Goal: Information Seeking & Learning: Learn about a topic

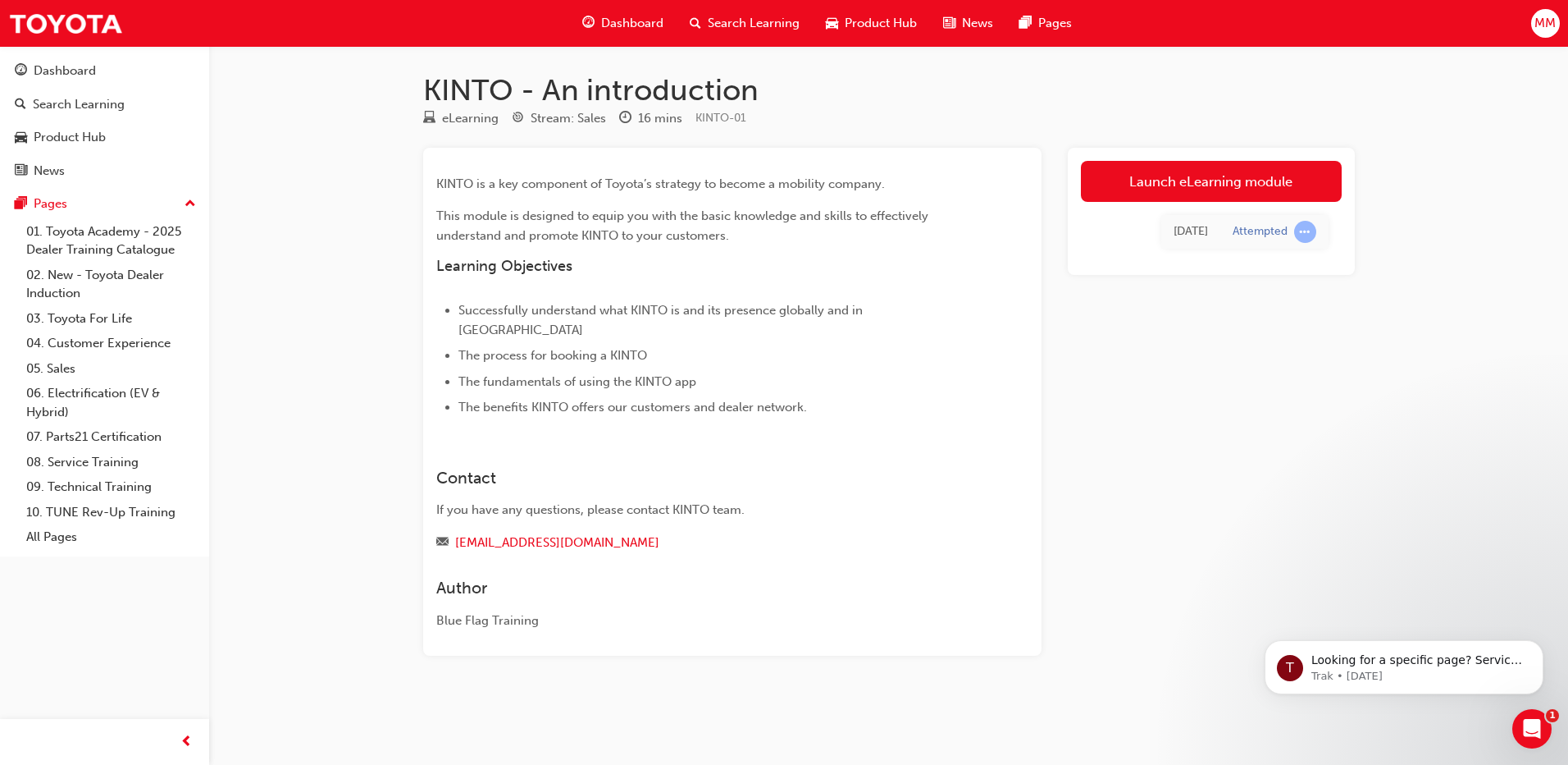
click at [654, 29] on span "Dashboard" at bounding box center [633, 23] width 63 height 19
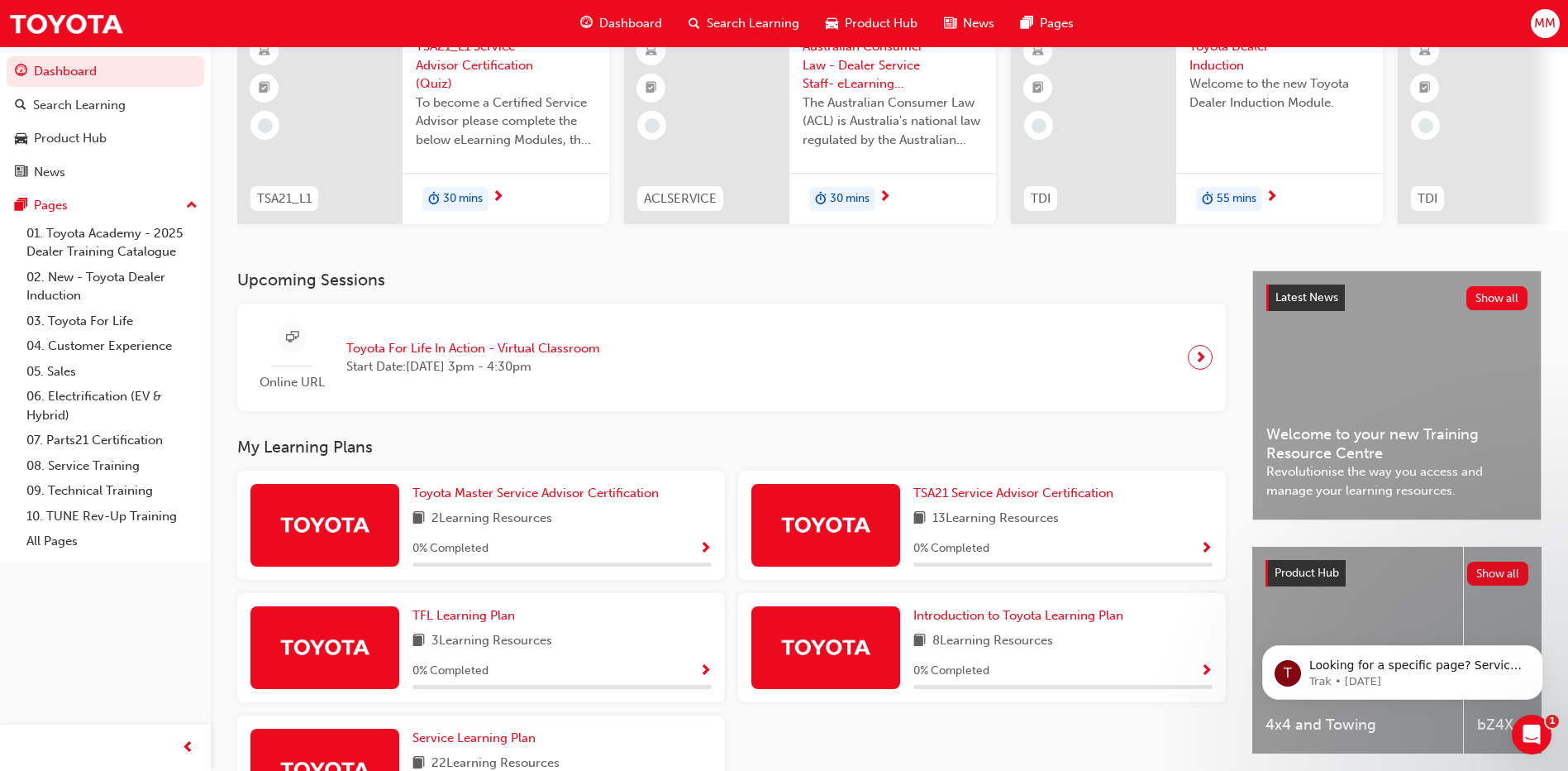
scroll to position [165, 0]
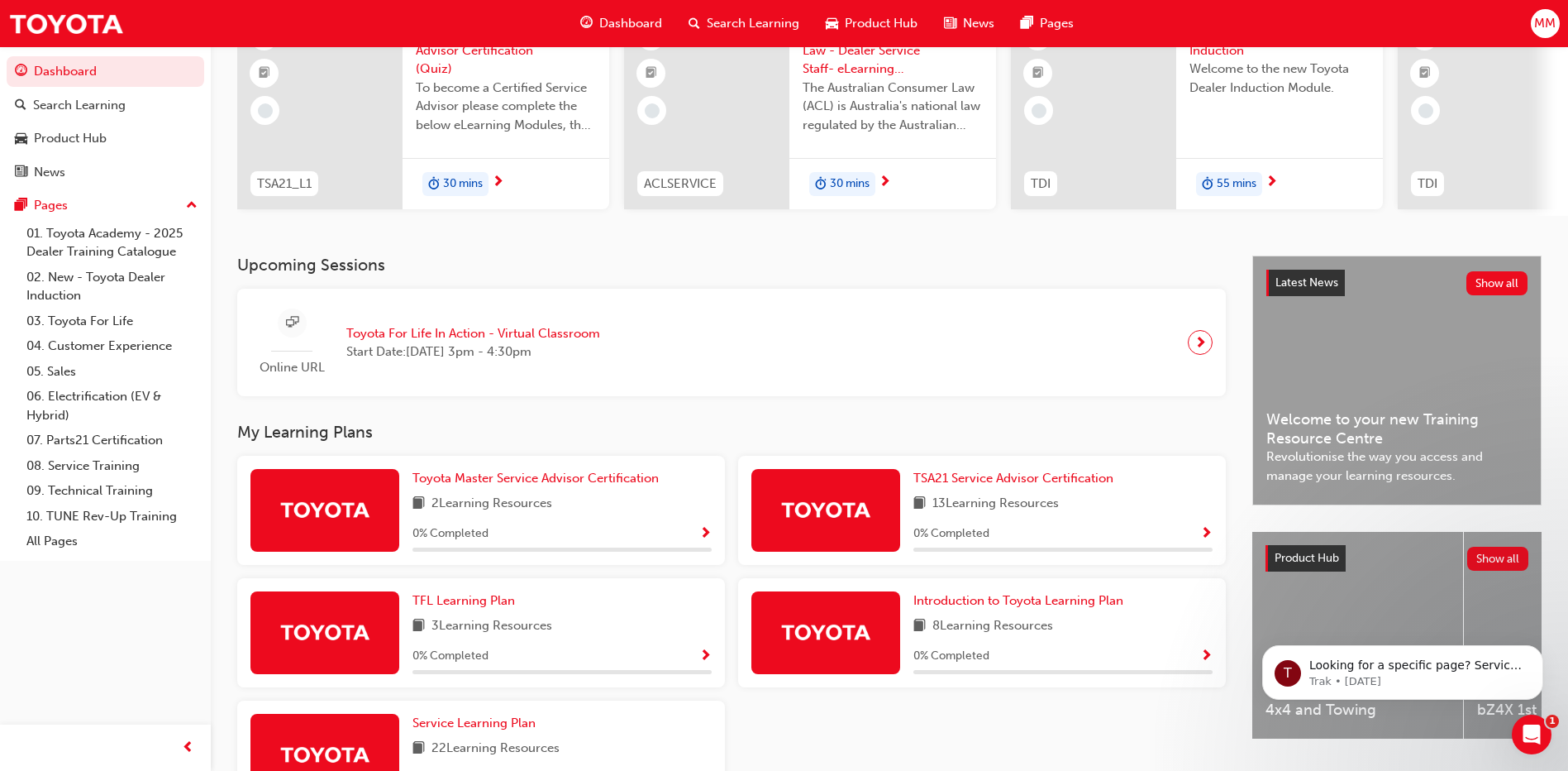
click at [708, 539] on span "Show Progress" at bounding box center [705, 534] width 12 height 15
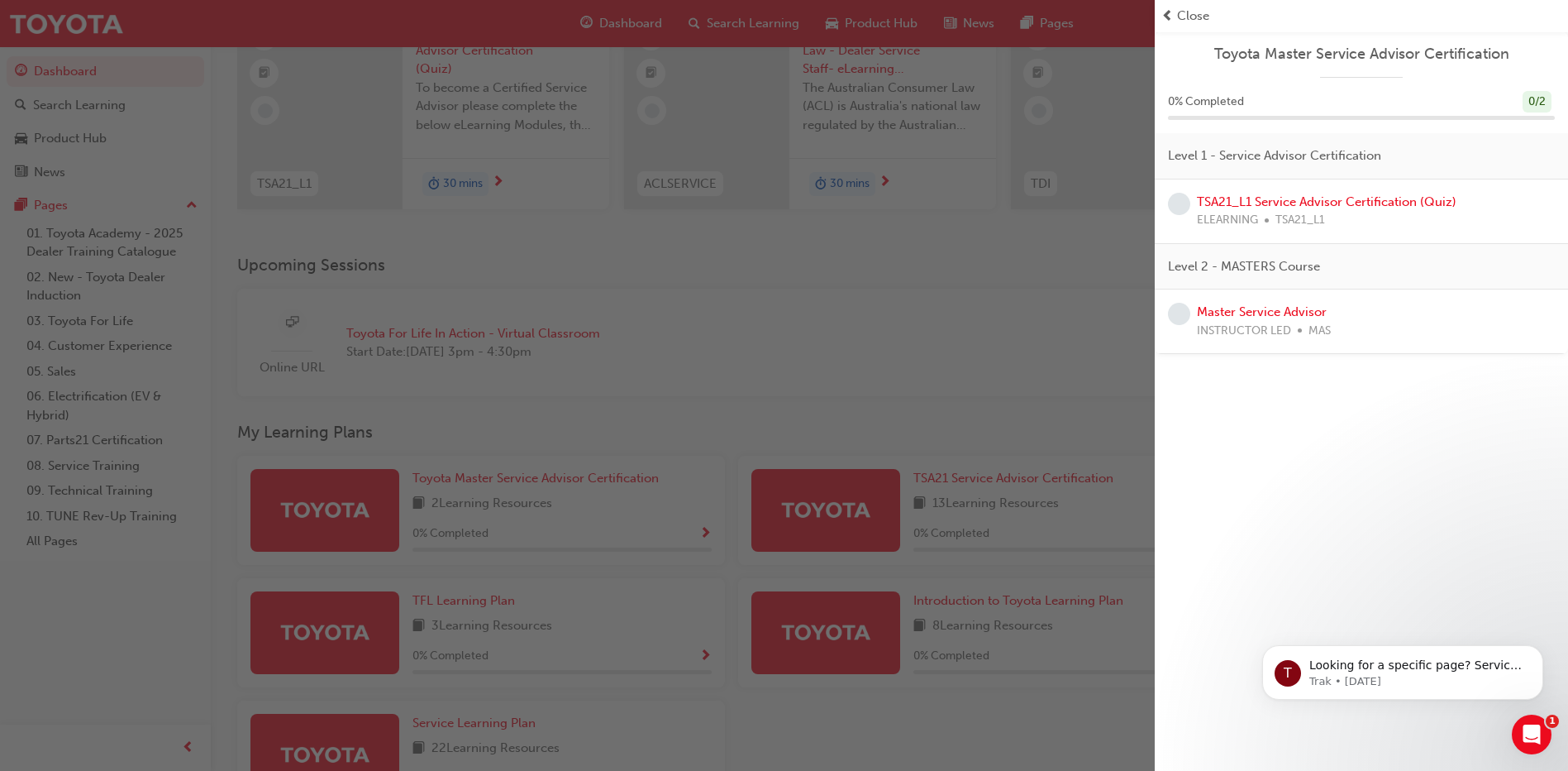
click at [1002, 300] on div "button" at bounding box center [577, 386] width 1155 height 771
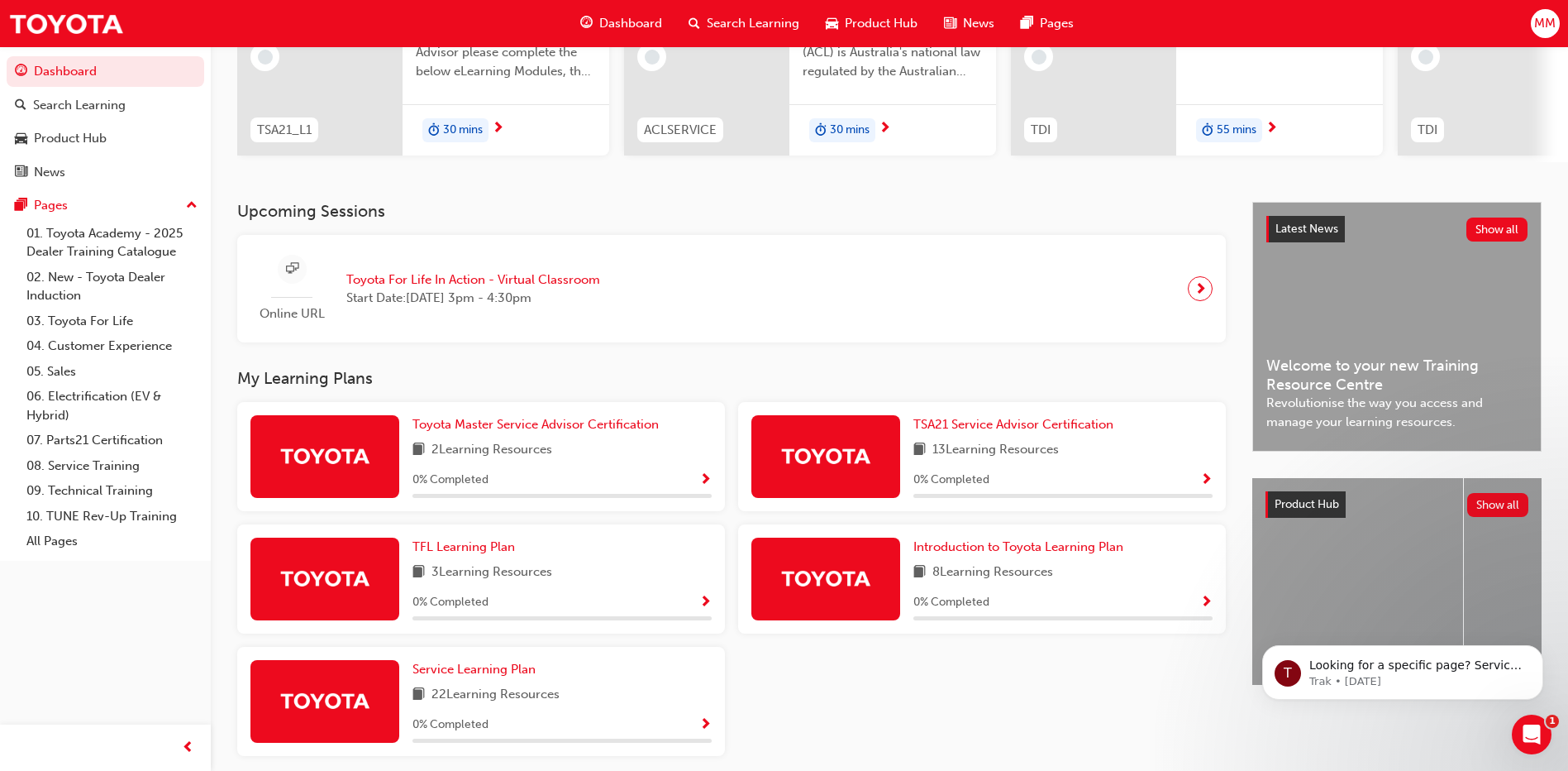
scroll to position [248, 0]
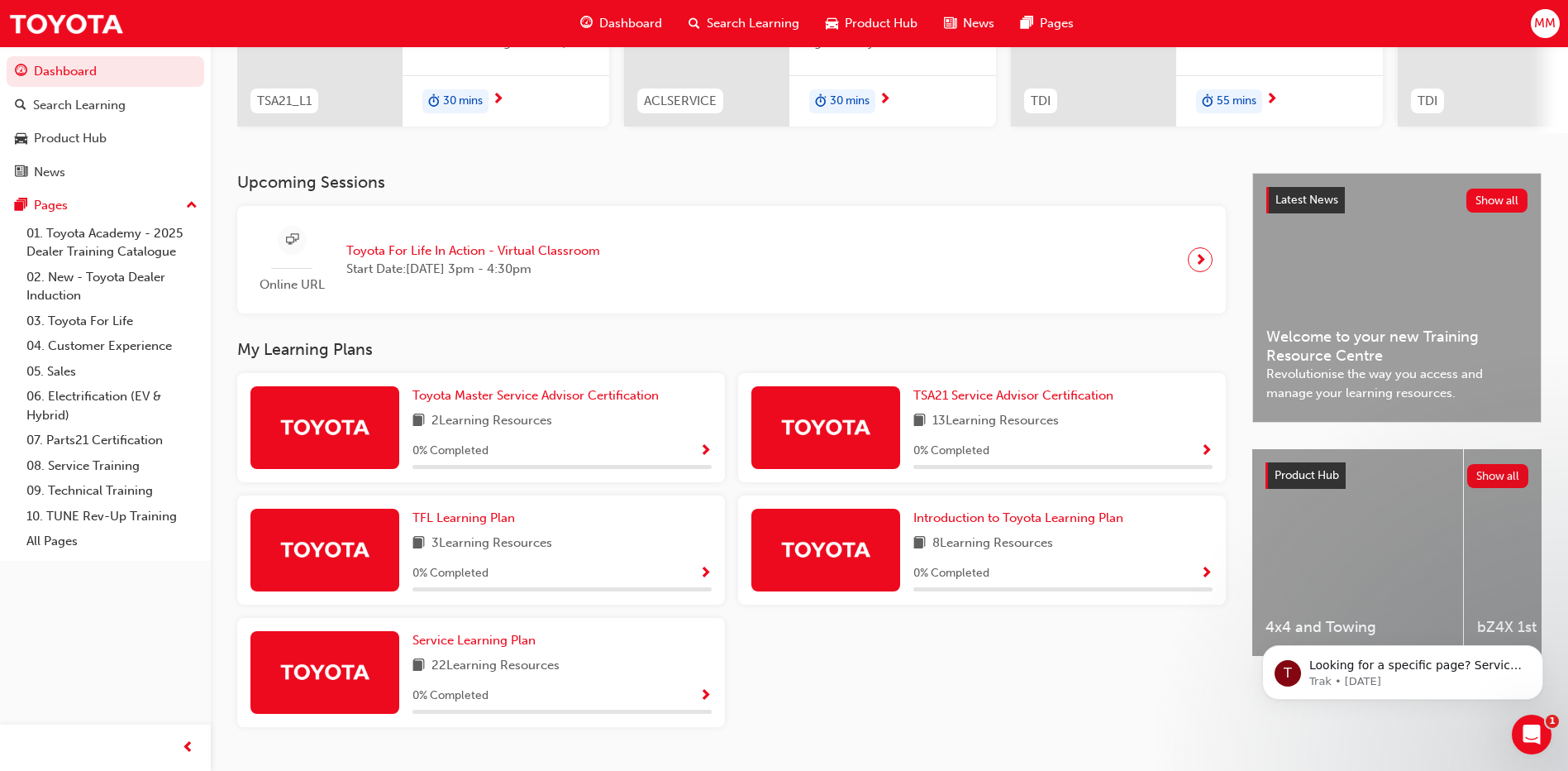
click at [708, 459] on span "Show Progress" at bounding box center [705, 452] width 12 height 15
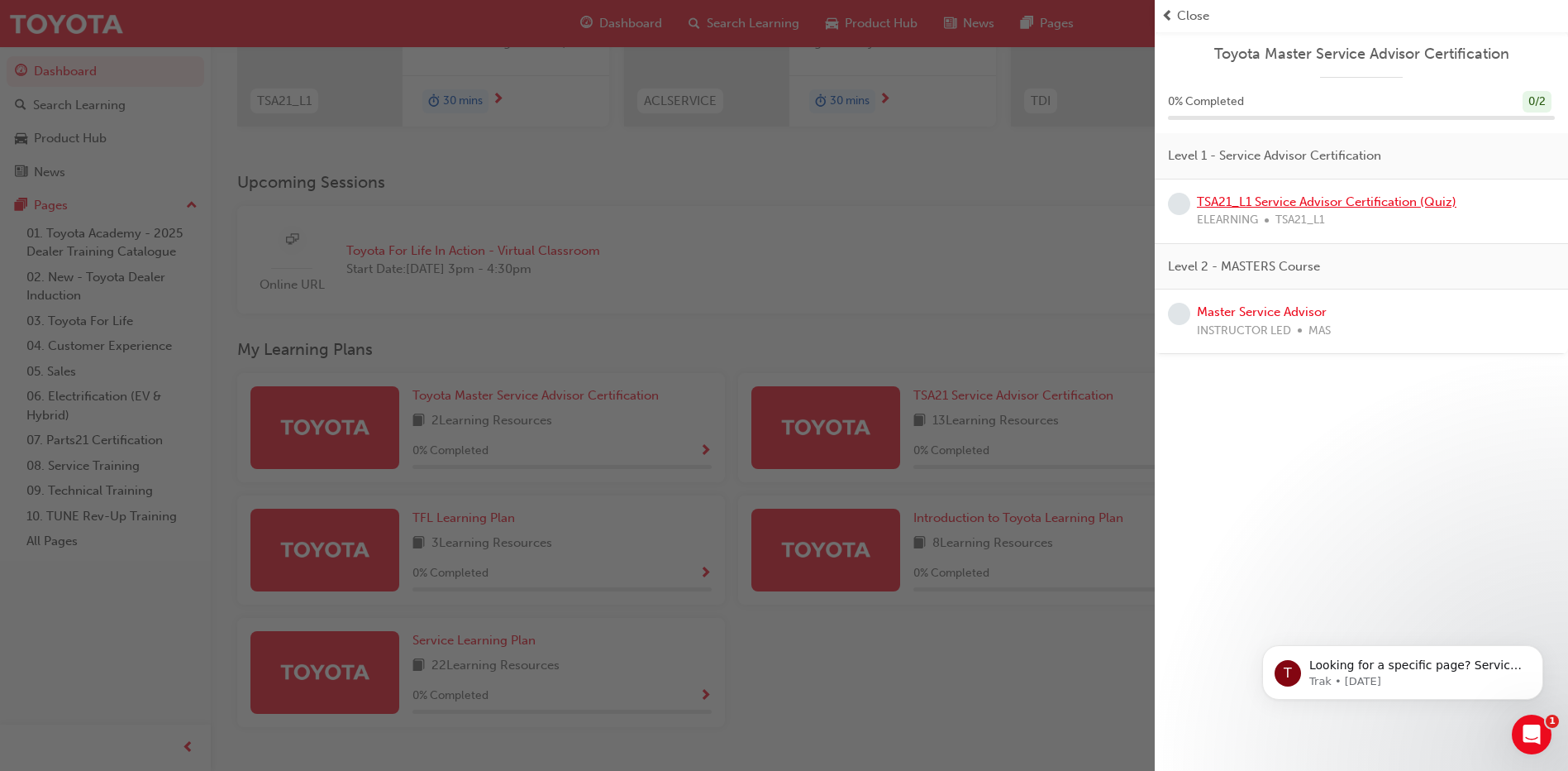
click at [1267, 205] on link "TSA21_L1 Service Advisor Certification (Quiz)" at bounding box center [1326, 202] width 260 height 15
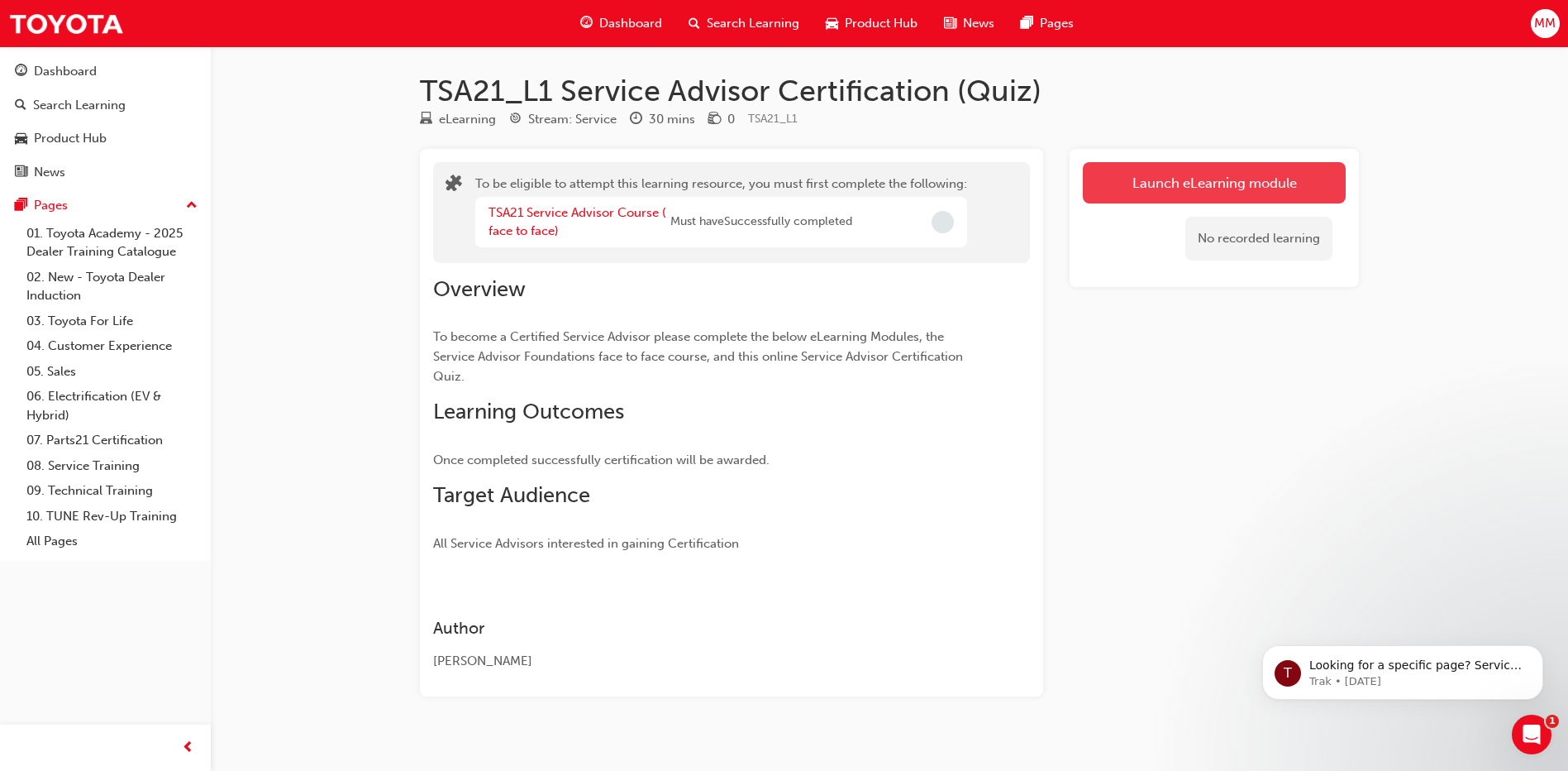
click at [1267, 194] on button "Launch eLearning module" at bounding box center [1214, 183] width 263 height 42
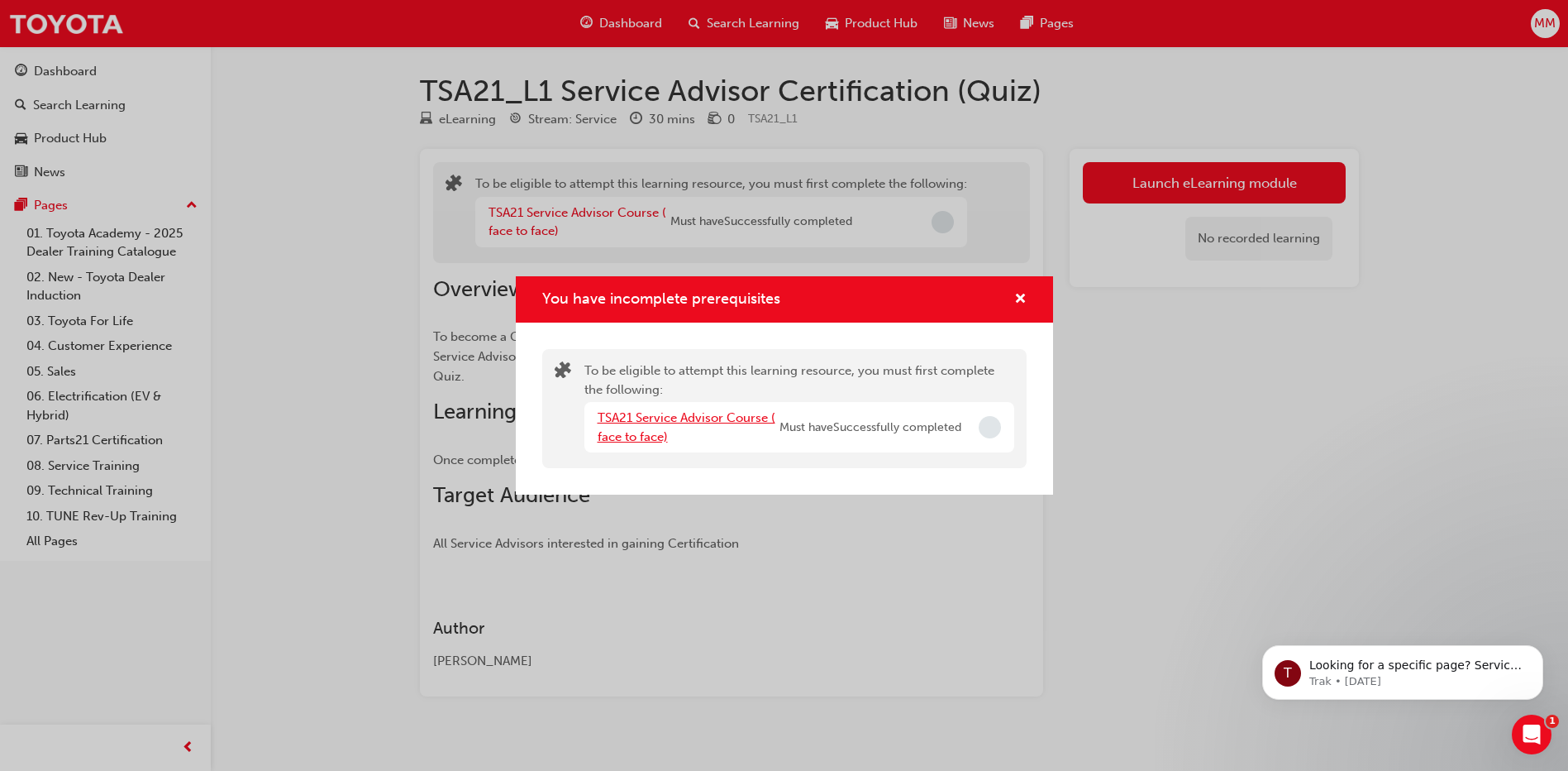
click at [726, 415] on link "TSA21 Service Advisor Course ( face to face)" at bounding box center [687, 427] width 178 height 34
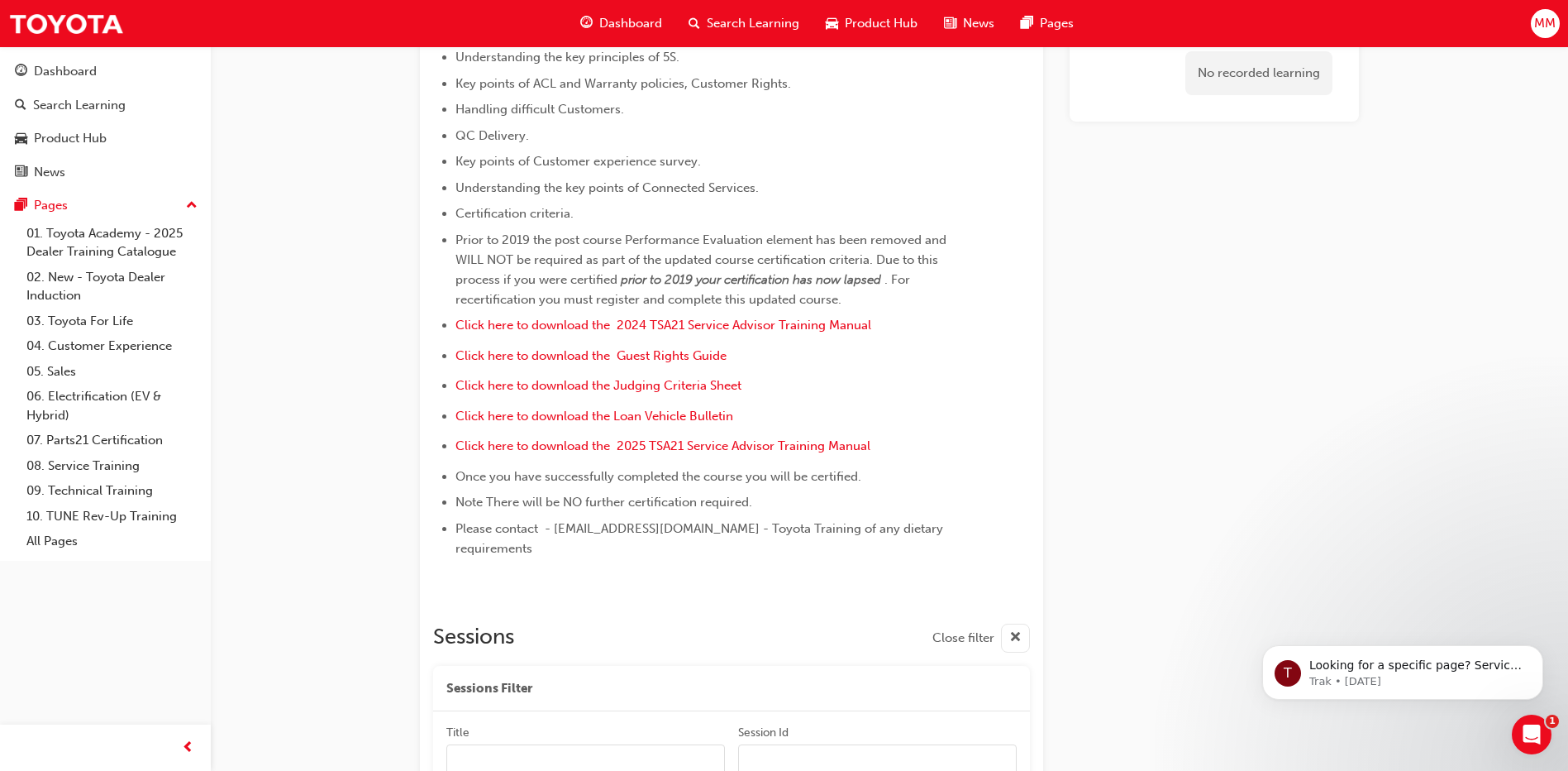
scroll to position [331, 0]
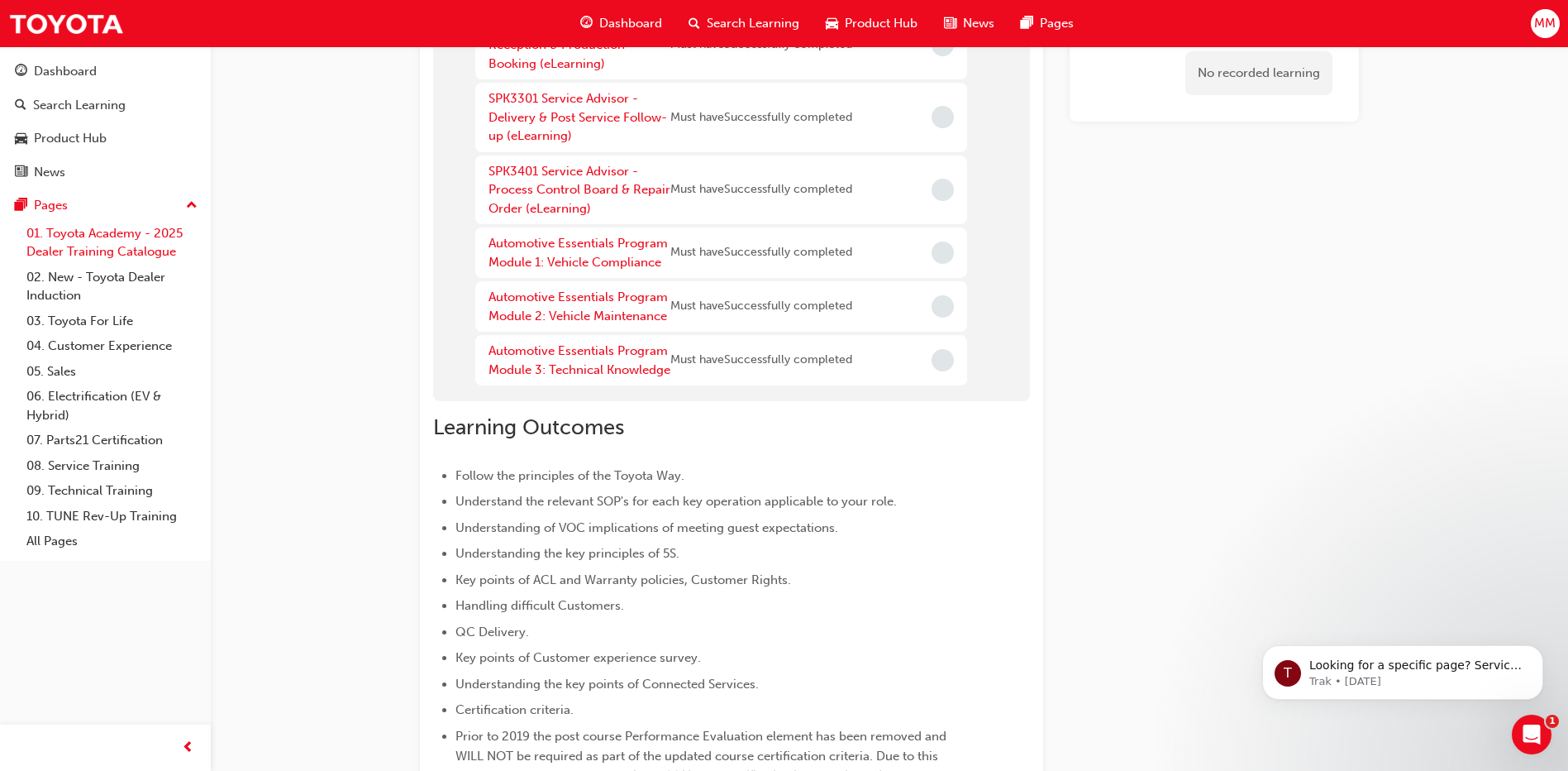
click at [140, 228] on link "01. Toyota Academy - 2025 Dealer Training Catalogue" at bounding box center [112, 243] width 184 height 44
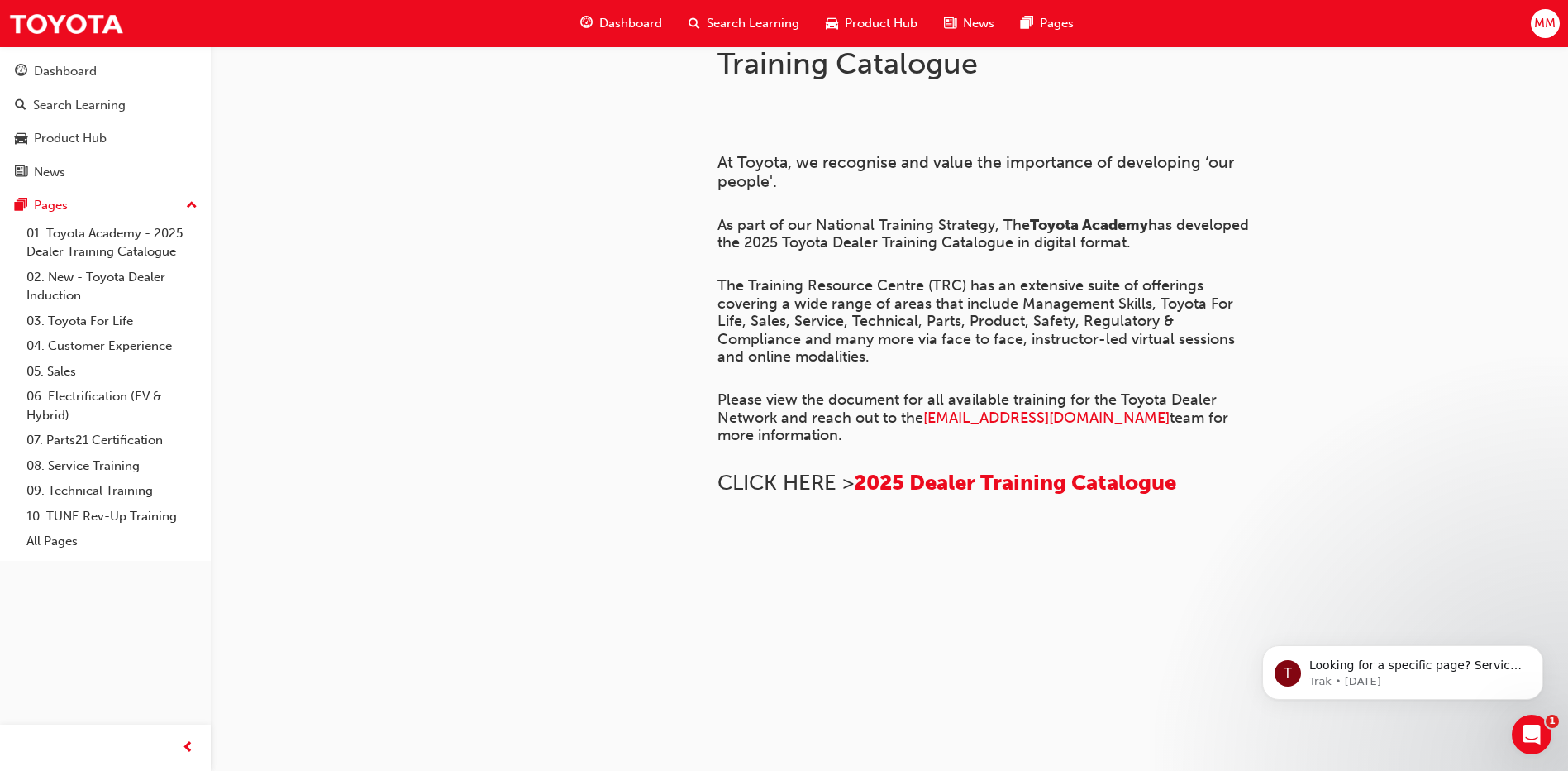
scroll to position [1114, 0]
click at [91, 280] on link "02. New - Toyota Dealer Induction" at bounding box center [112, 287] width 184 height 44
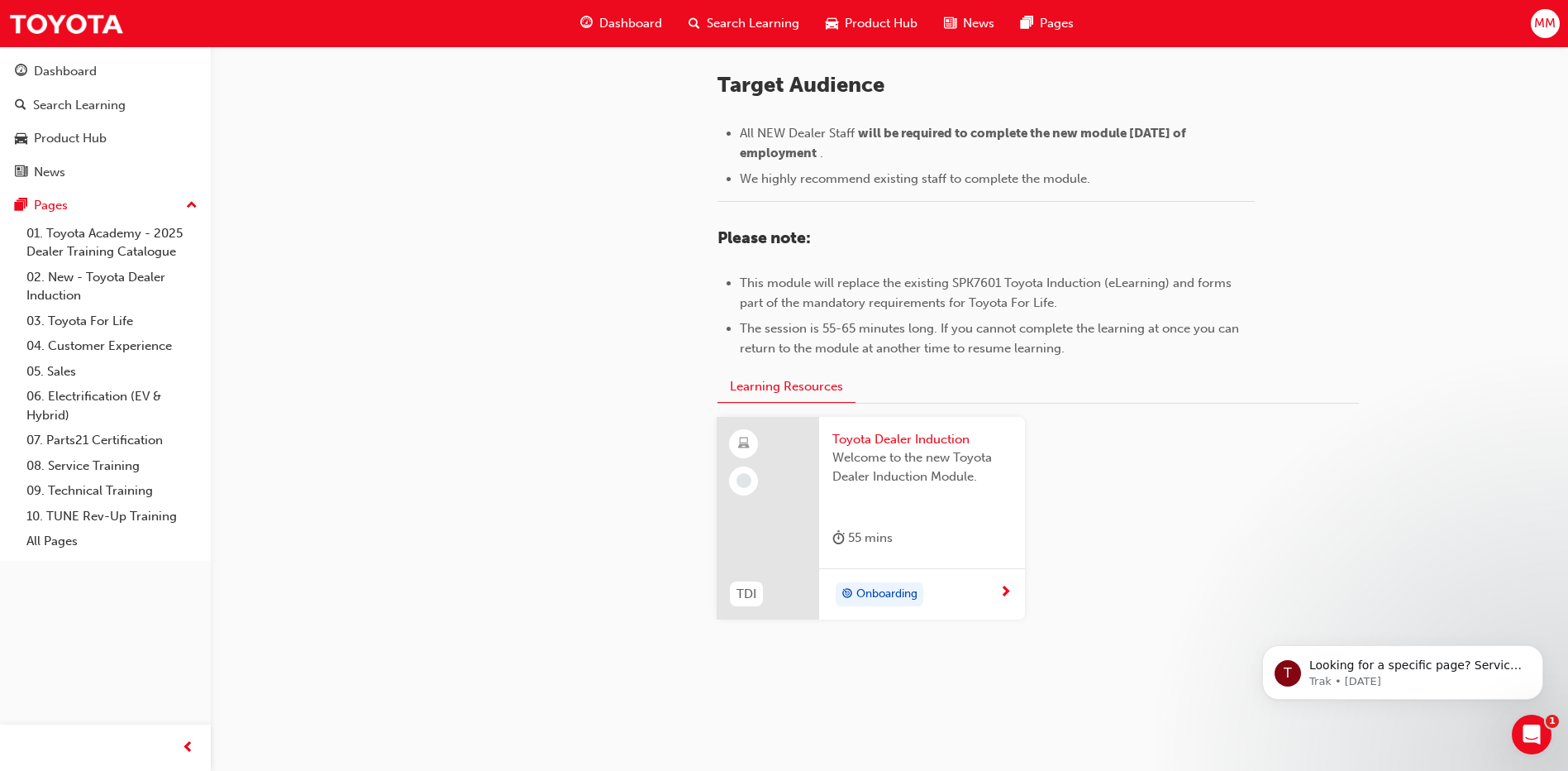
scroll to position [710, 0]
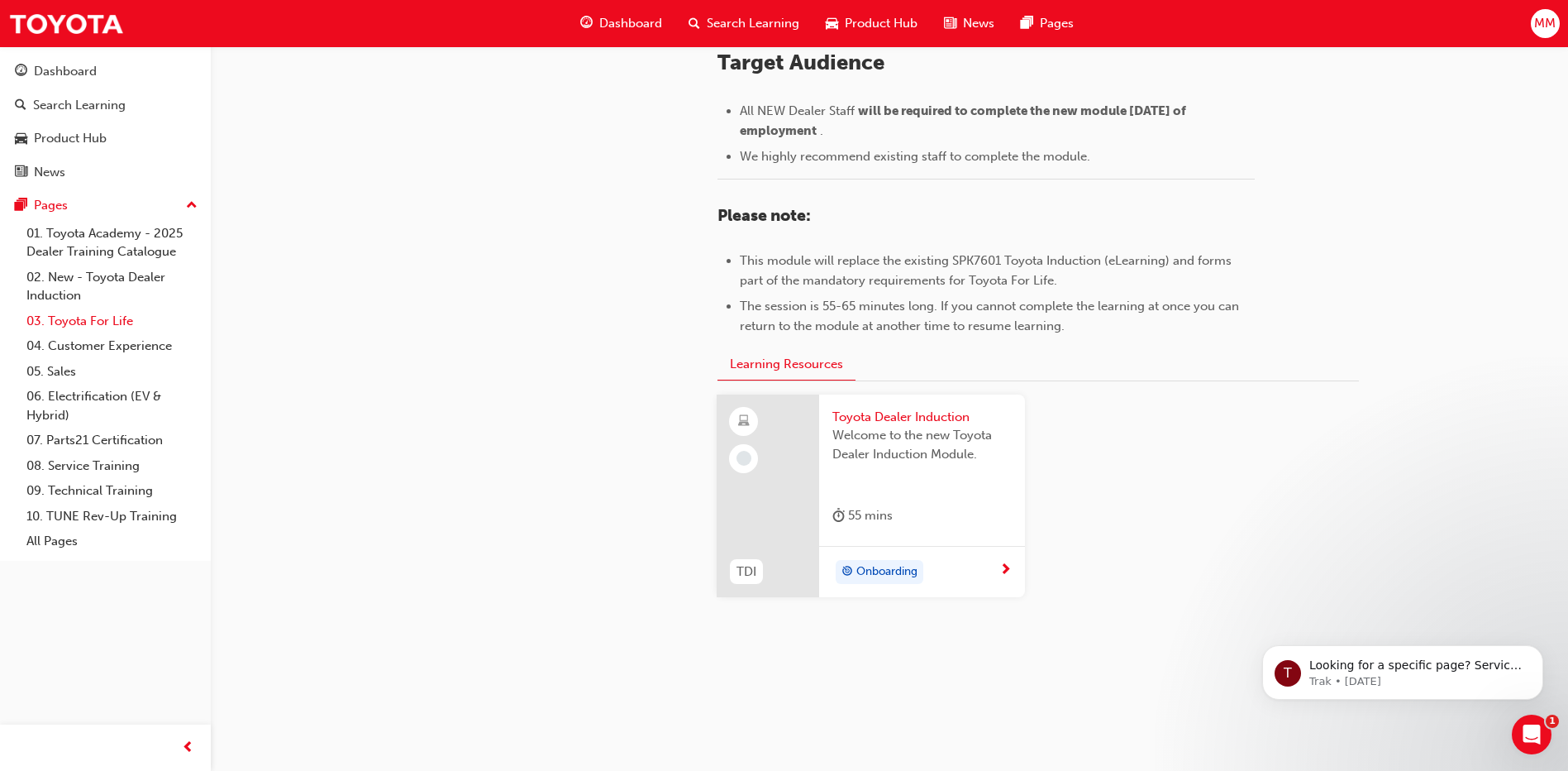
click at [117, 323] on link "03. Toyota For Life" at bounding box center [112, 321] width 184 height 26
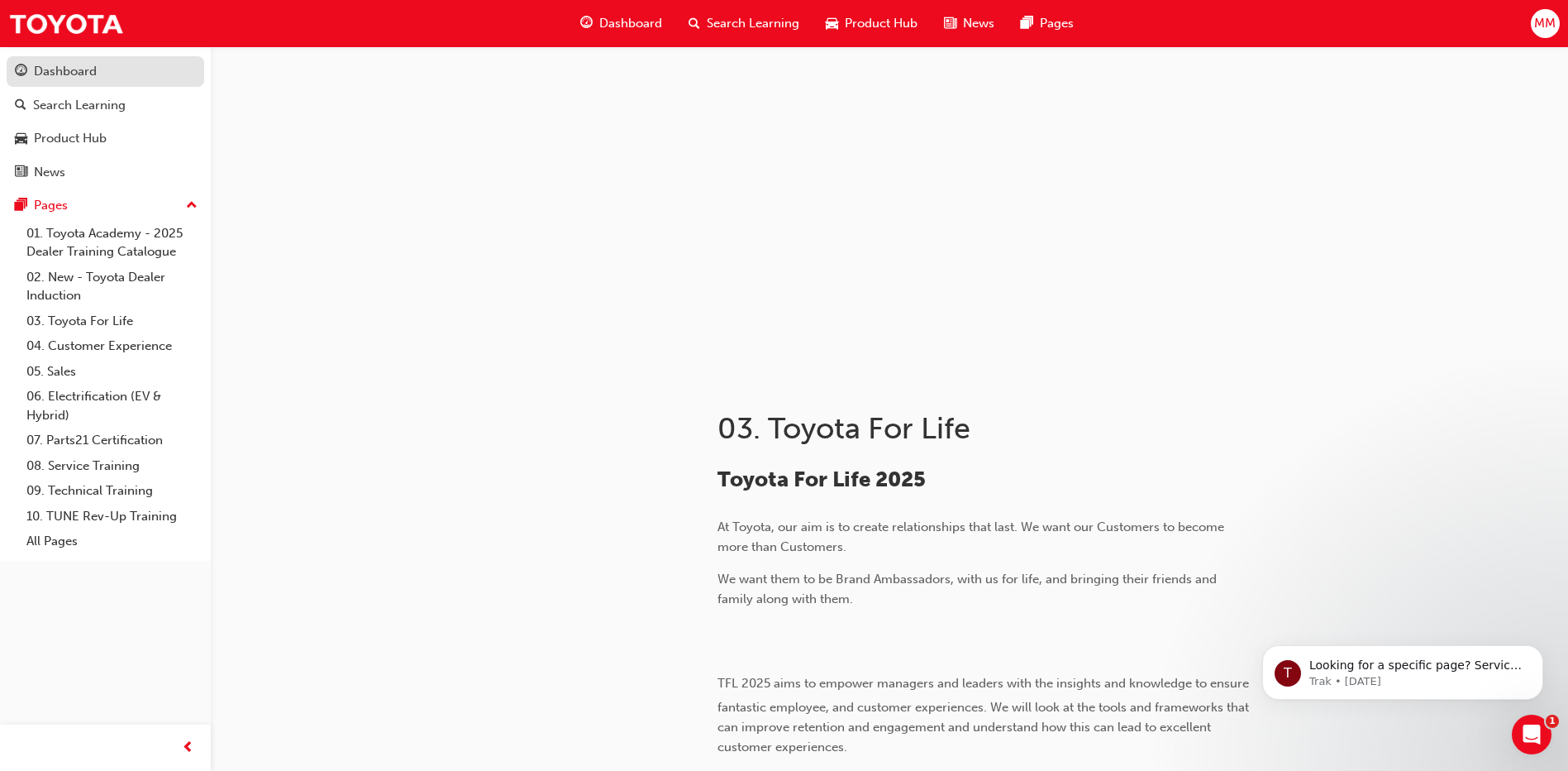
click at [89, 76] on div "Dashboard" at bounding box center [66, 71] width 63 height 19
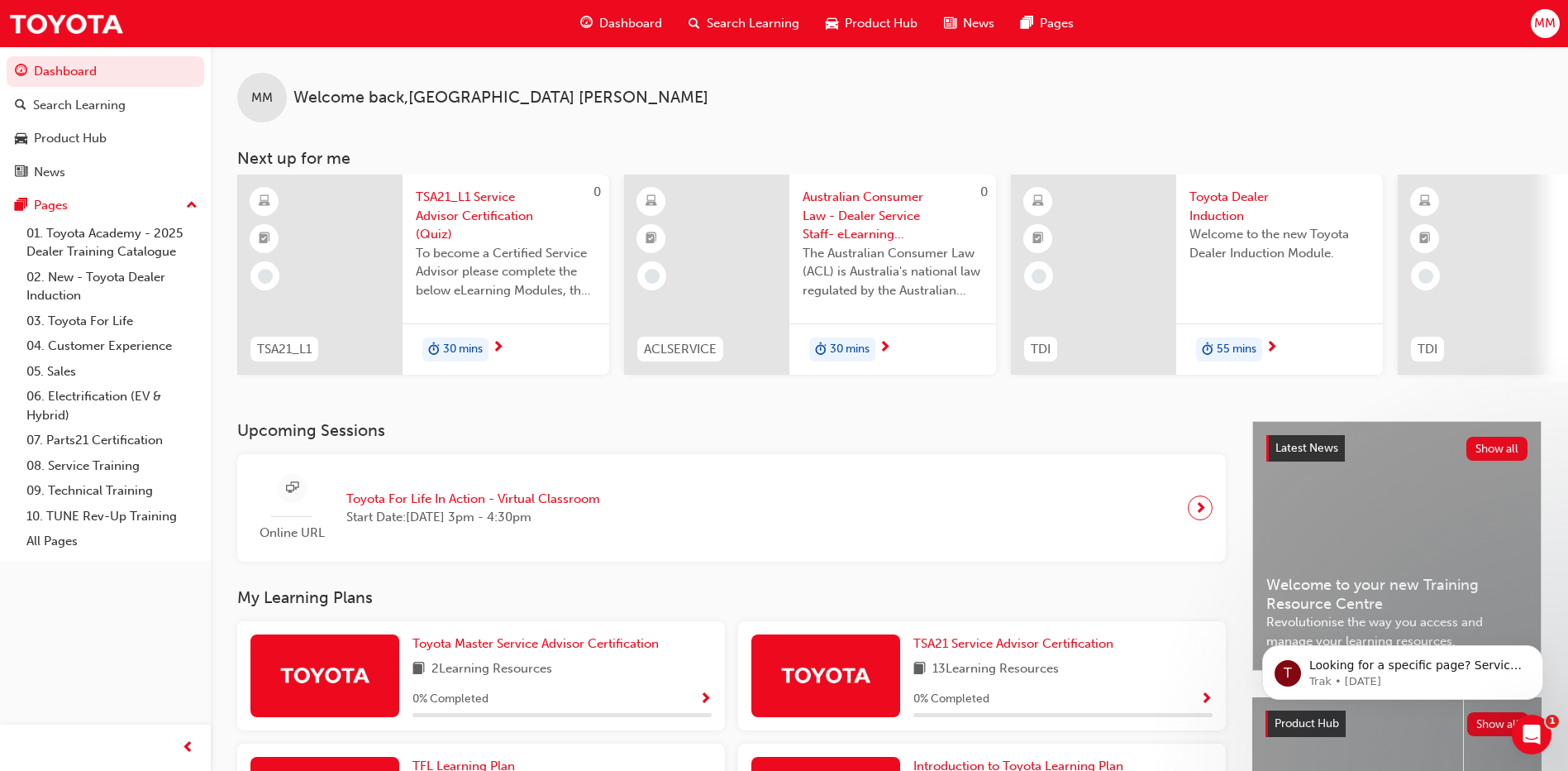
click at [614, 20] on span "Dashboard" at bounding box center [631, 23] width 63 height 19
click at [748, 18] on span "Search Learning" at bounding box center [752, 23] width 92 height 19
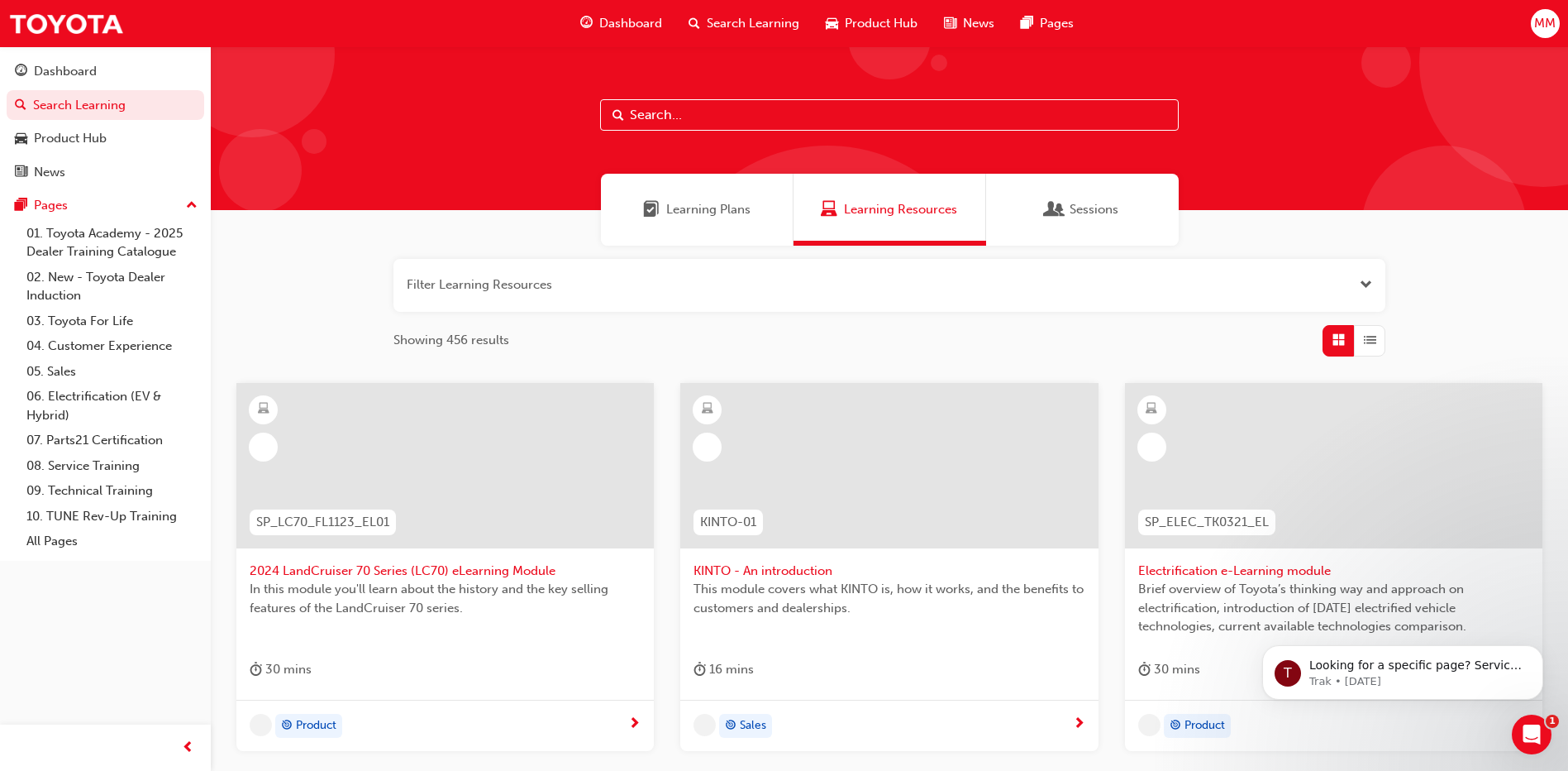
click at [714, 26] on span "Search Learning" at bounding box center [752, 23] width 92 height 19
click at [630, 19] on span "Dashboard" at bounding box center [631, 23] width 63 height 19
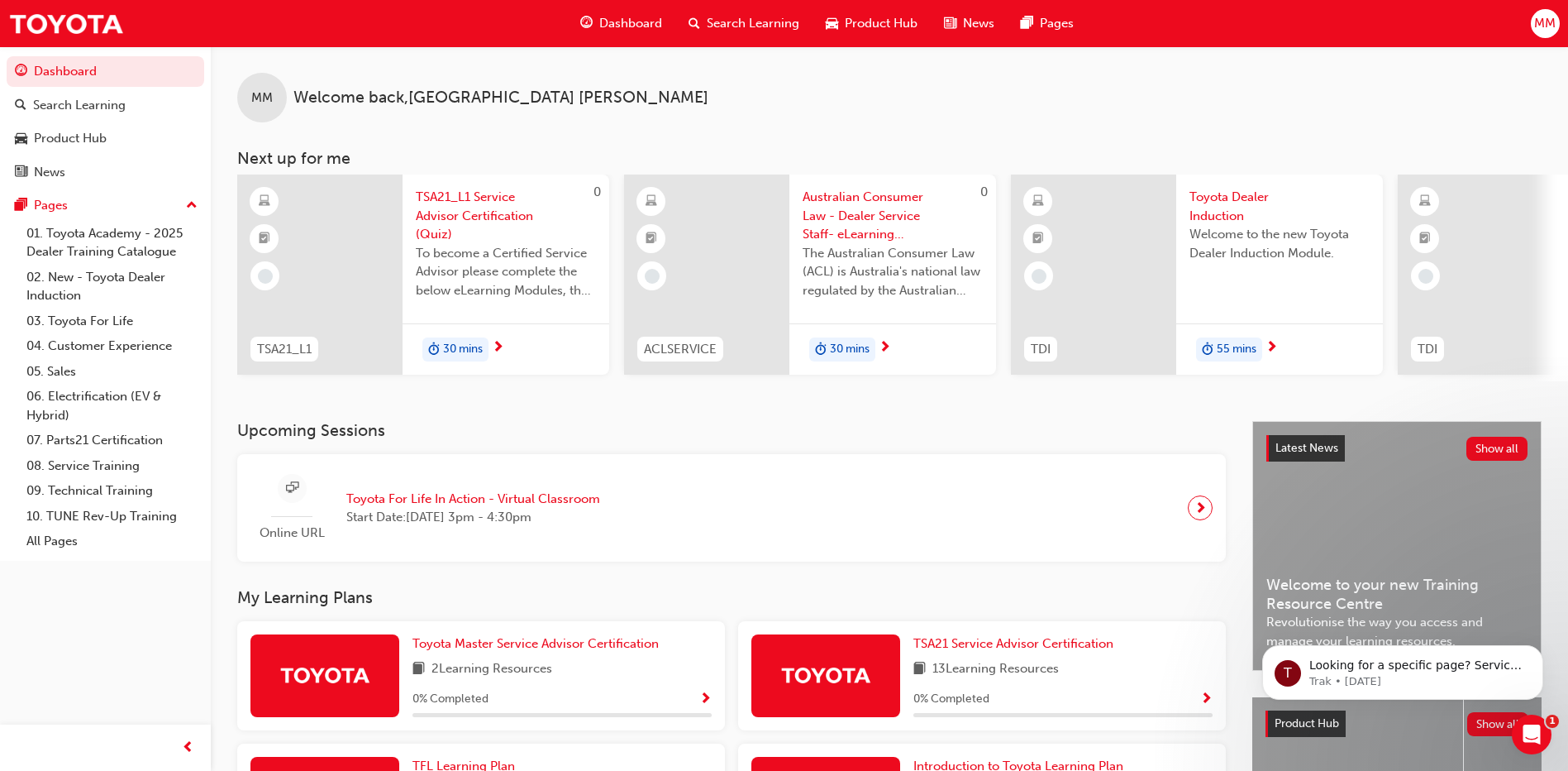
click at [459, 202] on span "TSA21_L1 Service Advisor Certification (Quiz)" at bounding box center [506, 216] width 180 height 56
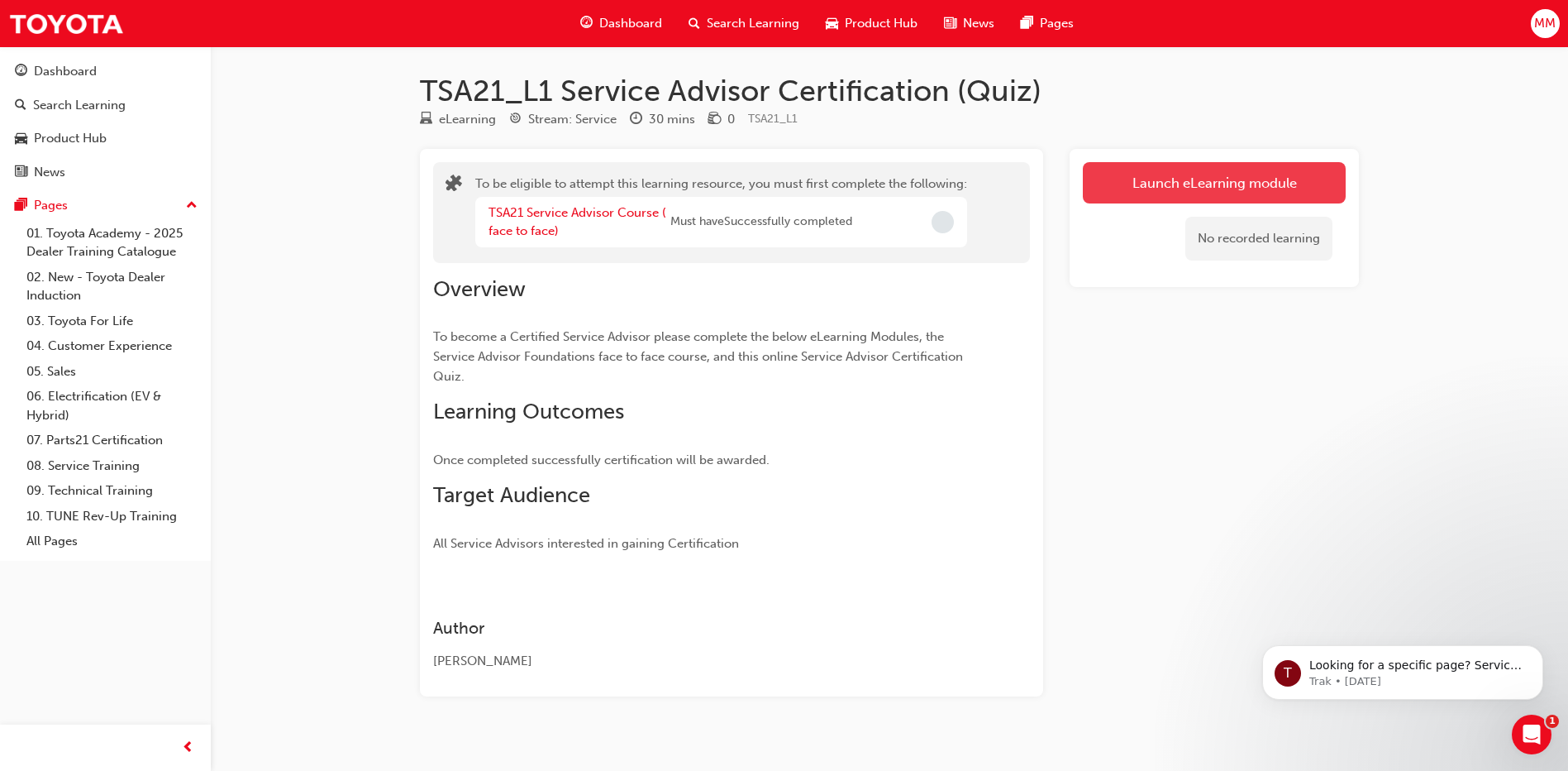
click at [1177, 180] on button "Launch eLearning module" at bounding box center [1214, 183] width 263 height 42
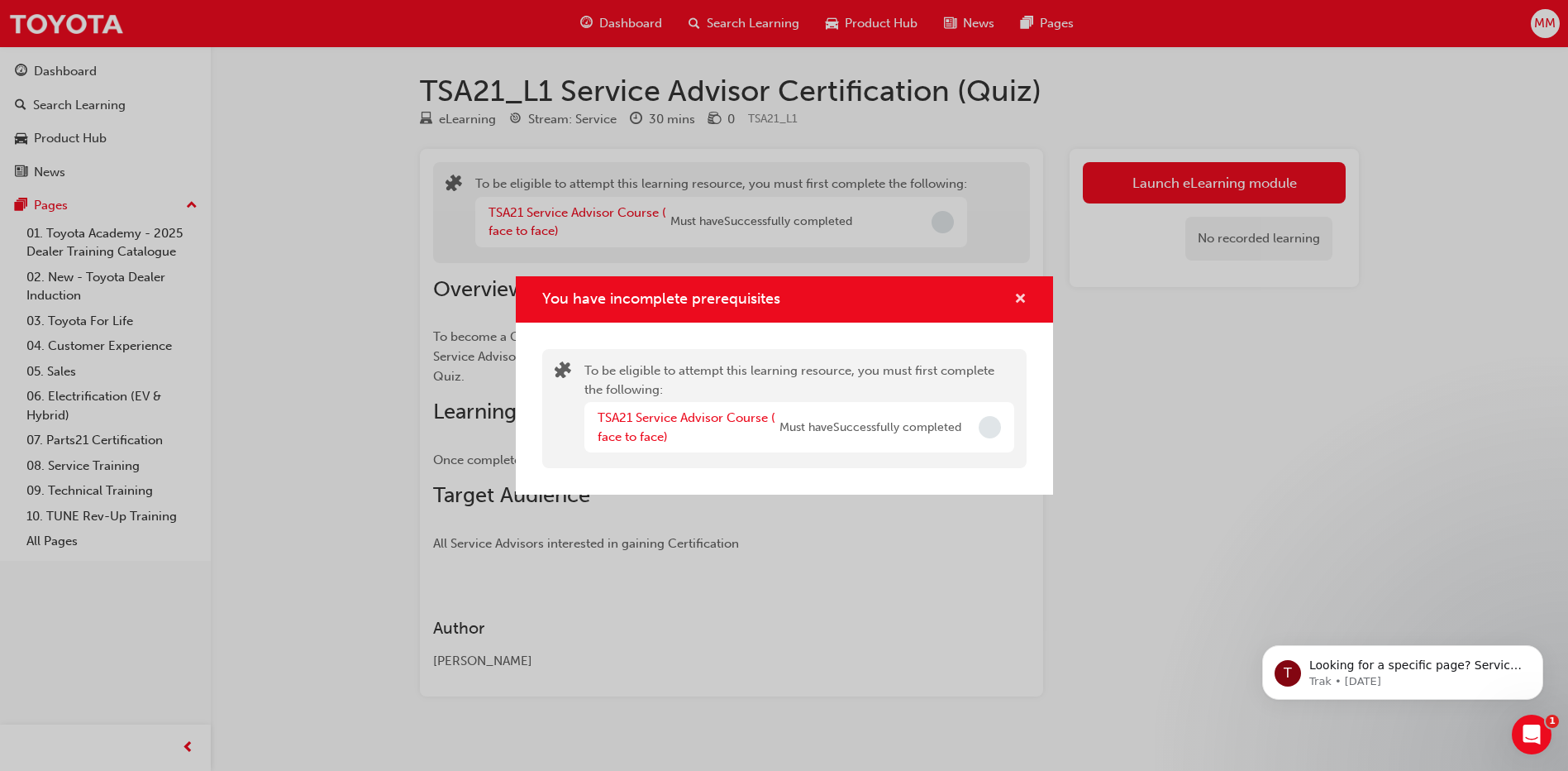
click at [1021, 303] on span "cross-icon" at bounding box center [1020, 300] width 12 height 15
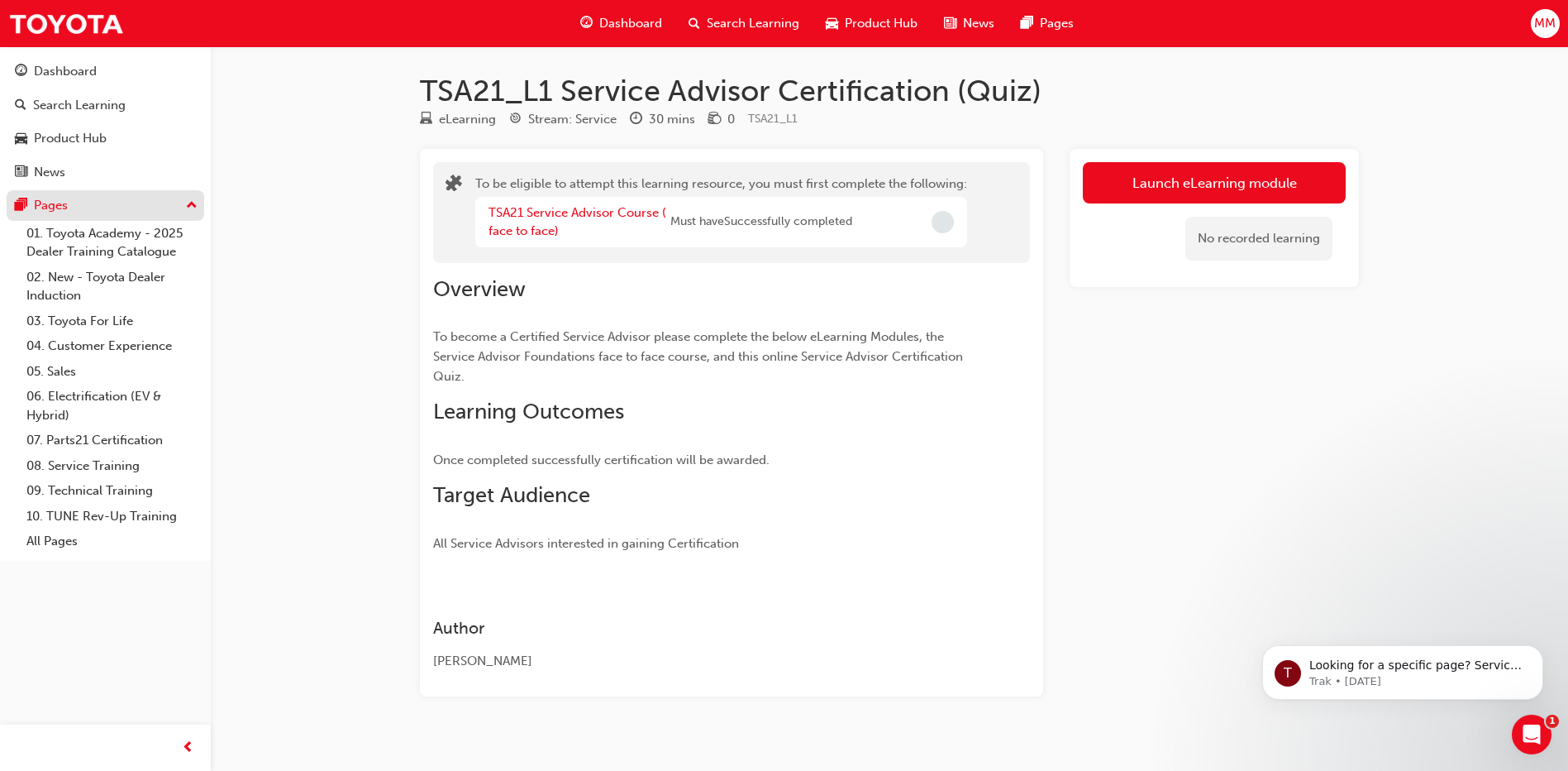
click at [109, 209] on div "Pages" at bounding box center [105, 205] width 181 height 21
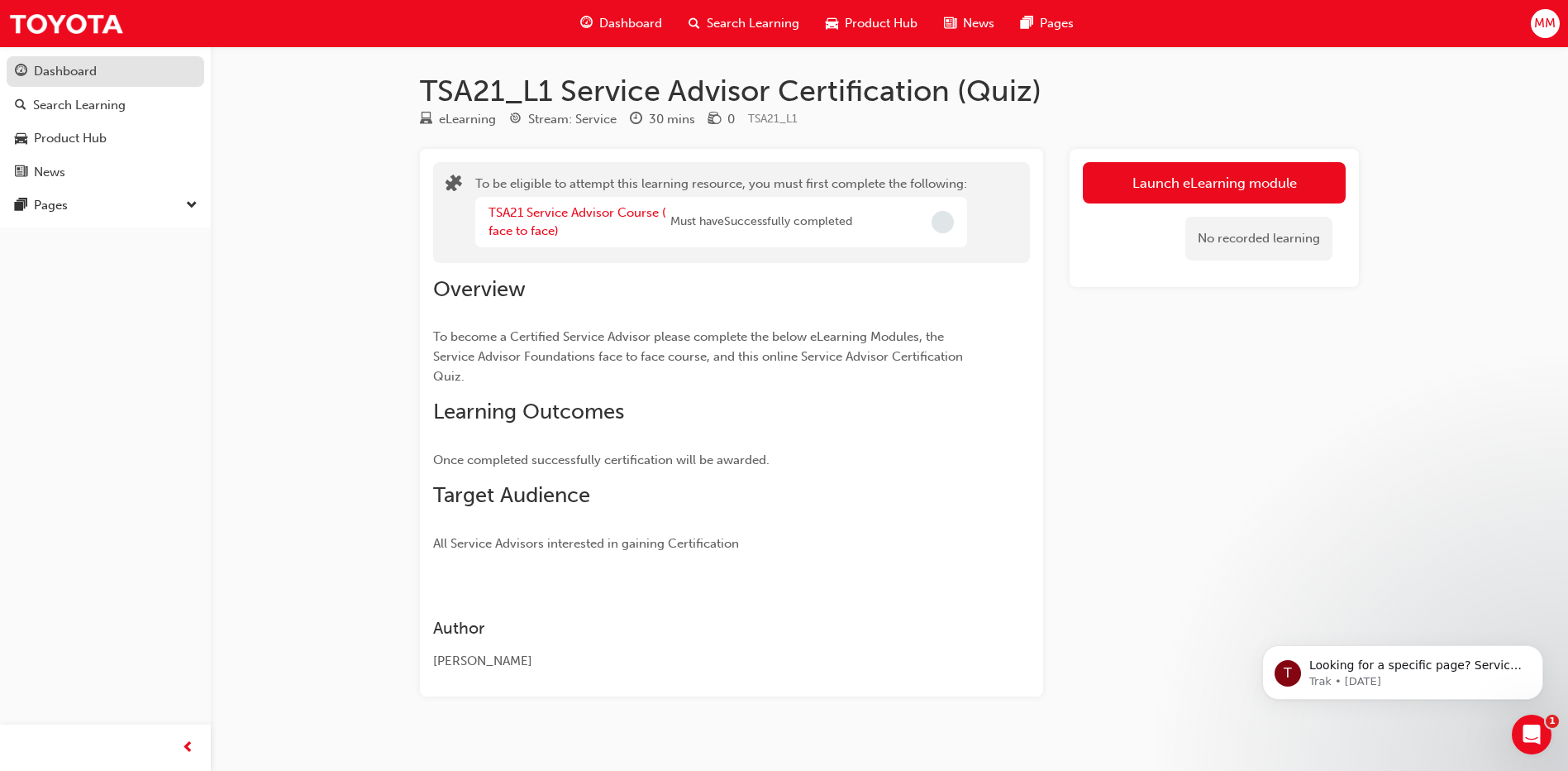
click at [100, 67] on div "Dashboard" at bounding box center [105, 71] width 181 height 21
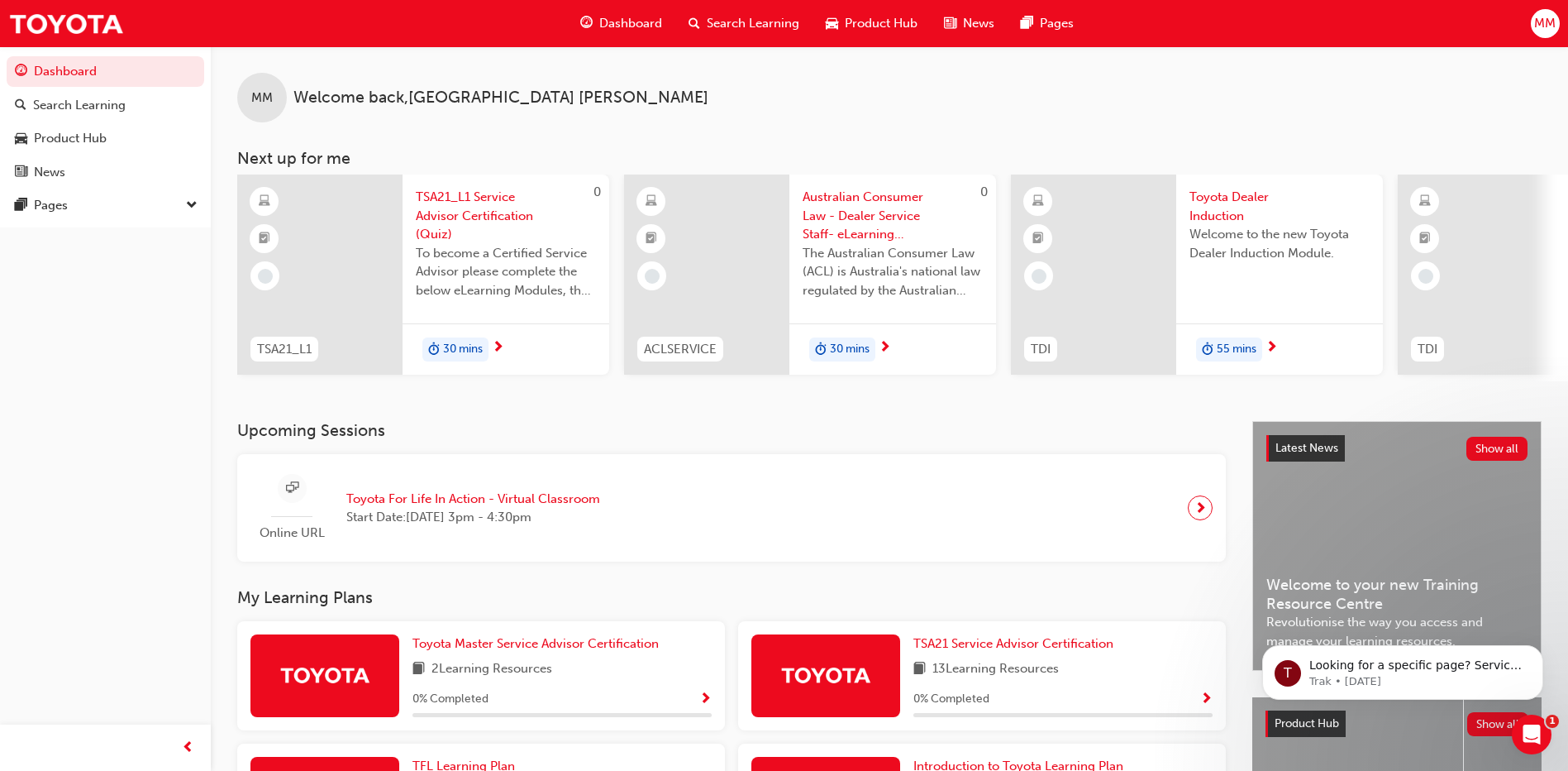
click at [1256, 204] on span "Toyota Dealer Induction" at bounding box center [1280, 206] width 180 height 37
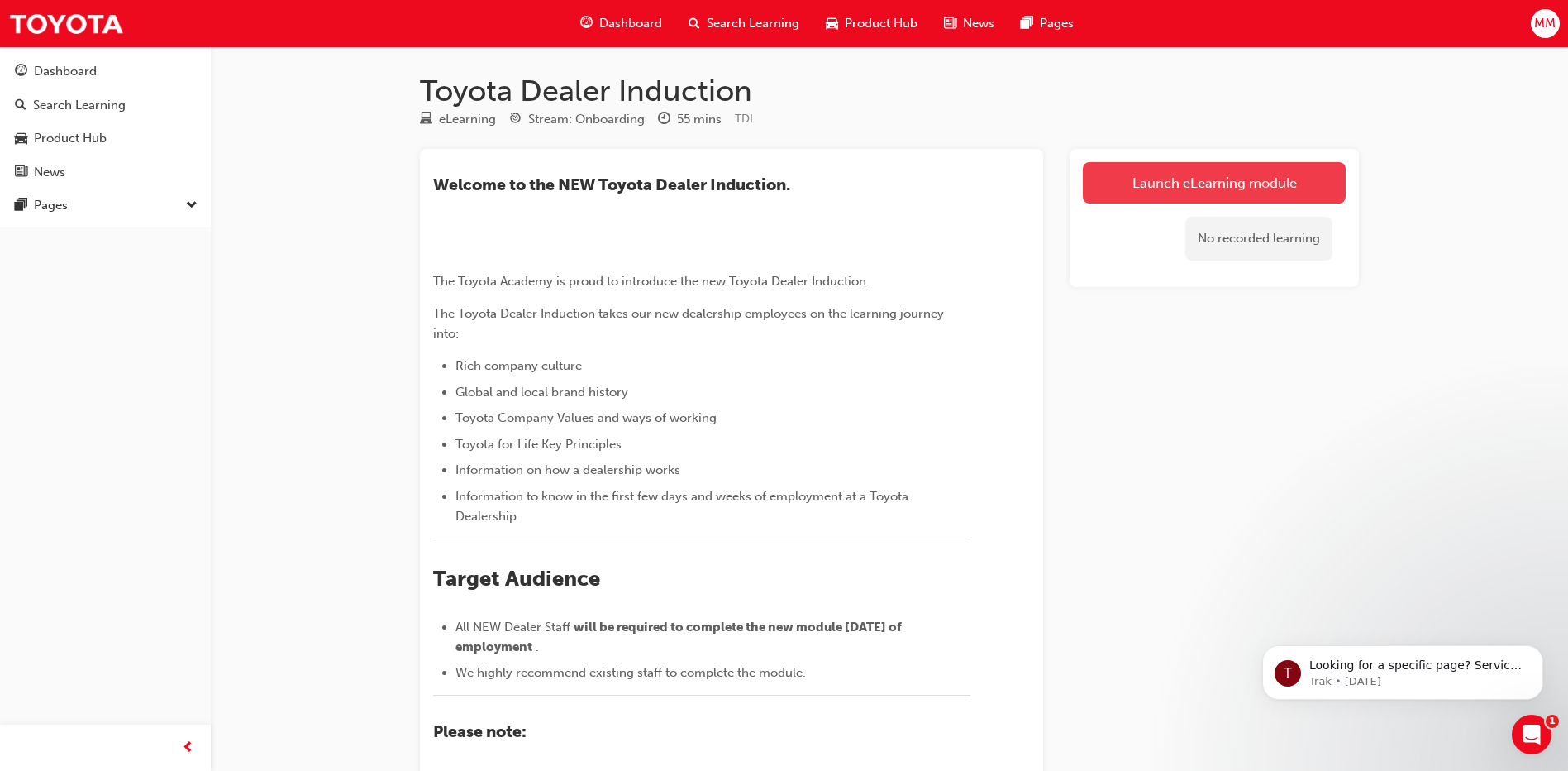
click at [1208, 179] on link "Launch eLearning module" at bounding box center [1214, 183] width 263 height 42
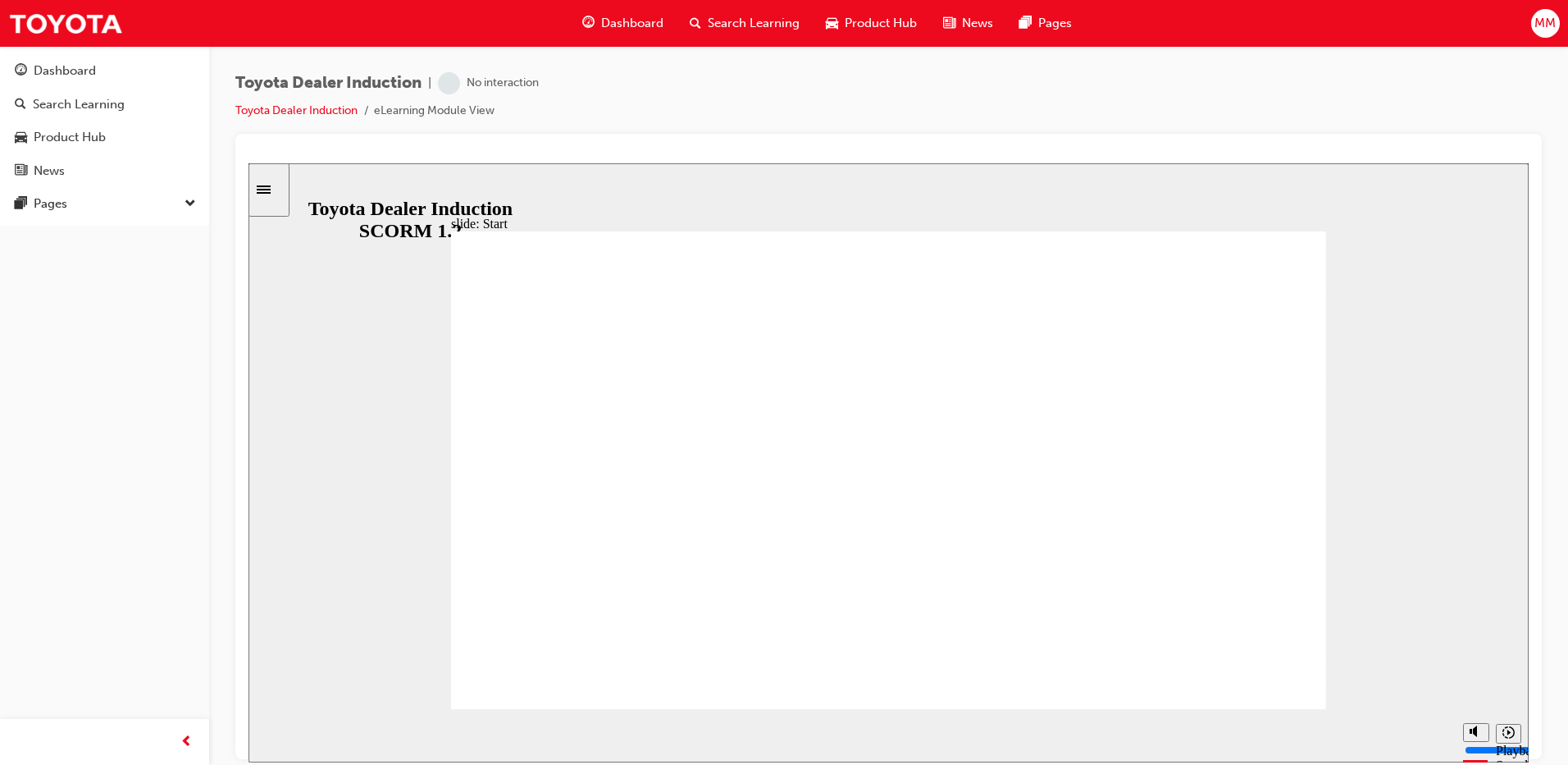
click at [1484, 679] on button "Mute (Ctrl+Alt+M)" at bounding box center [1477, 669] width 26 height 19
type input "0"
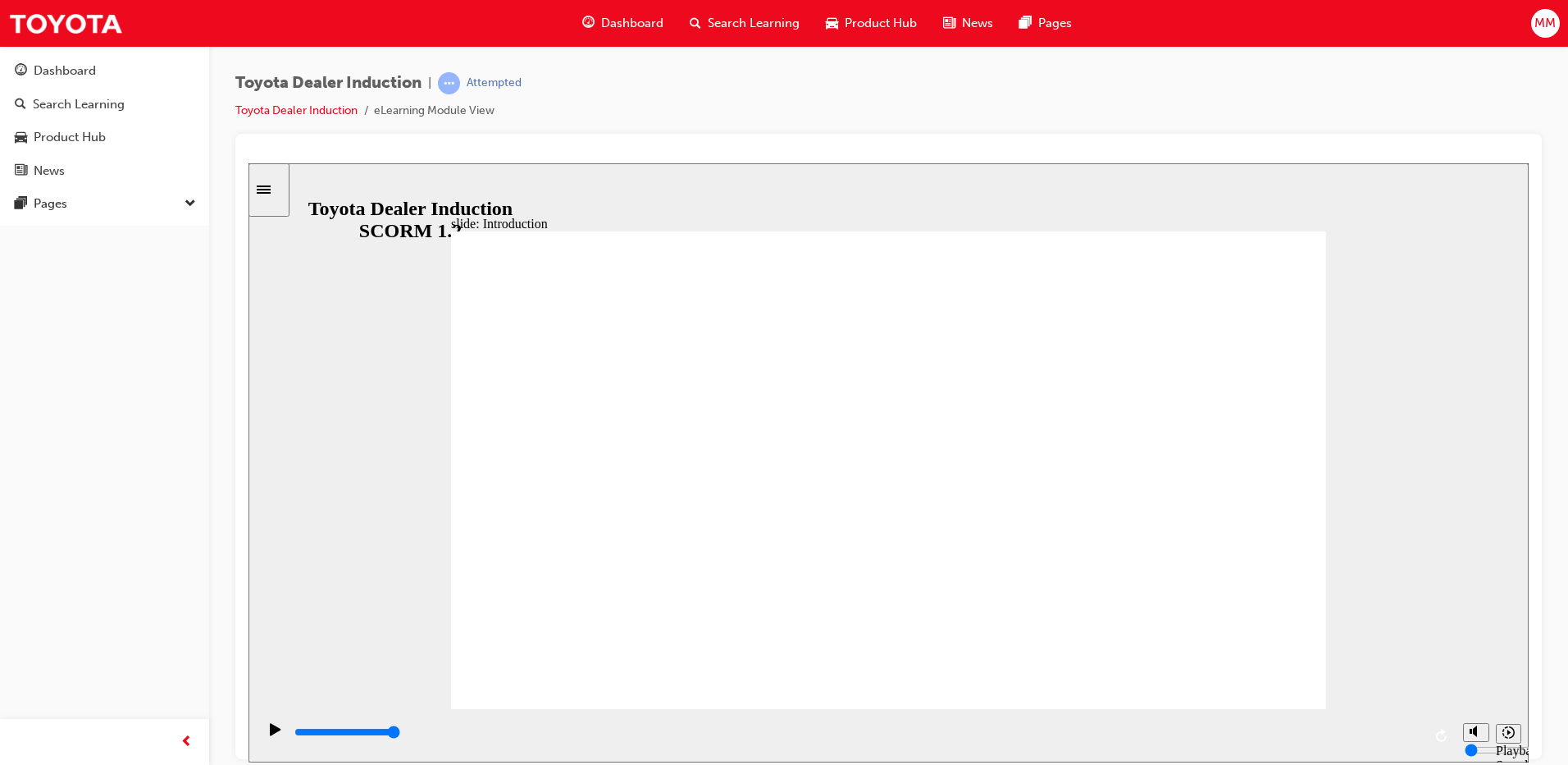
type input "7500"
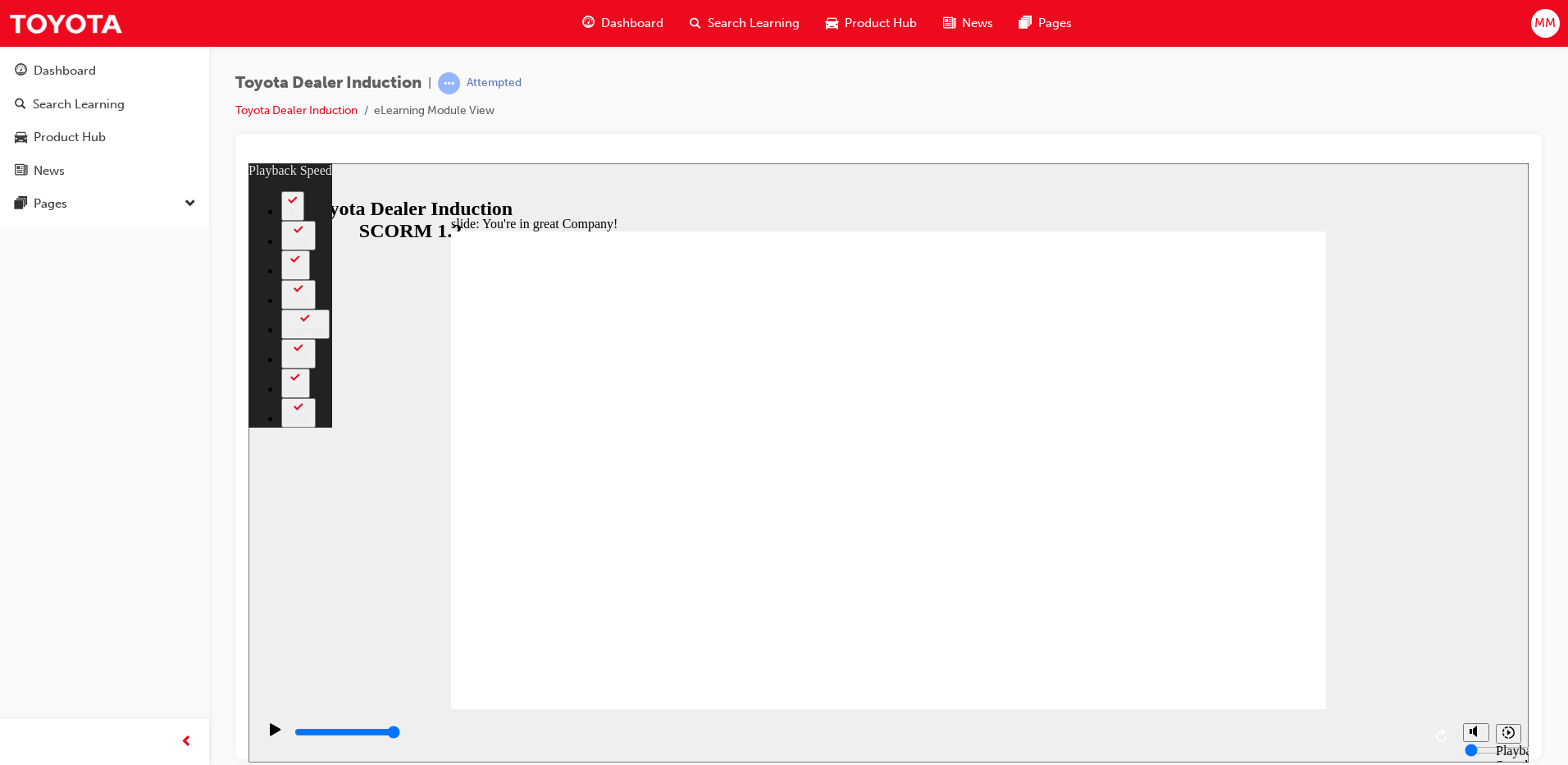
type input "156"
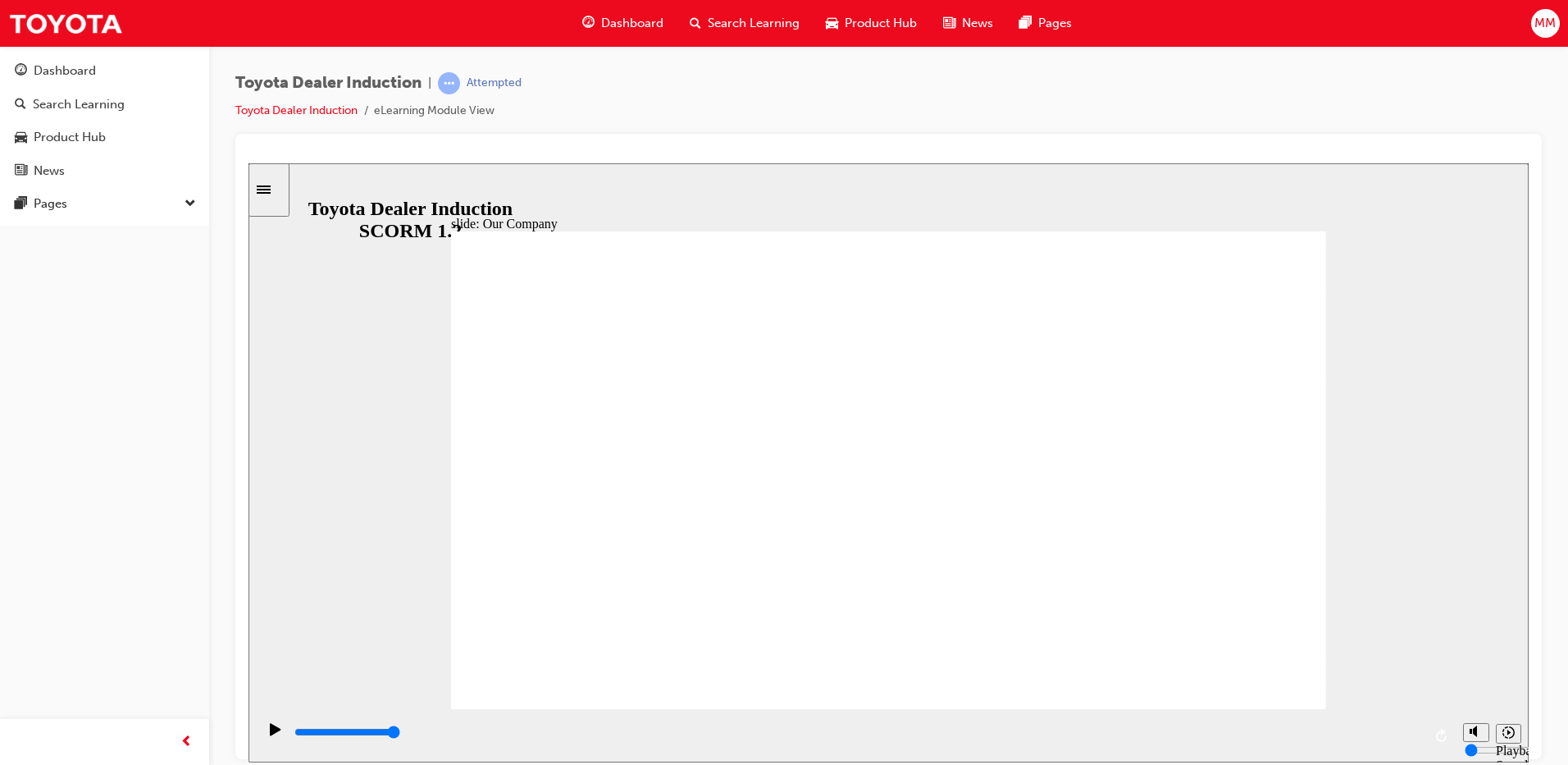
click at [274, 735] on icon "Play (Ctrl+Alt+P)" at bounding box center [276, 729] width 12 height 13
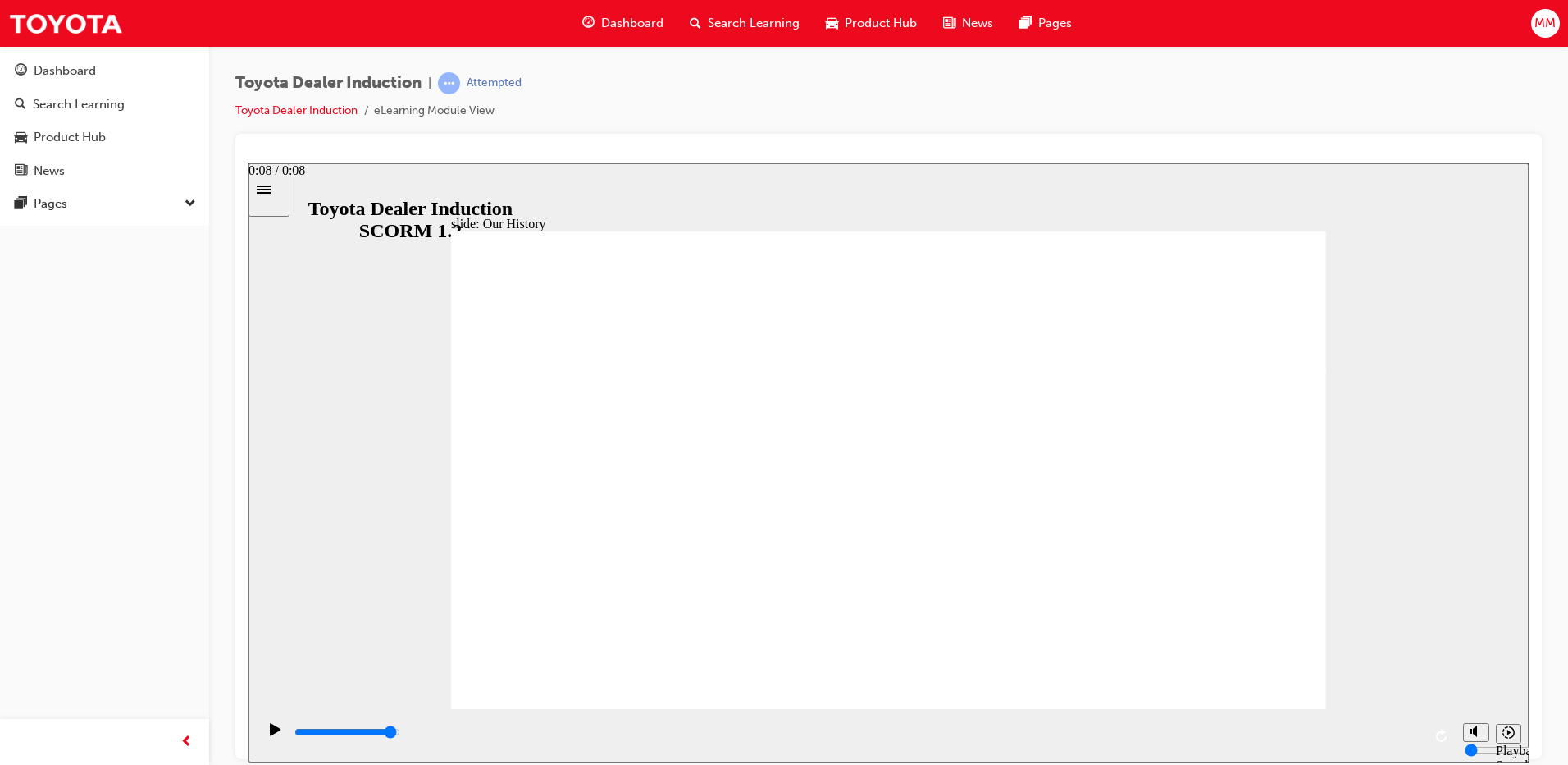
click at [1390, 731] on div "playback controls" at bounding box center [857, 732] width 1130 height 18
click at [1252, 738] on div "playback controls" at bounding box center [857, 732] width 1130 height 18
drag, startPoint x: 1012, startPoint y: 745, endPoint x: 682, endPoint y: 728, distance: 330.4
click at [817, 741] on div "playback controls" at bounding box center [857, 732] width 1130 height 18
click at [270, 728] on icon "Play (Ctrl+Alt+P)" at bounding box center [276, 729] width 12 height 13
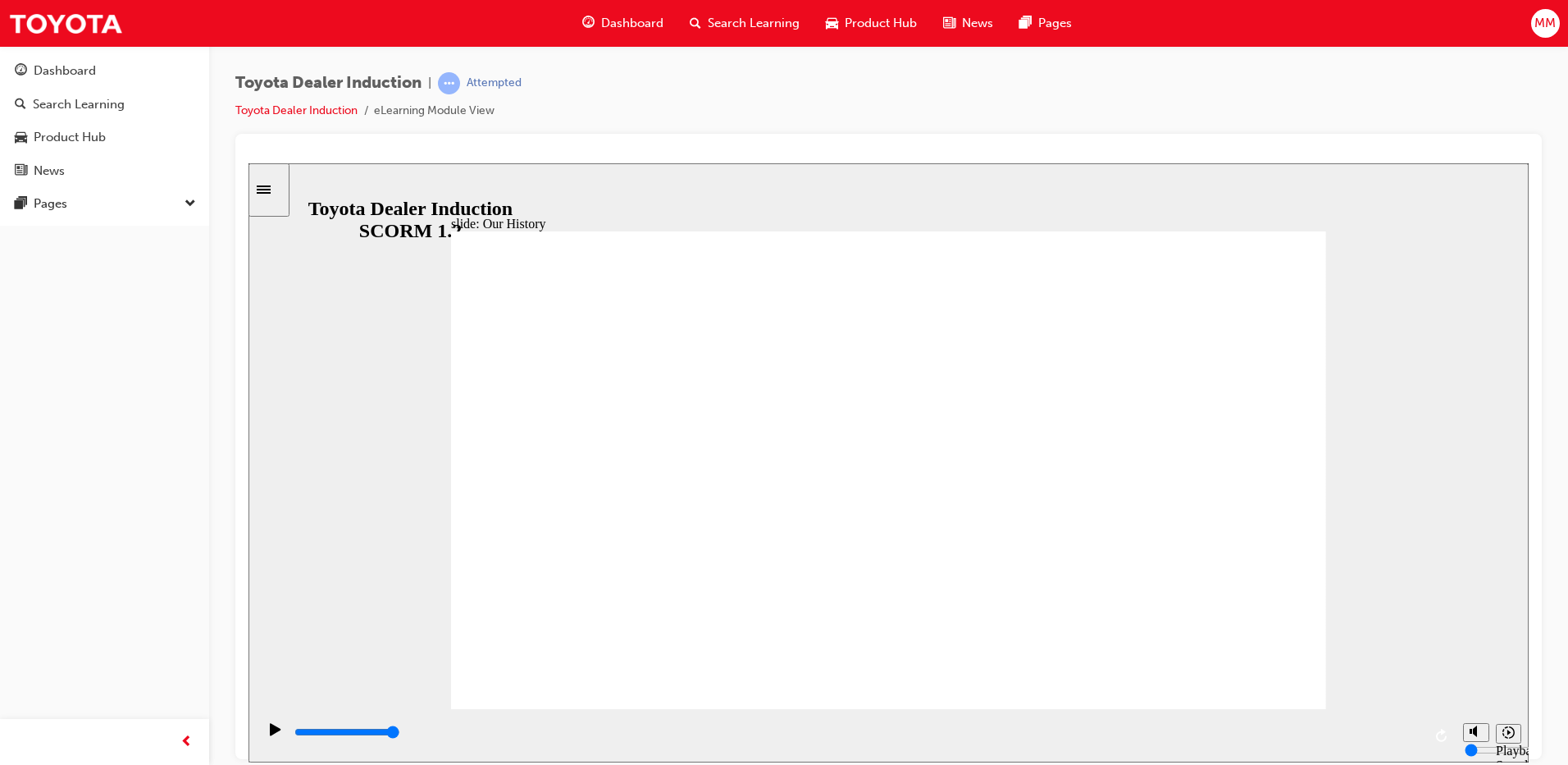
drag, startPoint x: 647, startPoint y: 616, endPoint x: 939, endPoint y: 622, distance: 292.1
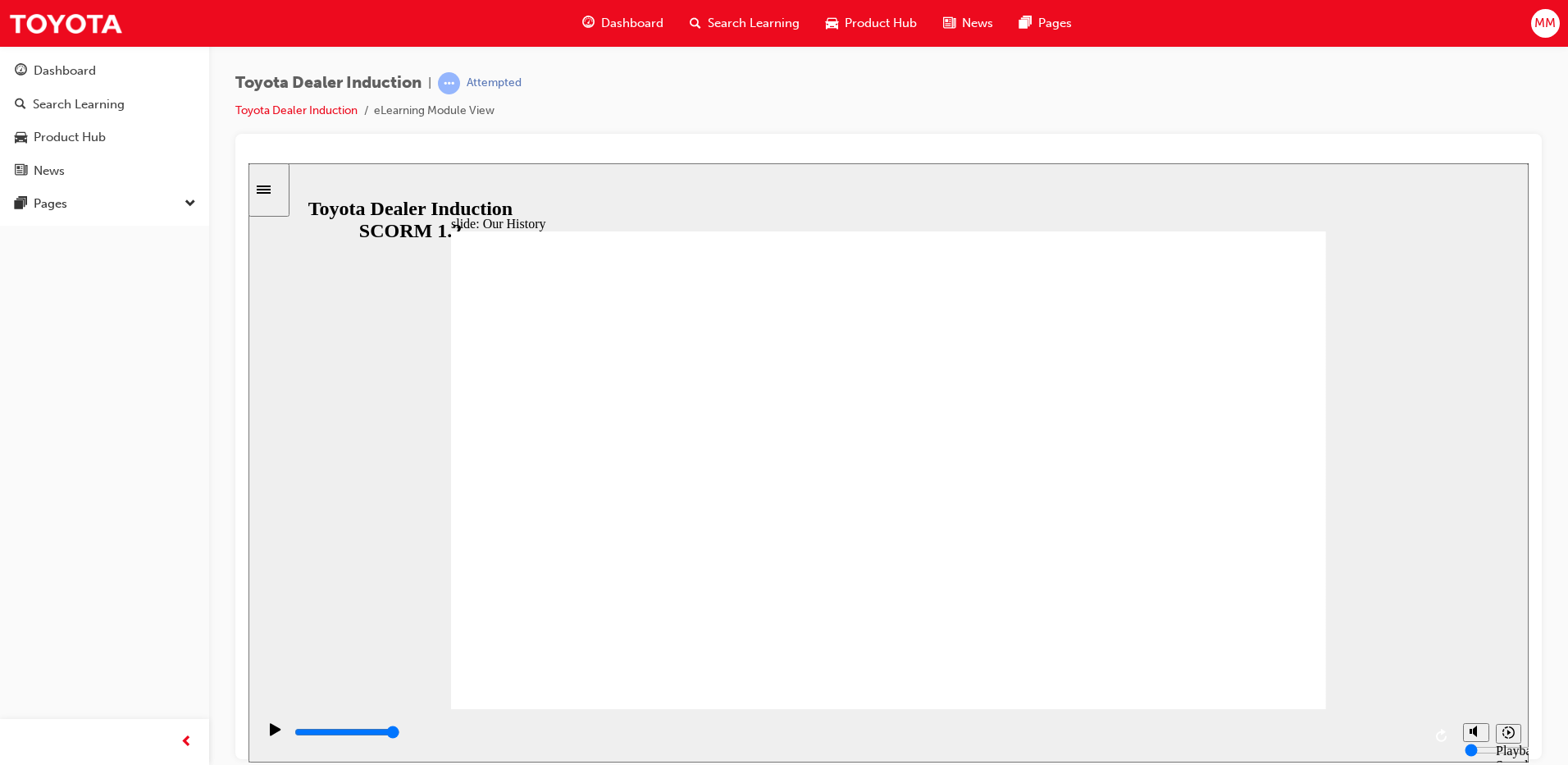
drag, startPoint x: 871, startPoint y: 607, endPoint x: 1130, endPoint y: 612, distance: 259.0
drag, startPoint x: 1275, startPoint y: 279, endPoint x: 1476, endPoint y: 267, distance: 201.4
drag, startPoint x: 1251, startPoint y: 258, endPoint x: 1395, endPoint y: 261, distance: 144.0
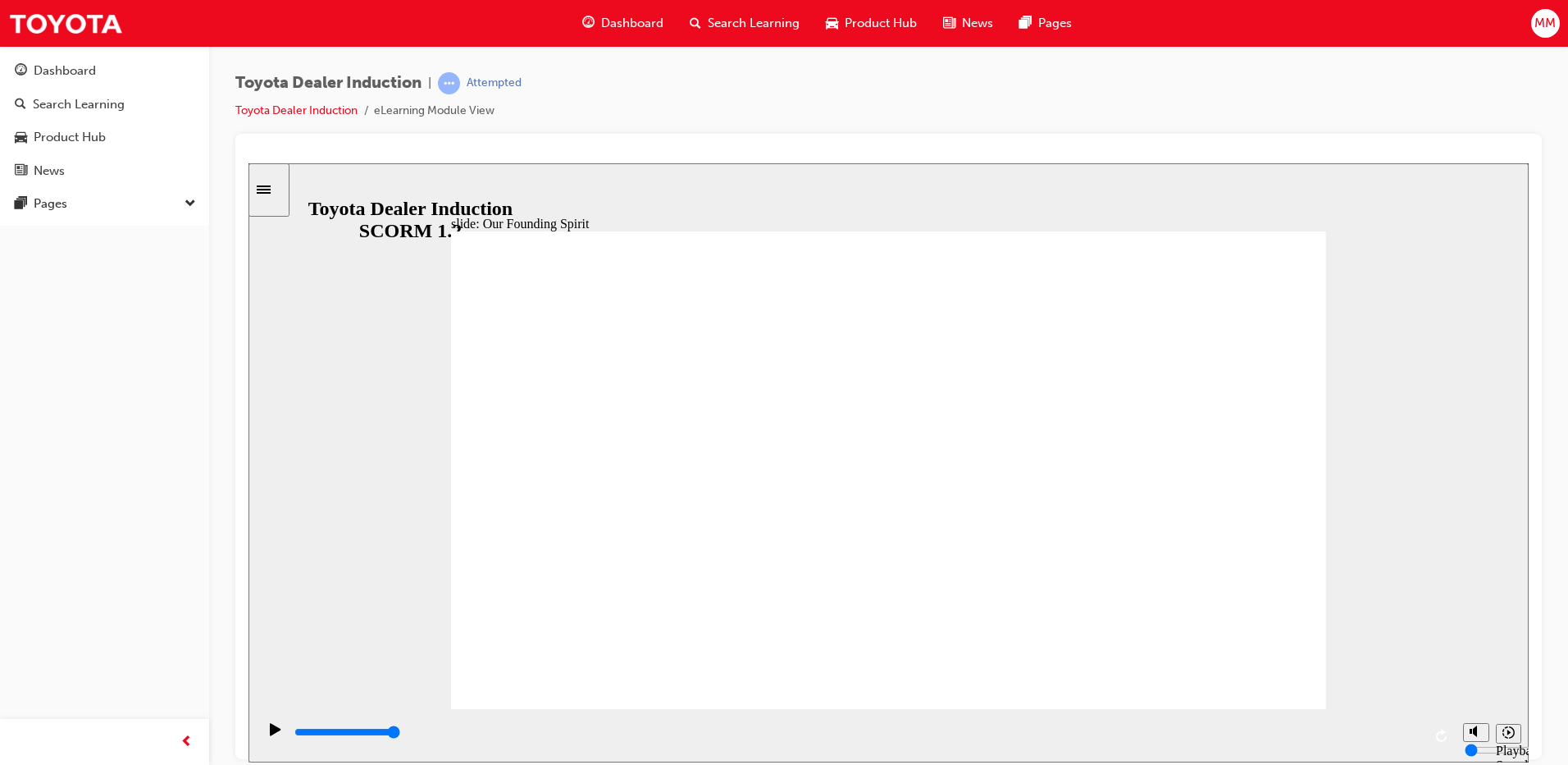
drag, startPoint x: 1235, startPoint y: 682, endPoint x: 1235, endPoint y: 670, distance: 12.0
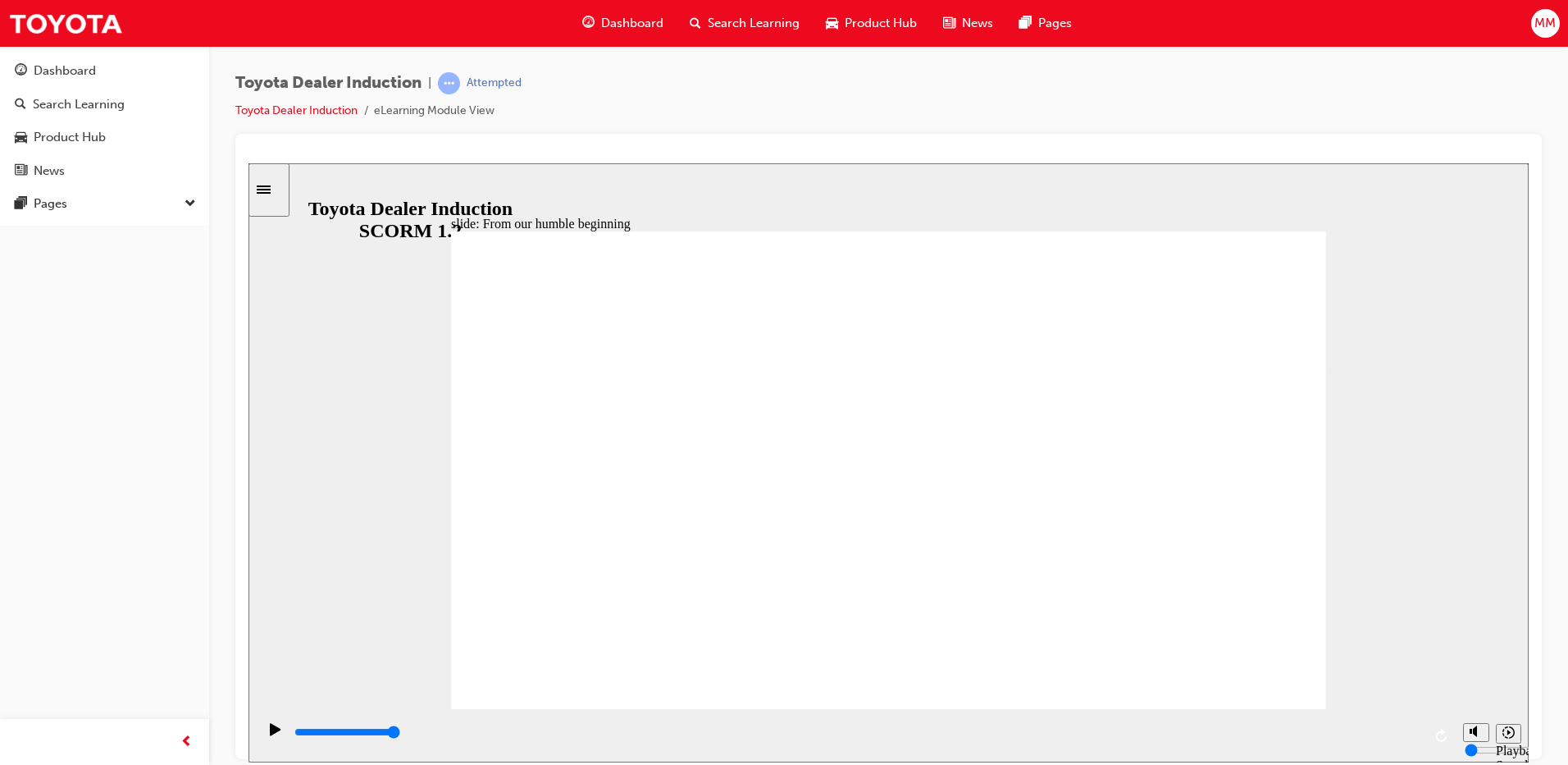
type input "8300"
drag, startPoint x: 1125, startPoint y: 611, endPoint x: 923, endPoint y: 612, distance: 202.0
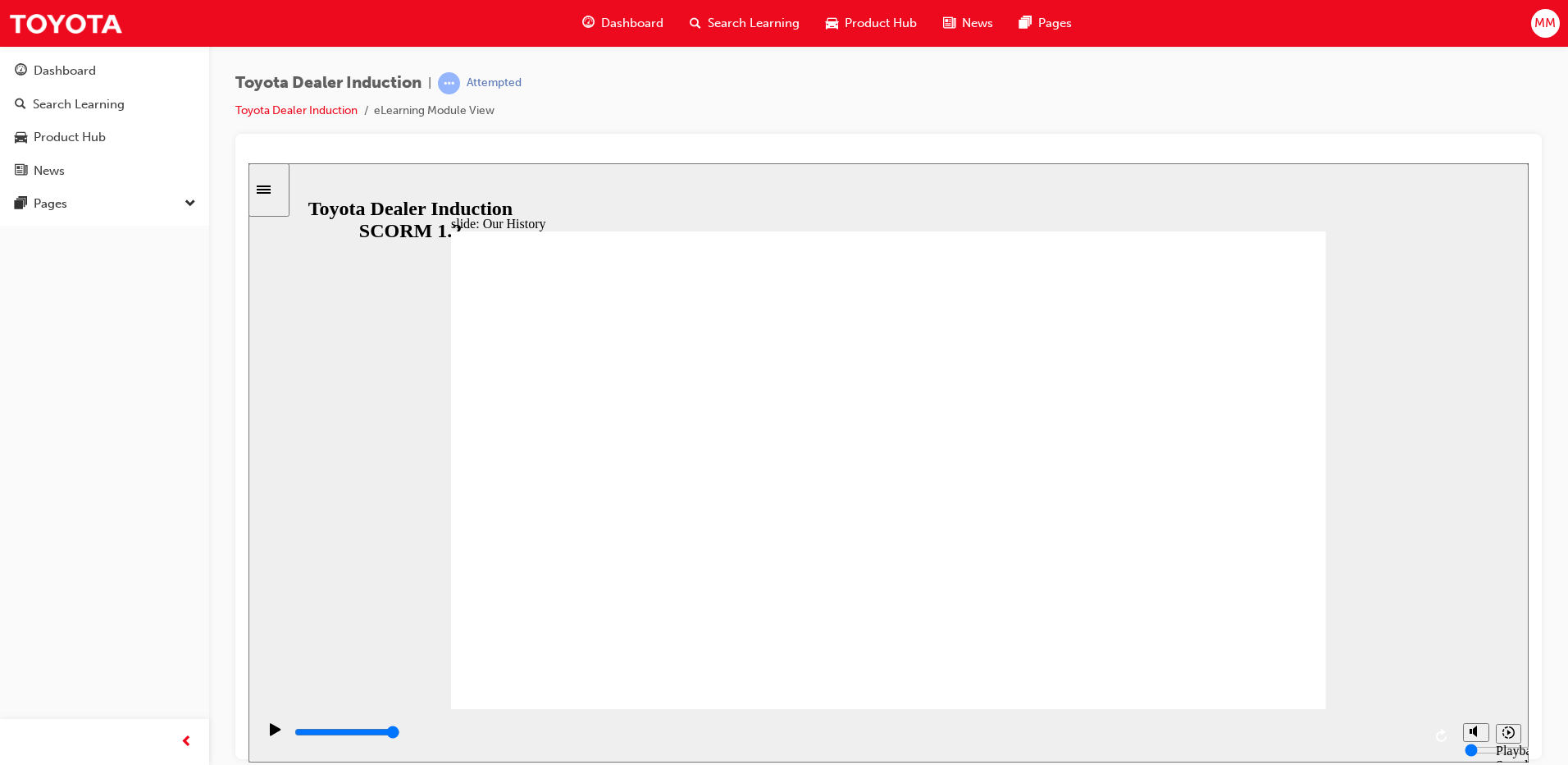
type input "3"
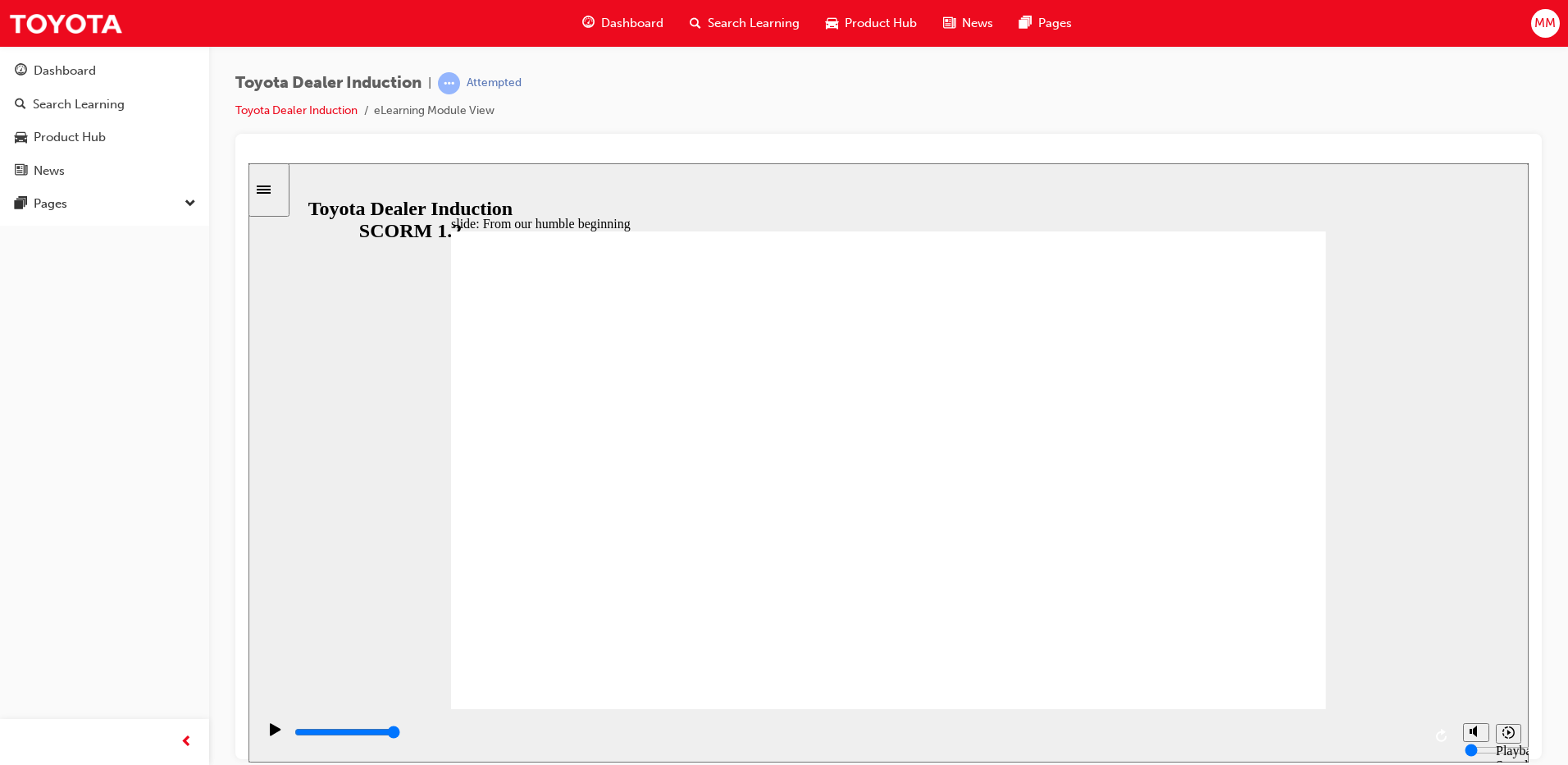
type input "3600"
radio input "true"
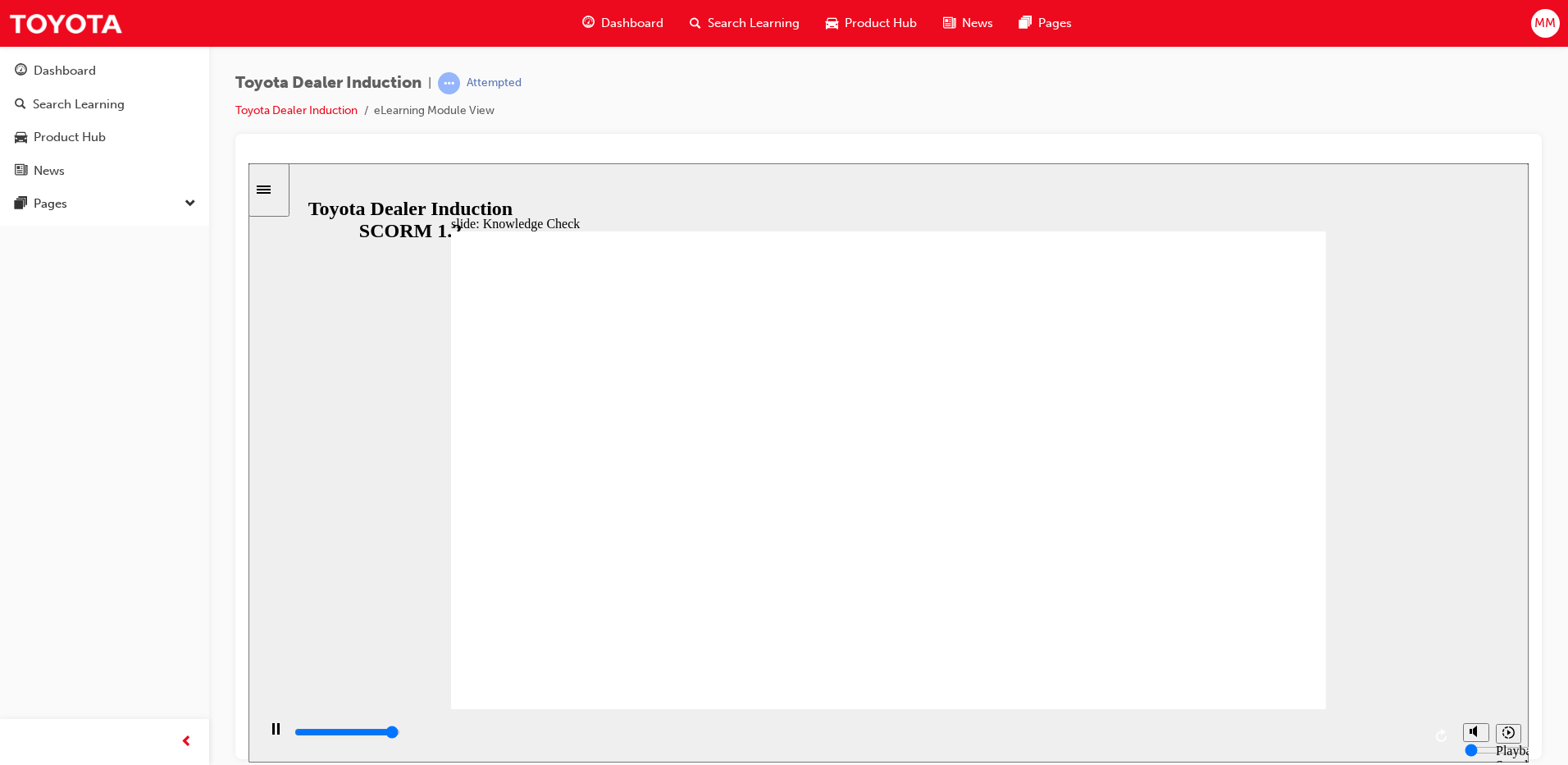
type input "1100"
radio input "true"
type input "3800"
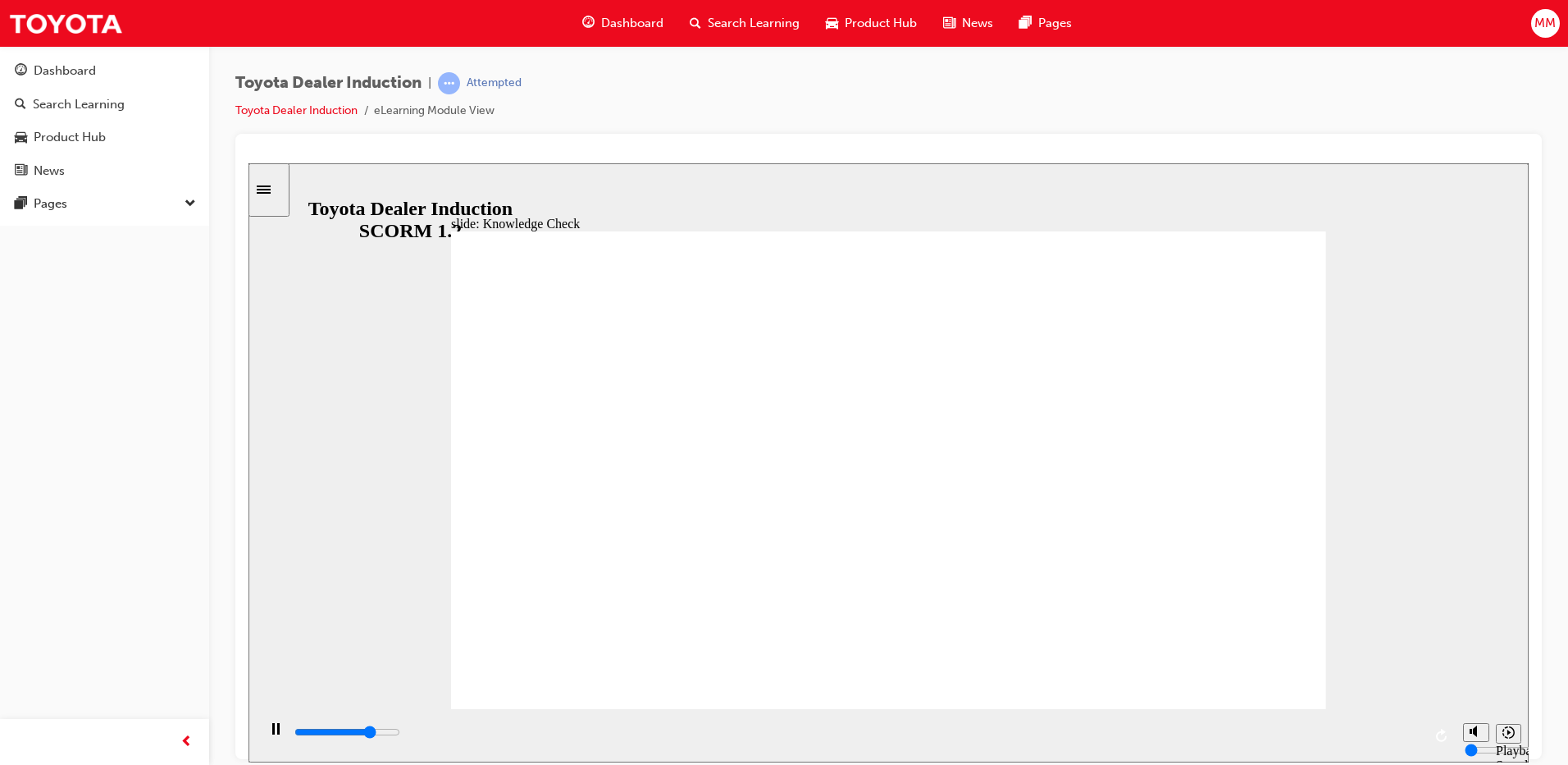
radio input "false"
radio input "true"
type input "4900"
radio input "true"
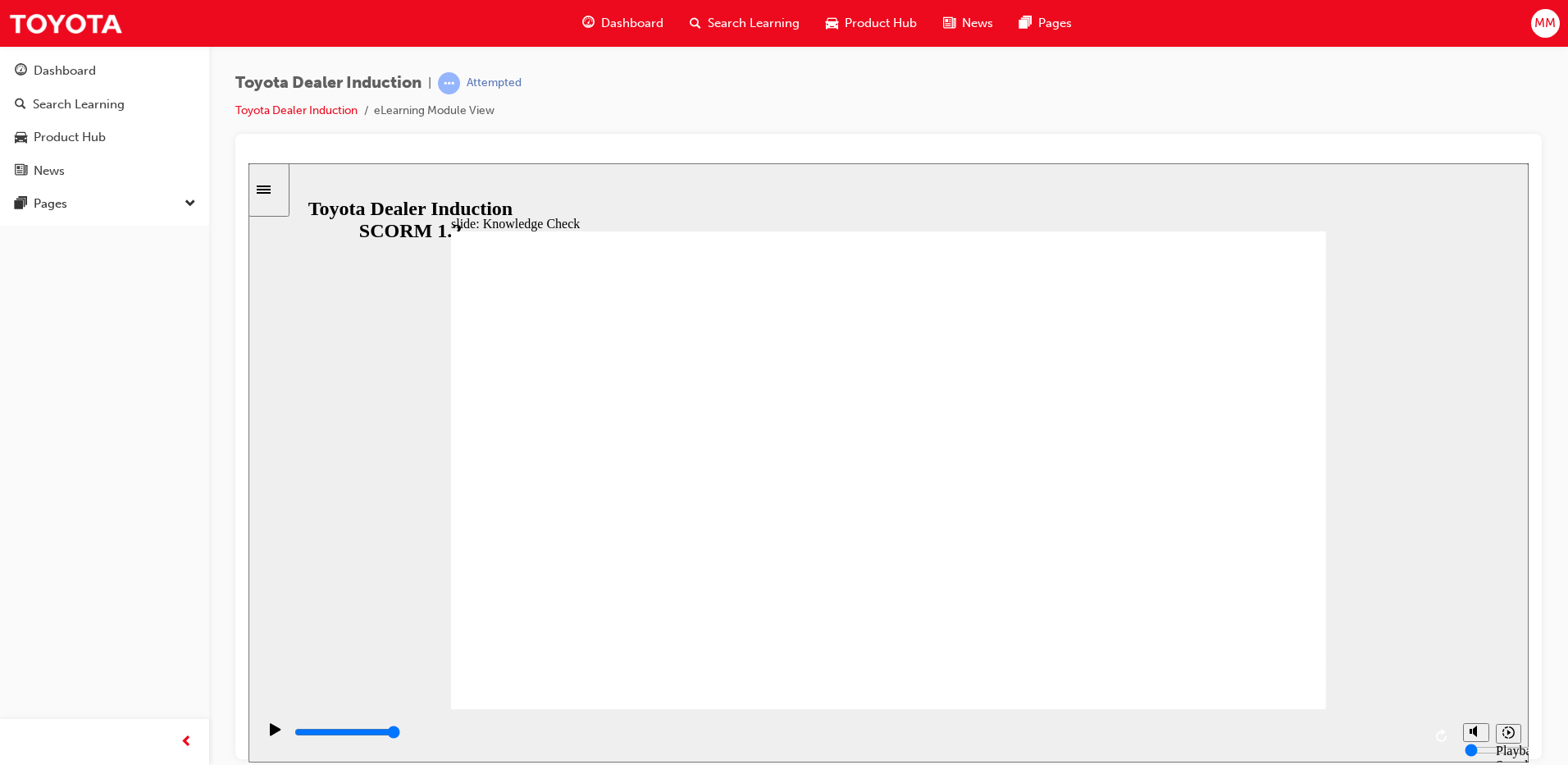
drag, startPoint x: 850, startPoint y: 570, endPoint x: 845, endPoint y: 580, distance: 11.2
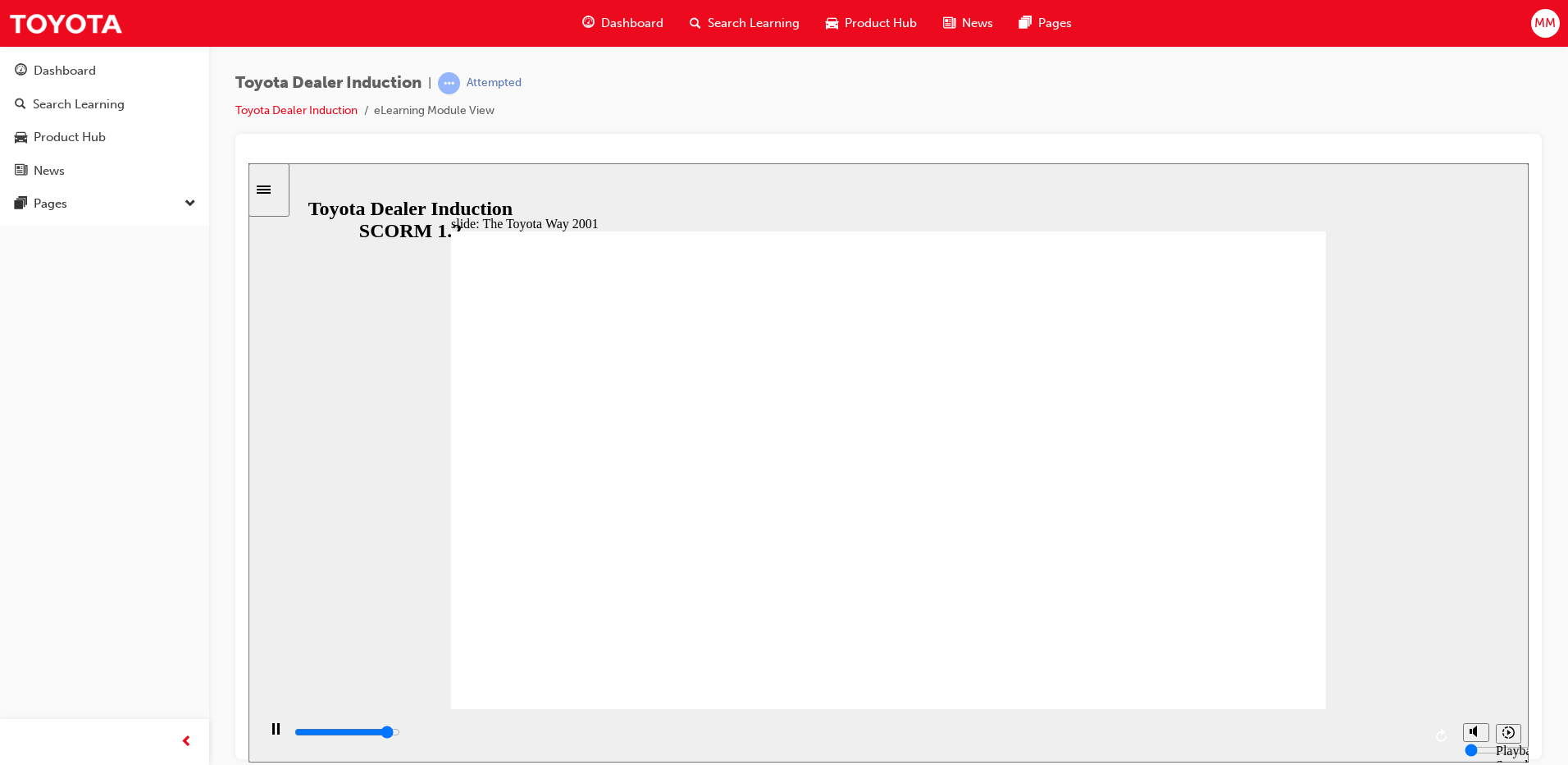
drag, startPoint x: 1308, startPoint y: 222, endPoint x: 1278, endPoint y: 260, distance: 48.4
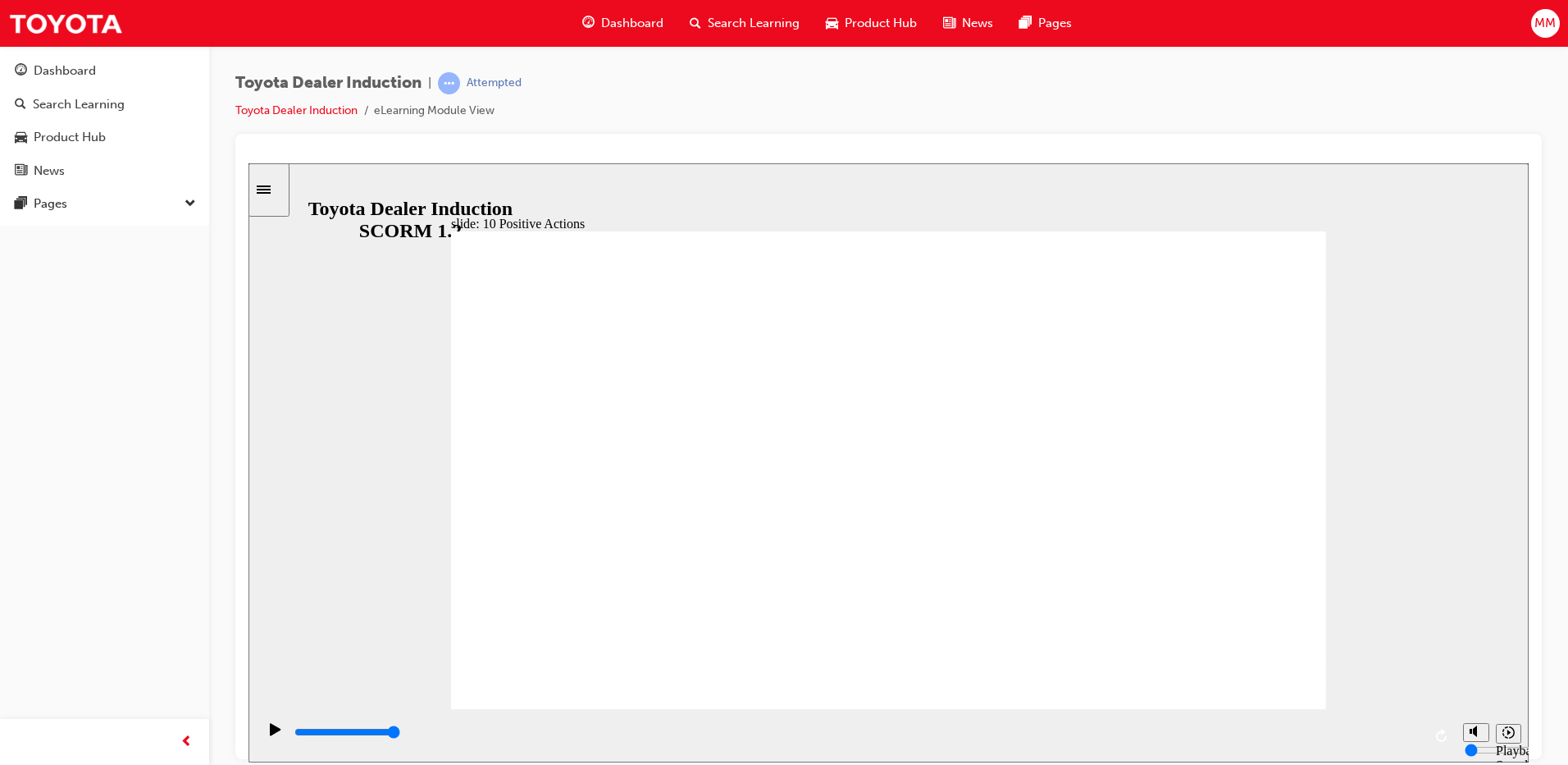
drag, startPoint x: 1261, startPoint y: 646, endPoint x: 1261, endPoint y: 659, distance: 13.0
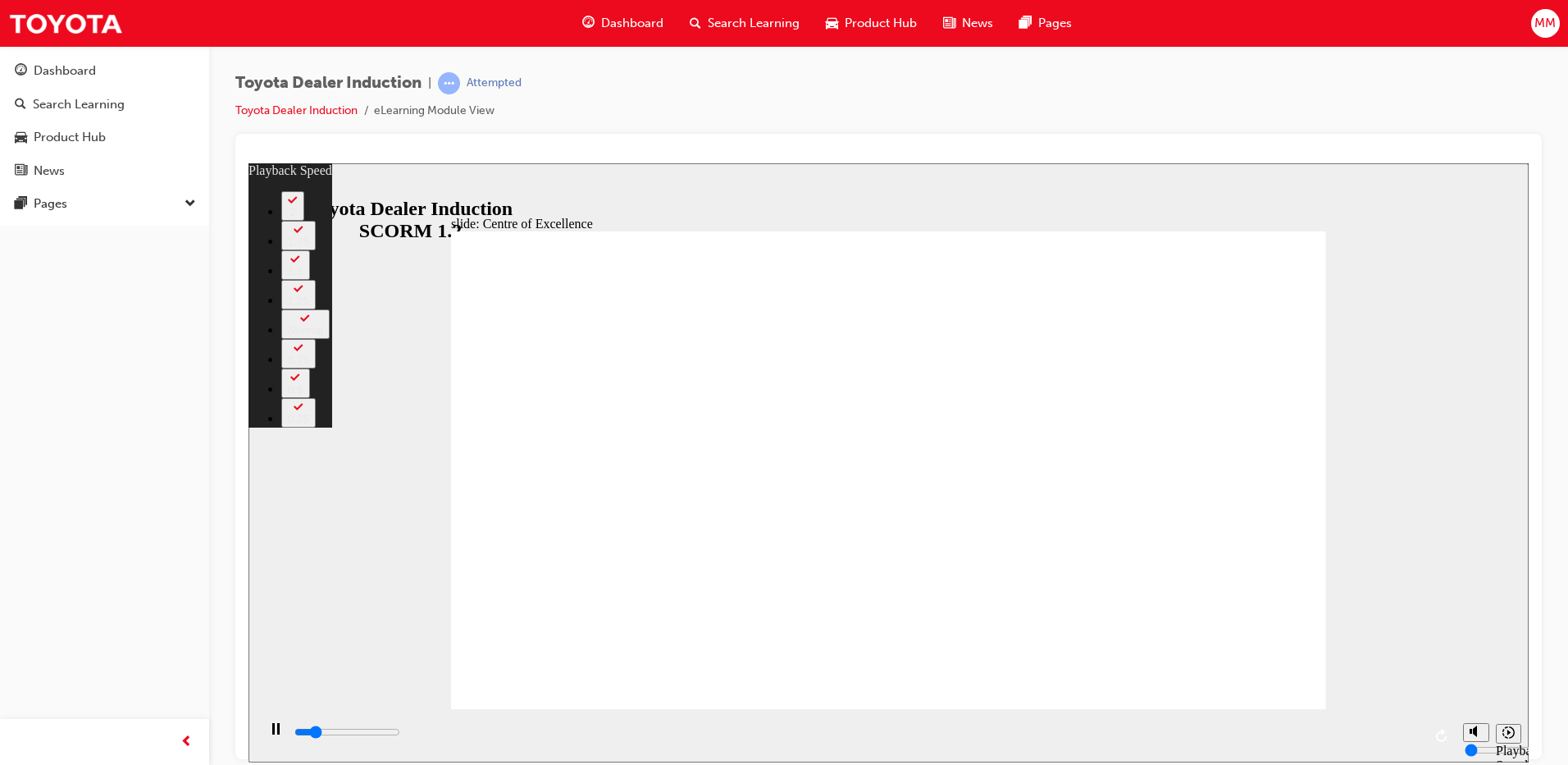
type input "2500"
type input "0"
type input "2700"
type input "1"
type input "3000"
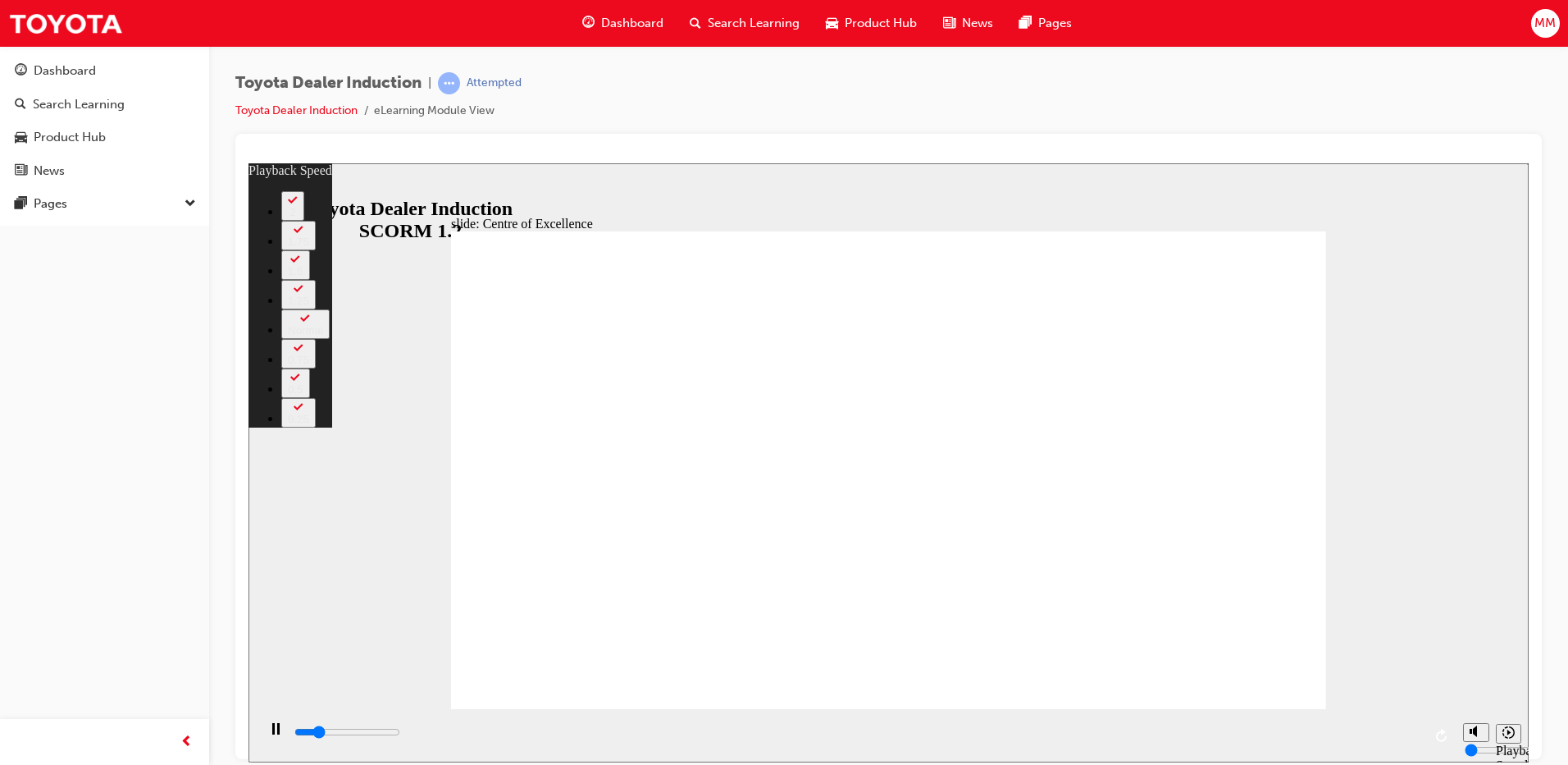
type input "1"
type input "3300"
type input "1"
type input "3500"
type input "1"
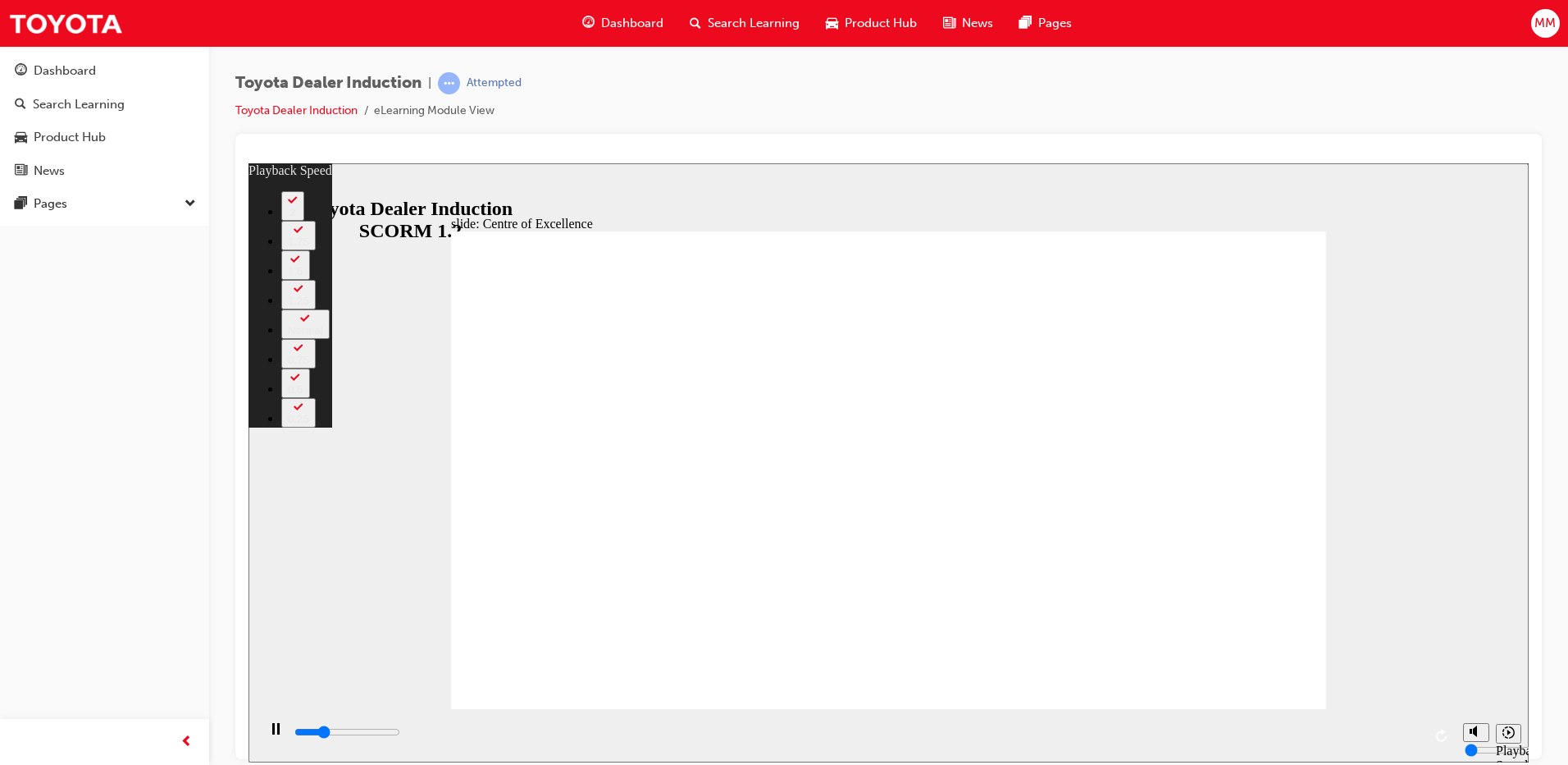
type input "3800"
type input "2"
type input "4000"
type input "2"
type input "4100"
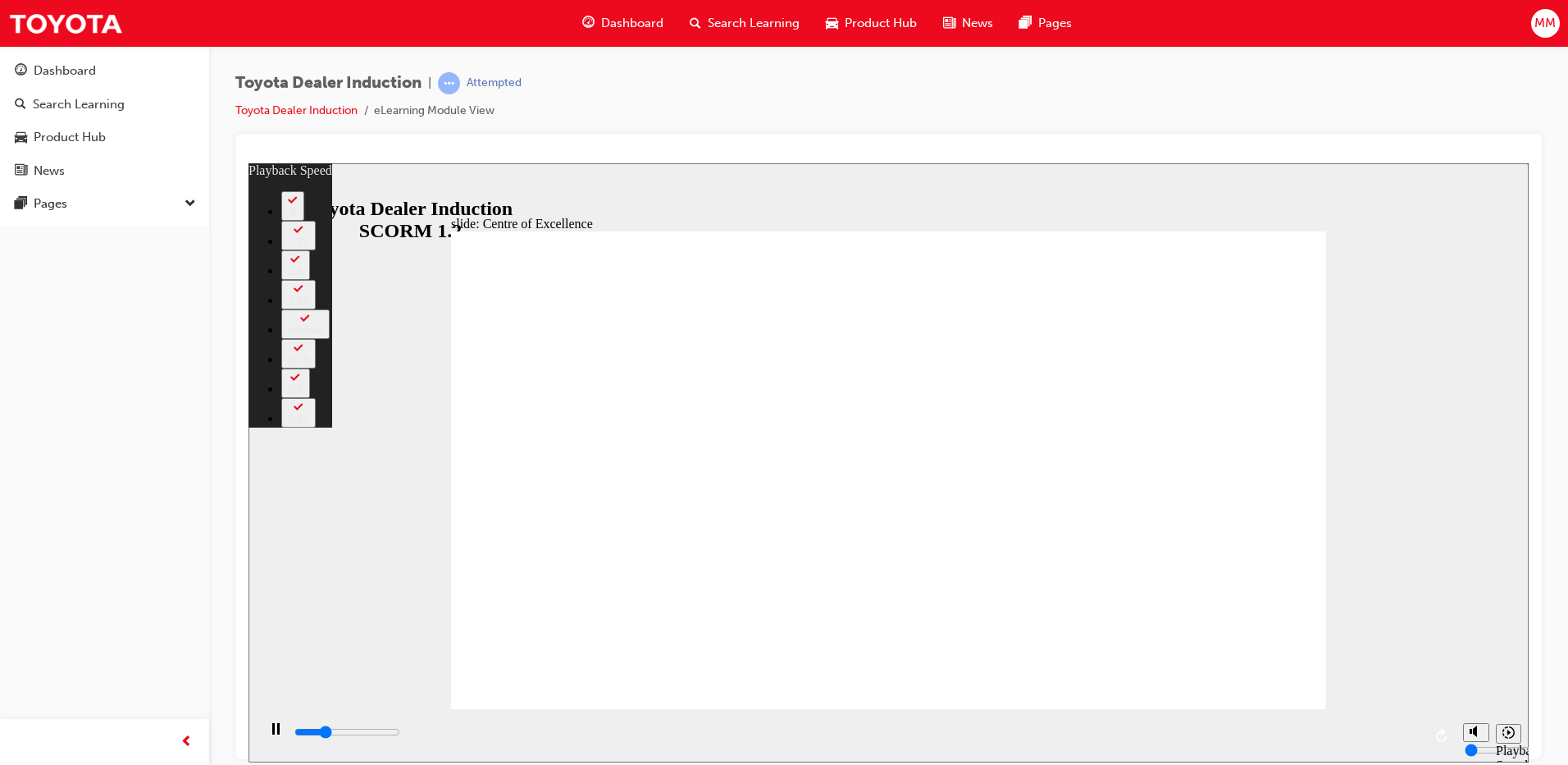
type input "2"
type input "4300"
type input "2"
type input "4600"
type input "2"
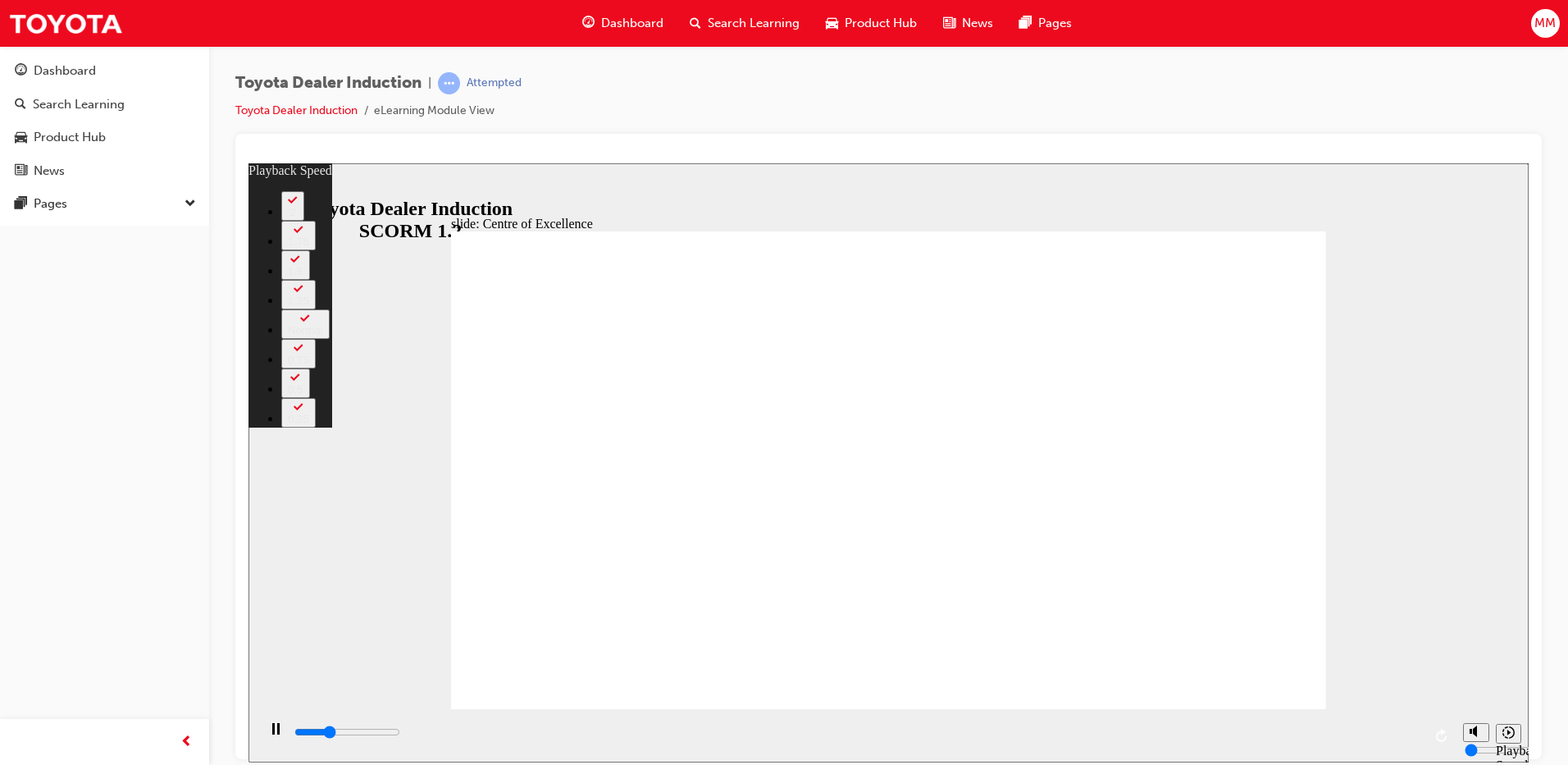
type input "4900"
type input "3"
type input "5100"
type input "3"
type input "5400"
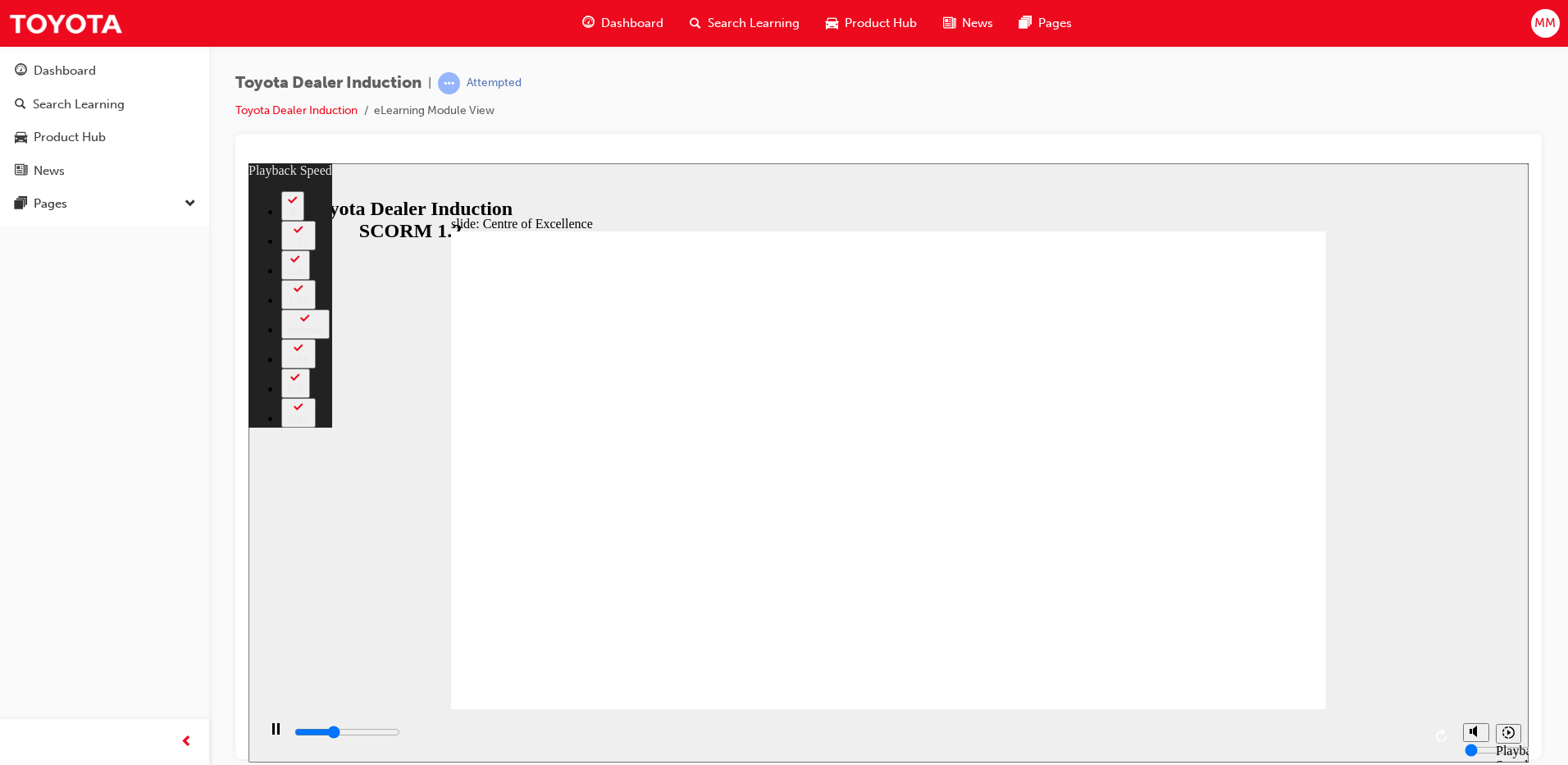
type input "3"
type input "5700"
type input "3"
type input "5900"
type input "4"
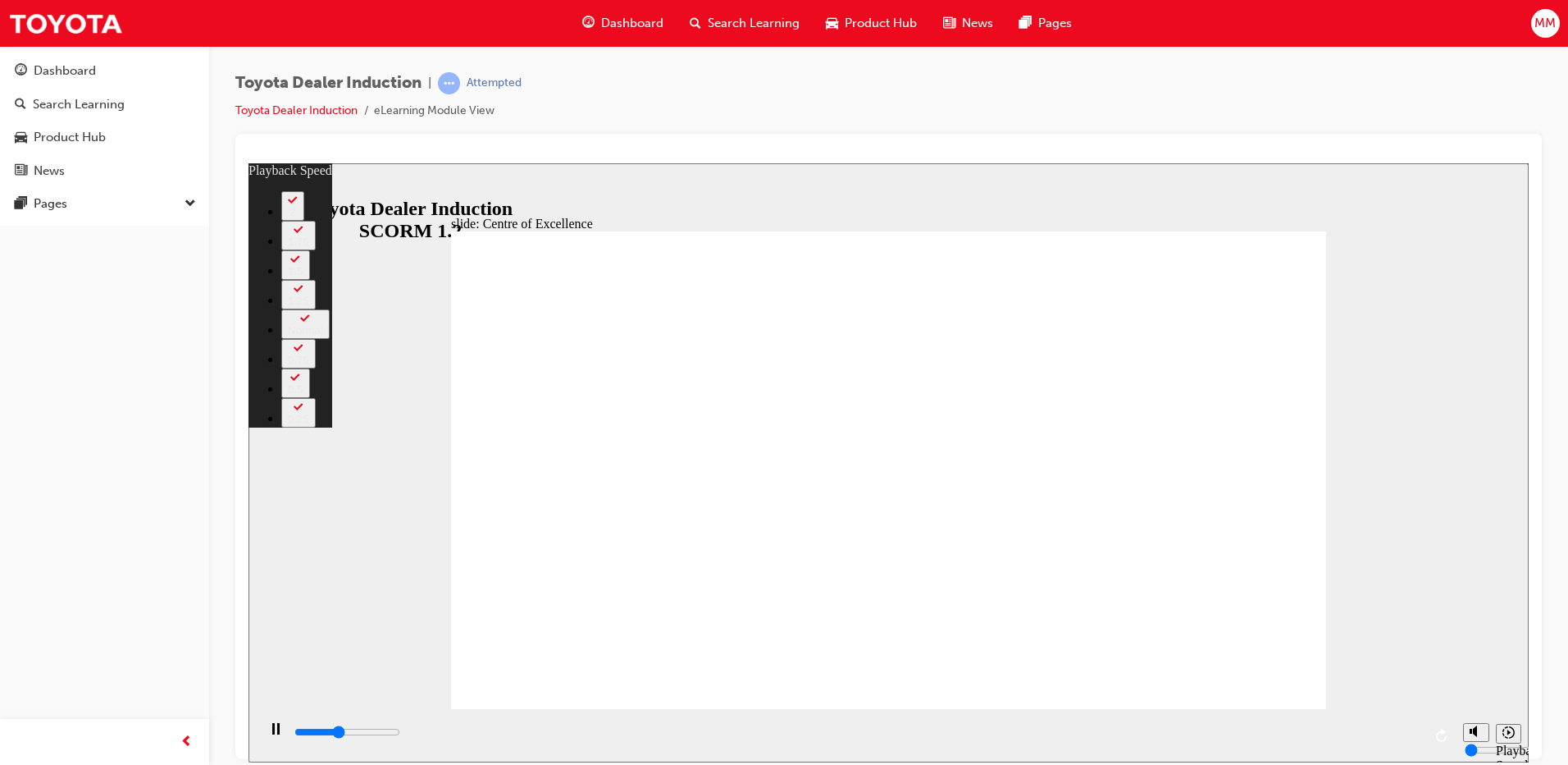
type input "6200"
type input "4"
type input "6400"
type input "4"
type input "6700"
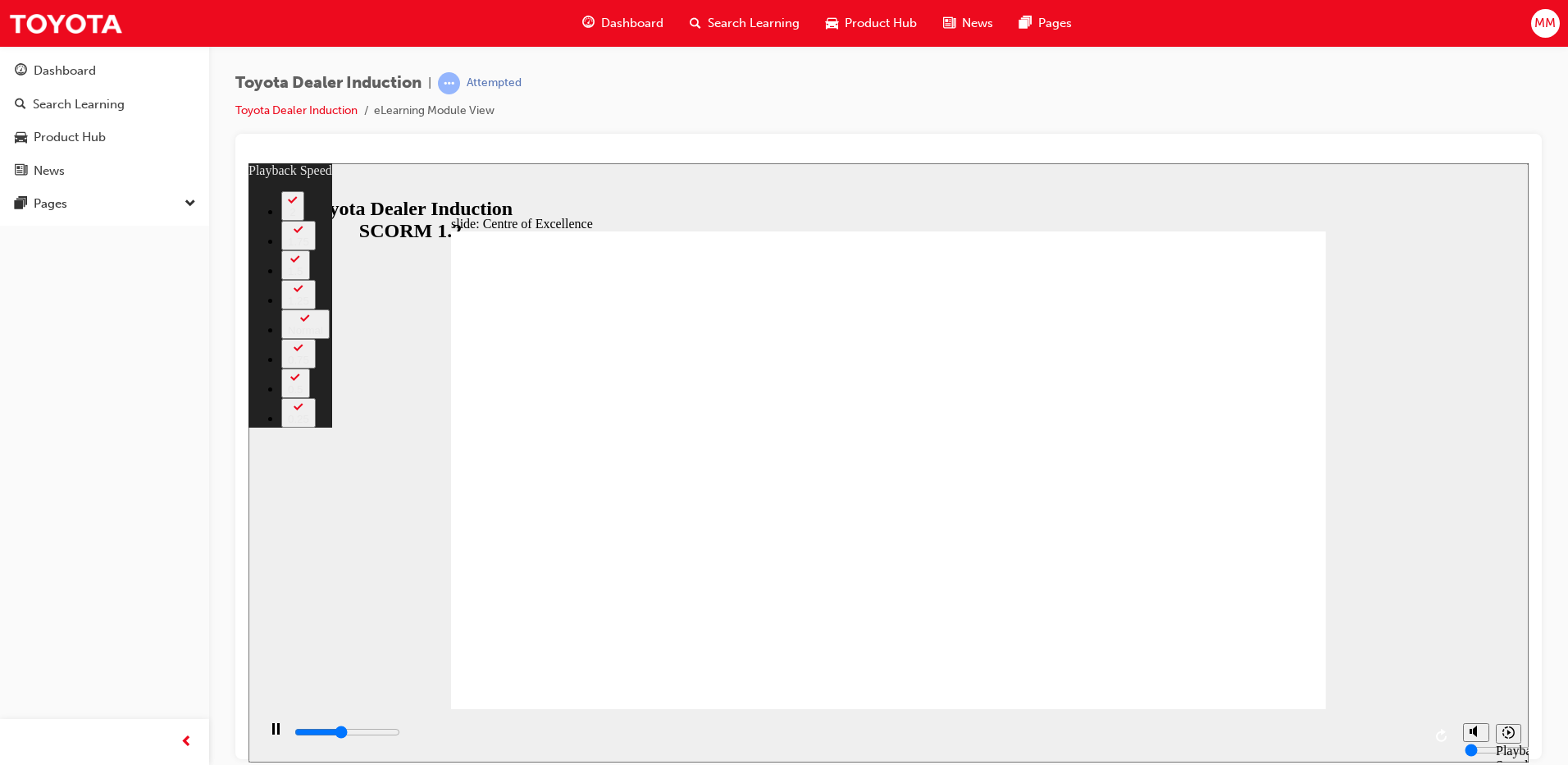
type input "5"
type input "7000"
type input "5"
type input "7200"
type input "5"
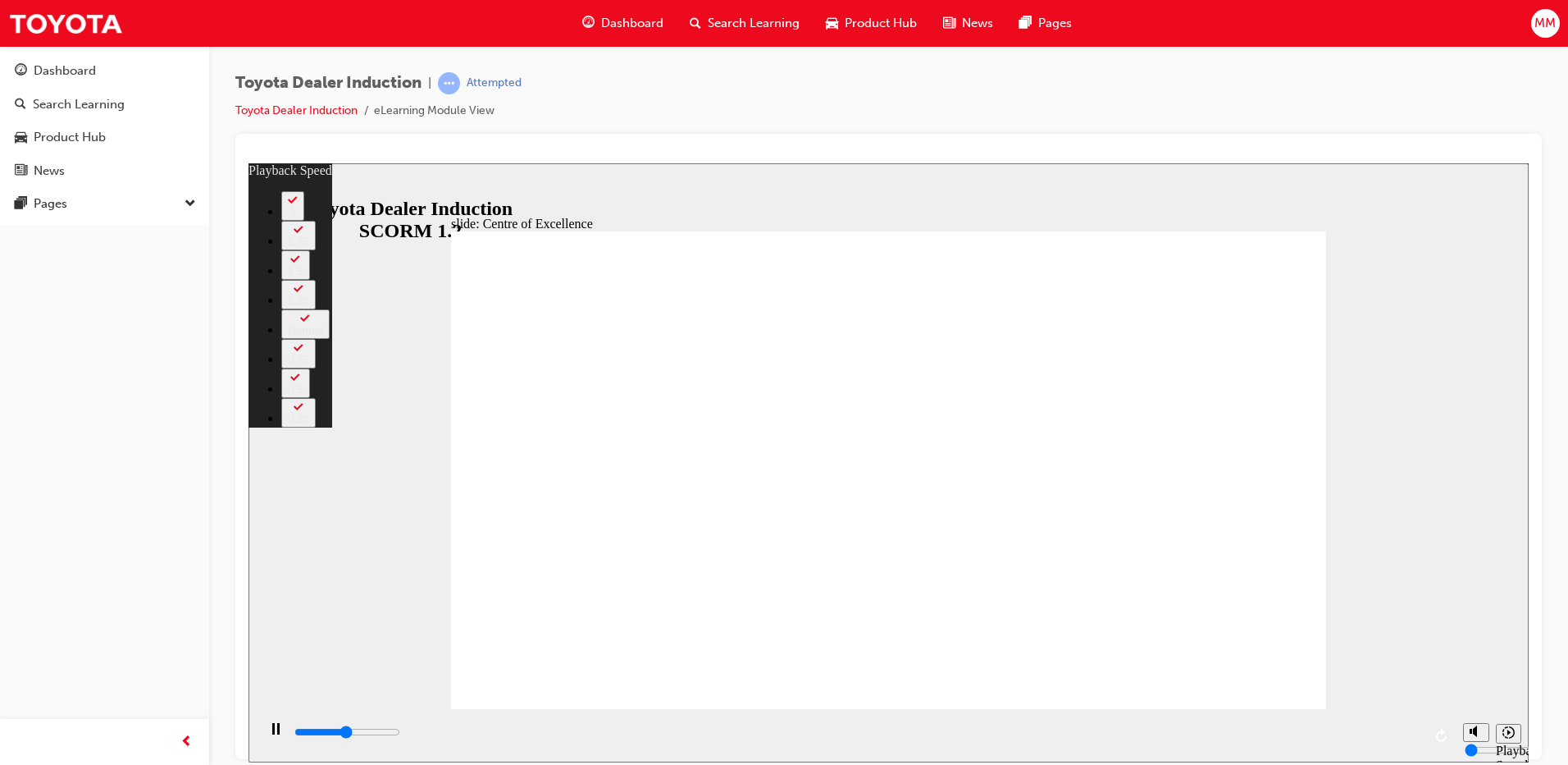
type input "7500"
type input "5"
type input "7800"
type input "6"
type input "8000"
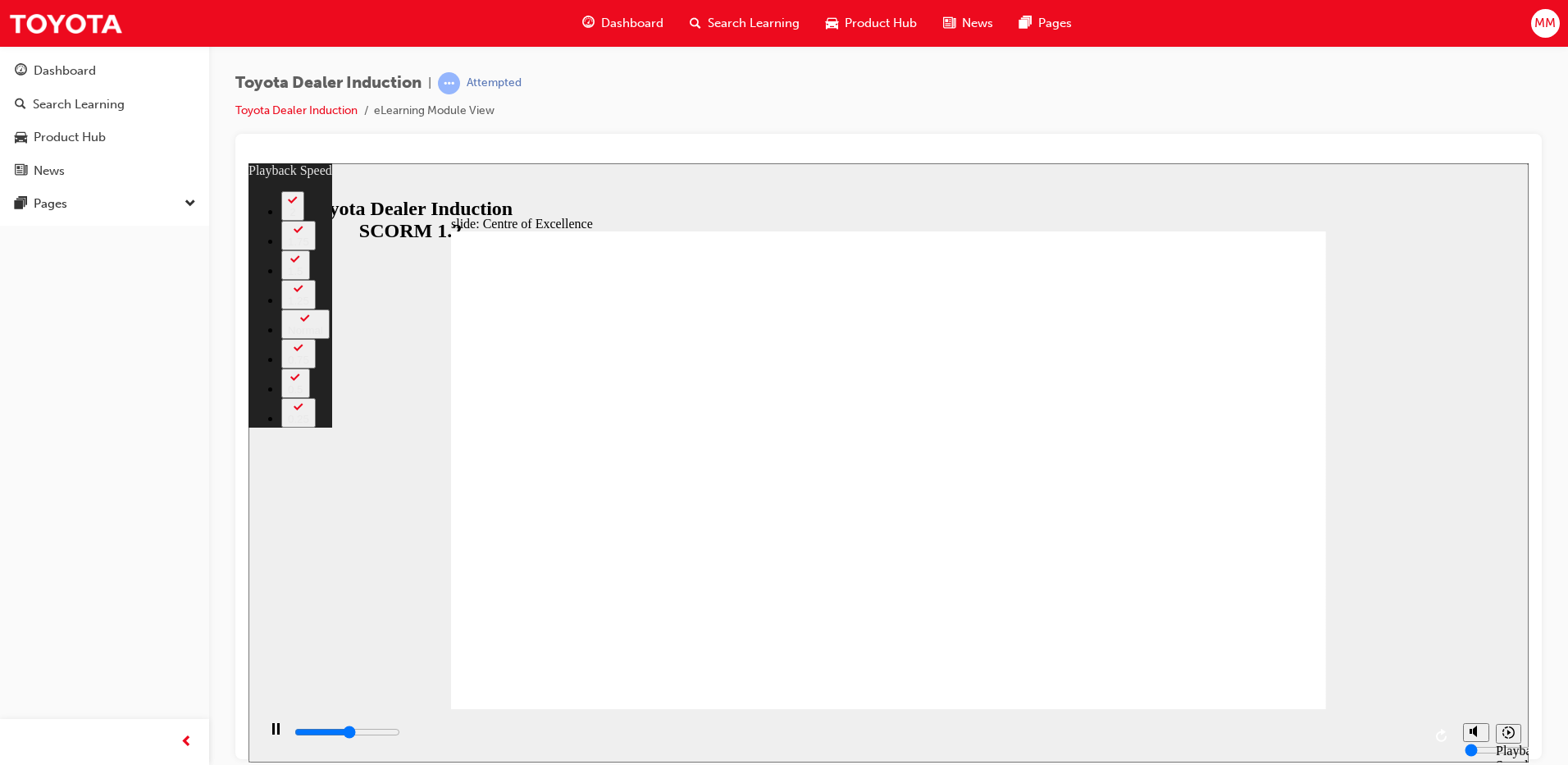
type input "6"
type input "8300"
type input "6"
type input "8600"
type input "6"
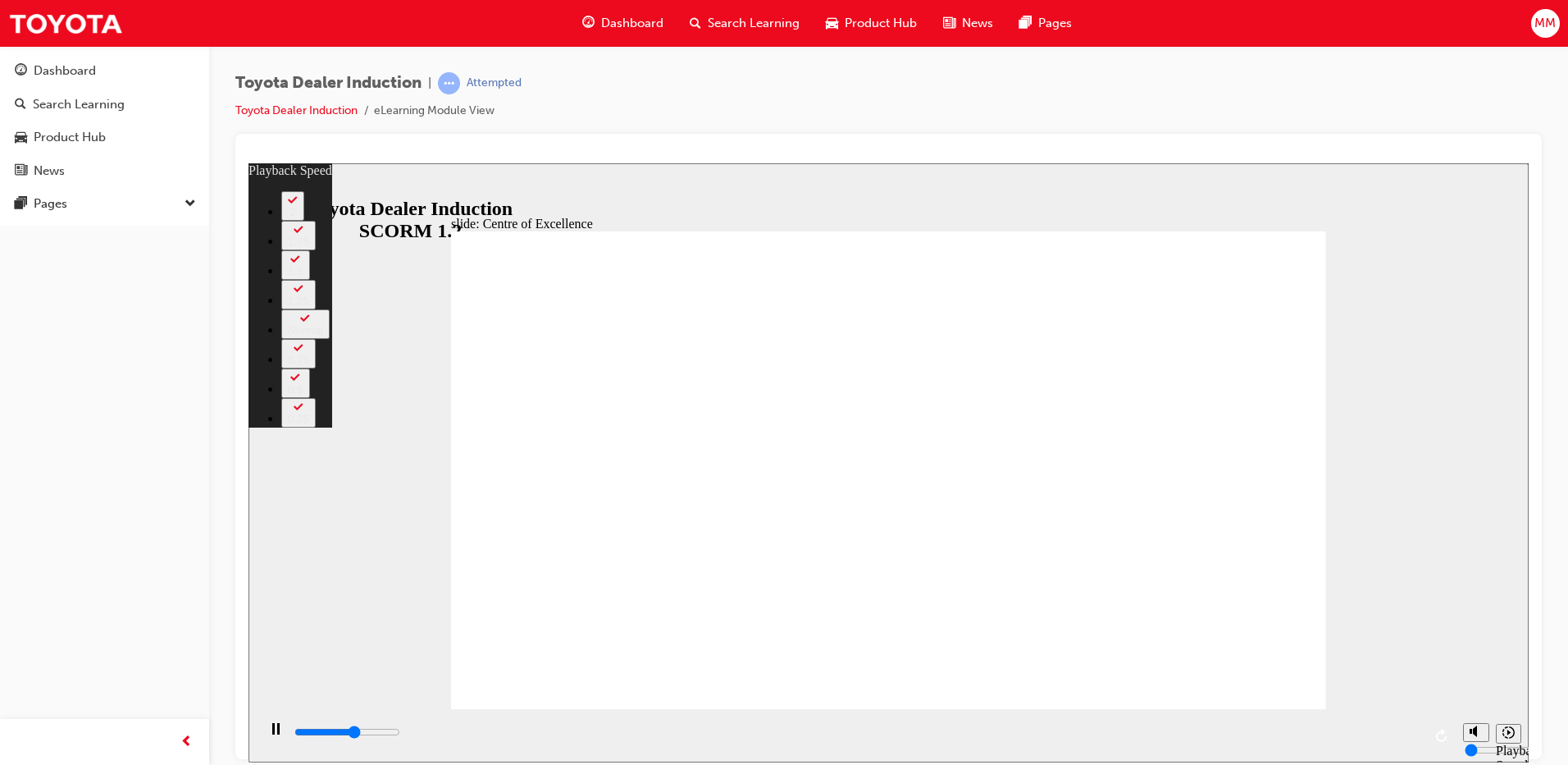
type input "8800"
type input "7"
type input "9100"
type input "7"
type input "9400"
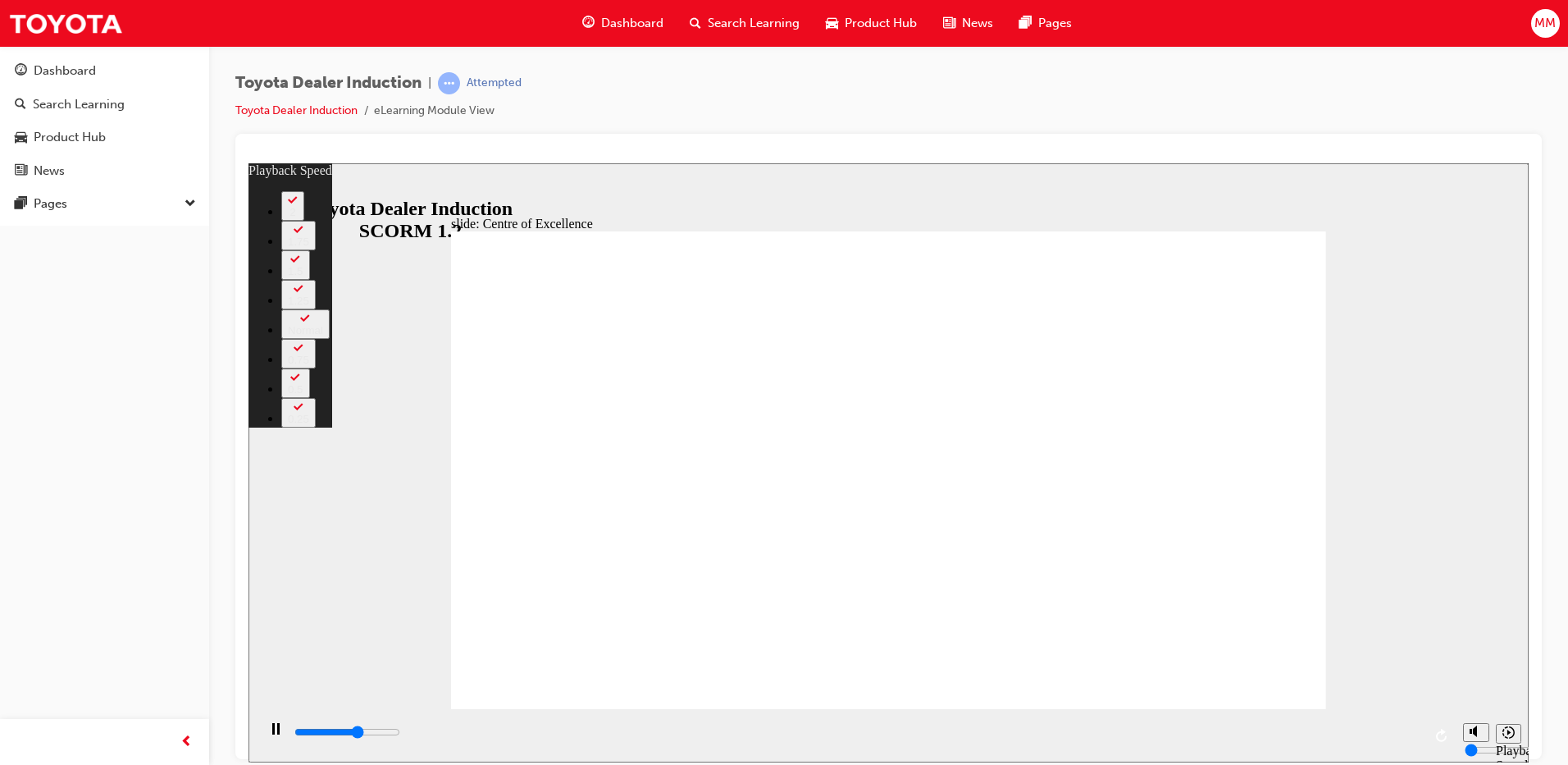
type input "7"
type input "9600"
type input "7"
type input "9900"
type input "8"
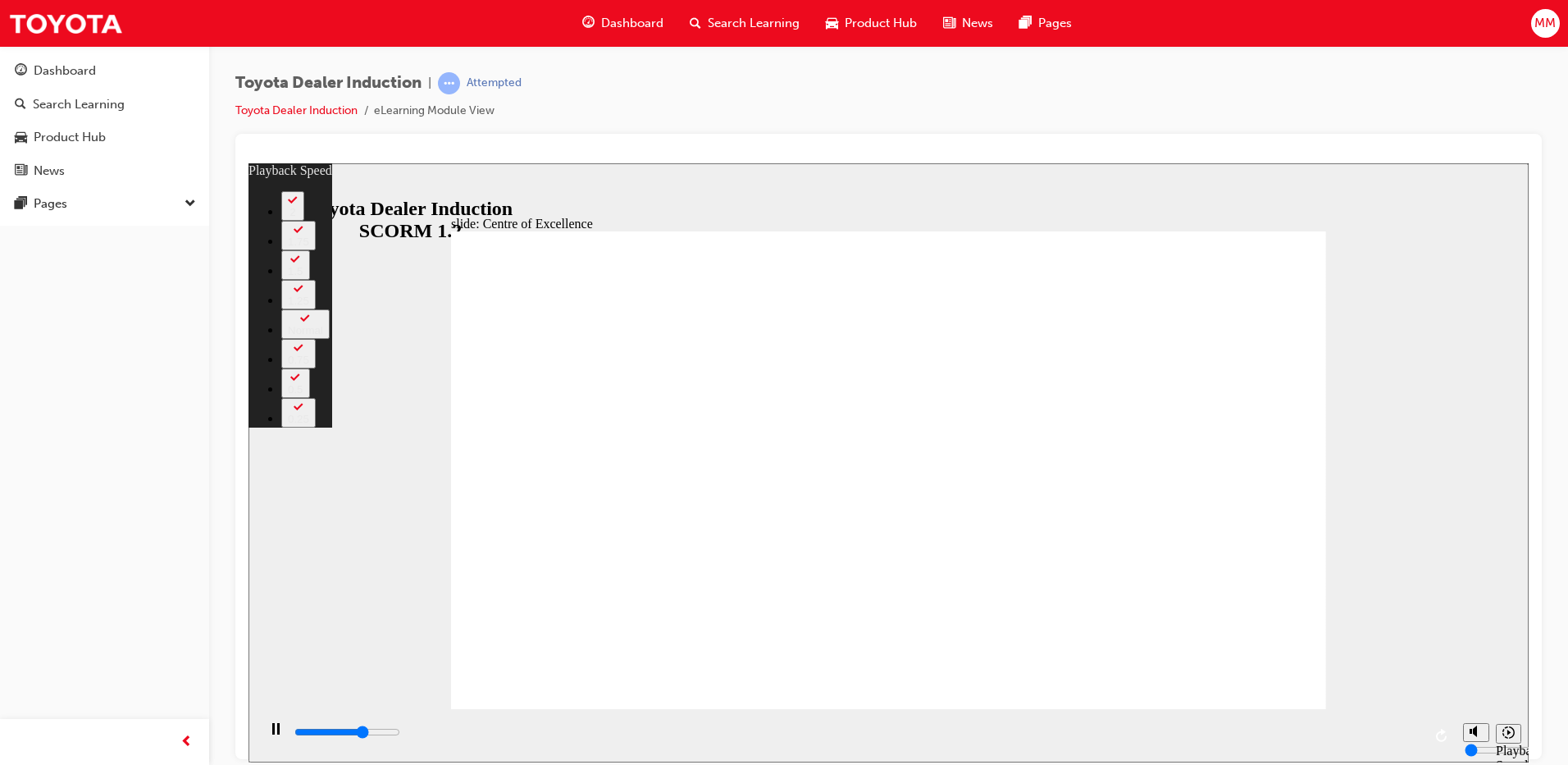
type input "10200"
type input "8"
type input "10400"
type input "8"
type input "10700"
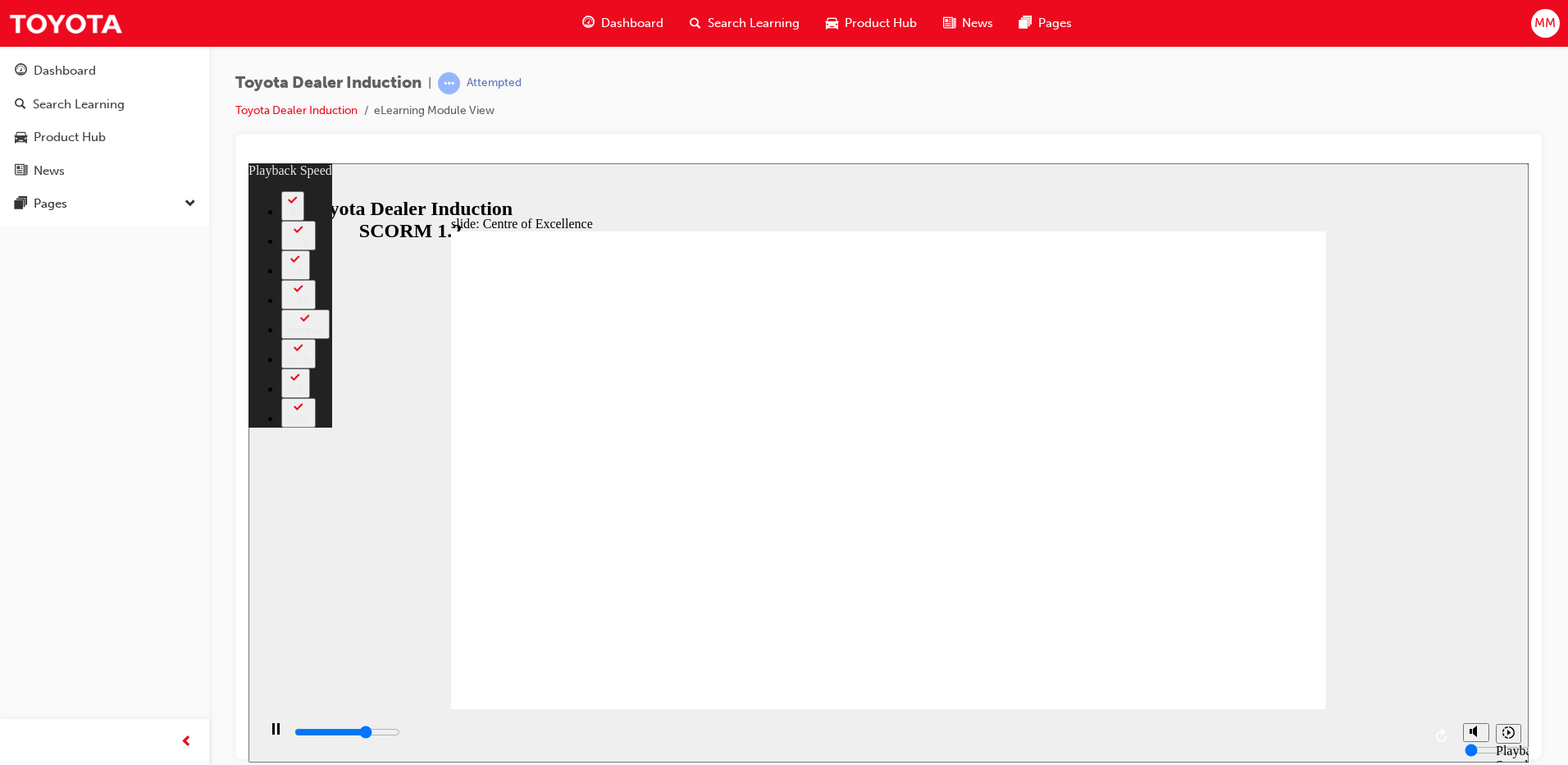
type input "9"
type input "11000"
type input "9"
type input "11200"
type input "9"
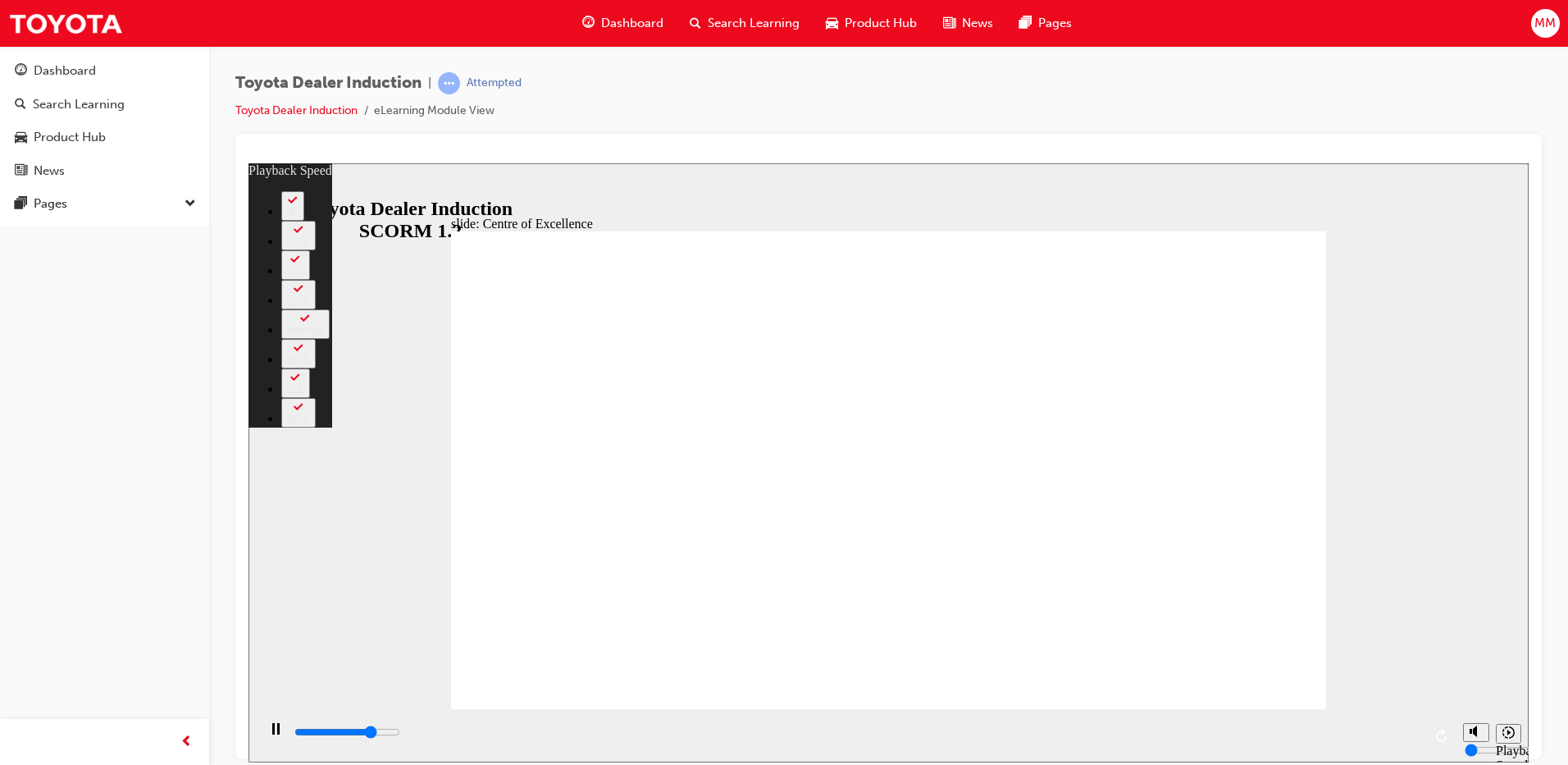
type input "11500"
type input "9"
type input "11800"
type input "10"
type input "12000"
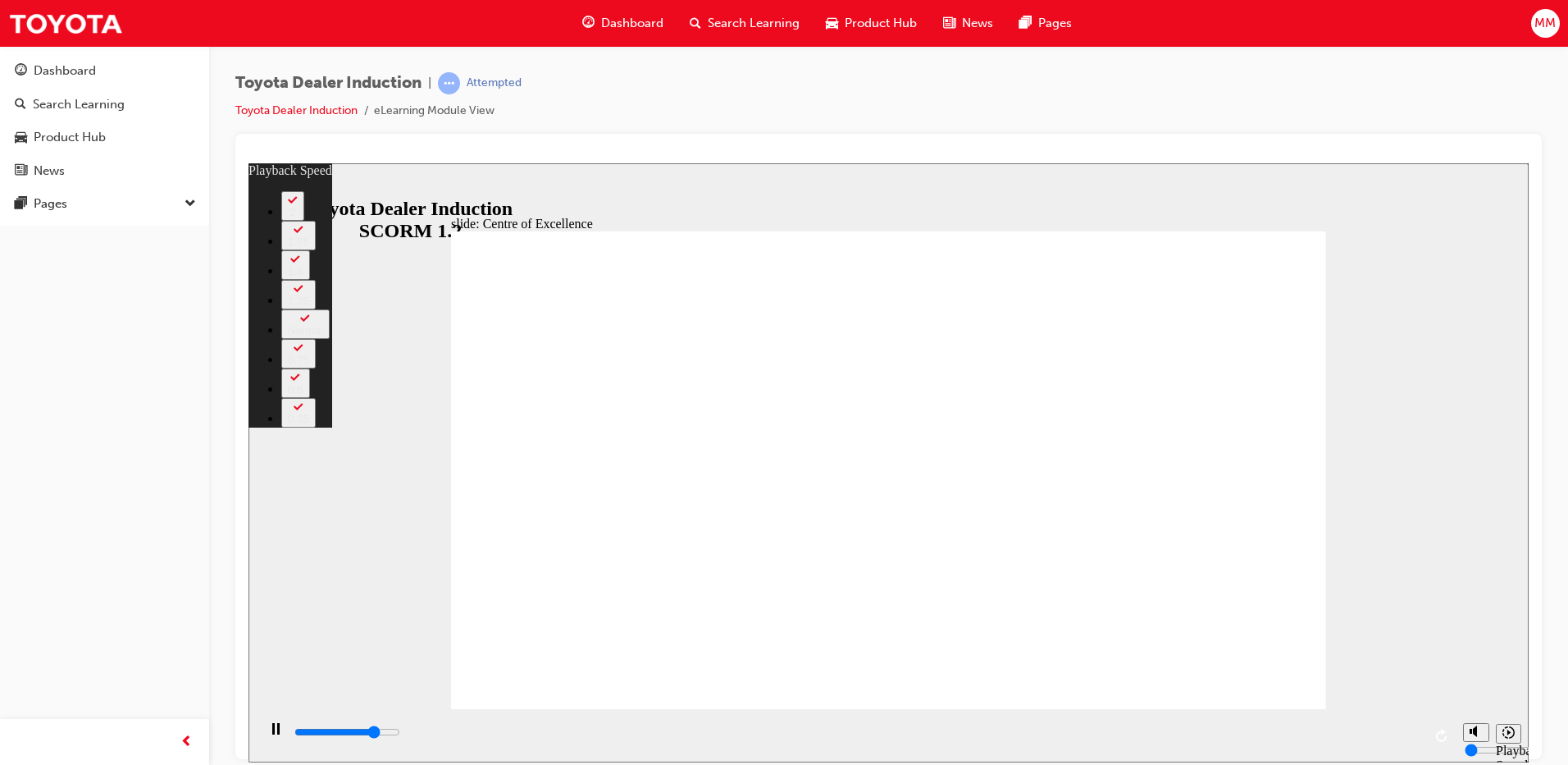
type input "10"
type input "12300"
type input "10"
type input "12500"
type input "10"
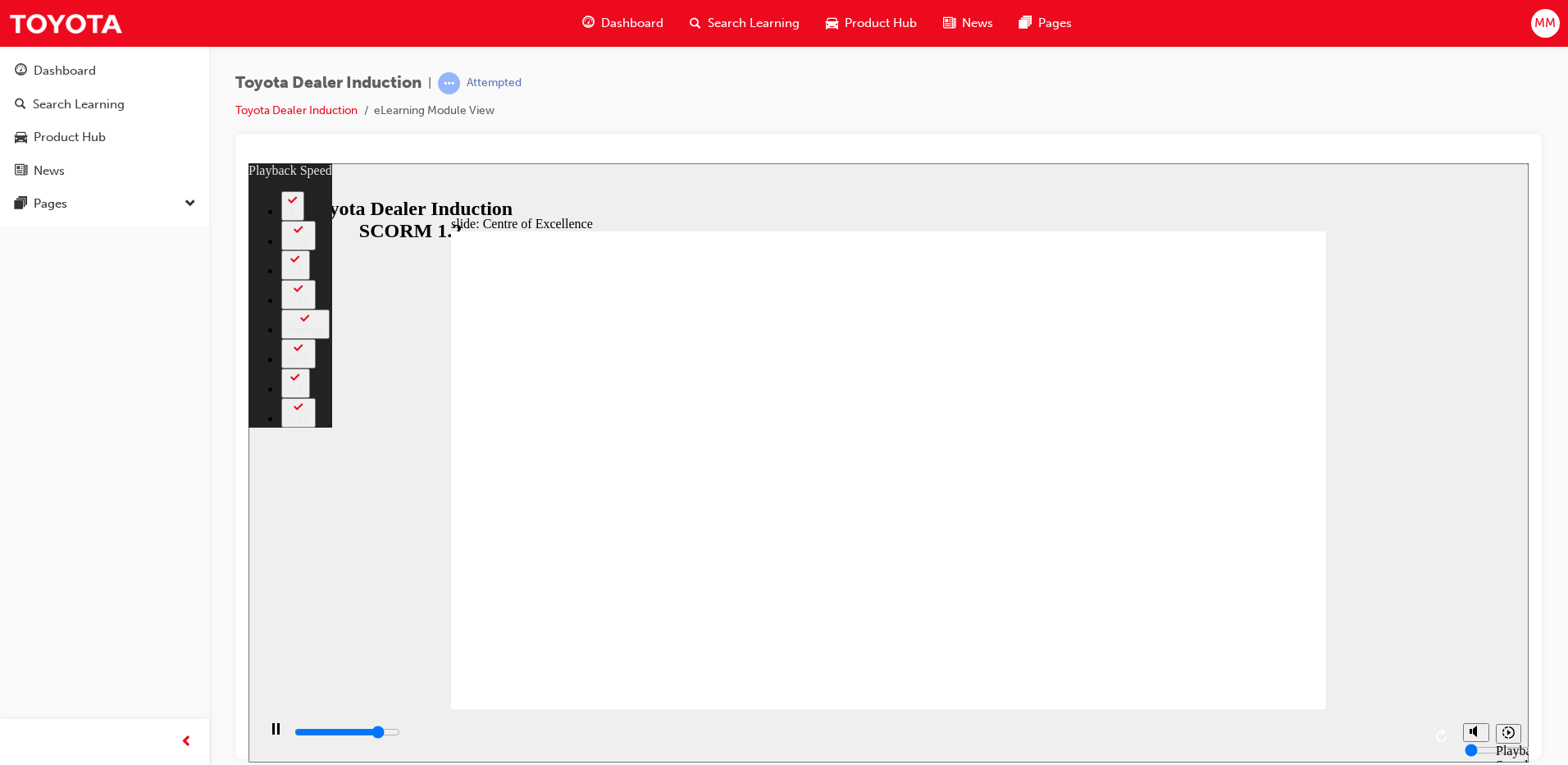
type input "12800"
type input "11"
type input "13100"
type input "11"
type input "13300"
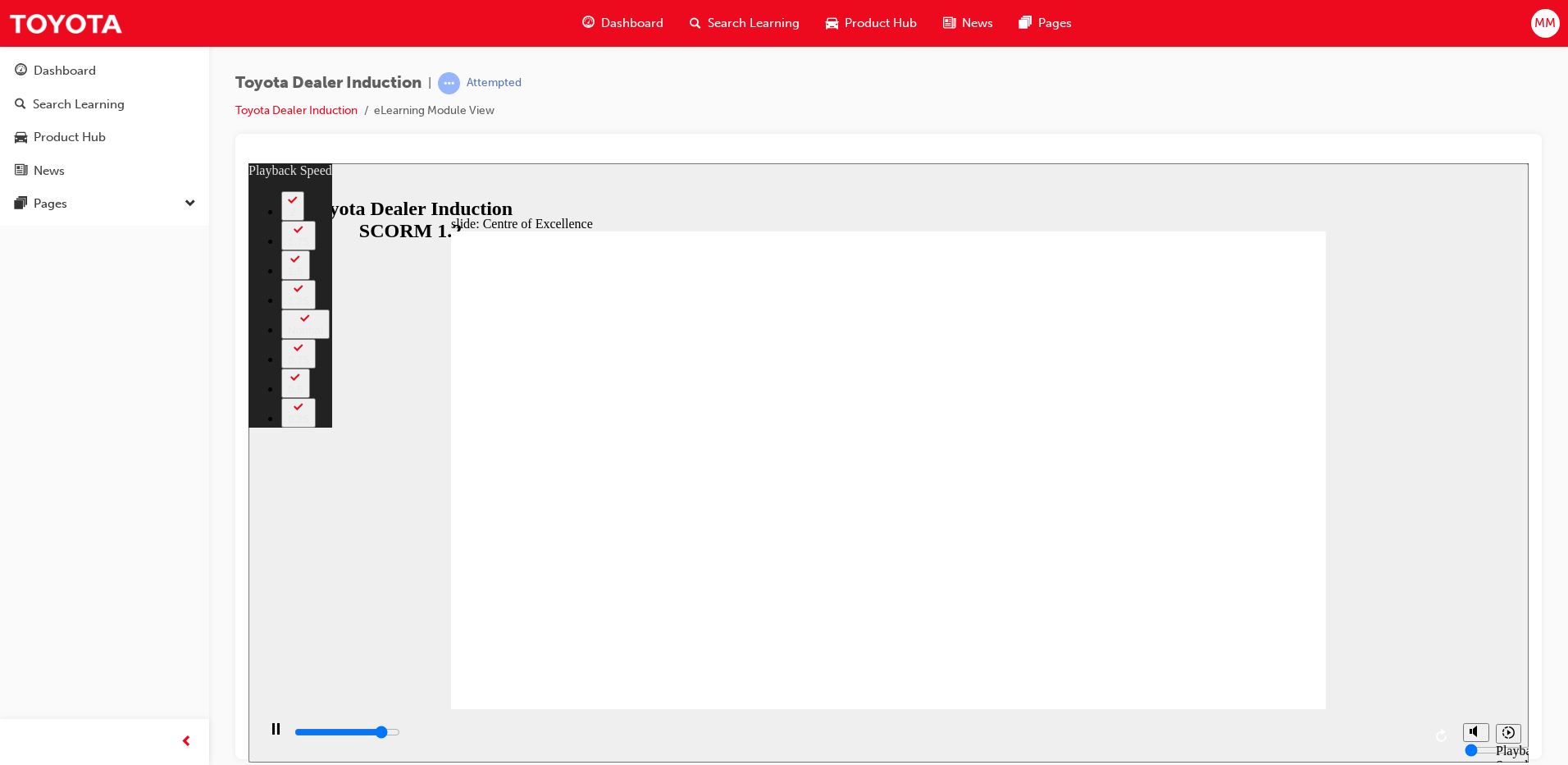
type input "11"
type input "13600"
type input "11"
type input "13900"
type input "12"
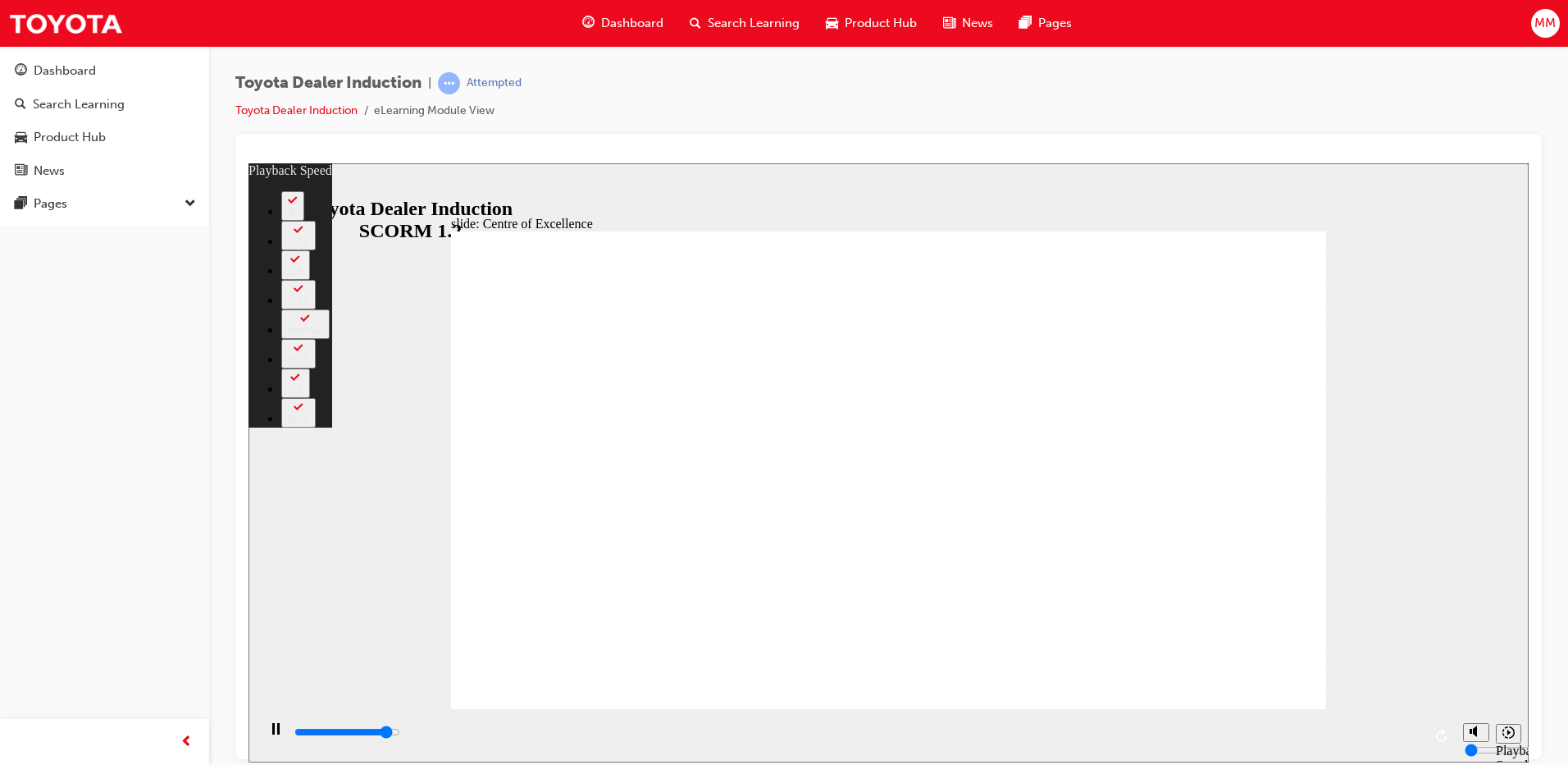
type input "14100"
type input "12"
type input "14400"
type input "12"
type input "14700"
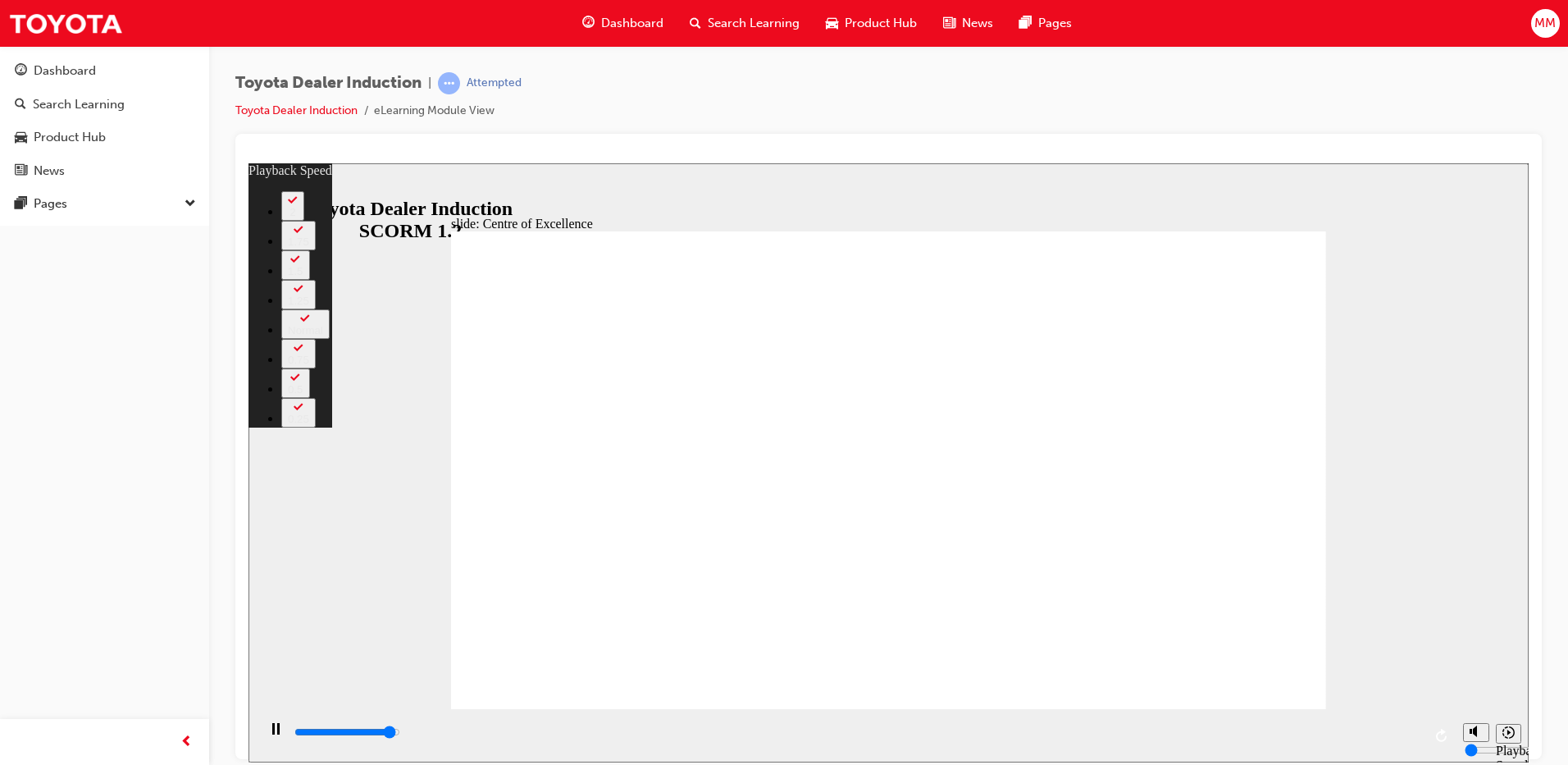
type input "12"
type input "15000"
type input "13"
type input "15200"
type input "13"
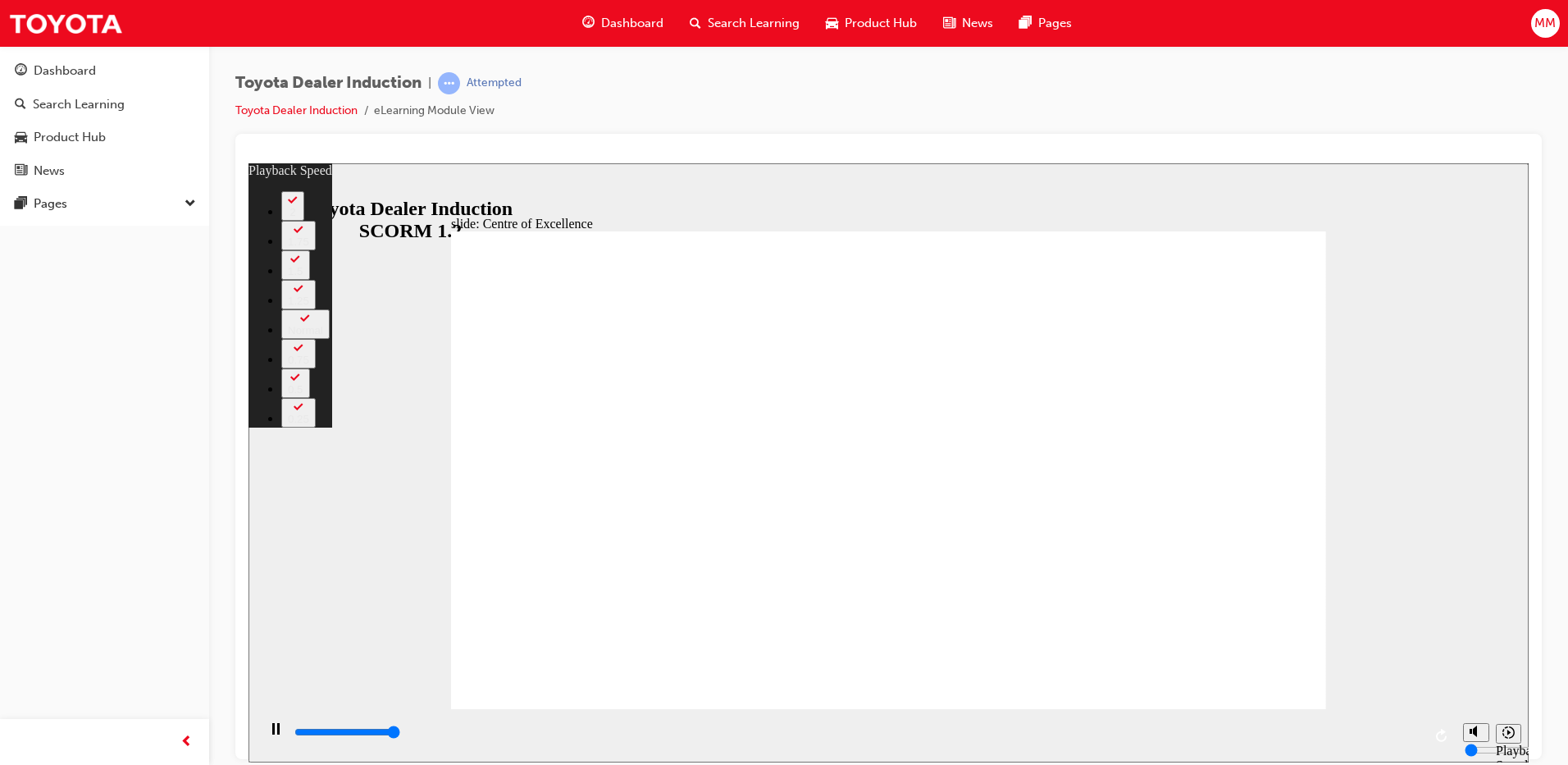
type input "15300"
type input "248"
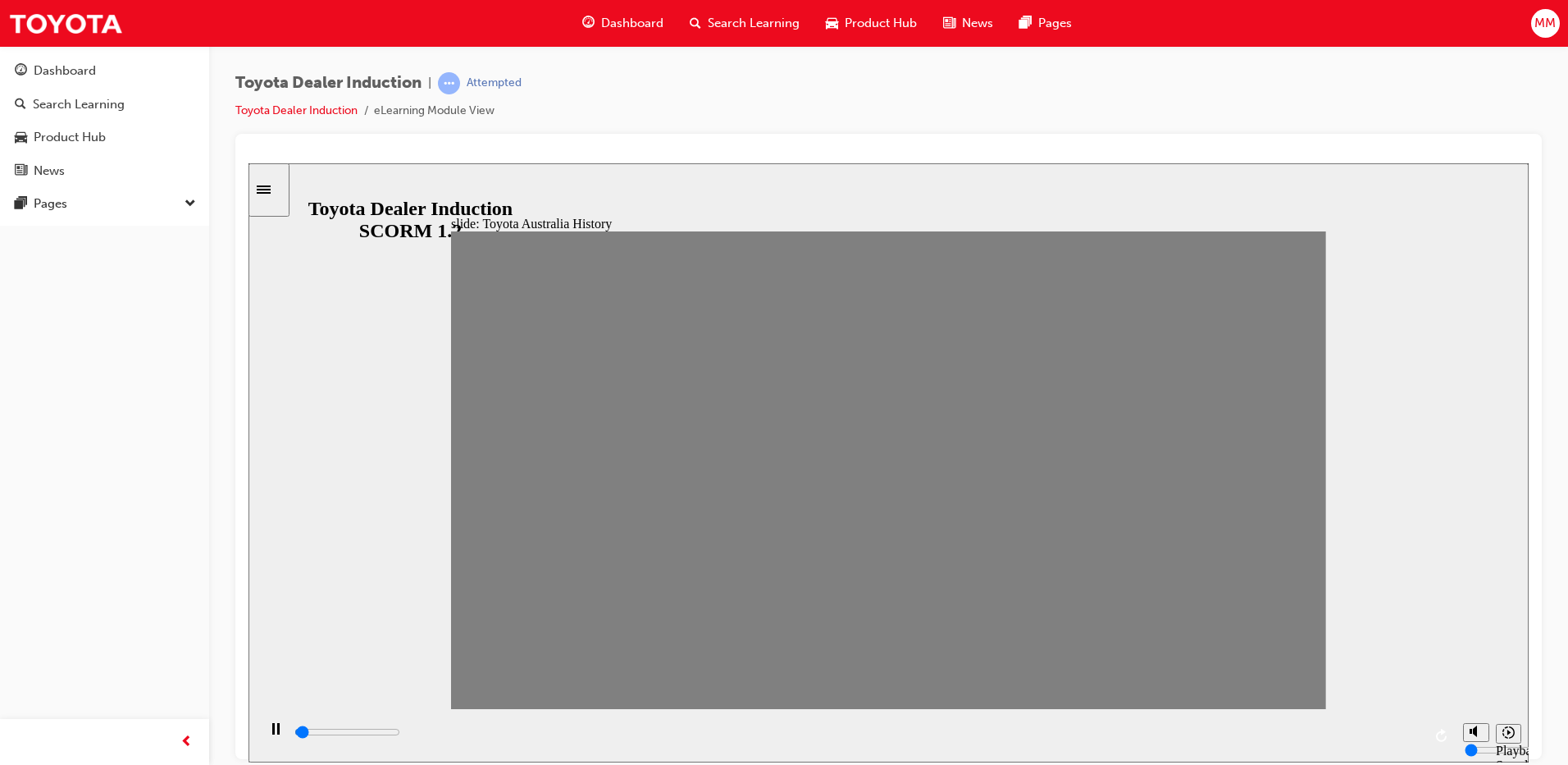
drag, startPoint x: 483, startPoint y: 477, endPoint x: 513, endPoint y: 475, distance: 30.1
drag, startPoint x: 517, startPoint y: 495, endPoint x: 545, endPoint y: 495, distance: 28.0
drag, startPoint x: 560, startPoint y: 490, endPoint x: 594, endPoint y: 491, distance: 34.0
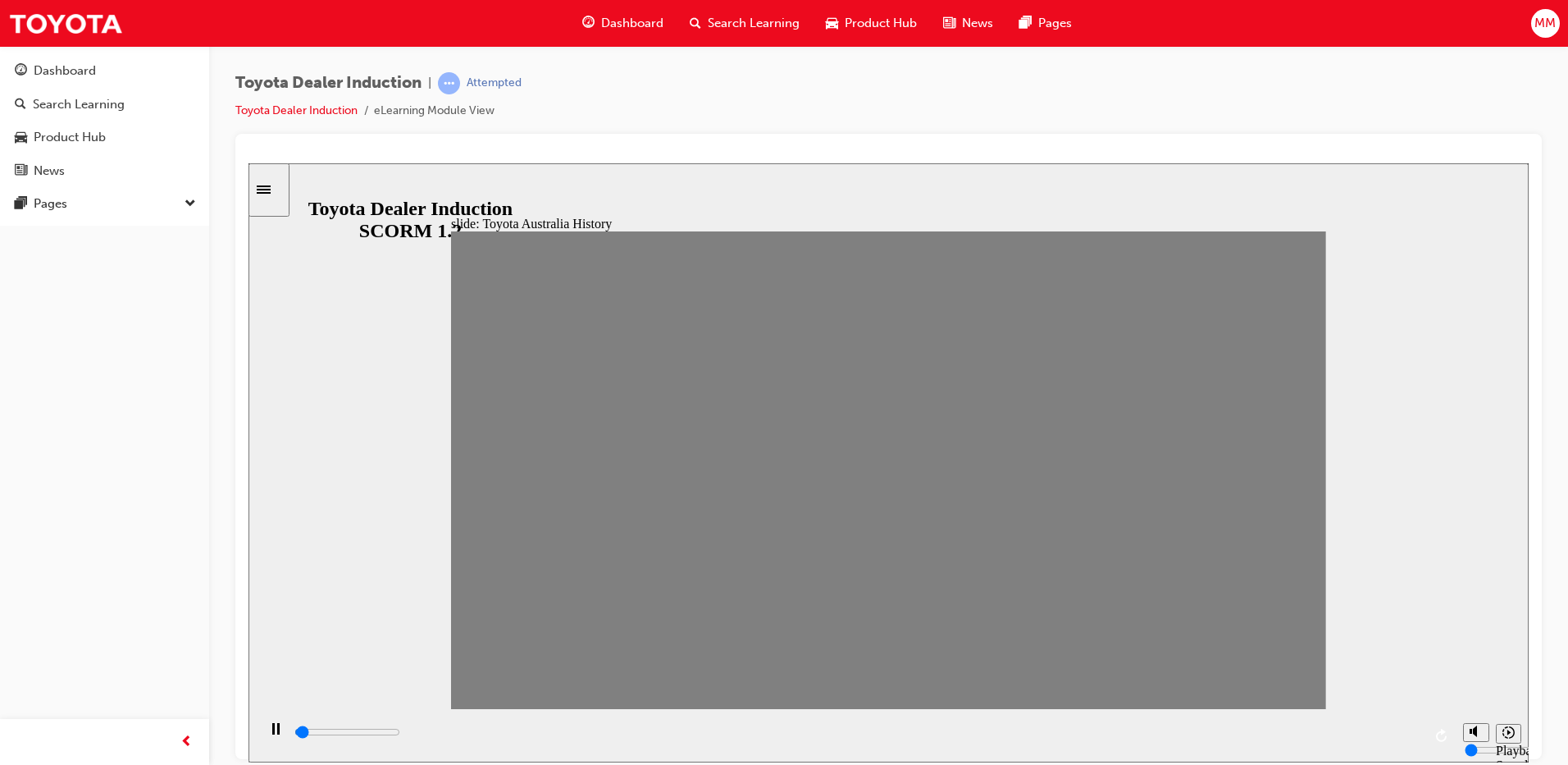
drag, startPoint x: 592, startPoint y: 490, endPoint x: 631, endPoint y: 486, distance: 39.2
drag, startPoint x: 628, startPoint y: 485, endPoint x: 667, endPoint y: 488, distance: 39.1
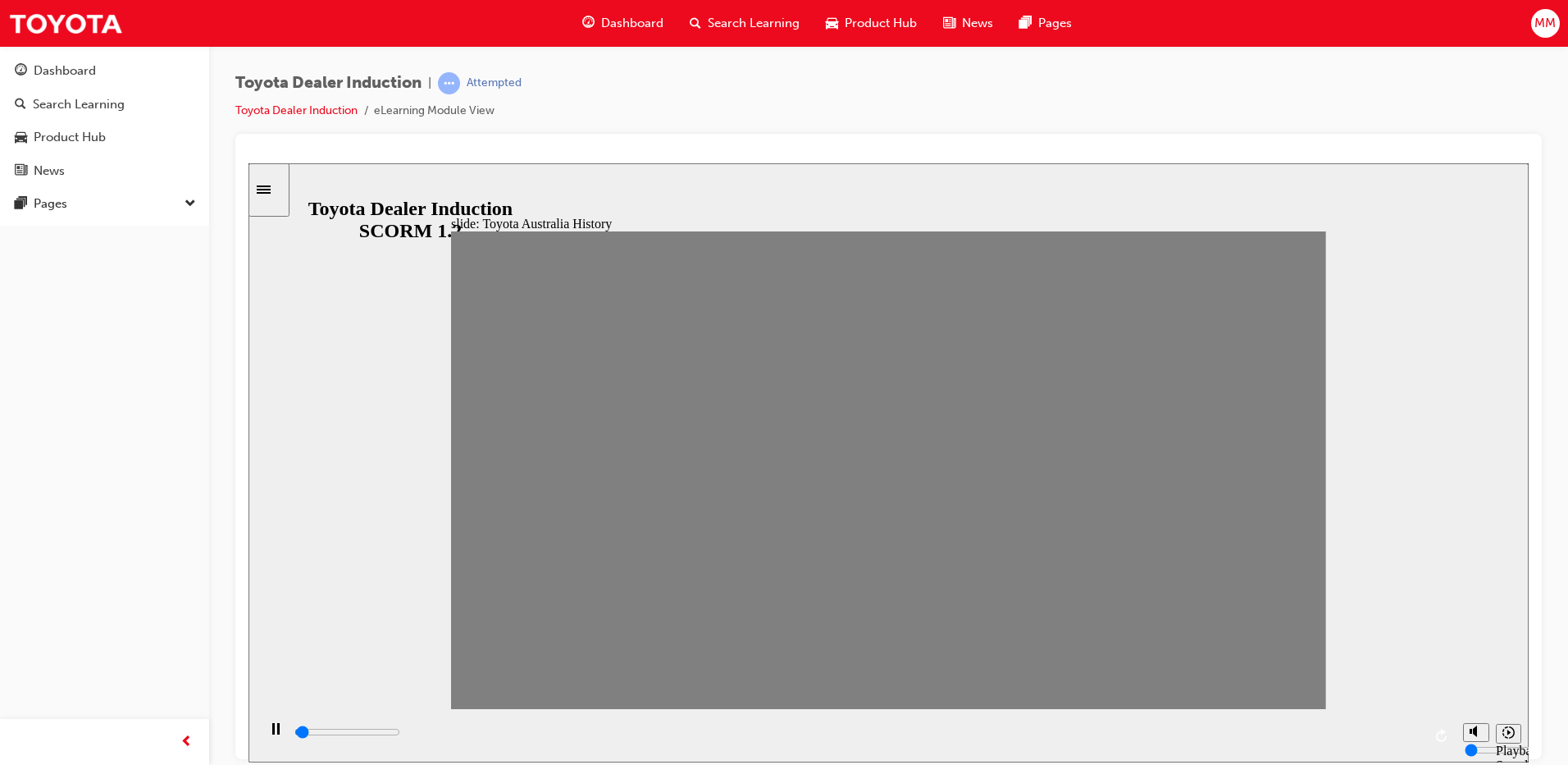
drag, startPoint x: 672, startPoint y: 487, endPoint x: 714, endPoint y: 489, distance: 42.0
drag, startPoint x: 716, startPoint y: 489, endPoint x: 759, endPoint y: 487, distance: 43.0
drag, startPoint x: 798, startPoint y: 485, endPoint x: 806, endPoint y: 483, distance: 8.2
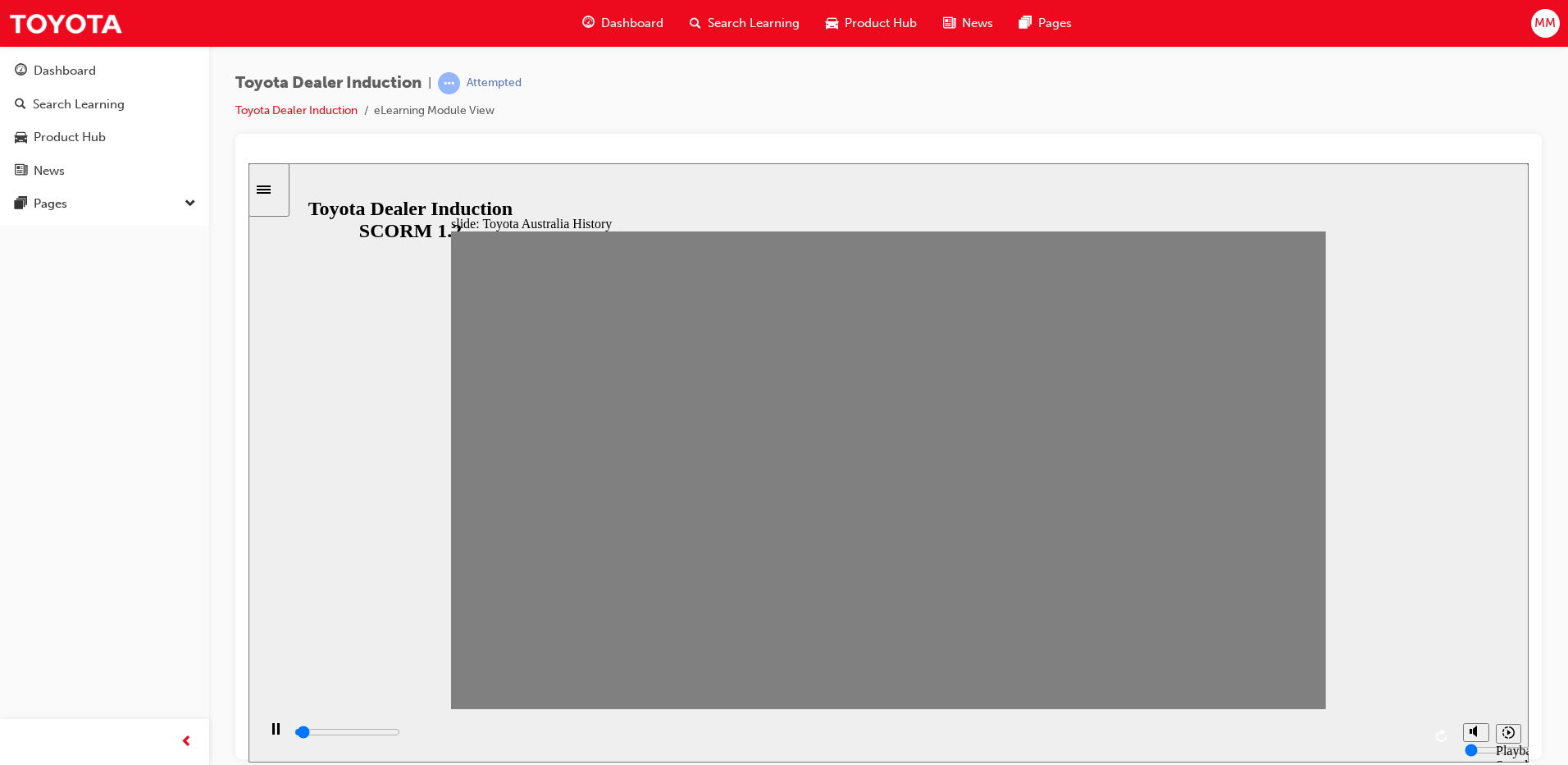
drag, startPoint x: 806, startPoint y: 483, endPoint x: 854, endPoint y: 481, distance: 48.0
drag, startPoint x: 854, startPoint y: 481, endPoint x: 883, endPoint y: 485, distance: 29.3
drag, startPoint x: 915, startPoint y: 490, endPoint x: 944, endPoint y: 491, distance: 29.0
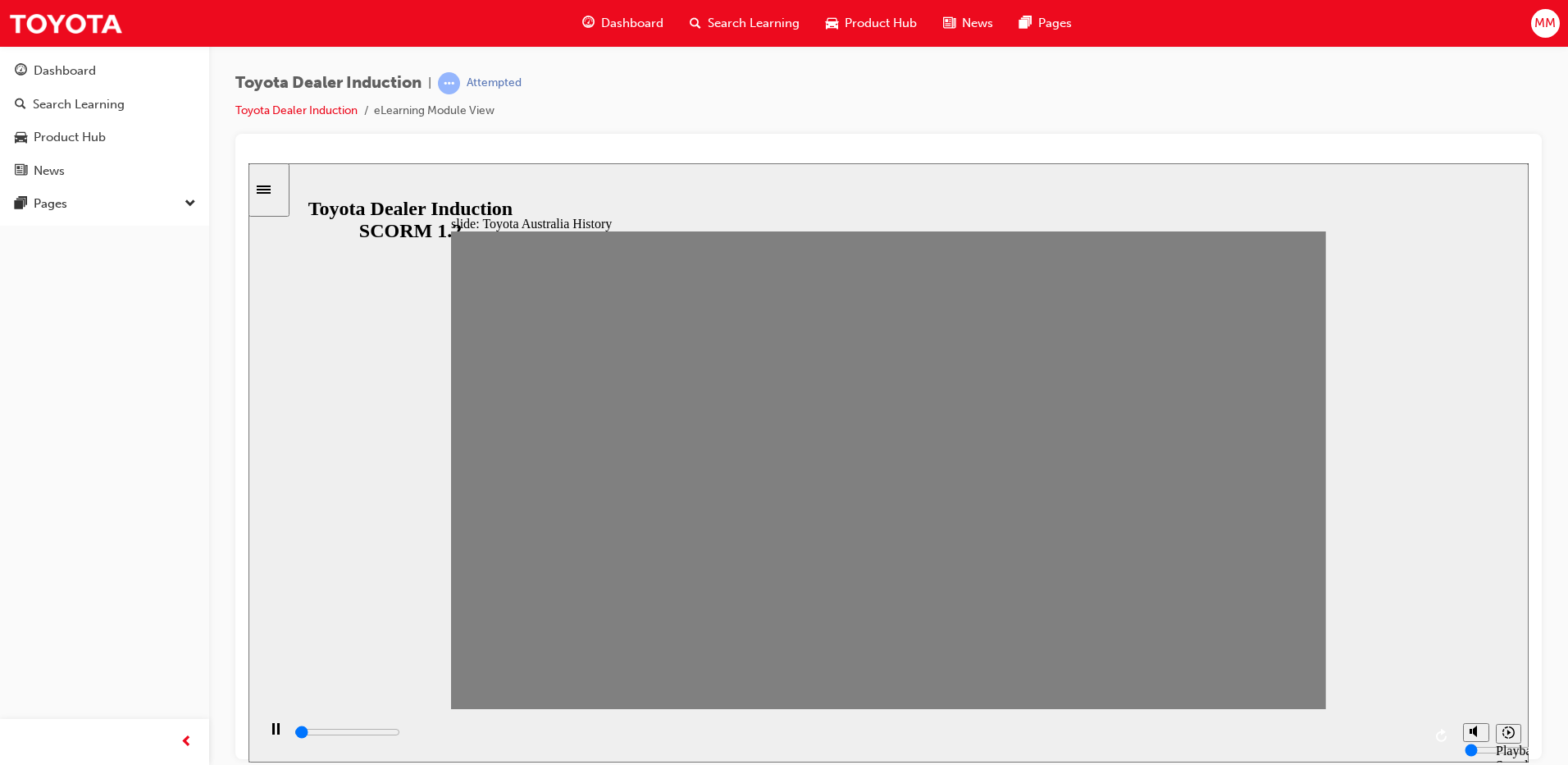
drag, startPoint x: 961, startPoint y: 481, endPoint x: 999, endPoint y: 481, distance: 38.0
drag, startPoint x: 1035, startPoint y: 477, endPoint x: 1065, endPoint y: 478, distance: 30.0
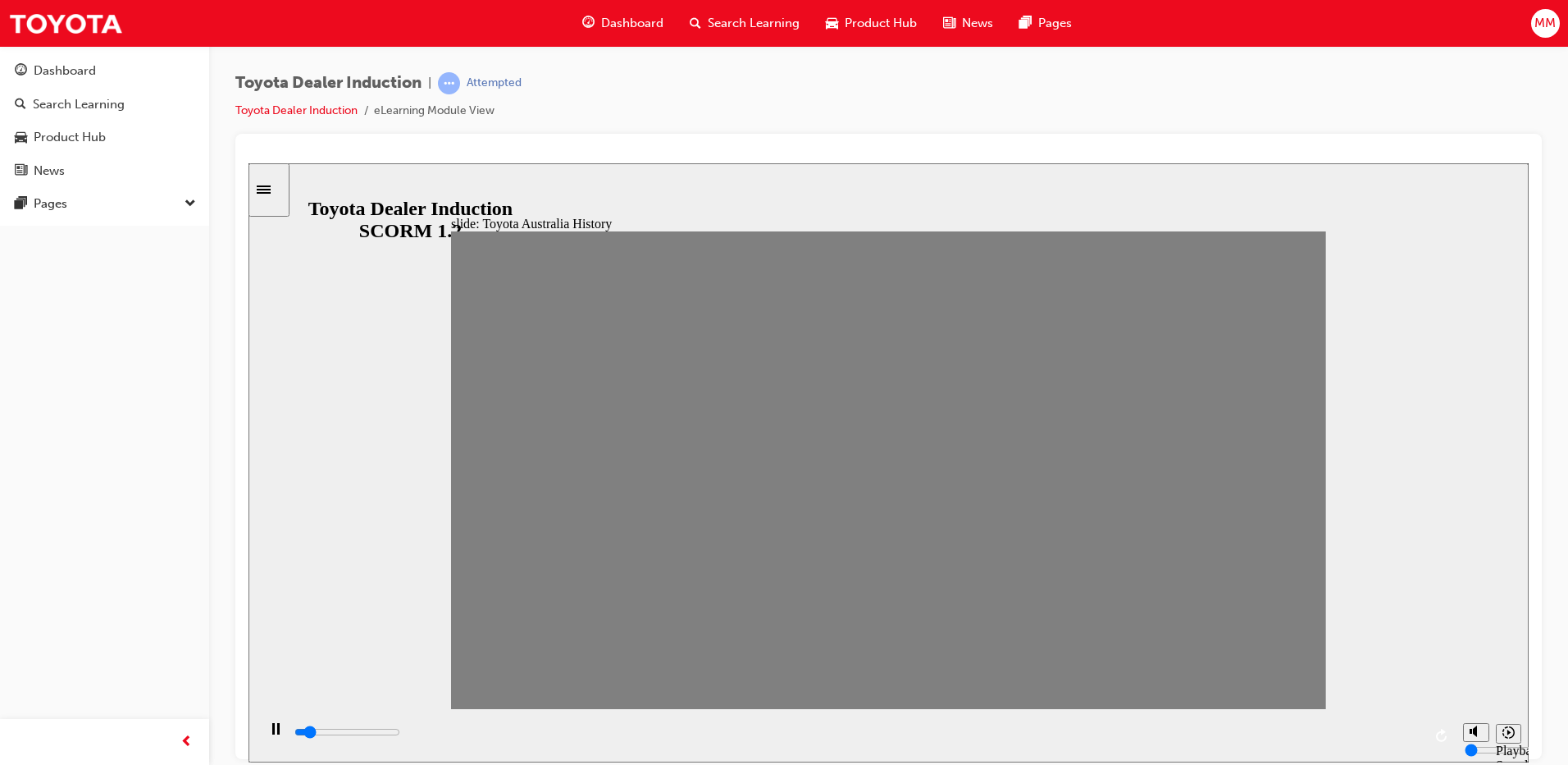
drag, startPoint x: 1121, startPoint y: 487, endPoint x: 1136, endPoint y: 488, distance: 15.0
drag, startPoint x: 1126, startPoint y: 490, endPoint x: 1160, endPoint y: 490, distance: 34.0
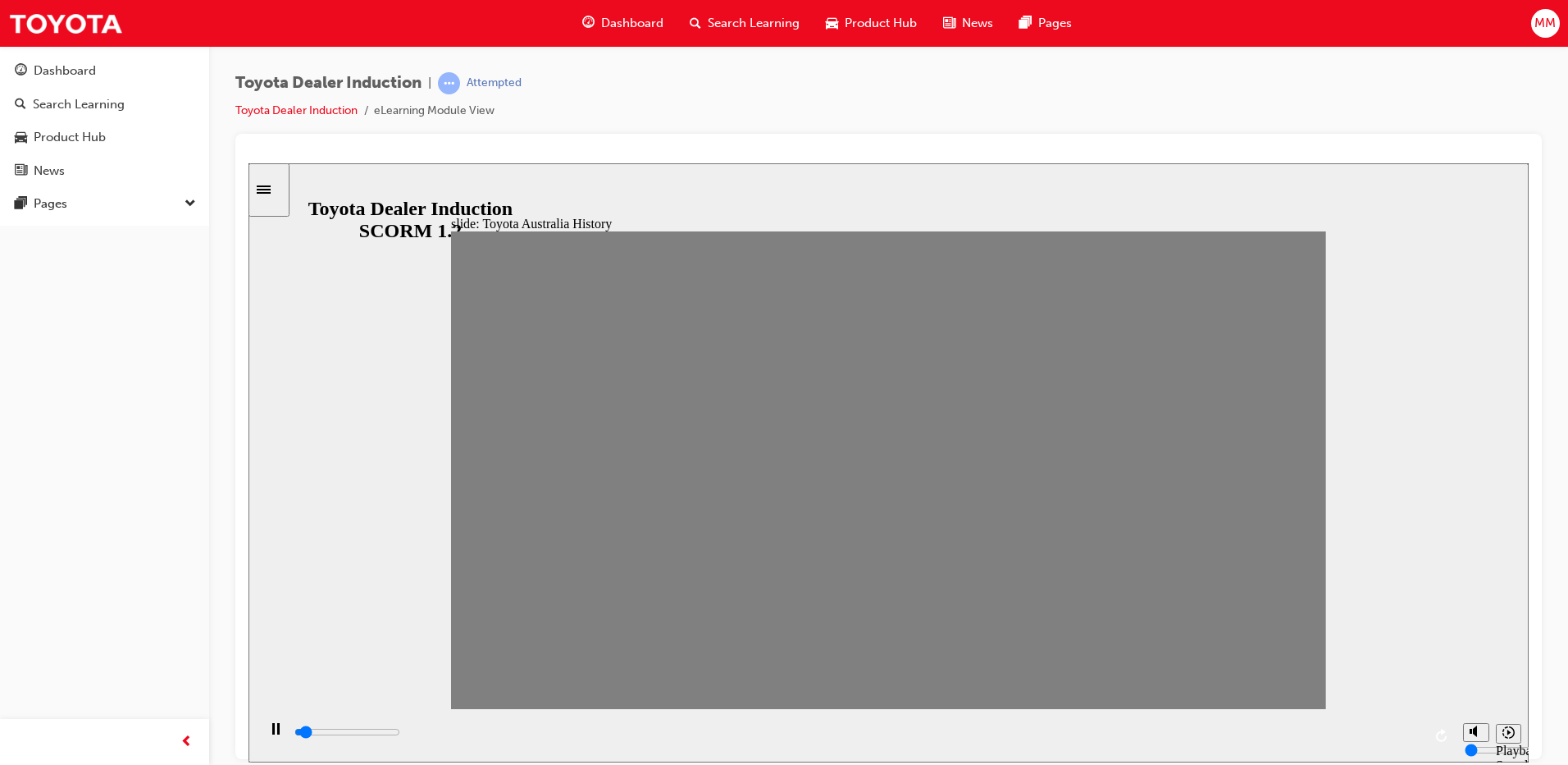
drag, startPoint x: 1200, startPoint y: 484, endPoint x: 1255, endPoint y: 481, distance: 55.1
drag, startPoint x: 1244, startPoint y: 481, endPoint x: 1326, endPoint y: 472, distance: 82.5
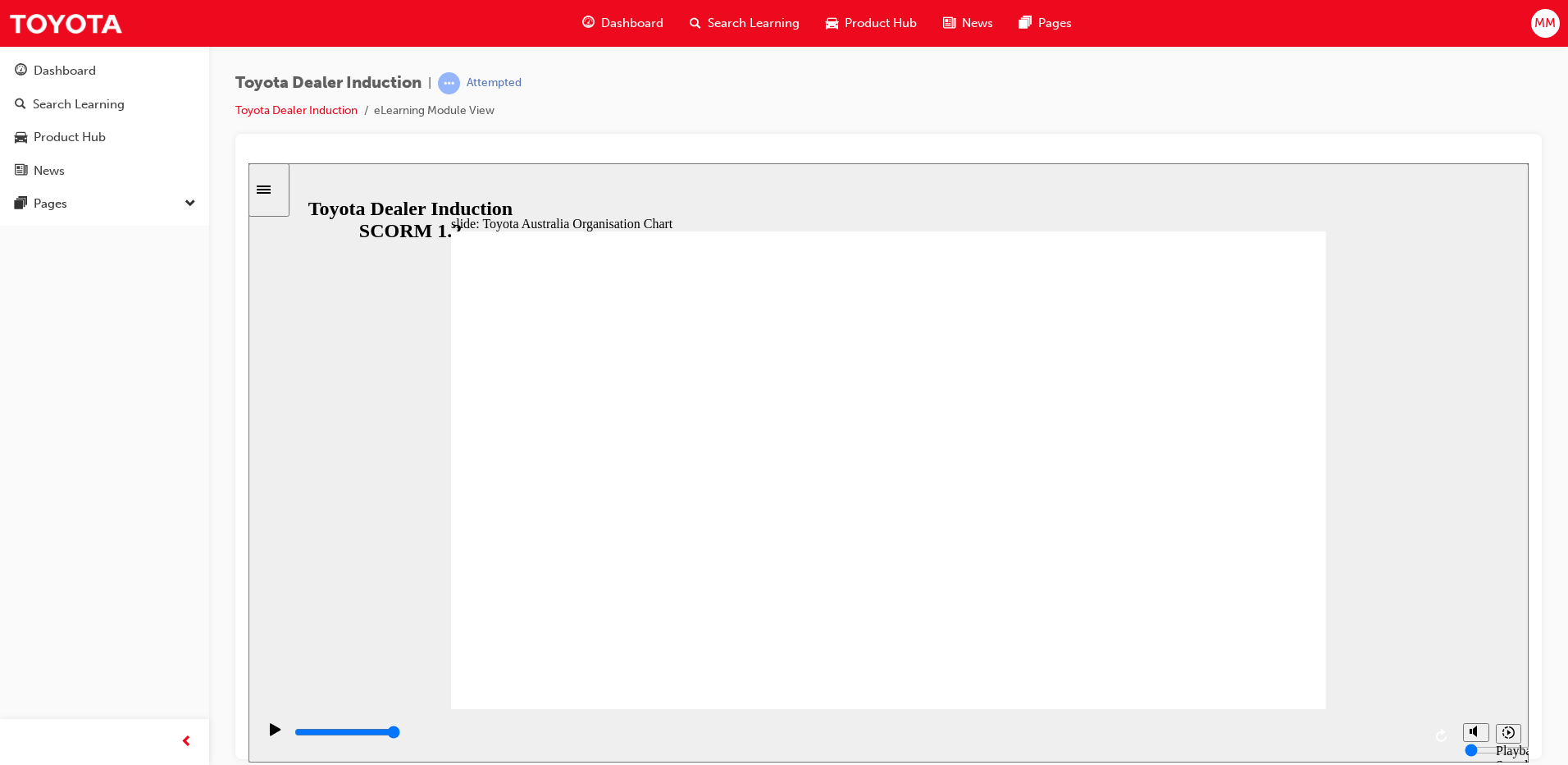
type input "5000"
radio input "true"
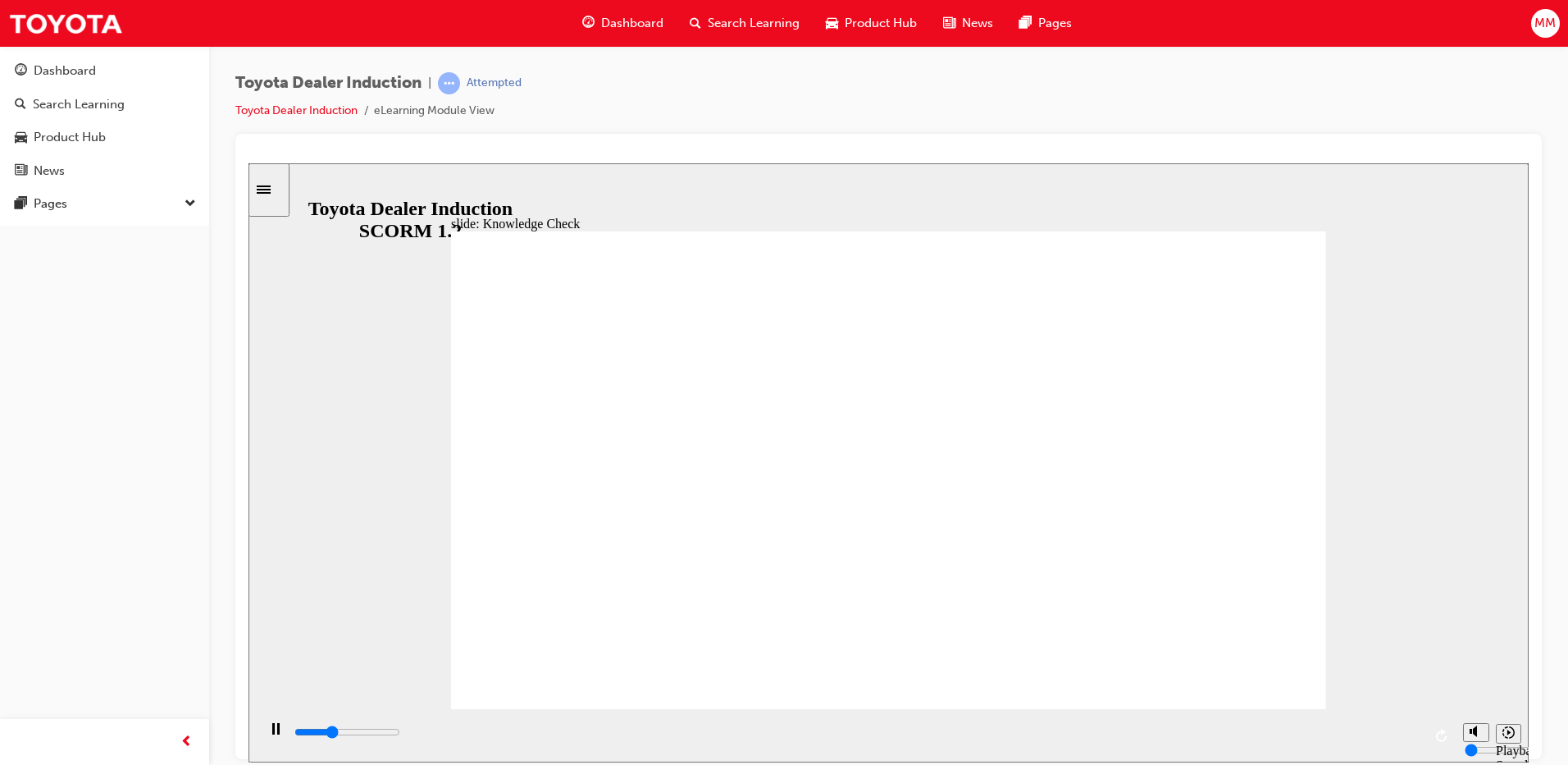
type input "1700"
radio input "true"
type input "5000"
radio input "true"
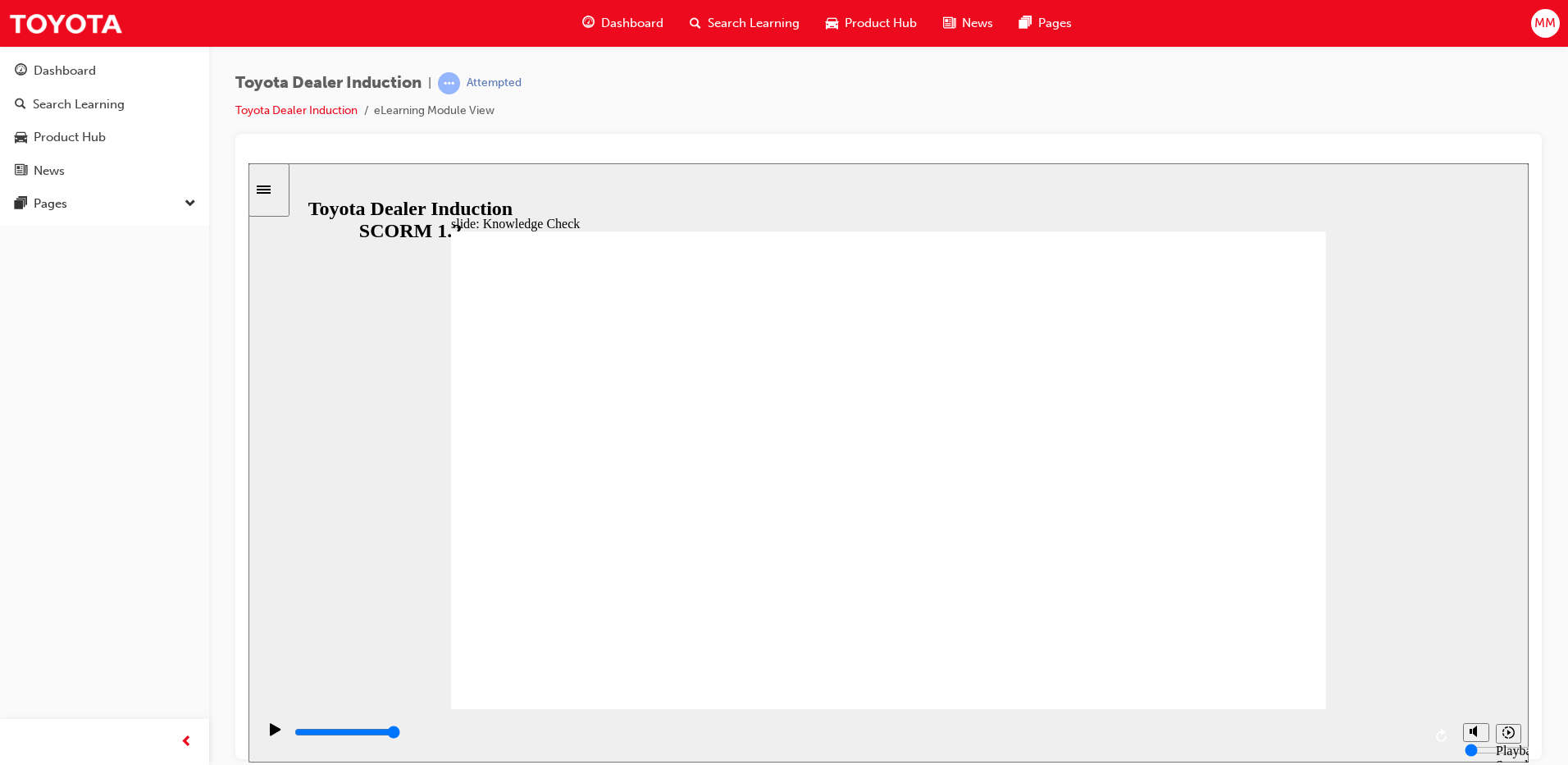
type input "4800"
radio input "true"
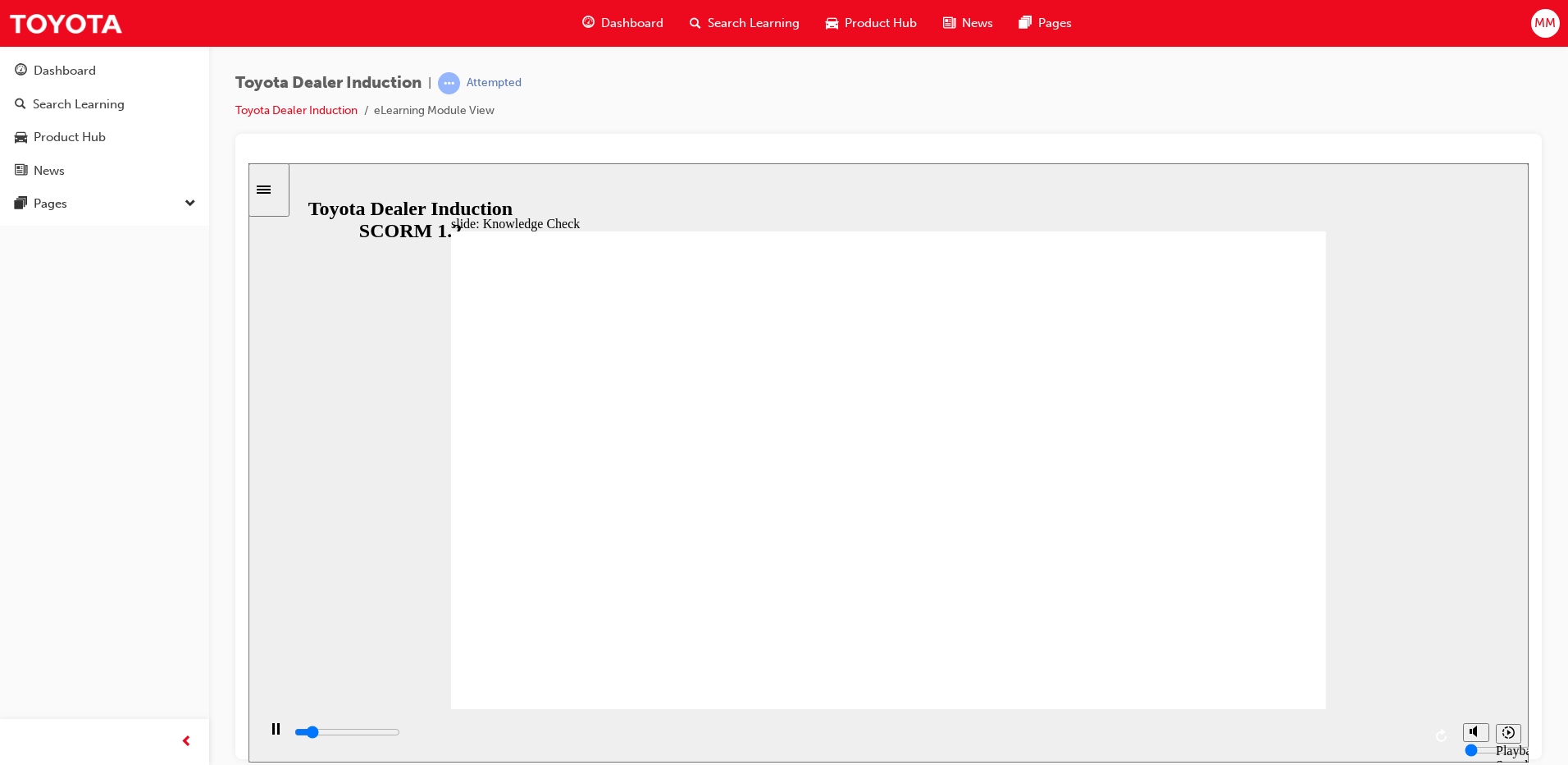
type input "600"
radio input "true"
type input "9200"
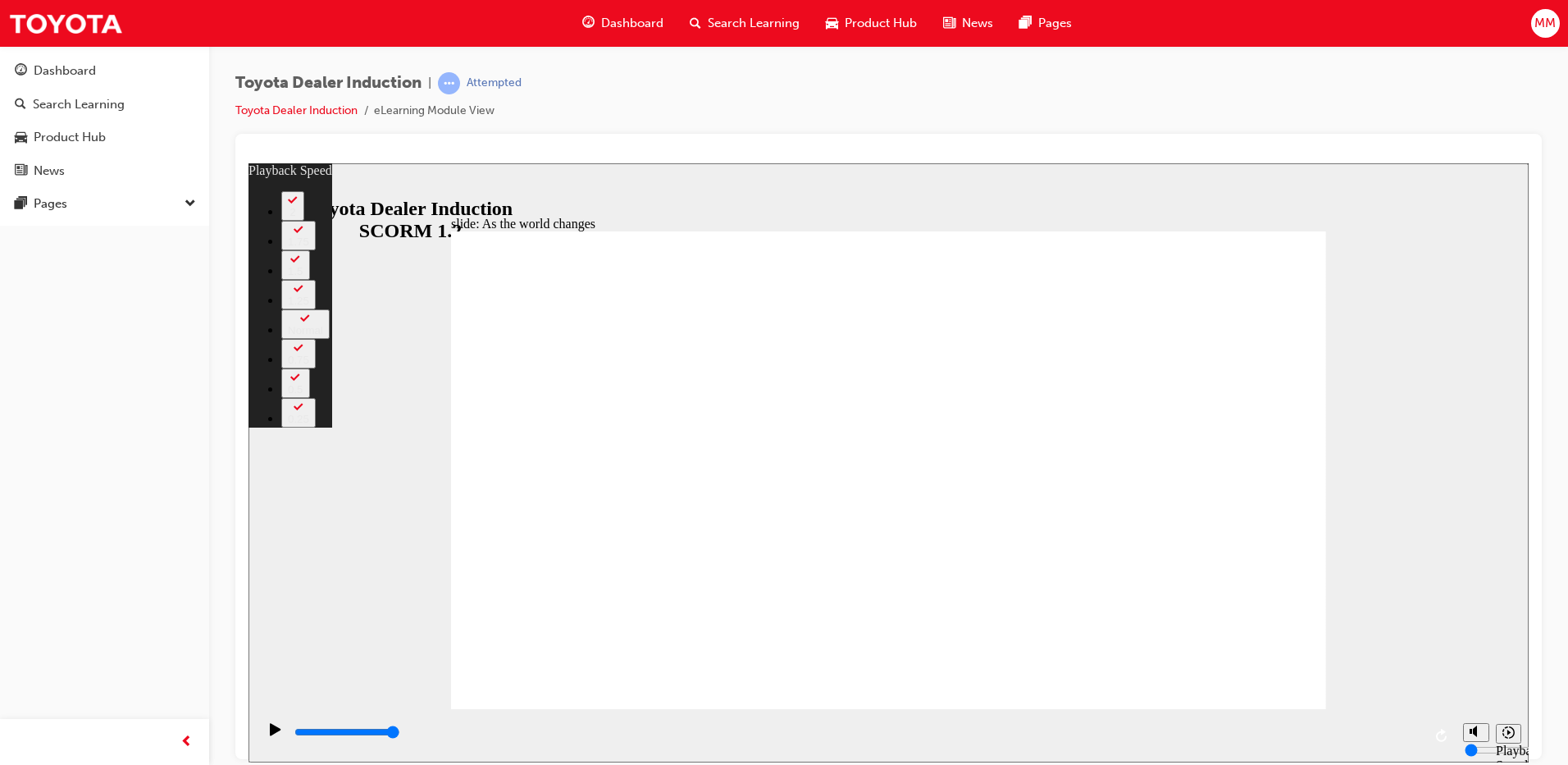
type input "128"
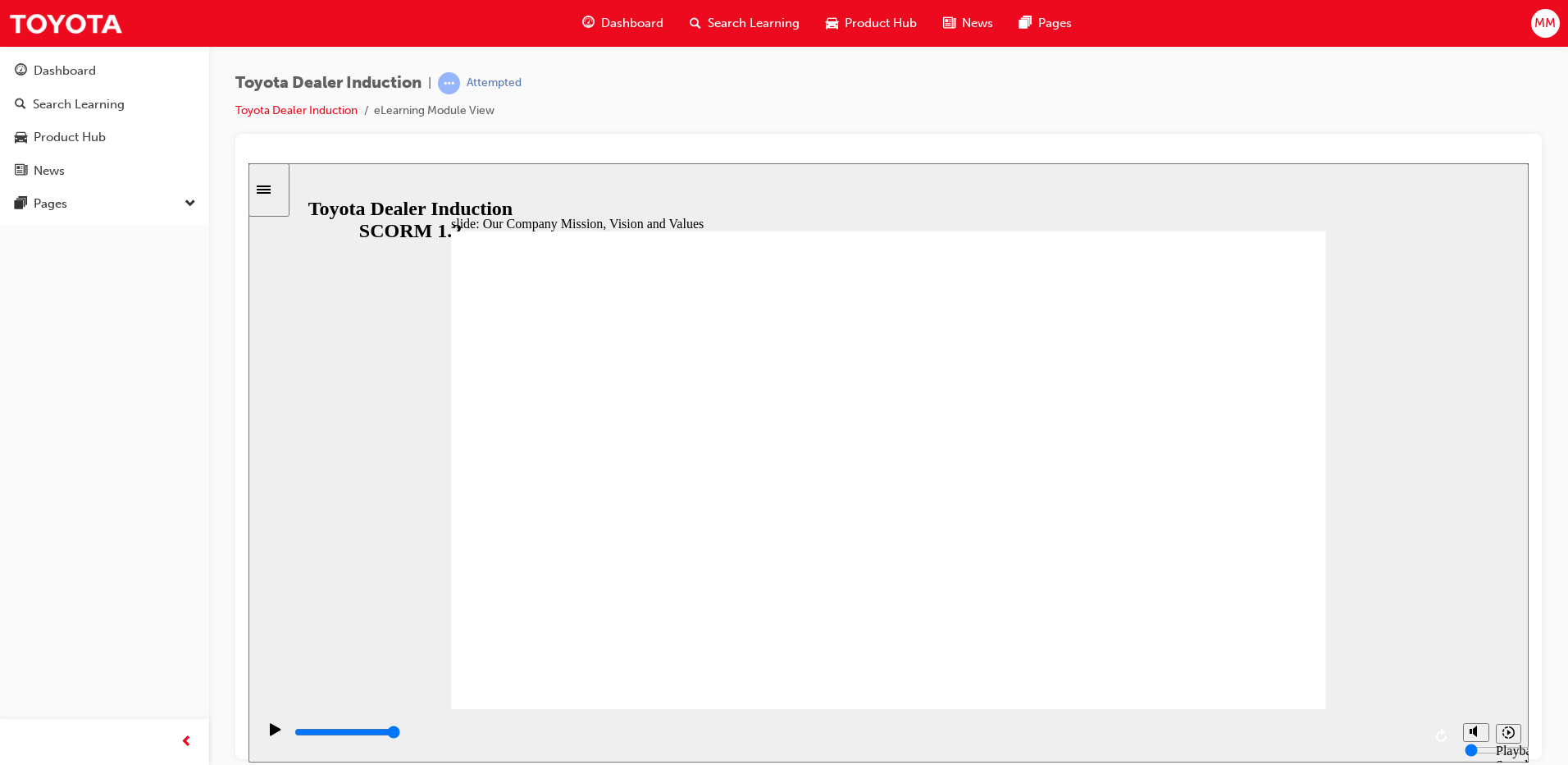
drag, startPoint x: 1275, startPoint y: 655, endPoint x: 1273, endPoint y: 666, distance: 11.2
drag, startPoint x: 970, startPoint y: 67, endPoint x: 977, endPoint y: 77, distance: 12.2
click at [977, 77] on div "Toyota Dealer Induction | Attempted Toyota Dealer Induction eLearning Module Vi…" at bounding box center [889, 385] width 1360 height 678
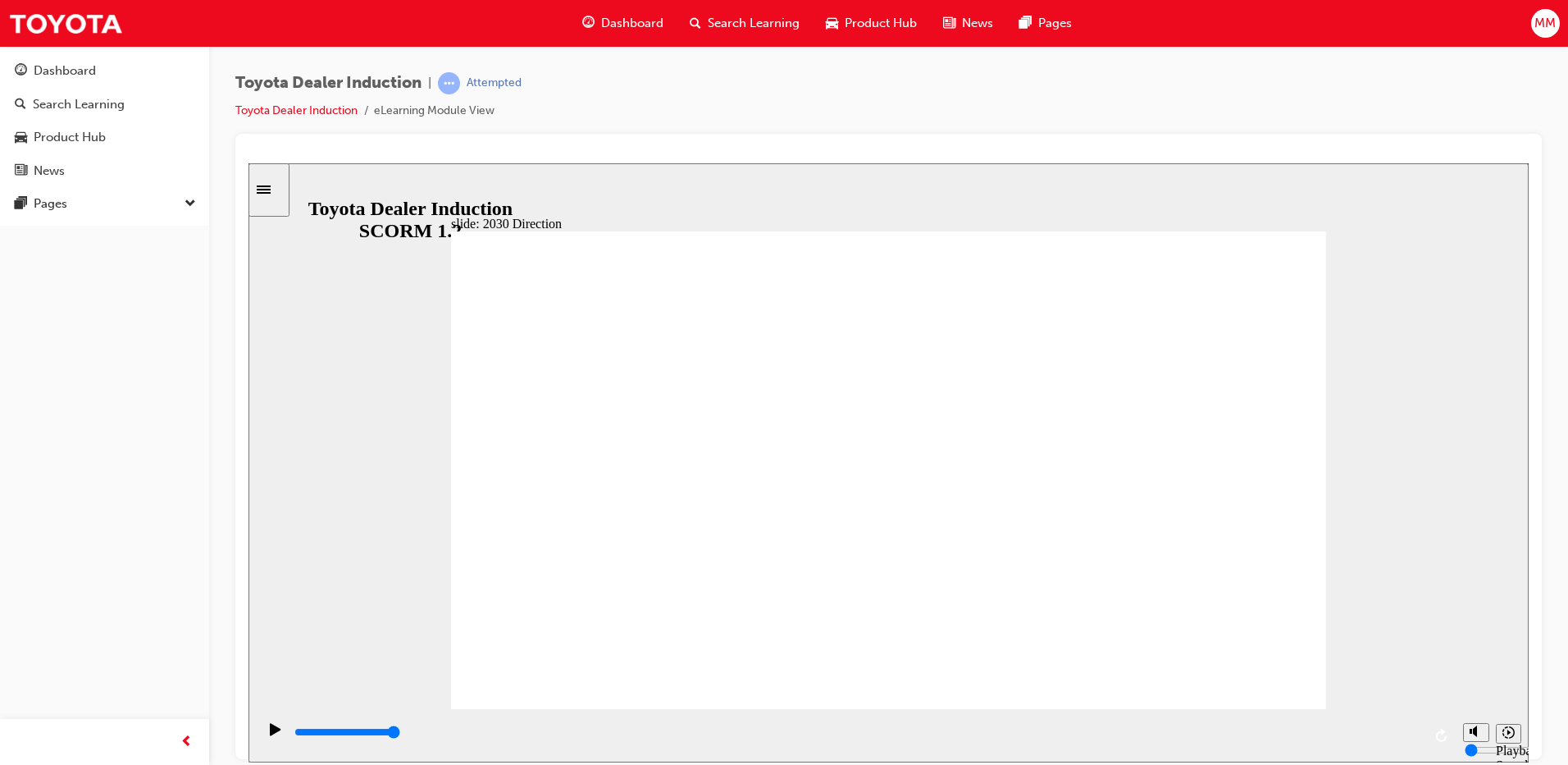
drag, startPoint x: 1239, startPoint y: 678, endPoint x: 1243, endPoint y: 664, distance: 14.6
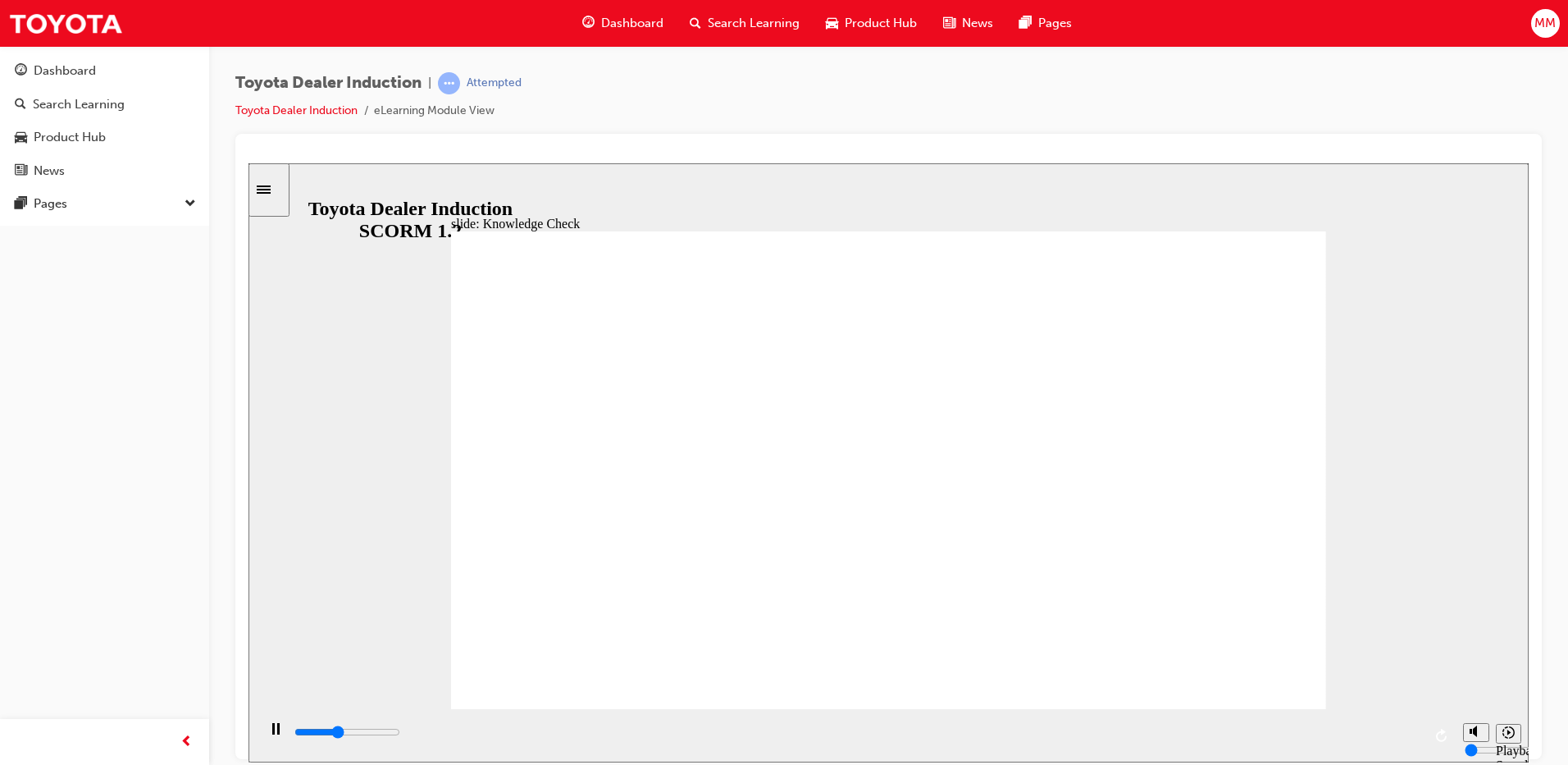
type input "5000"
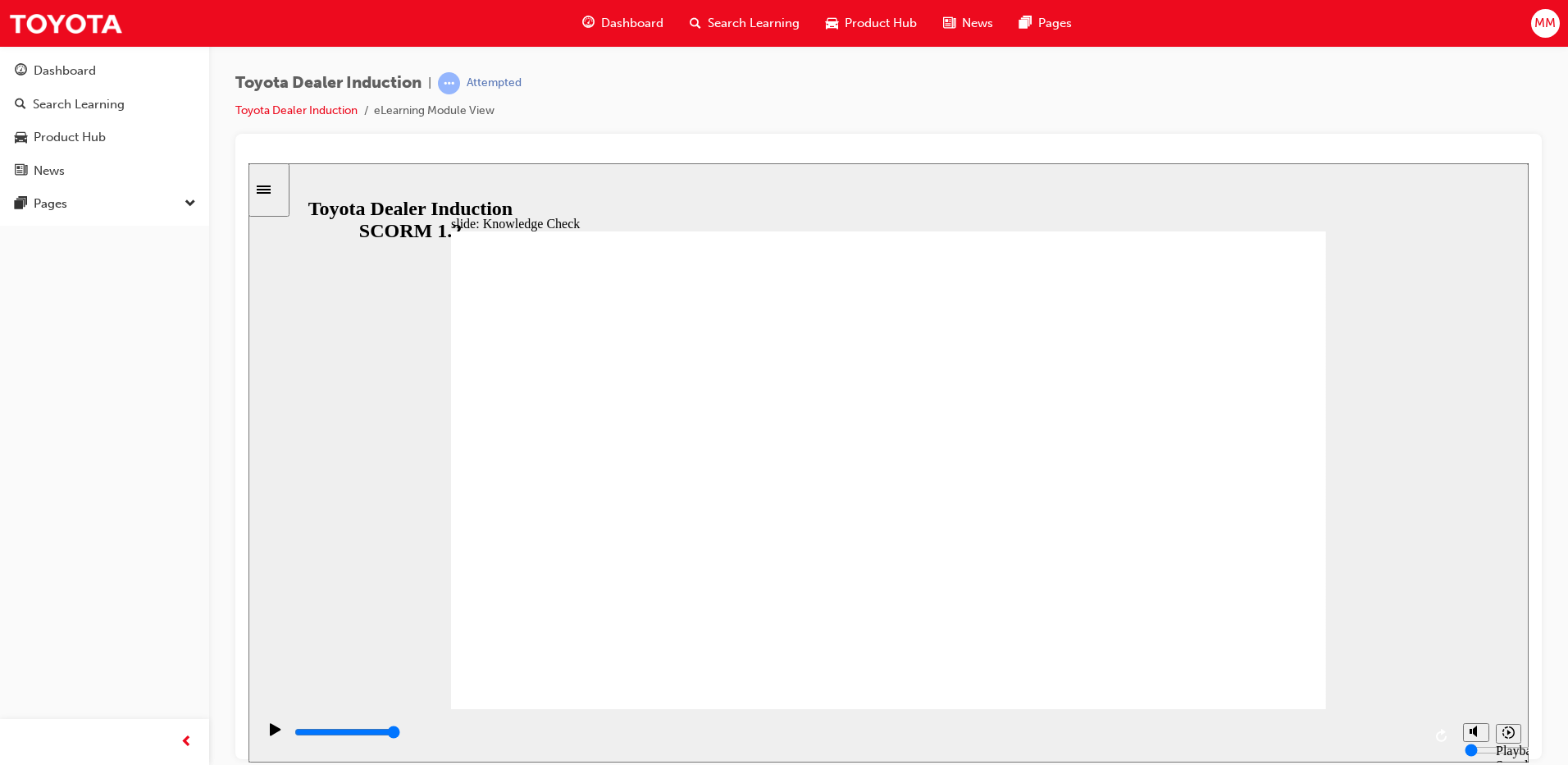
type input "Q"
type input "Qu"
type input "Qua"
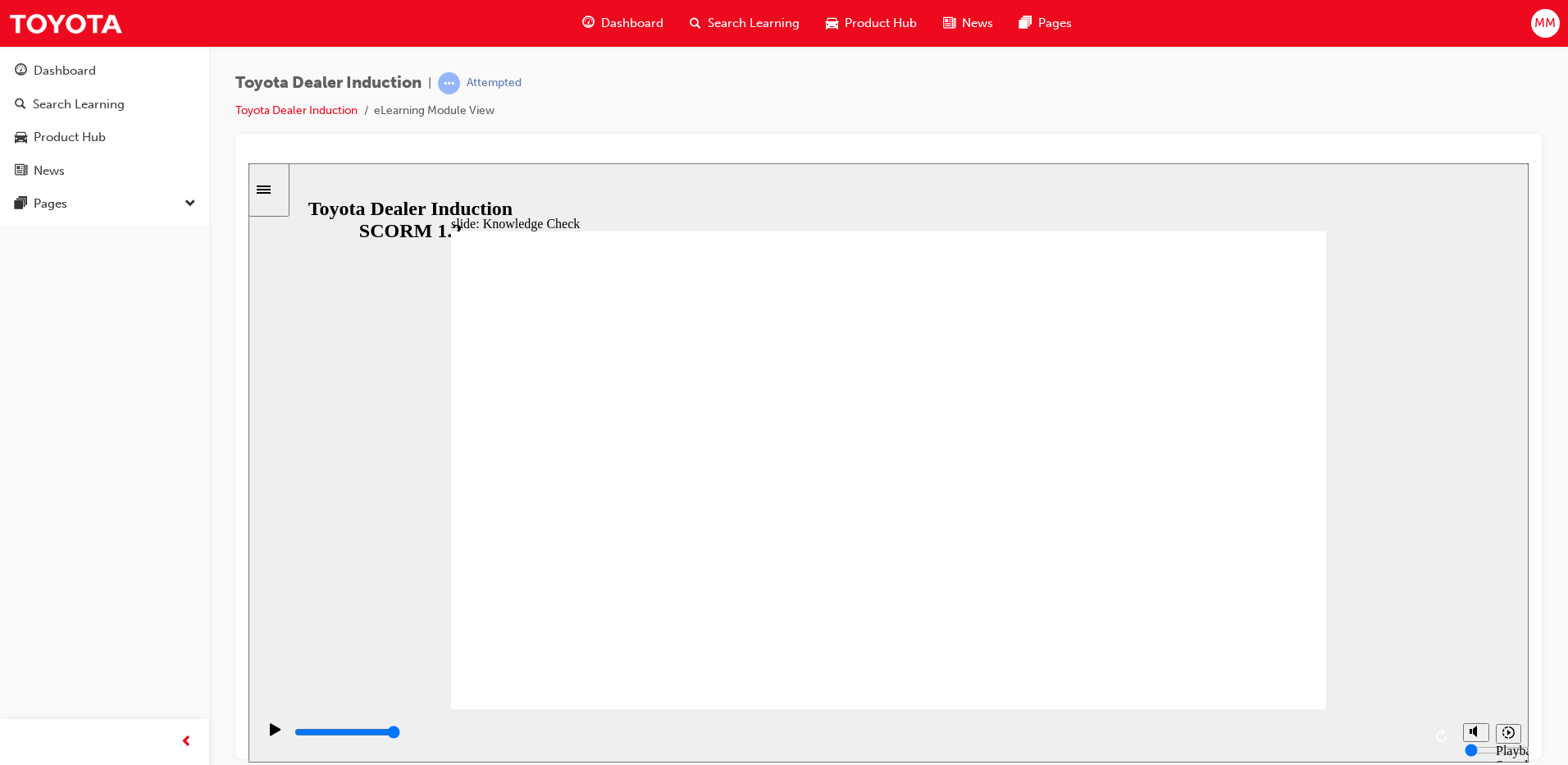
type input "Qua"
type input "Qu"
type input "Q"
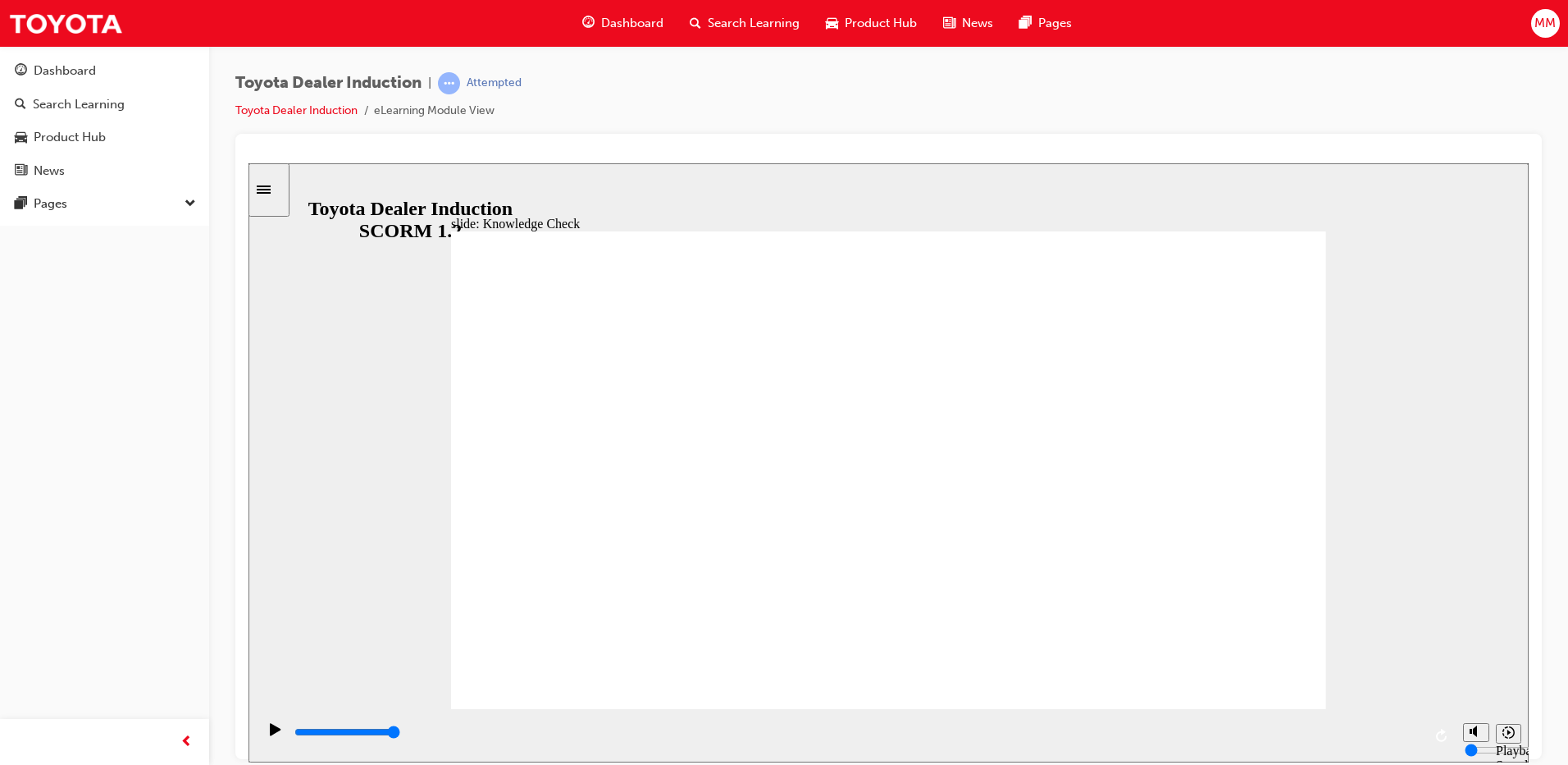
type input "Q"
type input "Qu"
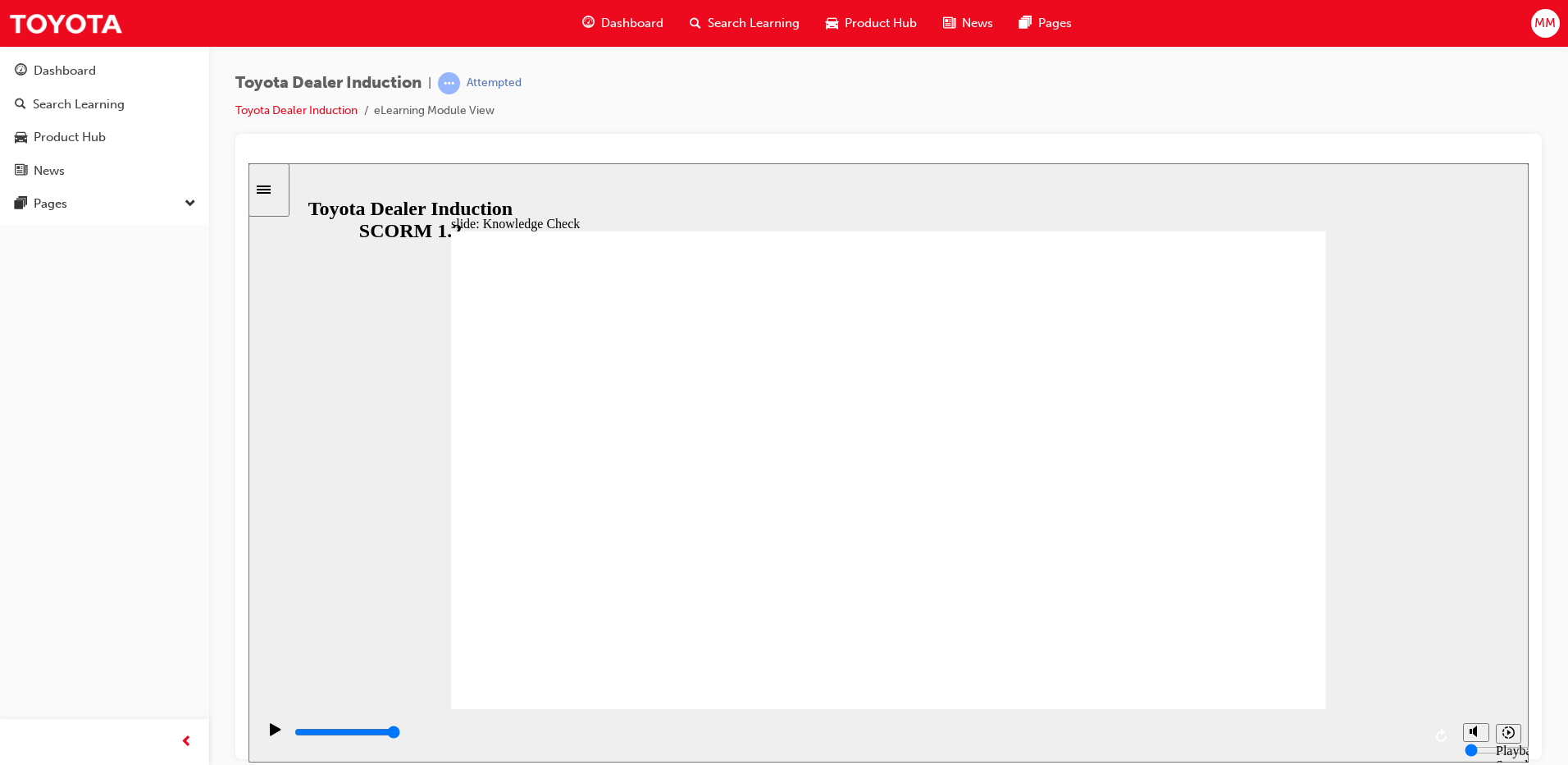
type input "Qua"
type input "Qual"
type input "Quali"
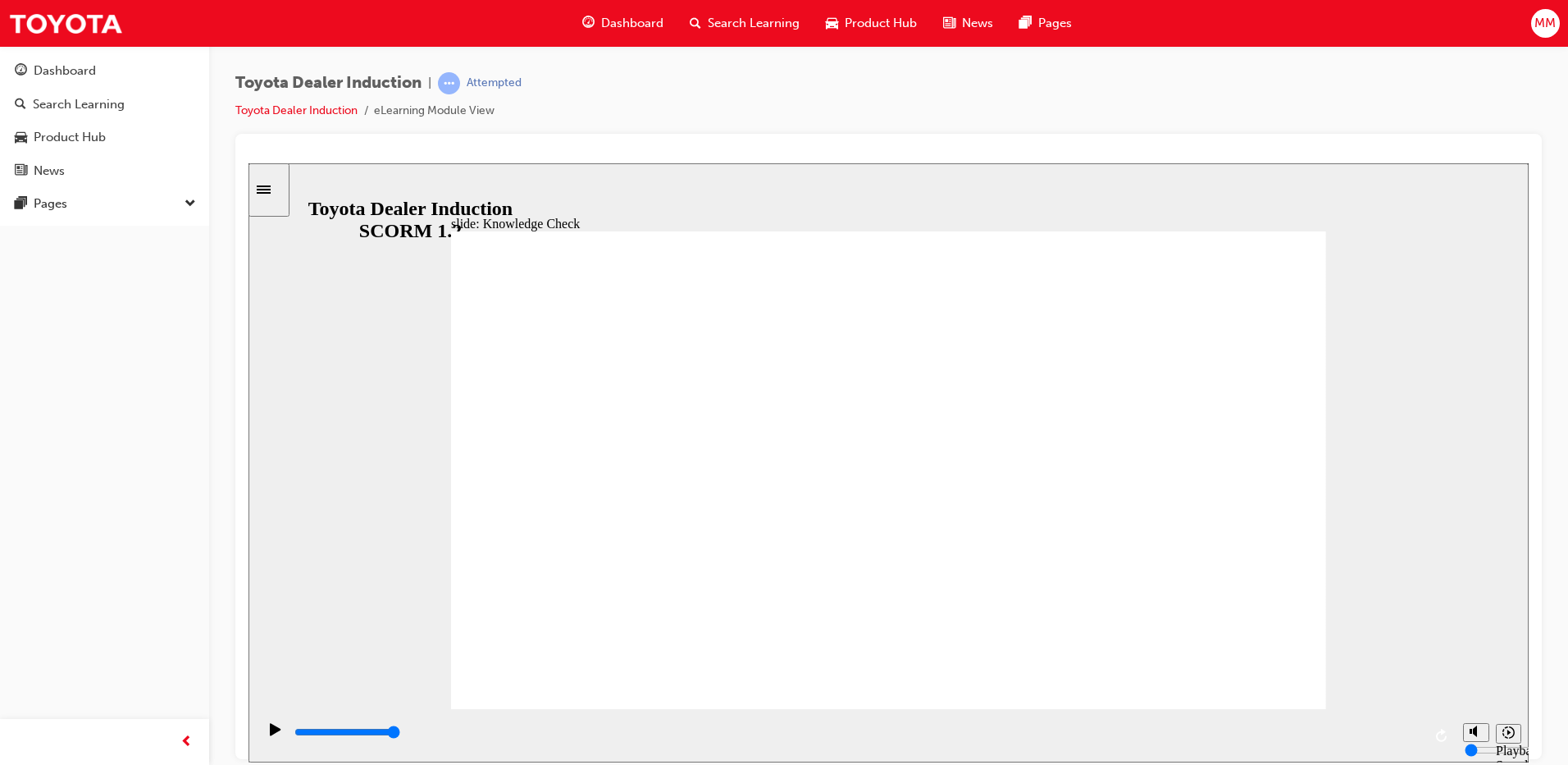
type input "Quali"
type input "Qualit"
type input "Quality"
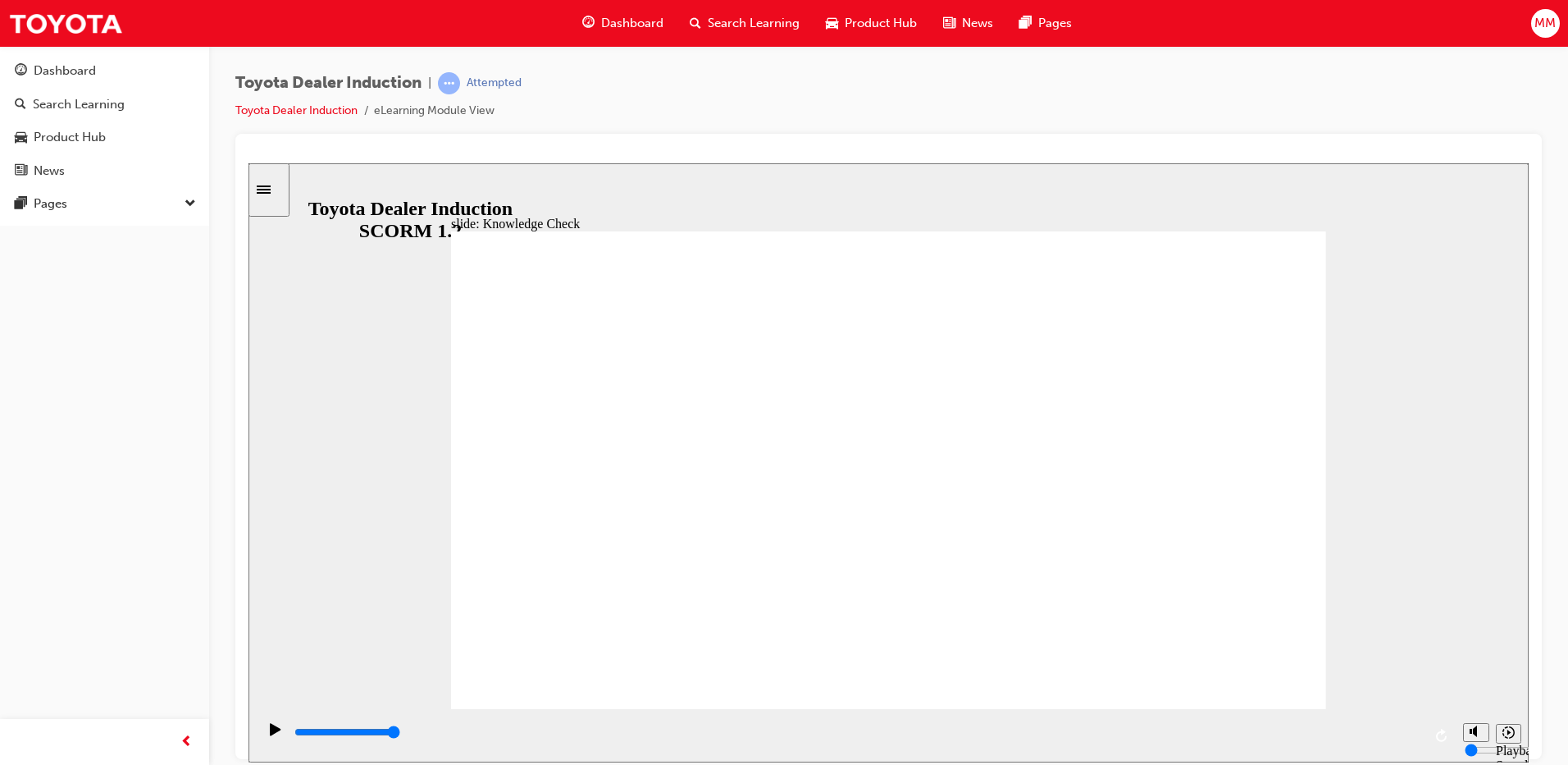
type input "Quality"
type input "800"
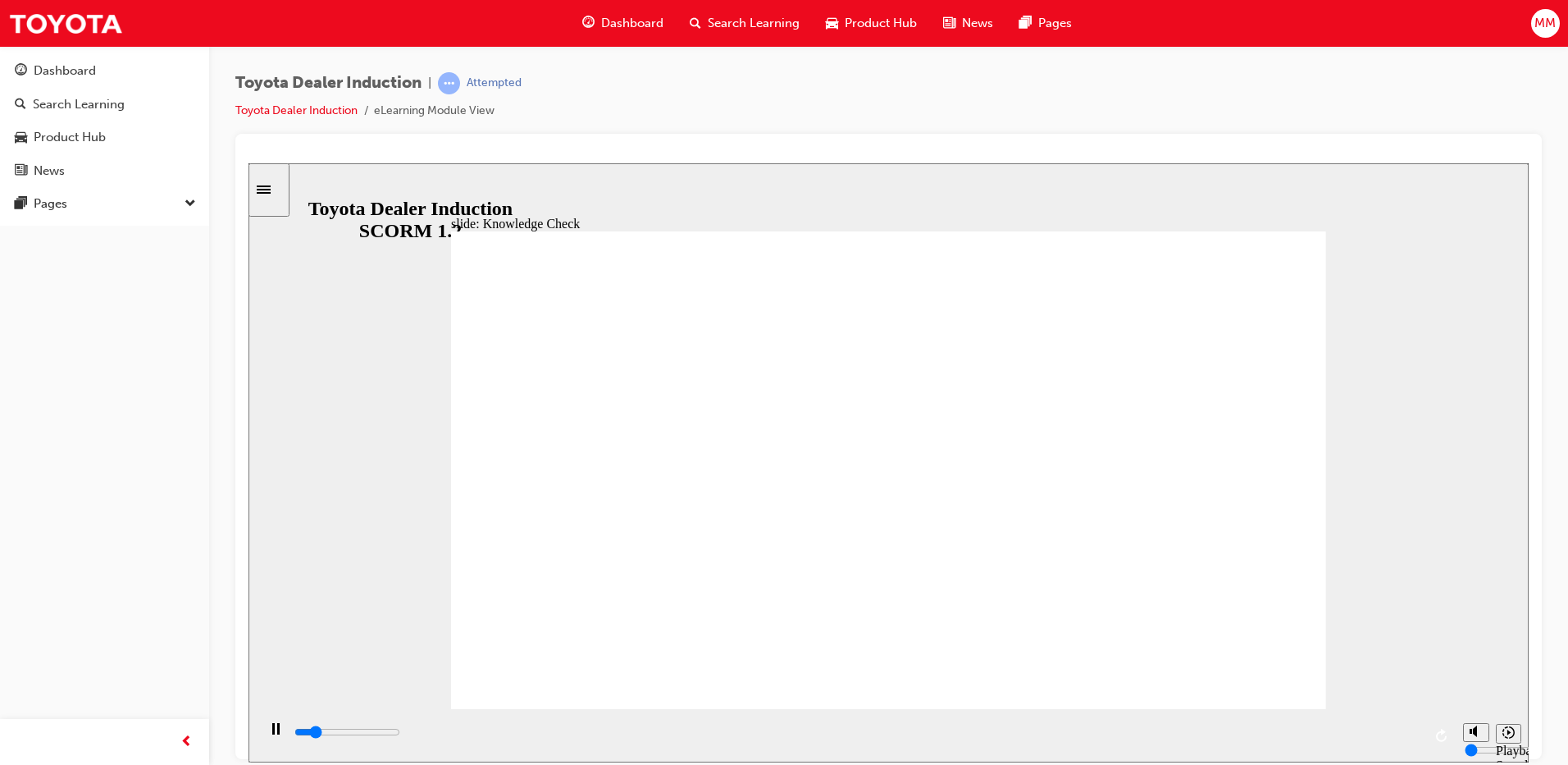
type input "Quality"
drag, startPoint x: 758, startPoint y: 487, endPoint x: 533, endPoint y: 488, distance: 225.0
type input "1600"
type input "2100"
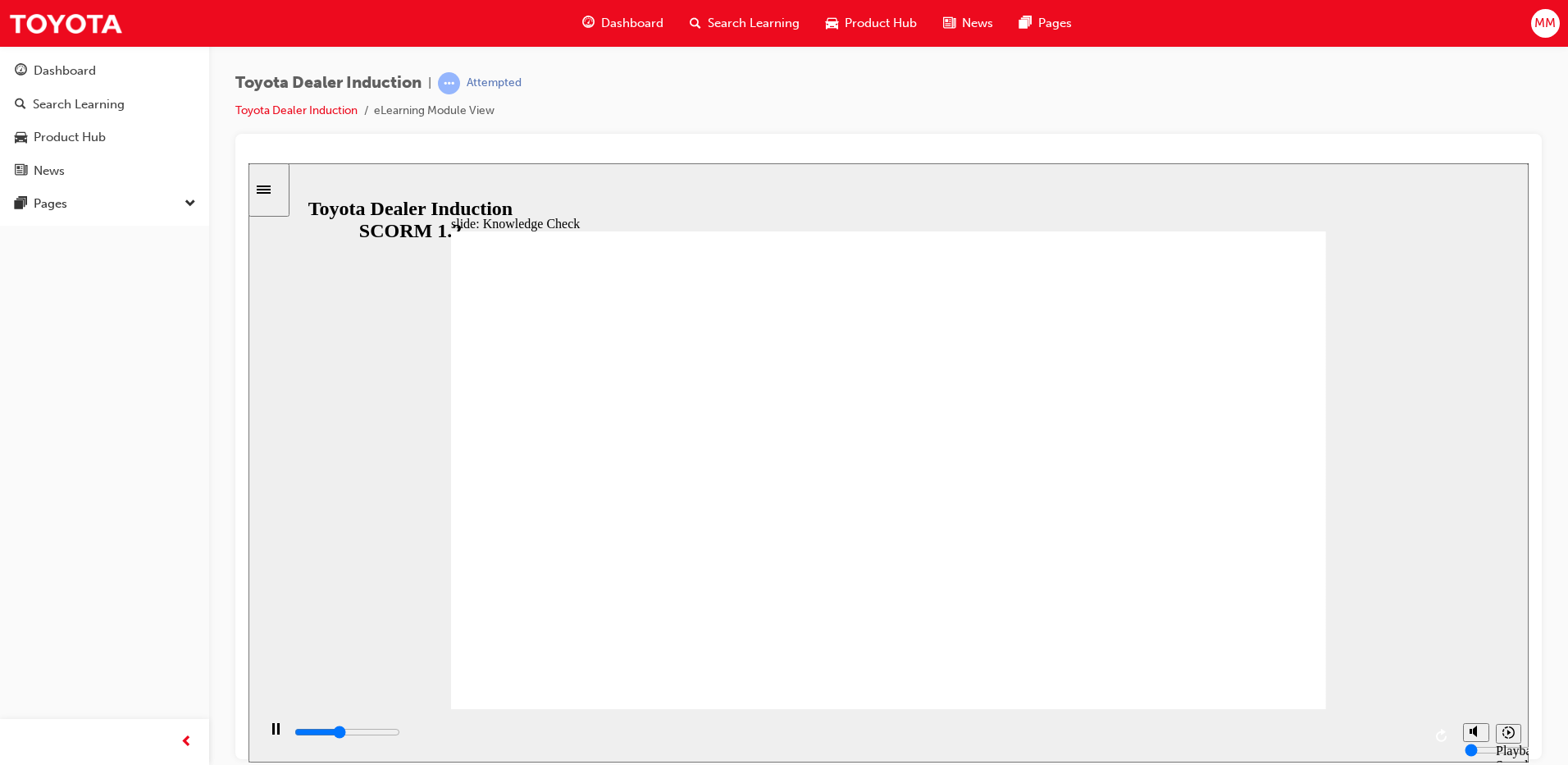
type input "H"
type input "2400"
type input "Ha"
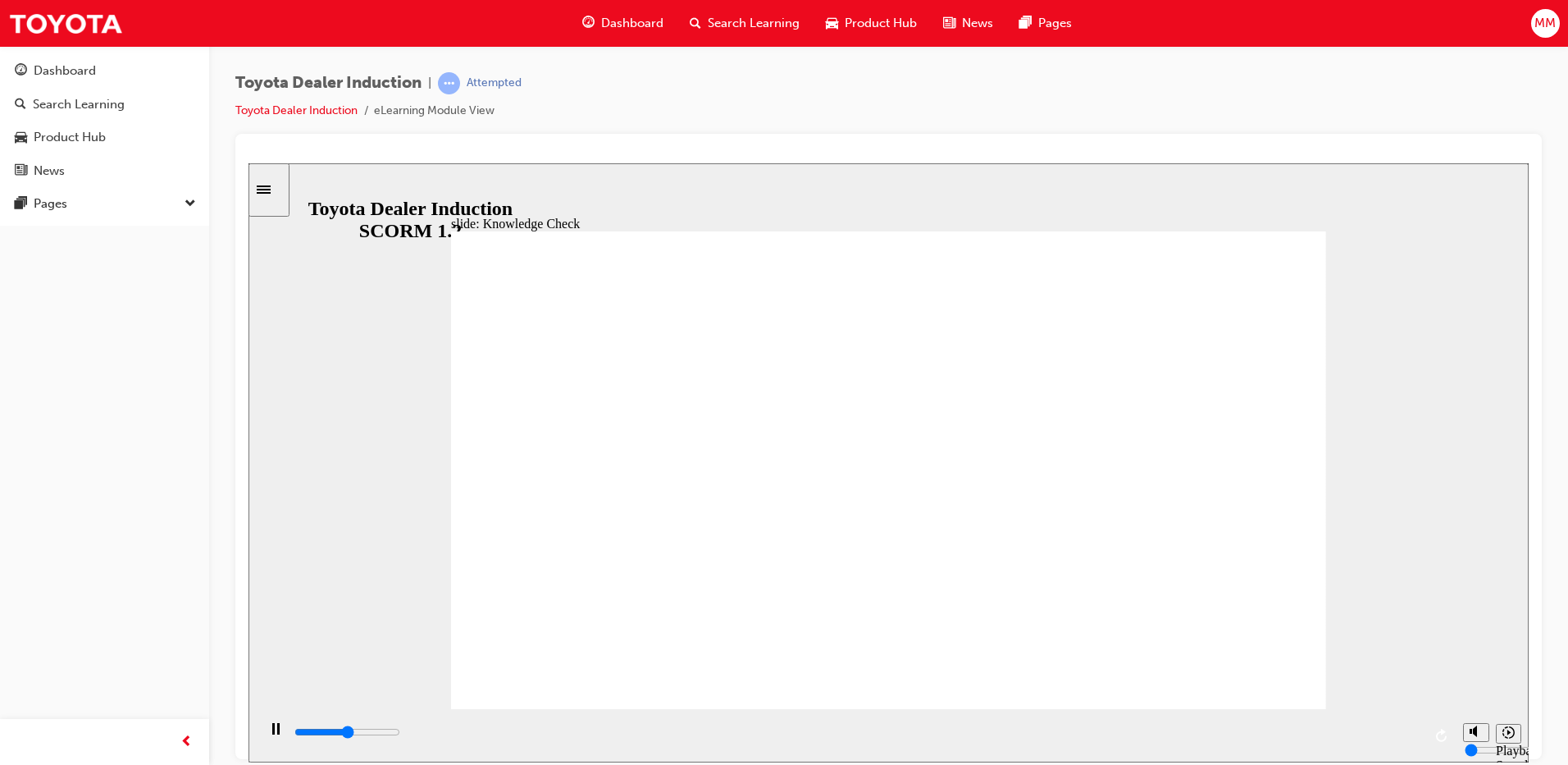
type input "2600"
type input "Hap"
type input "2700"
type input "Happ"
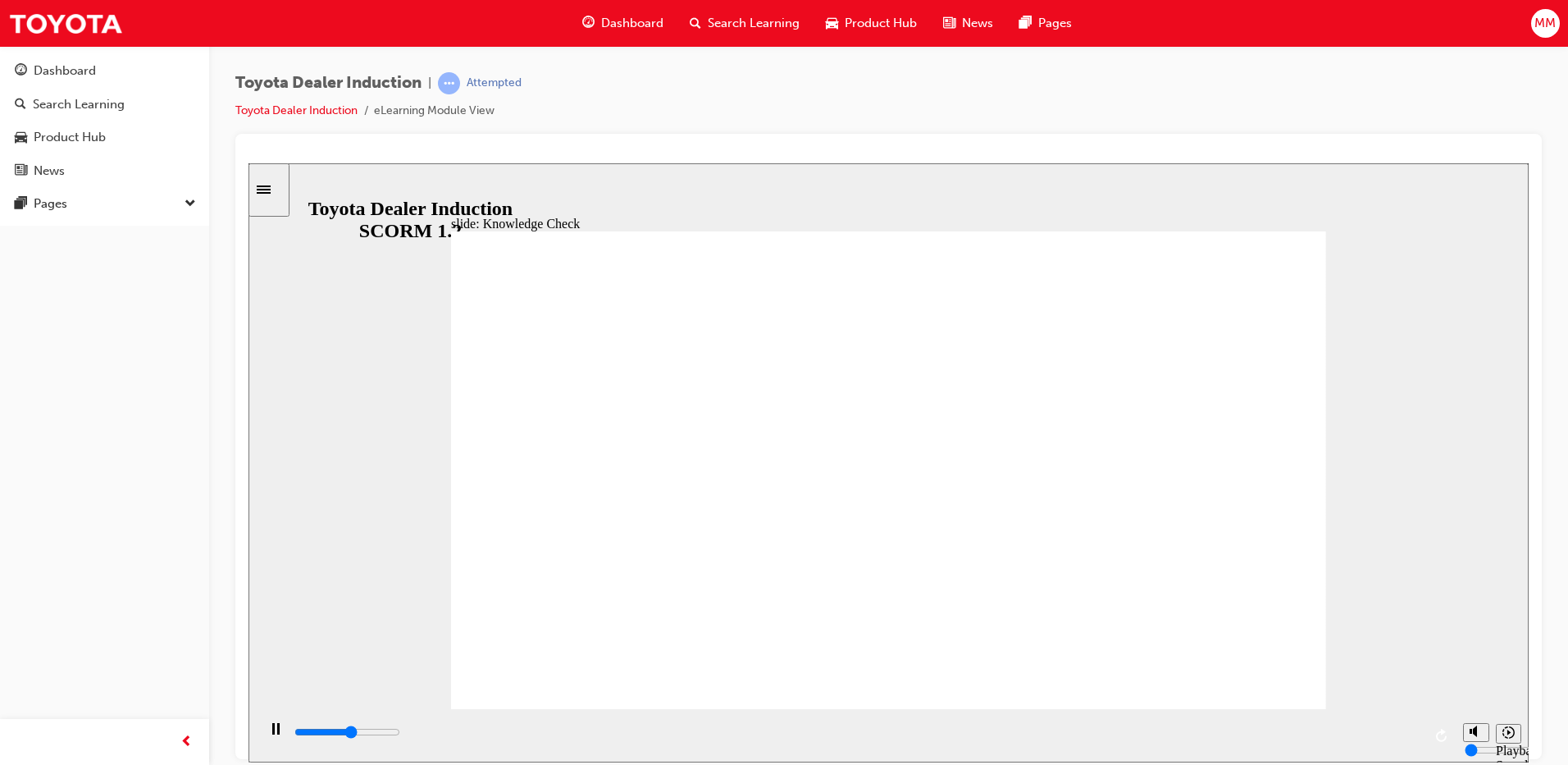
type input "Happ"
type input "4900"
type input "Happi"
type input "5000"
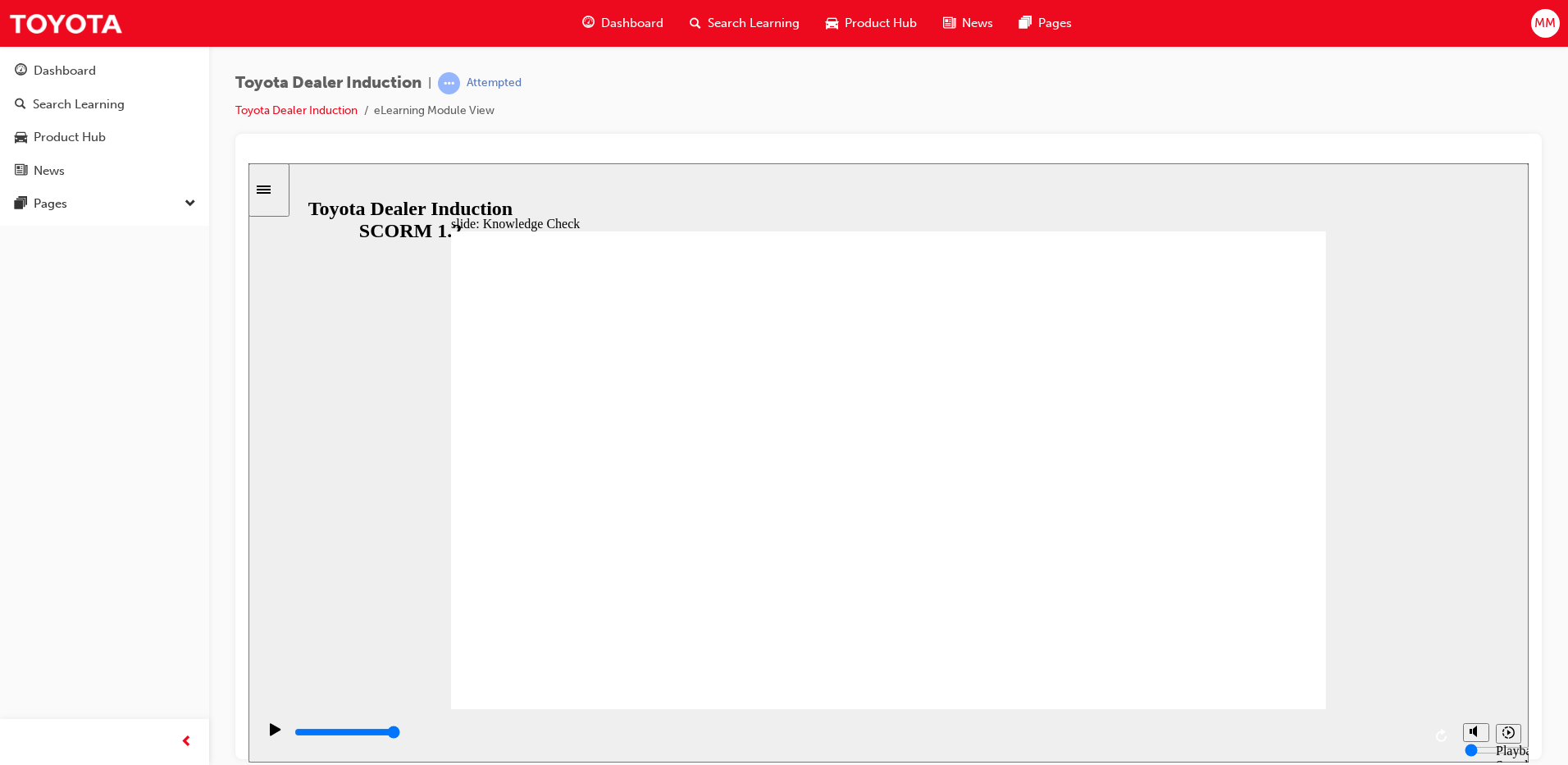
type input "Happin"
type input "Happine"
type input "Happines"
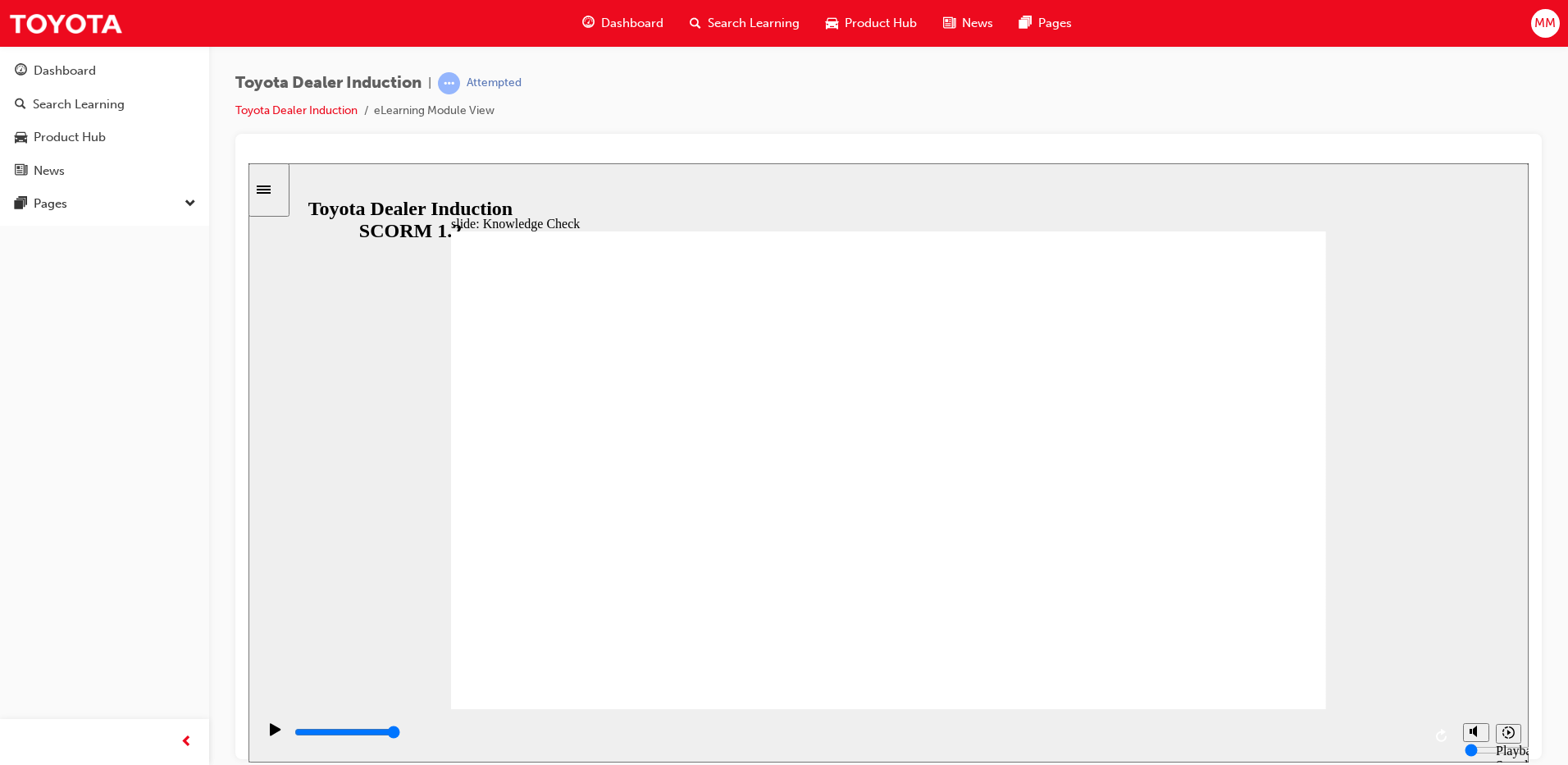
type input "Happines"
type input "Happiness"
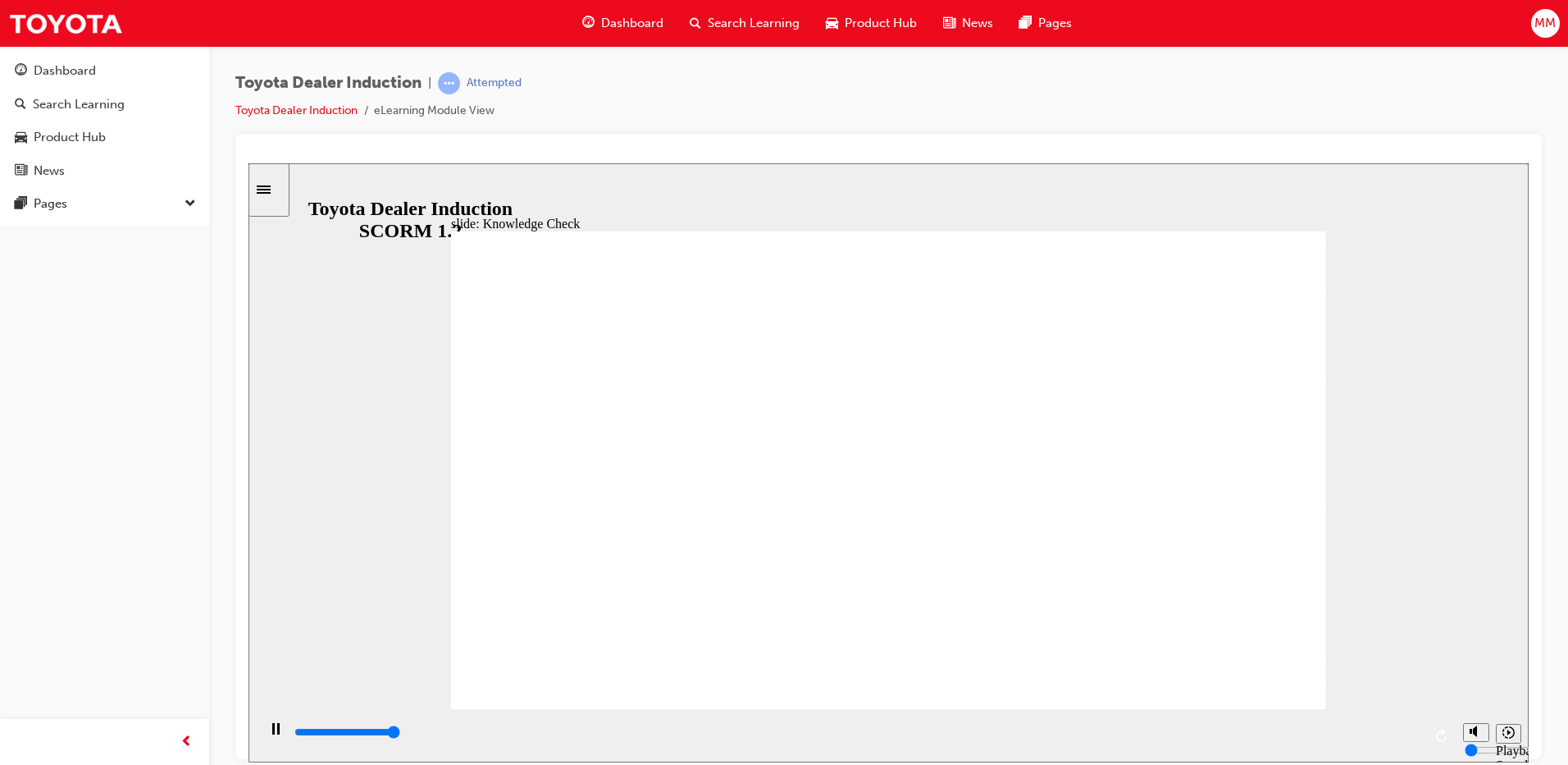
type input "5000"
type input "F"
type input "Fr"
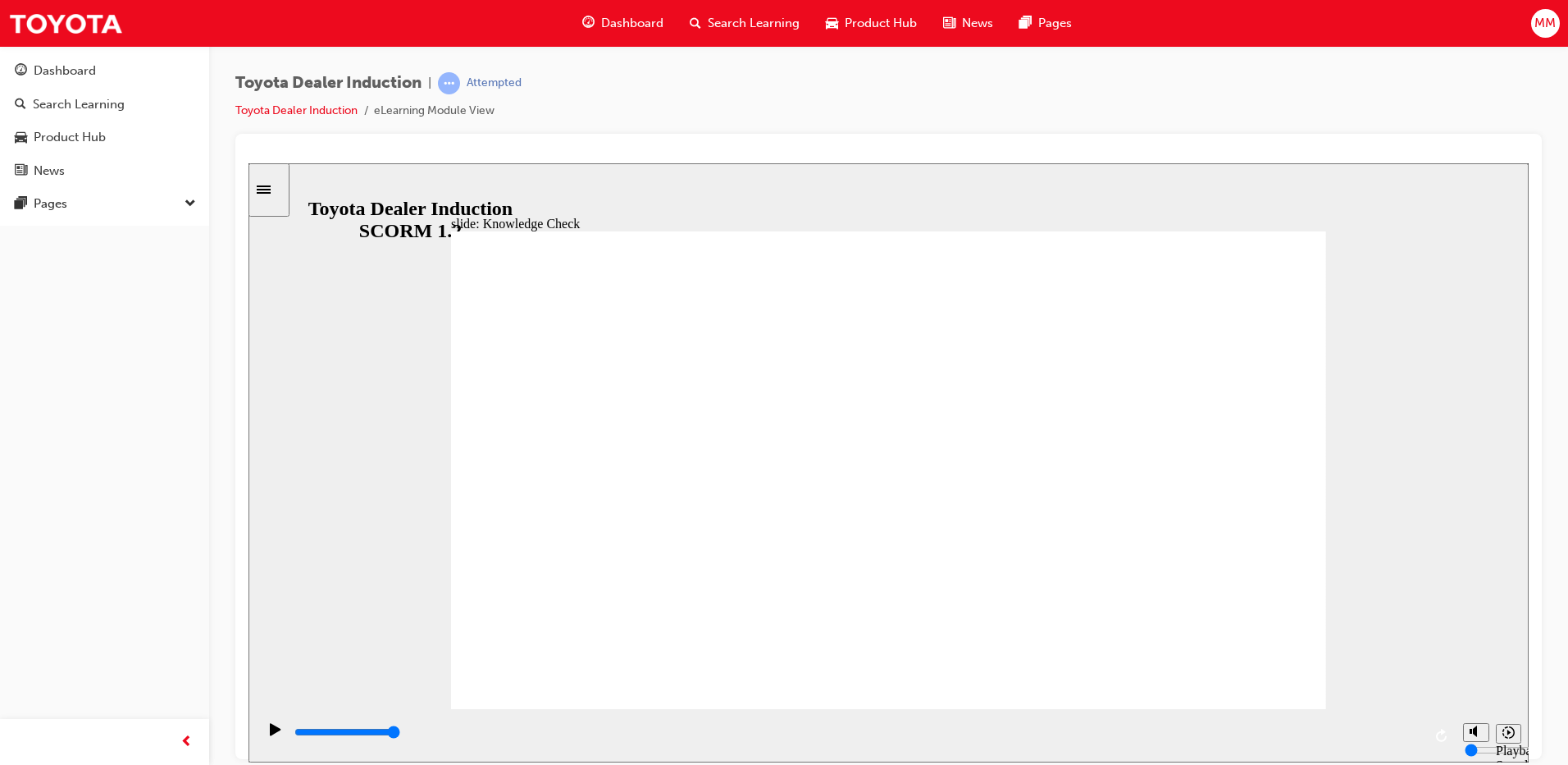
type input "Fr"
type input "Fre"
type input "Free"
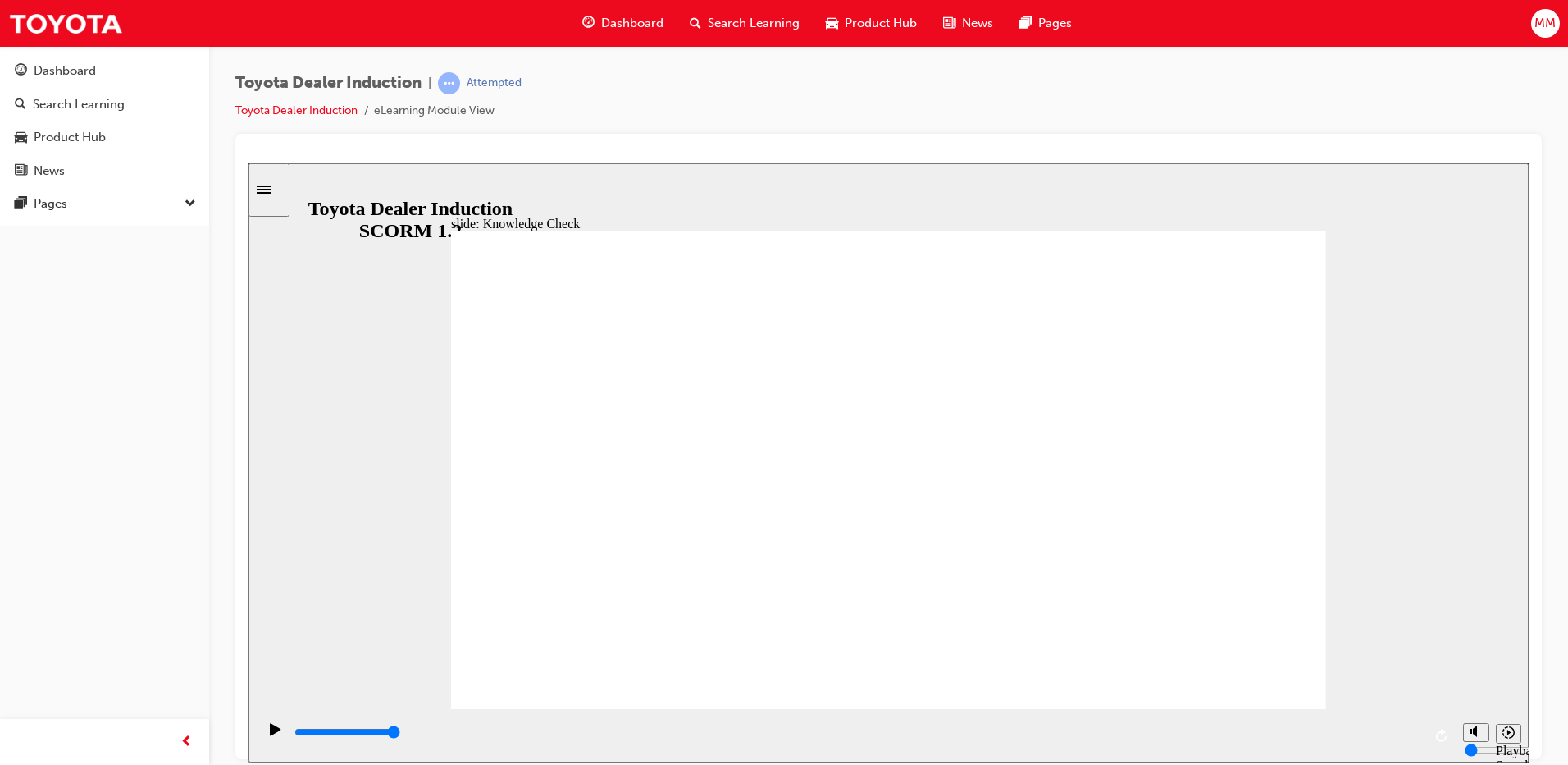
type input "Free"
drag, startPoint x: 770, startPoint y: 488, endPoint x: 713, endPoint y: 484, distance: 57.1
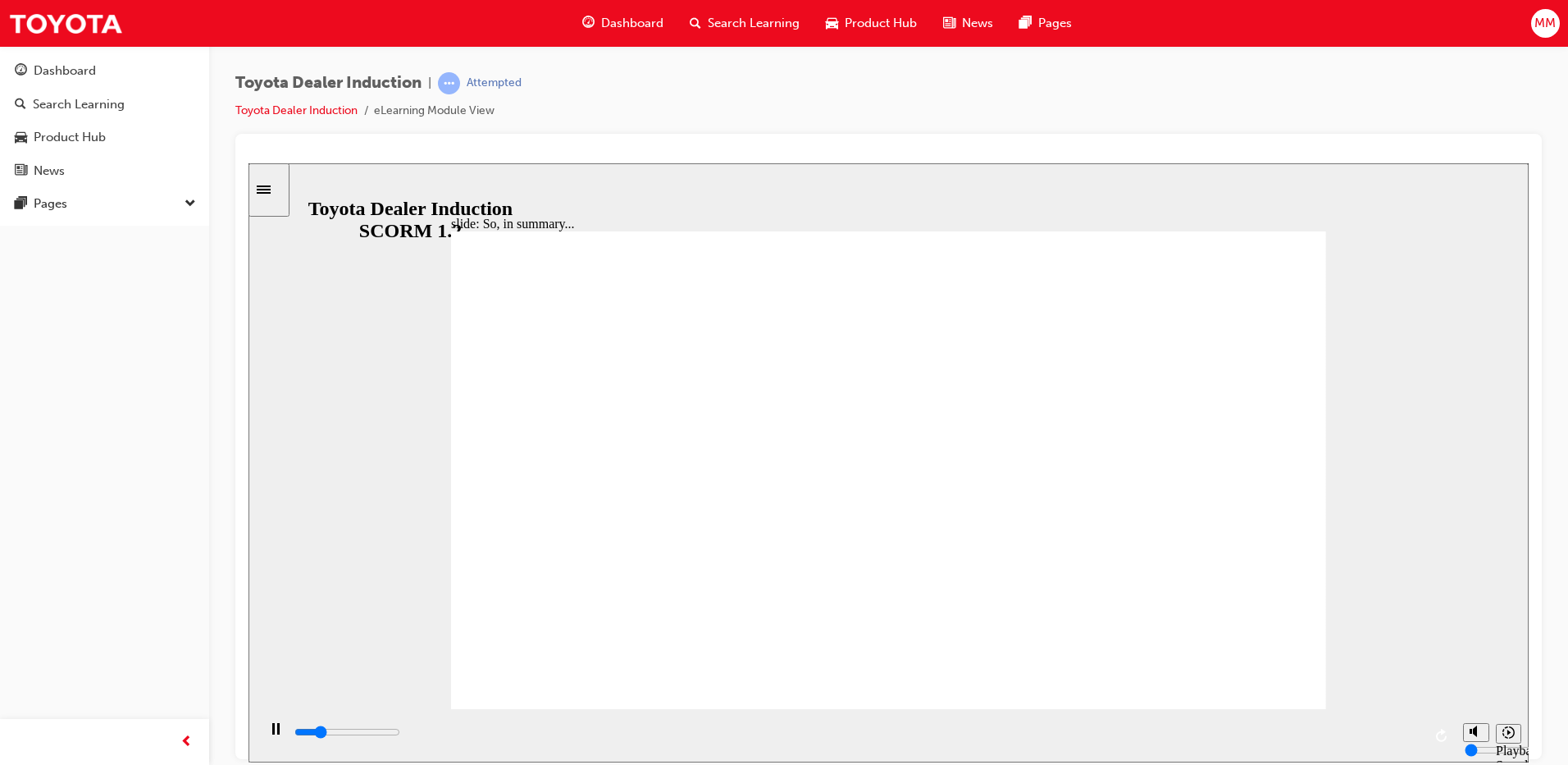
drag, startPoint x: 545, startPoint y: 481, endPoint x: 516, endPoint y: 481, distance: 29.0
type input "800"
type input "Free"
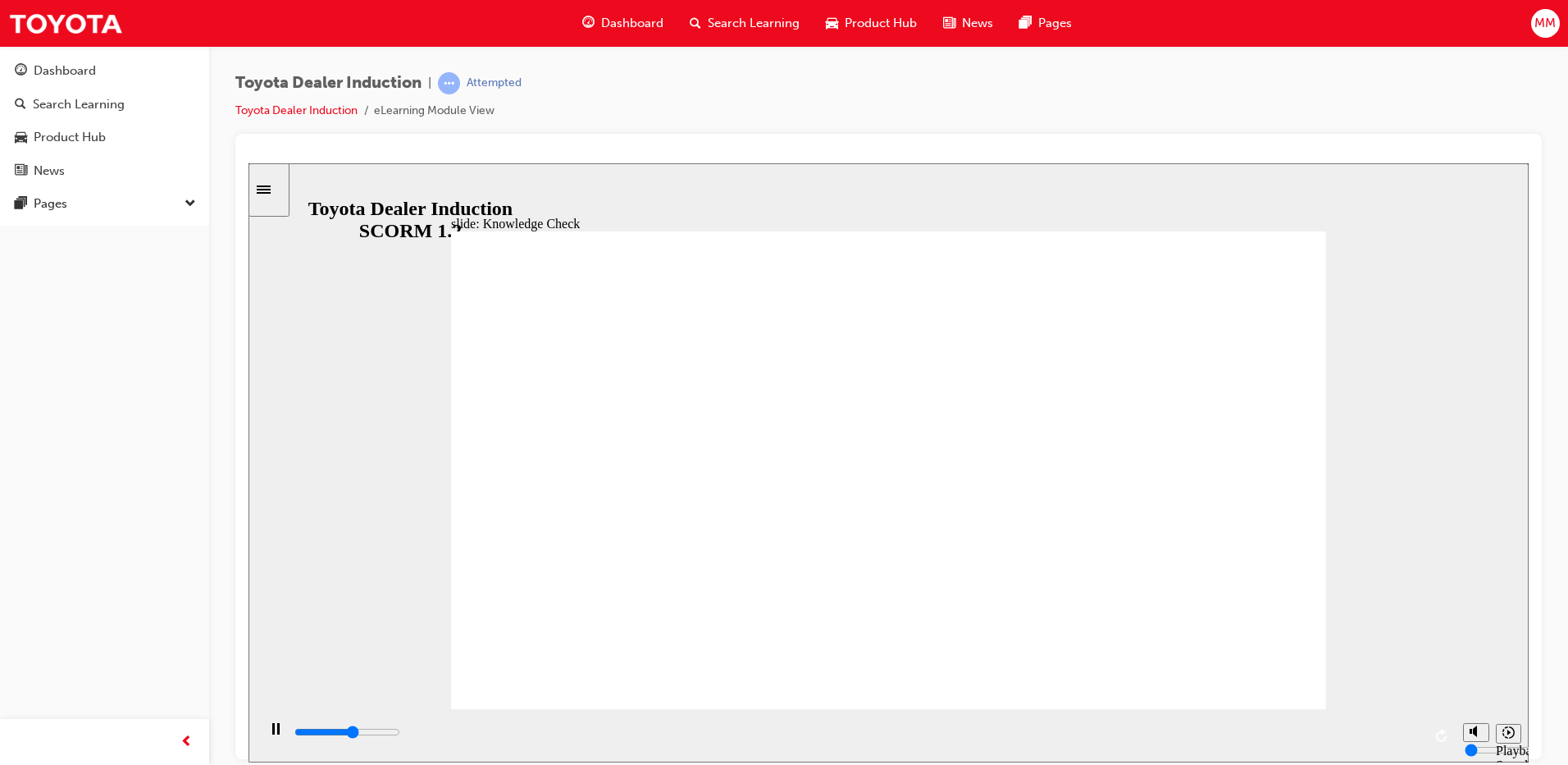
type input "3600"
type input "F"
type input "5000"
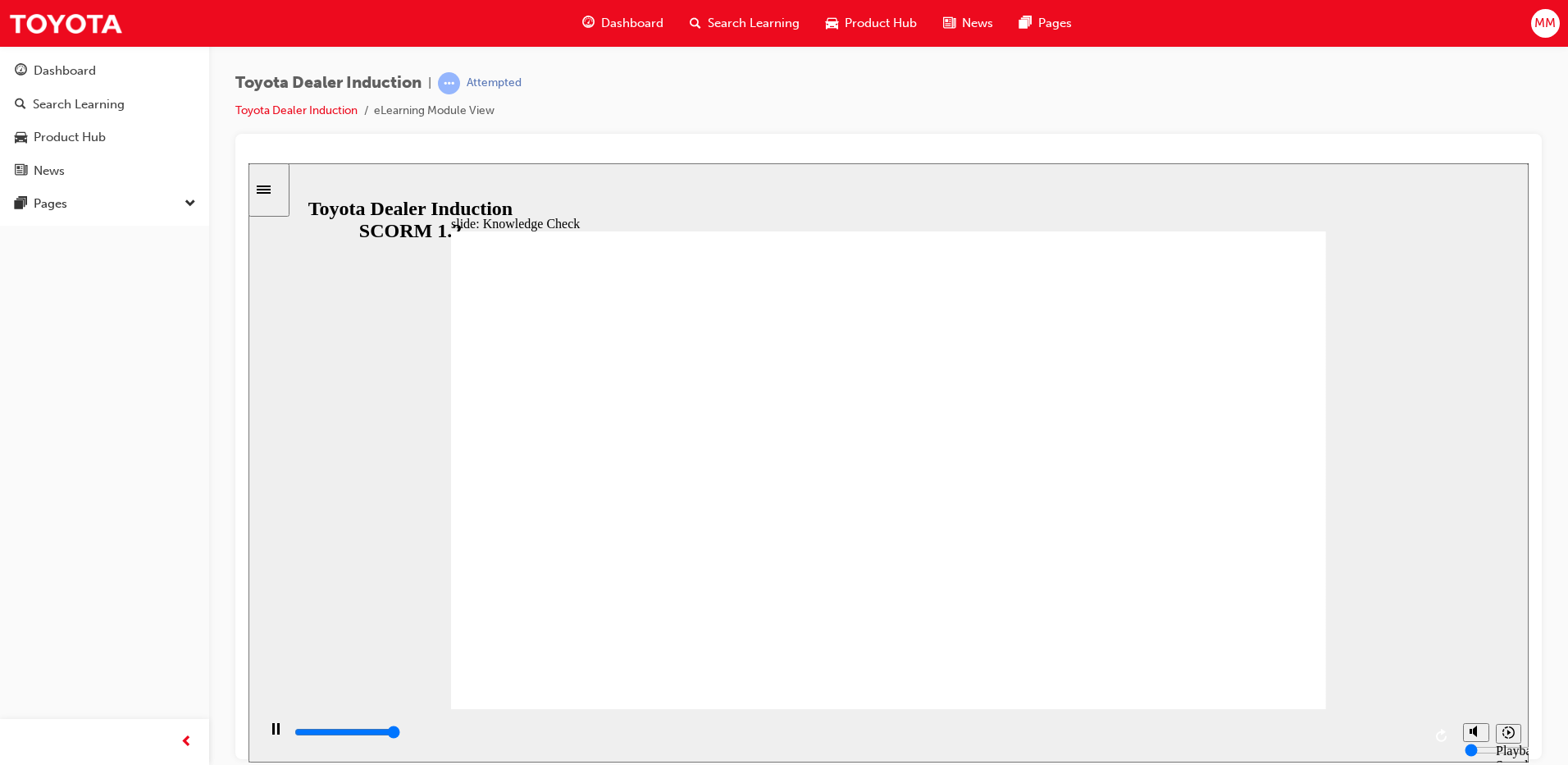
type input "FM"
type input "FMo"
type input "FMov"
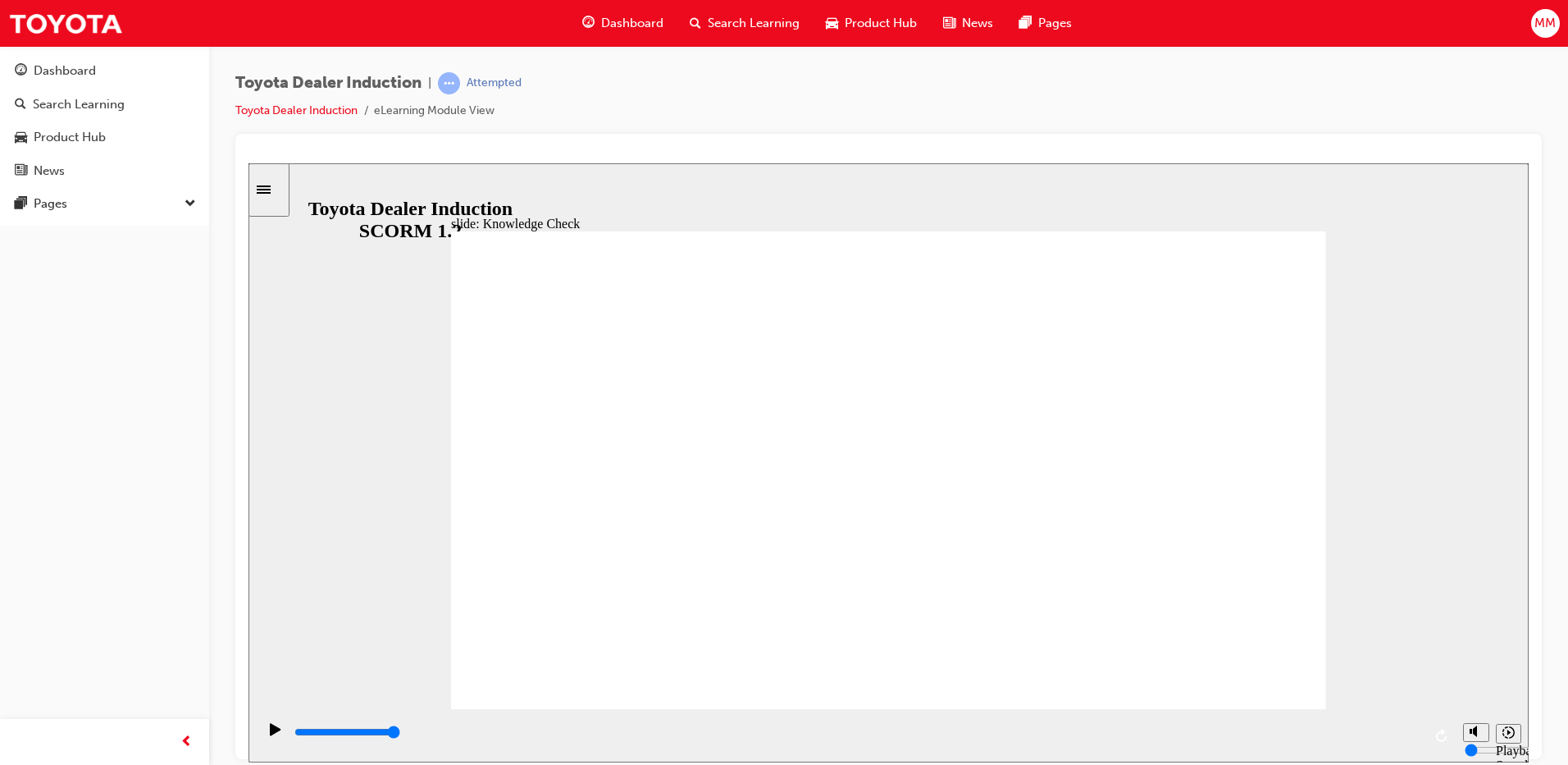
type input "FMov"
type input "FMove"
type input "FMoved"
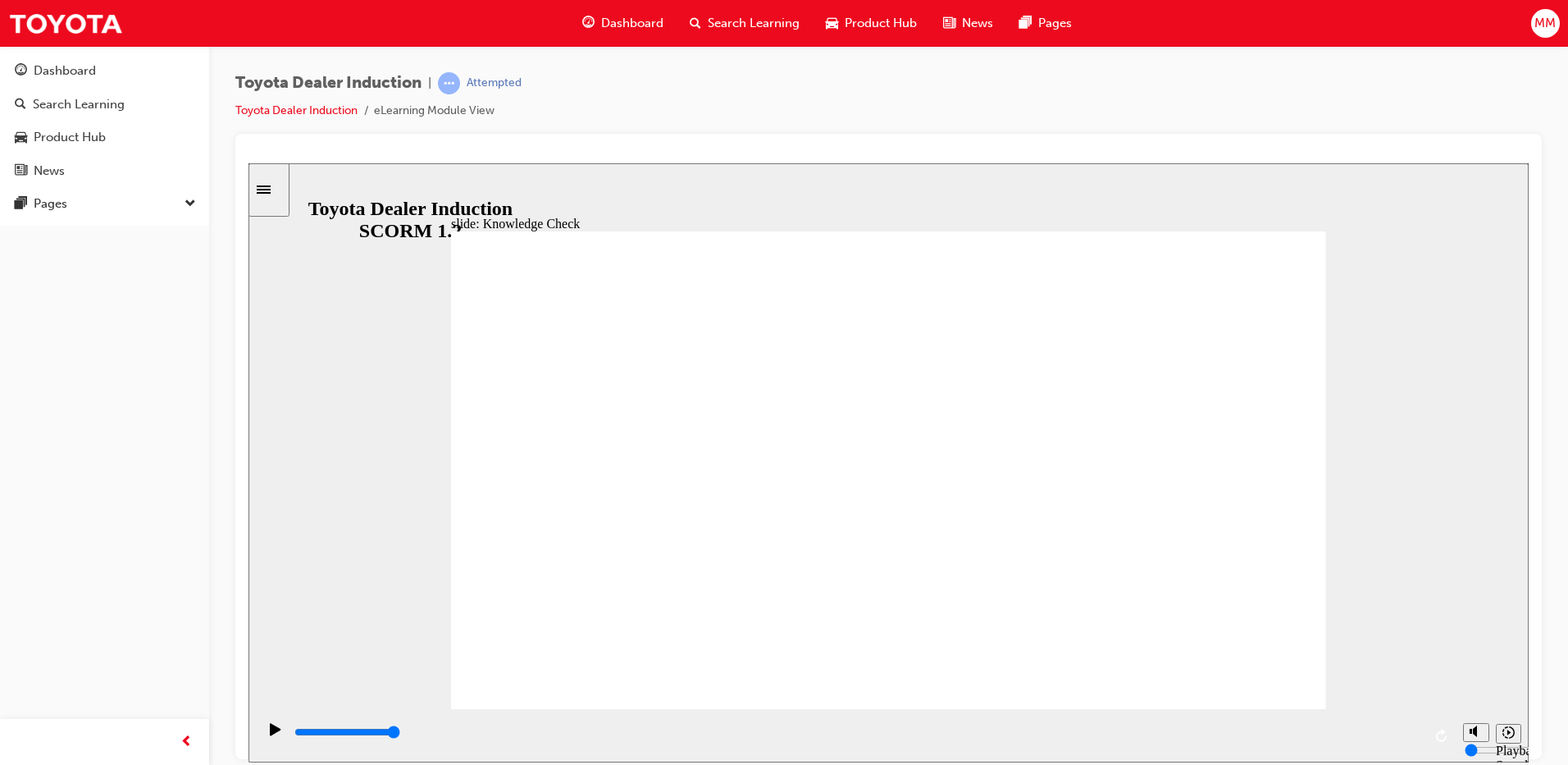
type input "Moved"
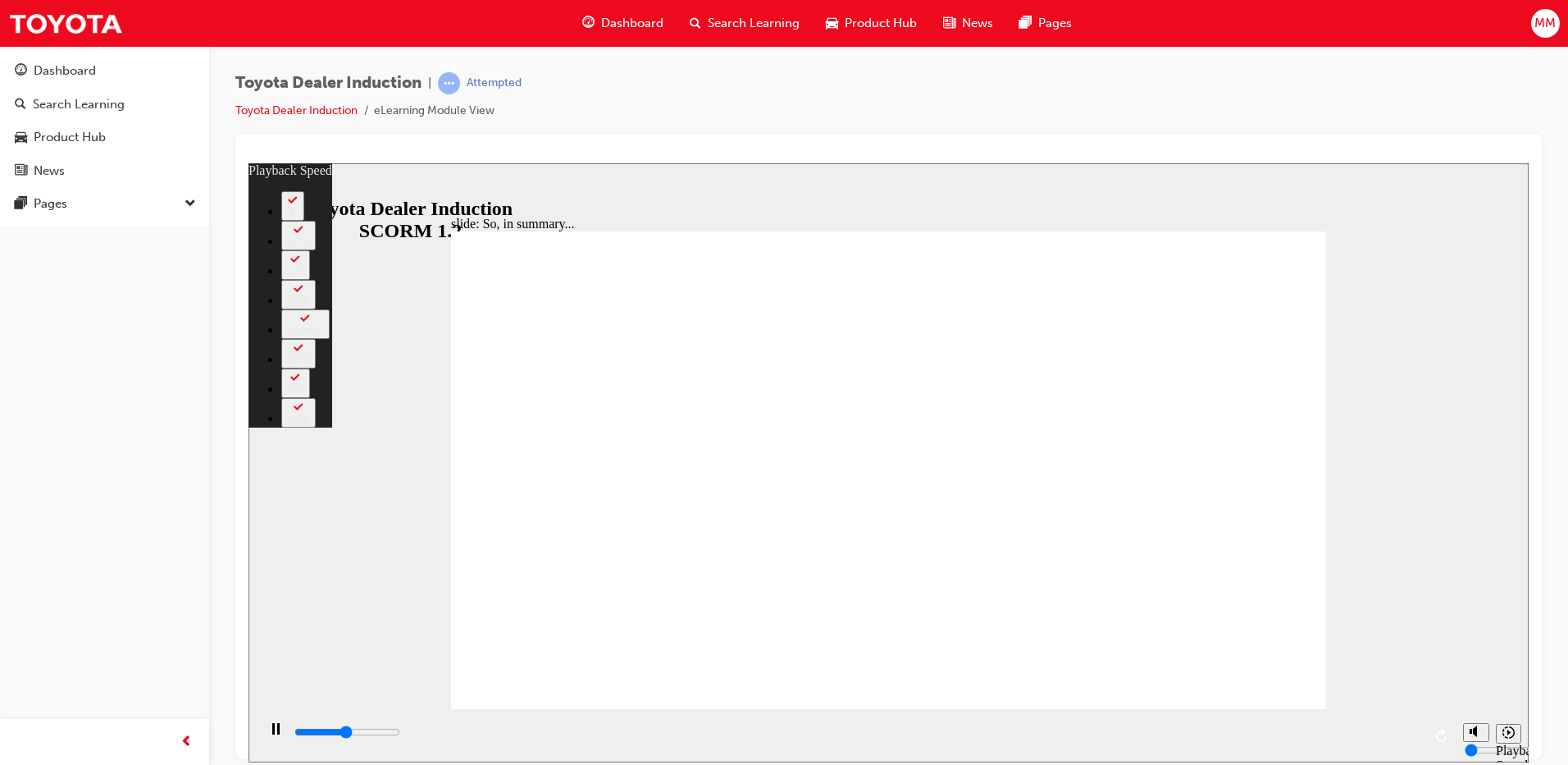
type input "3200"
type input "0"
type input "3500"
type input "1"
type input "3700"
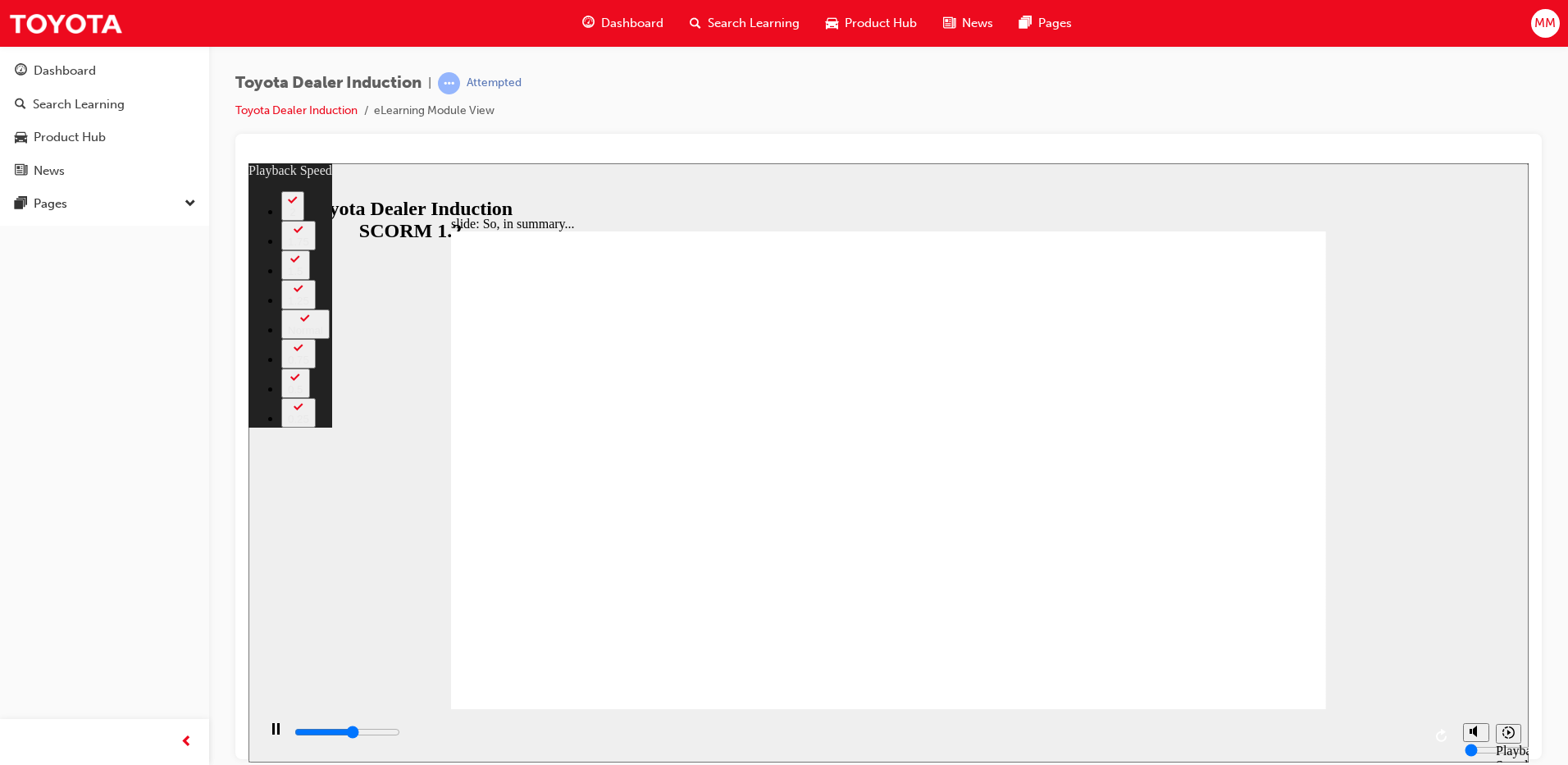
type input "1"
type input "4000"
type input "1"
type input "4300"
type input "1"
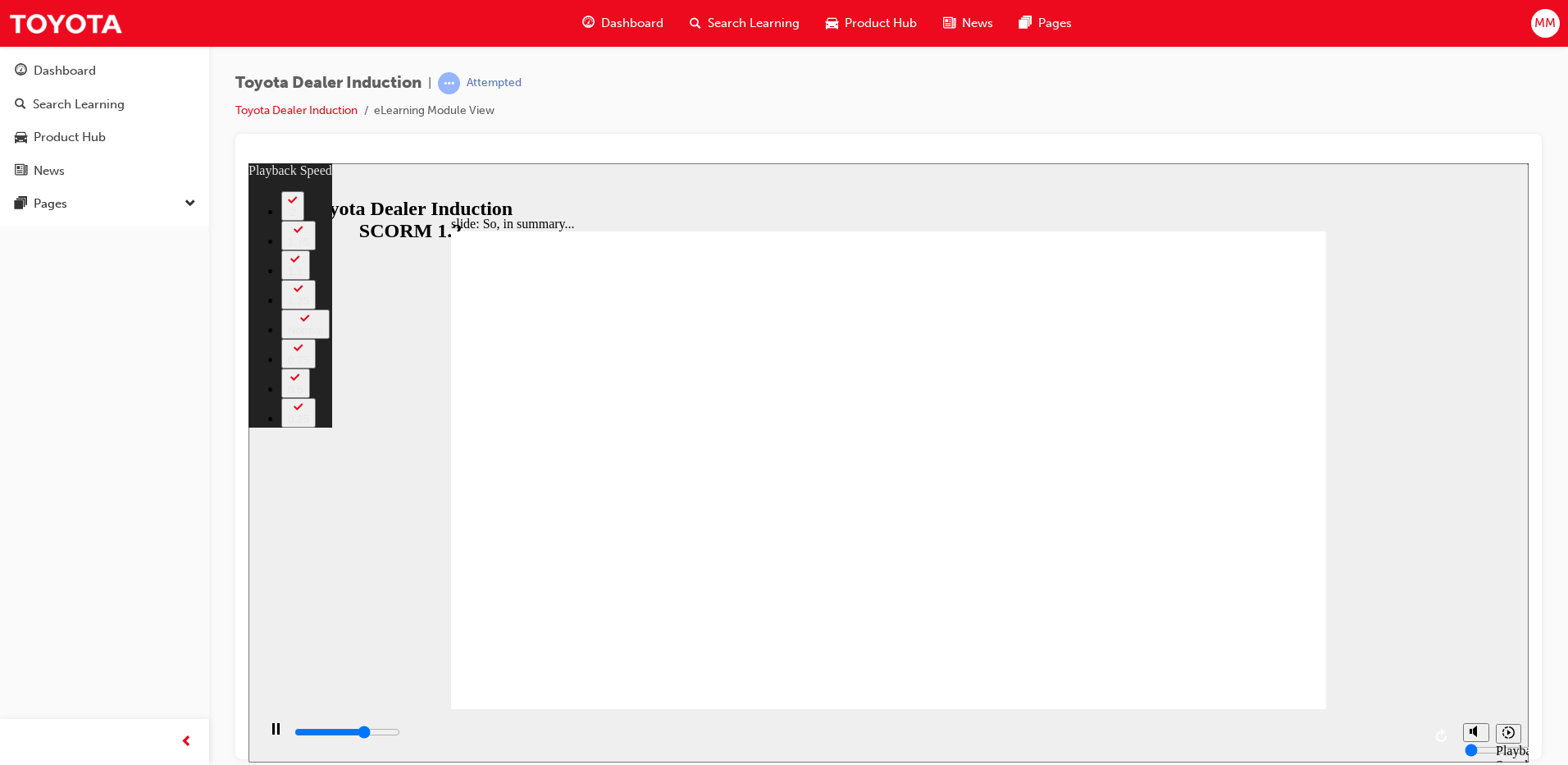
type input "4500"
type input "2"
type input "4800"
type input "2"
type input "5100"
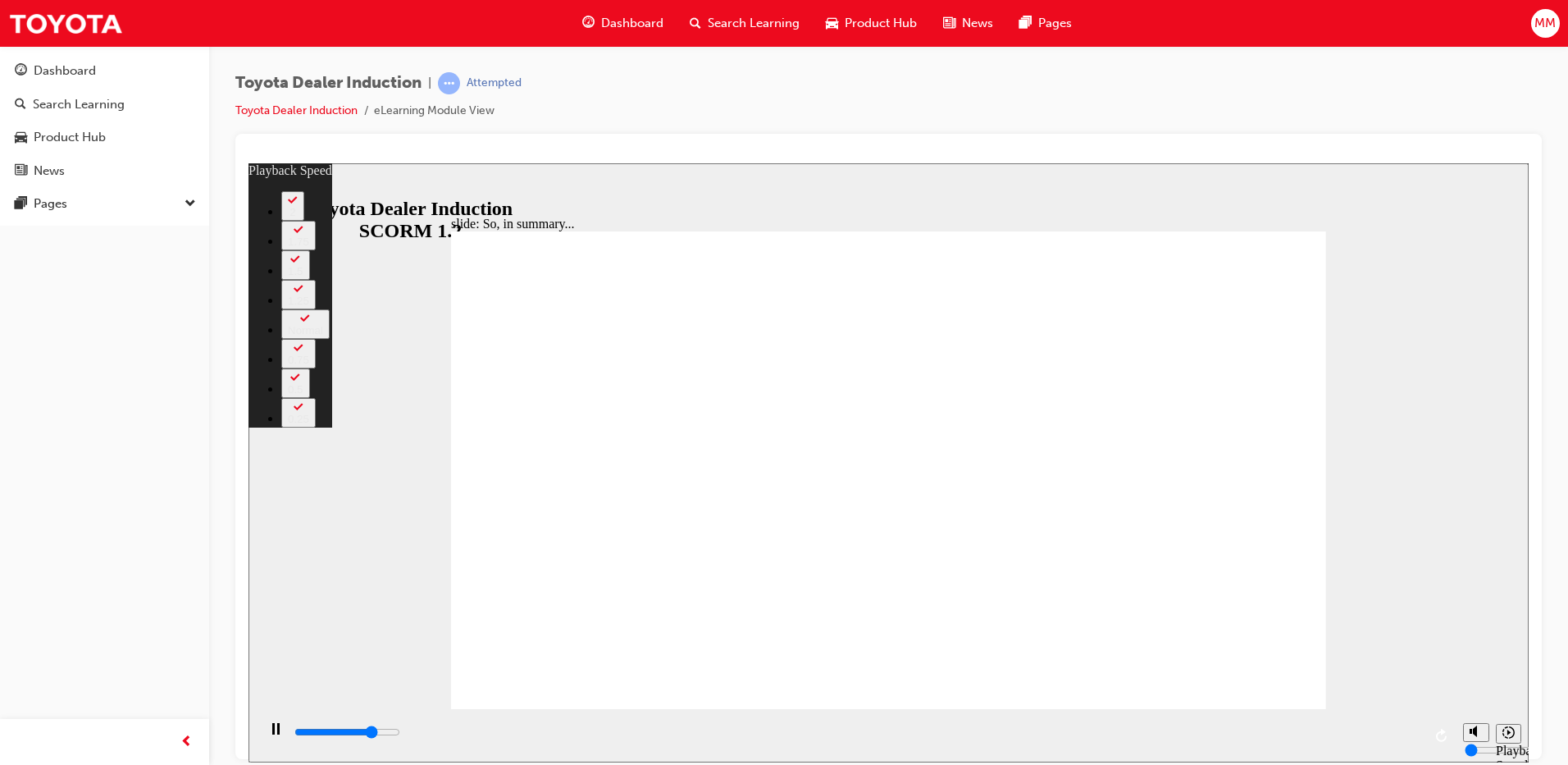
type input "2"
type input "5300"
type input "2"
type input "5600"
type input "3"
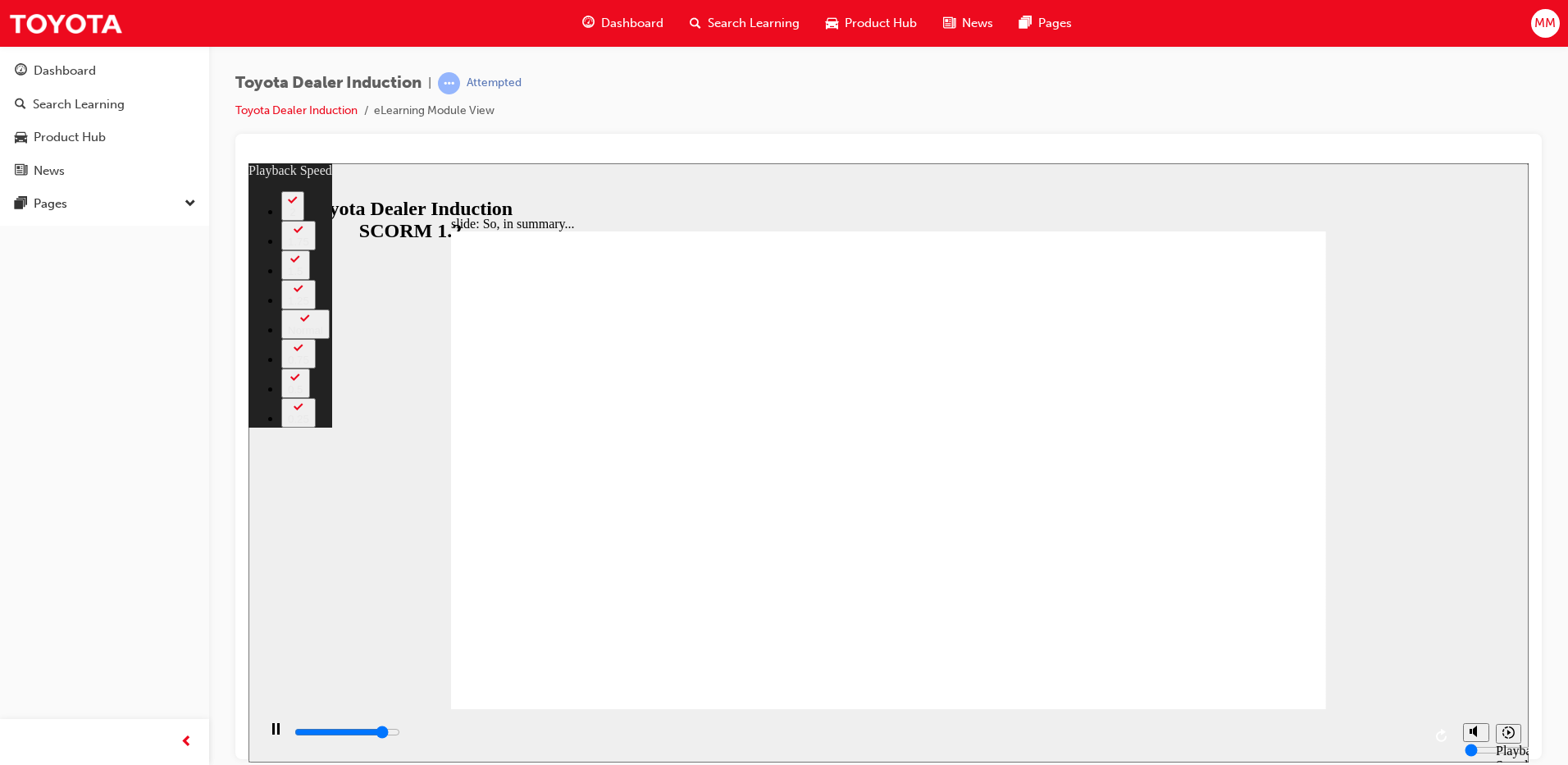
type input "5800"
type input "3"
type input "5900"
type input "3"
type input "6100"
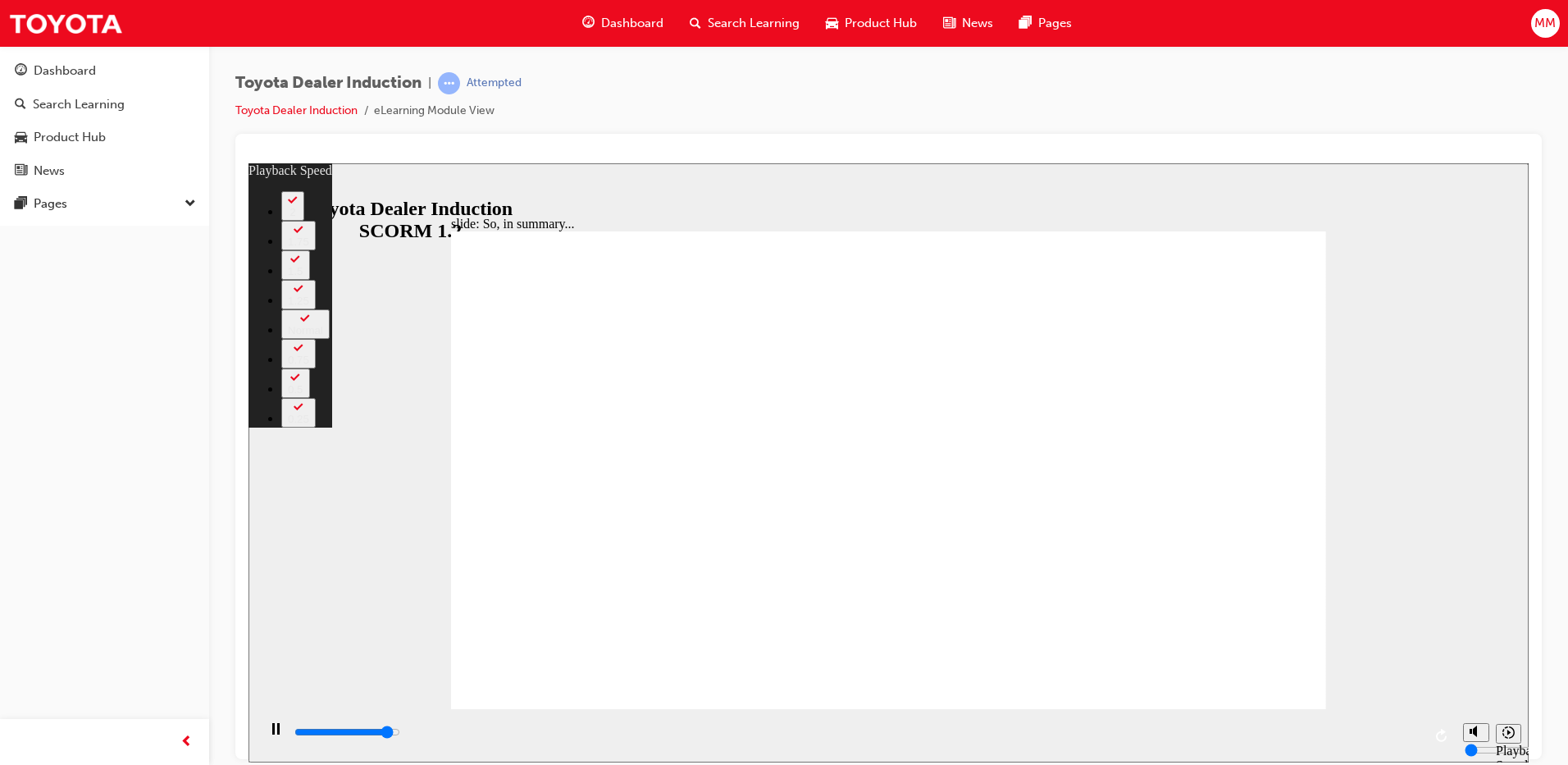
type input "3"
type input "6400"
type input "3"
type input "6500"
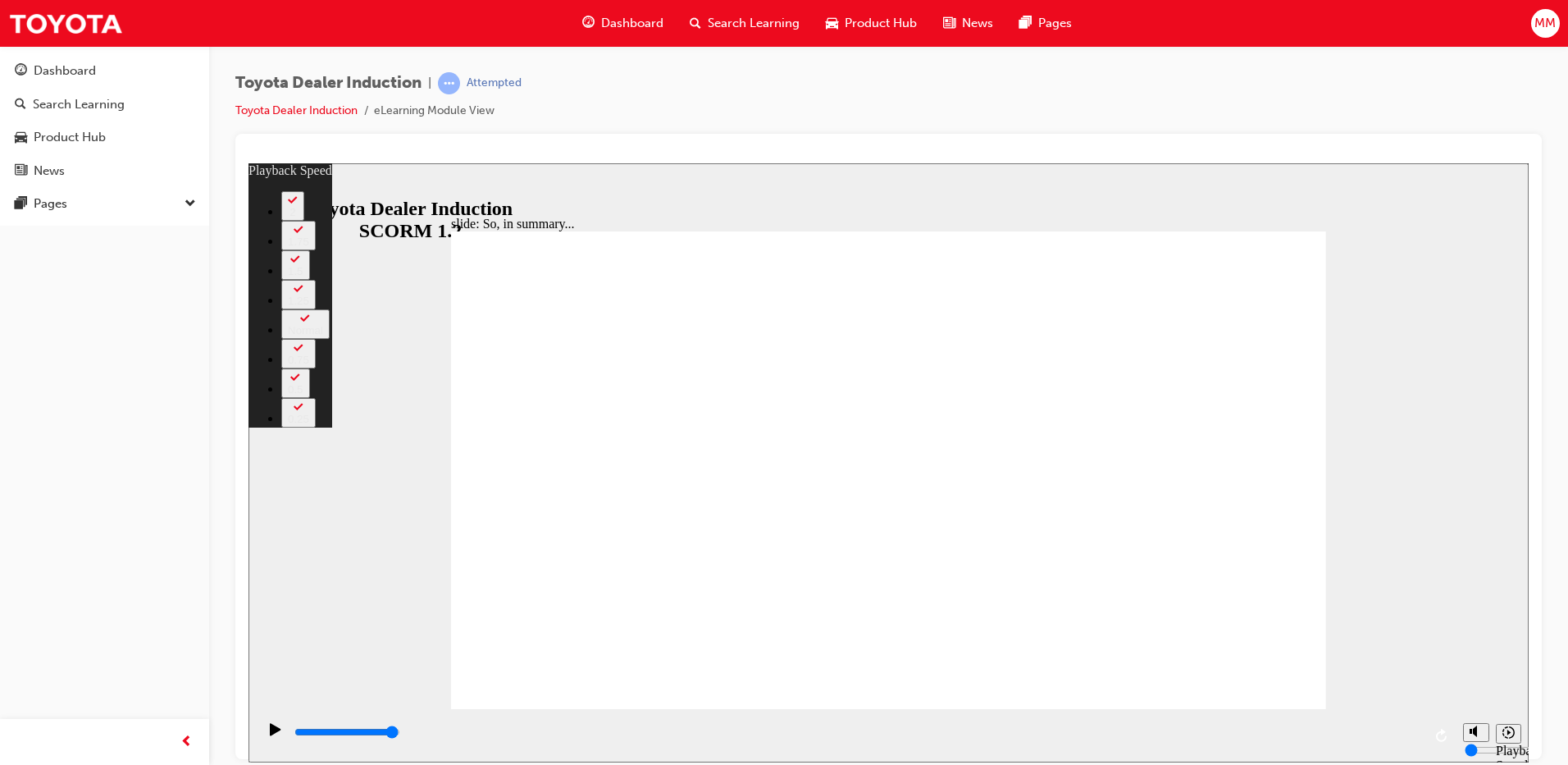
type input "128"
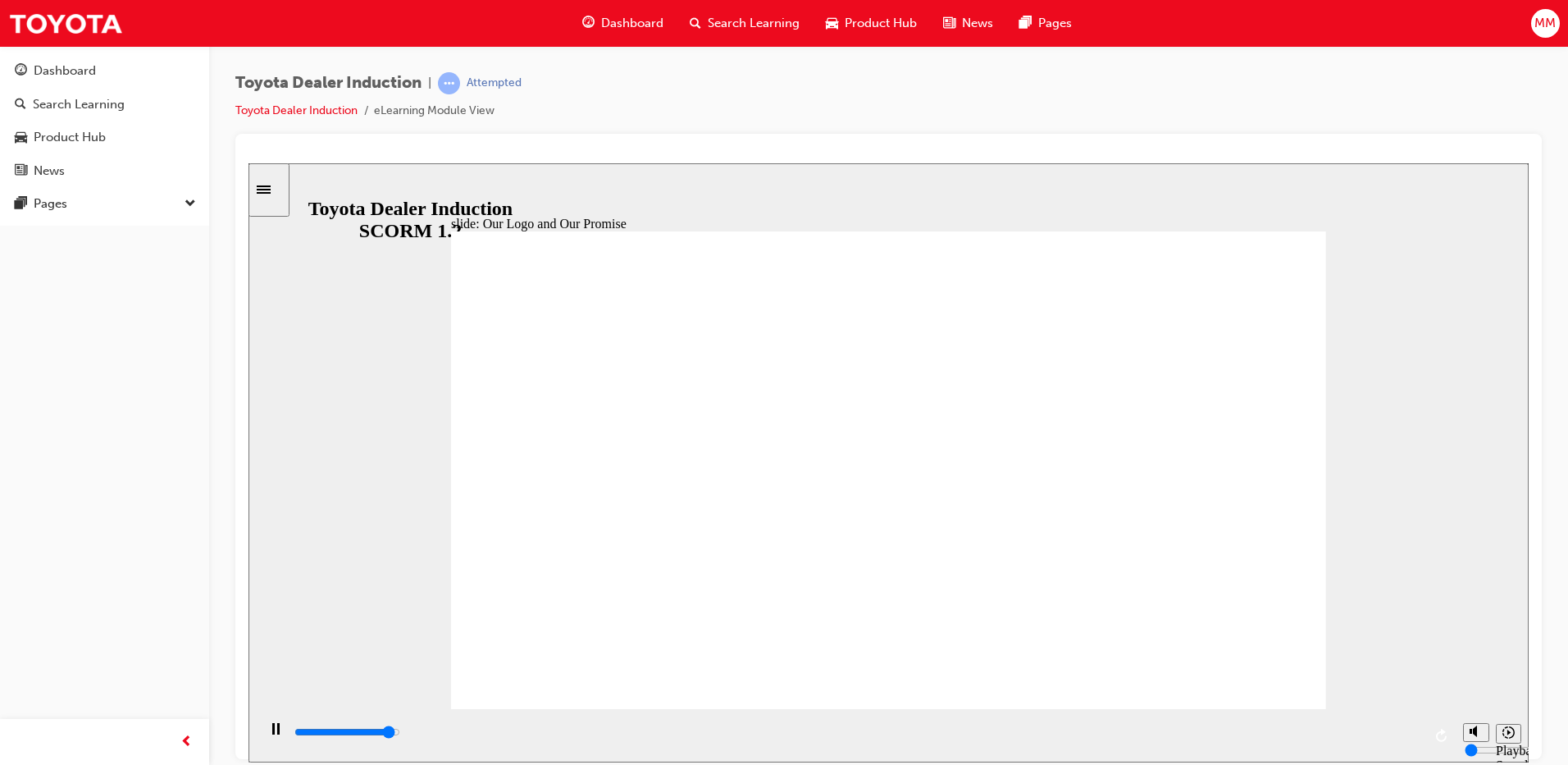
drag, startPoint x: 847, startPoint y: 350, endPoint x: 845, endPoint y: 400, distance: 50.0
drag, startPoint x: 845, startPoint y: 351, endPoint x: 827, endPoint y: 493, distance: 143.1
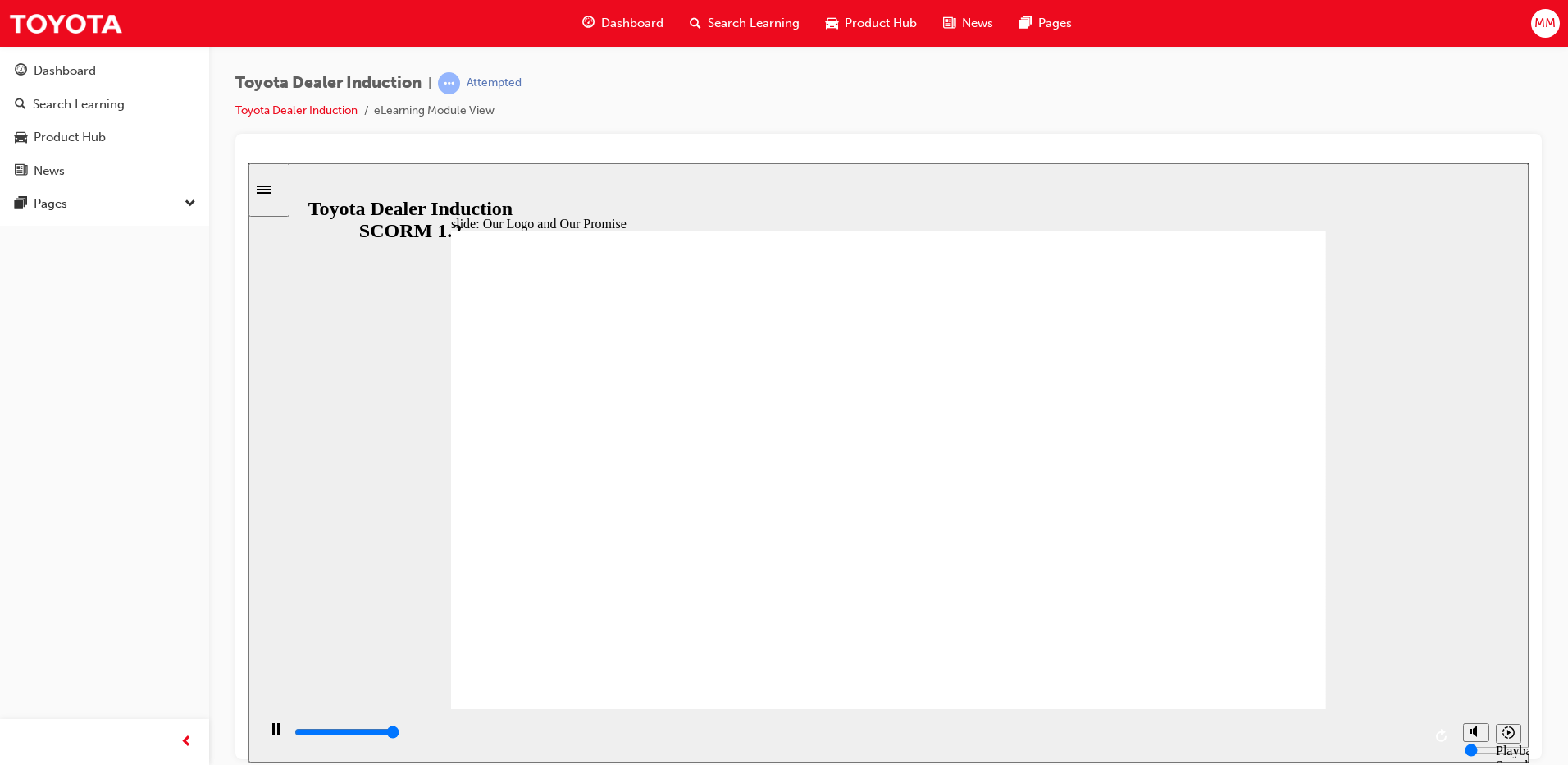
drag, startPoint x: 1075, startPoint y: 492, endPoint x: 966, endPoint y: 466, distance: 112.1
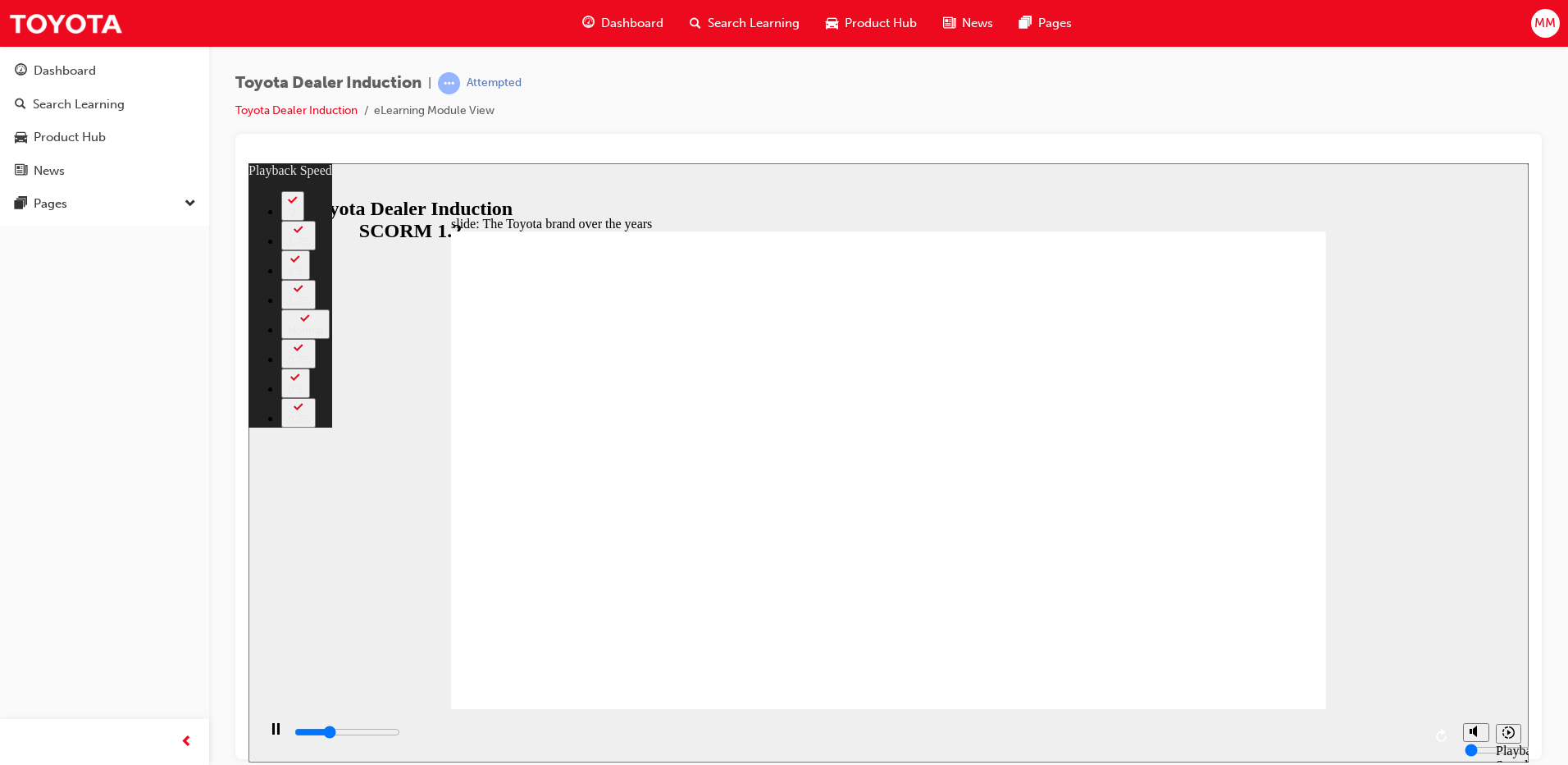
type input "2600"
type input "0"
type input "2800"
type input "0"
type input "3100"
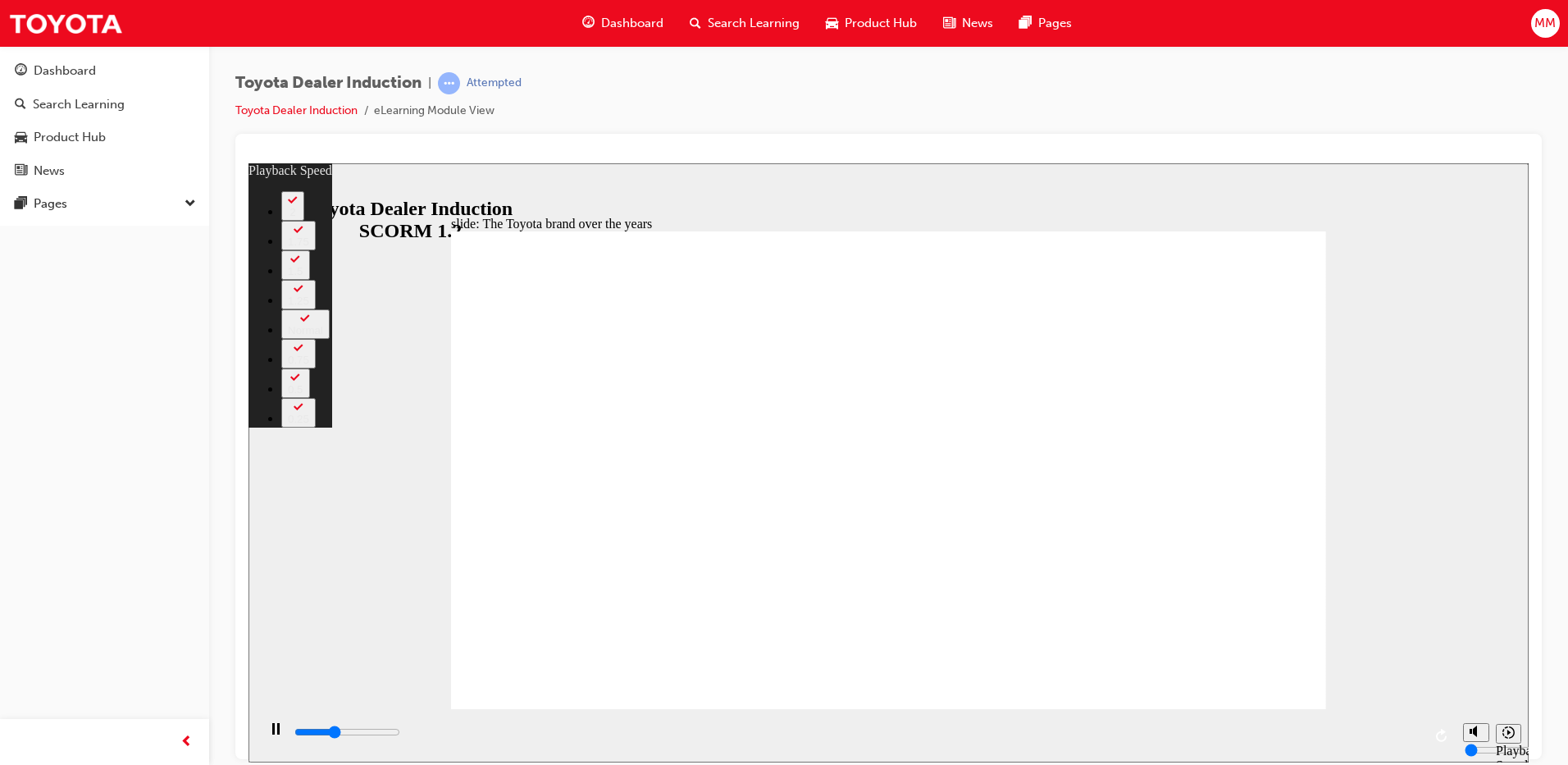
type input "1"
type input "3400"
type input "1"
type input "3600"
type input "1"
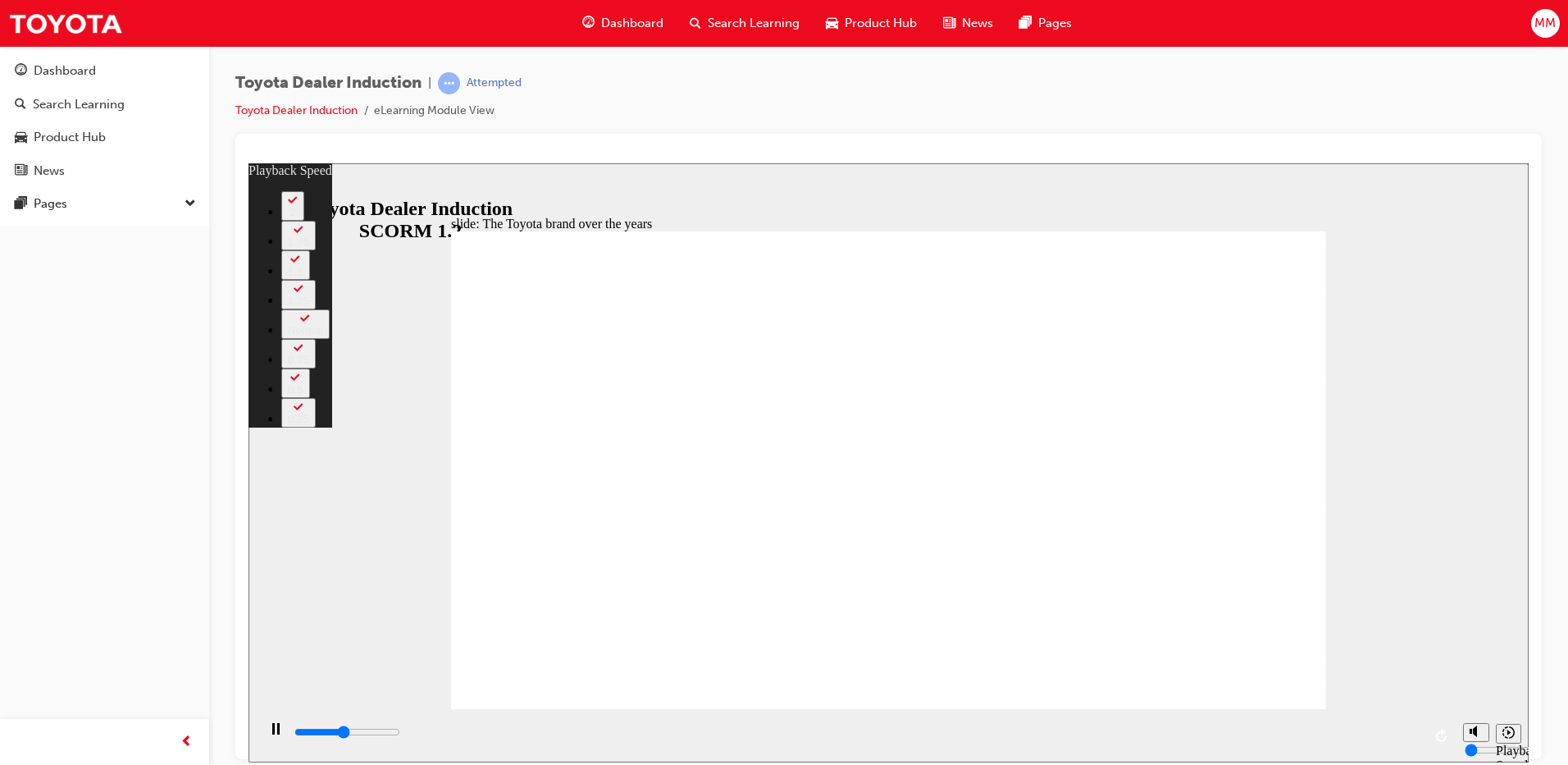
type input "3900"
type input "1"
type input "4200"
type input "2"
type input "4400"
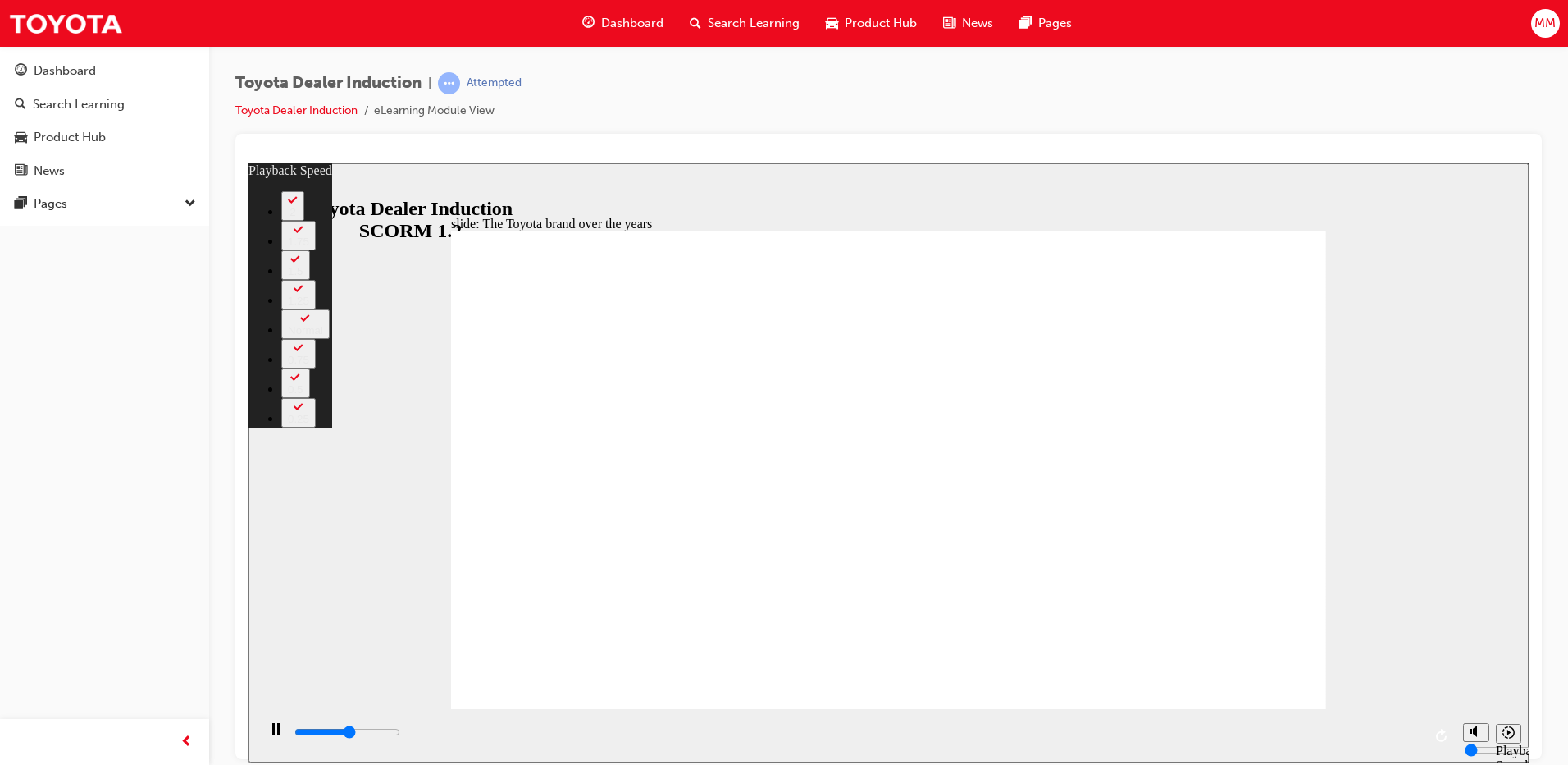
type input "2"
type input "4500"
type input "2"
type input "4600"
type input "2"
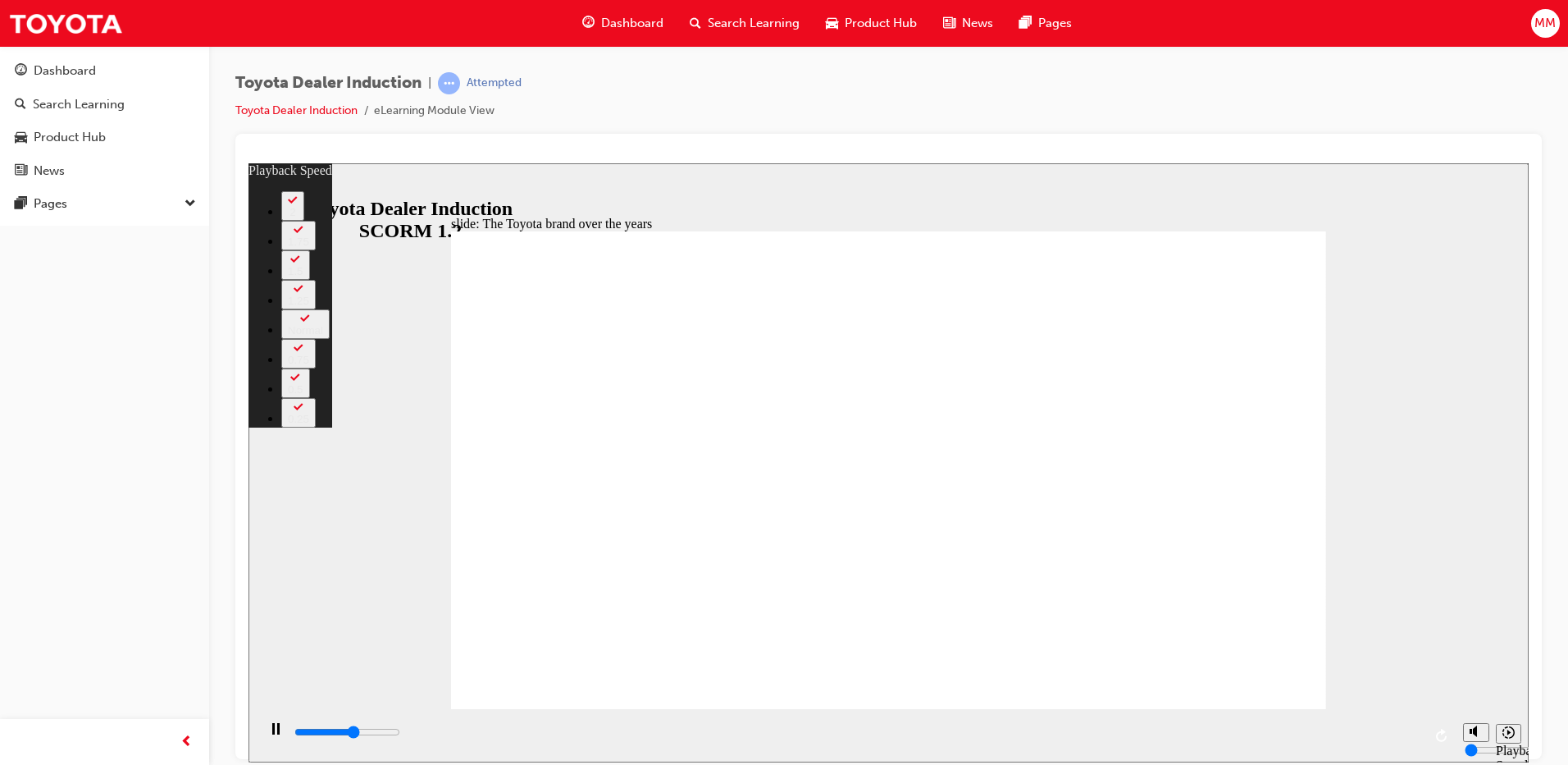
type input "4800"
type input "28"
drag, startPoint x: 469, startPoint y: 675, endPoint x: 615, endPoint y: 687, distance: 146.5
type input "4900"
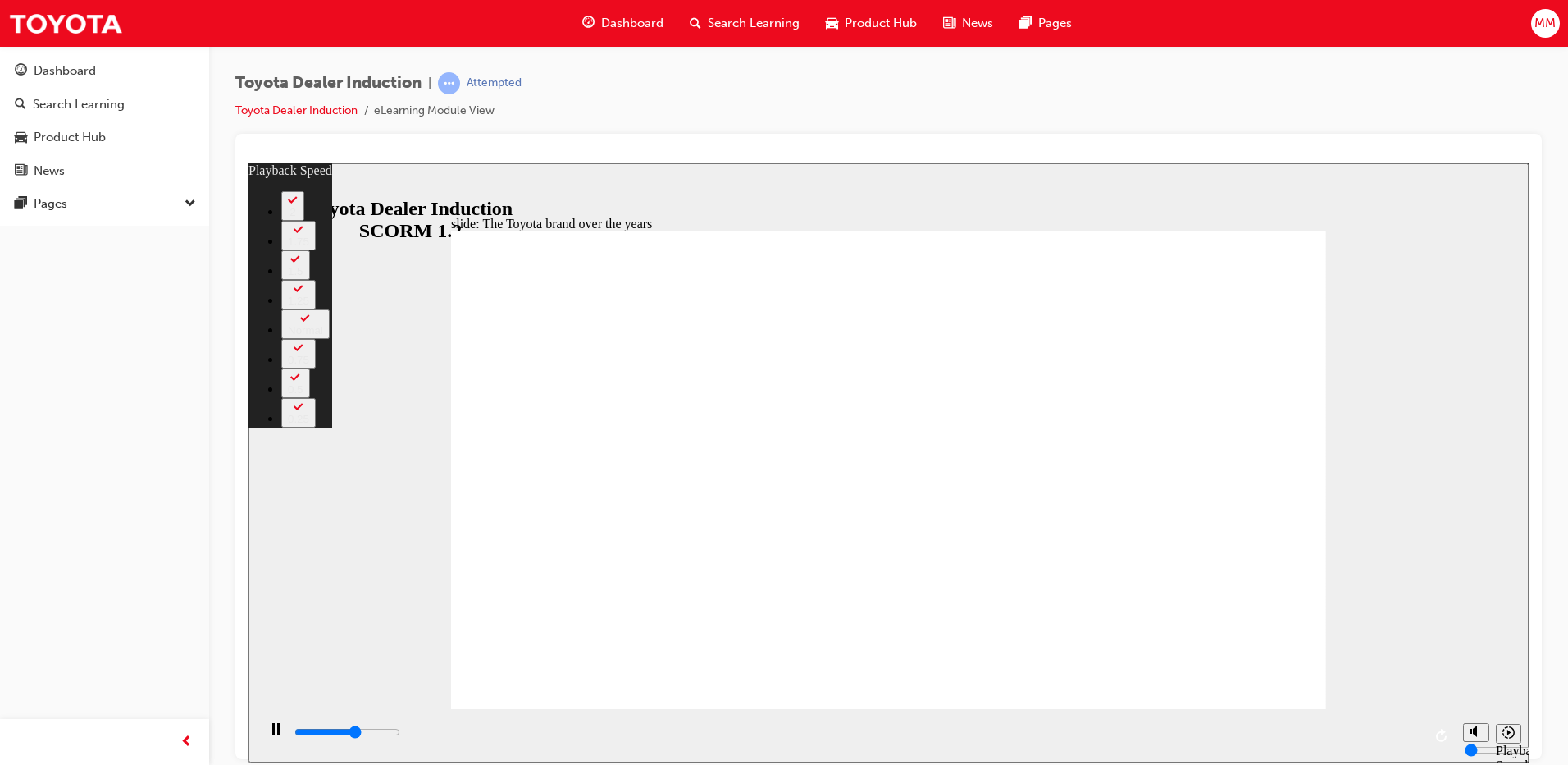
type input "28"
type input "4900"
type input "30"
type input "5200"
type input "30"
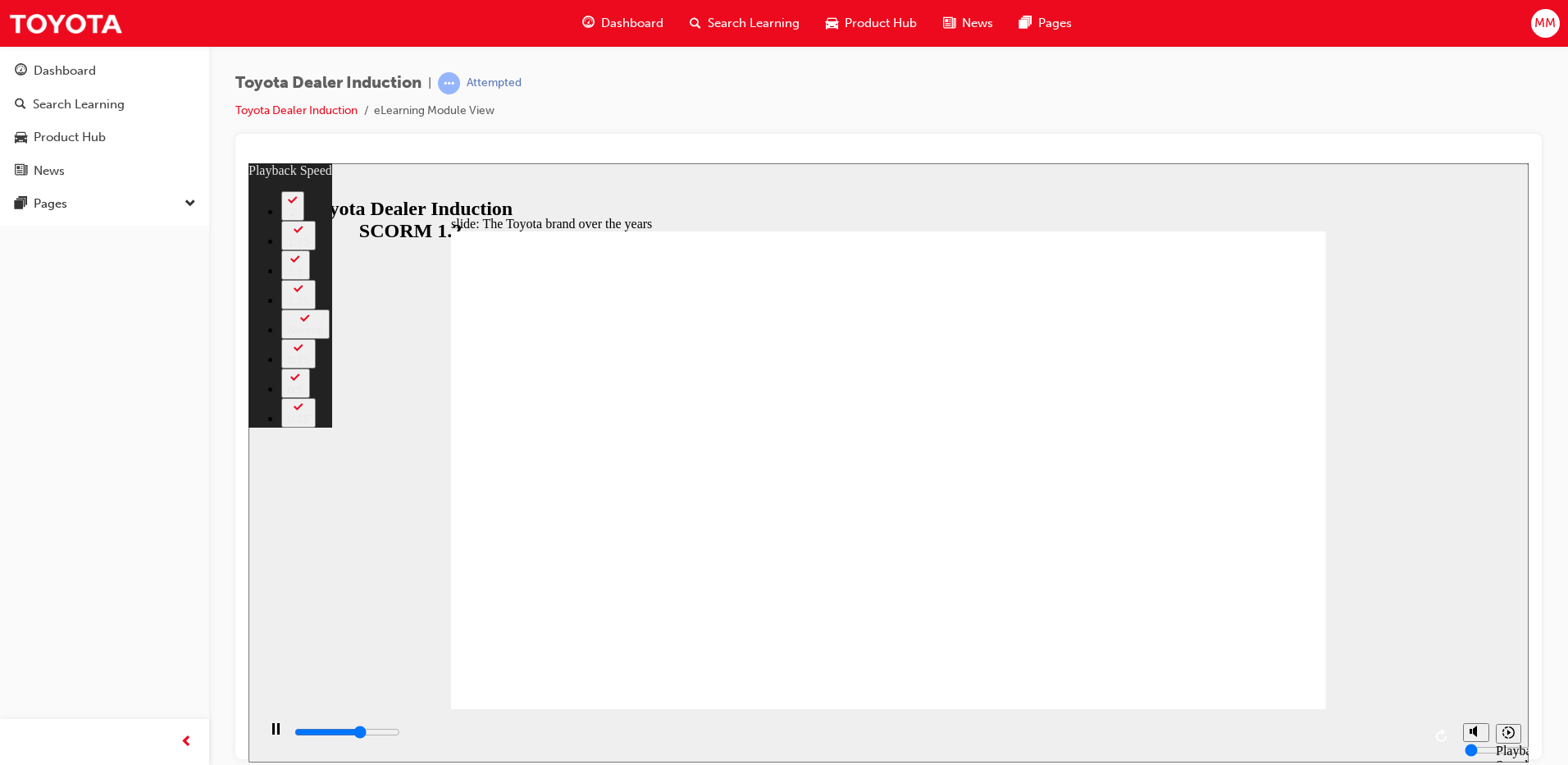
type input "5500"
type input "31"
type input "5700"
type input "29"
drag, startPoint x: 612, startPoint y: 672, endPoint x: 783, endPoint y: 676, distance: 171.0
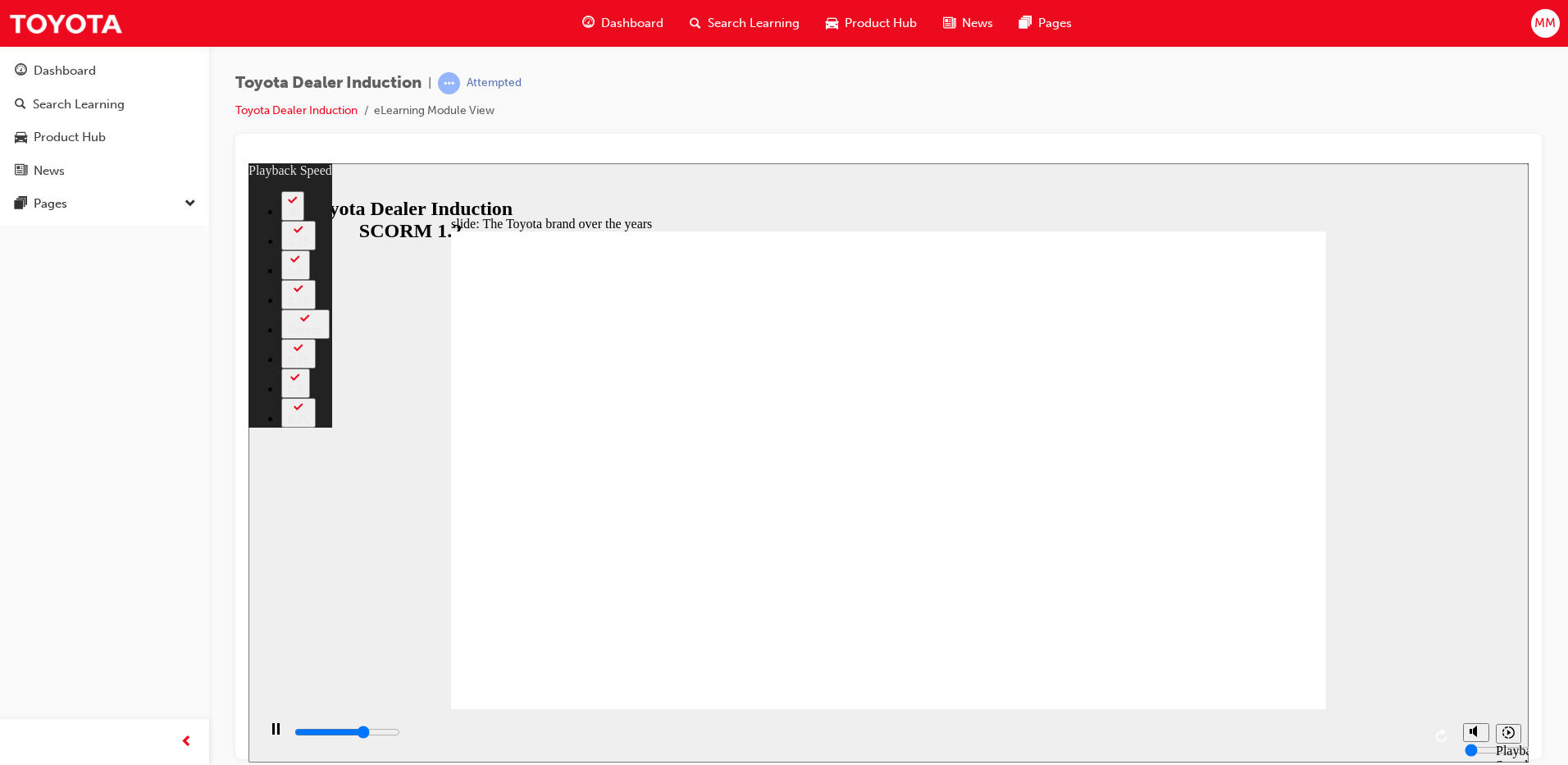
type input "5800"
type input "29"
type input "5800"
type input "62"
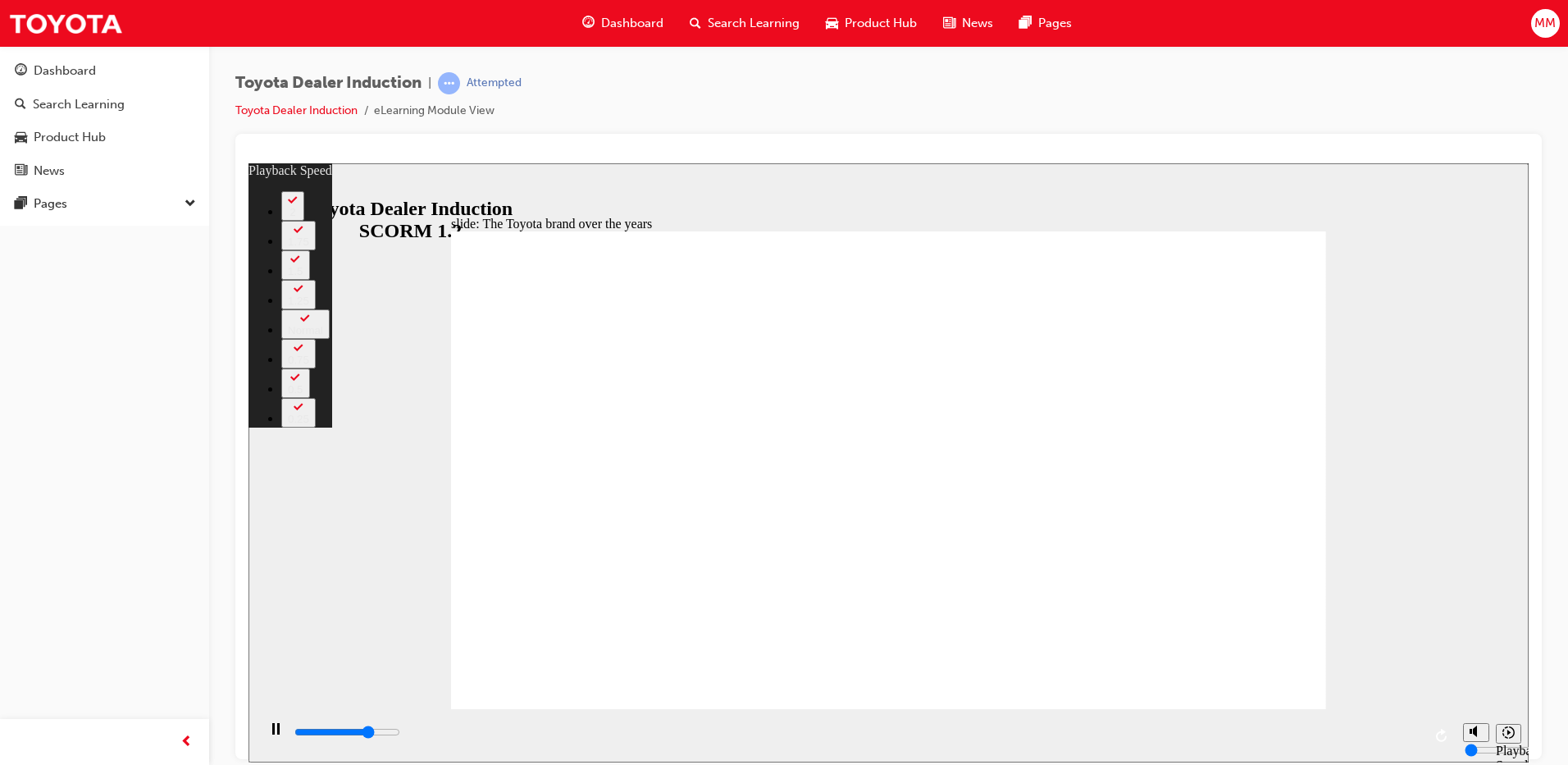
type input "6100"
type input "62"
type input "6300"
type input "62"
type input "6400"
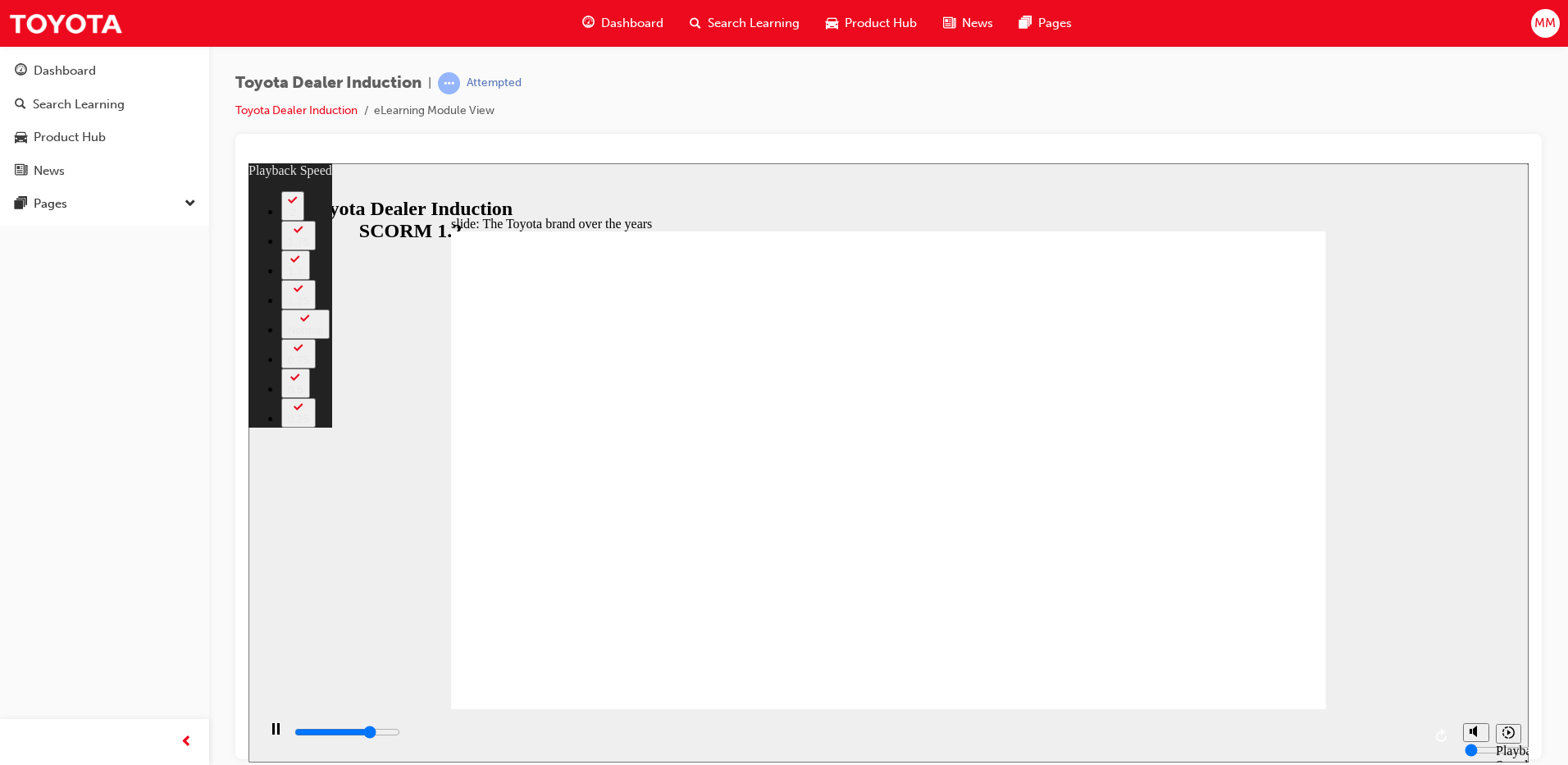
type input "60"
drag, startPoint x: 776, startPoint y: 672, endPoint x: 872, endPoint y: 673, distance: 96.0
type input "6500"
type input "60"
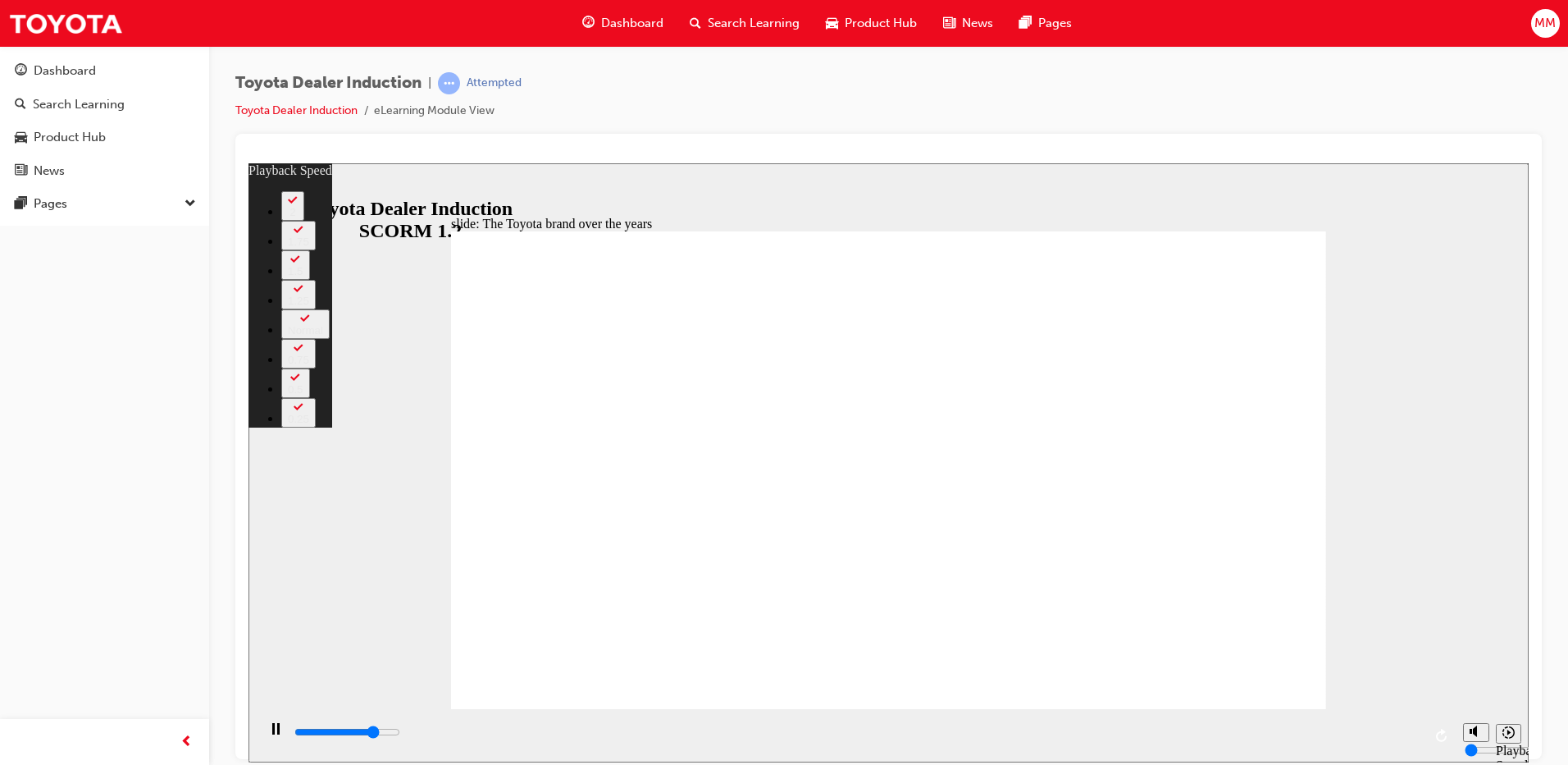
type input "6600"
type input "78"
type input "6900"
type input "78"
type input "7000"
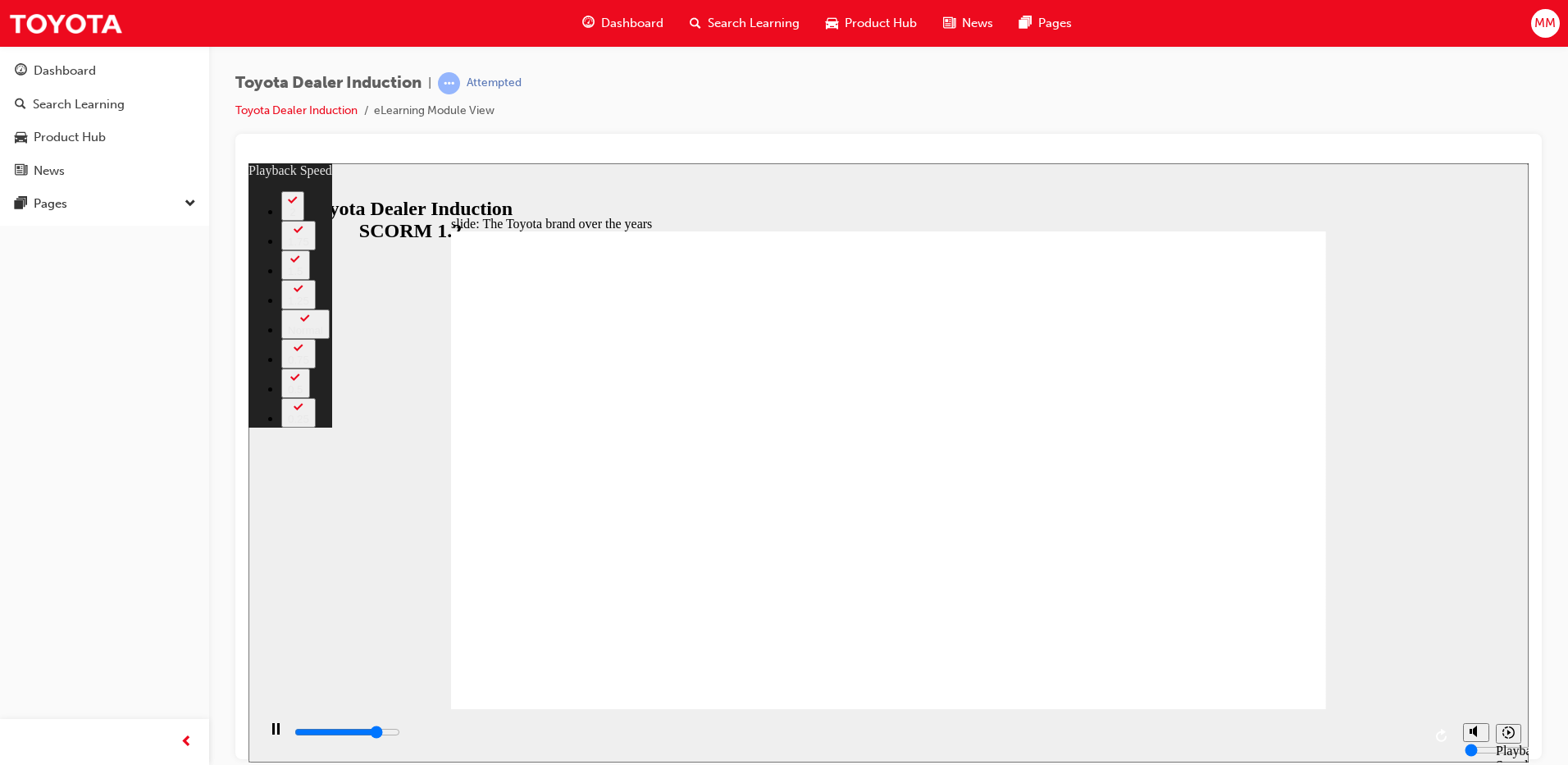
type input "79"
drag, startPoint x: 875, startPoint y: 673, endPoint x: 1243, endPoint y: 677, distance: 368.0
type input "7100"
type input "79"
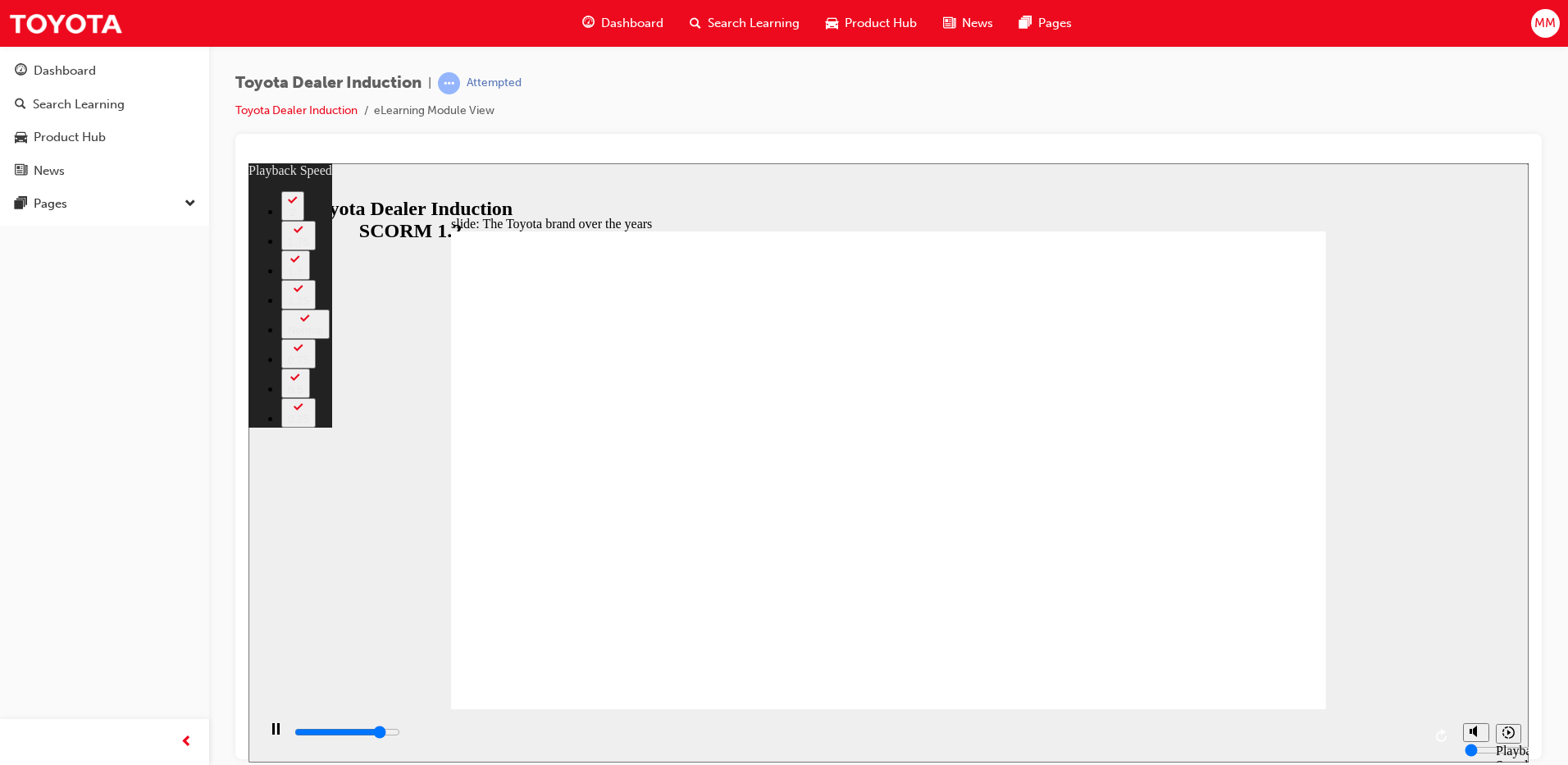
type input "7200"
type input "145"
type input "7400"
type input "146"
type input "7700"
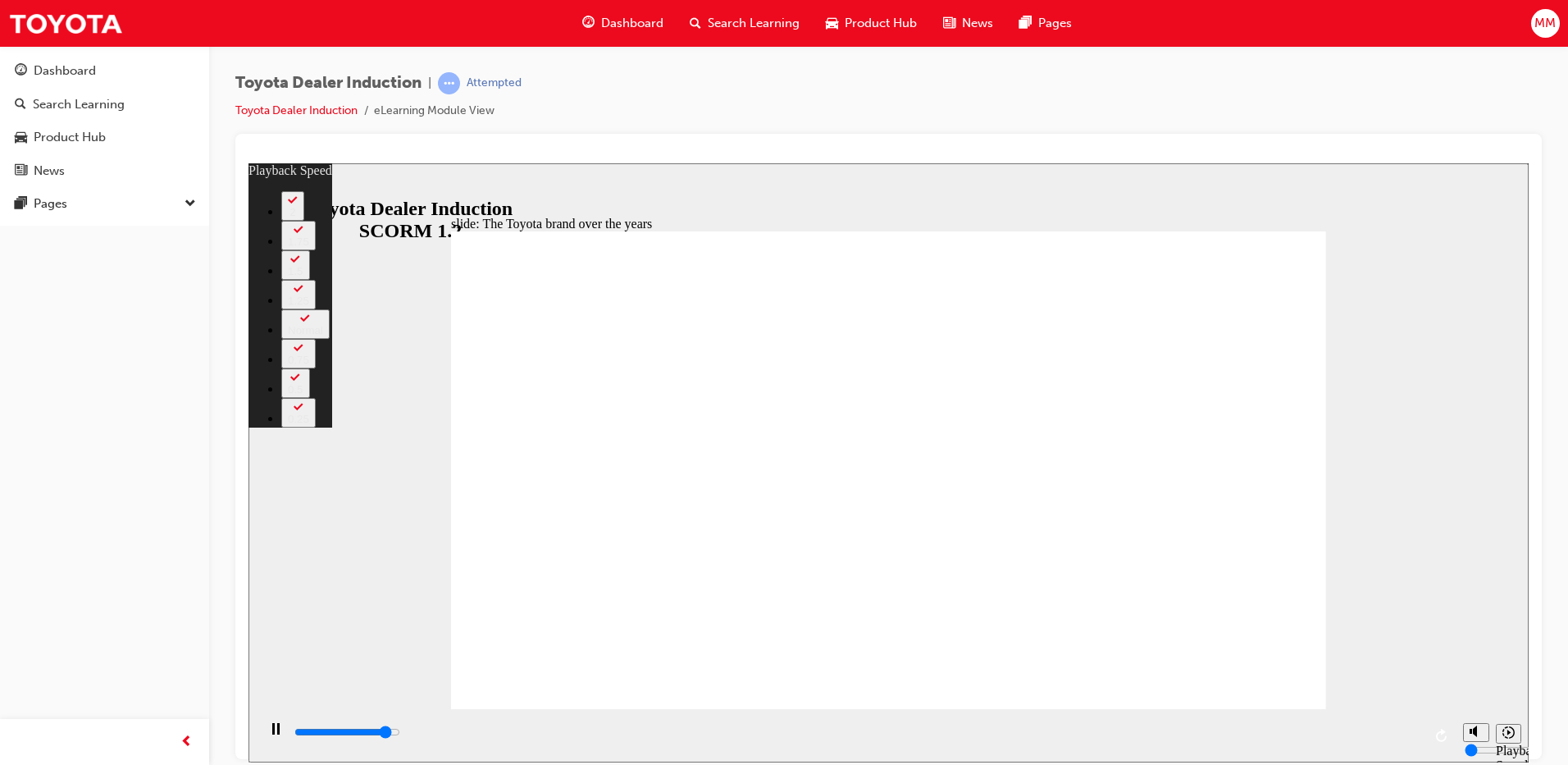
type input "146"
type input "8000"
type input "146"
type input "8000"
type input "148"
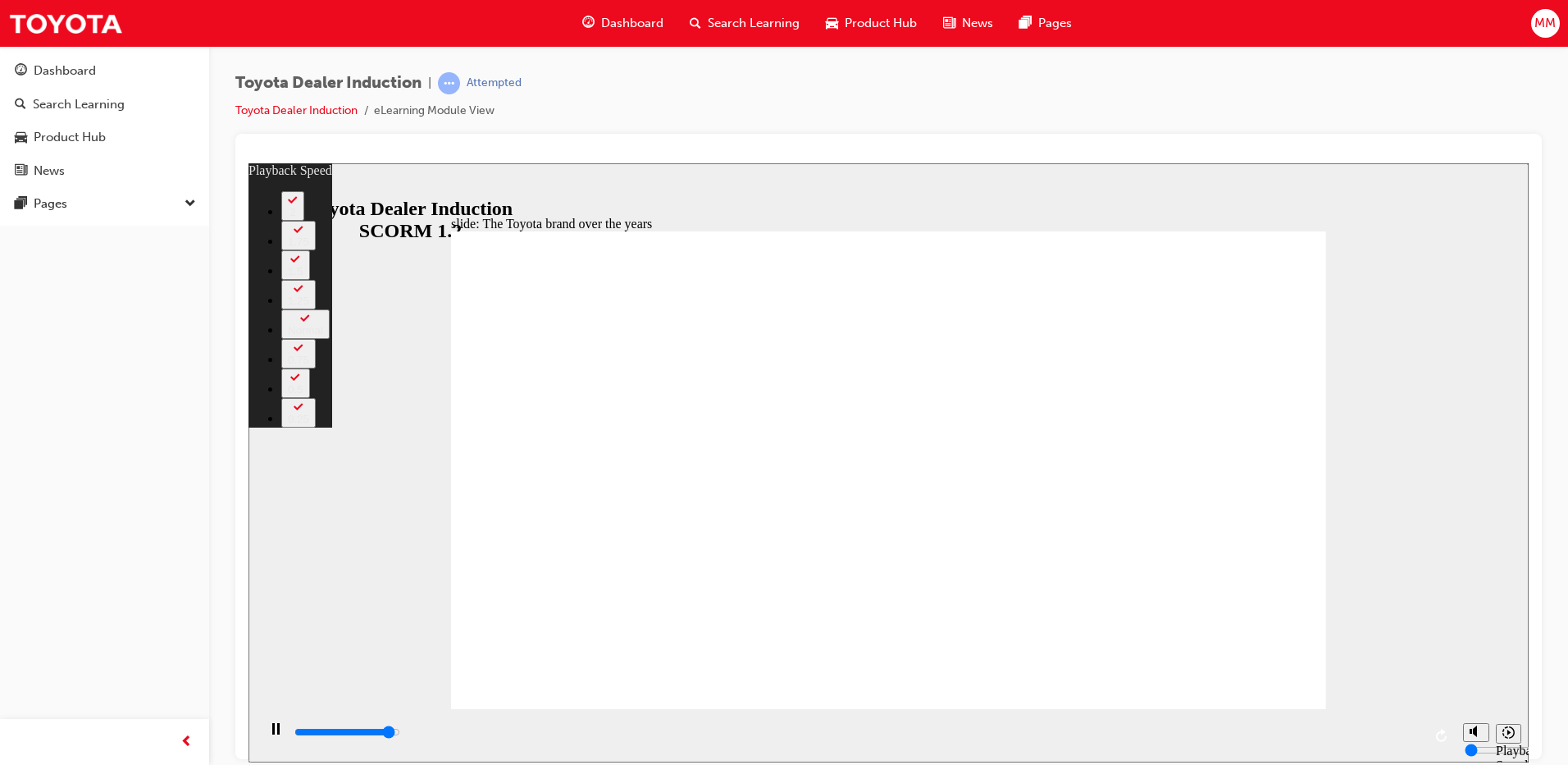
drag, startPoint x: 1237, startPoint y: 677, endPoint x: 1359, endPoint y: 680, distance: 122.0
click at [1359, 680] on div "slide: The Toyota brand over the years Rectangle 2 playback speed 2 1.75 1.5 1.…" at bounding box center [889, 462] width 1280 height 599
type input "8100"
type input "165"
type input "8100"
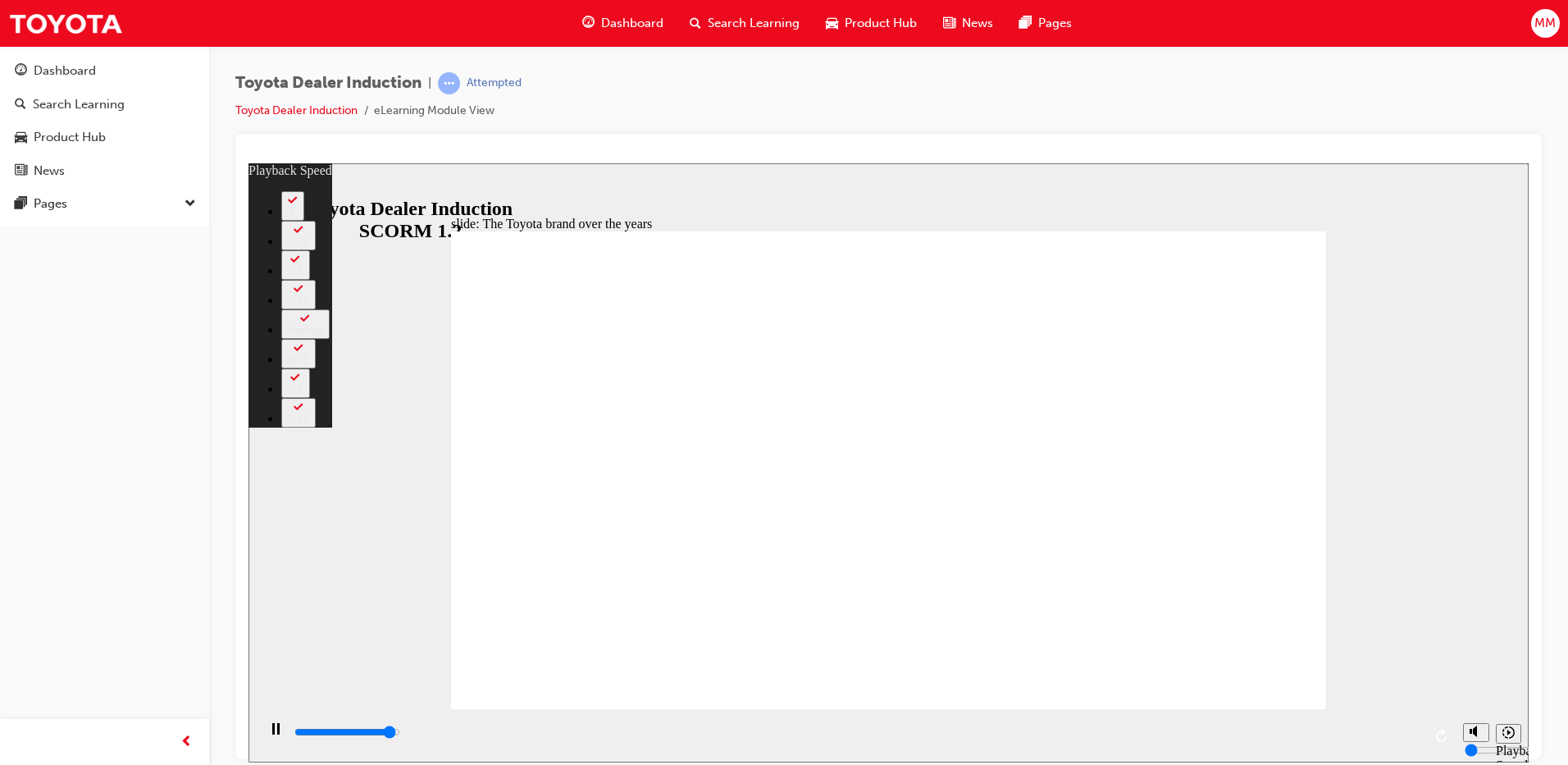
type input "165"
type input "8100"
type input "165"
type input "8400"
type input "165"
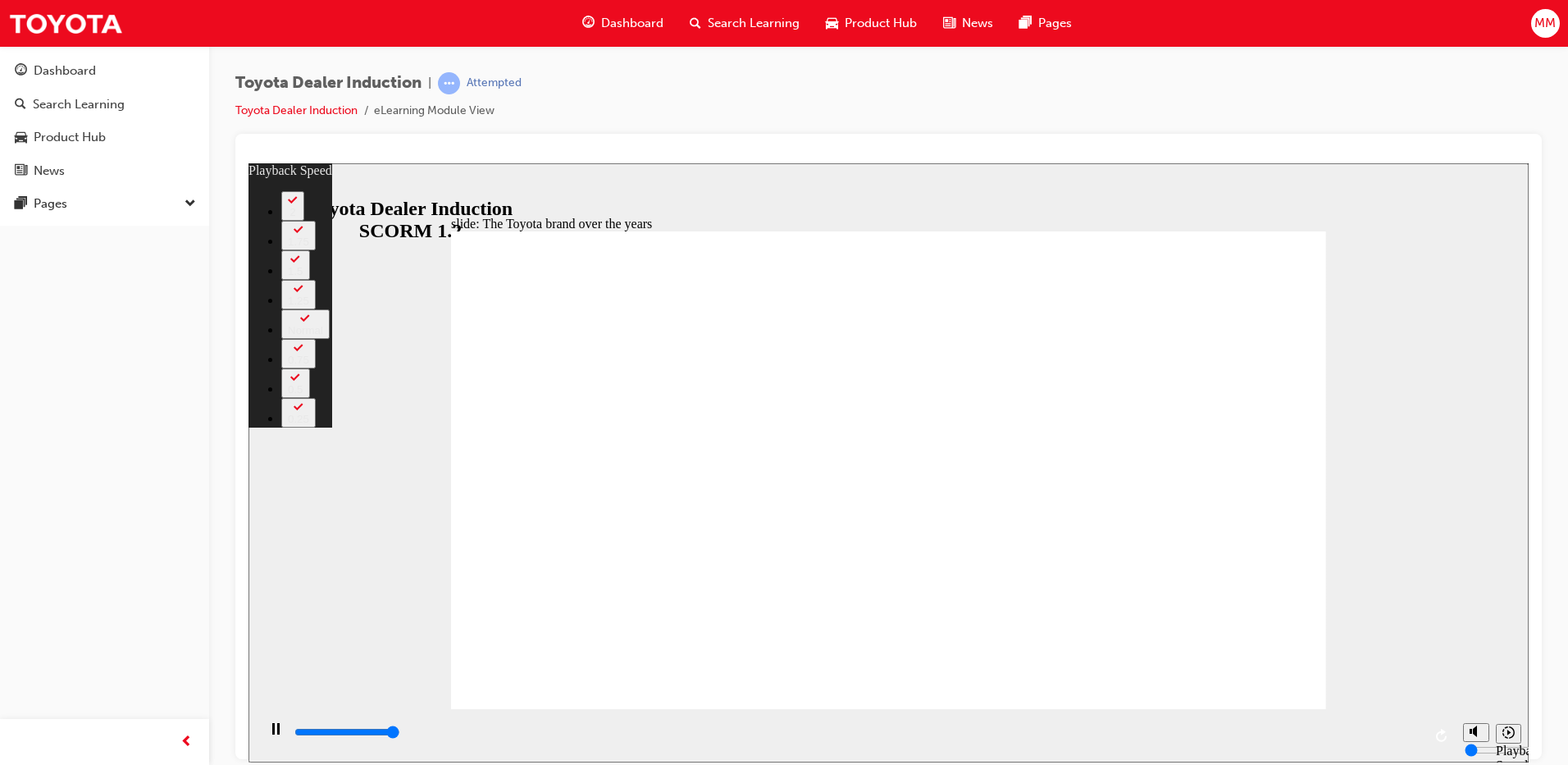
type input "8400"
drag, startPoint x: 1303, startPoint y: 671, endPoint x: 1276, endPoint y: 673, distance: 27.1
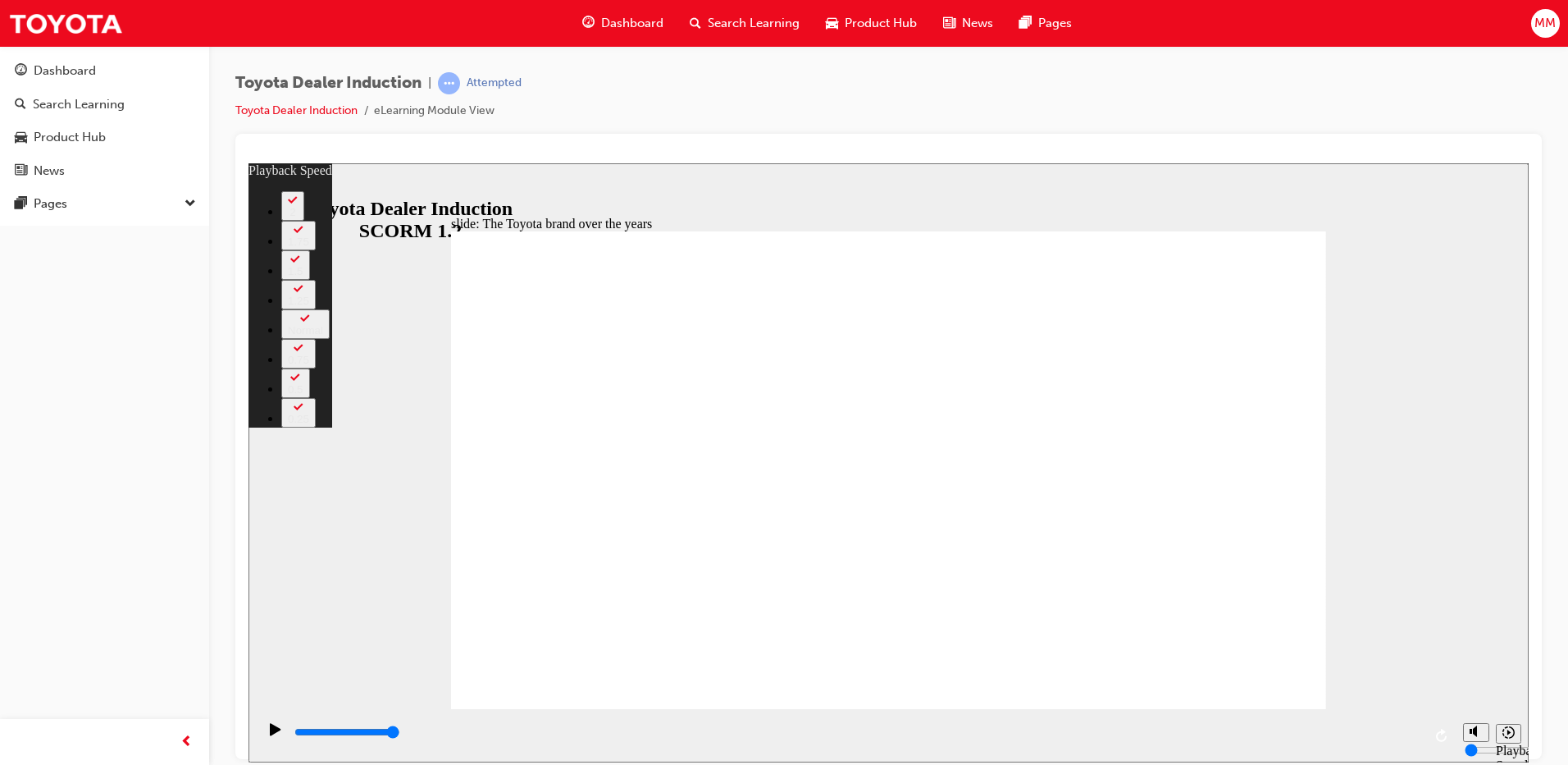
type input "165"
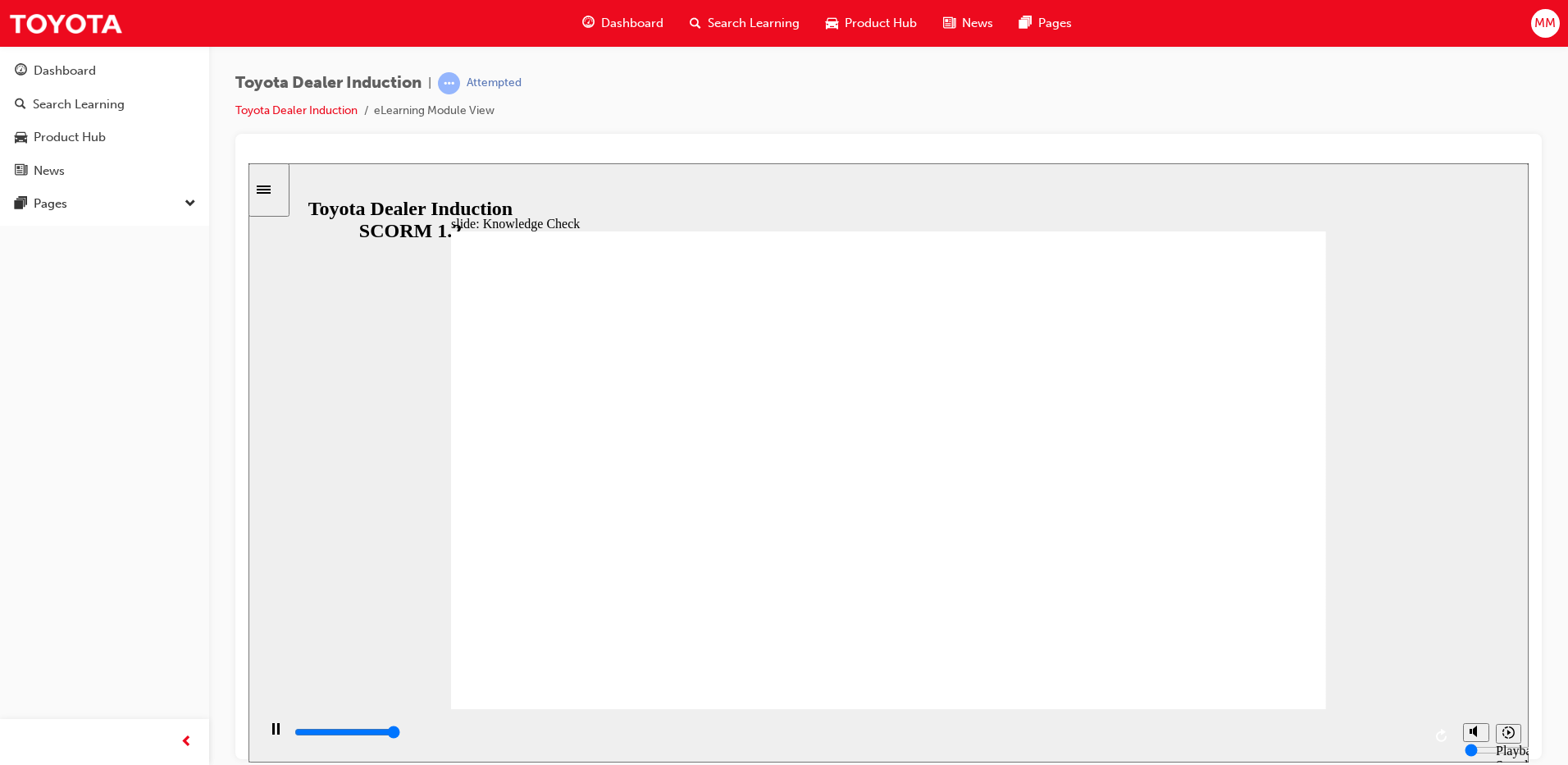
type input "5000"
radio input "false"
radio input "true"
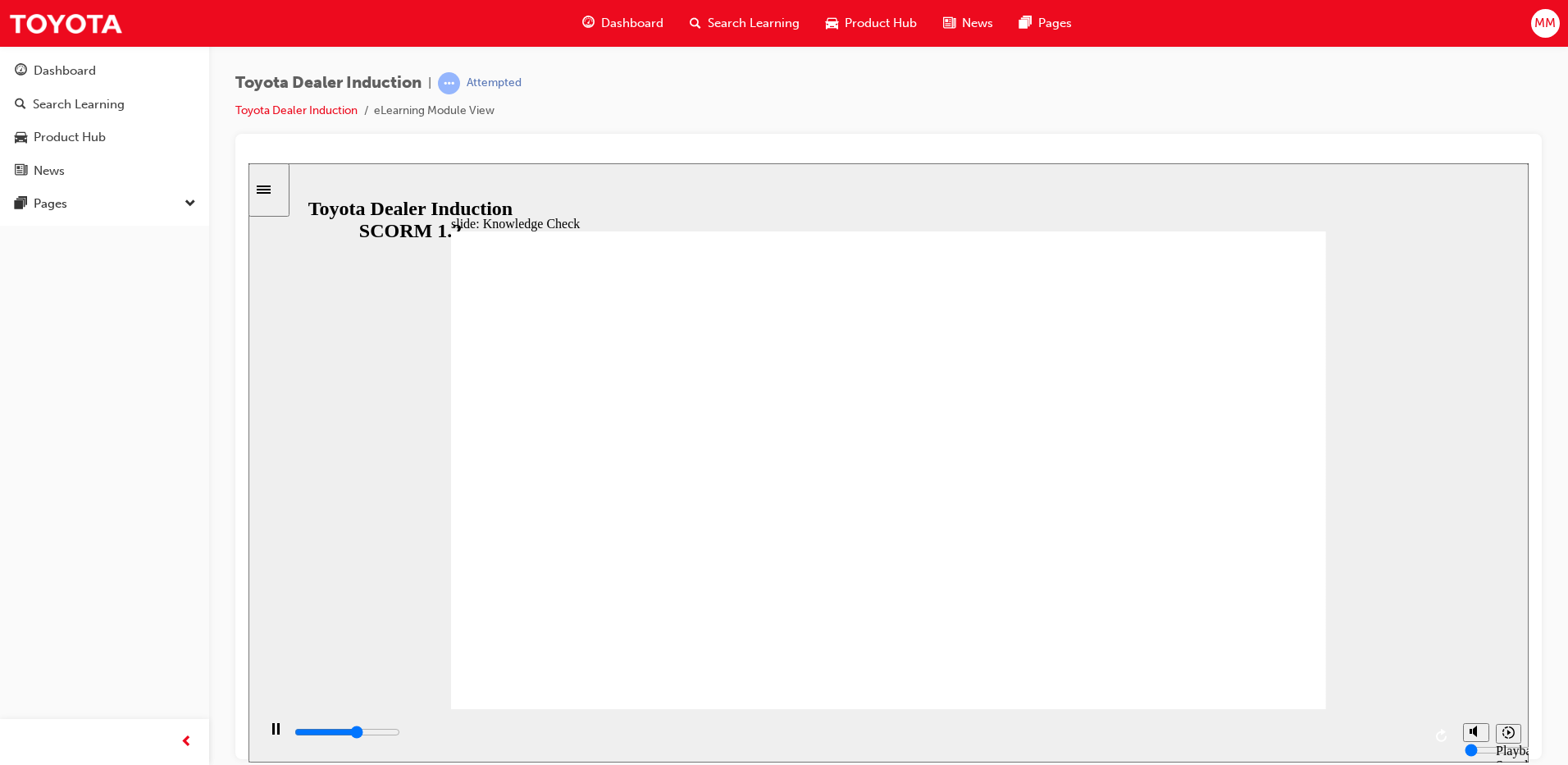
type input "3100"
radio input "true"
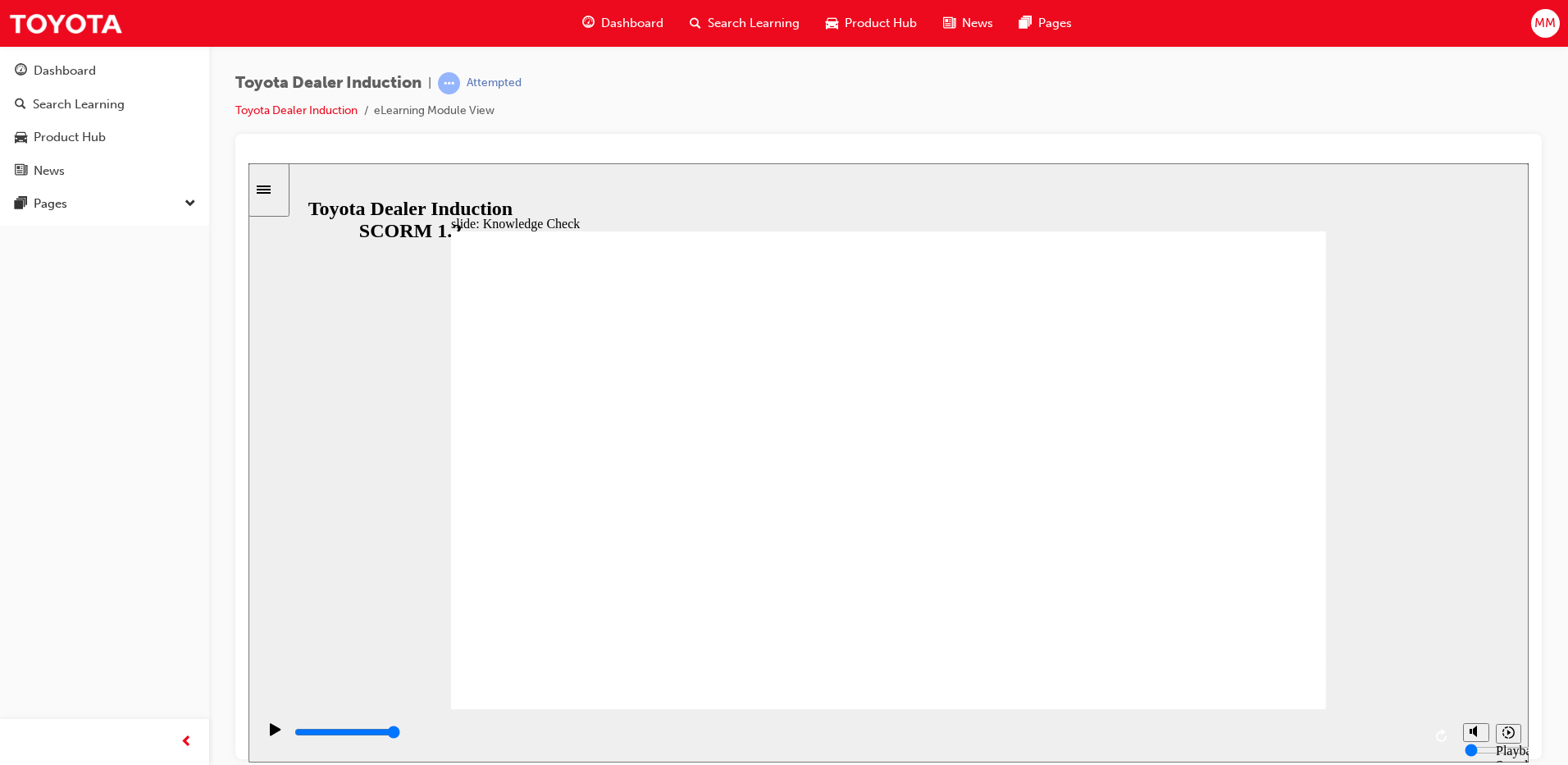
drag, startPoint x: 599, startPoint y: 412, endPoint x: 669, endPoint y: 411, distance: 70.0
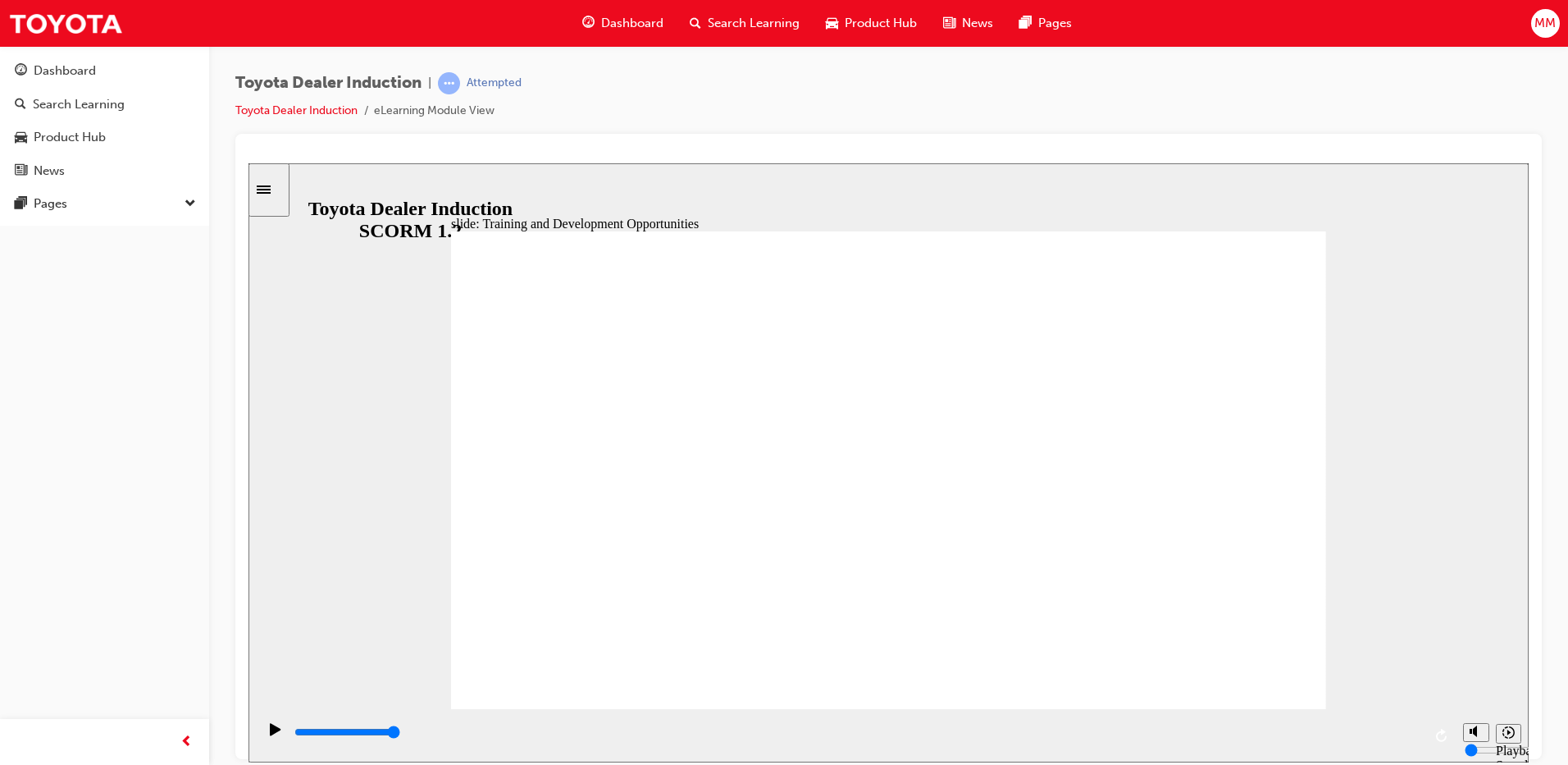
drag, startPoint x: 1273, startPoint y: 343, endPoint x: 1157, endPoint y: 397, distance: 128.0
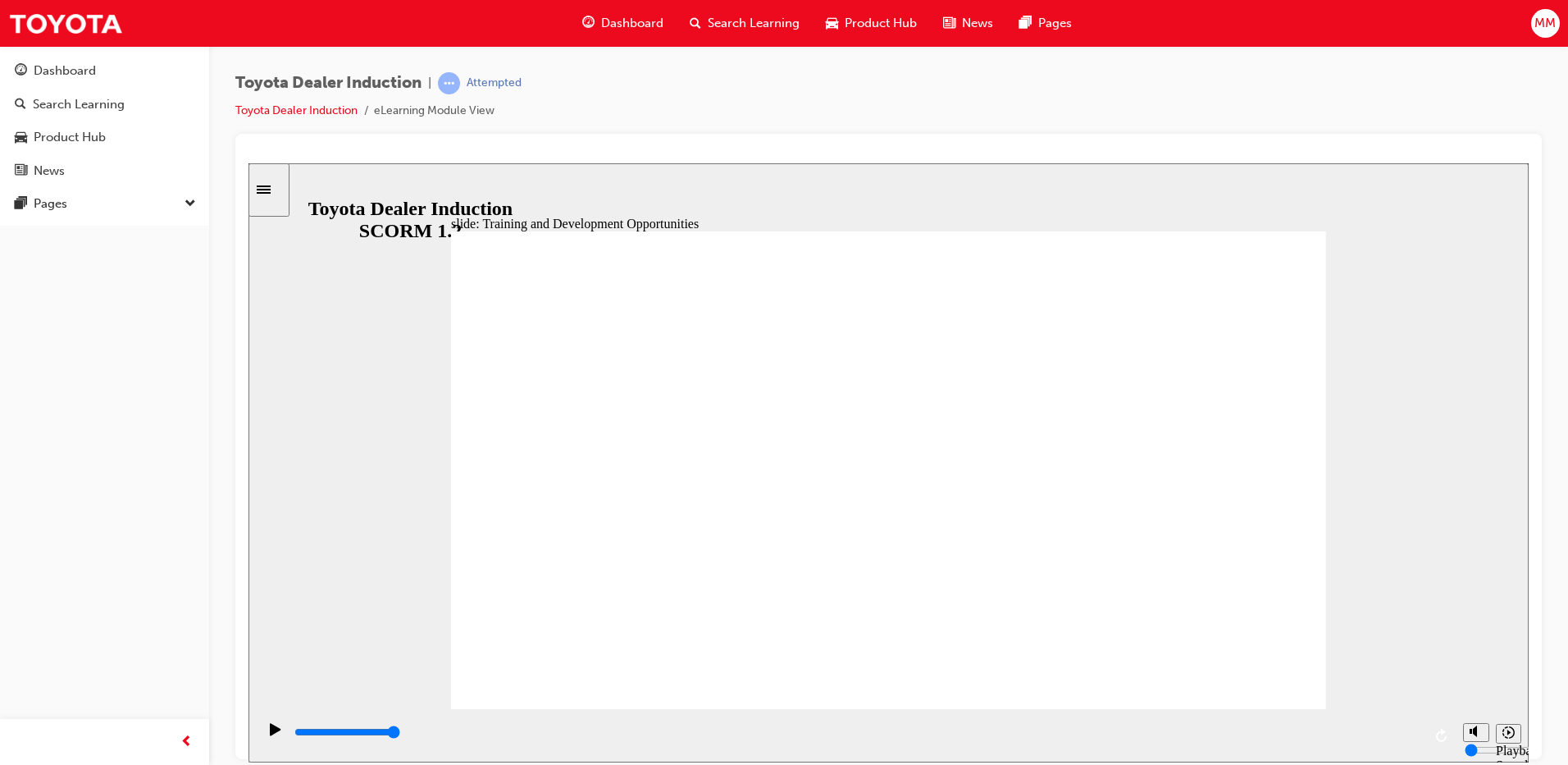
drag, startPoint x: 727, startPoint y: 453, endPoint x: 839, endPoint y: 475, distance: 114.1
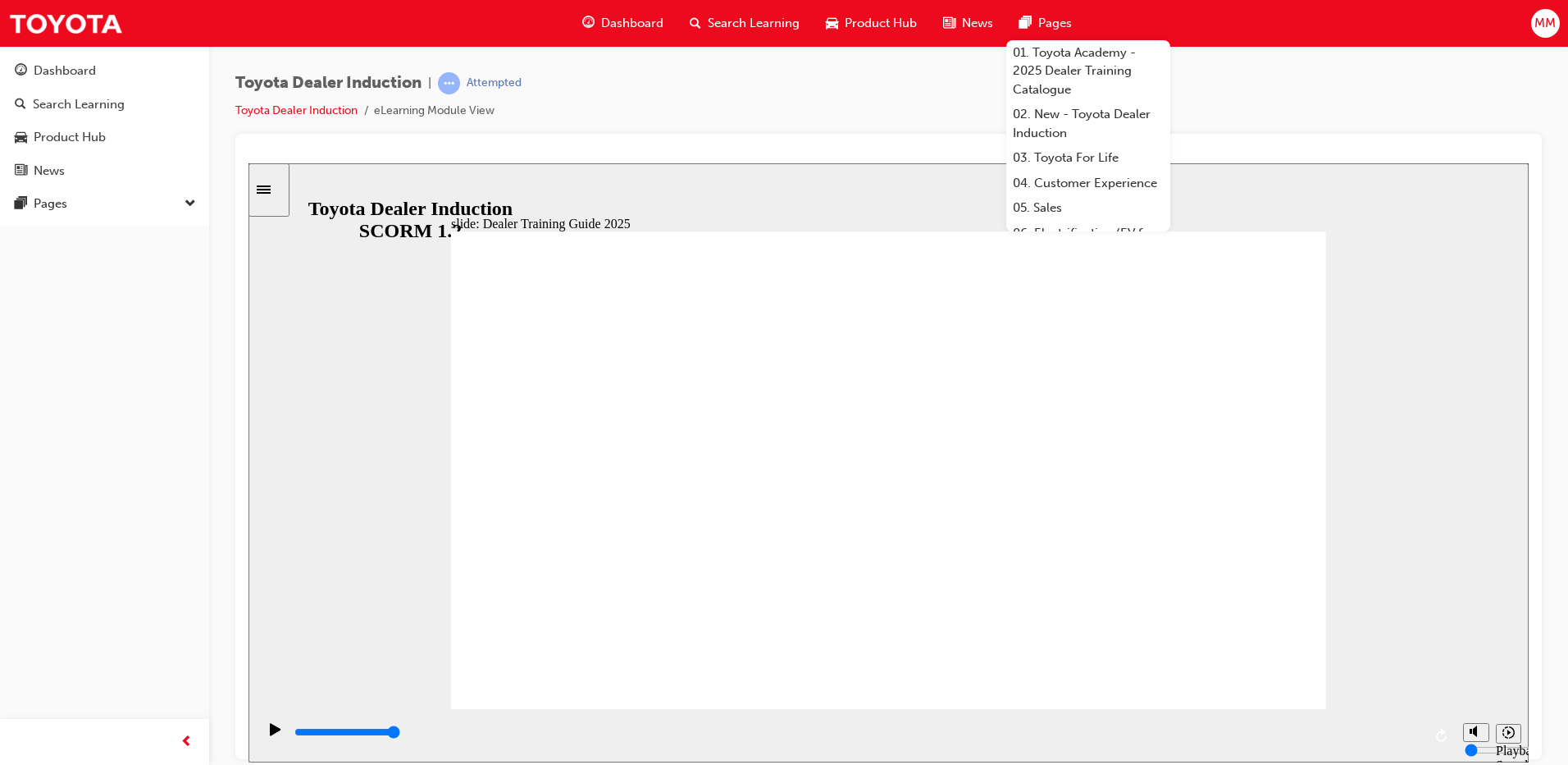
click at [1415, 72] on div "Toyota Dealer Induction | Attempted Toyota Dealer Induction eLearning Module Vi…" at bounding box center [889, 385] width 1360 height 678
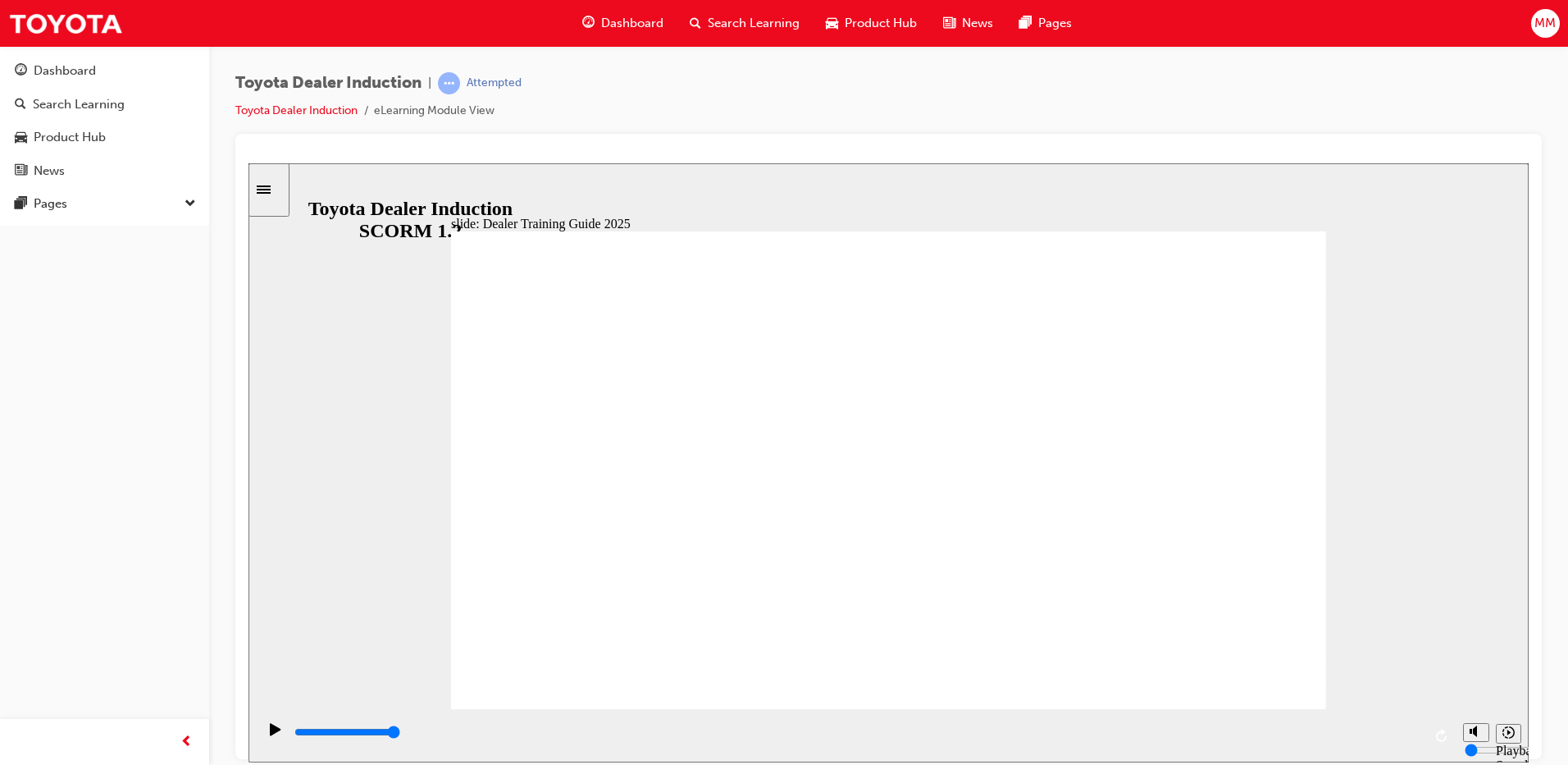
drag, startPoint x: 1416, startPoint y: 736, endPoint x: 1403, endPoint y: 739, distance: 13.3
click at [1403, 739] on div "playback controls" at bounding box center [857, 732] width 1130 height 18
click at [1454, 728] on div "playback controls" at bounding box center [856, 734] width 1198 height 54
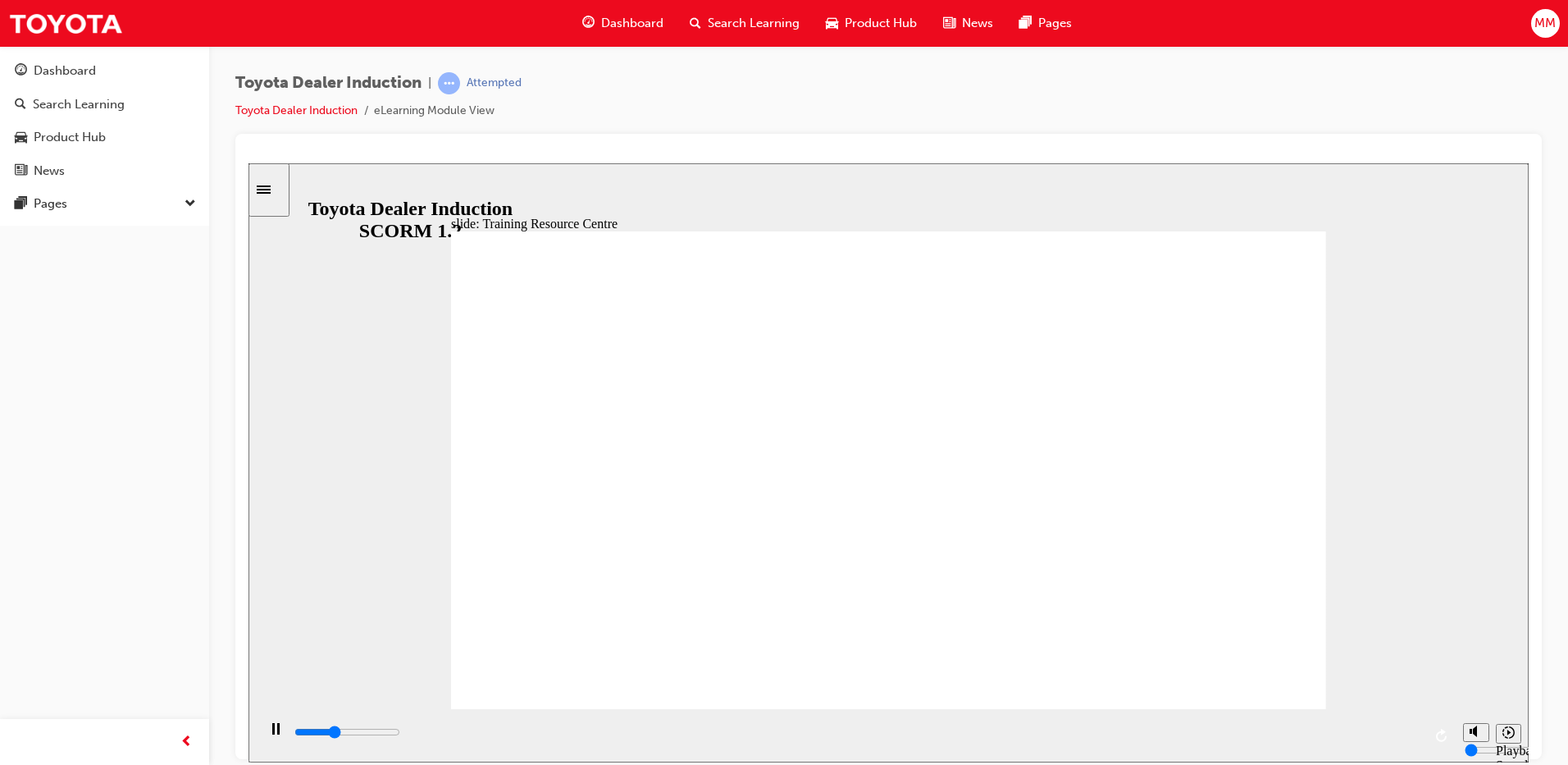
type input "5000"
radio input "true"
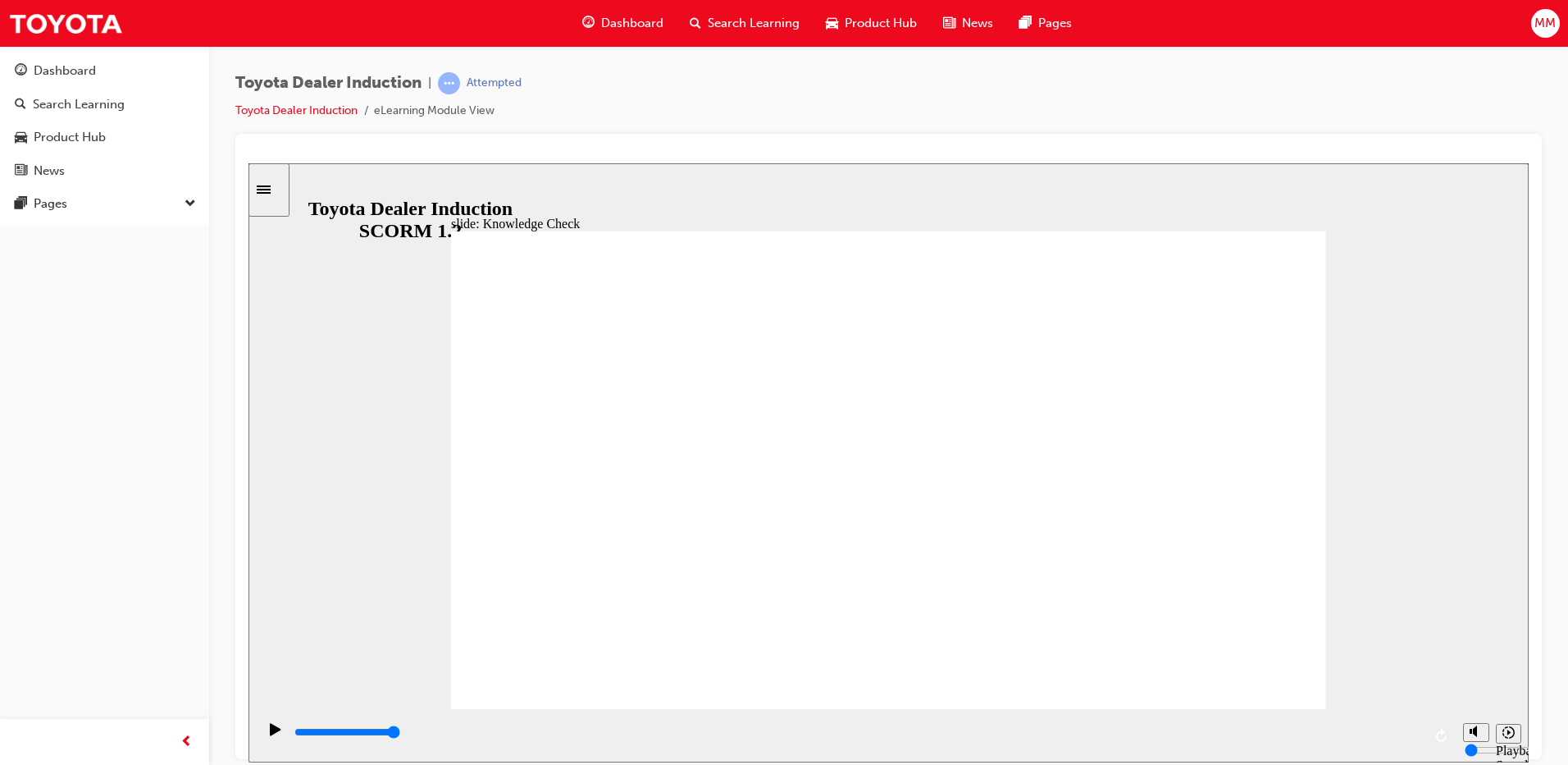
type input "5000"
radio input "true"
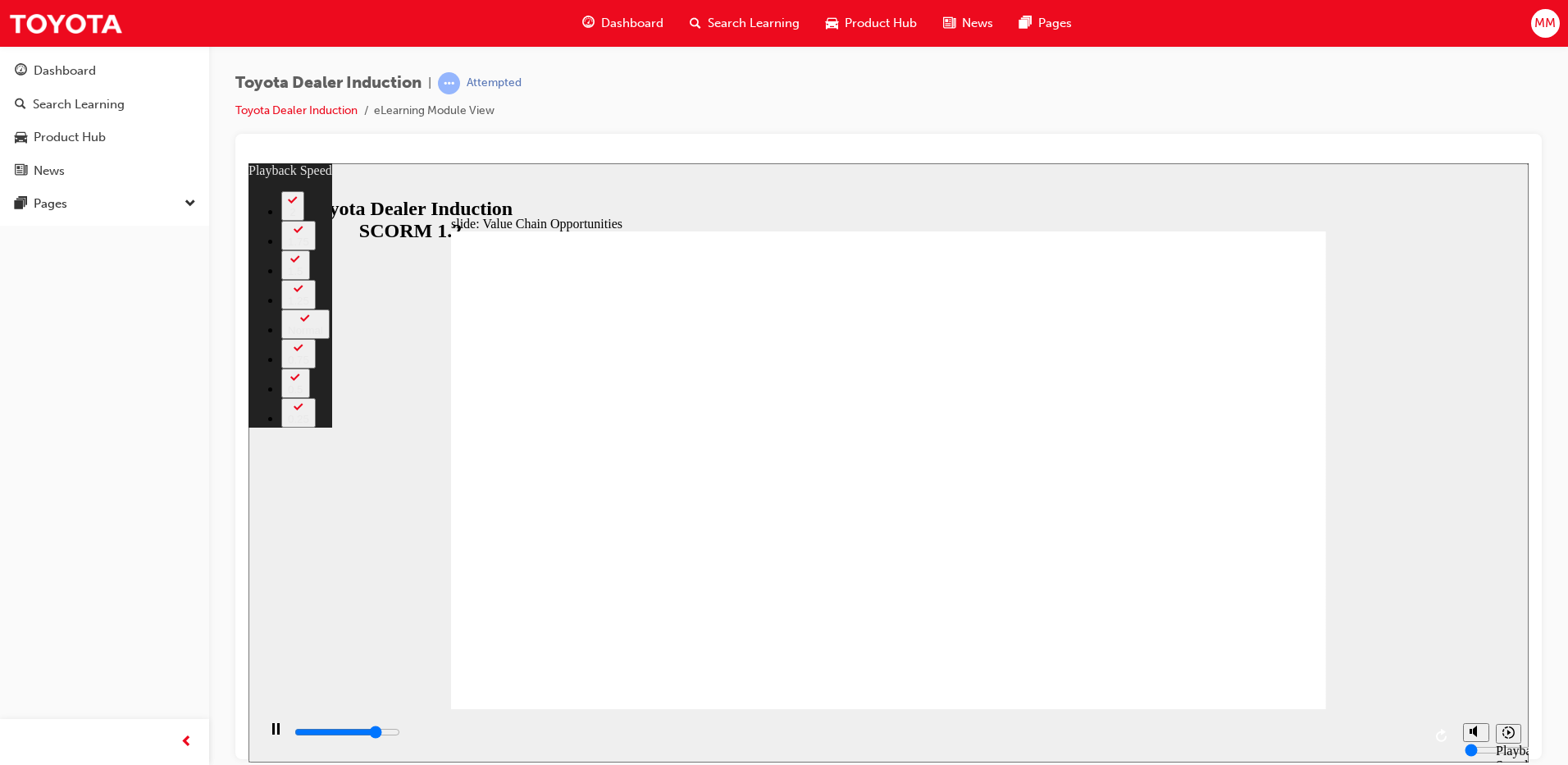
type input "9100"
type input "0"
type input "9400"
type input "0"
type input "9700"
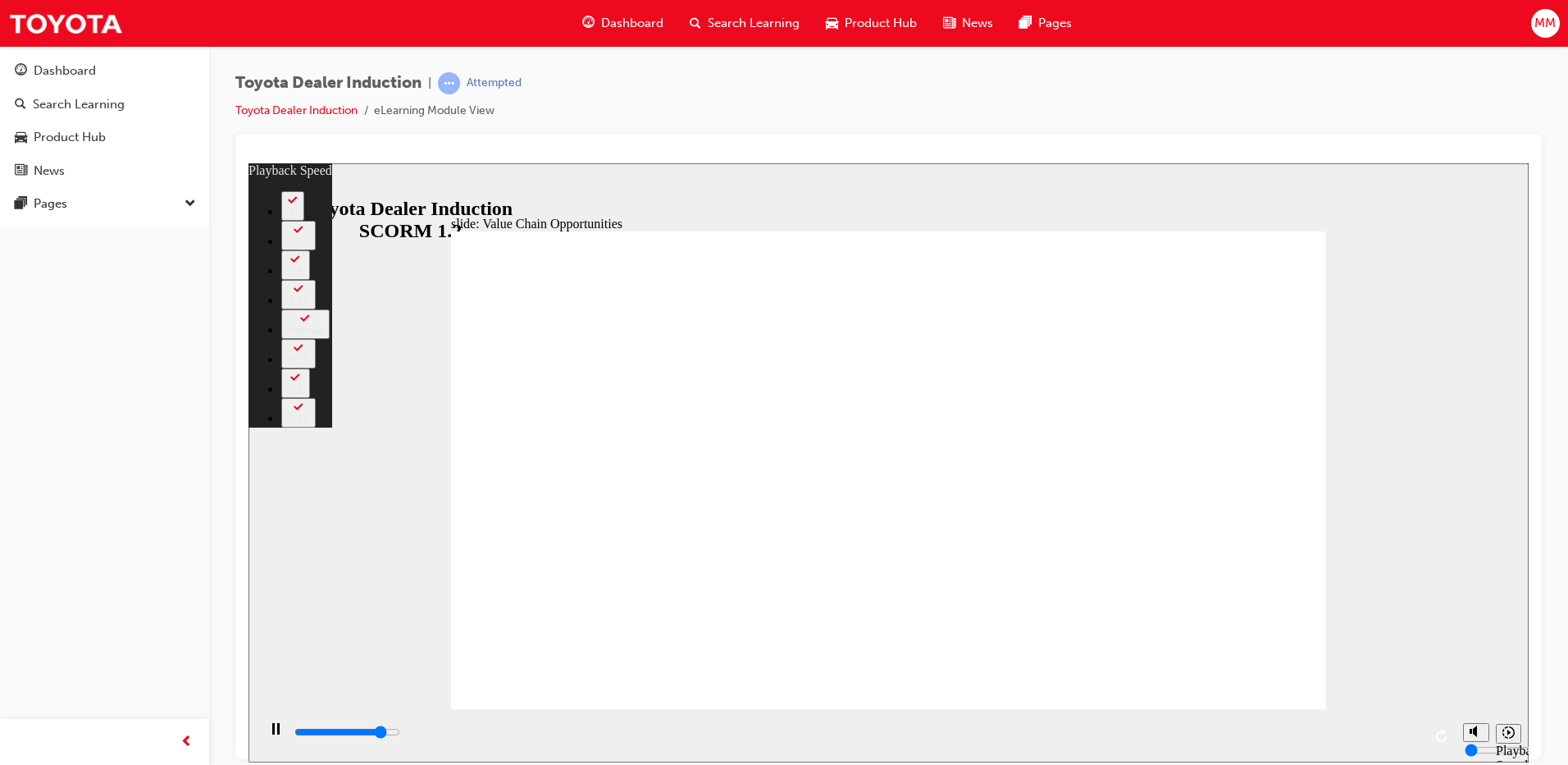
type input "1"
type input "10100"
type input "1"
type input "10400"
type input "1"
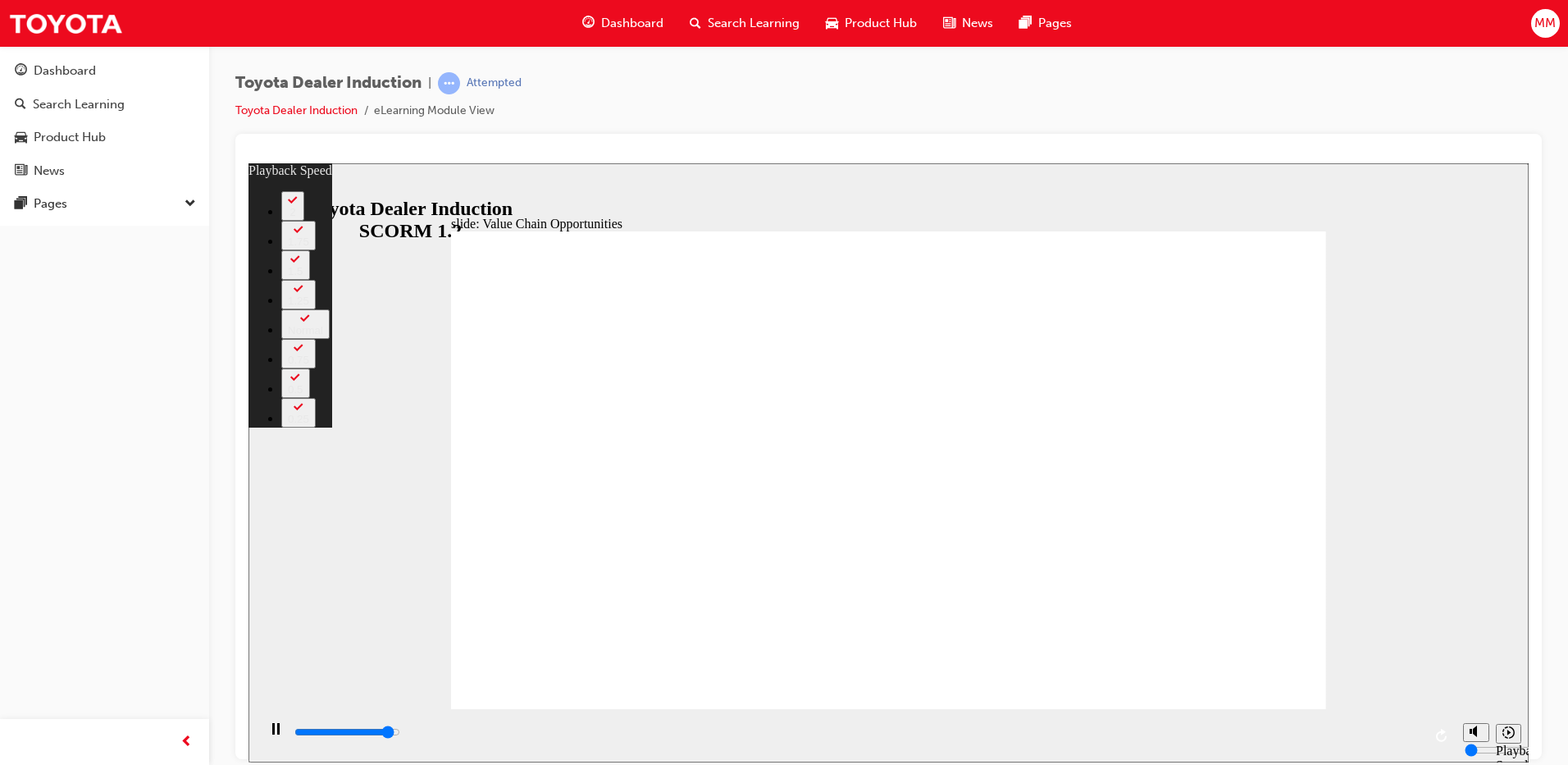
type input "10700"
type input "2"
type input "11000"
type input "2"
type input "11300"
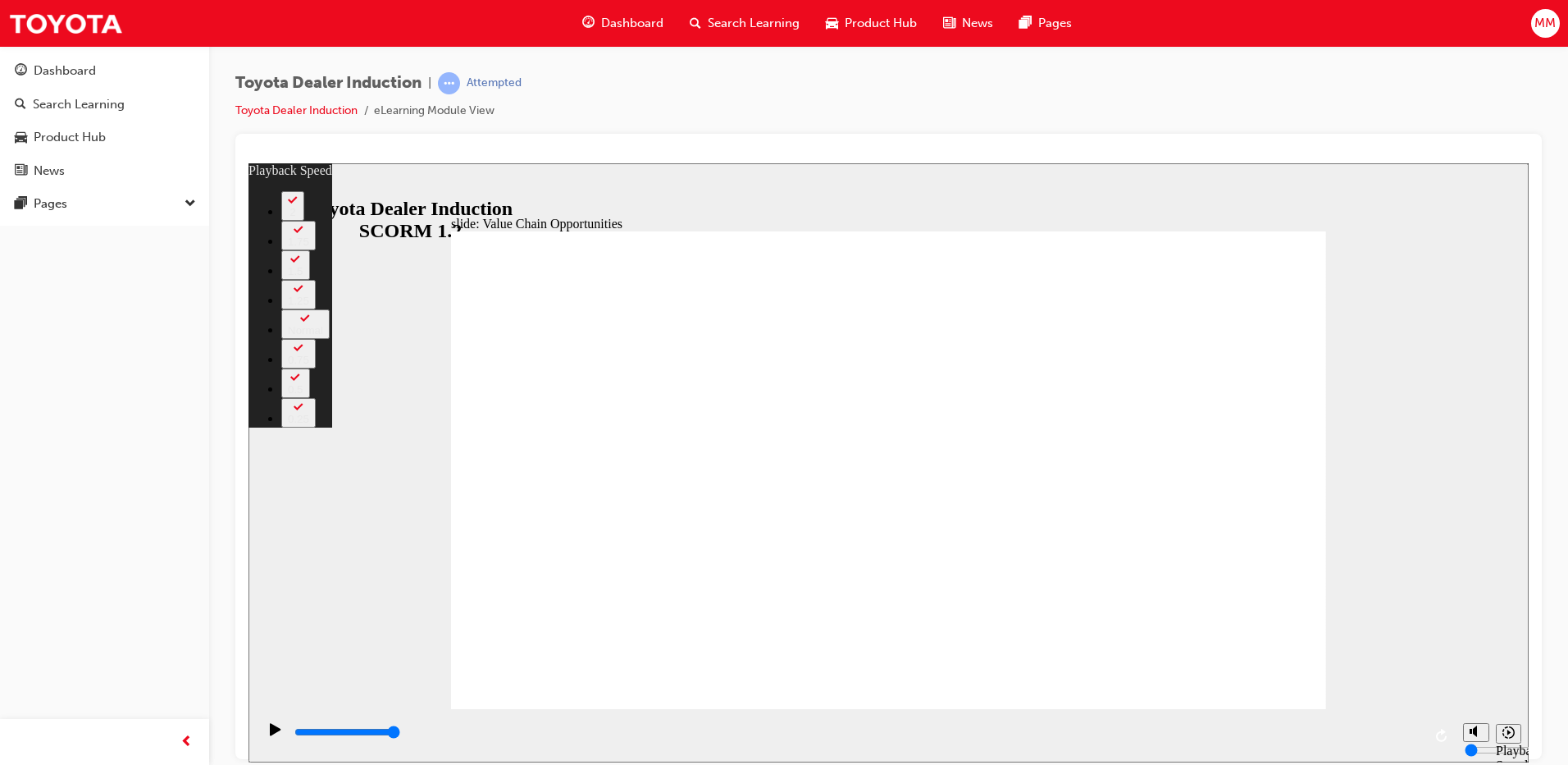
drag, startPoint x: 754, startPoint y: 673, endPoint x: 1074, endPoint y: 700, distance: 321.1
type input "64"
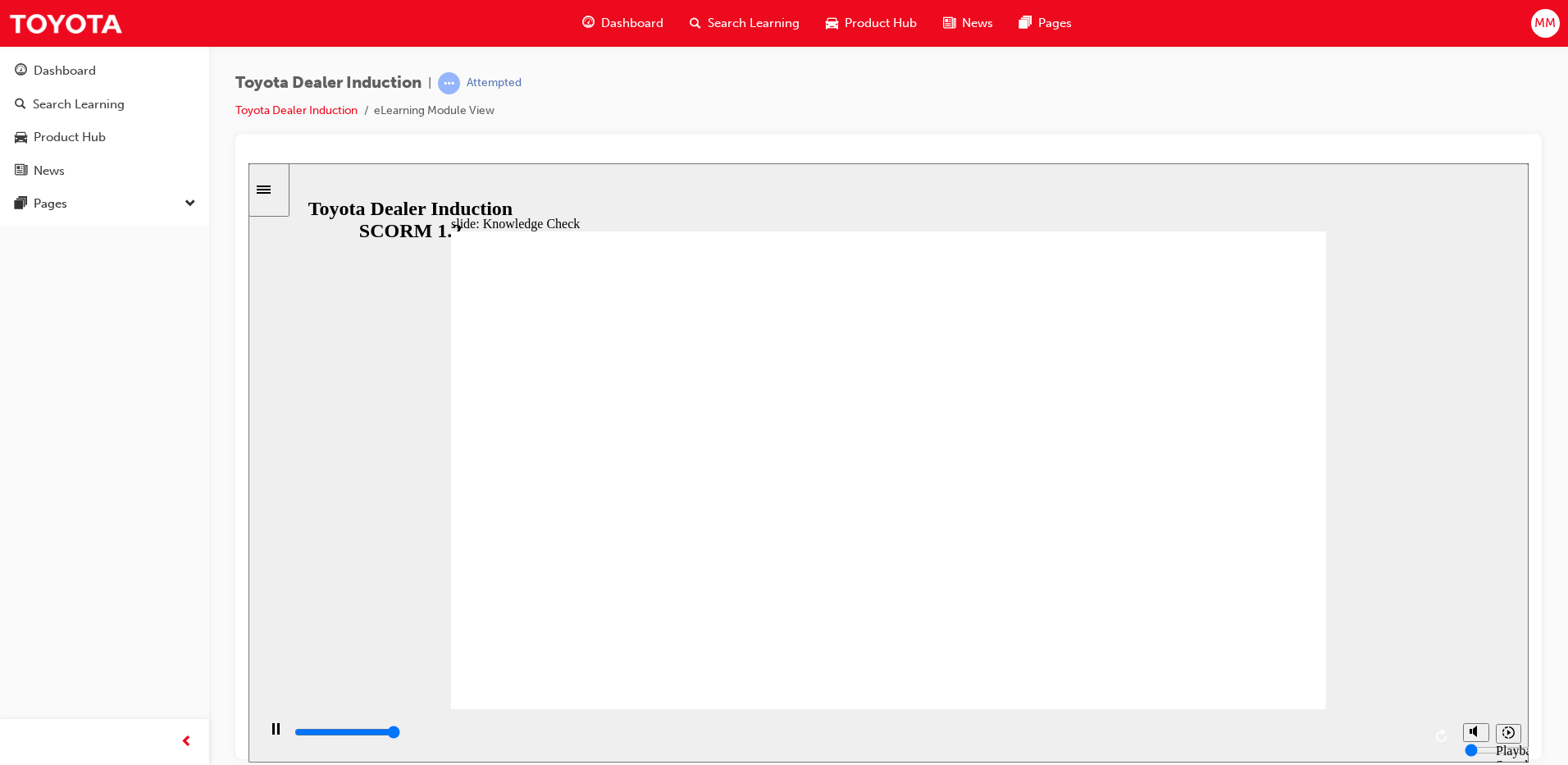
type input "5000"
radio input "true"
type input "5000"
radio input "true"
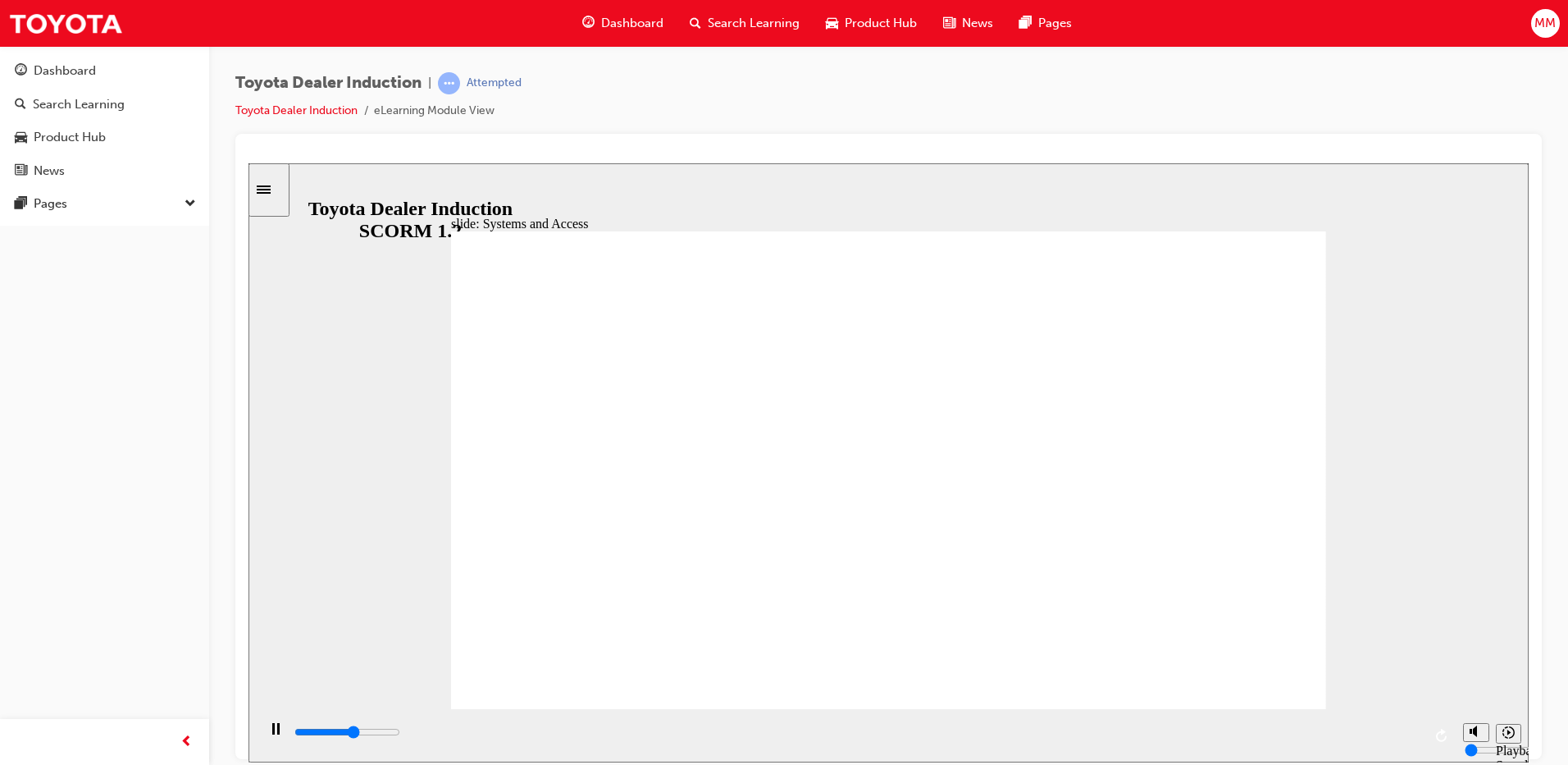
drag, startPoint x: 1311, startPoint y: 227, endPoint x: 1301, endPoint y: 238, distance: 14.9
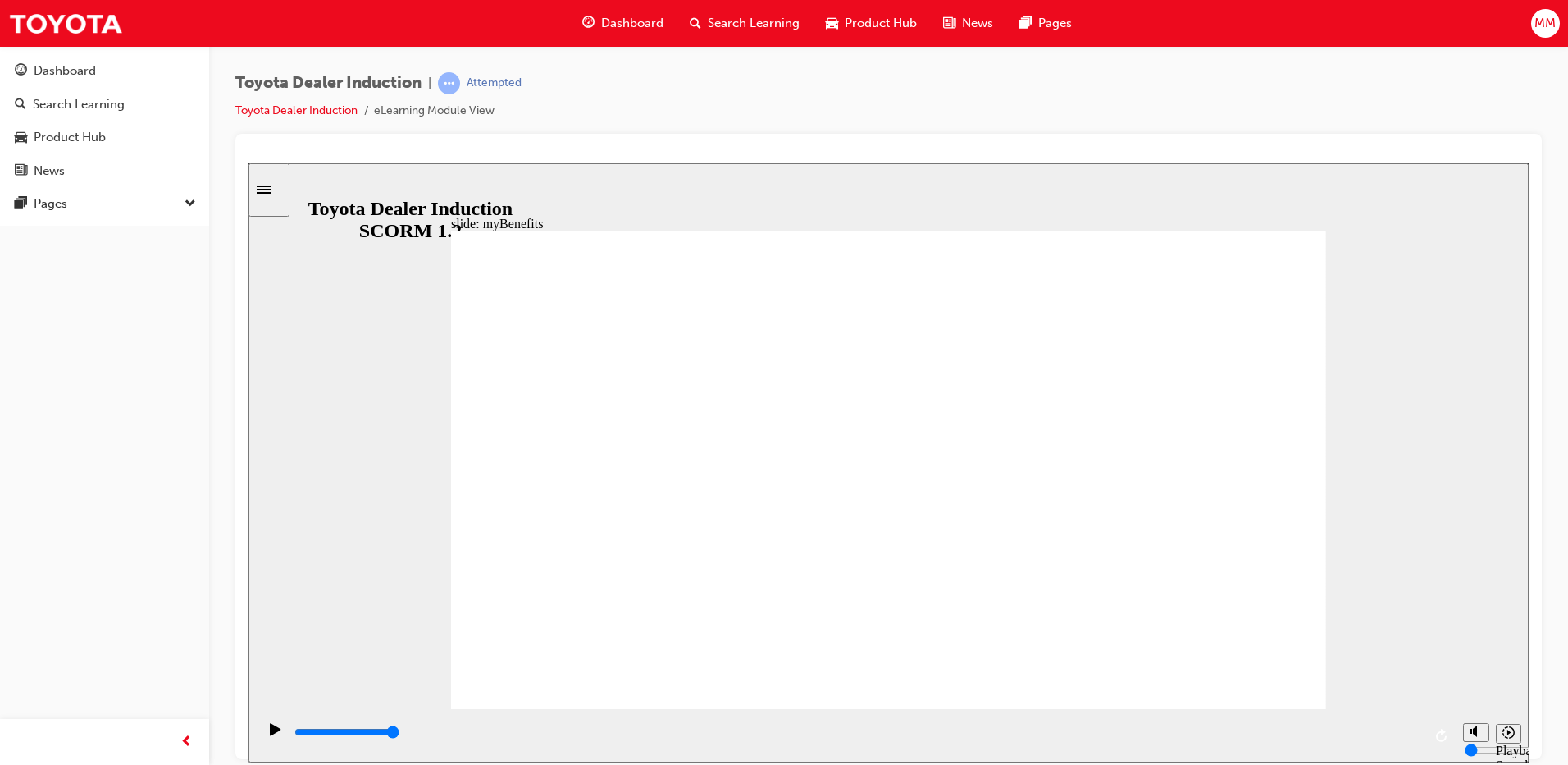
type input "5000"
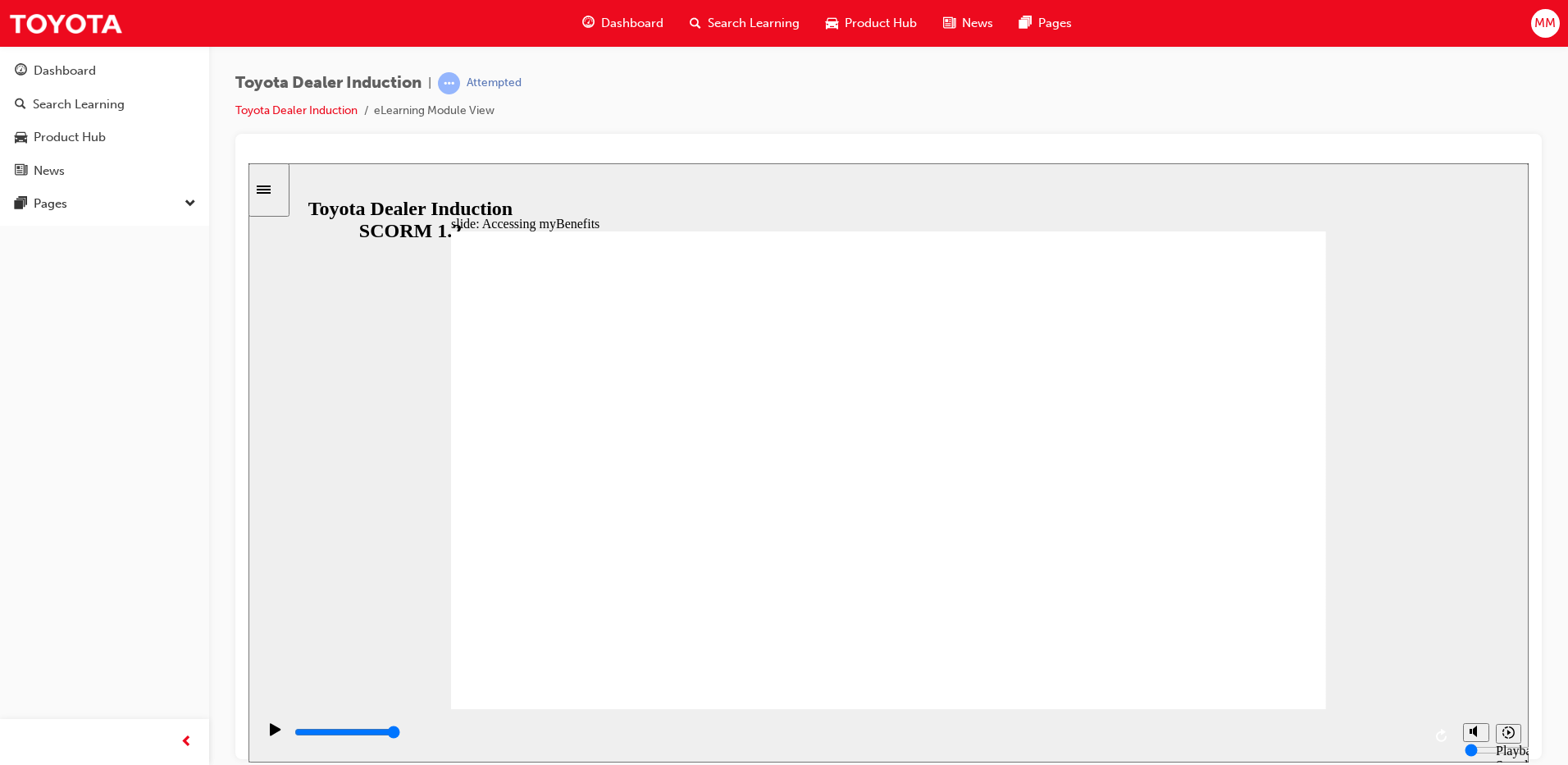
drag, startPoint x: 1433, startPoint y: 213, endPoint x: 867, endPoint y: 490, distance: 630.1
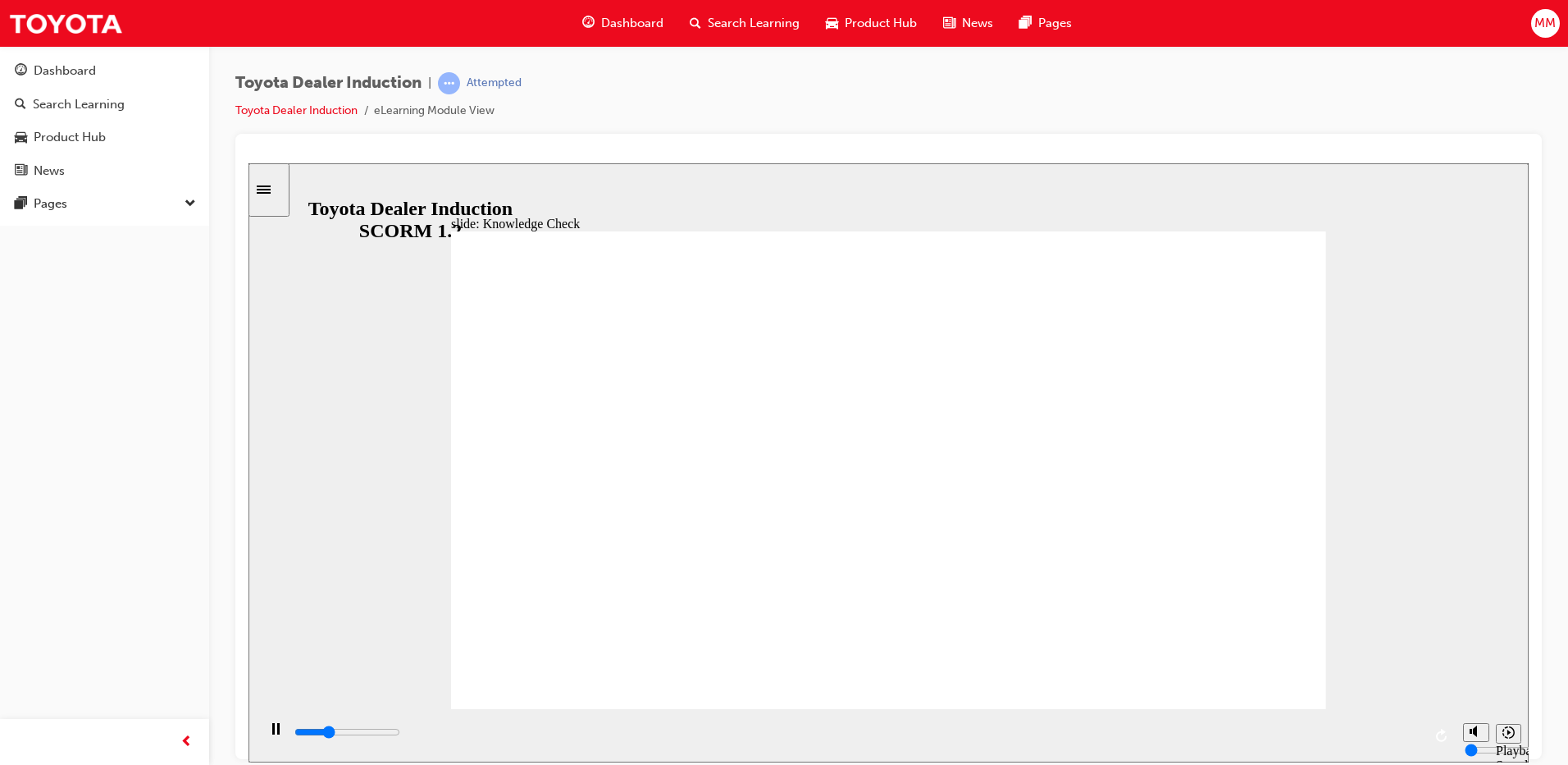
drag, startPoint x: 817, startPoint y: 490, endPoint x: 665, endPoint y: 495, distance: 152.1
type input "4500"
type input "S"
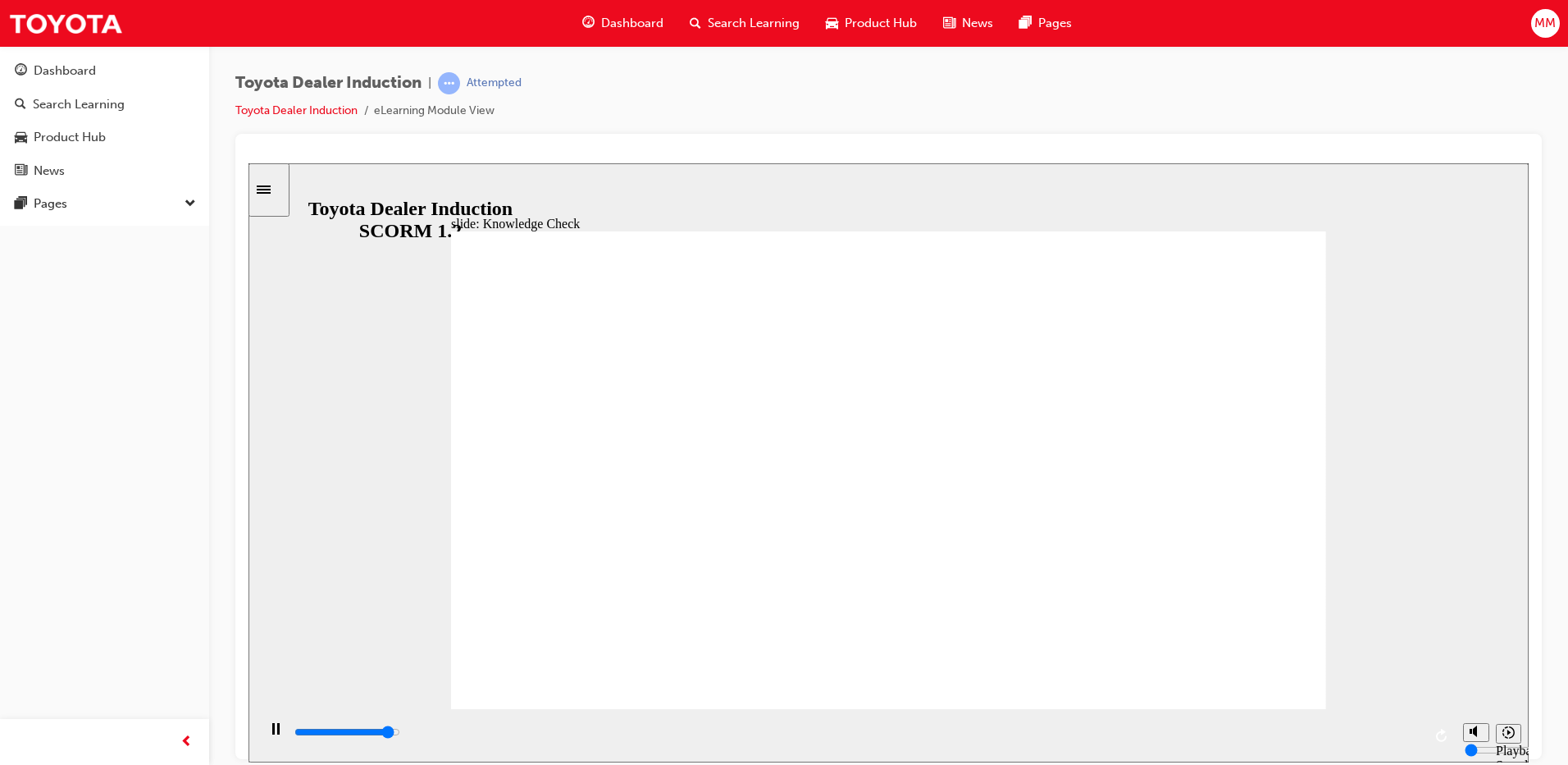
type input "4800"
type input "St"
type input "5000"
type input "S"
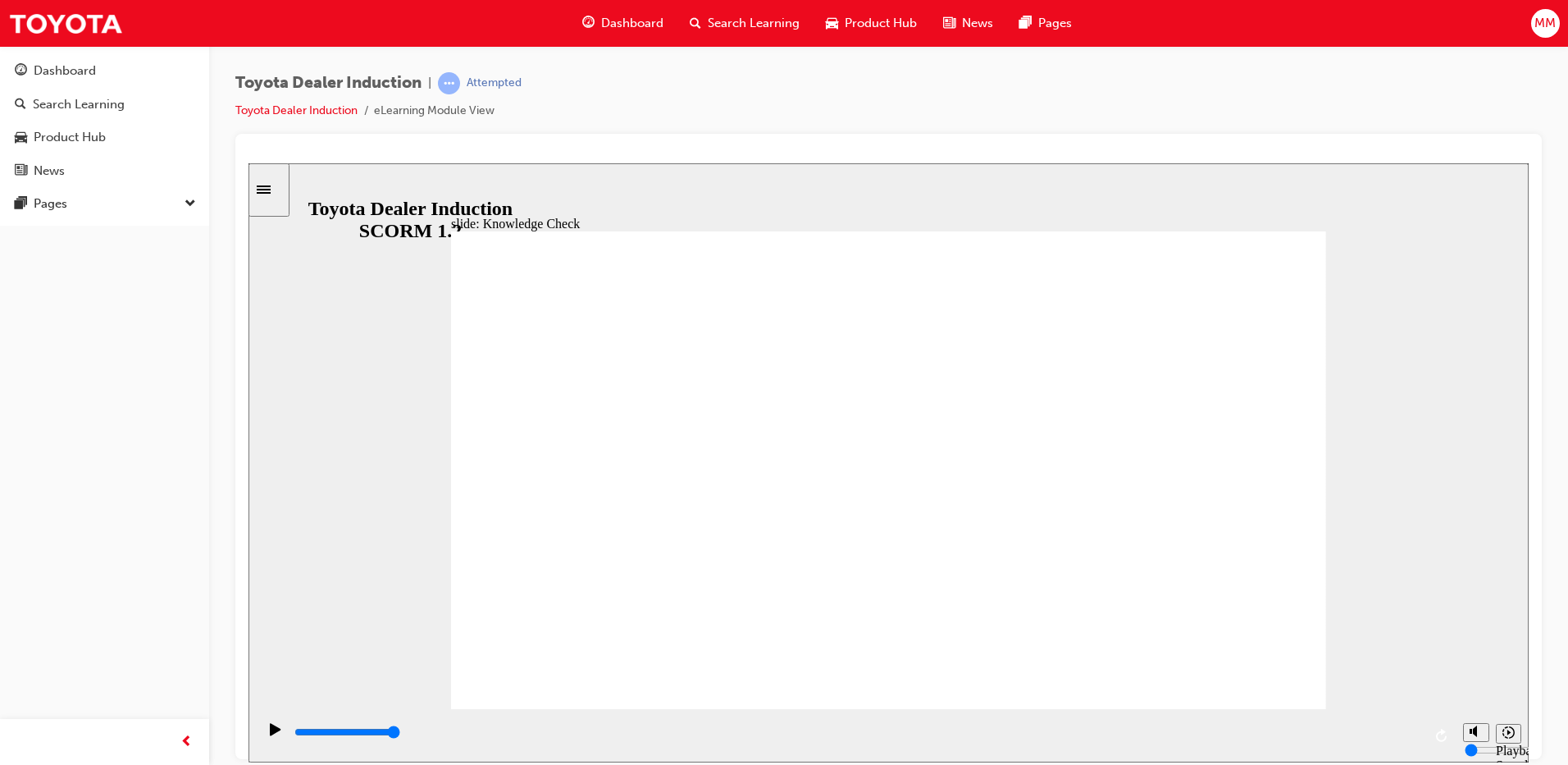
type input "S"
type input "St"
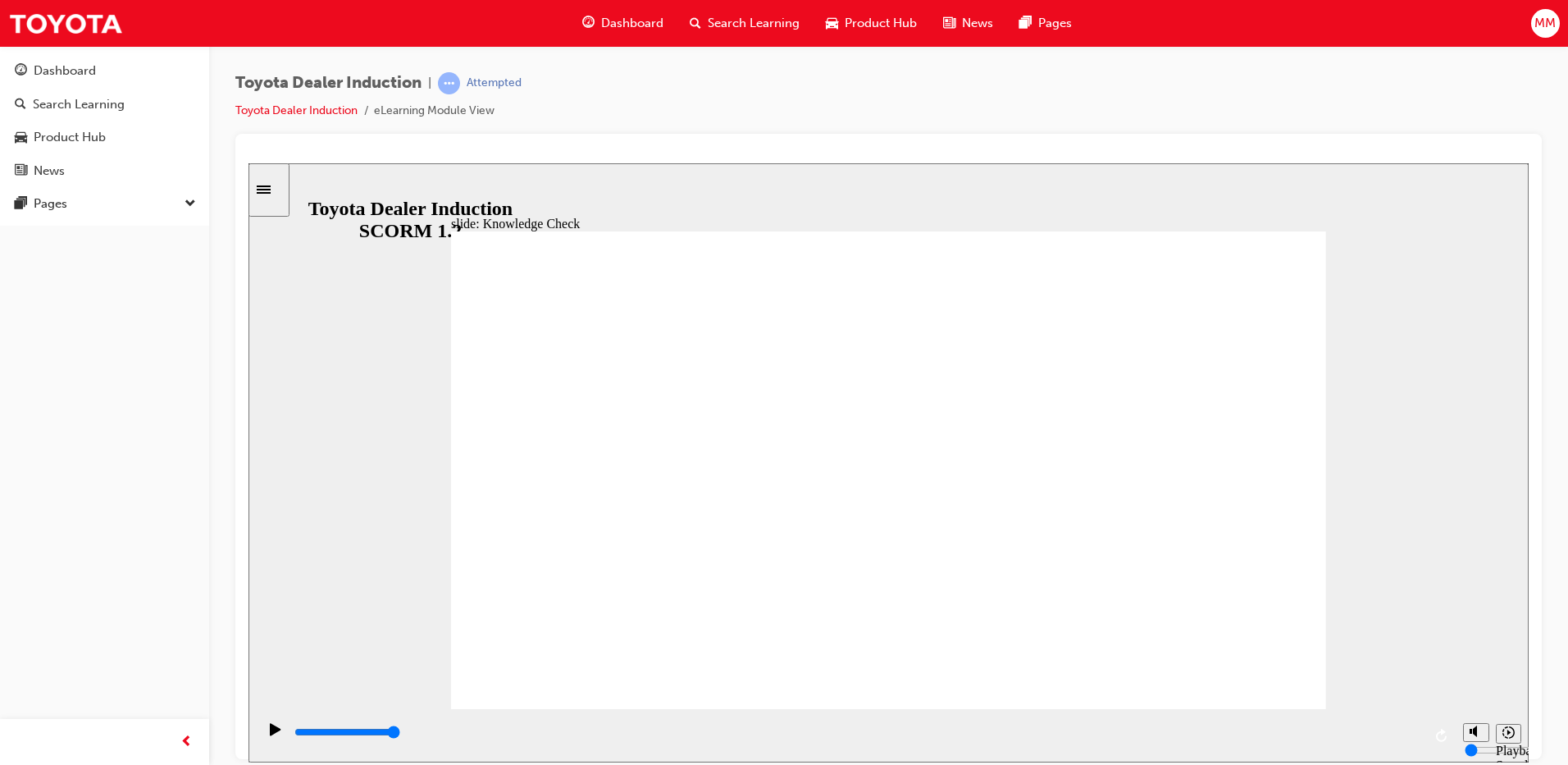
type input "Sta"
type input "Staf"
type input "Staff"
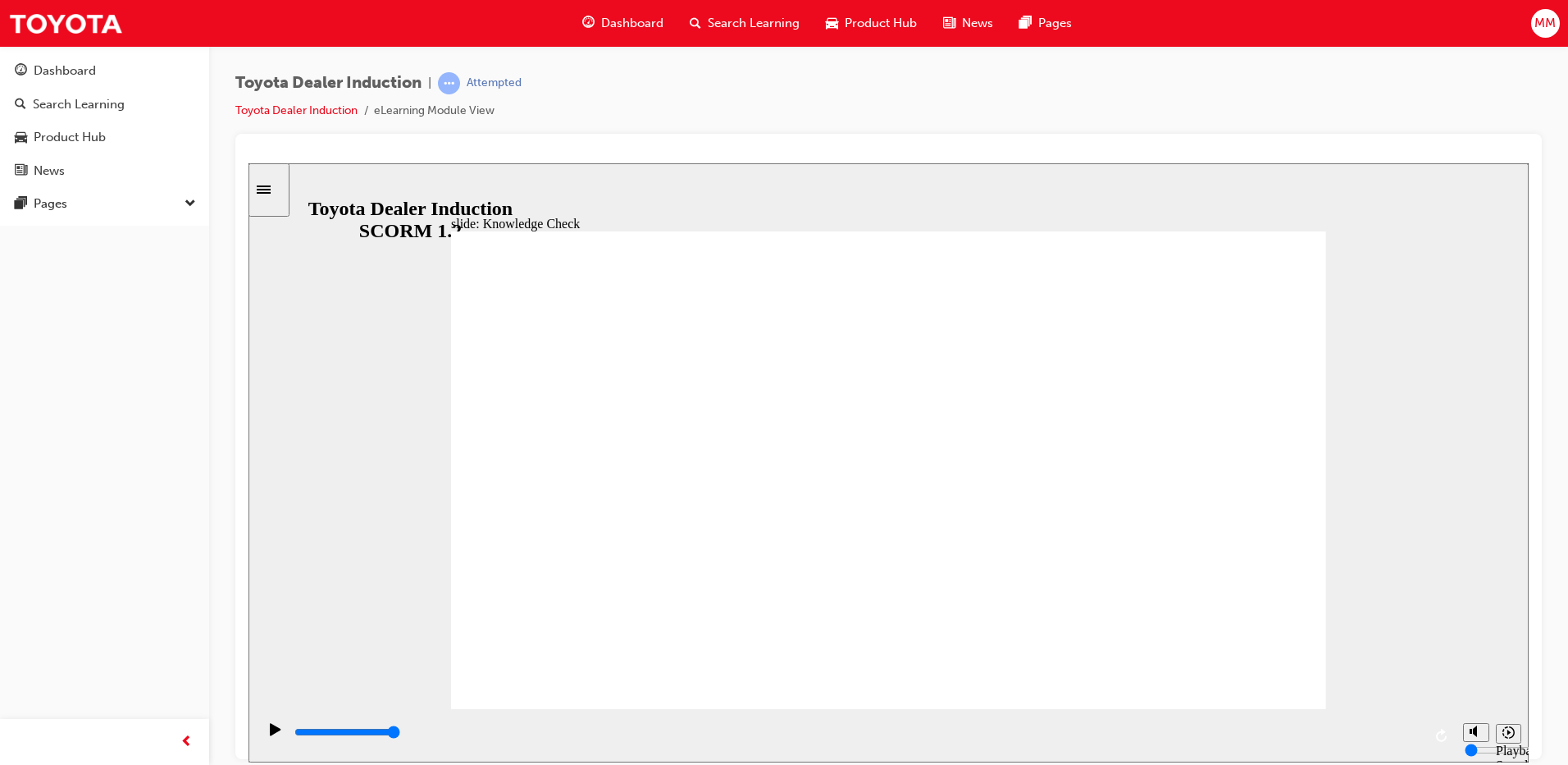
type input "Staff"
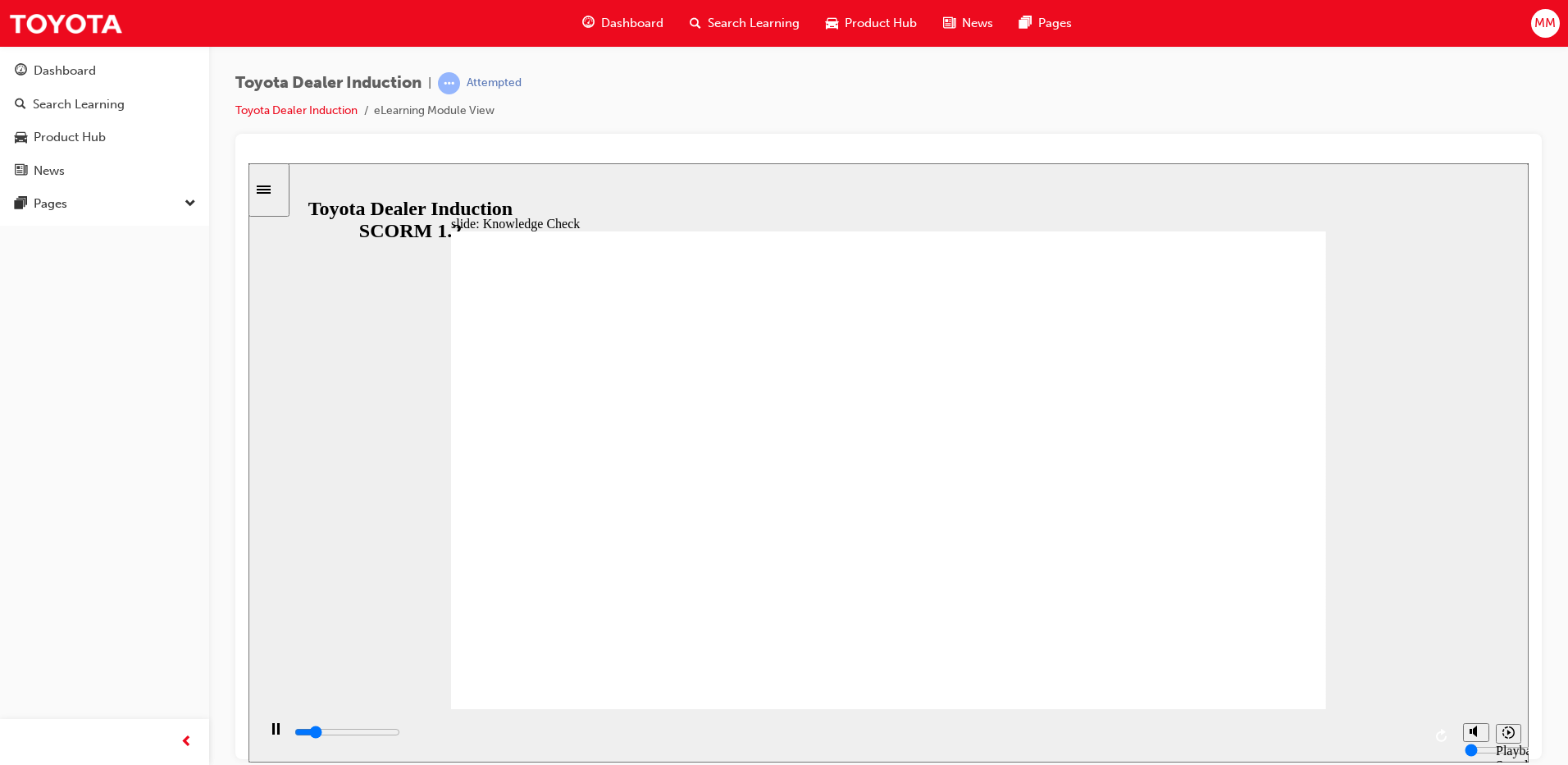
type input "800"
type input "Staff"
drag, startPoint x: 767, startPoint y: 490, endPoint x: 545, endPoint y: 484, distance: 222.1
type input "2000"
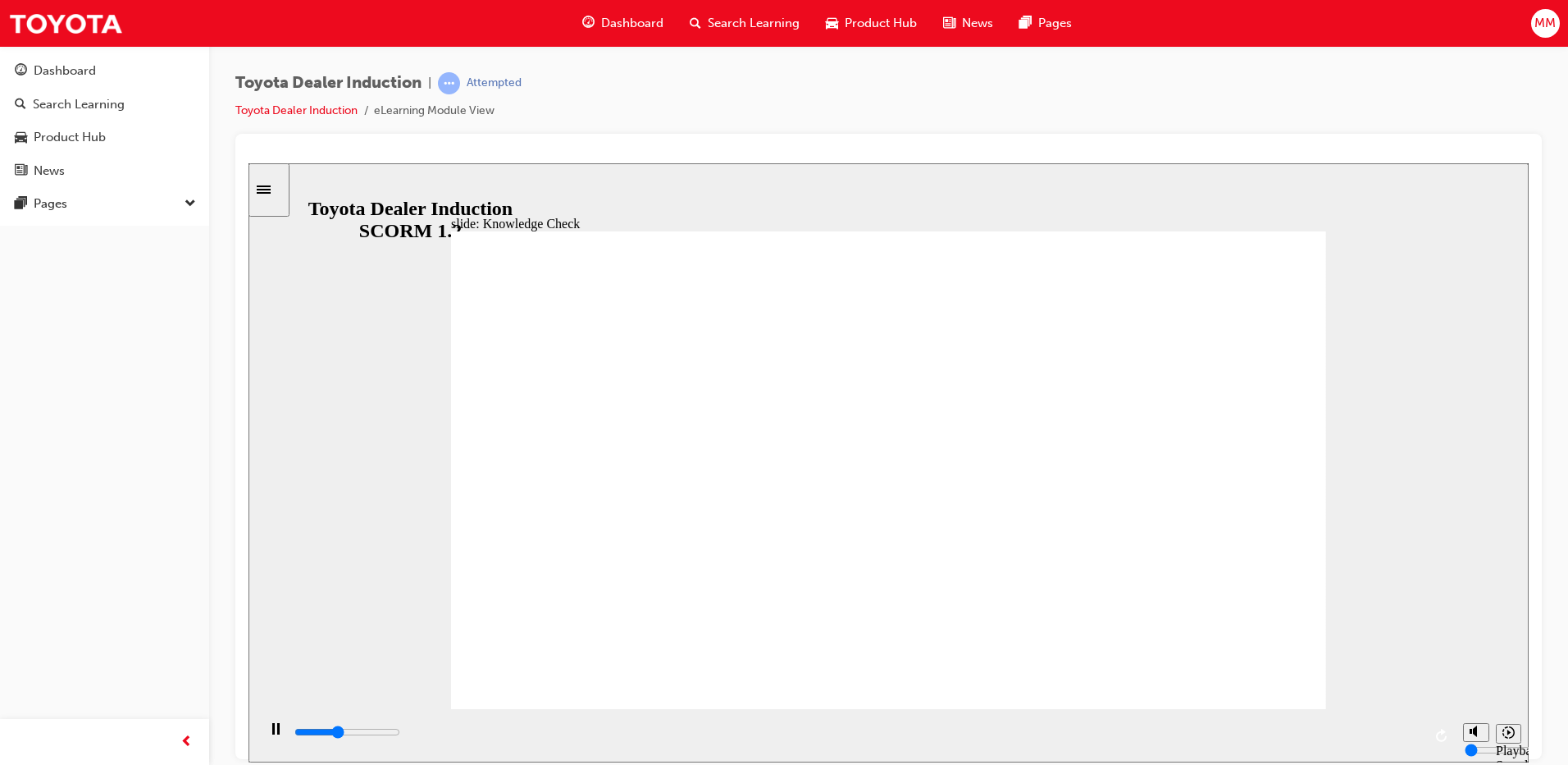
type input "Staf"
type input "2400"
type input "Sta"
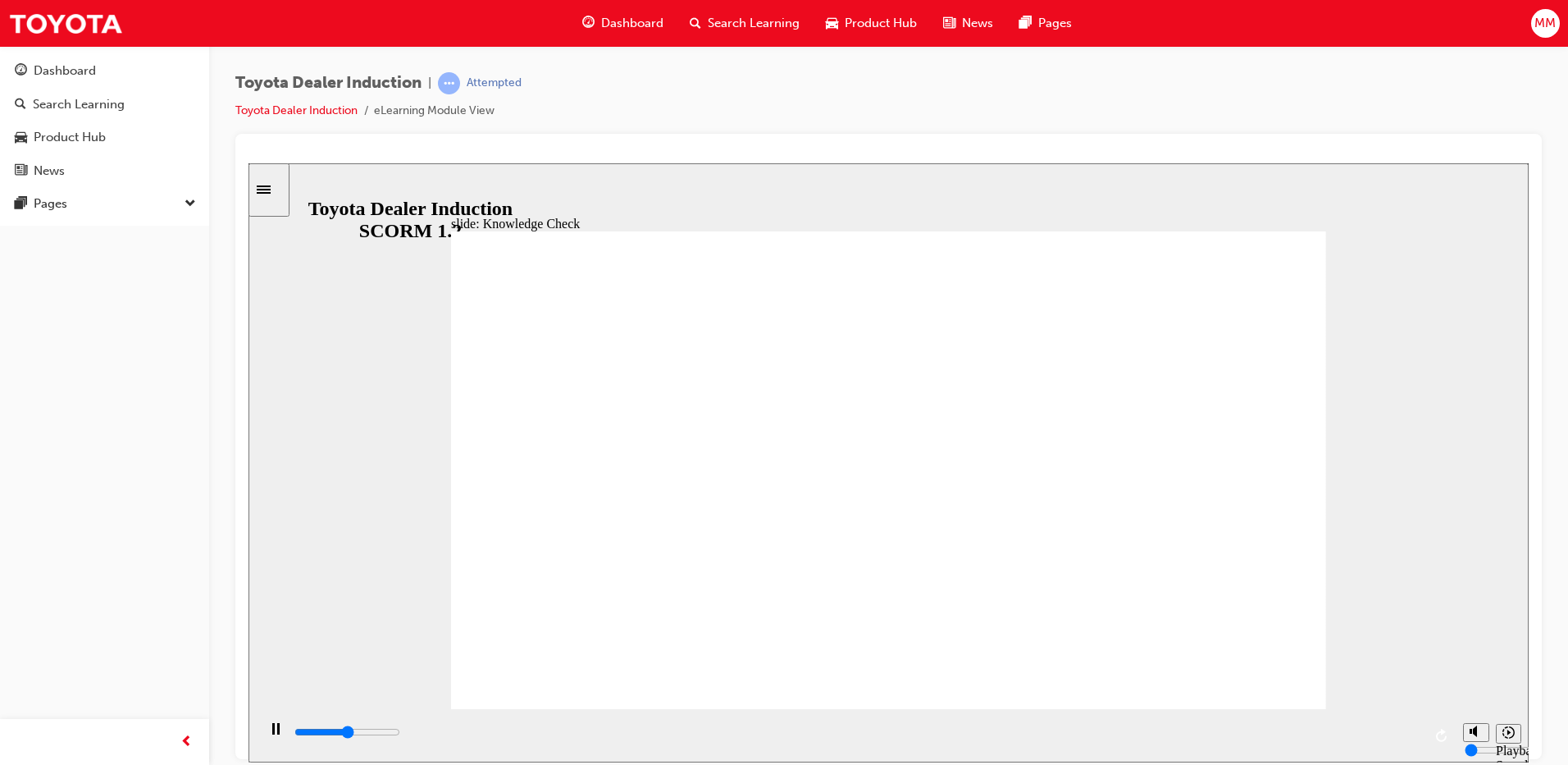
type input "2600"
type input "St"
type input "2700"
type input "S"
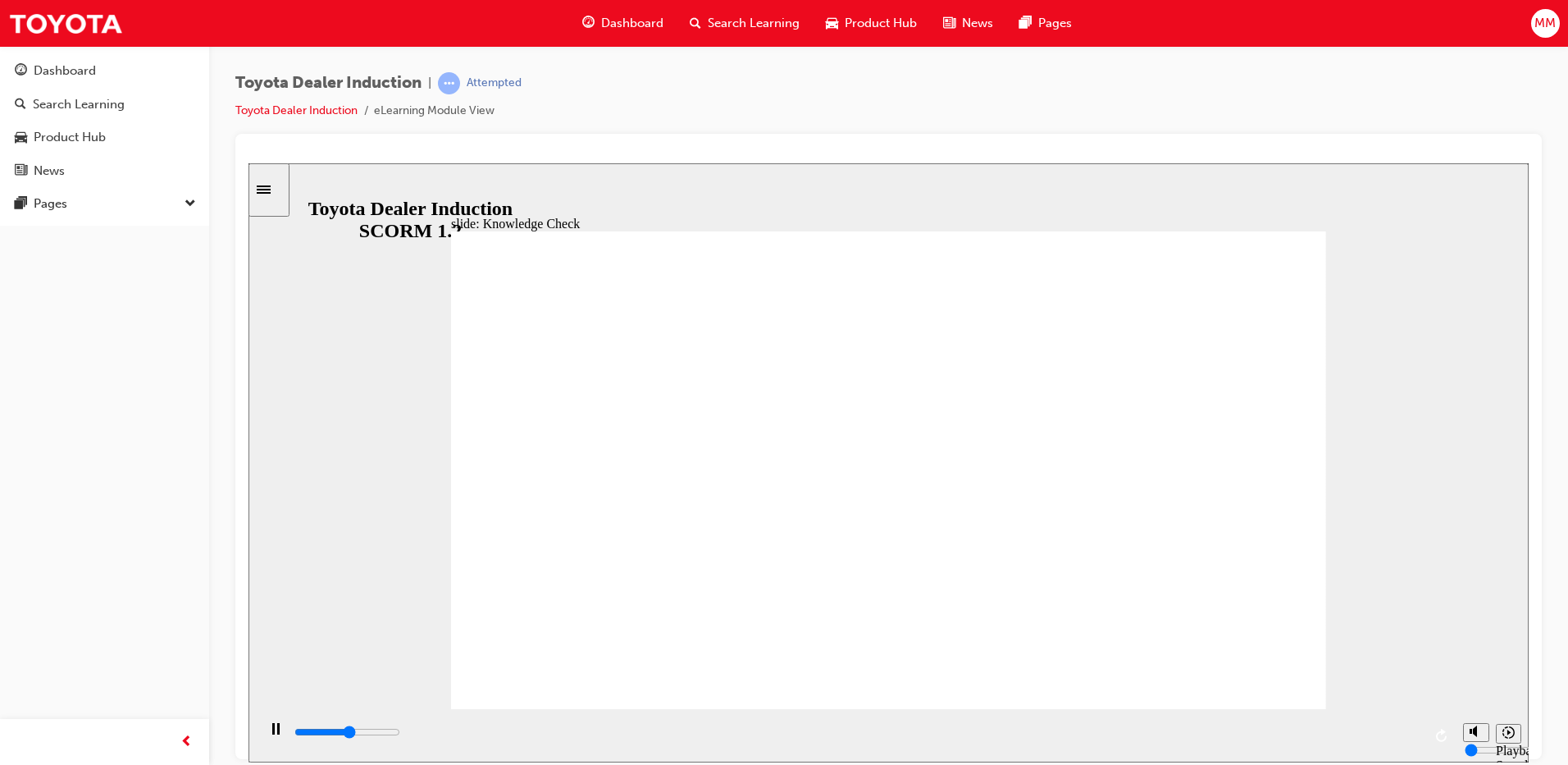
type input "S"
type input "2900"
type input "3100"
type input "T"
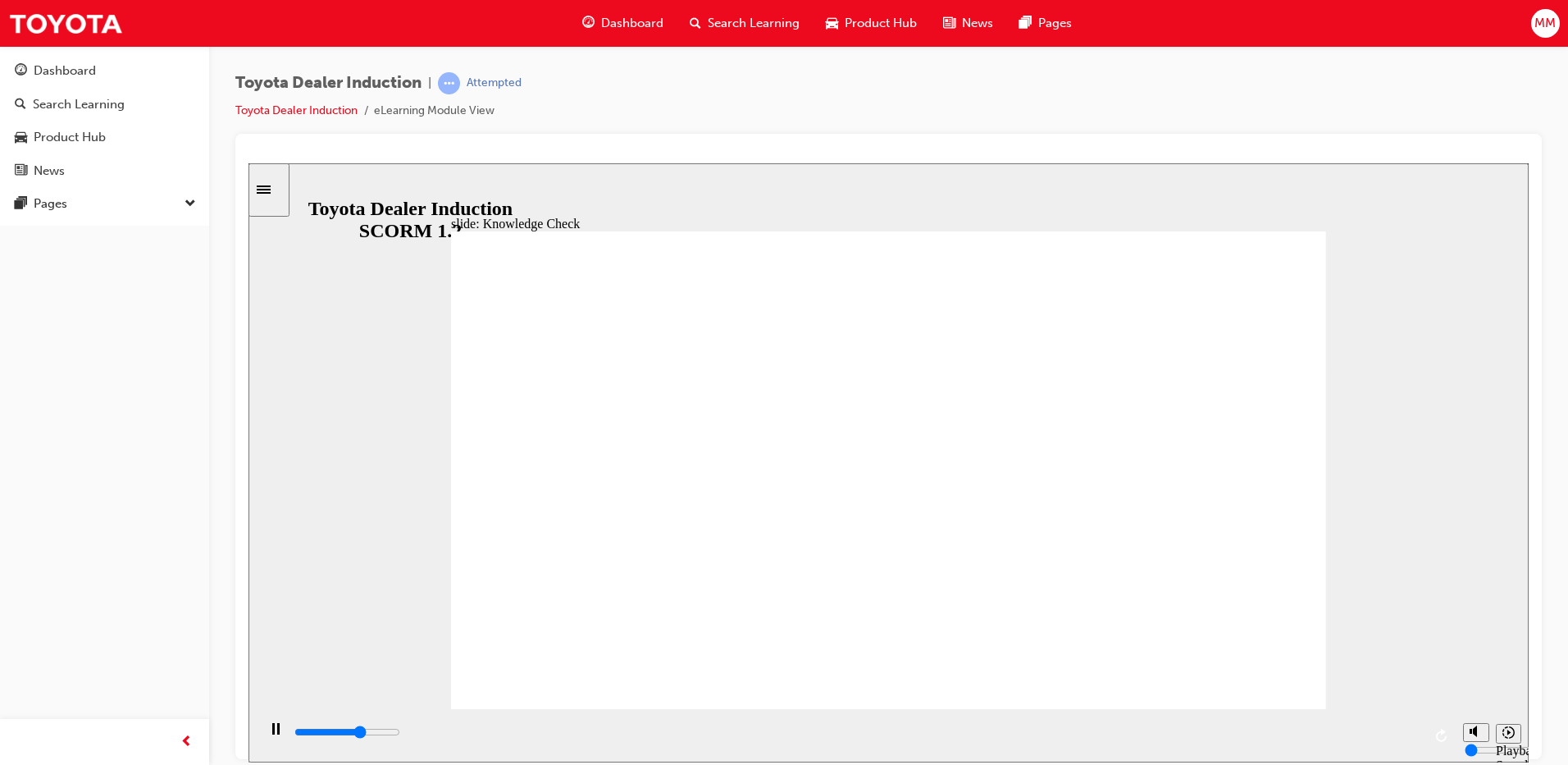
type input "3300"
type input "To"
type input "3400"
type input "Toy"
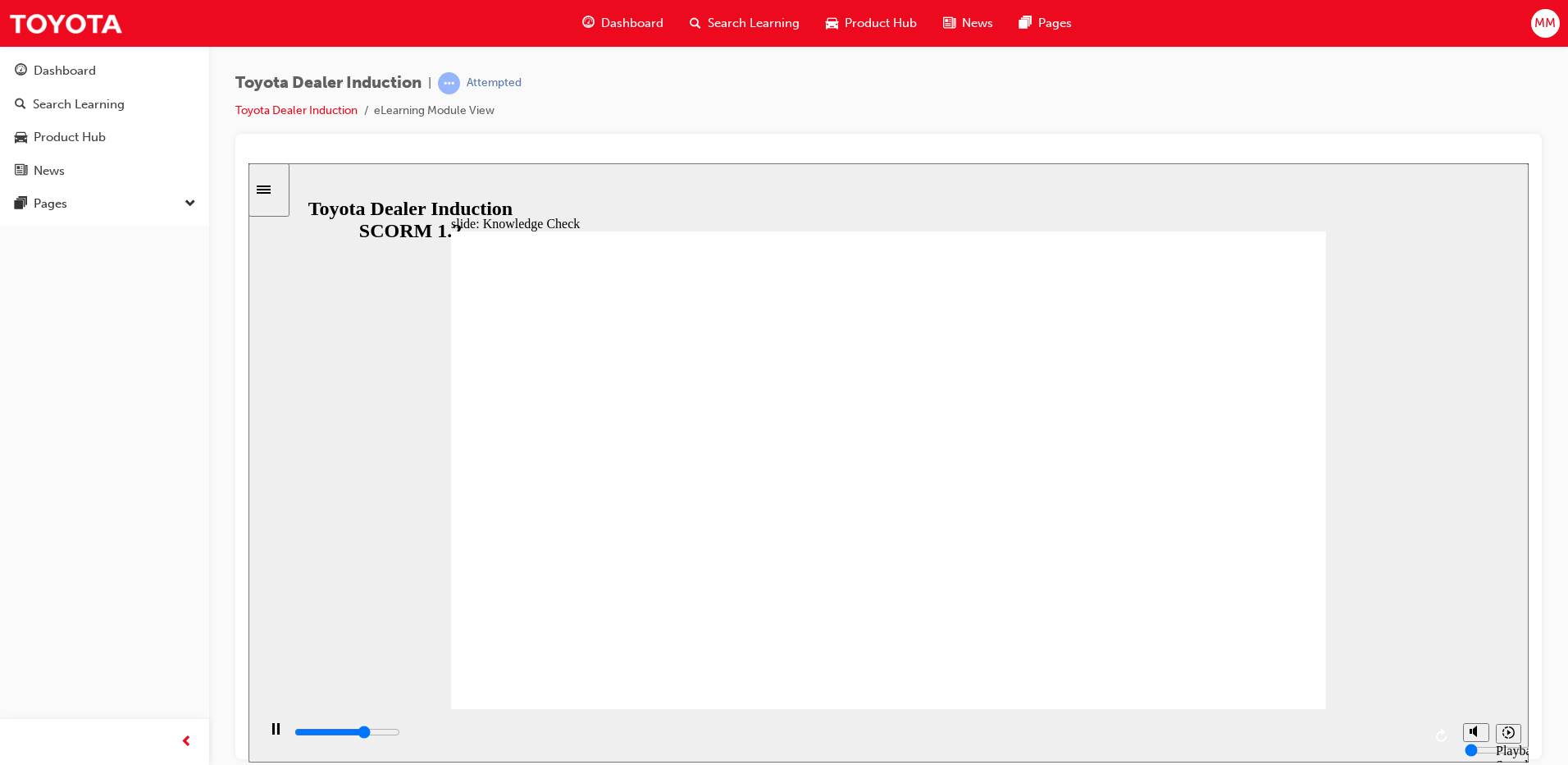
type input "3500"
type input "Toy"
type input "3600"
type input "Toyo"
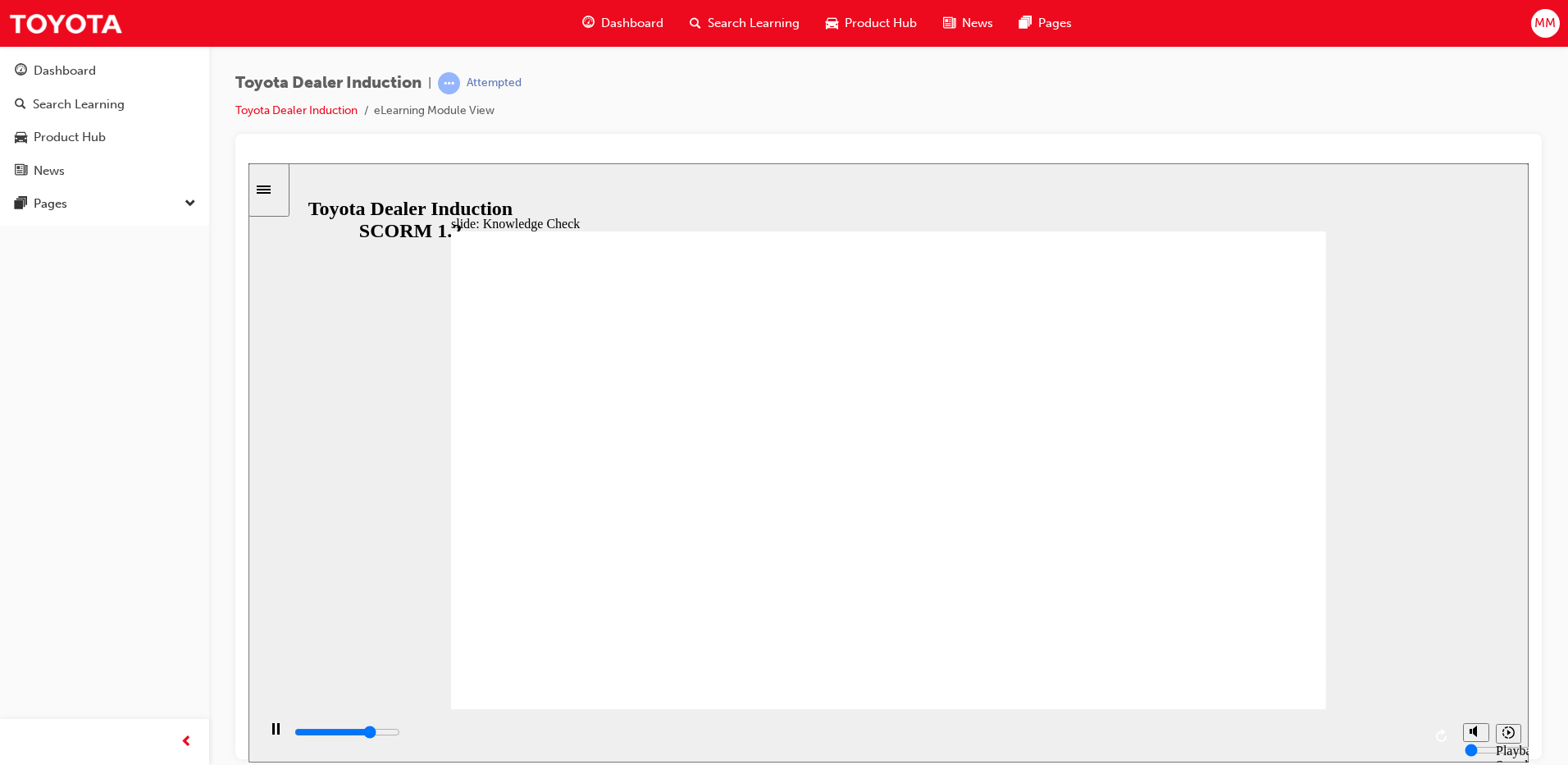
type input "3800"
type input "Toyot"
type input "3900"
type input "Toyota"
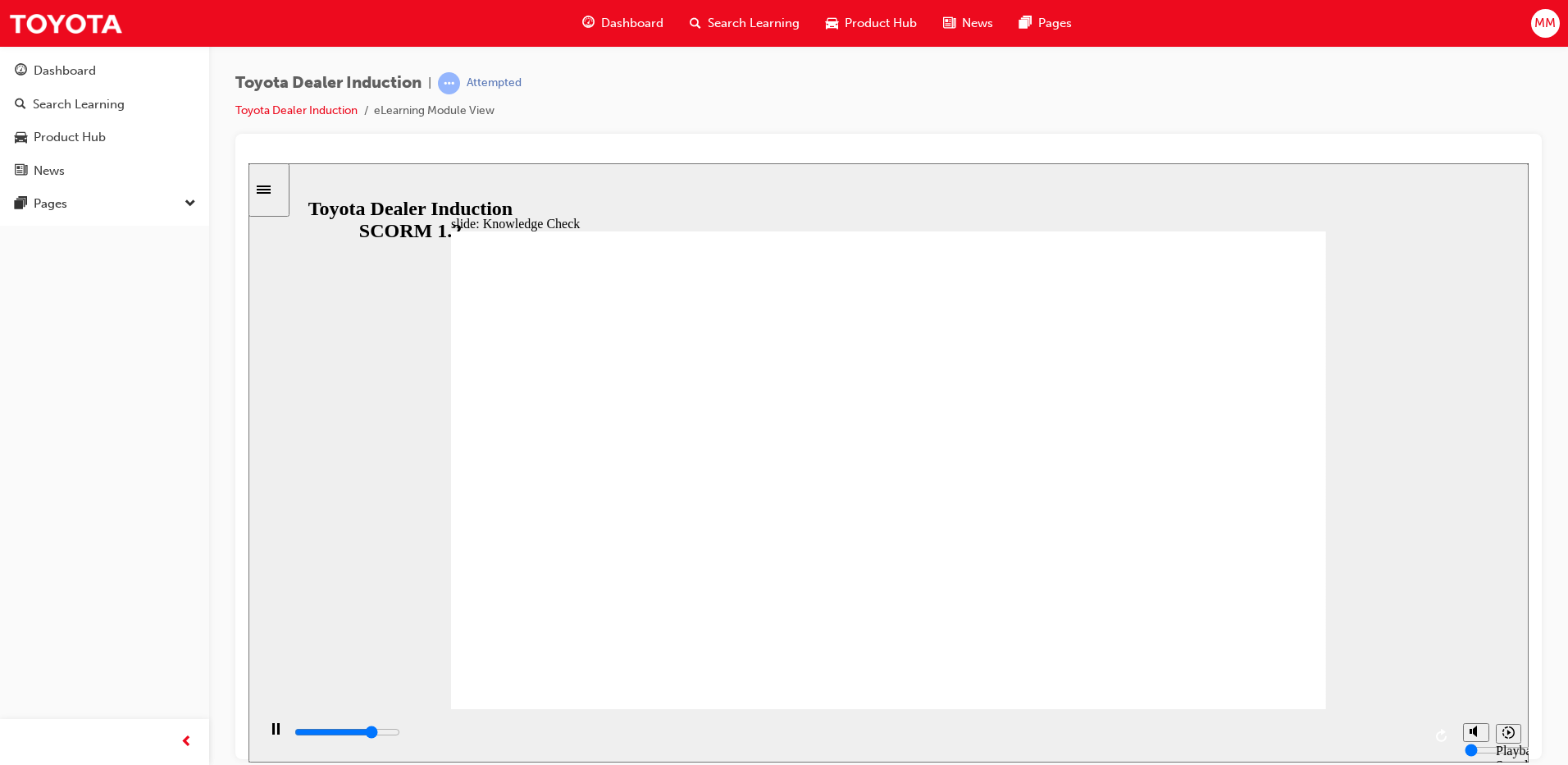
type input "Toyota"
type input "4100"
type input "Toyota"
type input "4700"
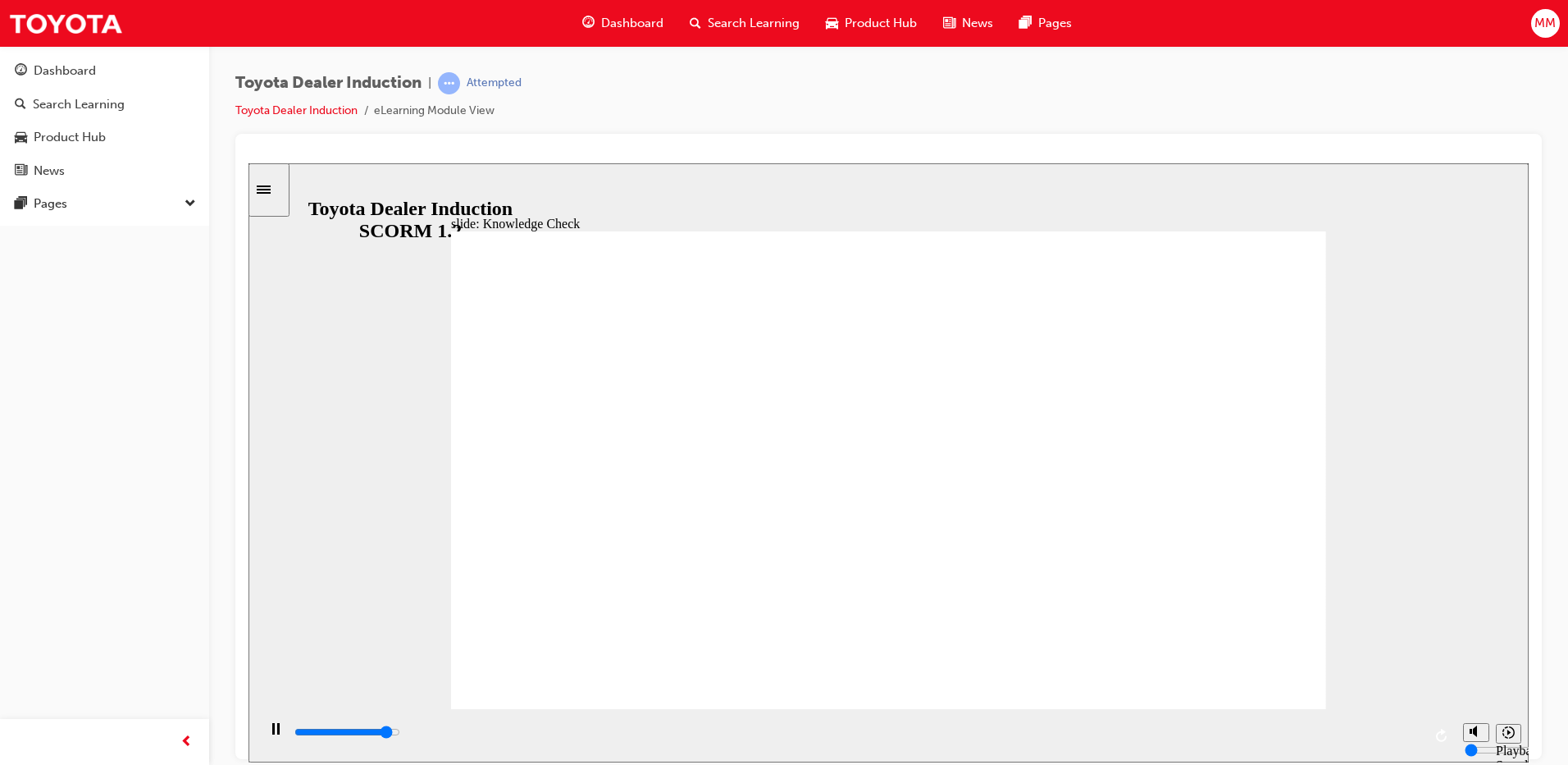
type input "Toyota e"
type input "5000"
type input "Toyota en"
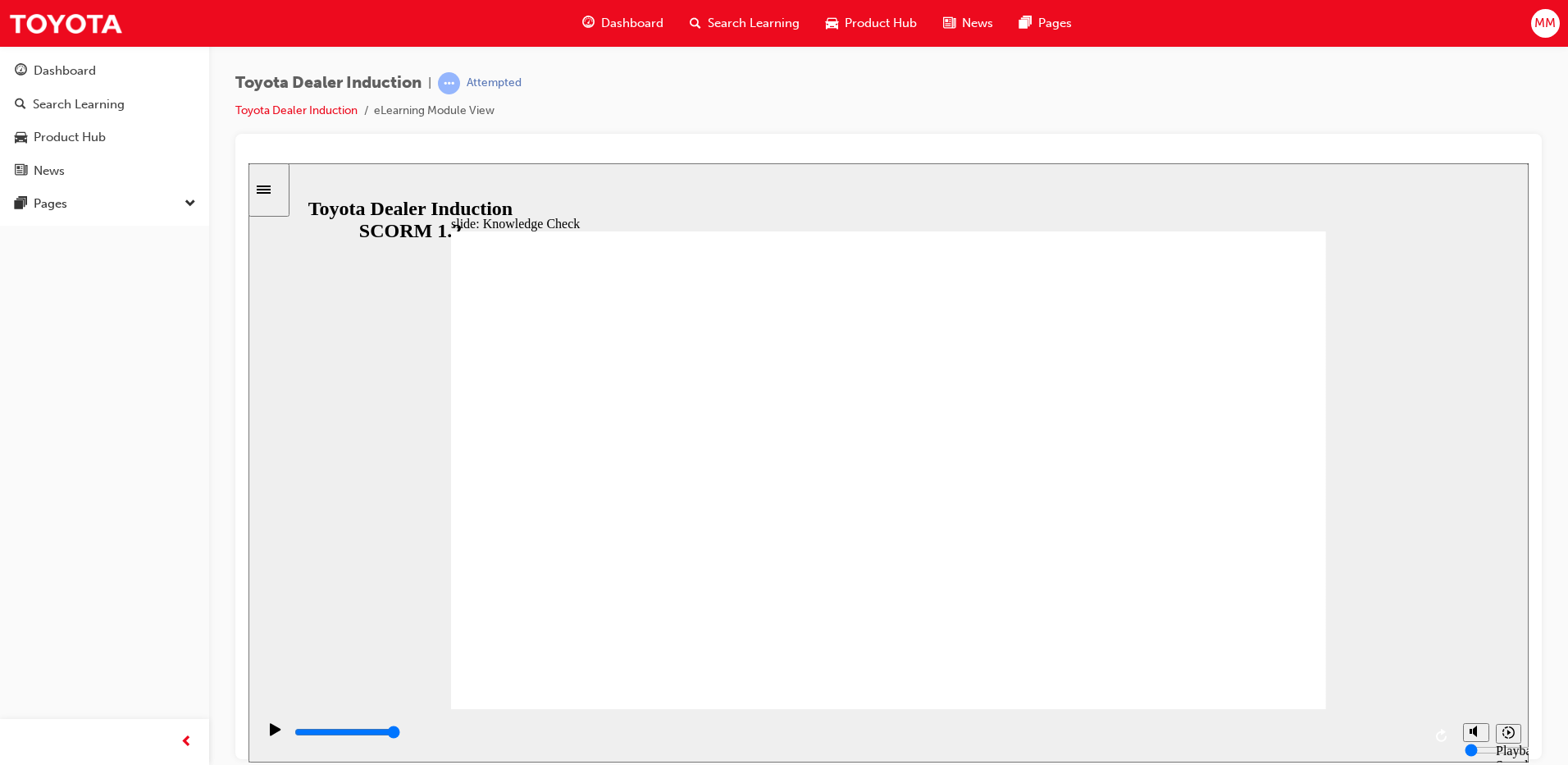
type input "Toyota eng"
type input "Toyota enga"
type input "Toyota engae"
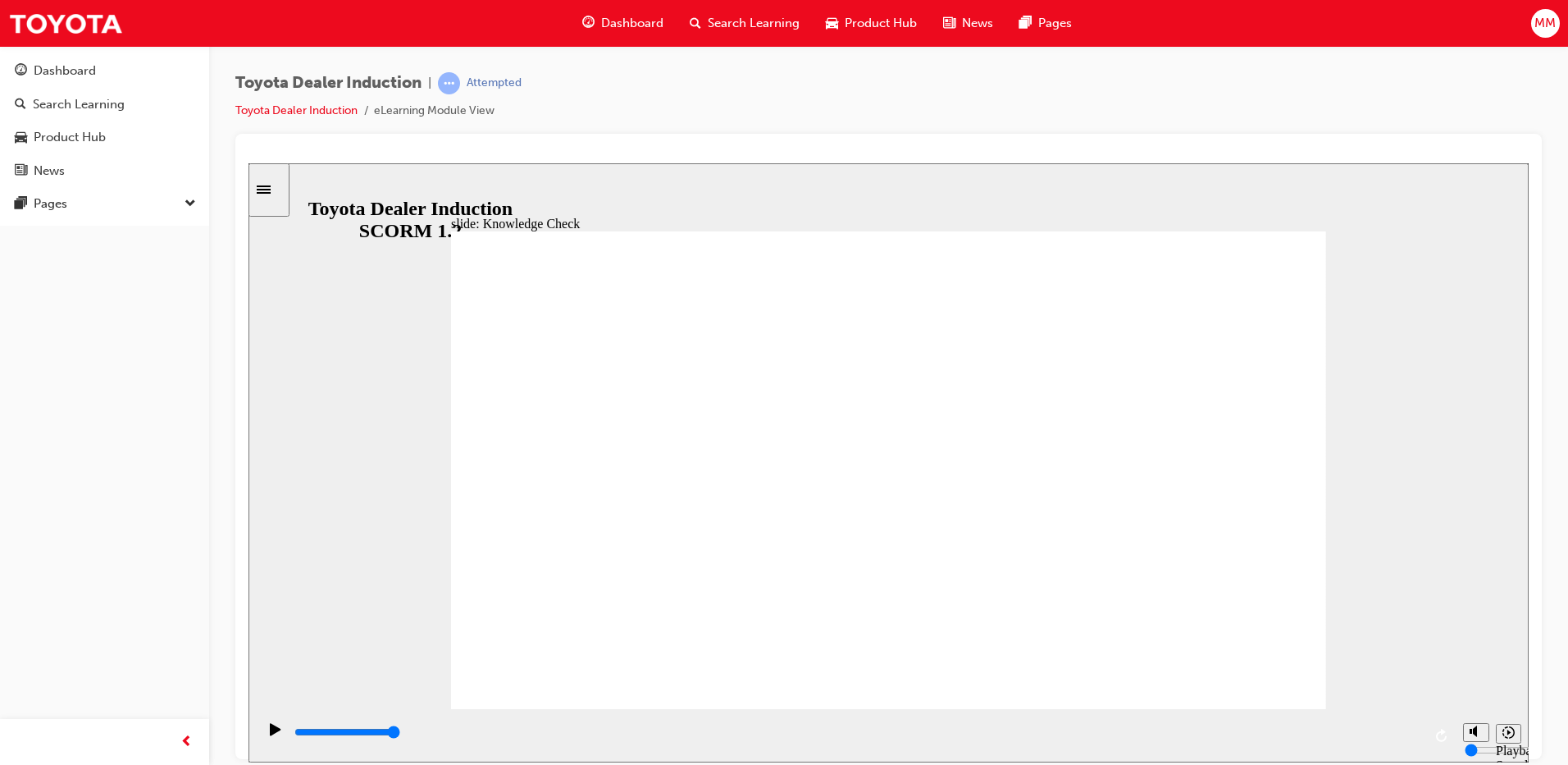
type input "Toyota engae"
type input "Toyota enga"
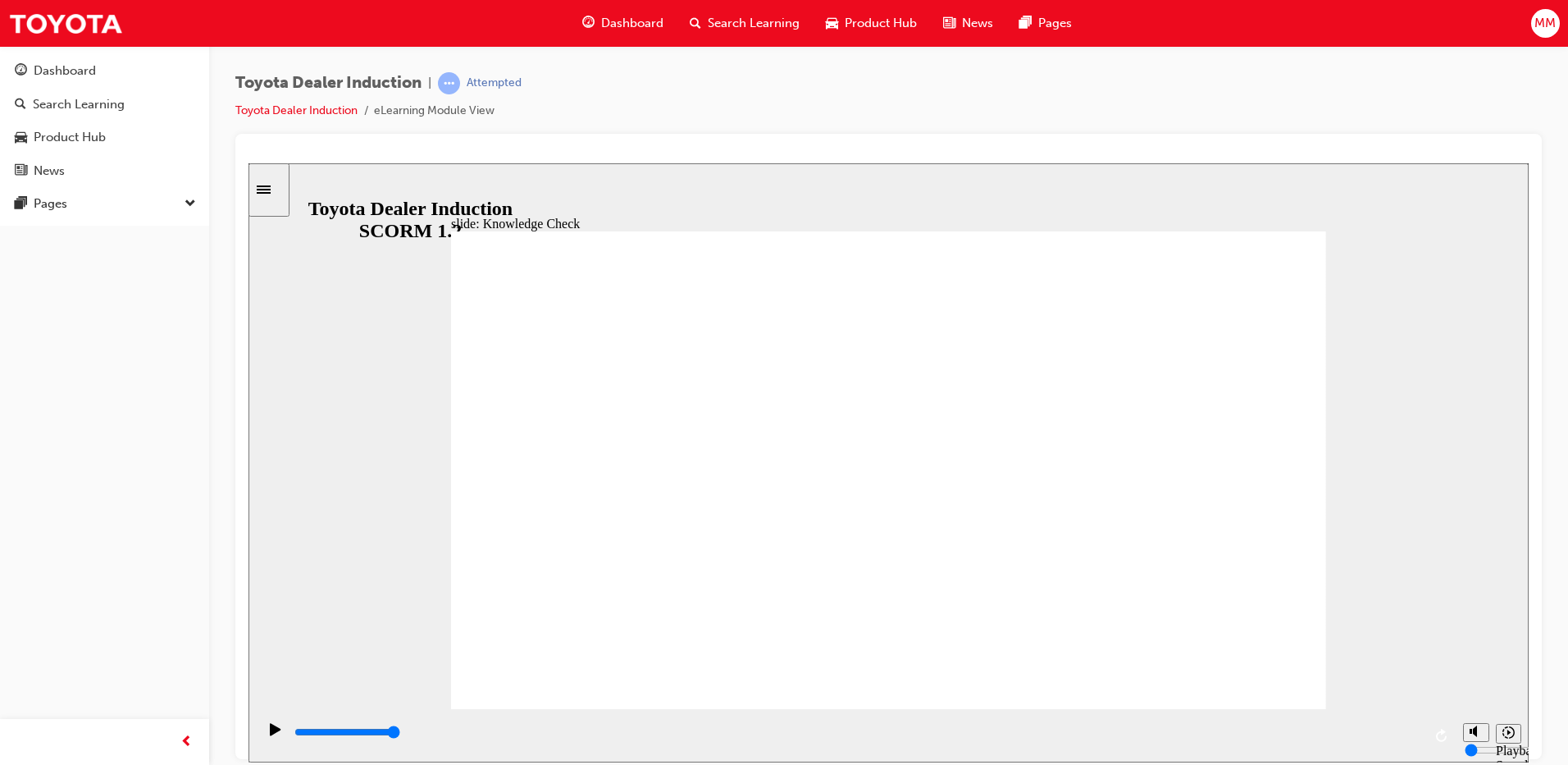
type input "Toyota eng"
type input "Toyota en"
type input "Toyota e"
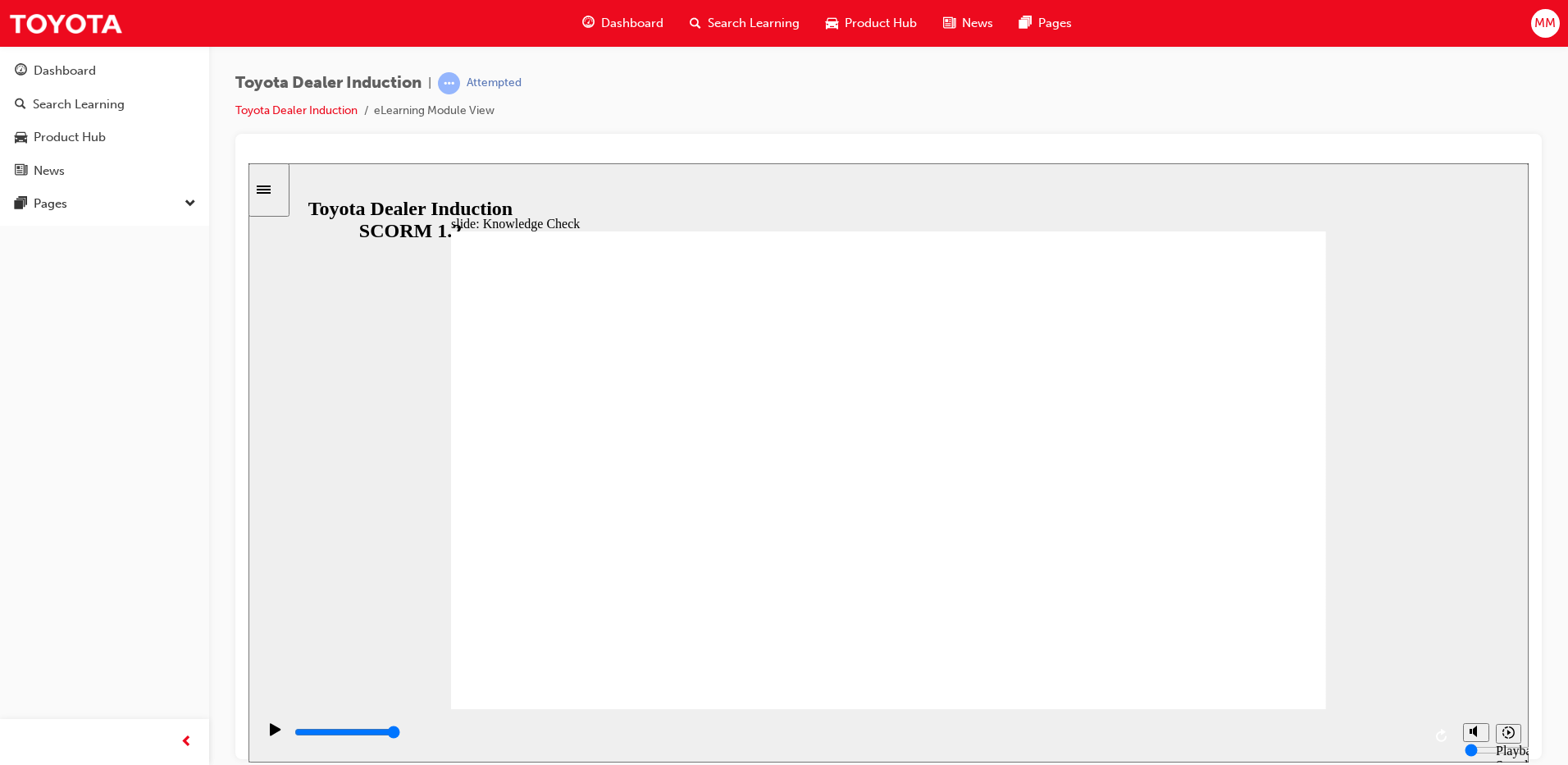
type input "Toyota e"
type input "Toyota"
type input "Toyota E"
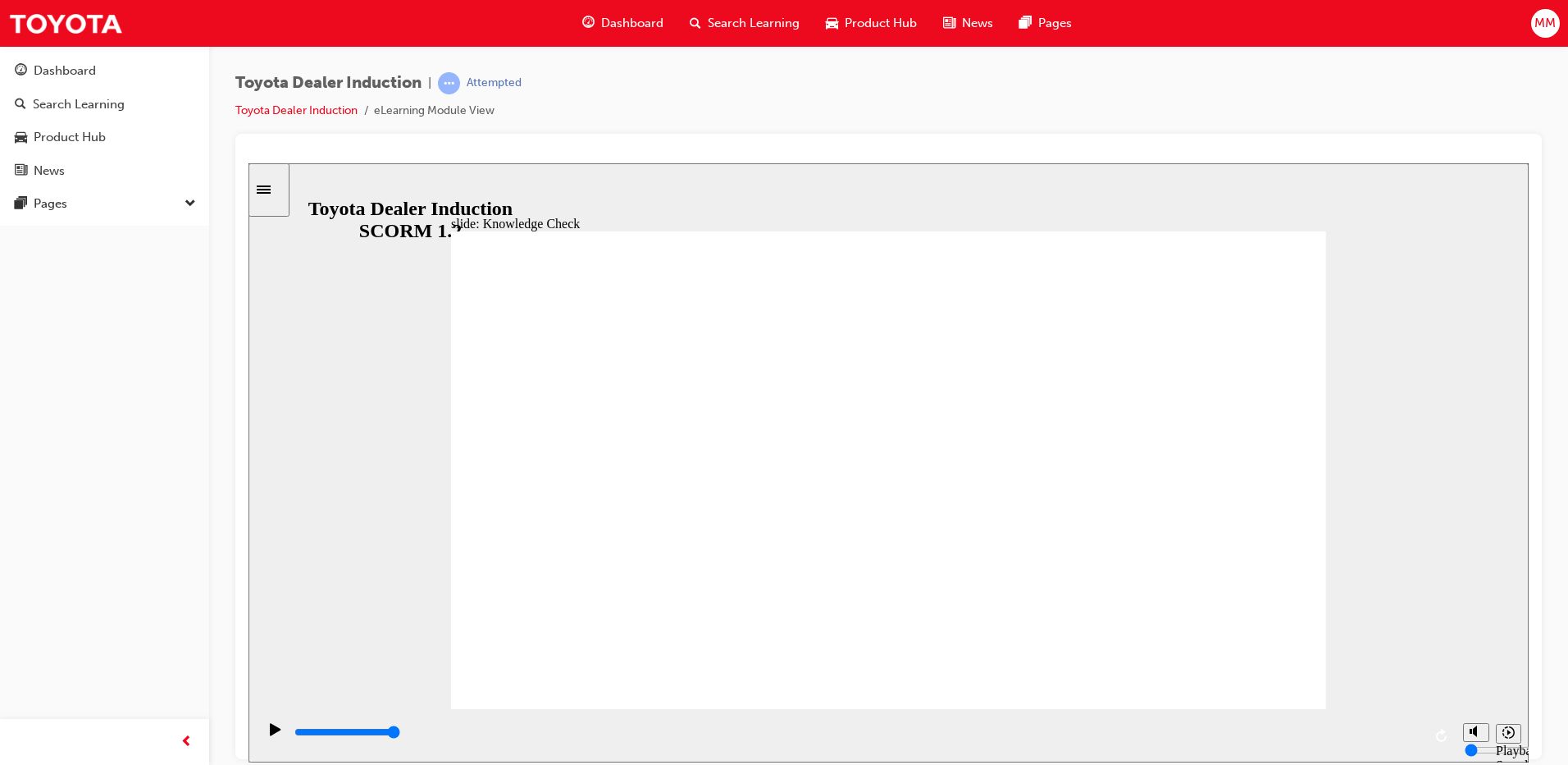
type input "Toyota En"
type input "Toyota Eng"
type input "Toyota Enga"
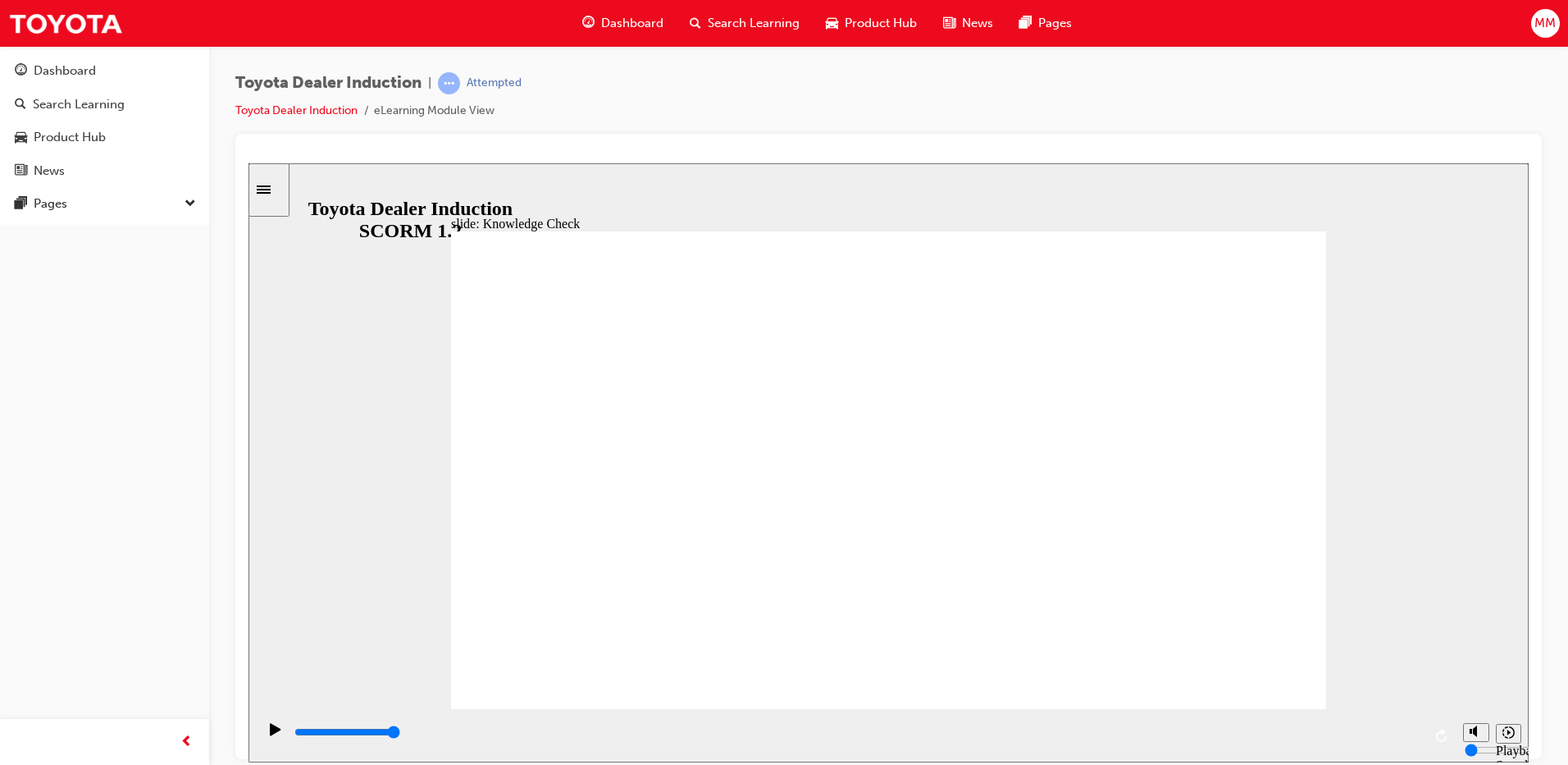
type input "Toyota Enga"
type input "Toyota Engag"
type input "Toyota Engage"
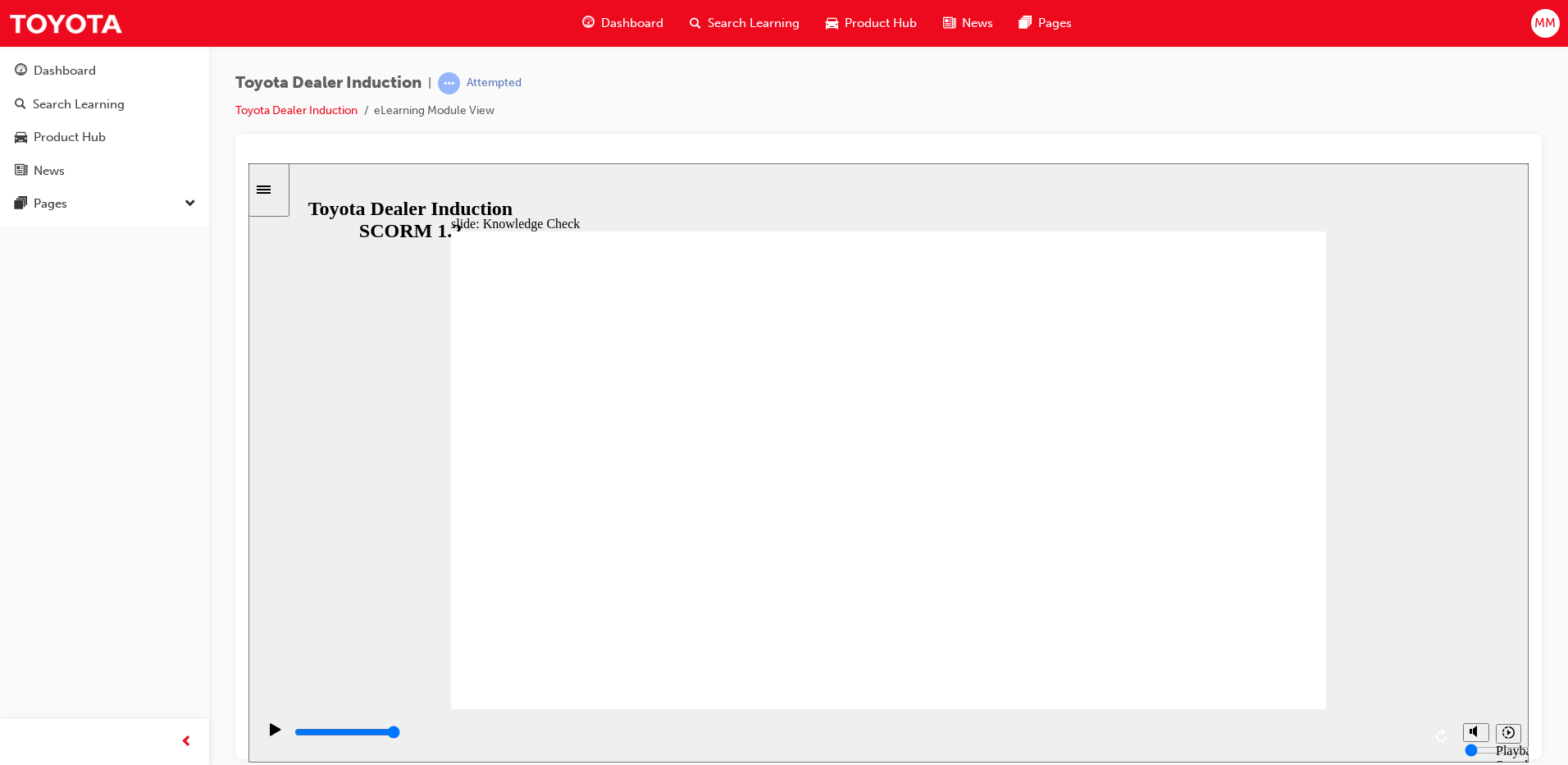
type input "Toyota Engage"
type input "Toyota Engage a"
type input "Toyota Engage ap"
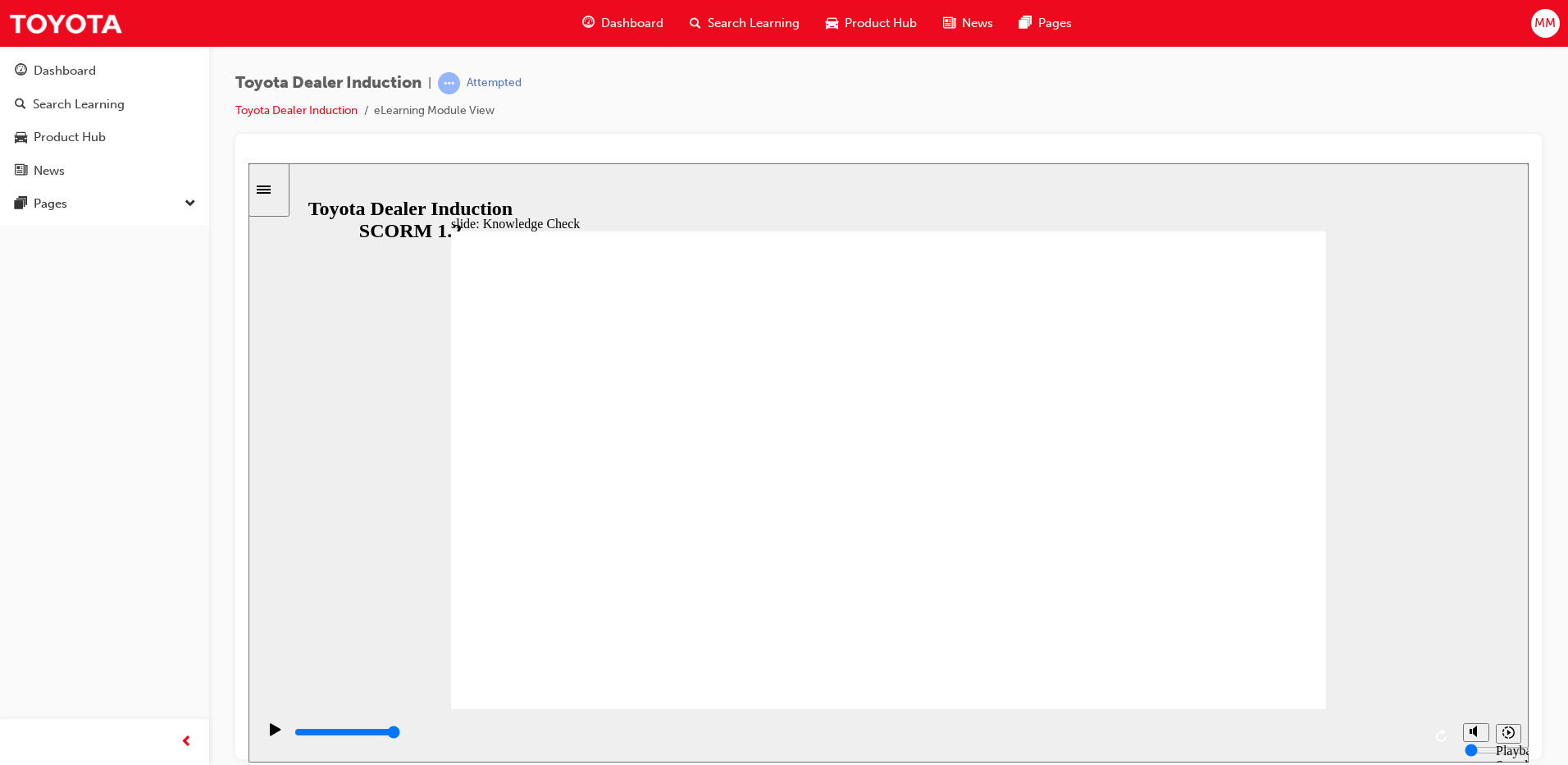
type input "Toyota Engage ap"
type input "Toyota Engage app"
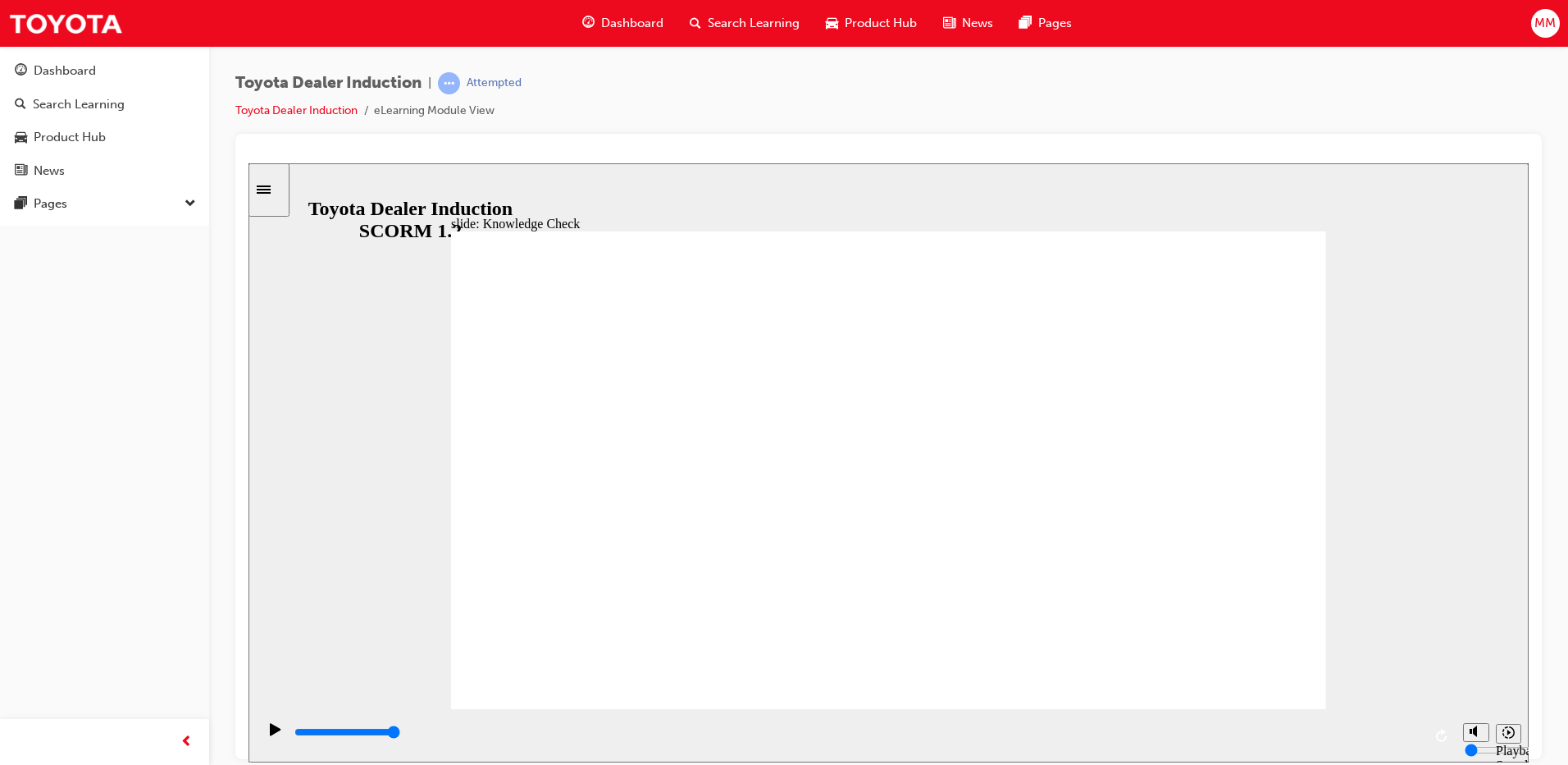
type input "Toyota Engage app"
drag, startPoint x: 1231, startPoint y: 673, endPoint x: 1239, endPoint y: 661, distance: 14.4
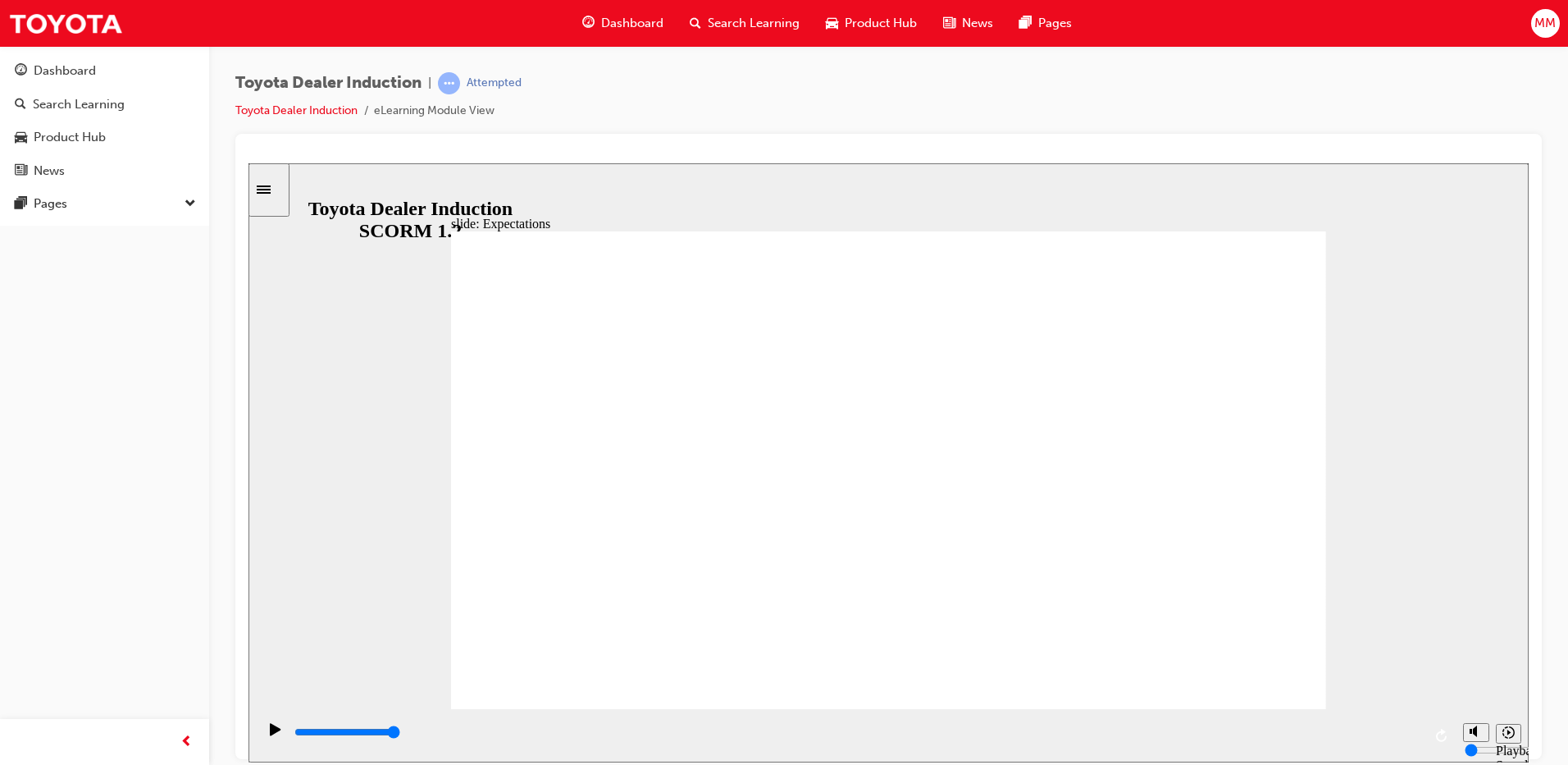
type input "7000"
checkbox input "true"
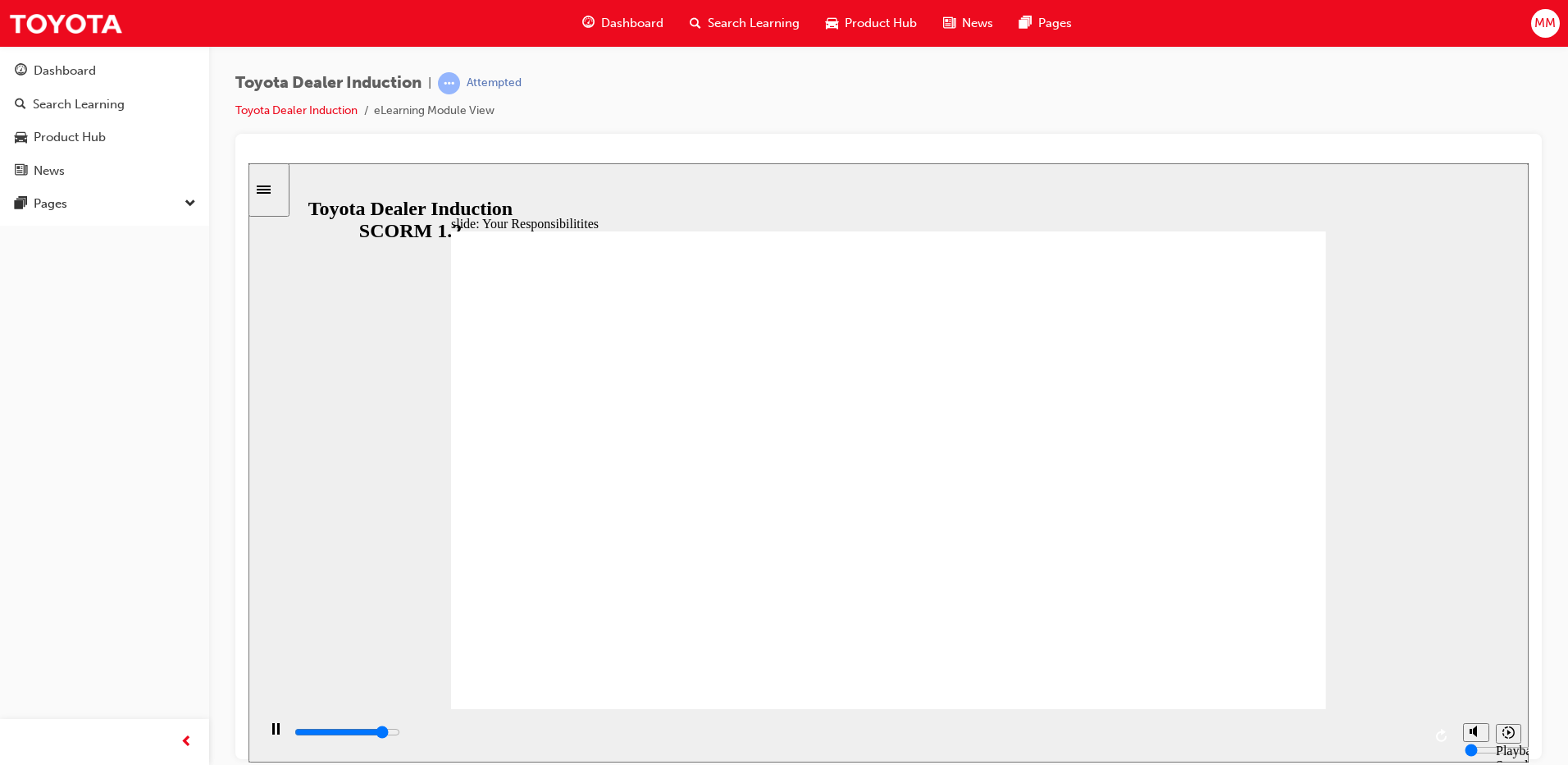
type input "7500"
checkbox input "true"
type input "8100"
checkbox input "false"
type input "8400"
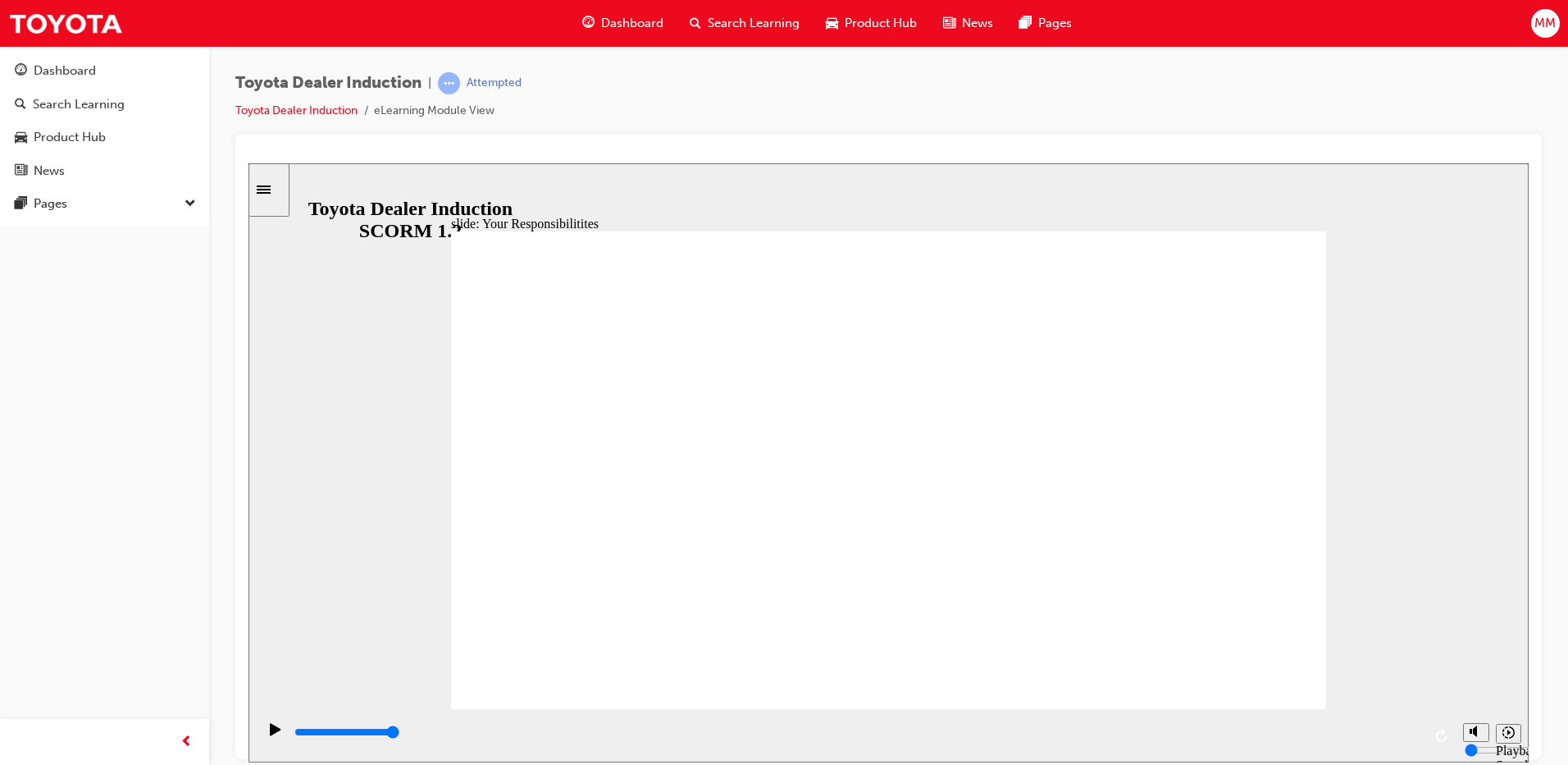
checkbox input "false"
checkbox input "true"
checkbox input "false"
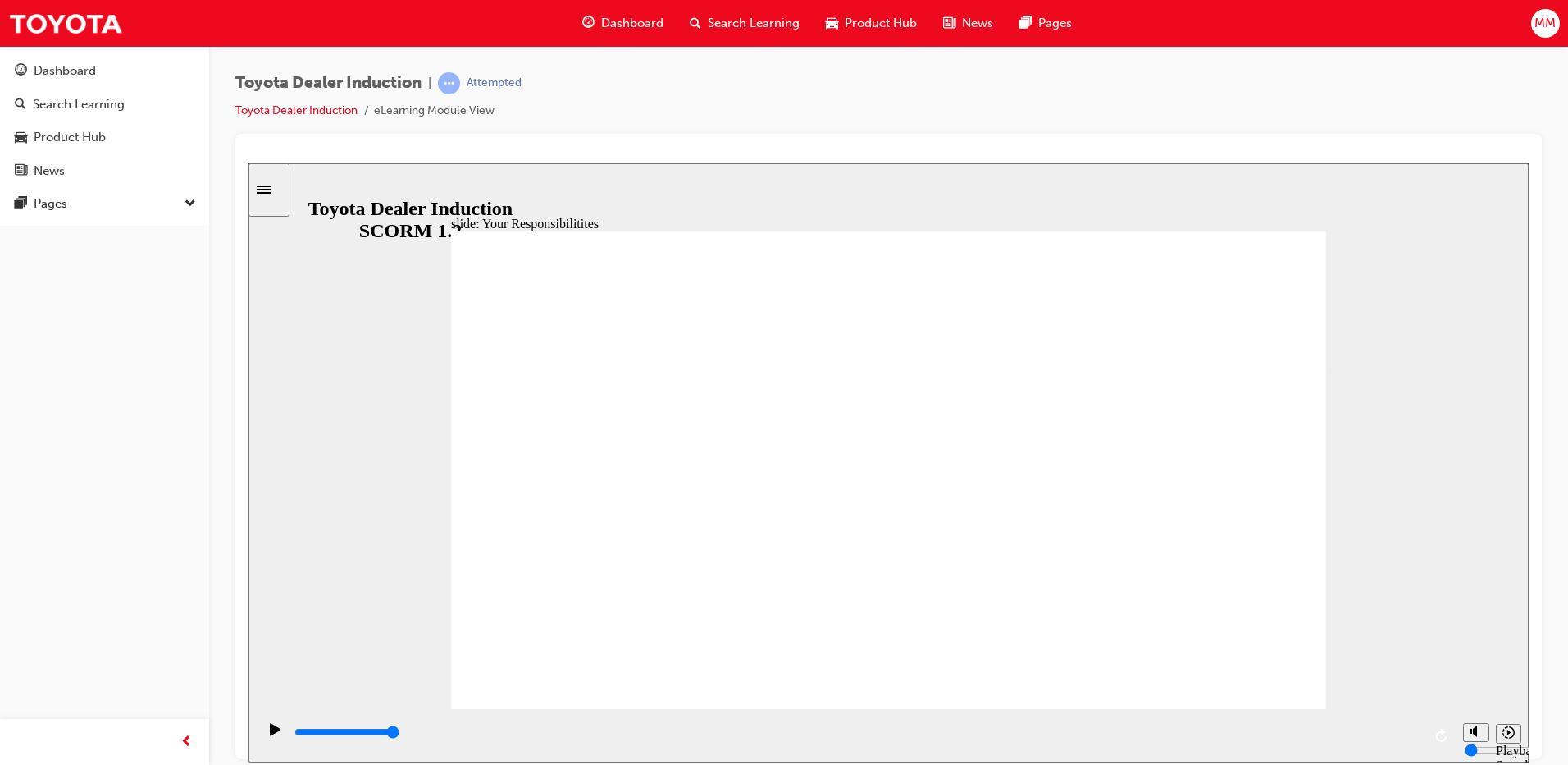
checkbox input "false"
checkbox input "true"
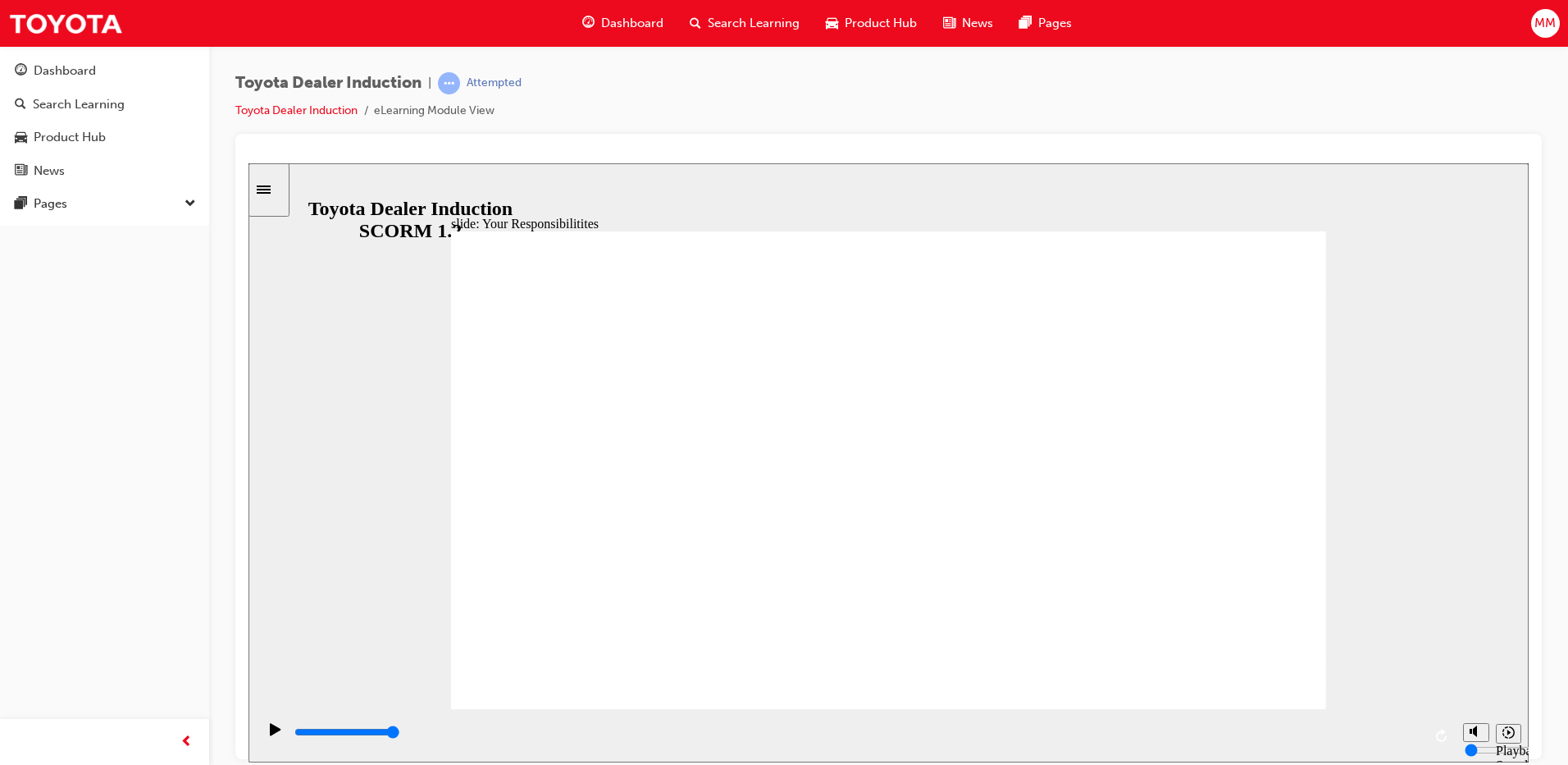
checkbox input "true"
checkbox input "false"
type input "8400"
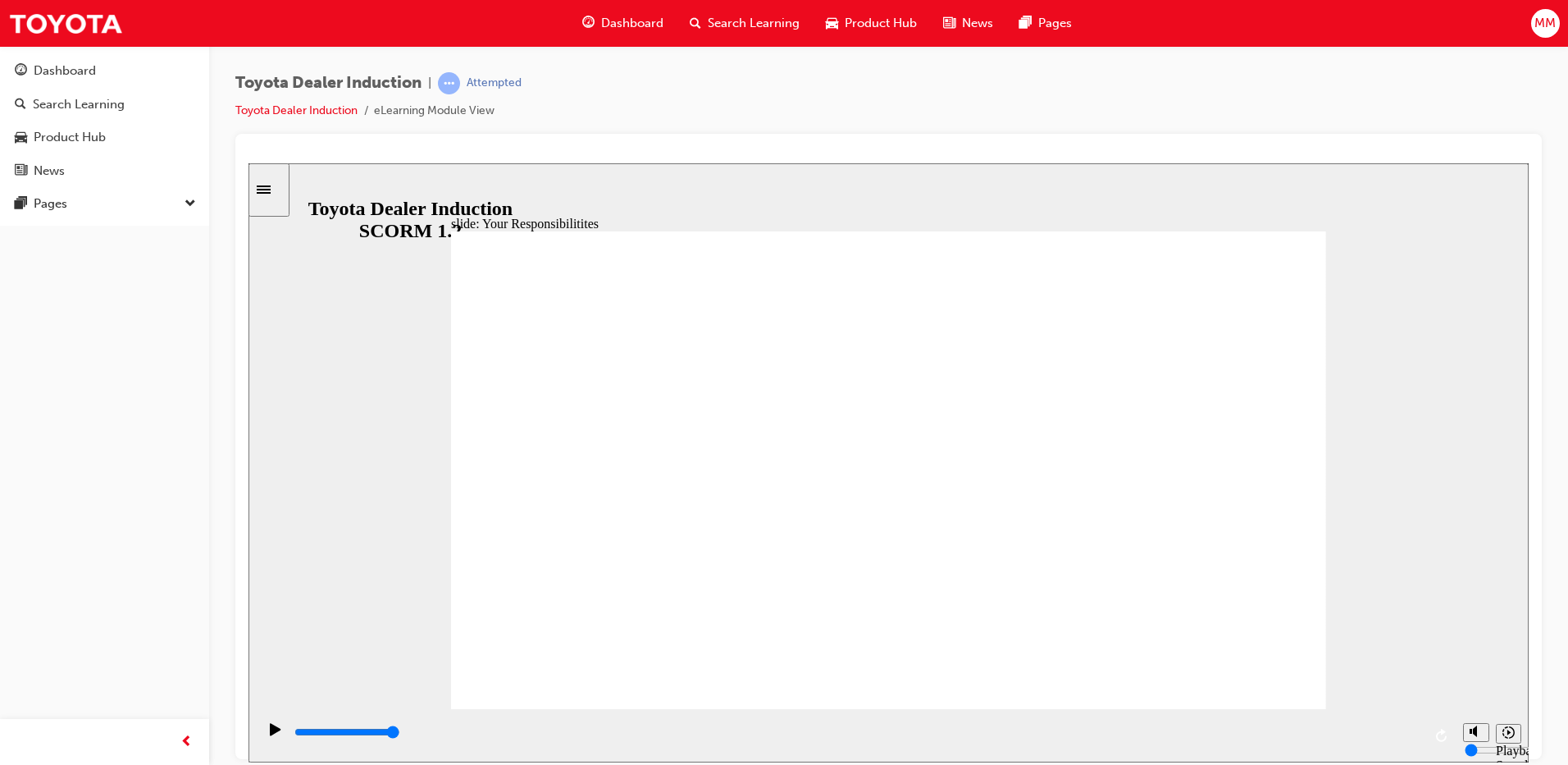
checkbox input "false"
checkbox input "true"
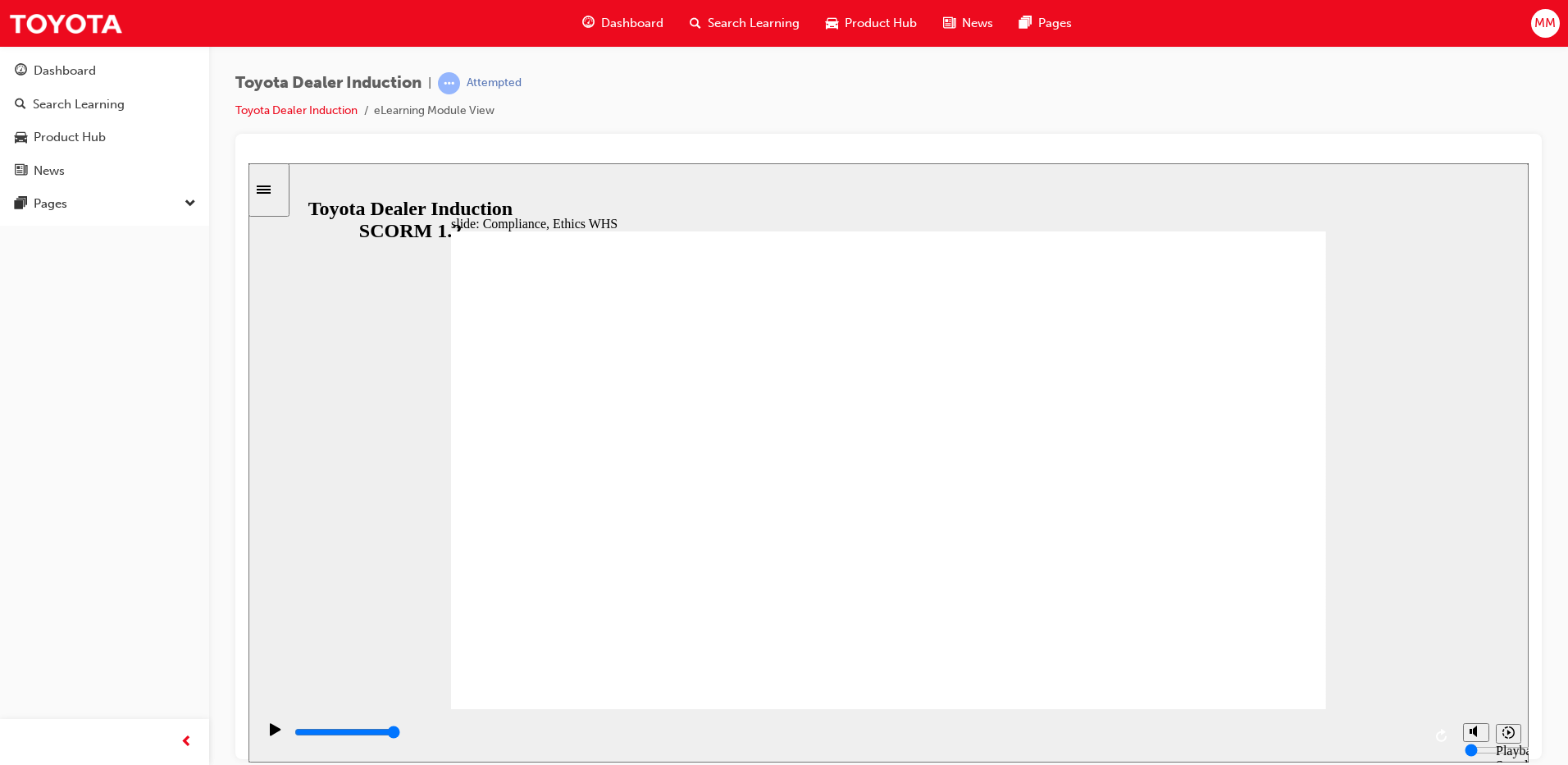
type input "8400"
checkbox input "false"
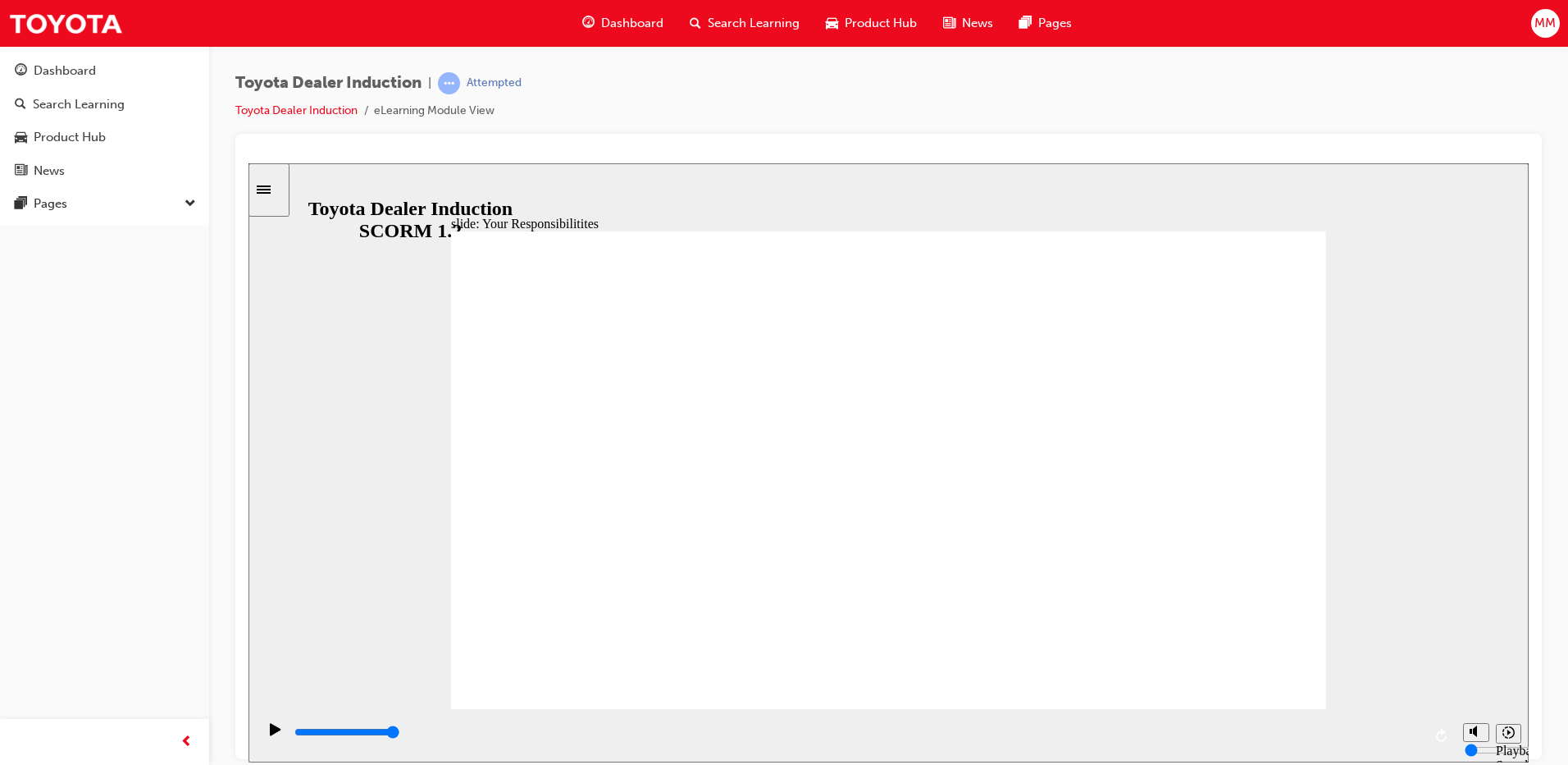
drag, startPoint x: 550, startPoint y: 374, endPoint x: 523, endPoint y: 431, distance: 63.1
checkbox input "false"
checkbox input "true"
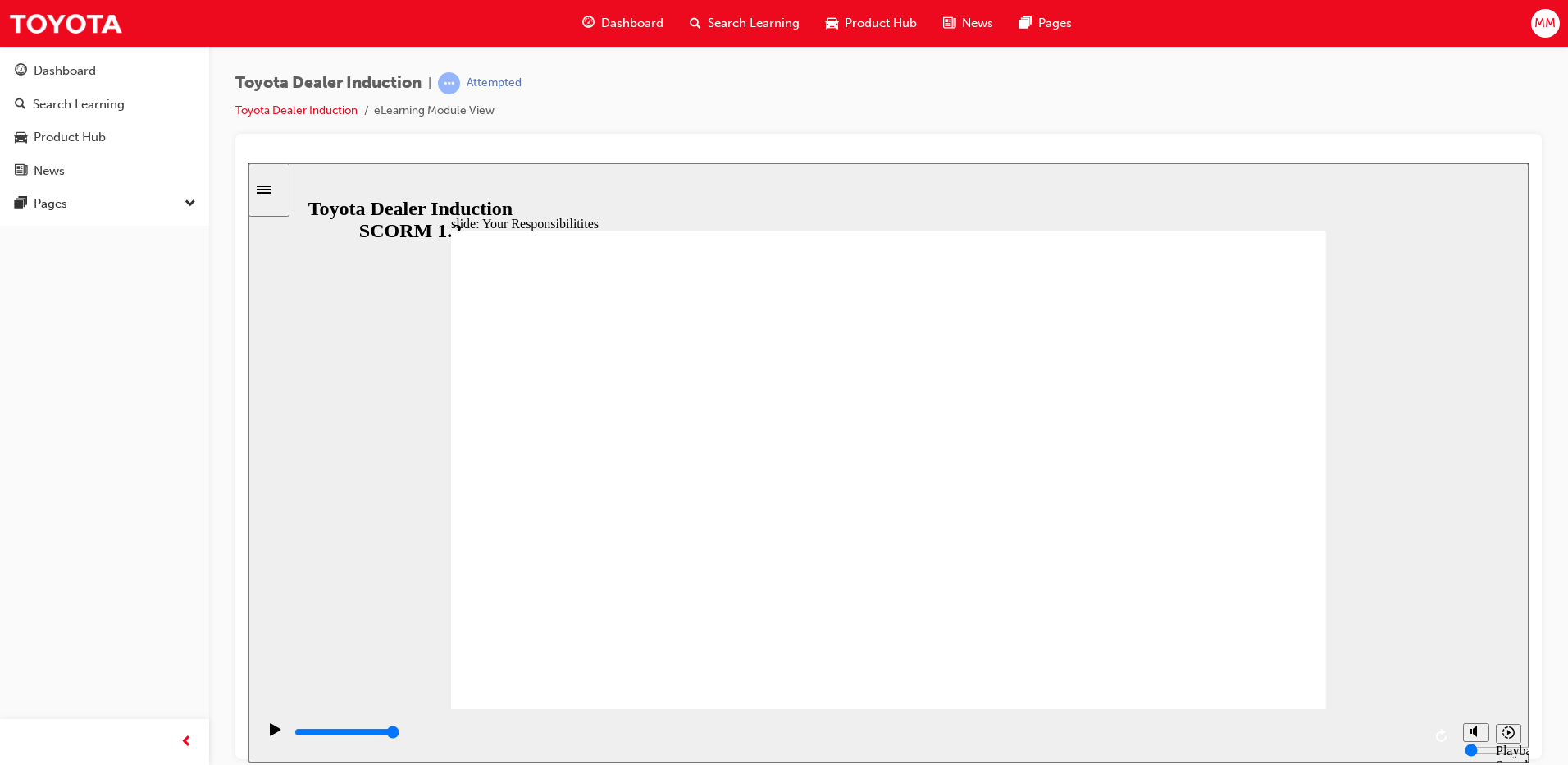
checkbox input "true"
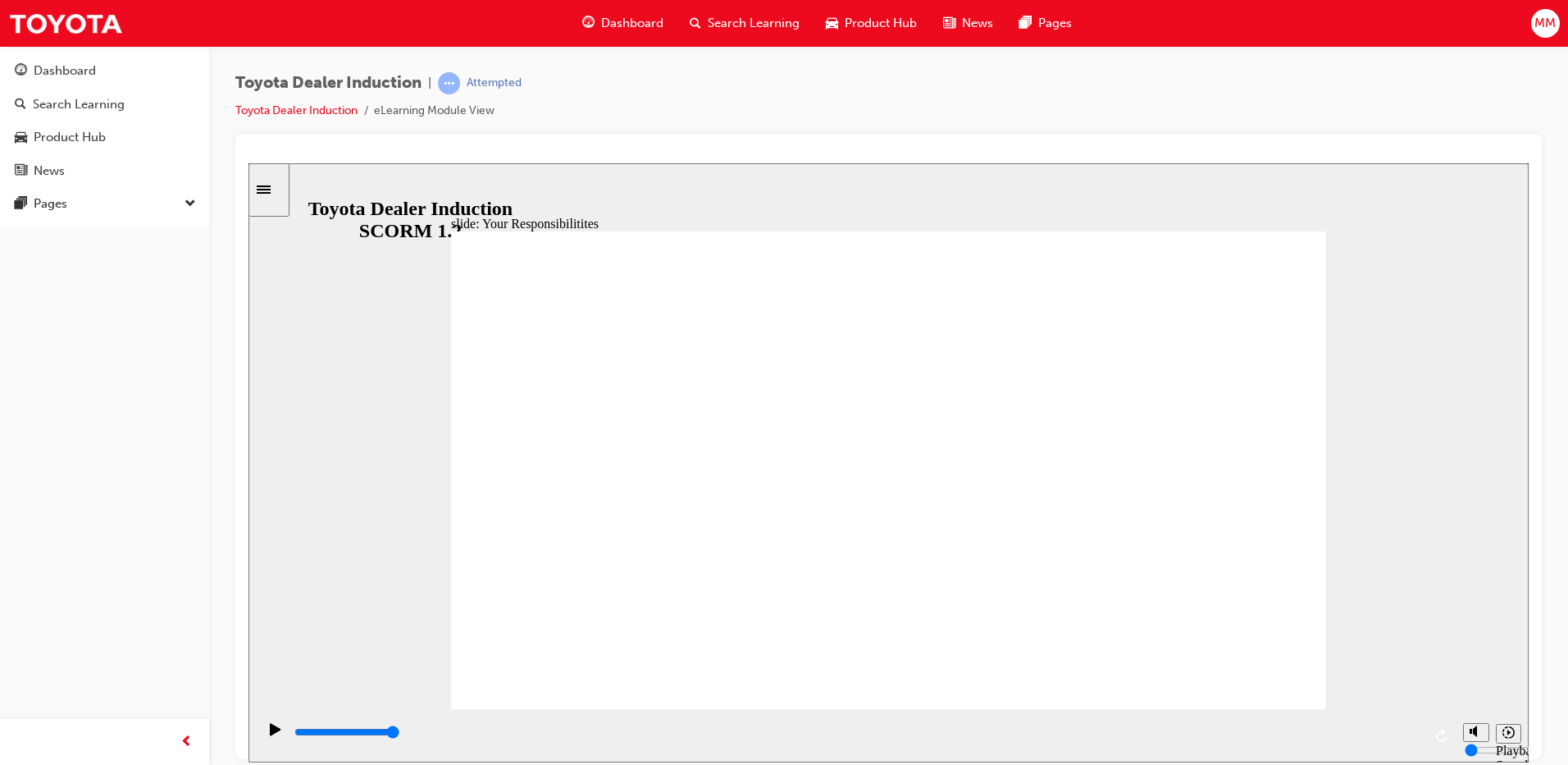
checkbox input "true"
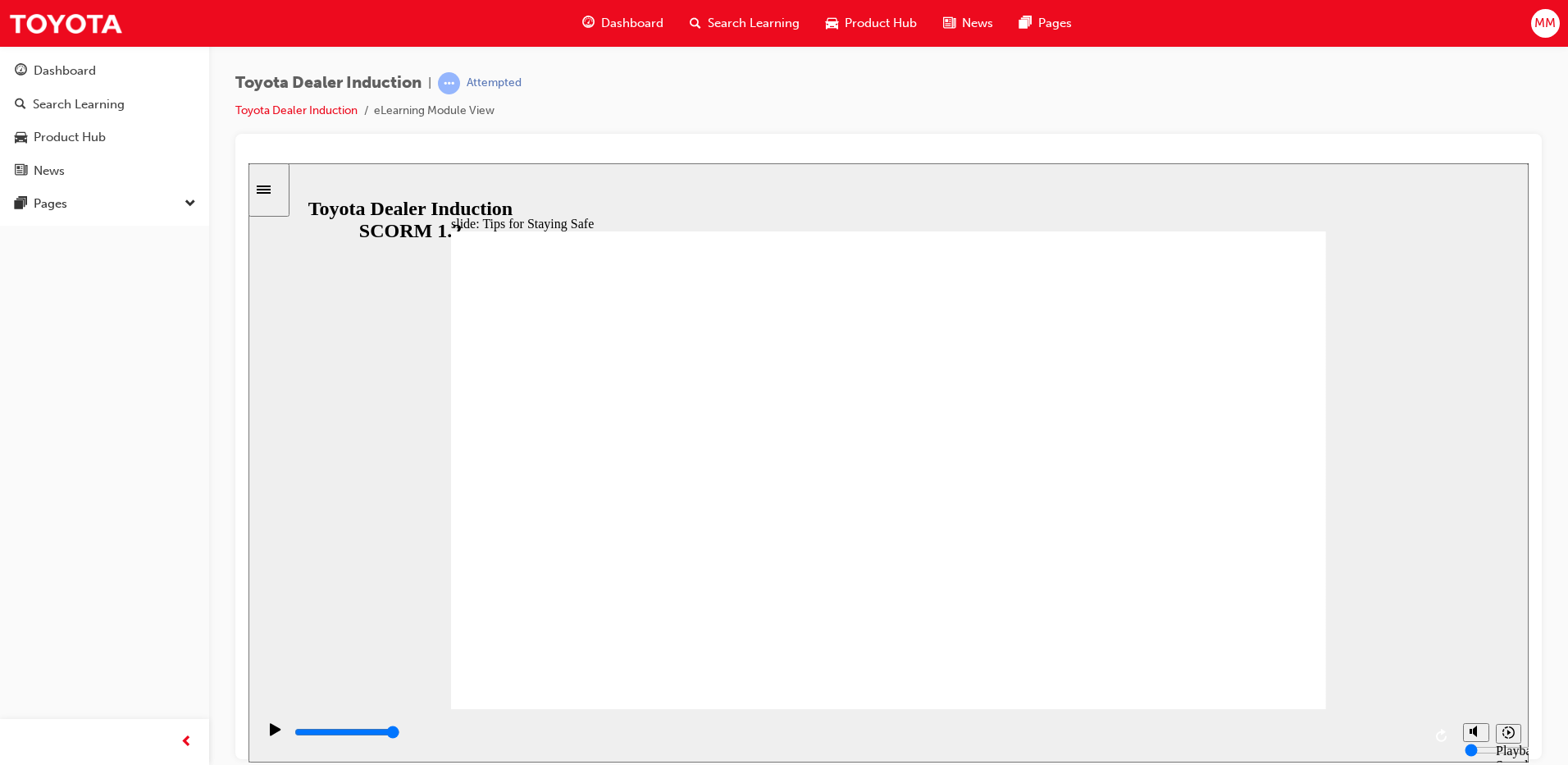
type input "5000"
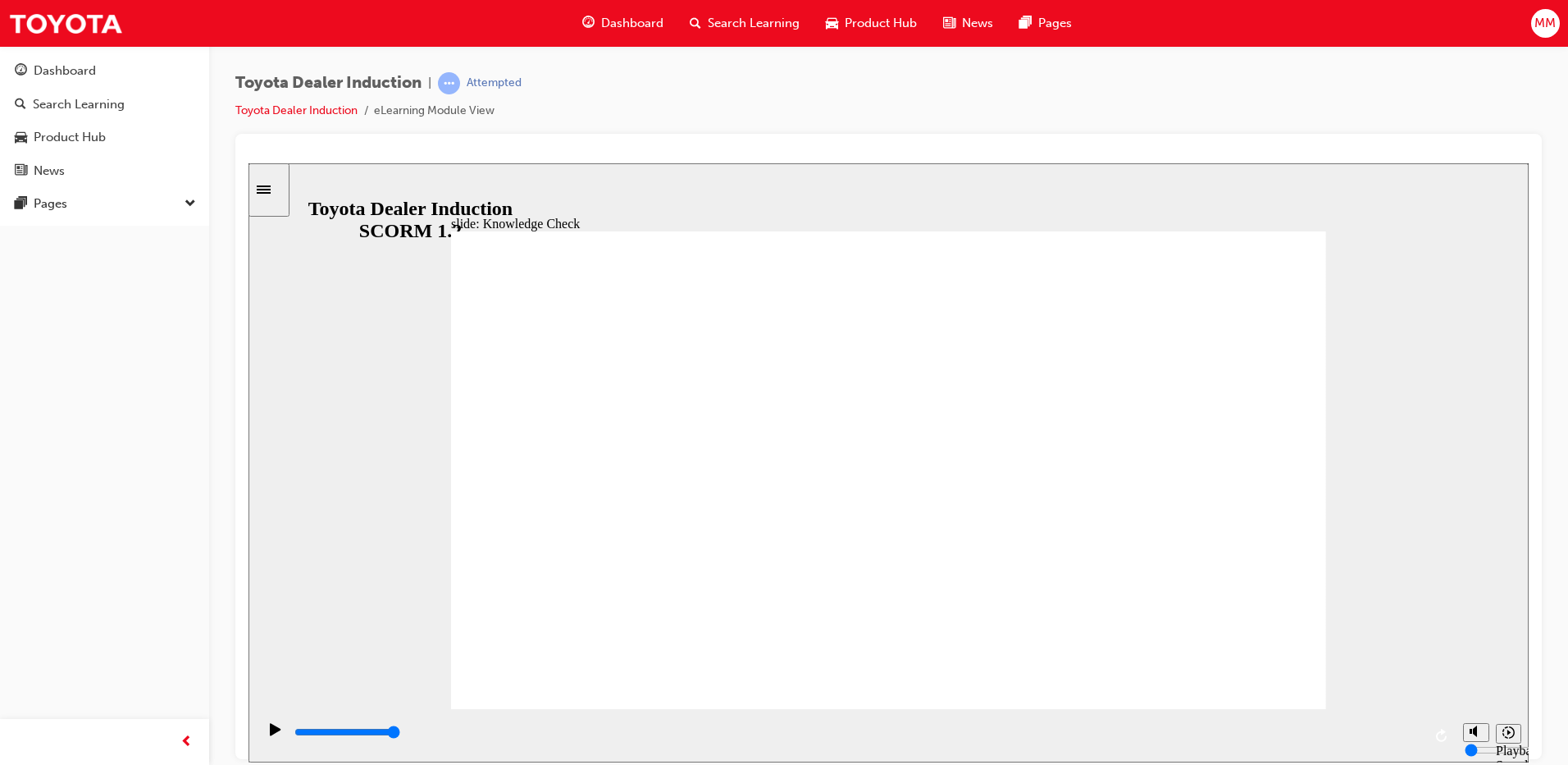
checkbox input "true"
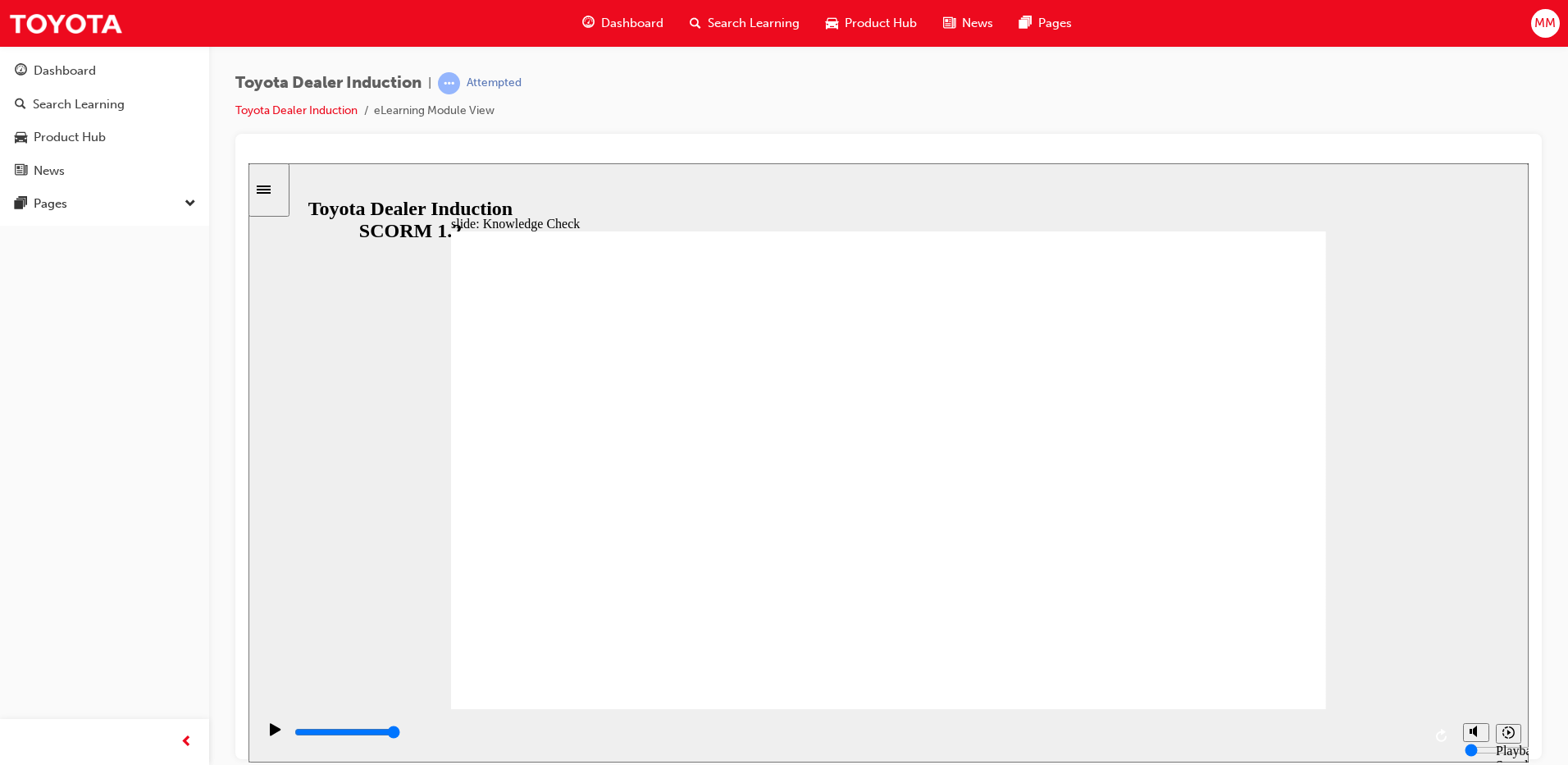
checkbox input "true"
type input "5000"
radio input "true"
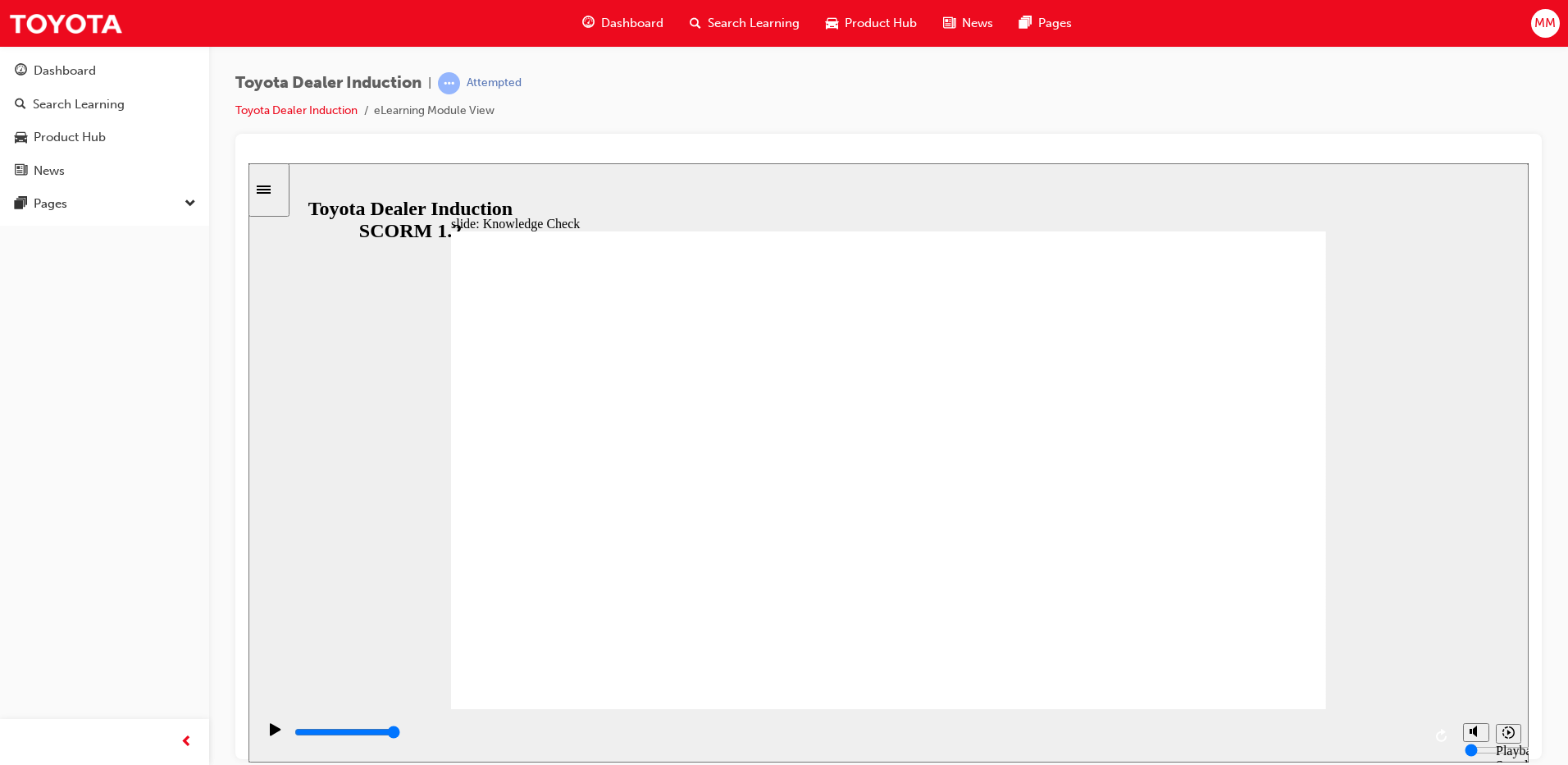
type input "5000"
checkbox input "true"
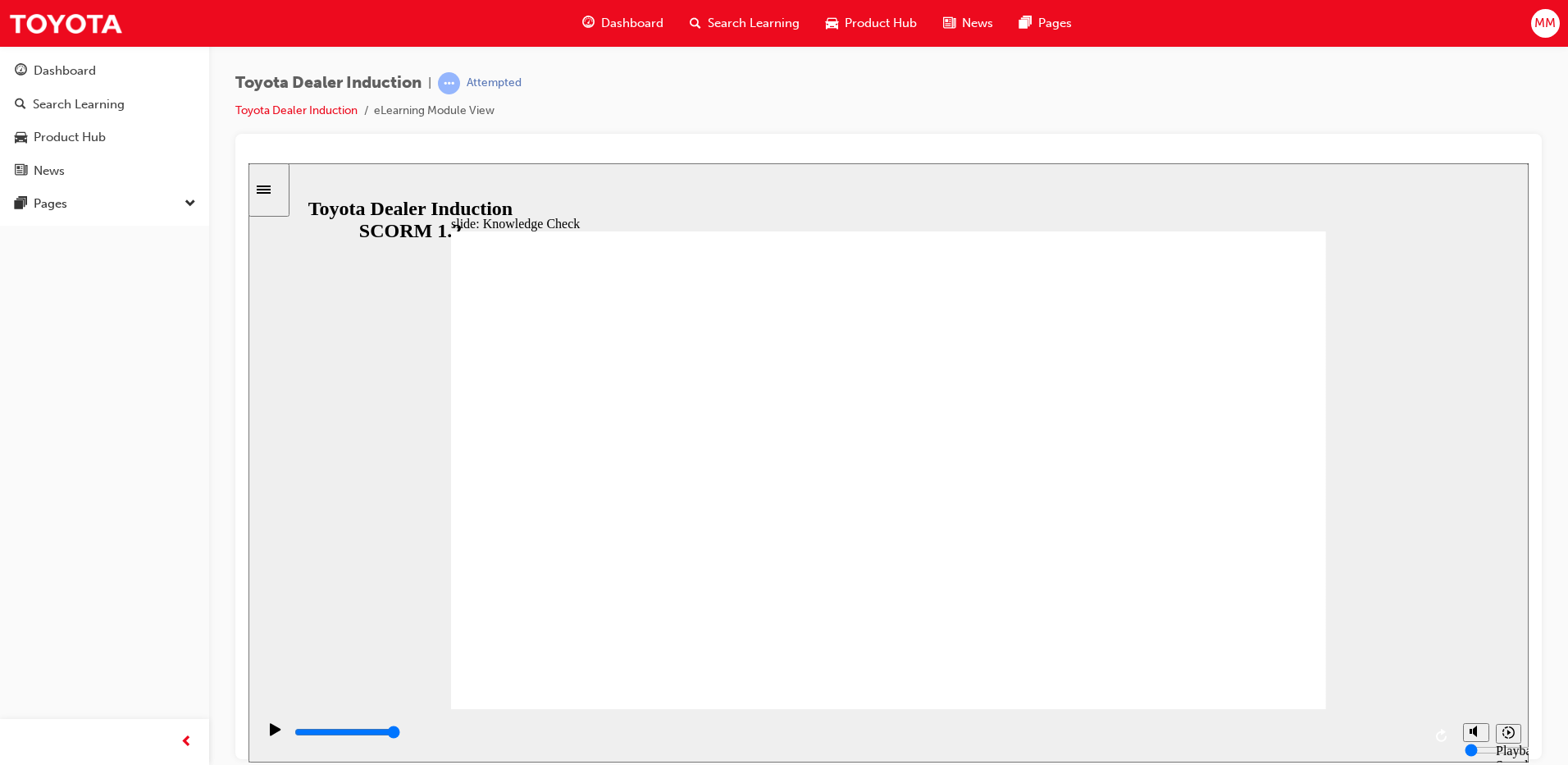
type input "5000"
checkbox input "true"
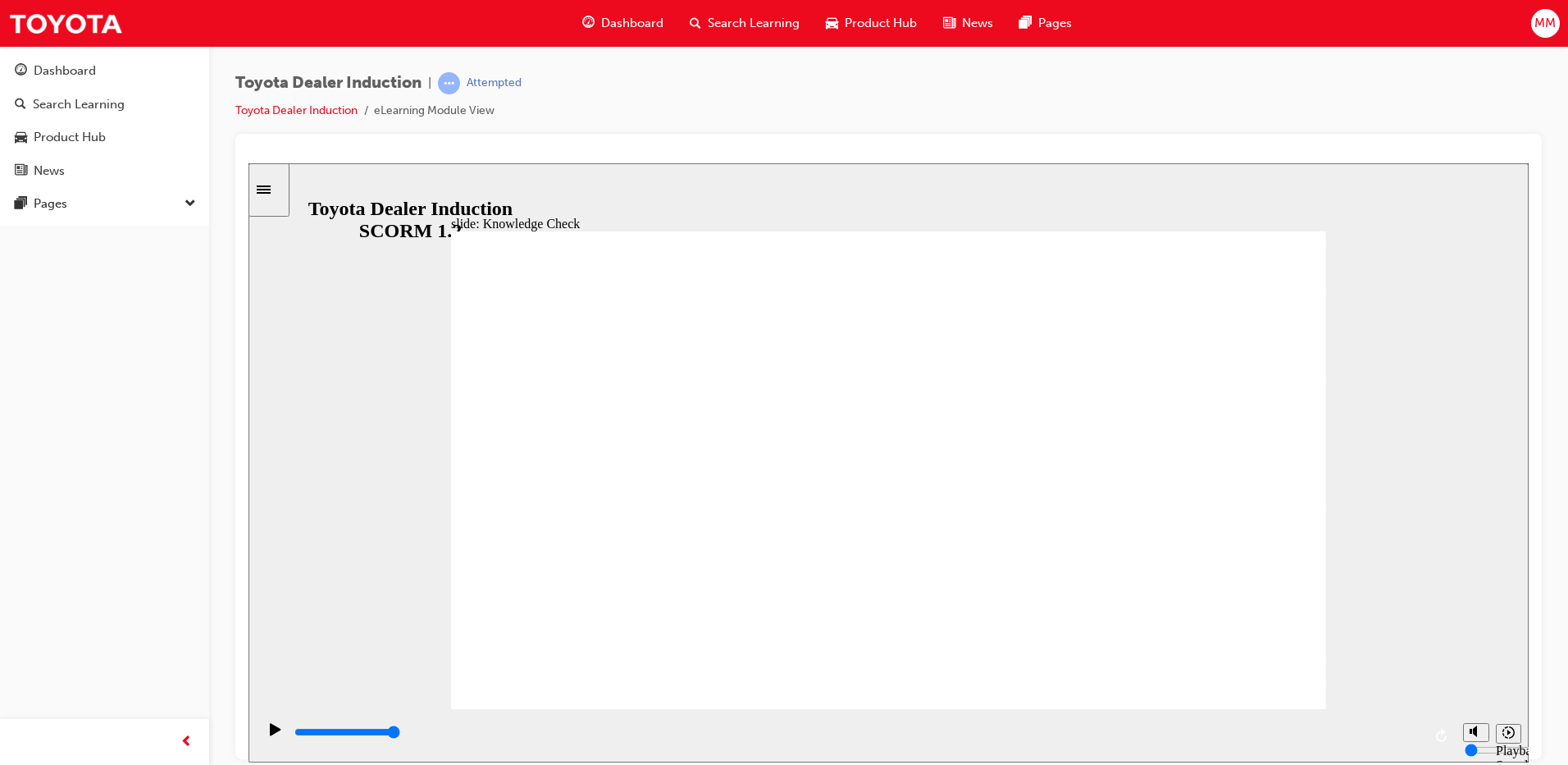
checkbox input "true"
type input "9900"
click at [189, 747] on span "prev-icon" at bounding box center [186, 742] width 12 height 21
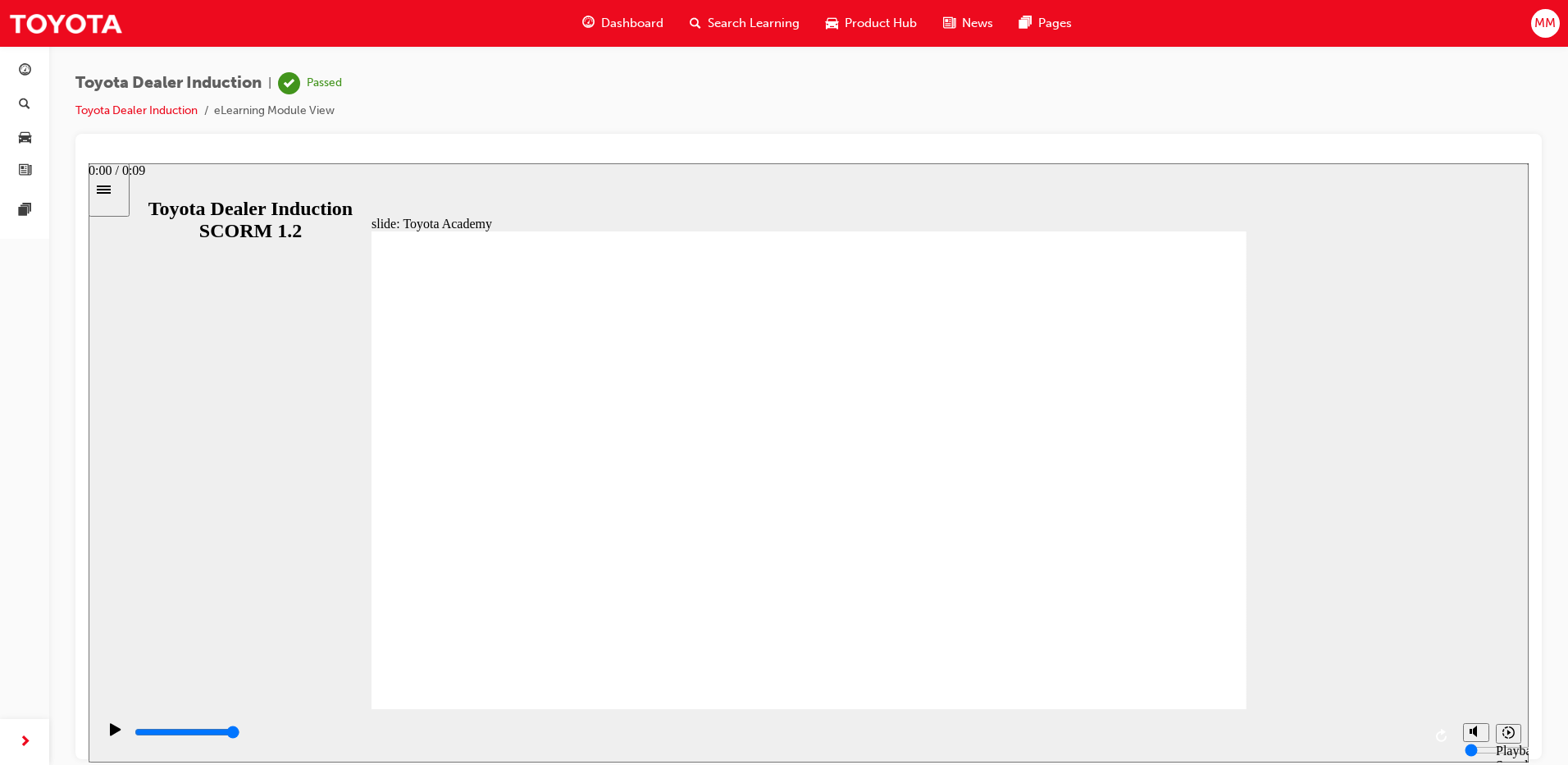
click at [22, 744] on span "next-icon" at bounding box center [25, 742] width 12 height 21
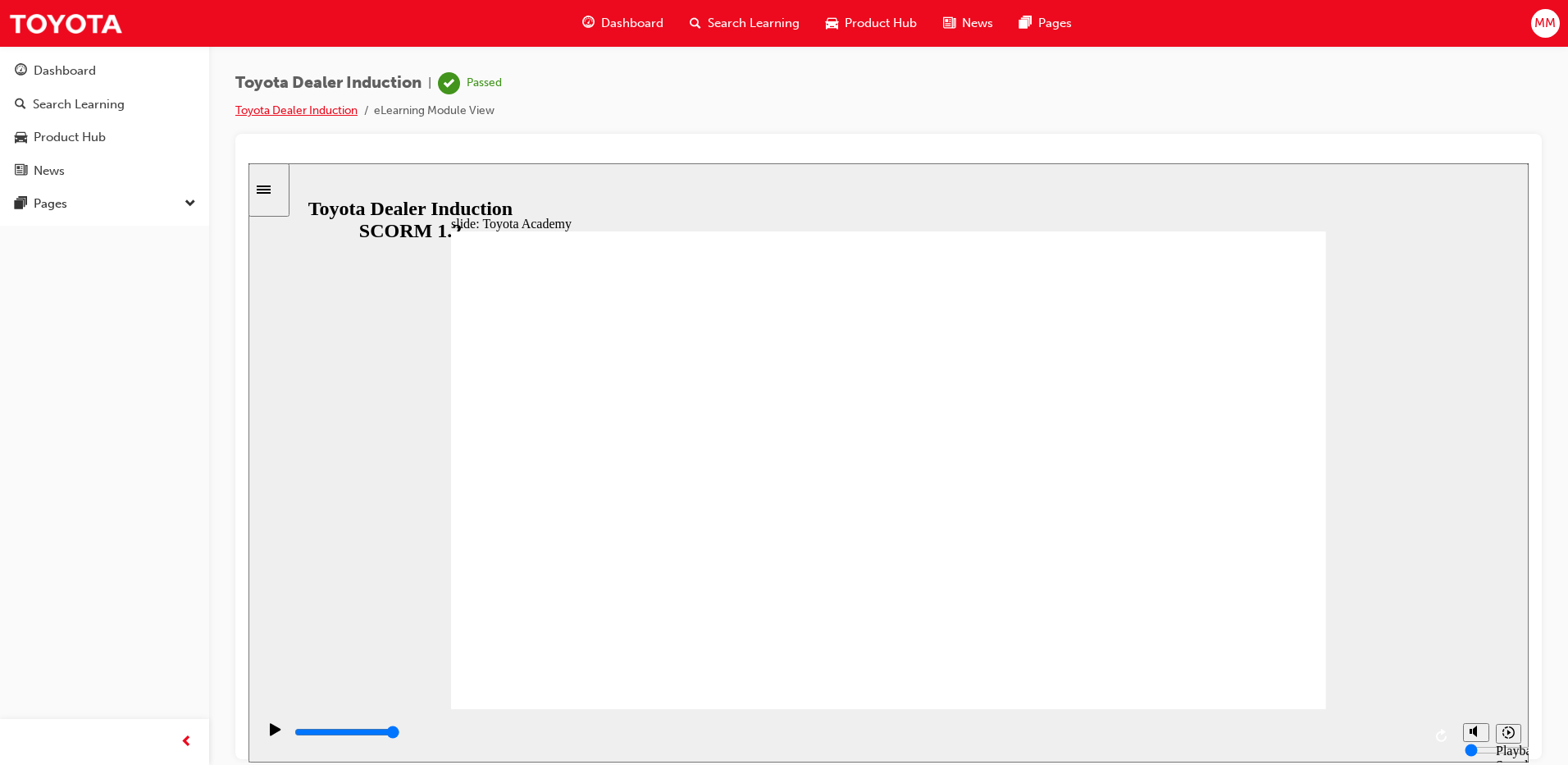
click at [312, 114] on link "Toyota Dealer Induction" at bounding box center [297, 110] width 122 height 14
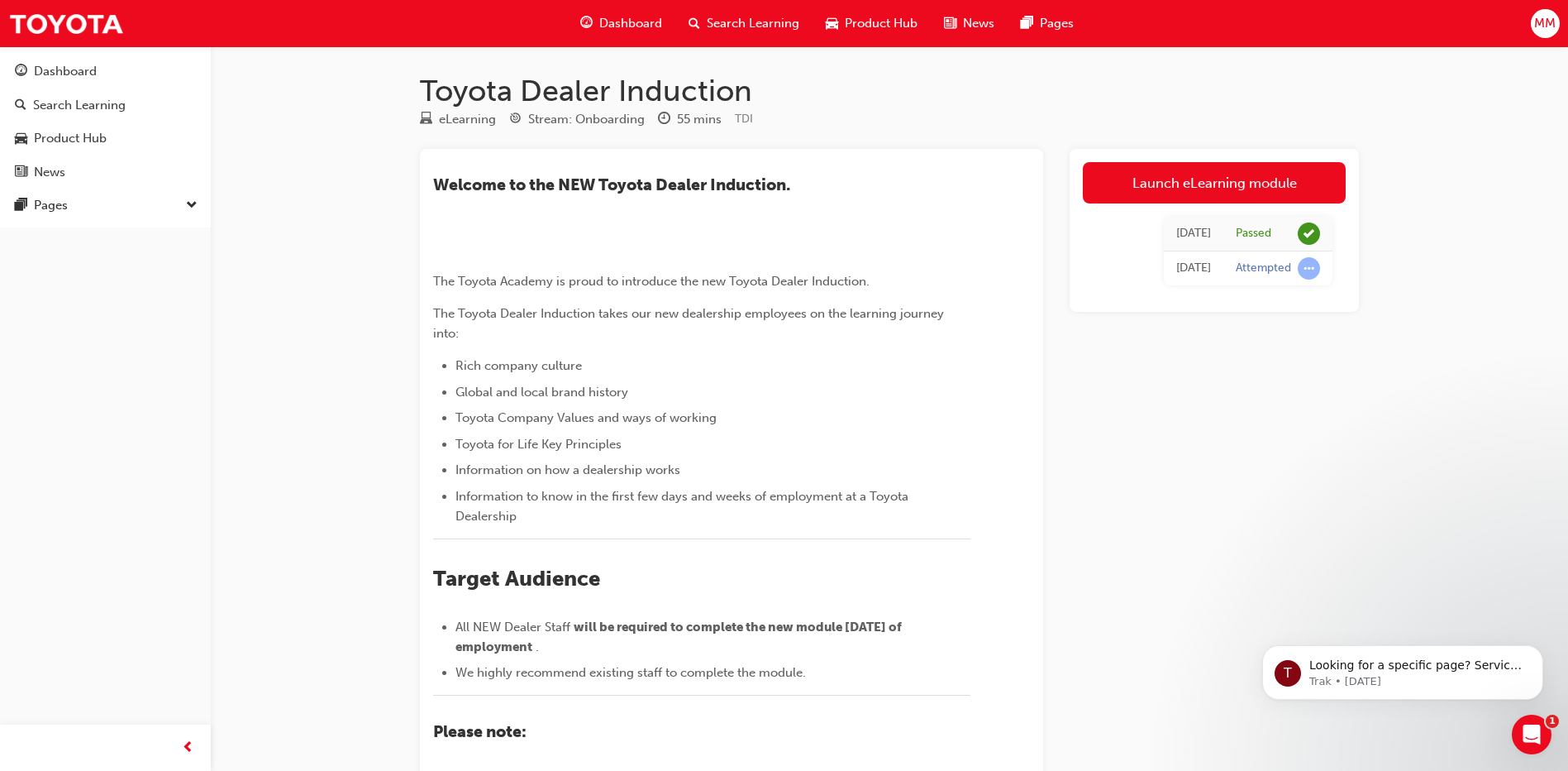
click at [618, 12] on div "Dashboard" at bounding box center [621, 23] width 108 height 34
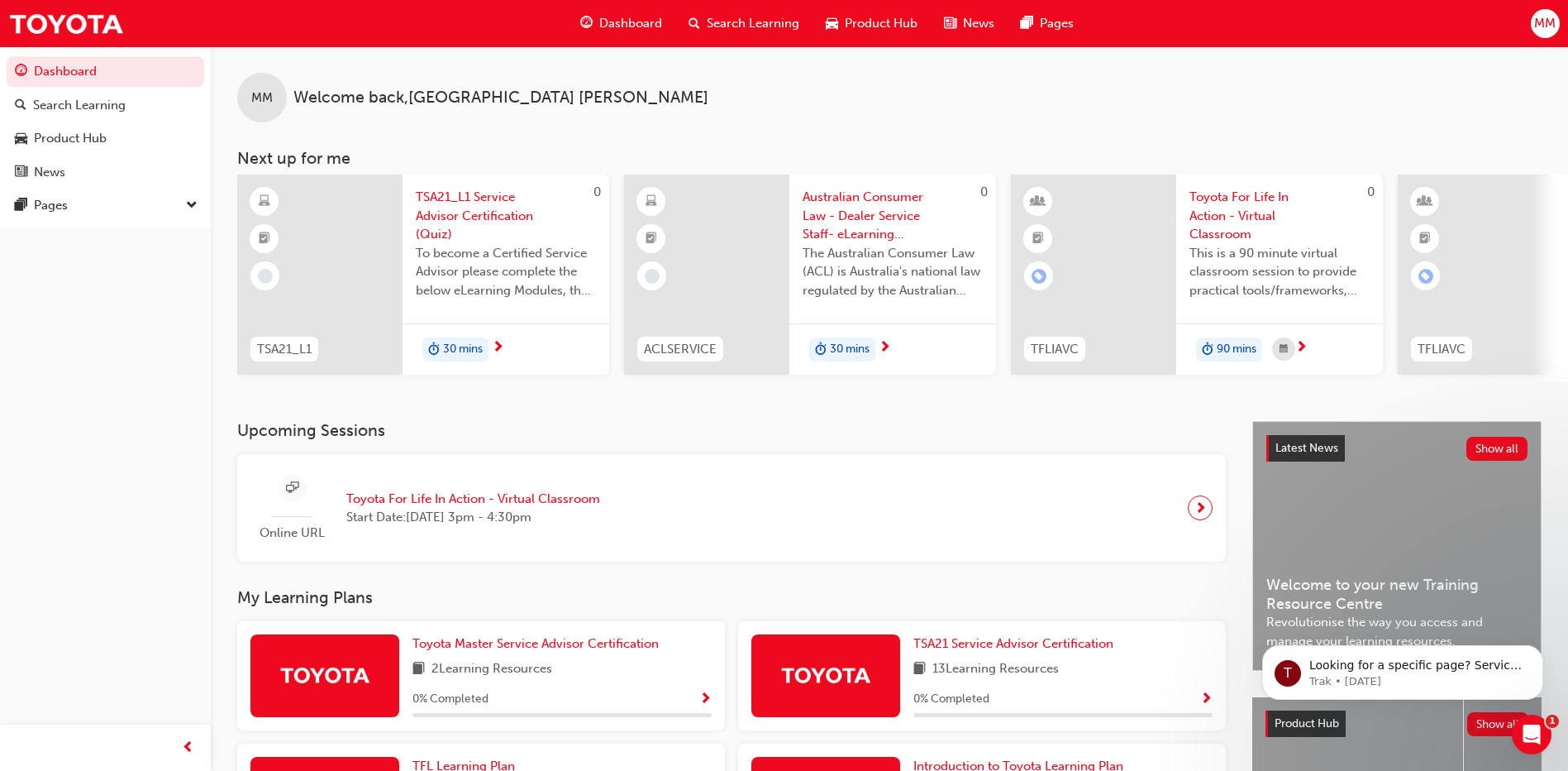
click at [326, 279] on div at bounding box center [320, 274] width 165 height 200
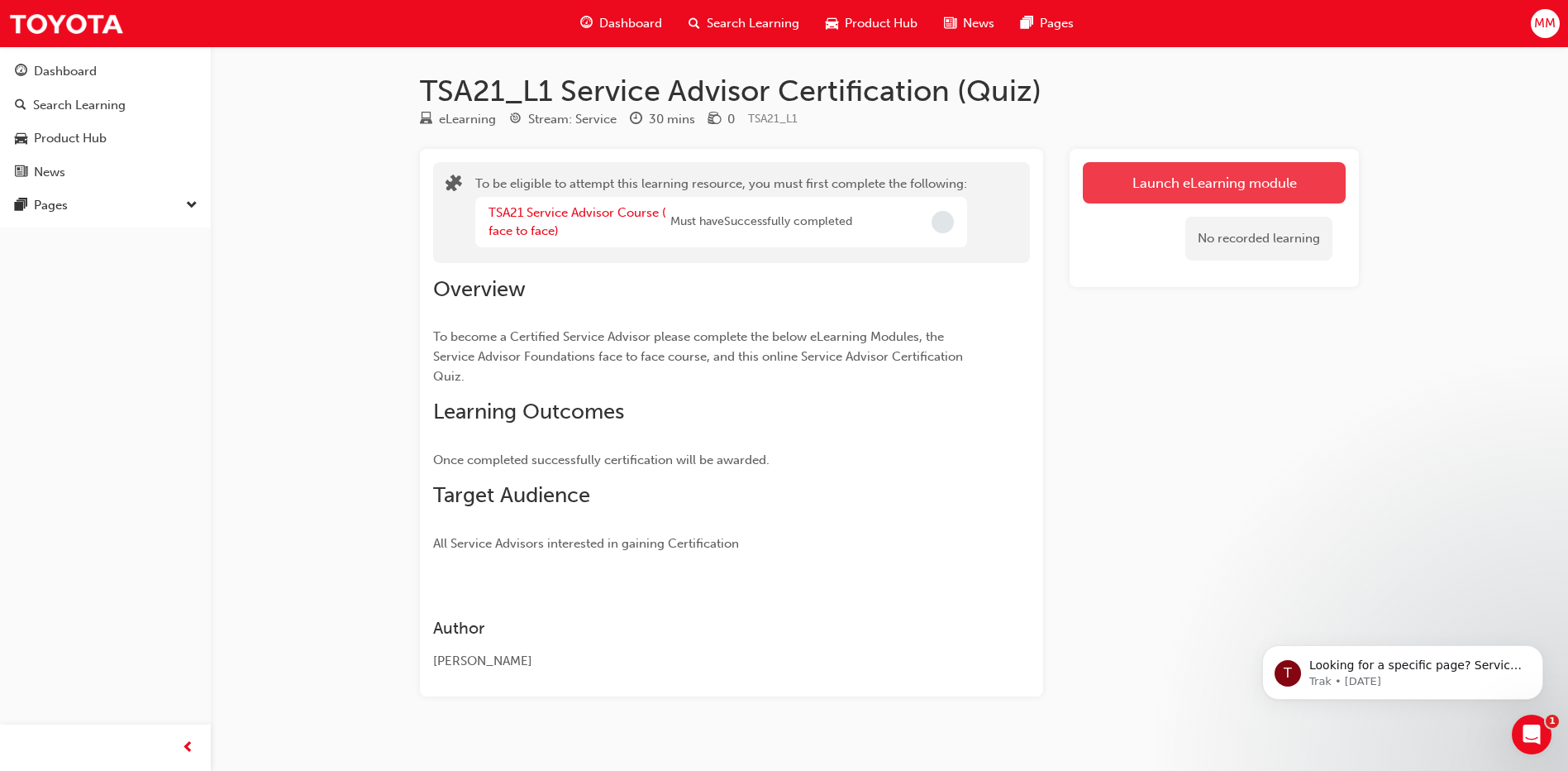
click at [1193, 182] on button "Launch eLearning module" at bounding box center [1214, 183] width 263 height 42
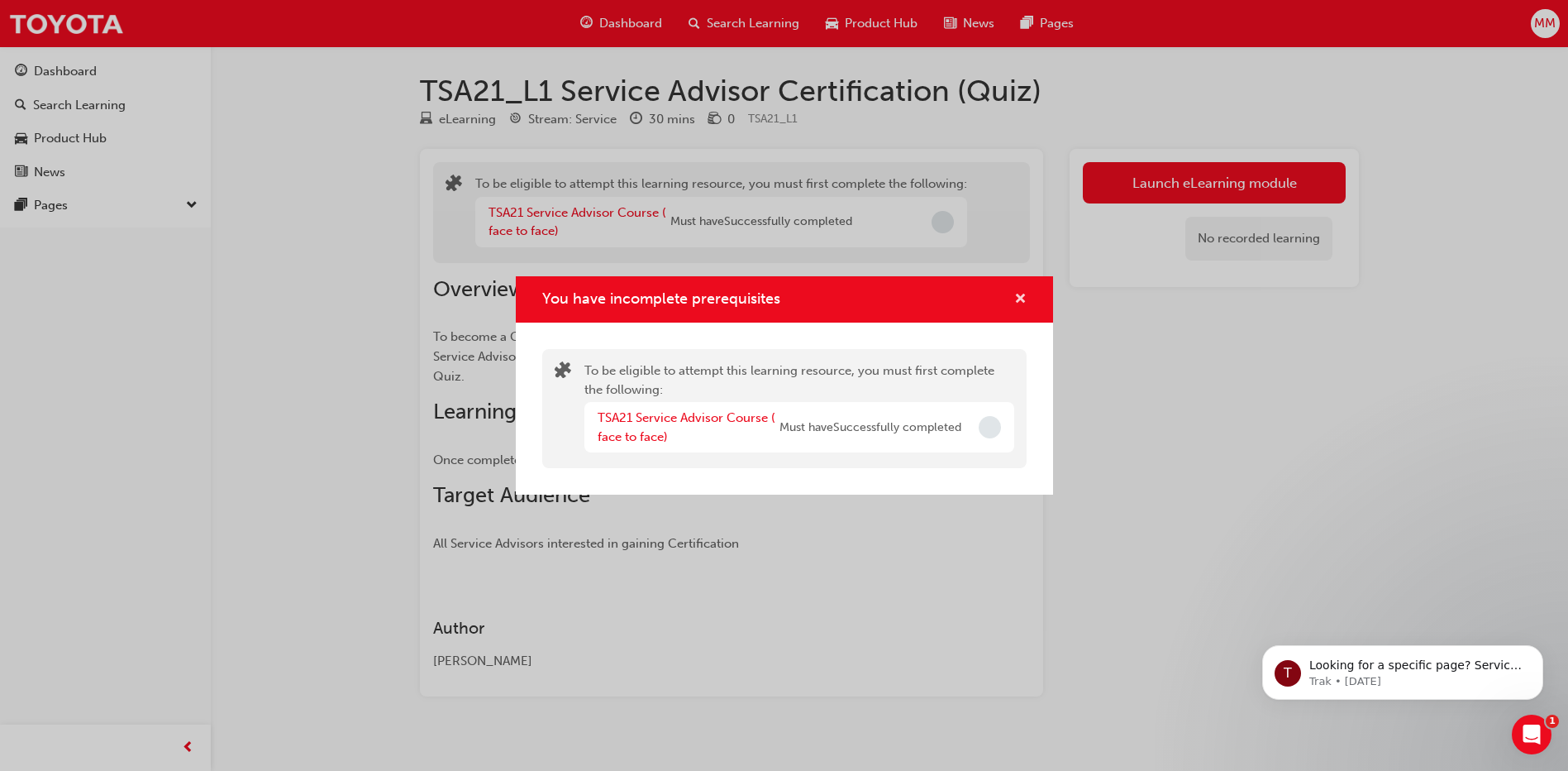
click at [1022, 293] on span "cross-icon" at bounding box center [1020, 300] width 12 height 15
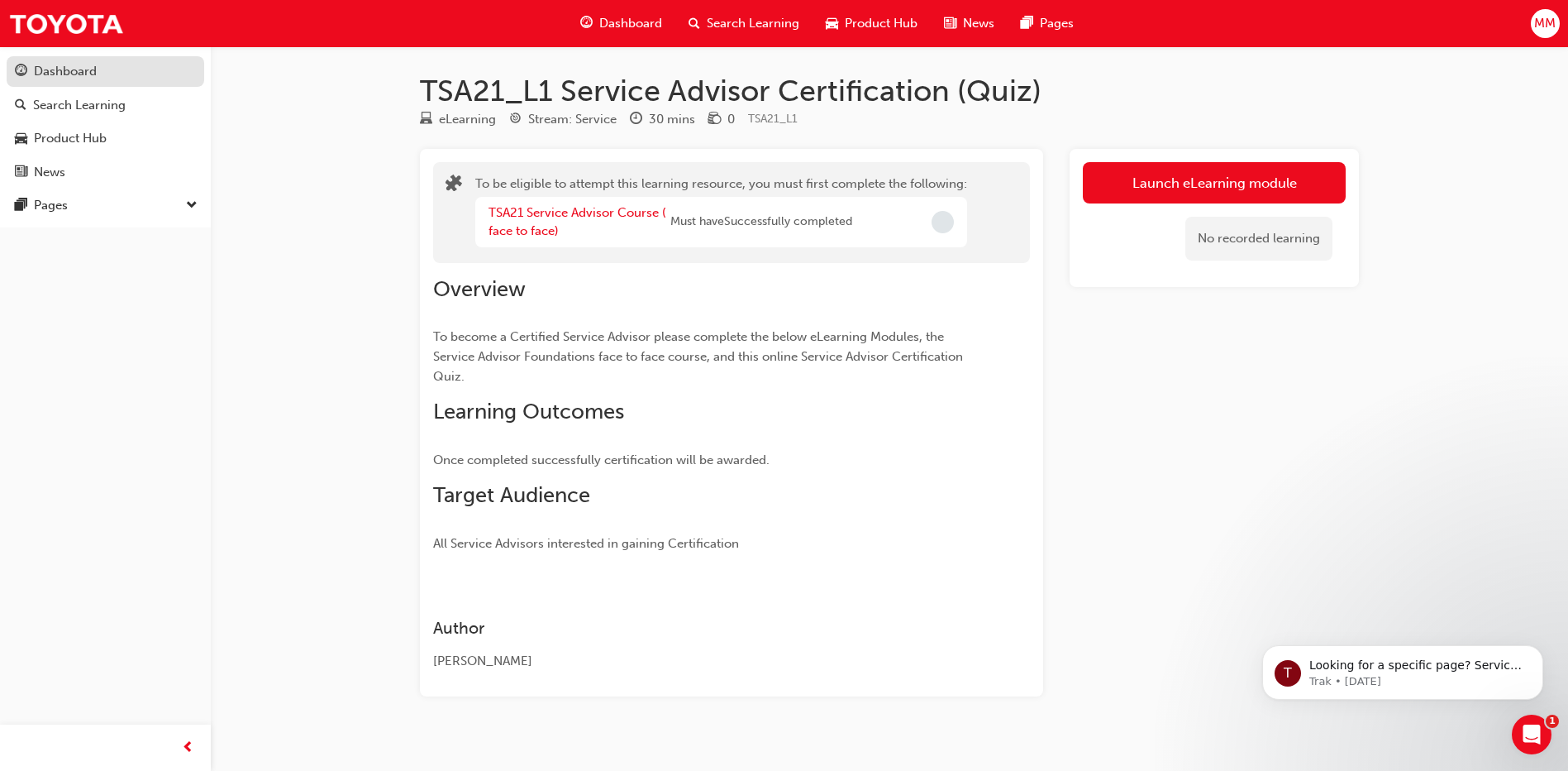
click at [83, 84] on link "Dashboard" at bounding box center [105, 71] width 198 height 31
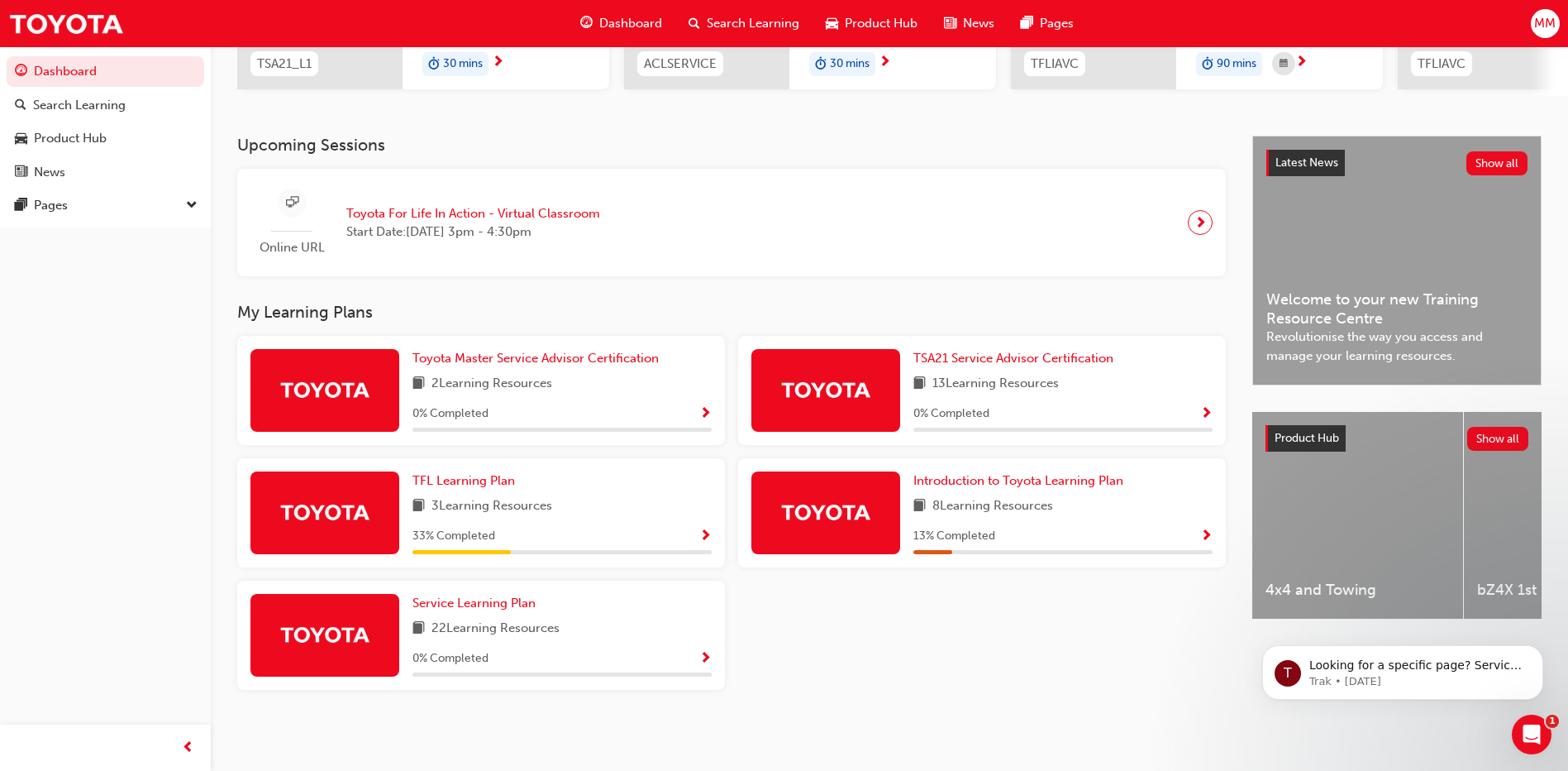
scroll to position [292, 0]
click at [439, 479] on span "TFL Learning Plan" at bounding box center [463, 480] width 102 height 15
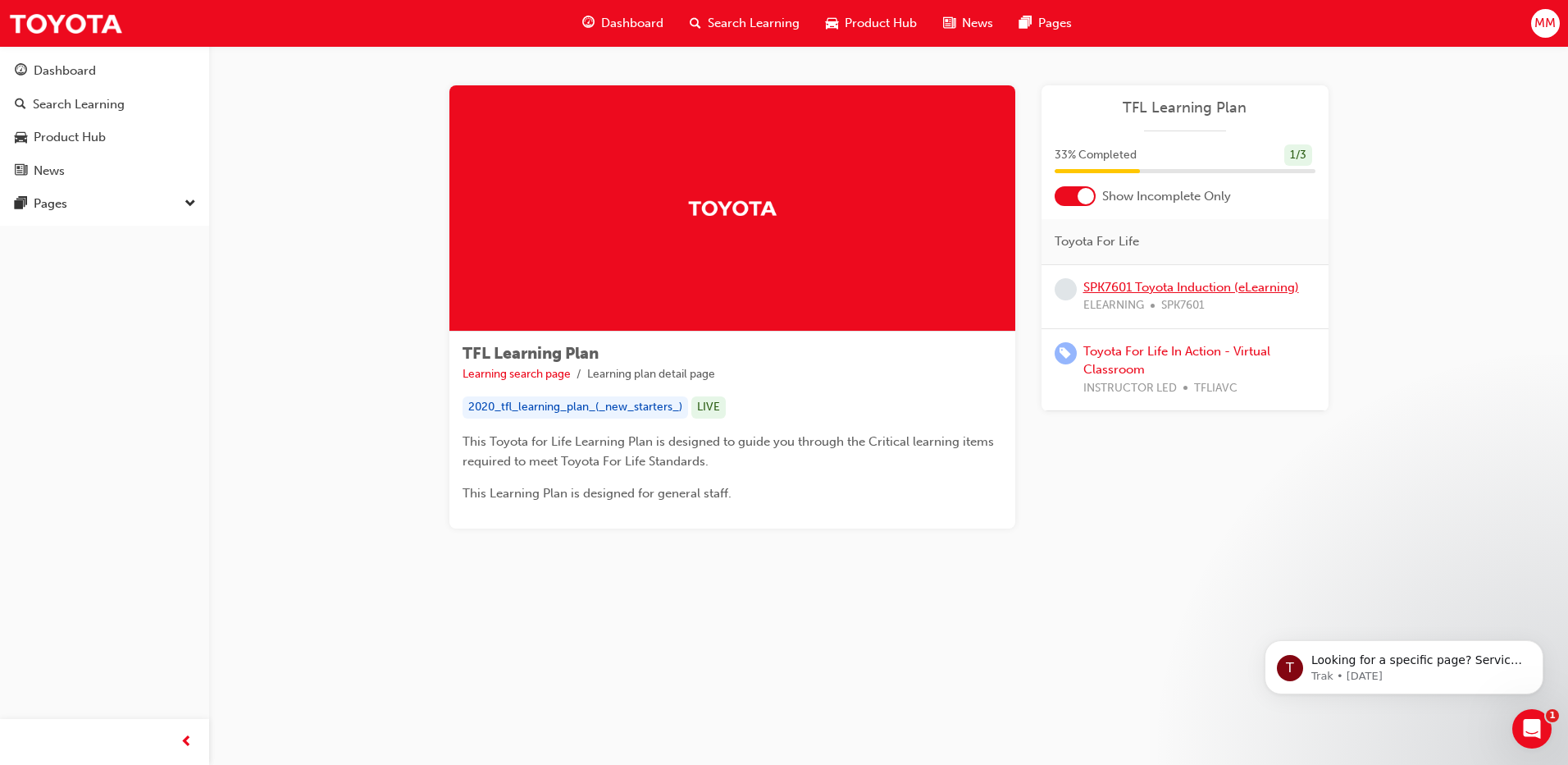
click at [1205, 287] on link "SPK7601 Toyota Induction (eLearning)" at bounding box center [1191, 287] width 216 height 15
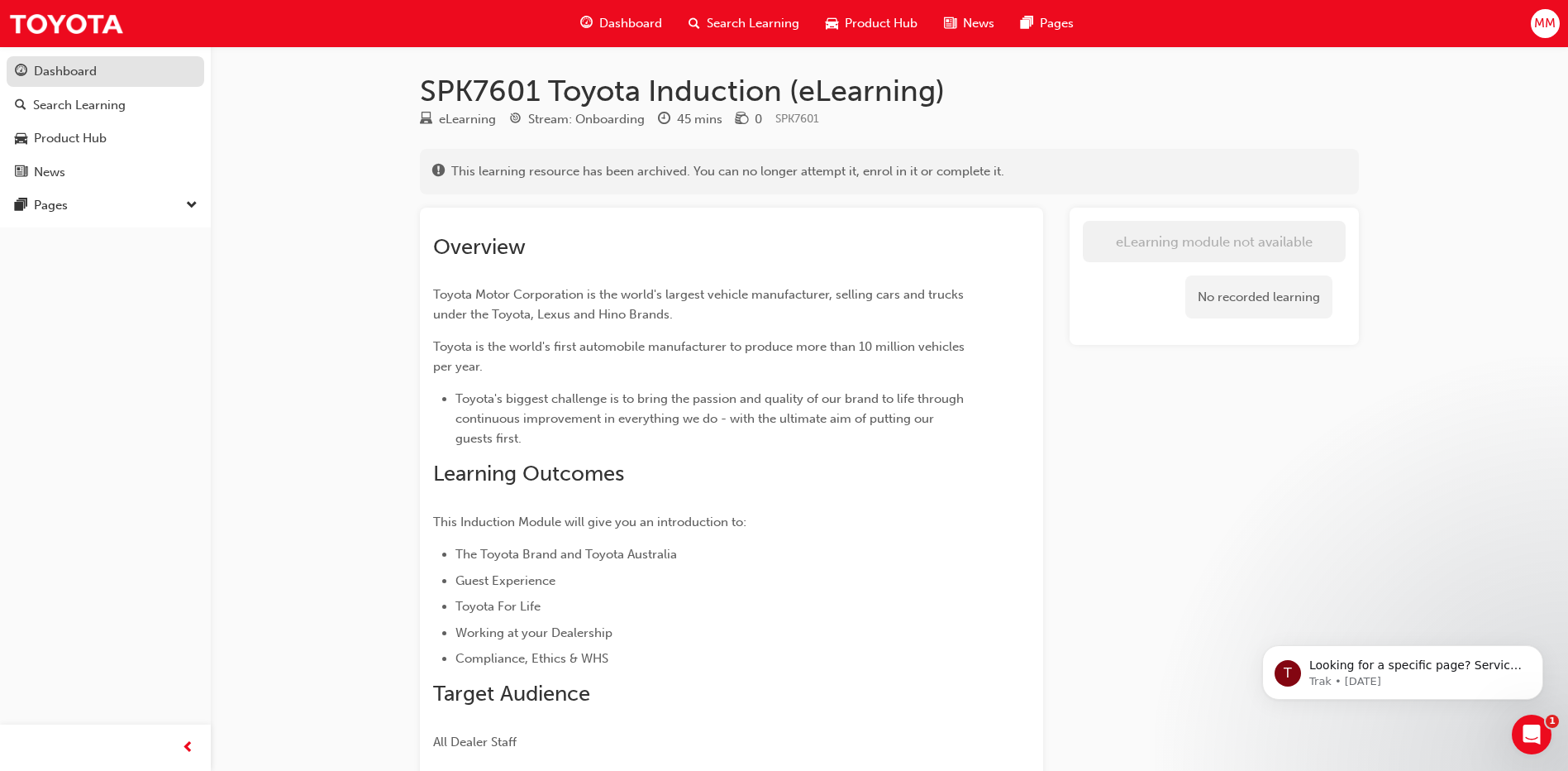
click at [62, 81] on div "Dashboard" at bounding box center [105, 71] width 181 height 21
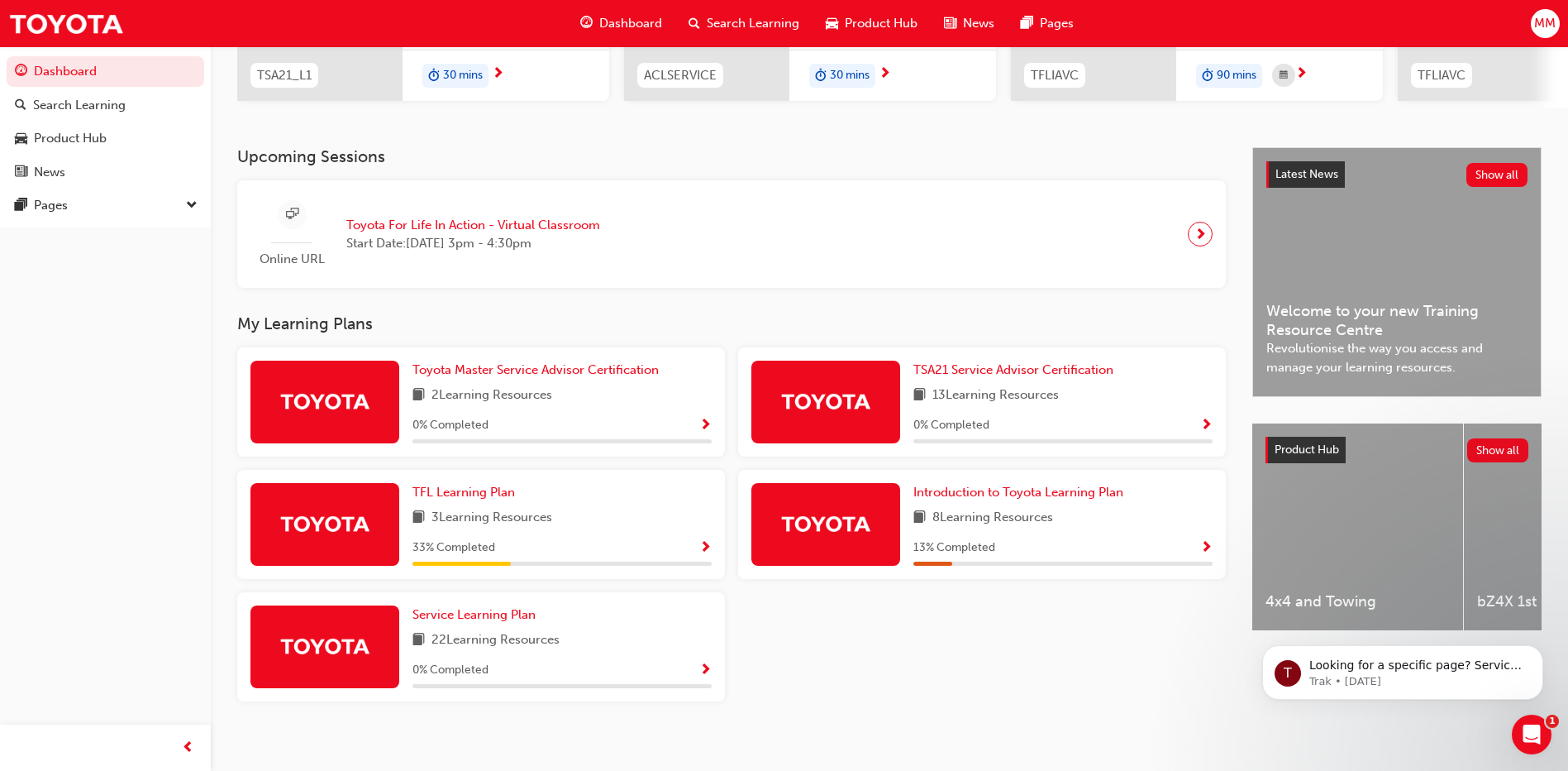
scroll to position [292, 0]
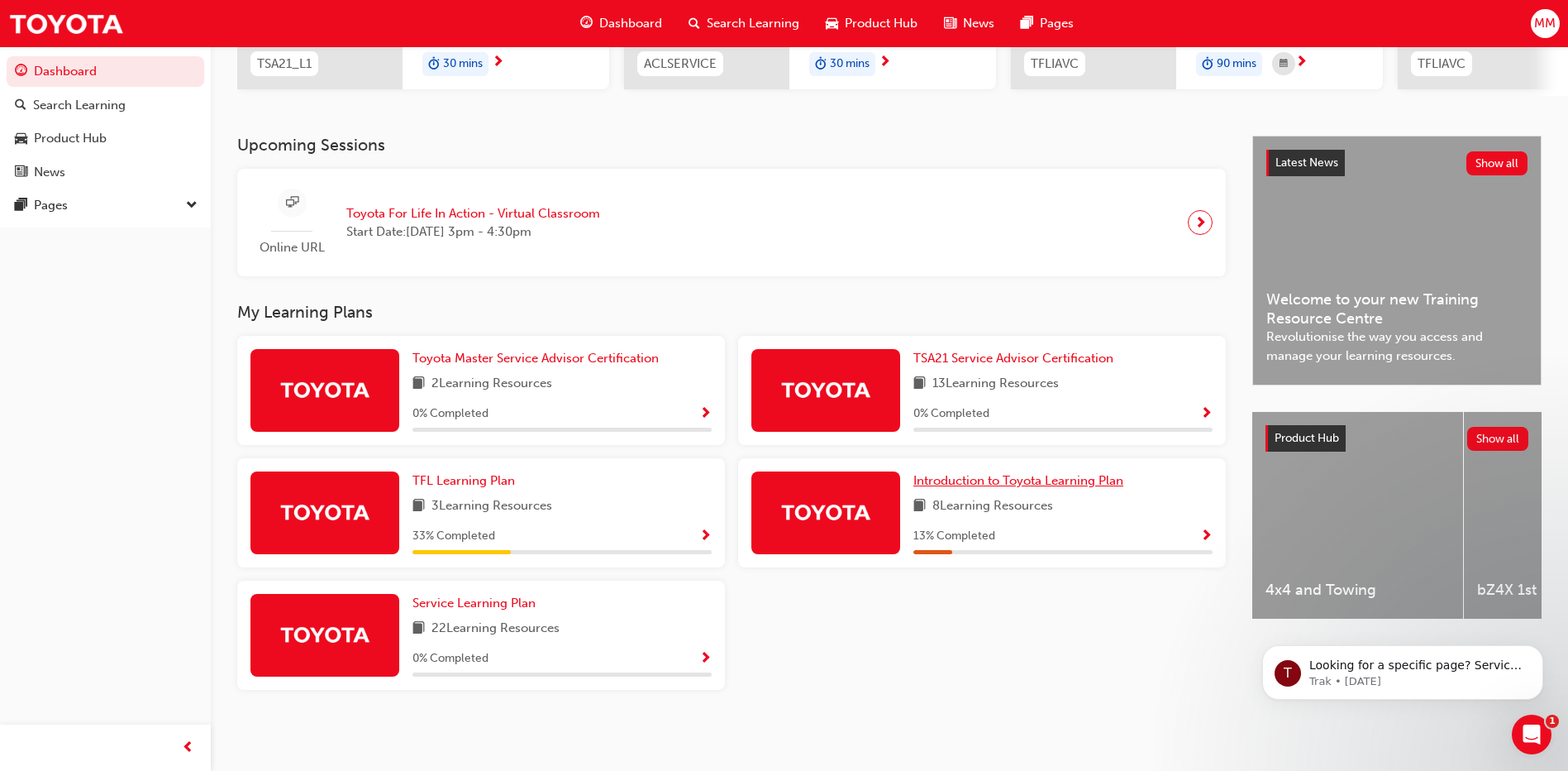
click at [1019, 475] on span "Introduction to Toyota Learning Plan" at bounding box center [1018, 480] width 210 height 15
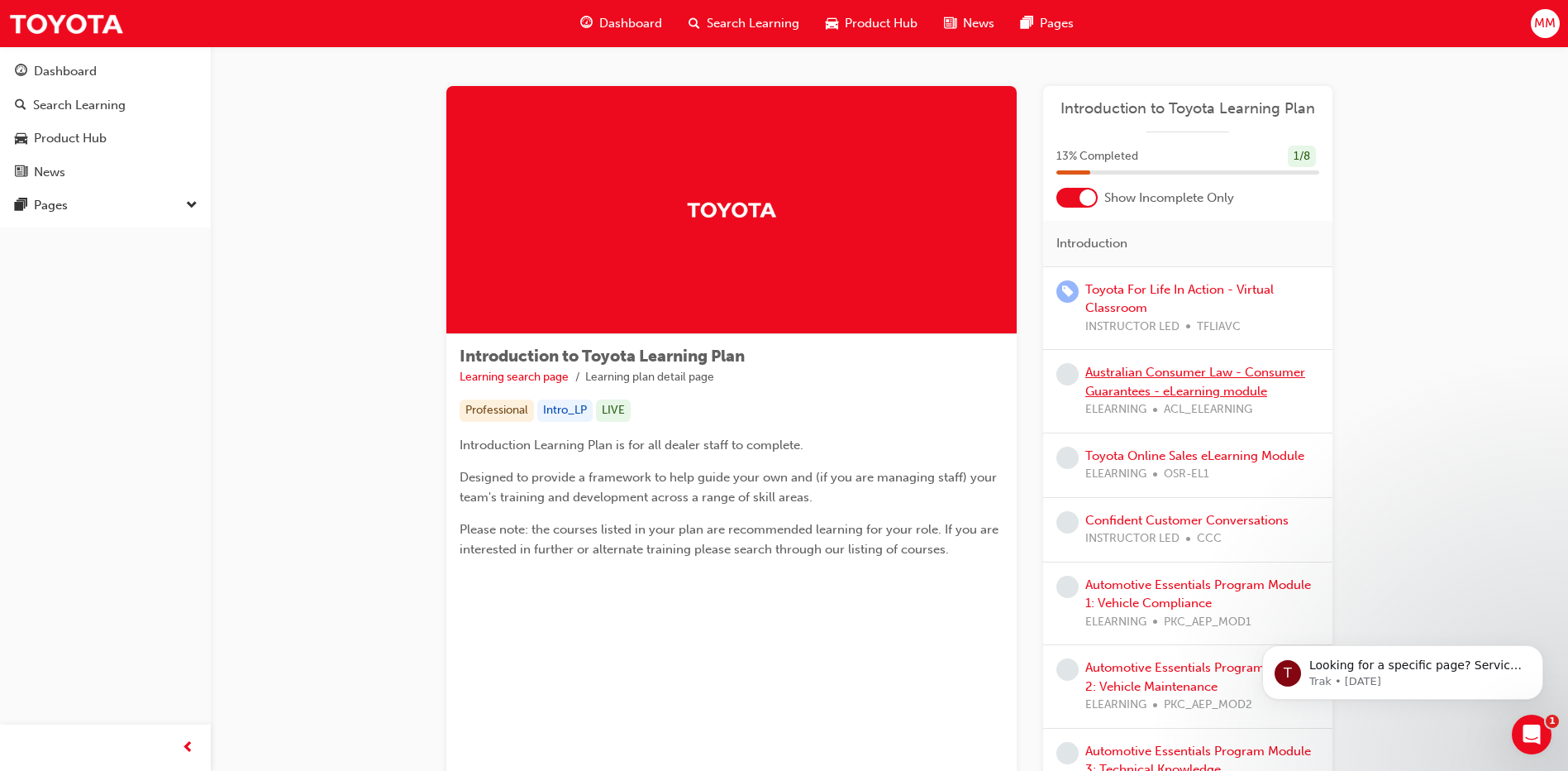
click at [1261, 384] on link "Australian Consumer Law - Consumer Guarantees - eLearning module" at bounding box center [1195, 381] width 220 height 34
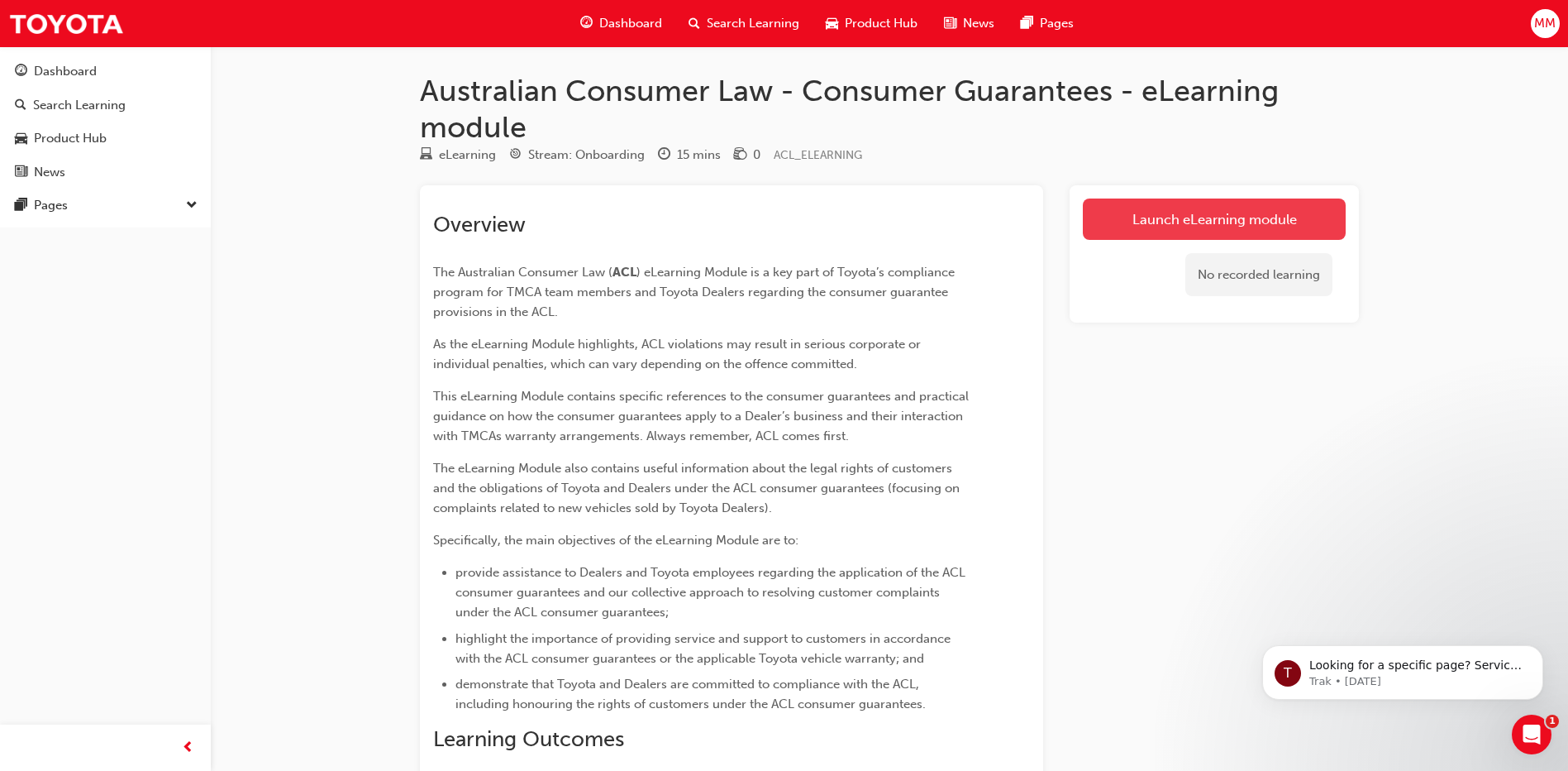
click at [1125, 219] on link "Launch eLearning module" at bounding box center [1214, 219] width 263 height 42
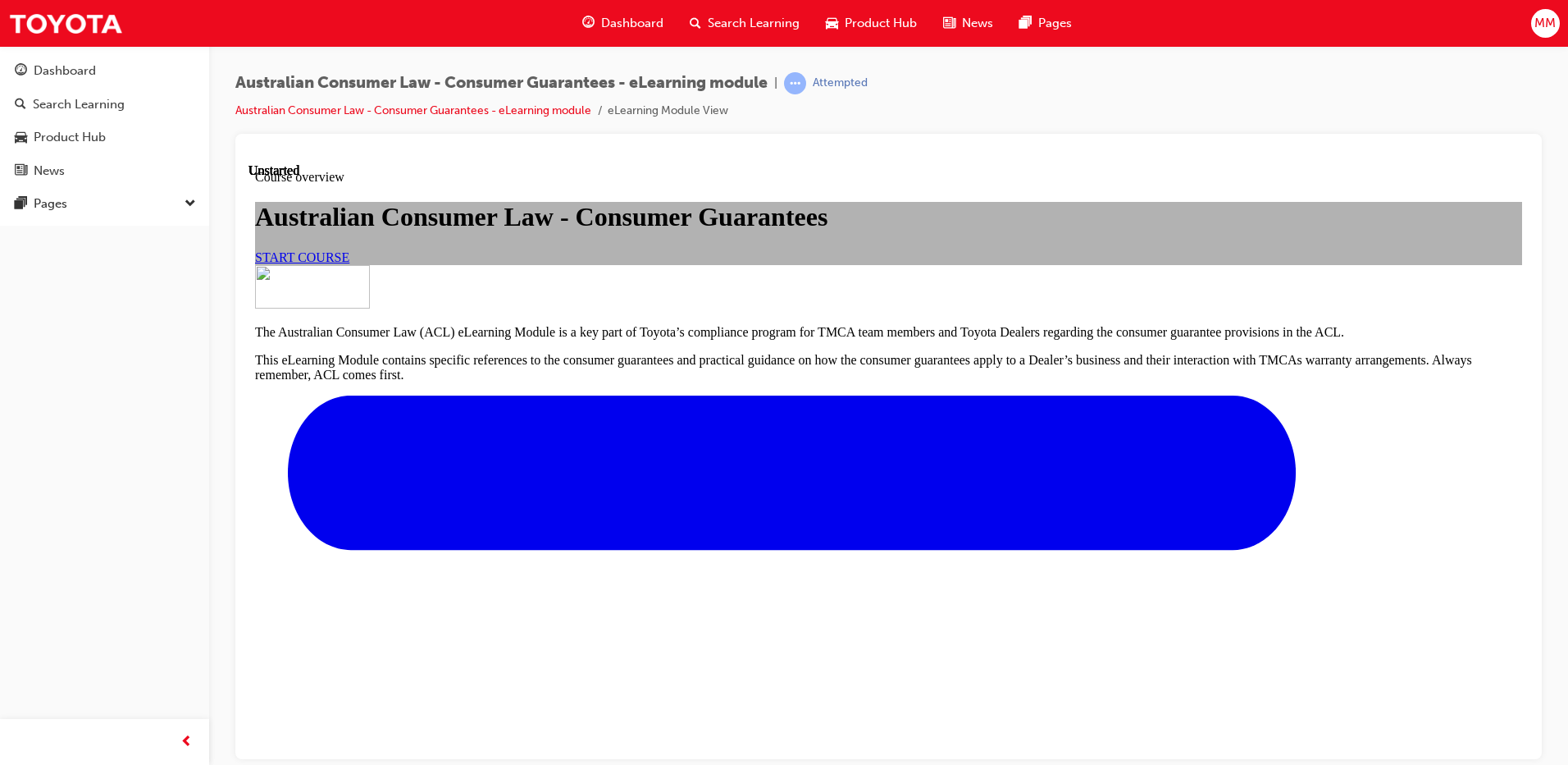
scroll to position [18, 0]
click at [349, 264] on link "START COURSE" at bounding box center [302, 256] width 94 height 14
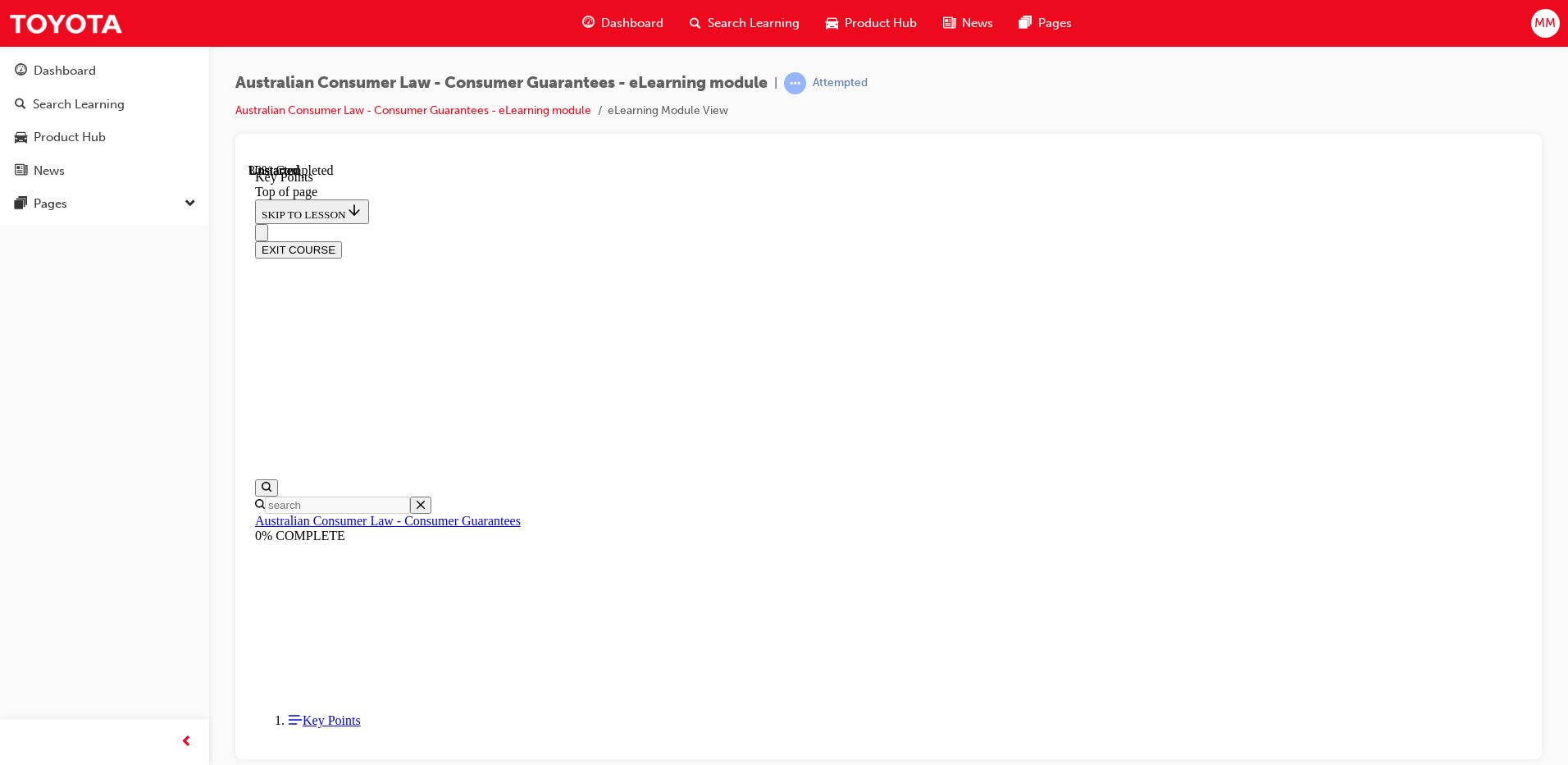
scroll to position [708, 0]
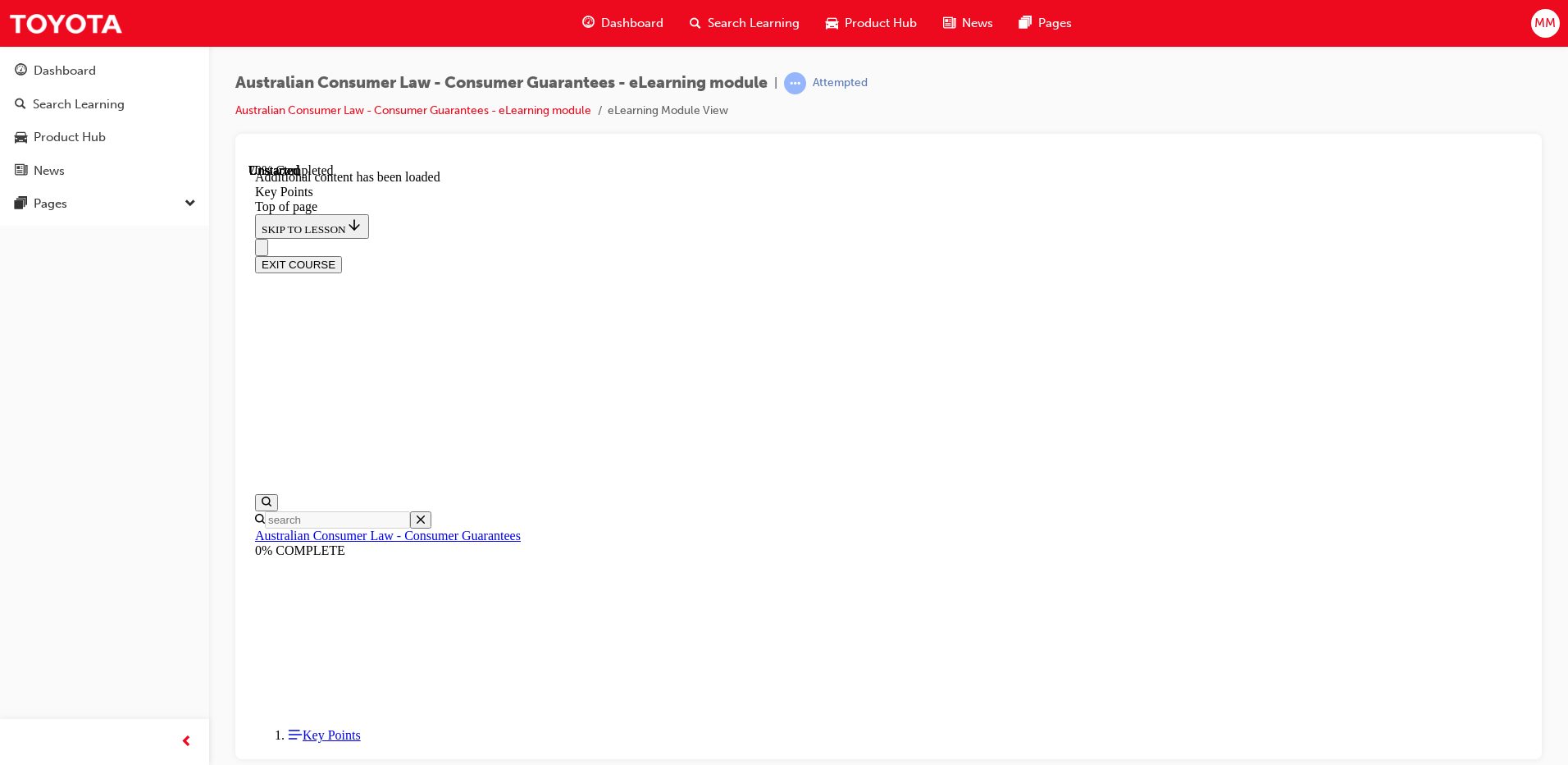
scroll to position [2128, 0]
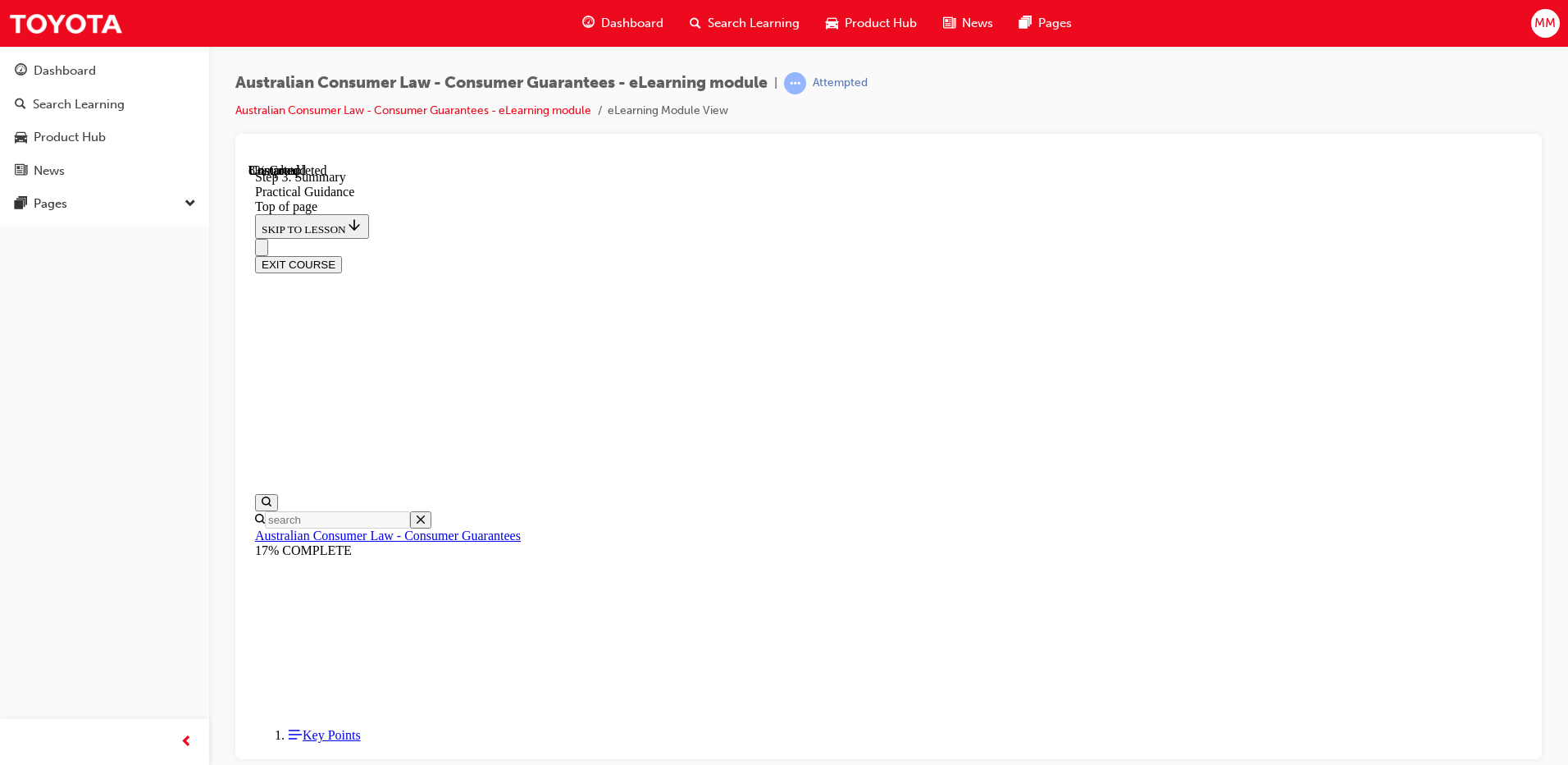
scroll to position [133, 0]
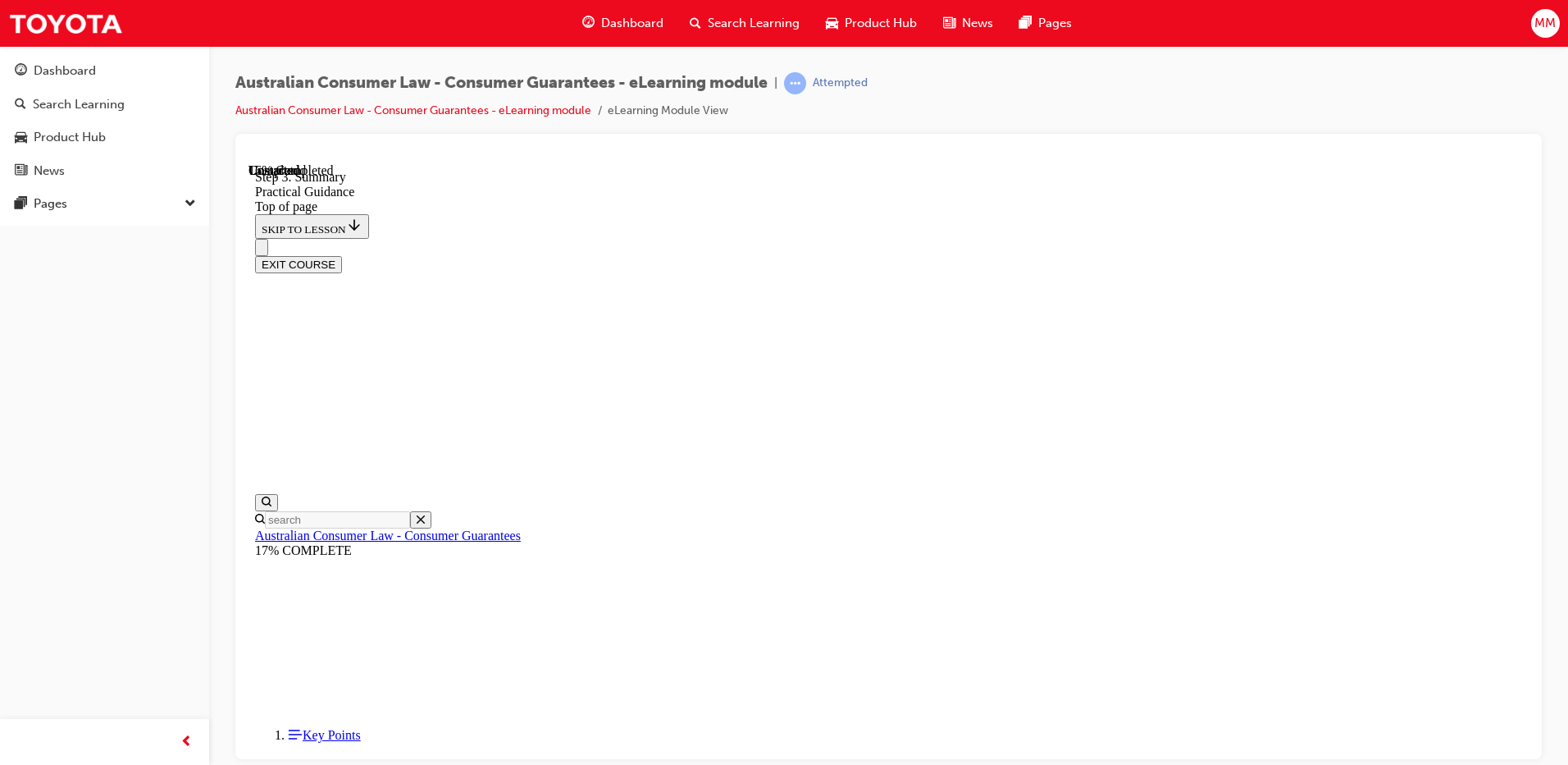
drag, startPoint x: 718, startPoint y: 285, endPoint x: 687, endPoint y: 260, distance: 39.8
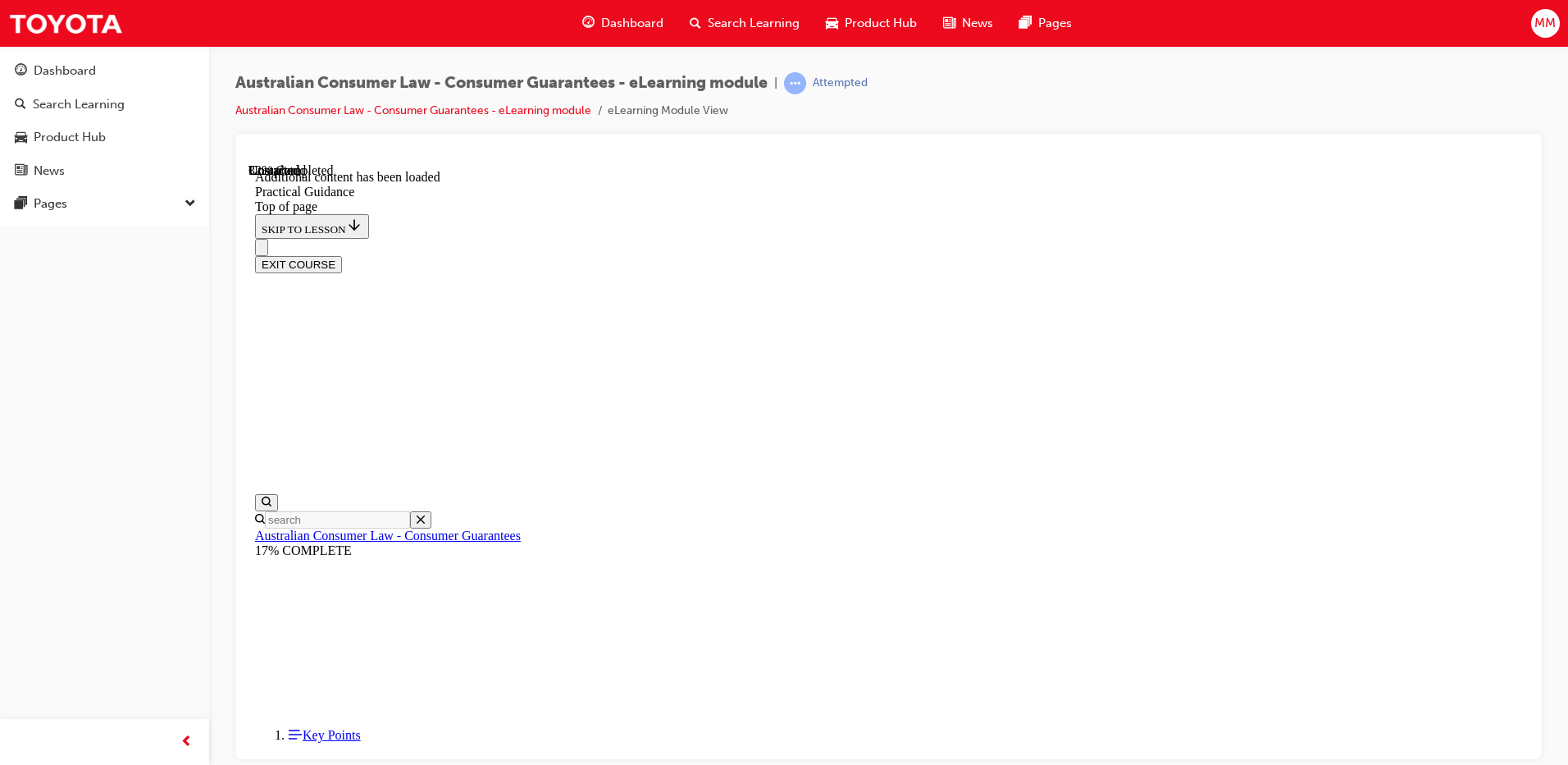
scroll to position [1031, 0]
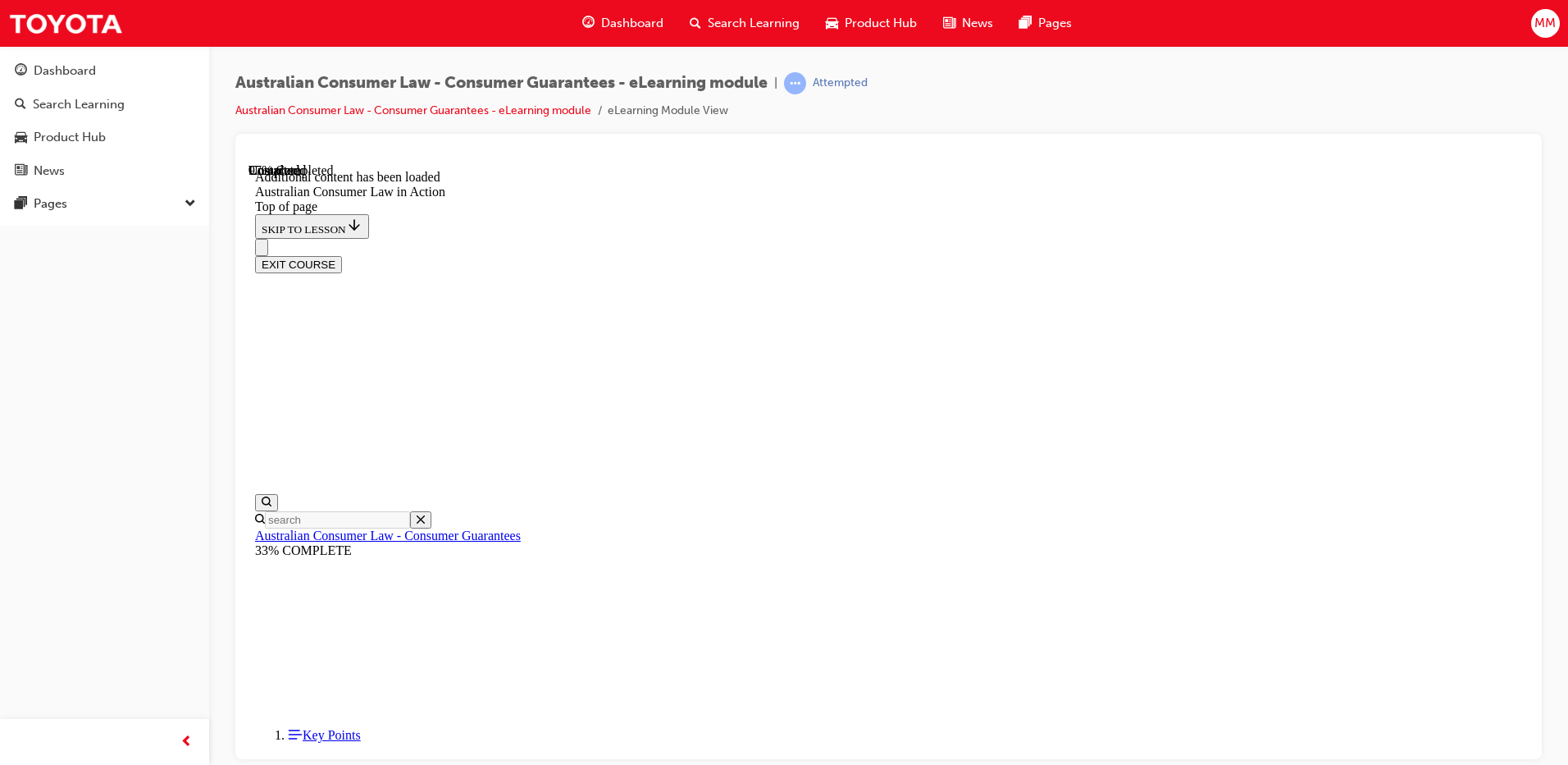
scroll to position [3447, 0]
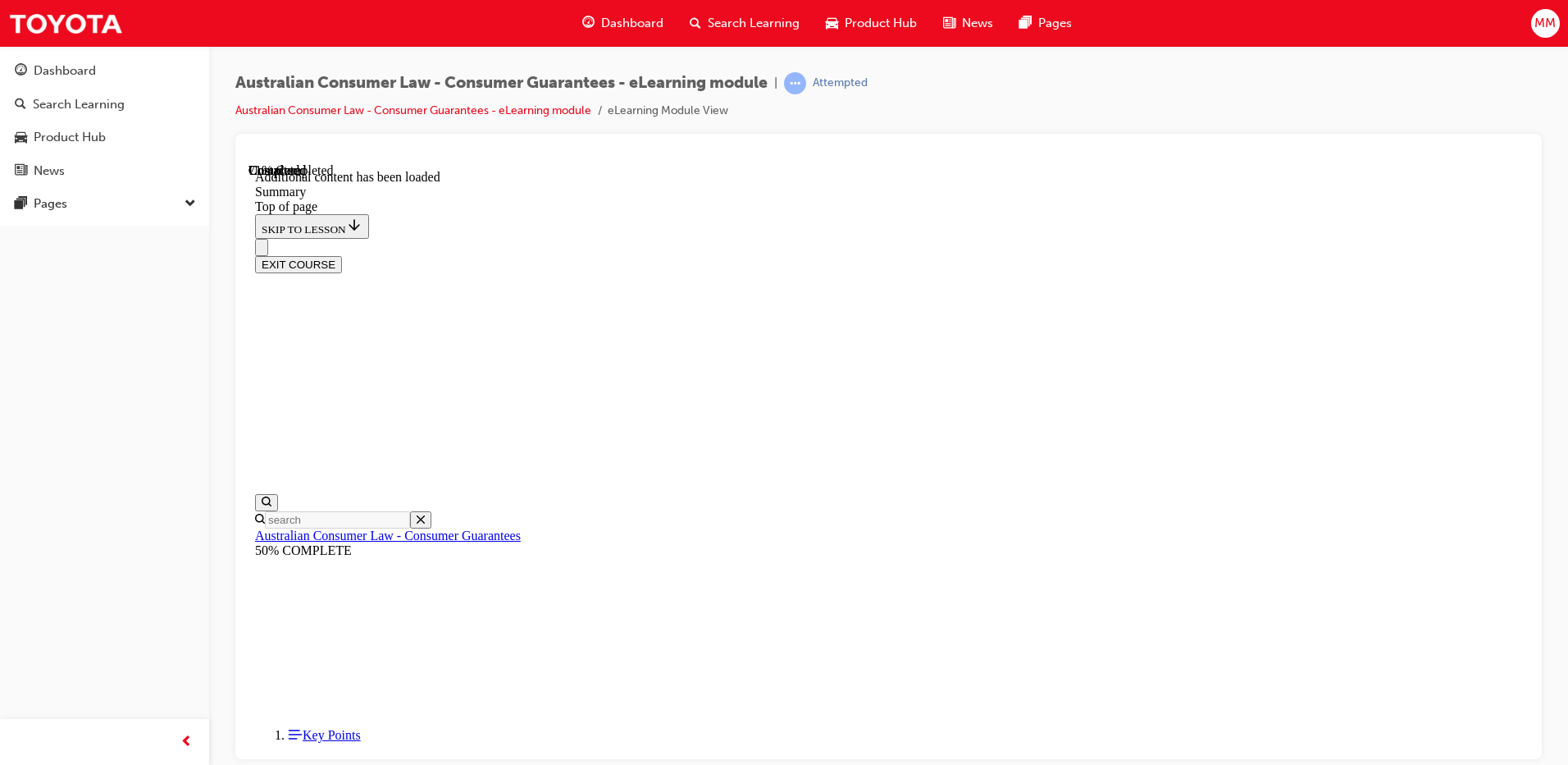
drag, startPoint x: 739, startPoint y: 632, endPoint x: 757, endPoint y: 632, distance: 18.0
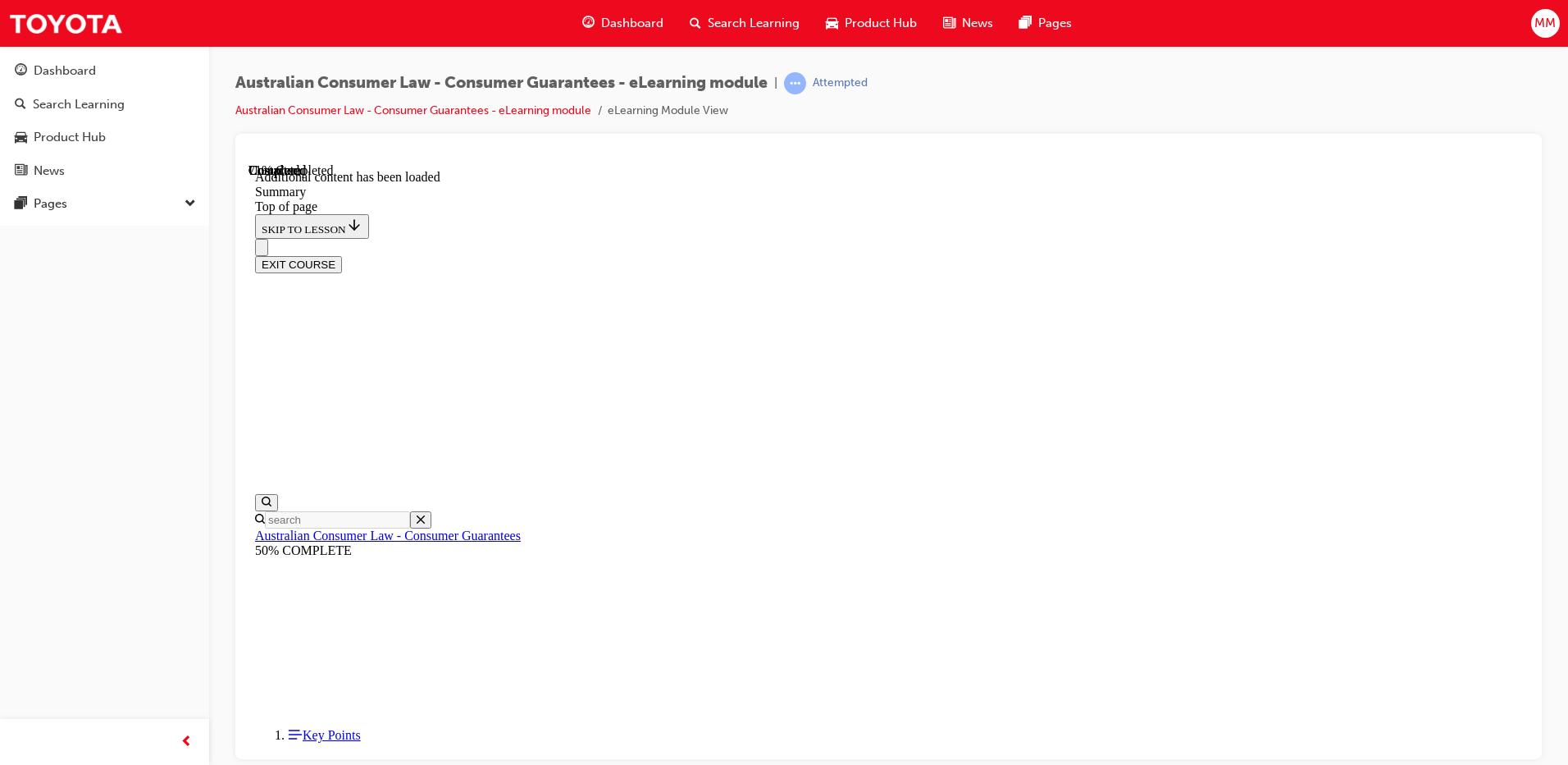
drag, startPoint x: 757, startPoint y: 632, endPoint x: 1092, endPoint y: 642, distance: 335.1
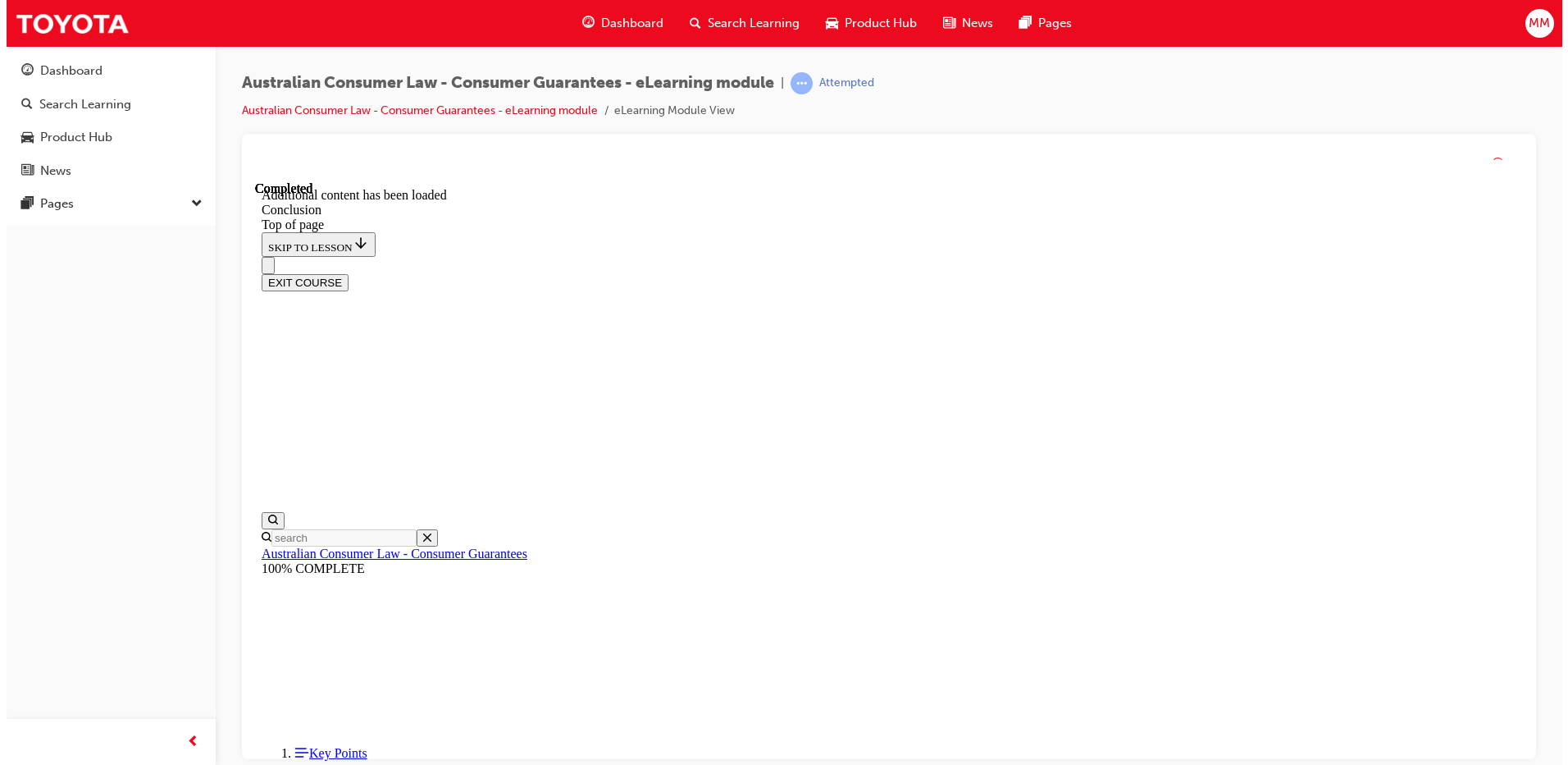
scroll to position [114, 0]
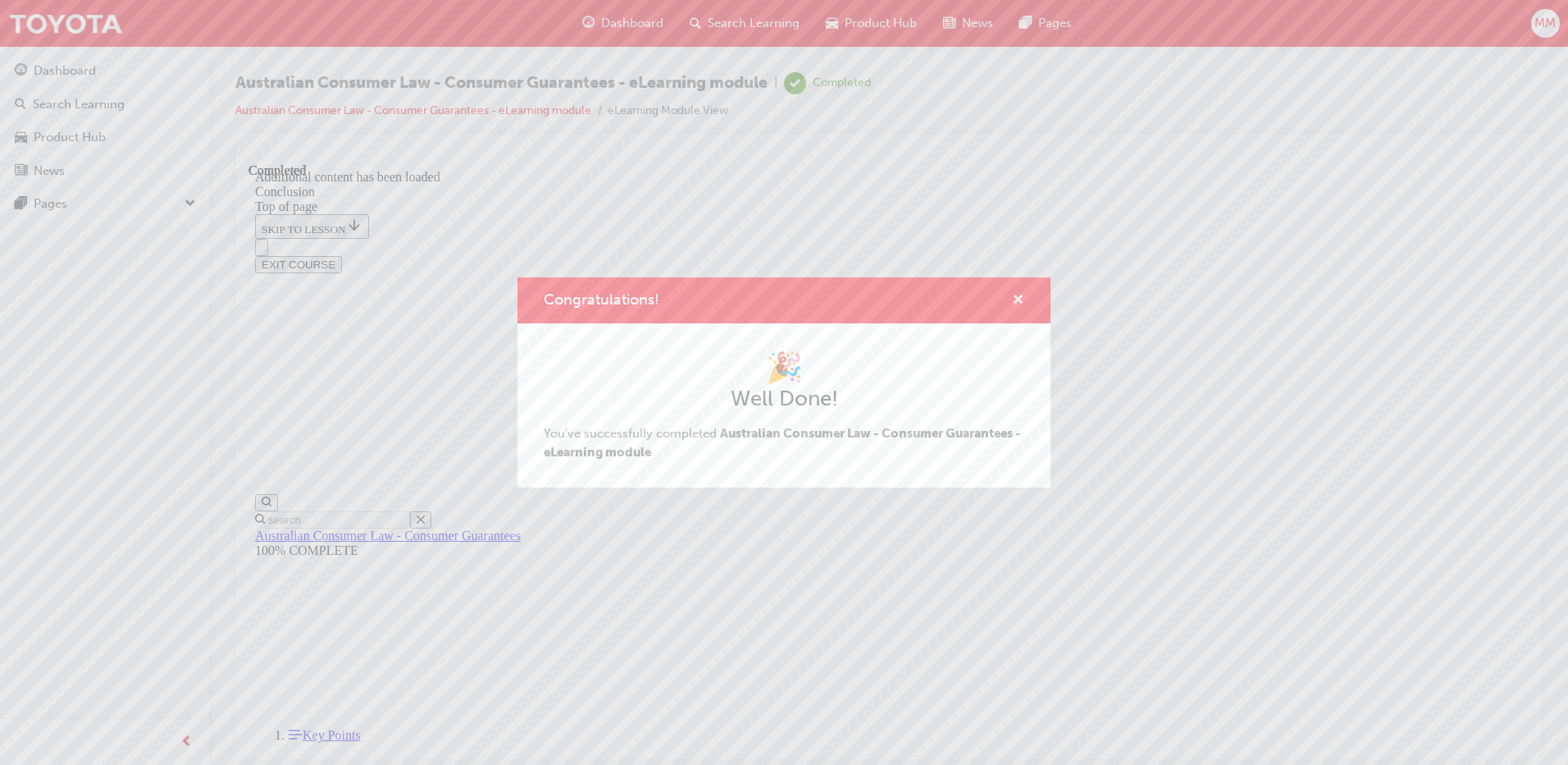
click at [1013, 293] on span "cross-icon" at bounding box center [1018, 301] width 12 height 15
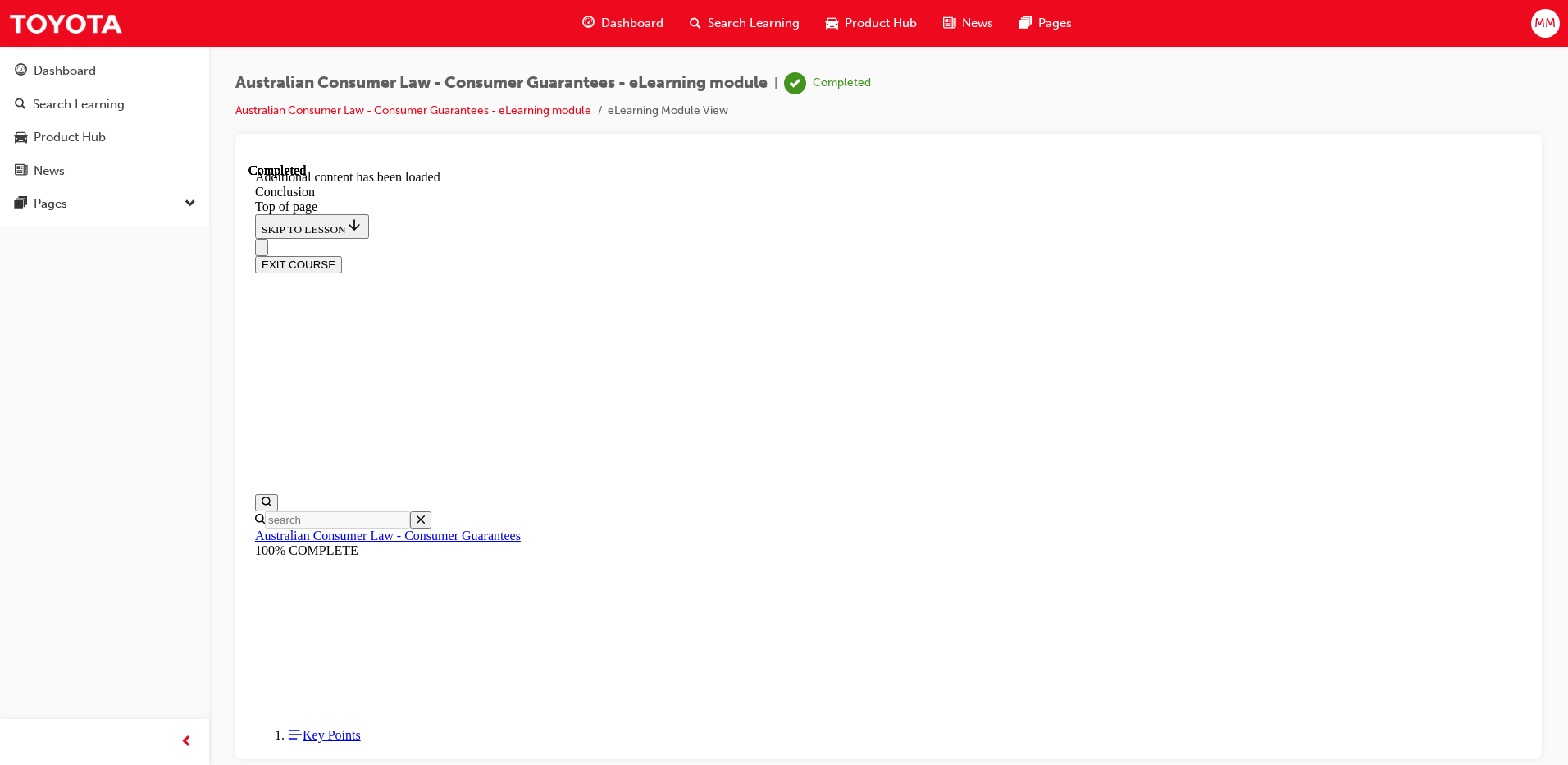
click at [342, 256] on button "EXIT COURSE" at bounding box center [299, 264] width 87 height 17
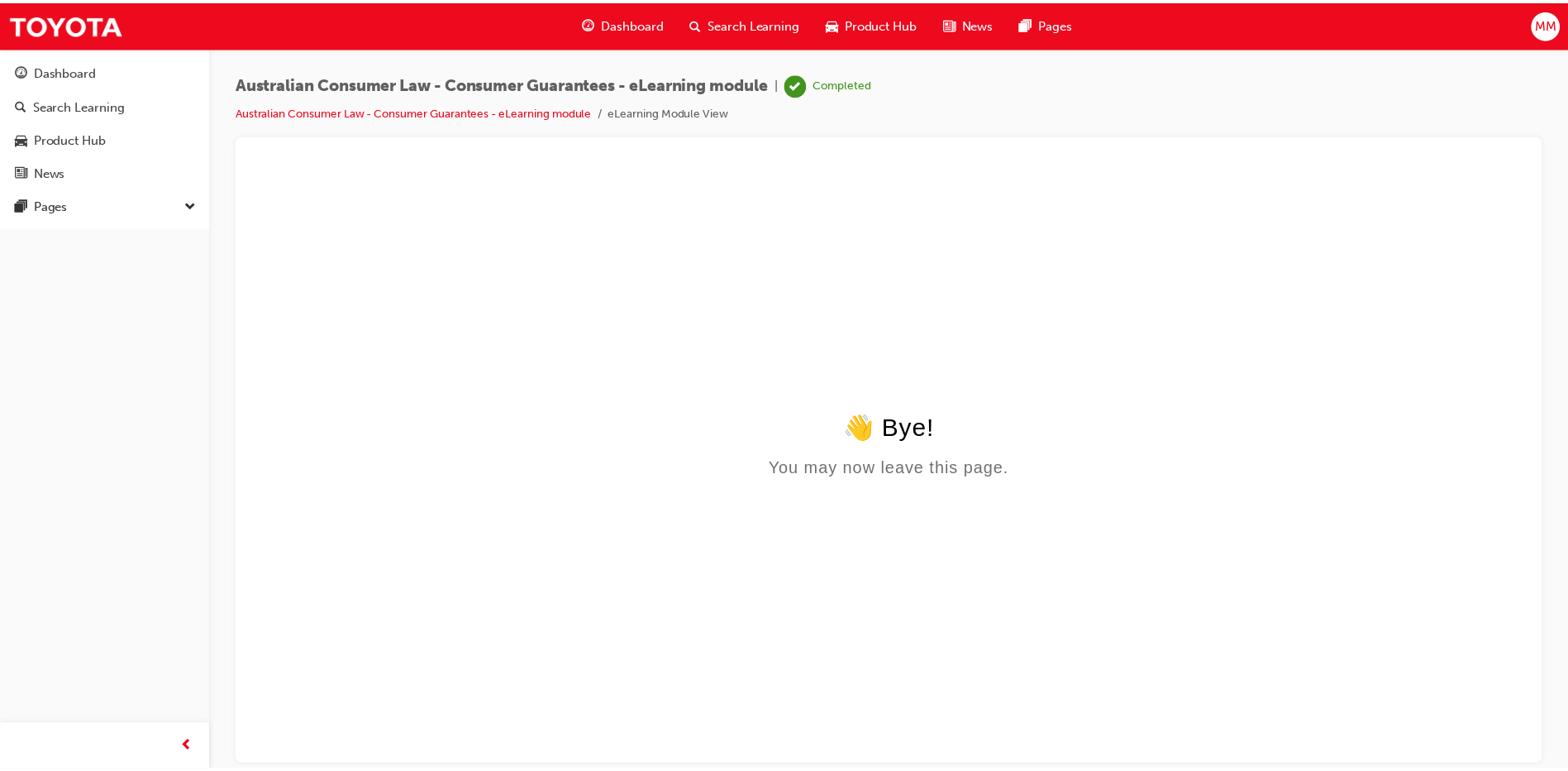
scroll to position [0, 0]
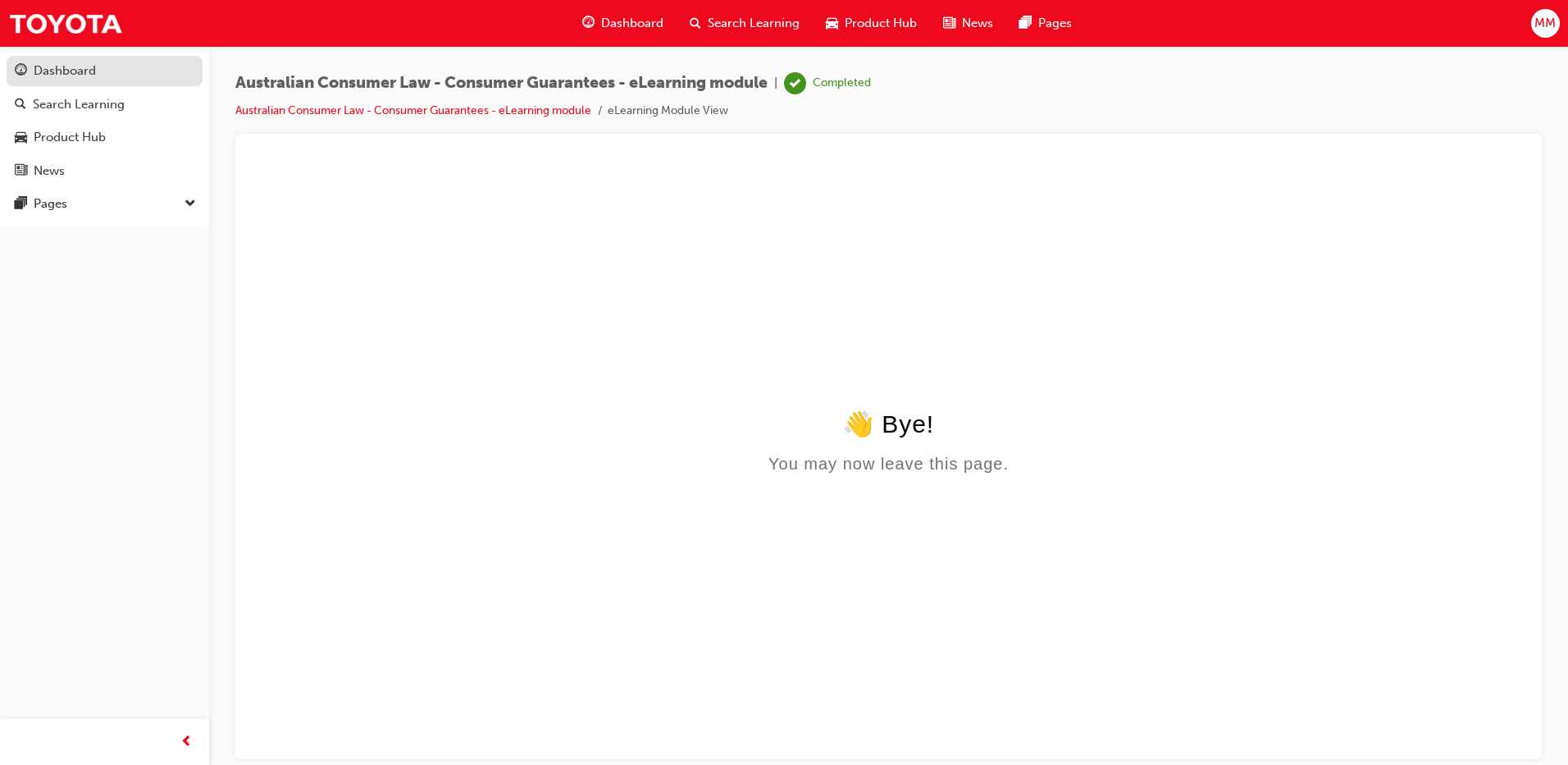
click at [71, 62] on div "Dashboard" at bounding box center [65, 71] width 63 height 19
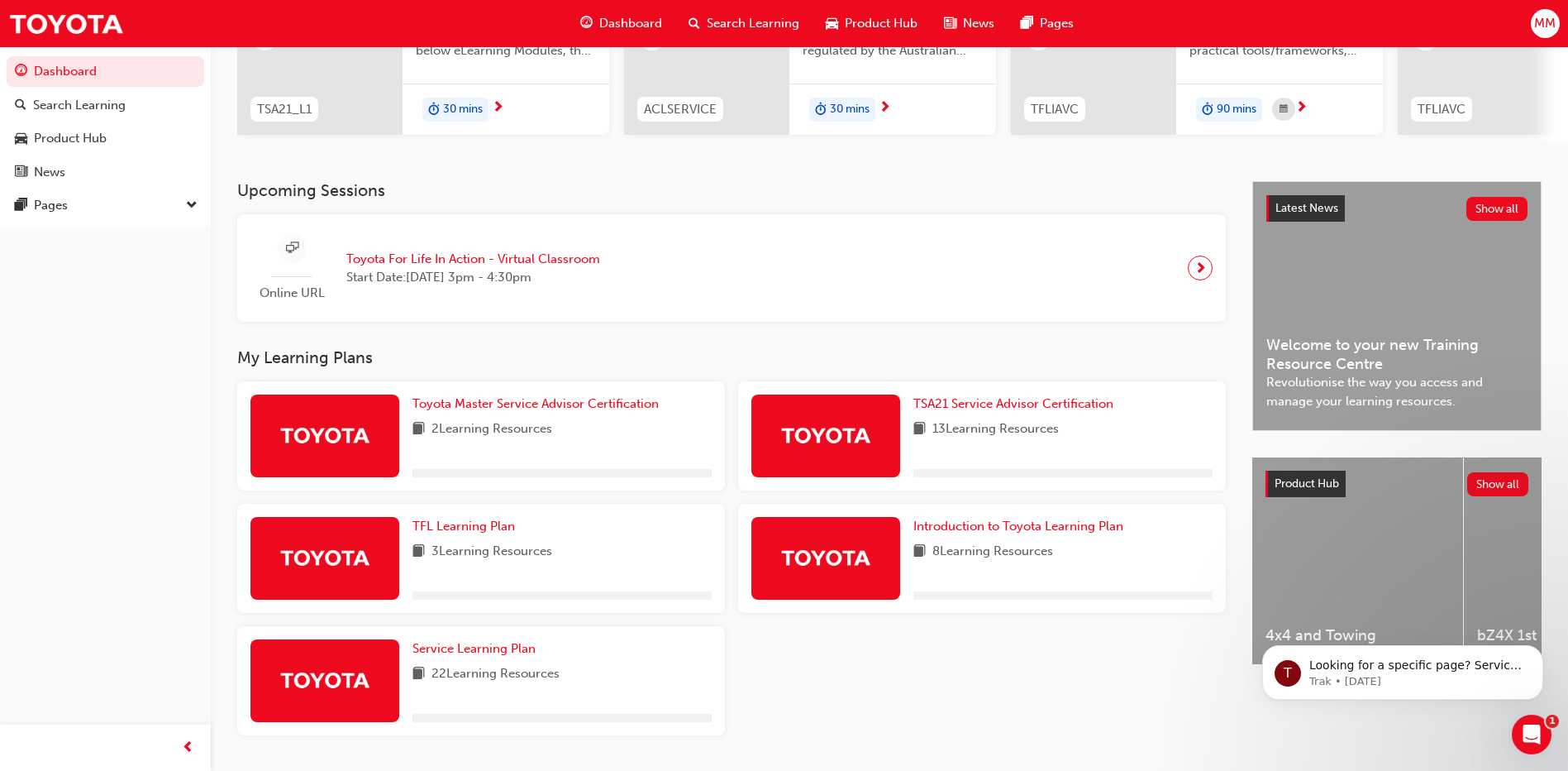
scroll to position [292, 0]
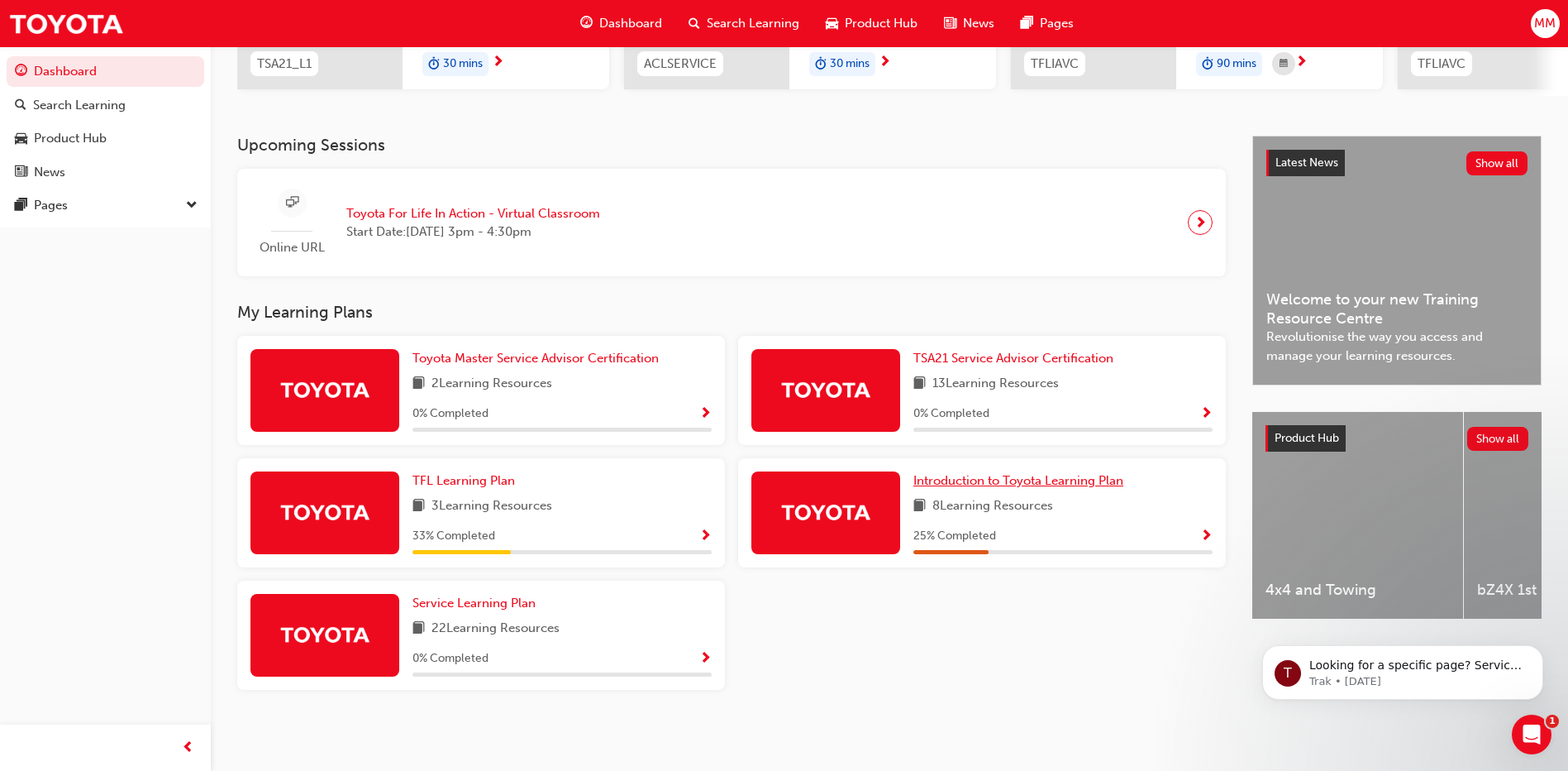
click at [988, 479] on span "Introduction to Toyota Learning Plan" at bounding box center [1018, 480] width 210 height 15
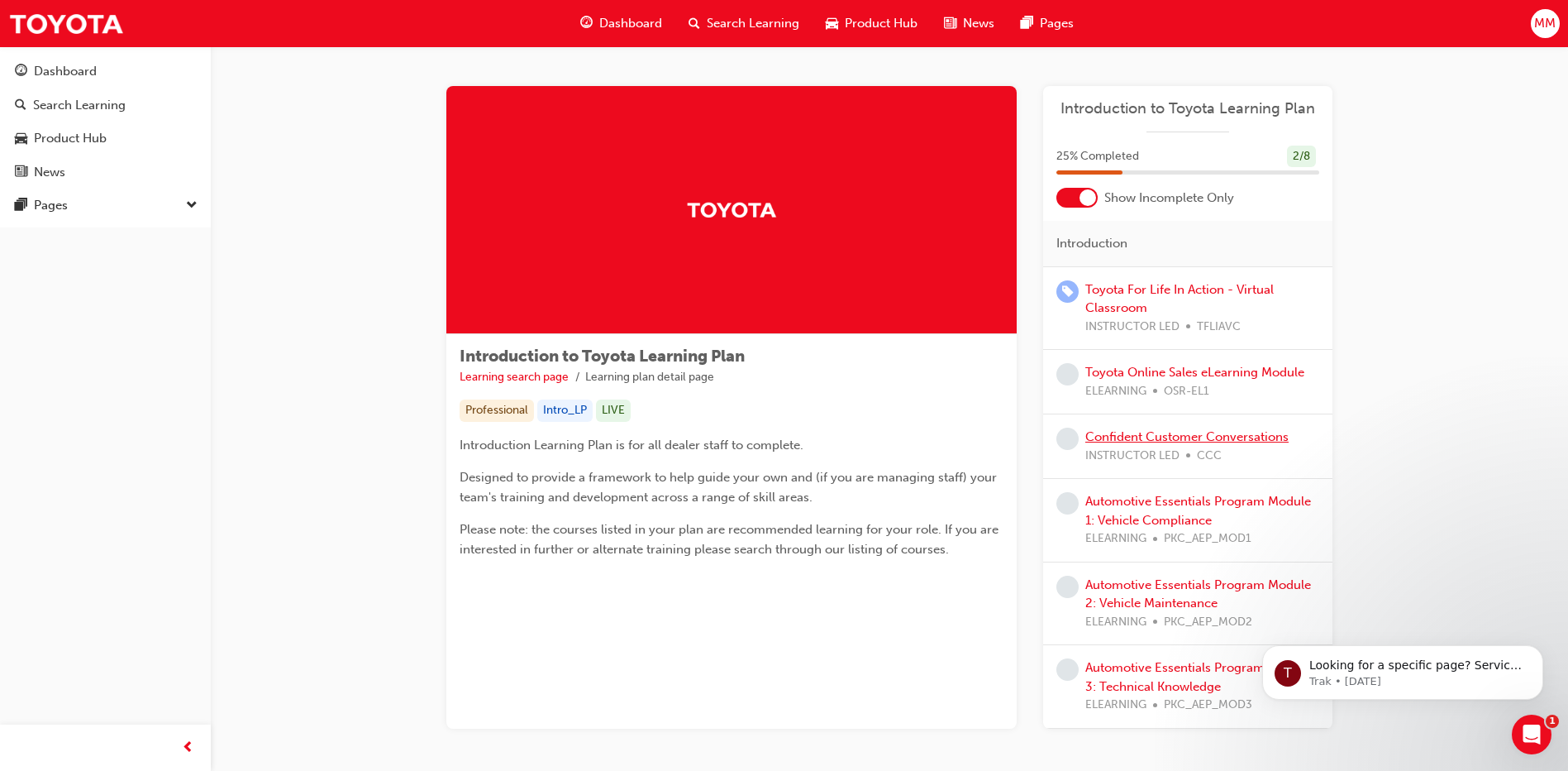
click at [1185, 441] on link "Confident Customer Conversations" at bounding box center [1187, 437] width 203 height 15
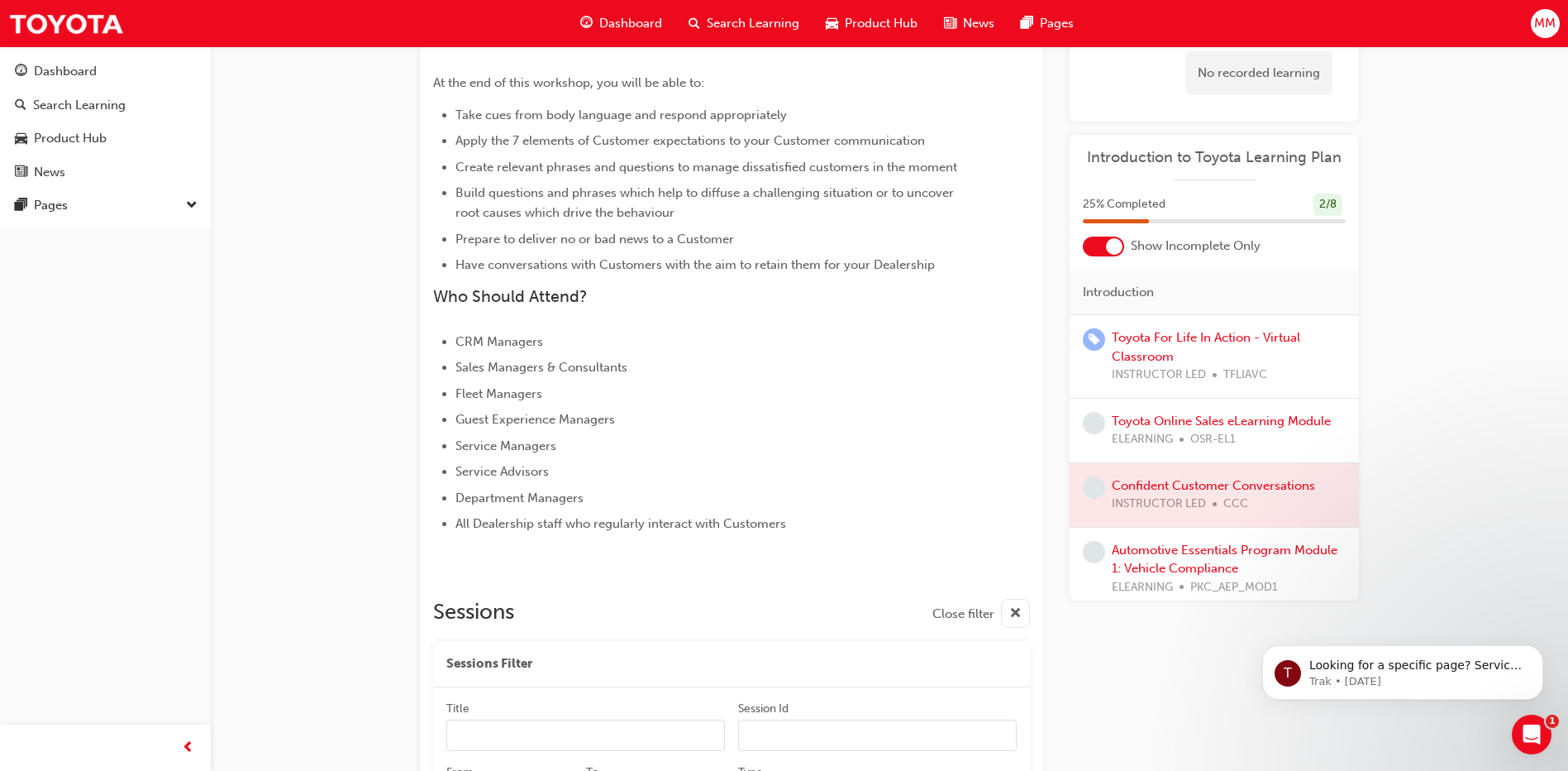
scroll to position [453, 0]
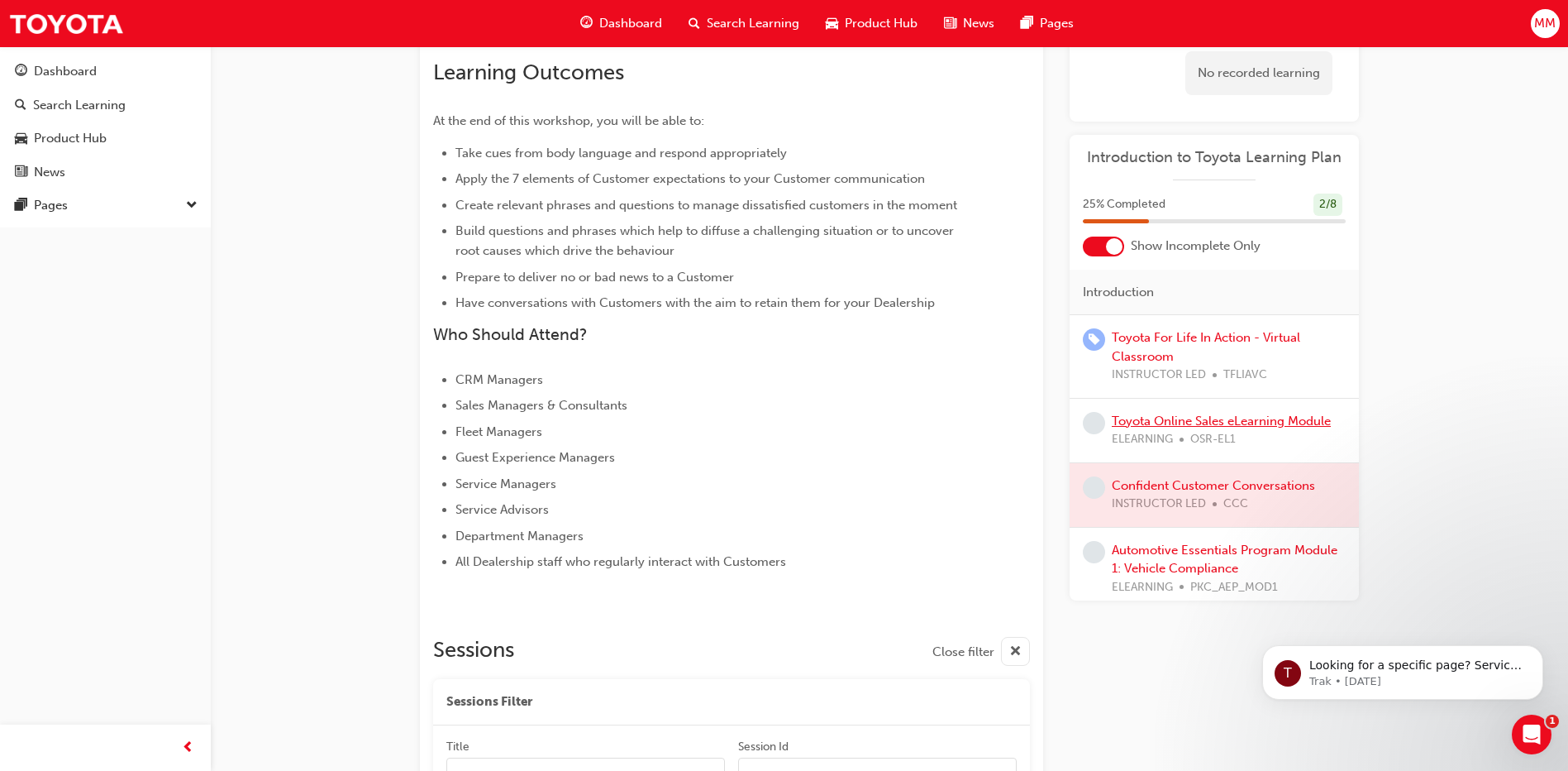
click at [1214, 426] on link "Toyota Online Sales eLearning Module" at bounding box center [1222, 421] width 219 height 15
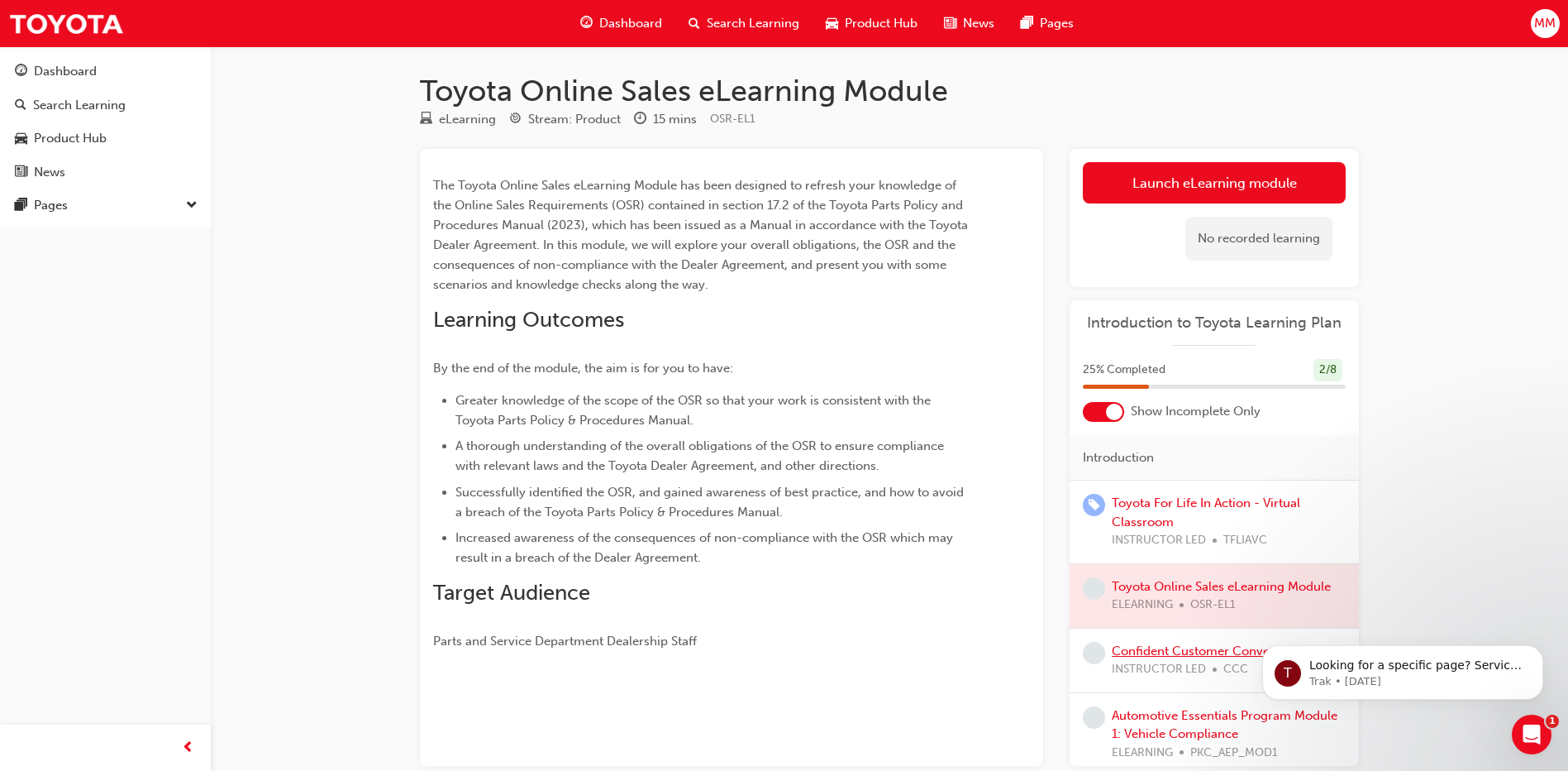
click at [1169, 648] on link "Confident Customer Conversations" at bounding box center [1213, 651] width 203 height 15
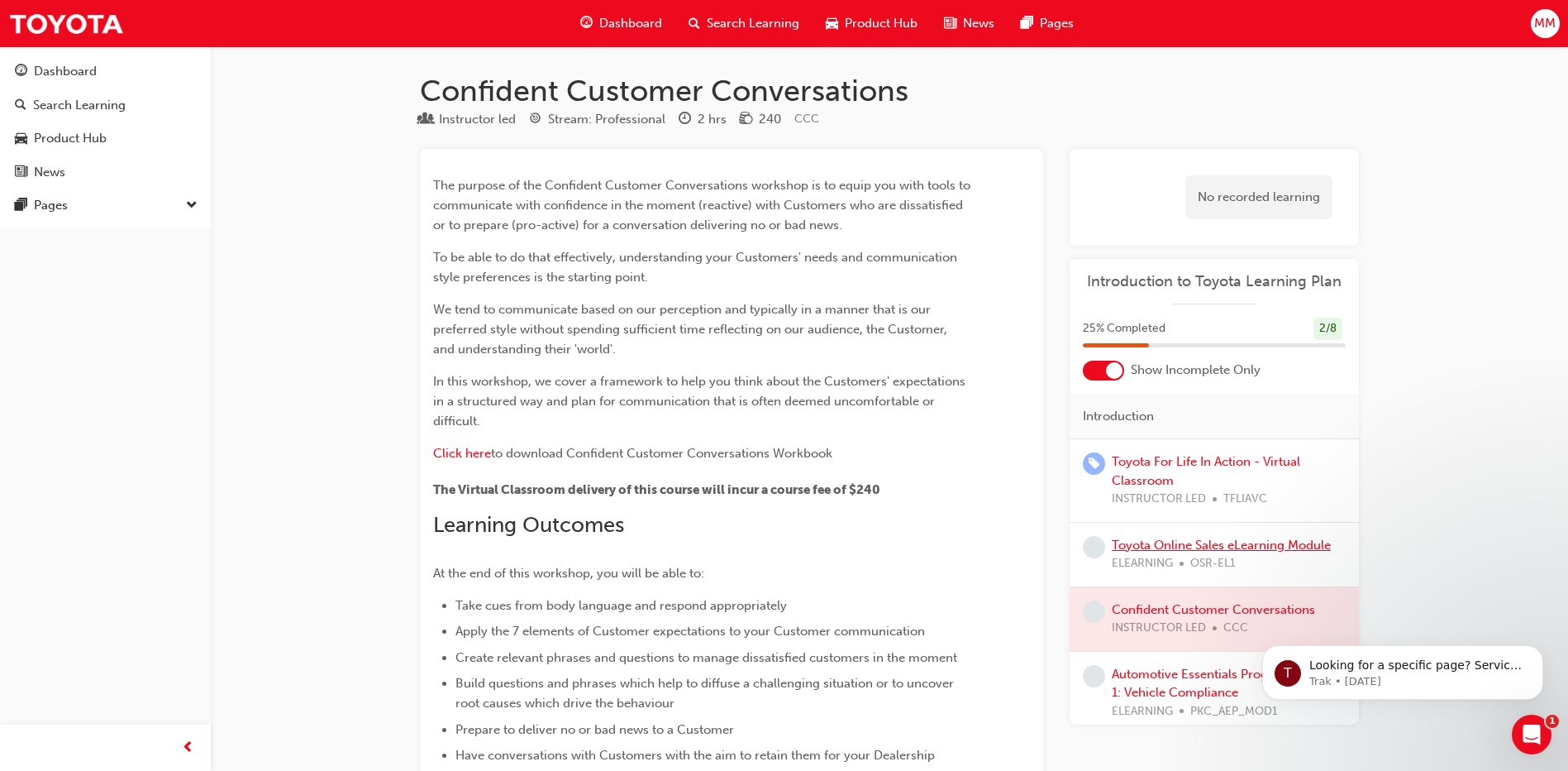
click at [1191, 547] on link "Toyota Online Sales eLearning Module" at bounding box center [1222, 545] width 219 height 15
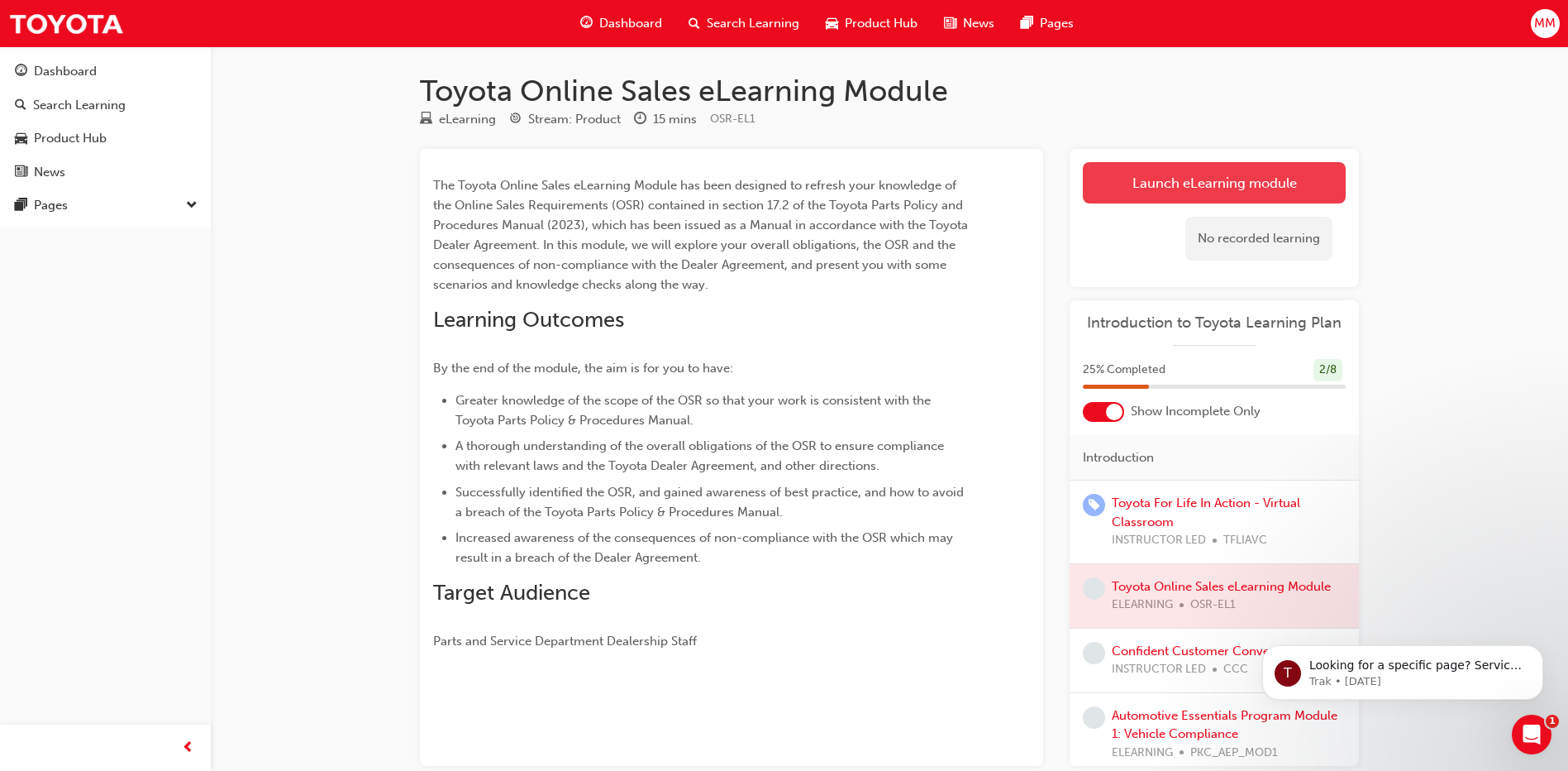
click at [1154, 196] on link "Launch eLearning module" at bounding box center [1214, 183] width 263 height 42
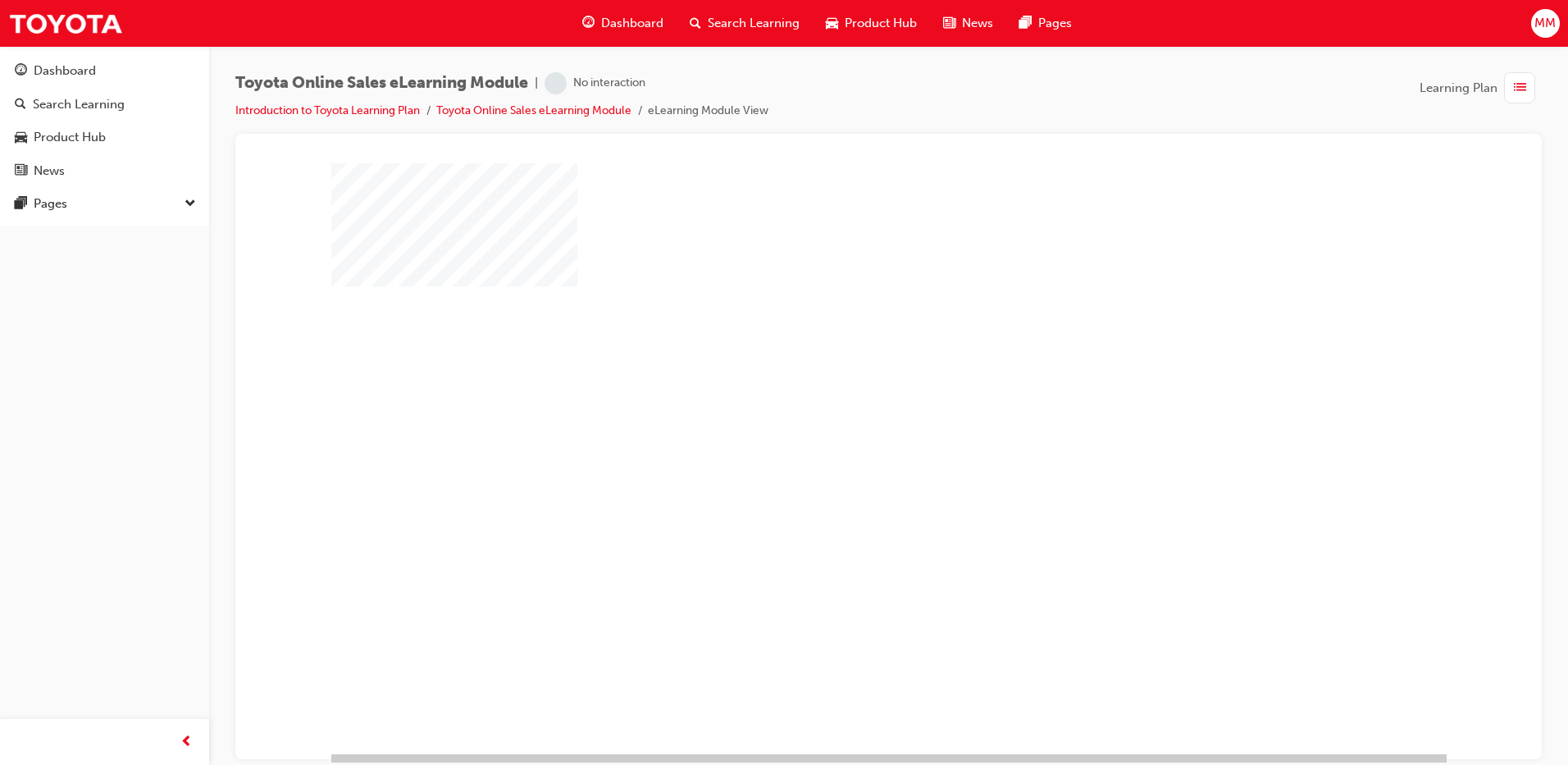
click at [841, 411] on div "play" at bounding box center [841, 411] width 0 height 0
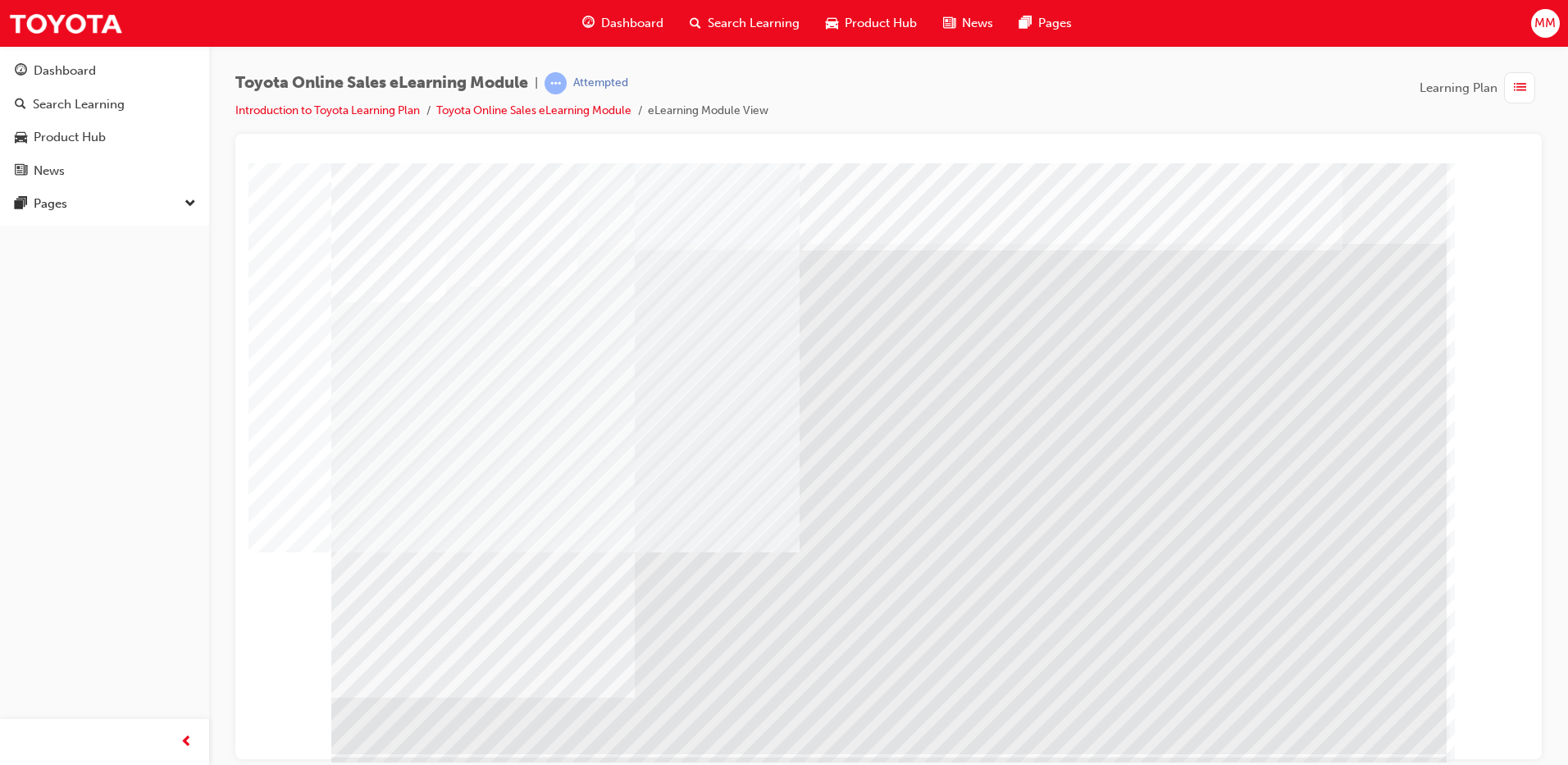
drag, startPoint x: 405, startPoint y: 427, endPoint x: 428, endPoint y: 424, distance: 23.2
drag, startPoint x: 630, startPoint y: 427, endPoint x: 835, endPoint y: 474, distance: 210.3
drag, startPoint x: 835, startPoint y: 474, endPoint x: 776, endPoint y: 474, distance: 59.0
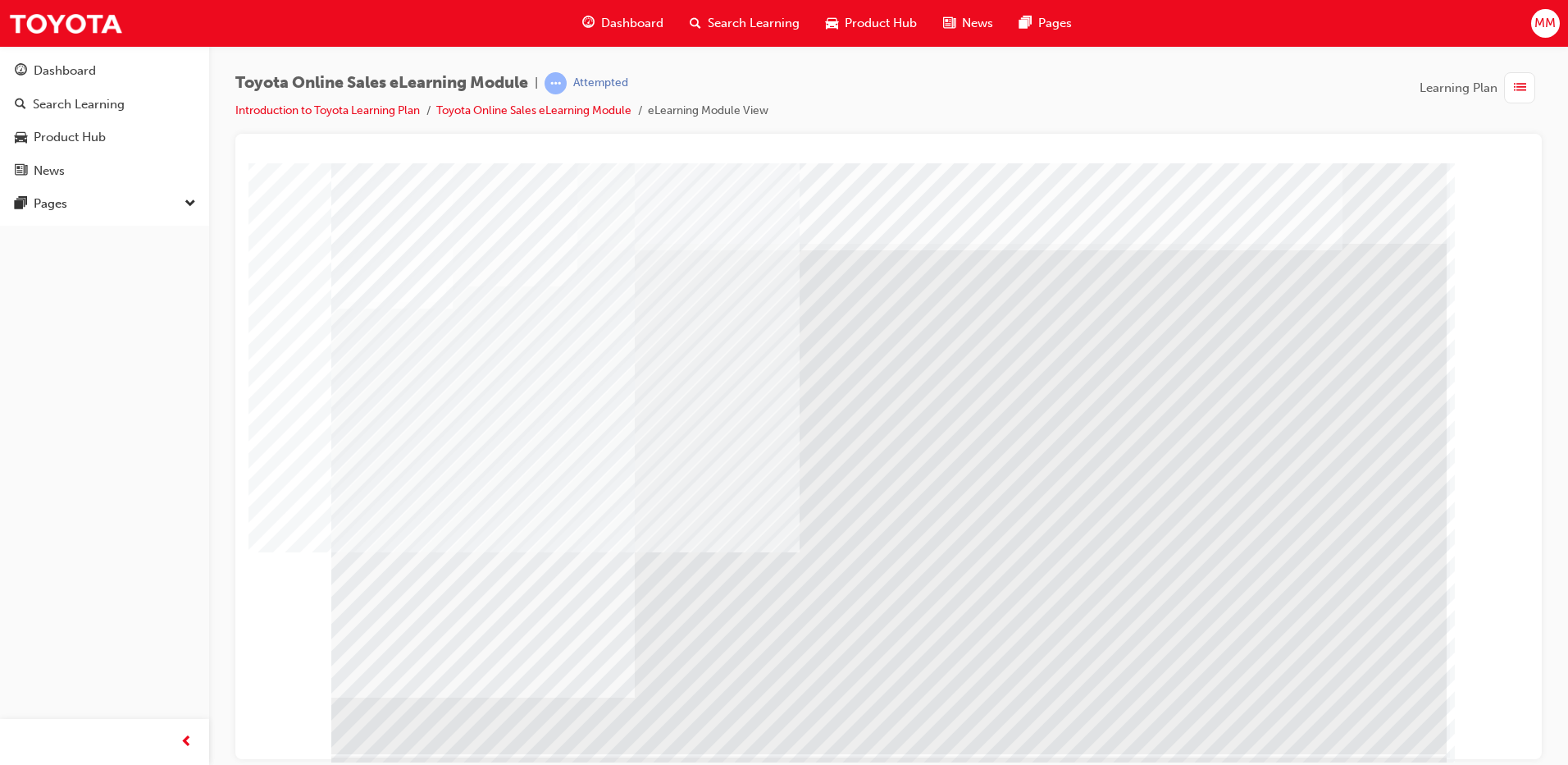
drag, startPoint x: 770, startPoint y: 441, endPoint x: 685, endPoint y: 464, distance: 88.1
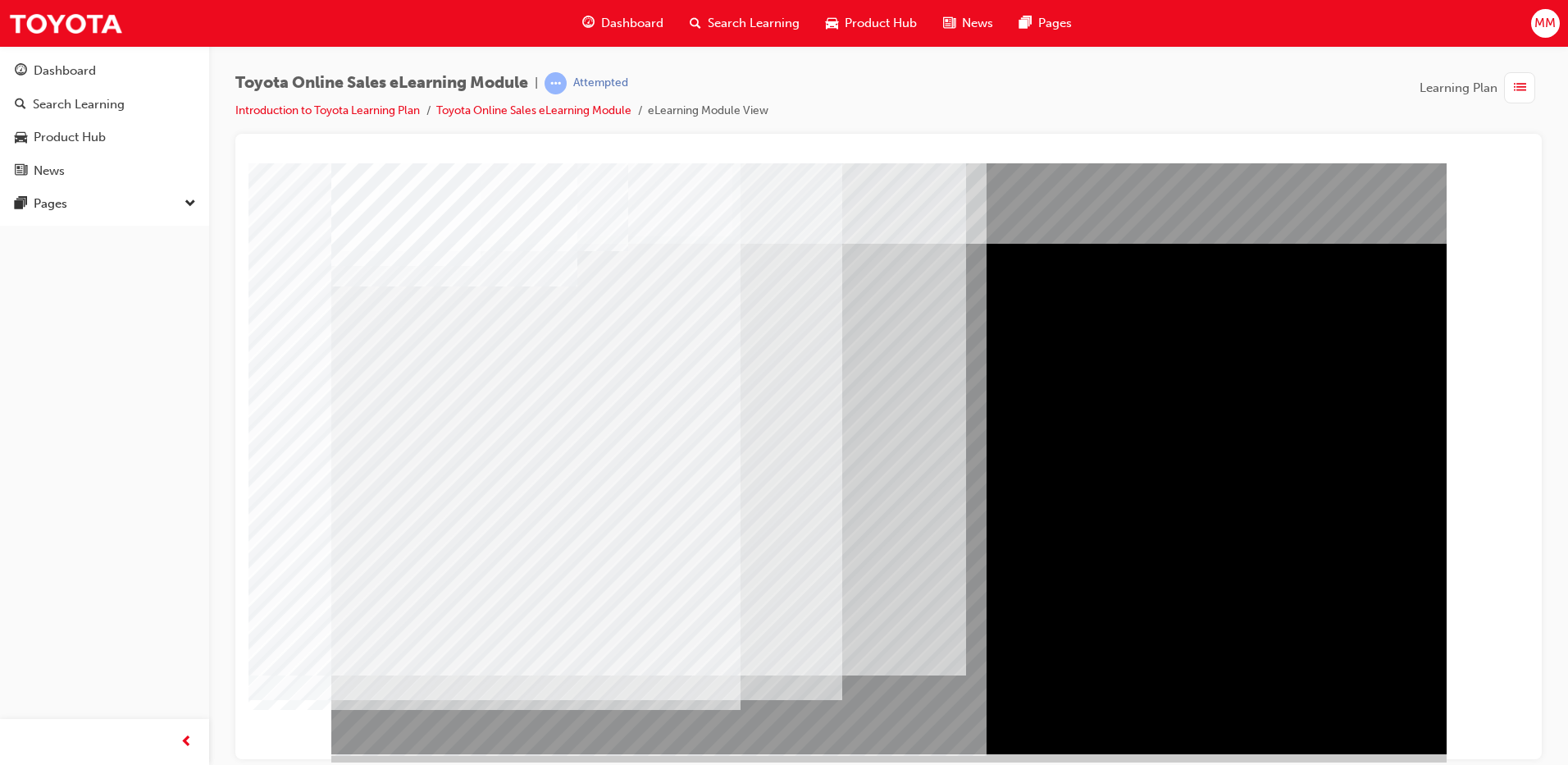
drag, startPoint x: 410, startPoint y: 568, endPoint x: 449, endPoint y: 612, distance: 58.8
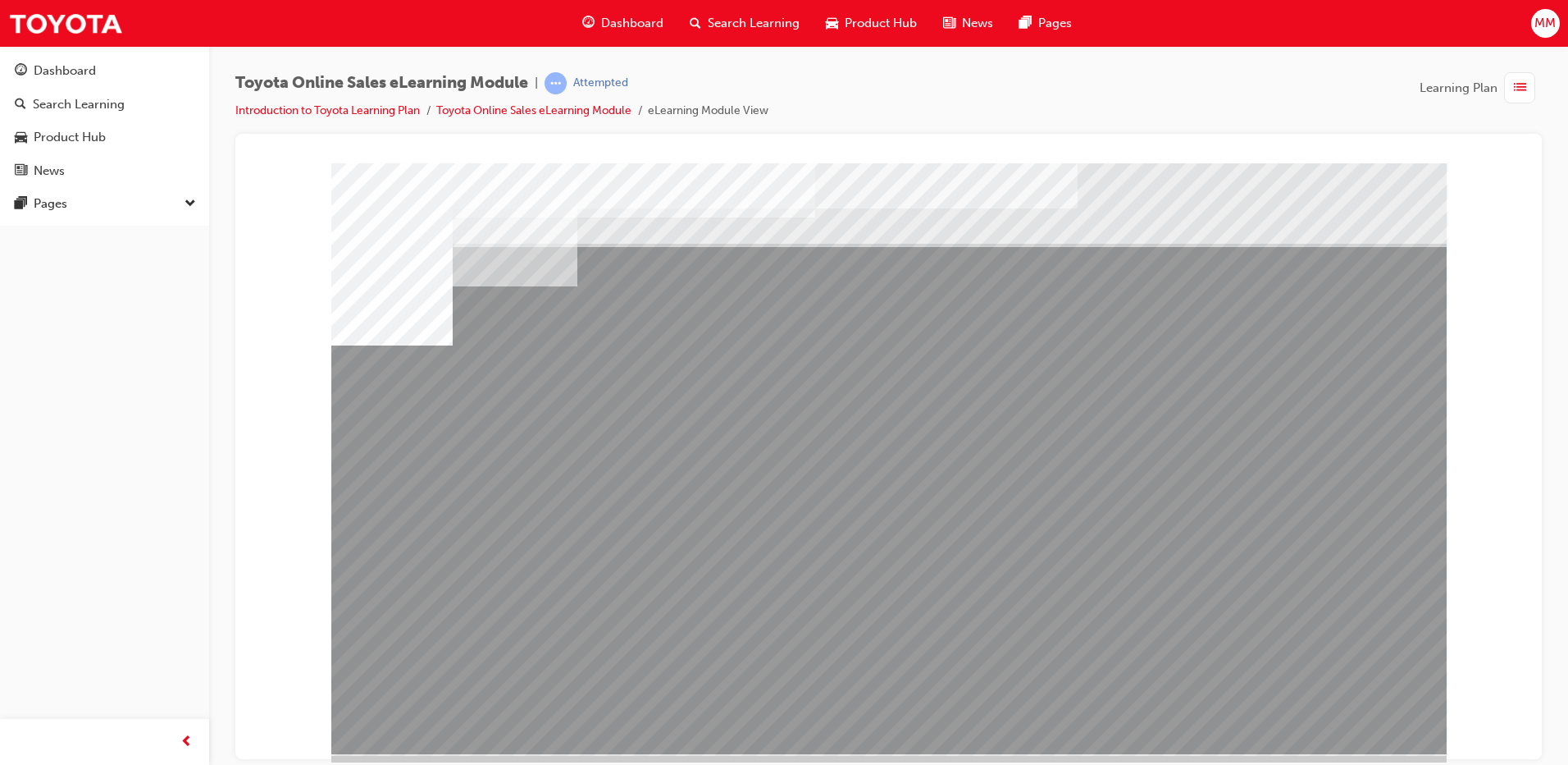
drag, startPoint x: 1217, startPoint y: 580, endPoint x: 1303, endPoint y: 585, distance: 86.1
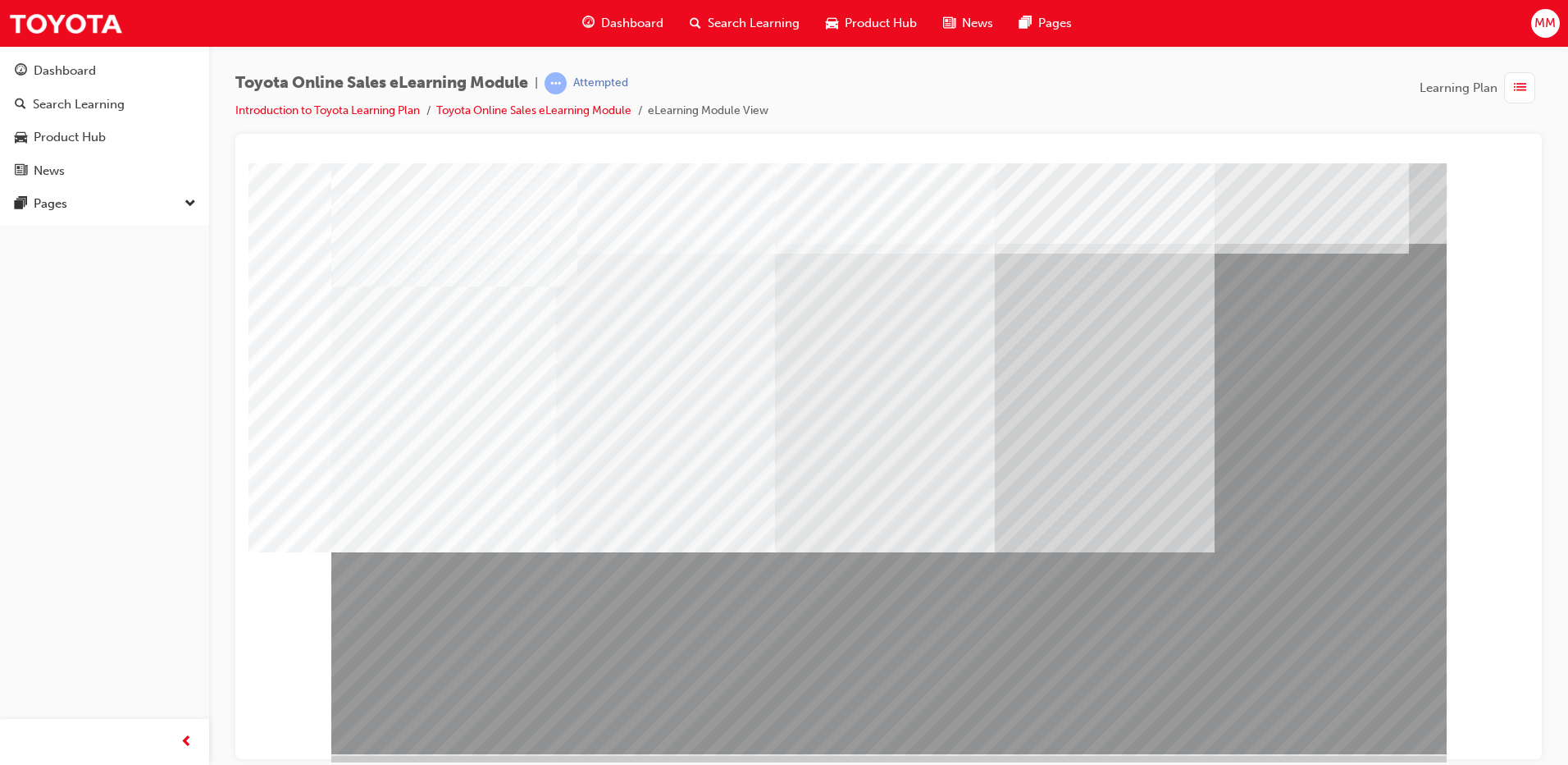
drag, startPoint x: 789, startPoint y: 646, endPoint x: 541, endPoint y: 537, distance: 270.9
click at [541, 537] on div at bounding box center [889, 458] width 1116 height 591
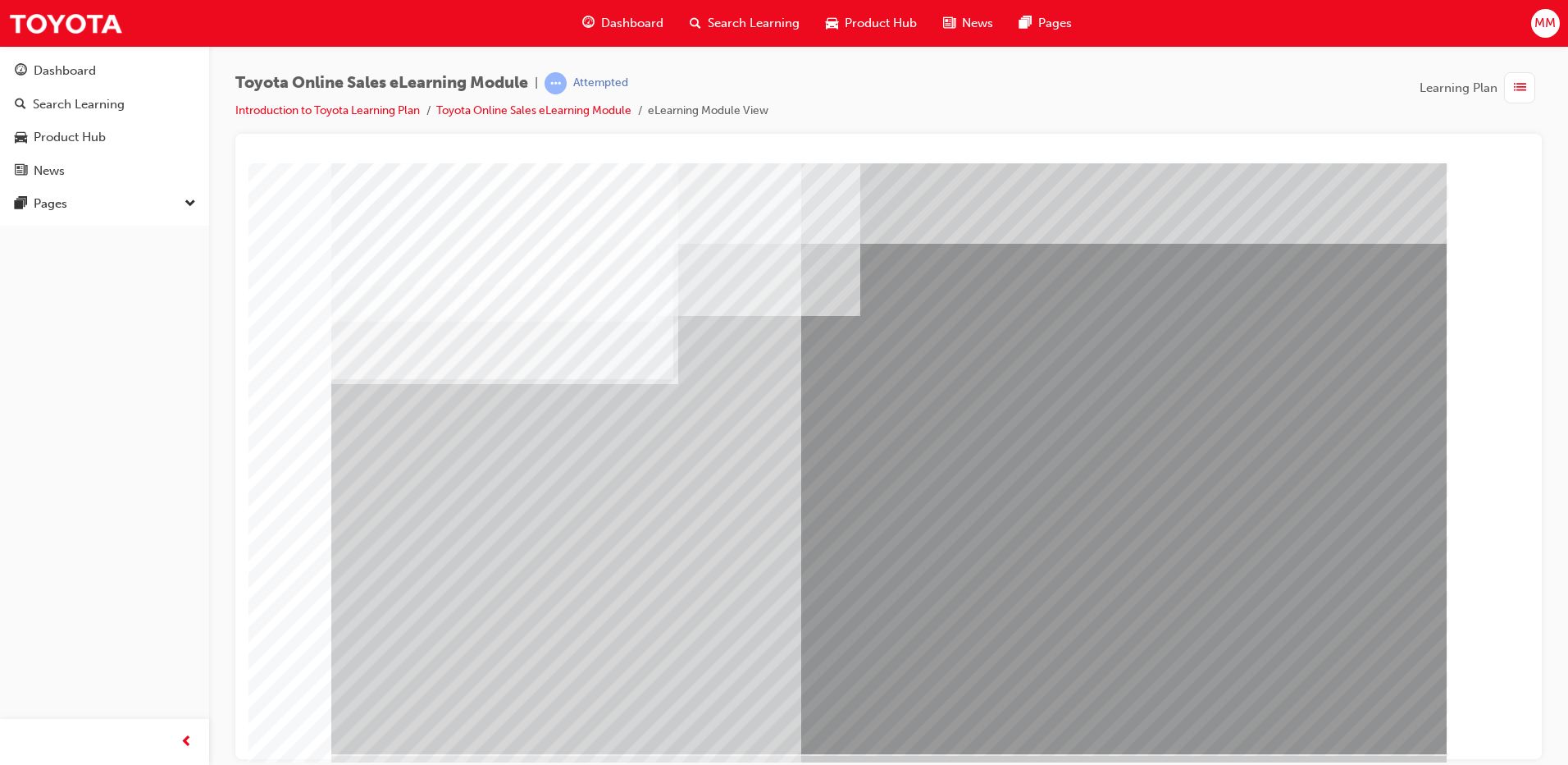
drag, startPoint x: 445, startPoint y: 516, endPoint x: 505, endPoint y: 553, distance: 70.5
click at [451, 523] on div "multistate" at bounding box center [889, 458] width 1116 height 591
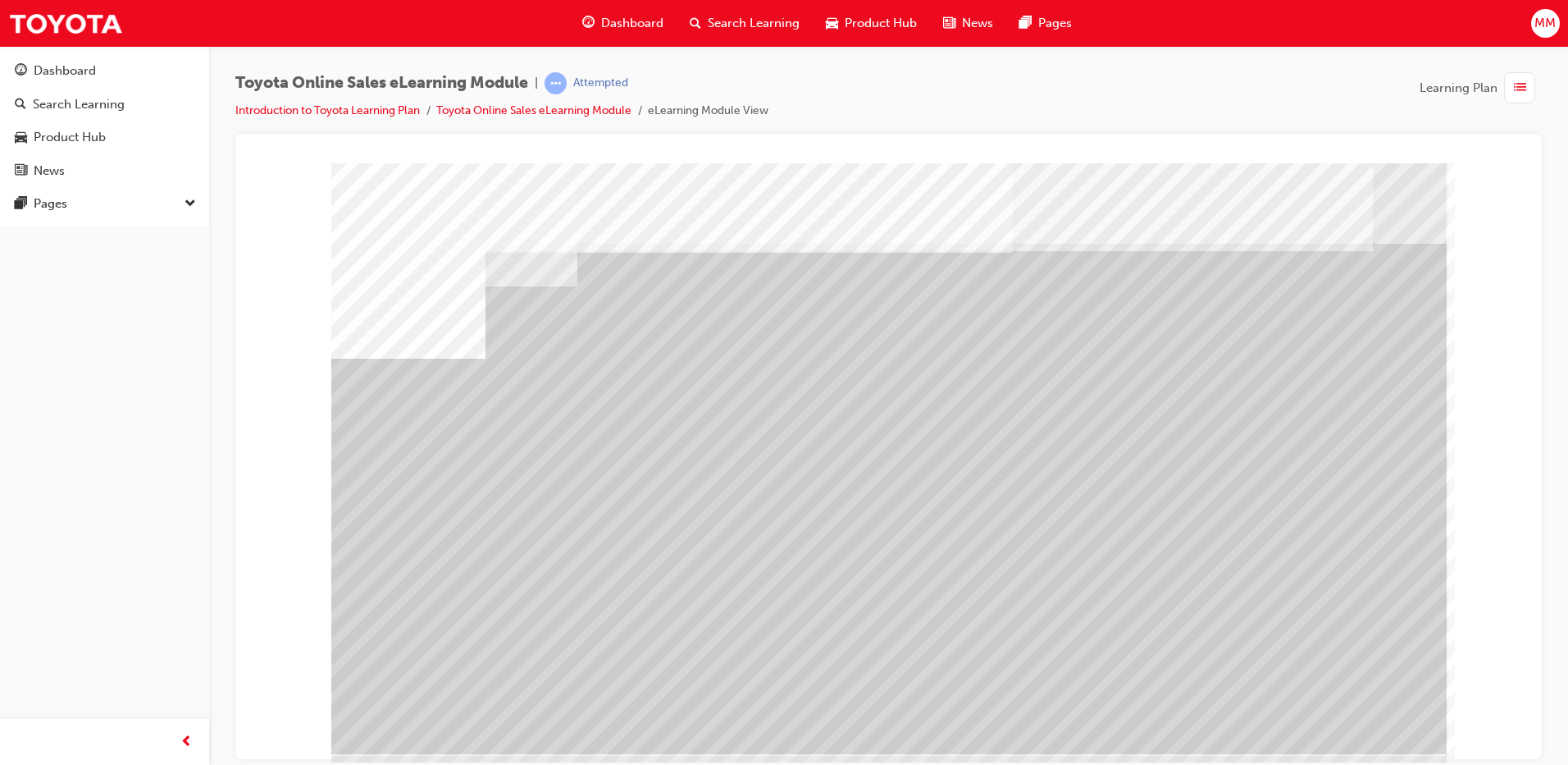
drag, startPoint x: 453, startPoint y: 472, endPoint x: 559, endPoint y: 495, distance: 108.5
drag, startPoint x: 624, startPoint y: 570, endPoint x: 714, endPoint y: 596, distance: 93.7
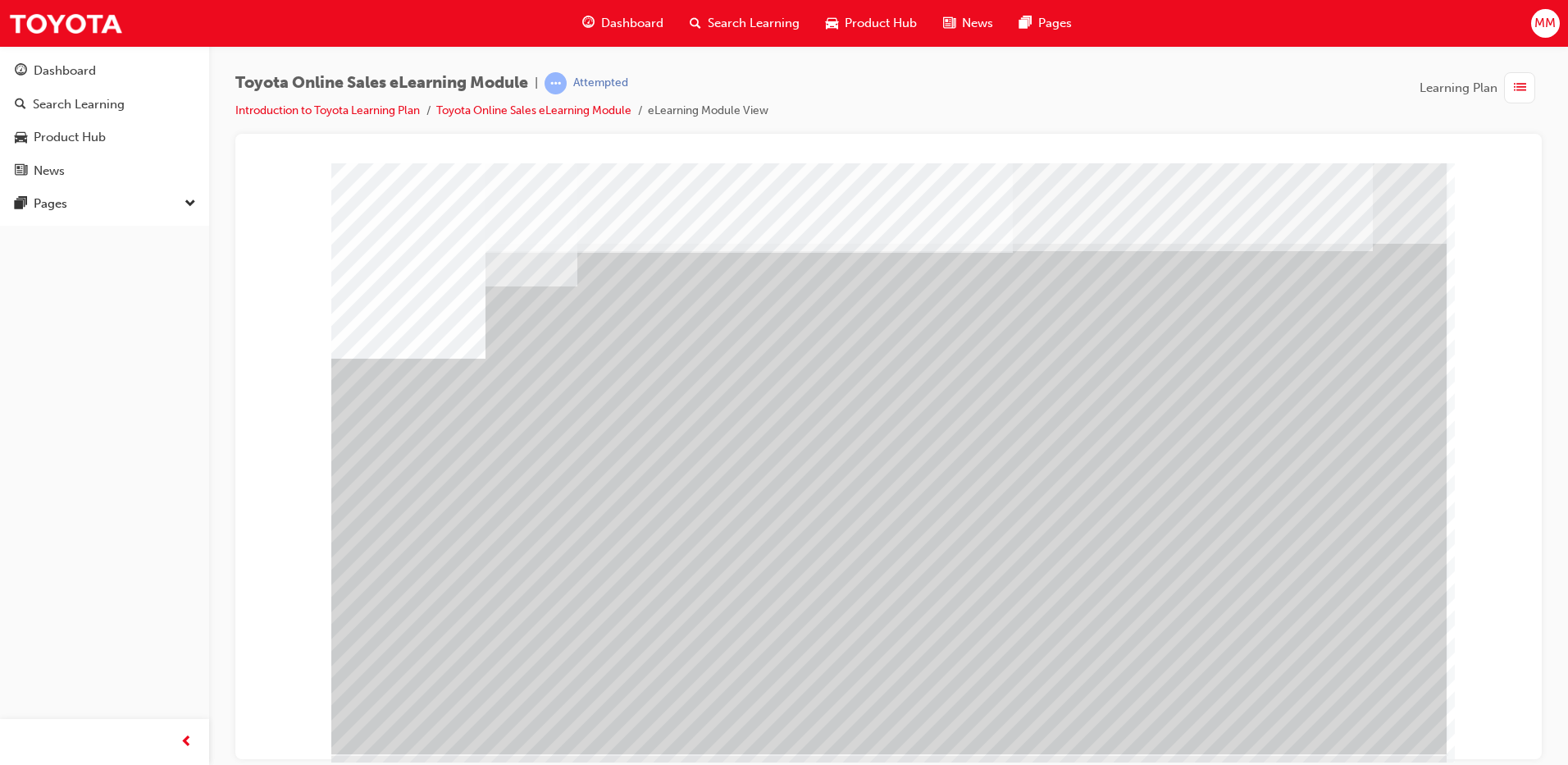
drag, startPoint x: 786, startPoint y: 592, endPoint x: 801, endPoint y: 586, distance: 16.2
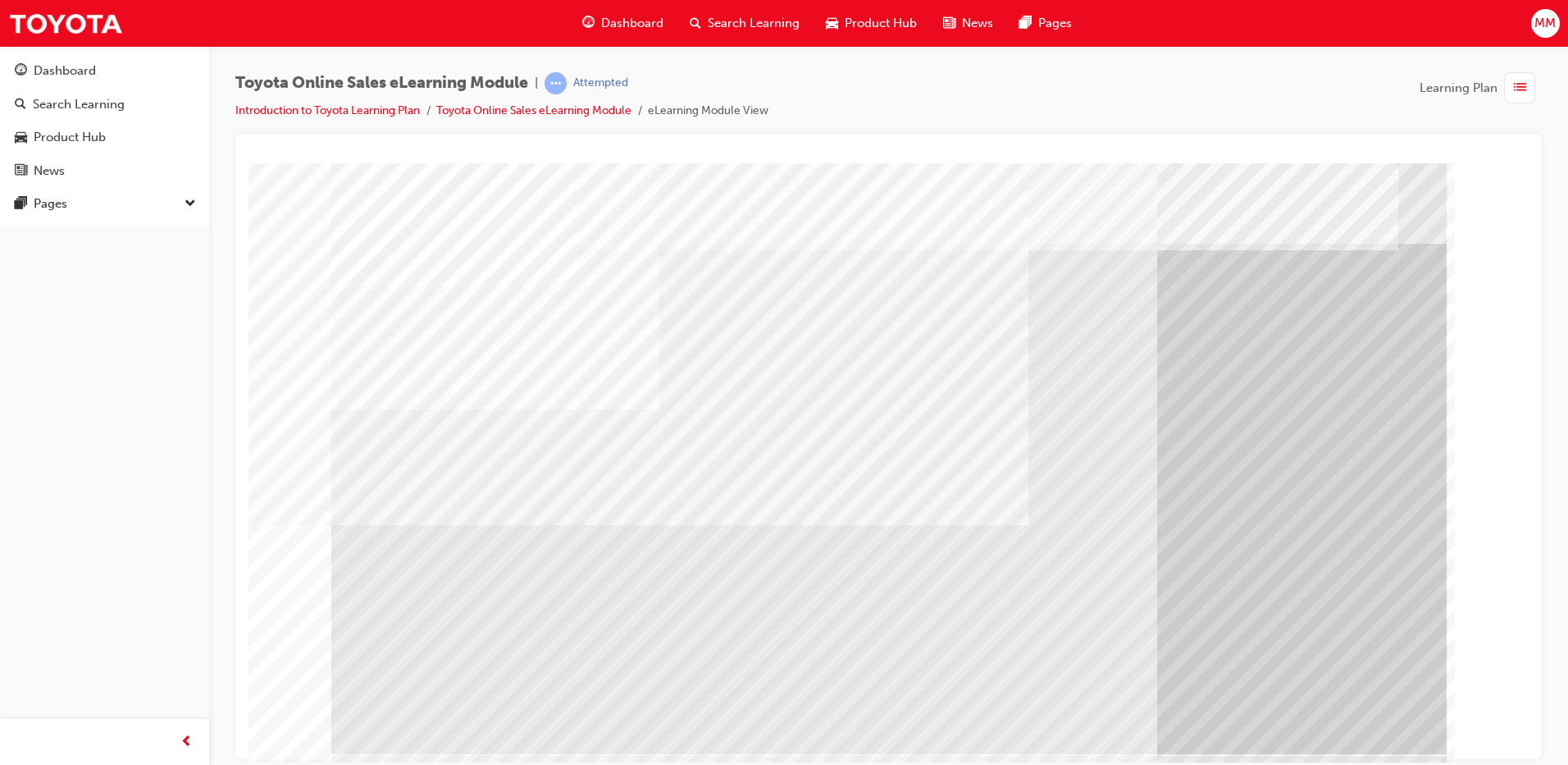
drag, startPoint x: 573, startPoint y: 651, endPoint x: 605, endPoint y: 658, distance: 32.8
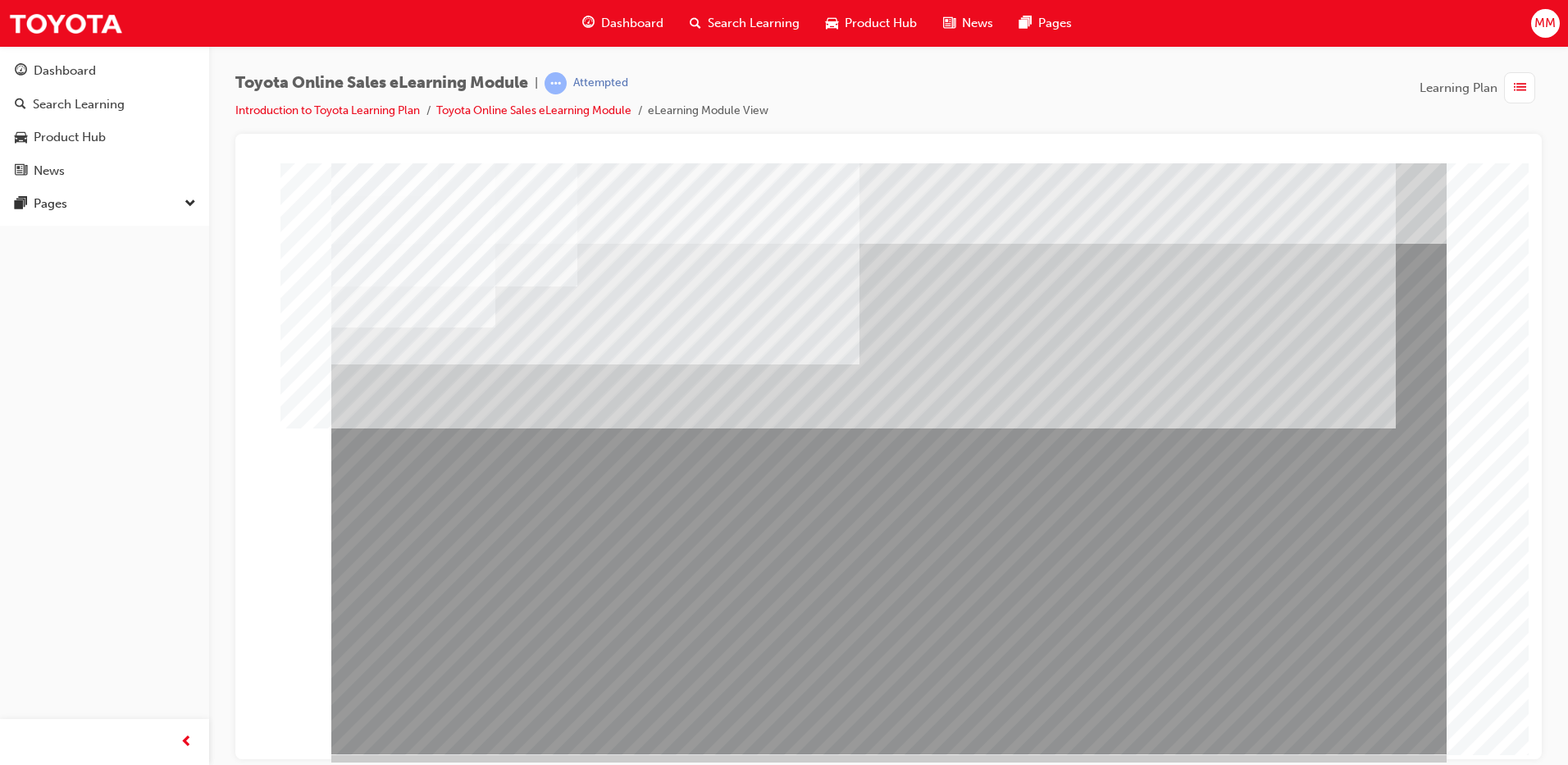
drag, startPoint x: 489, startPoint y: 519, endPoint x: 514, endPoint y: 525, distance: 25.7
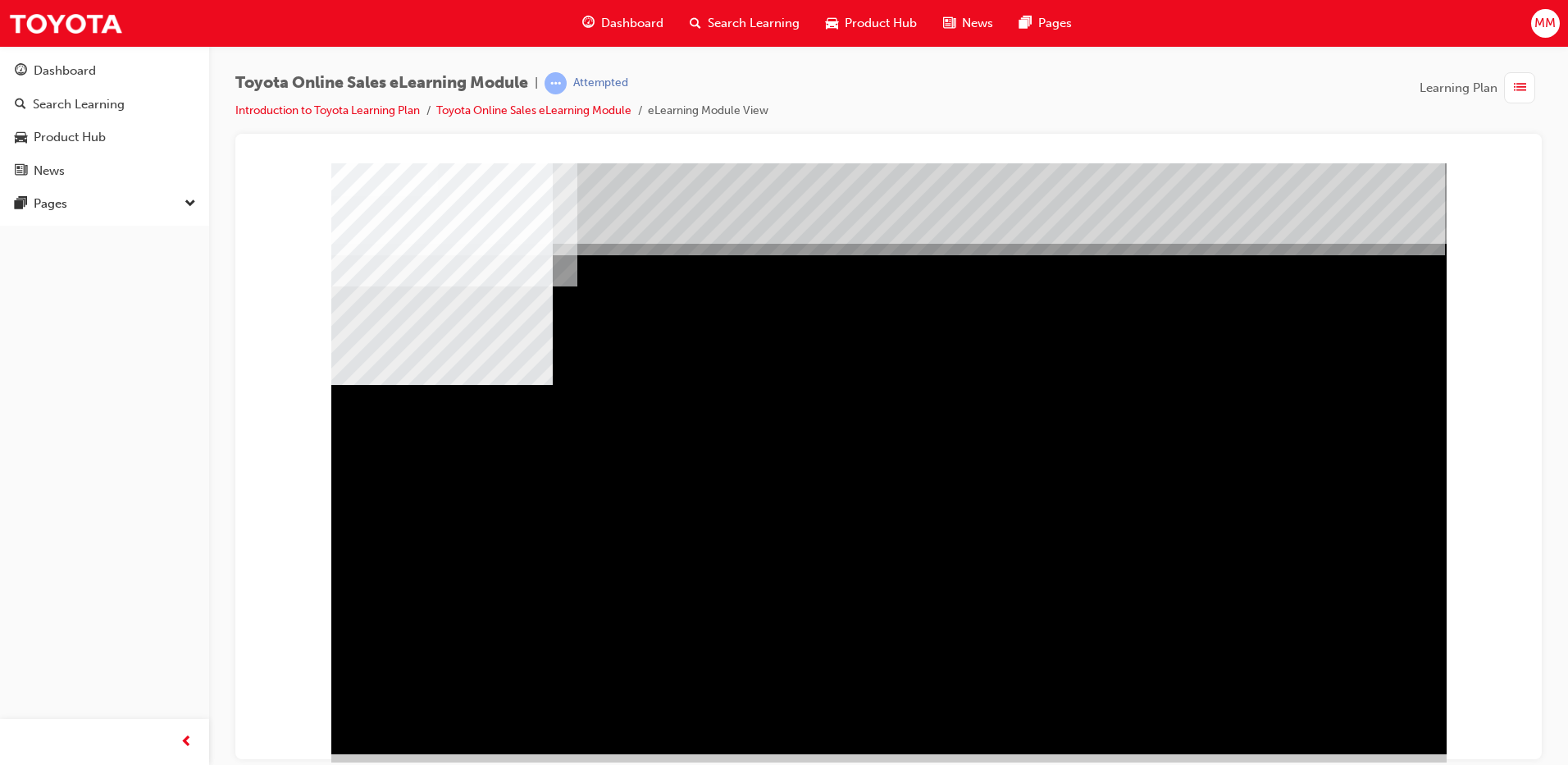
click at [1046, 524] on div "multistate" at bounding box center [889, 458] width 1116 height 591
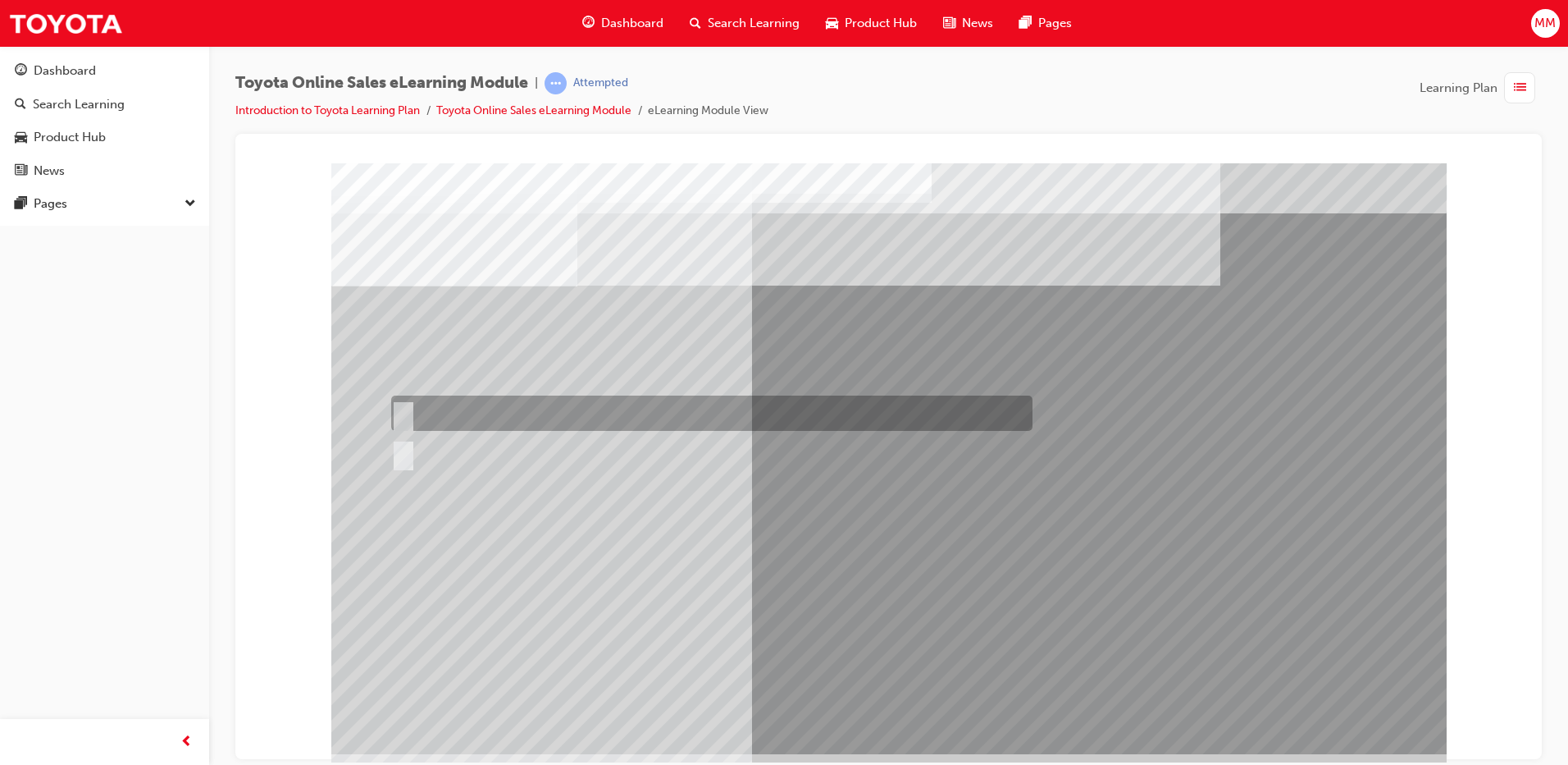
click at [471, 420] on div at bounding box center [708, 413] width 641 height 35
radio input "true"
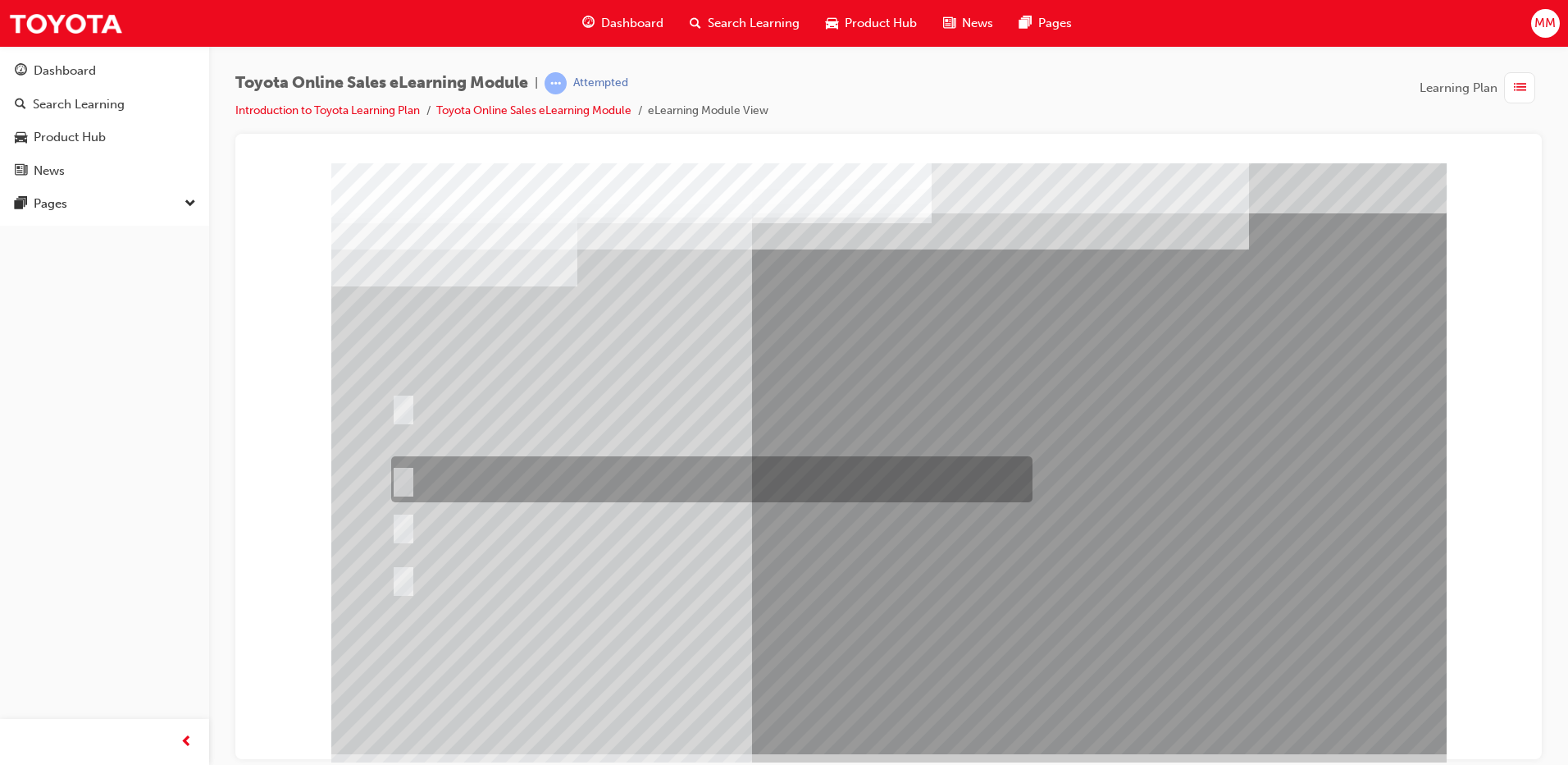
click at [686, 464] on div at bounding box center [708, 479] width 641 height 46
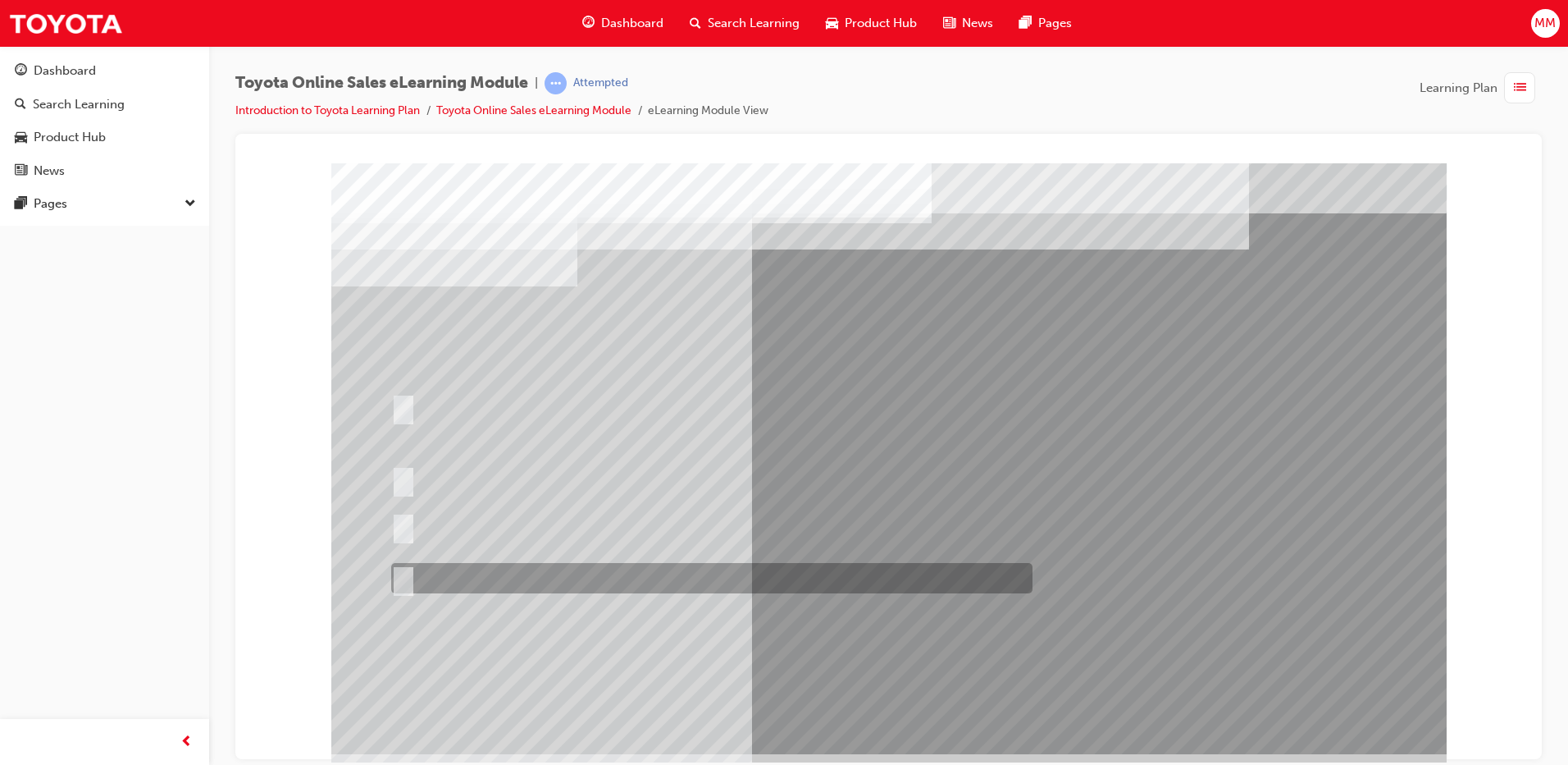
click at [539, 576] on div at bounding box center [708, 578] width 641 height 31
radio input "false"
radio input "true"
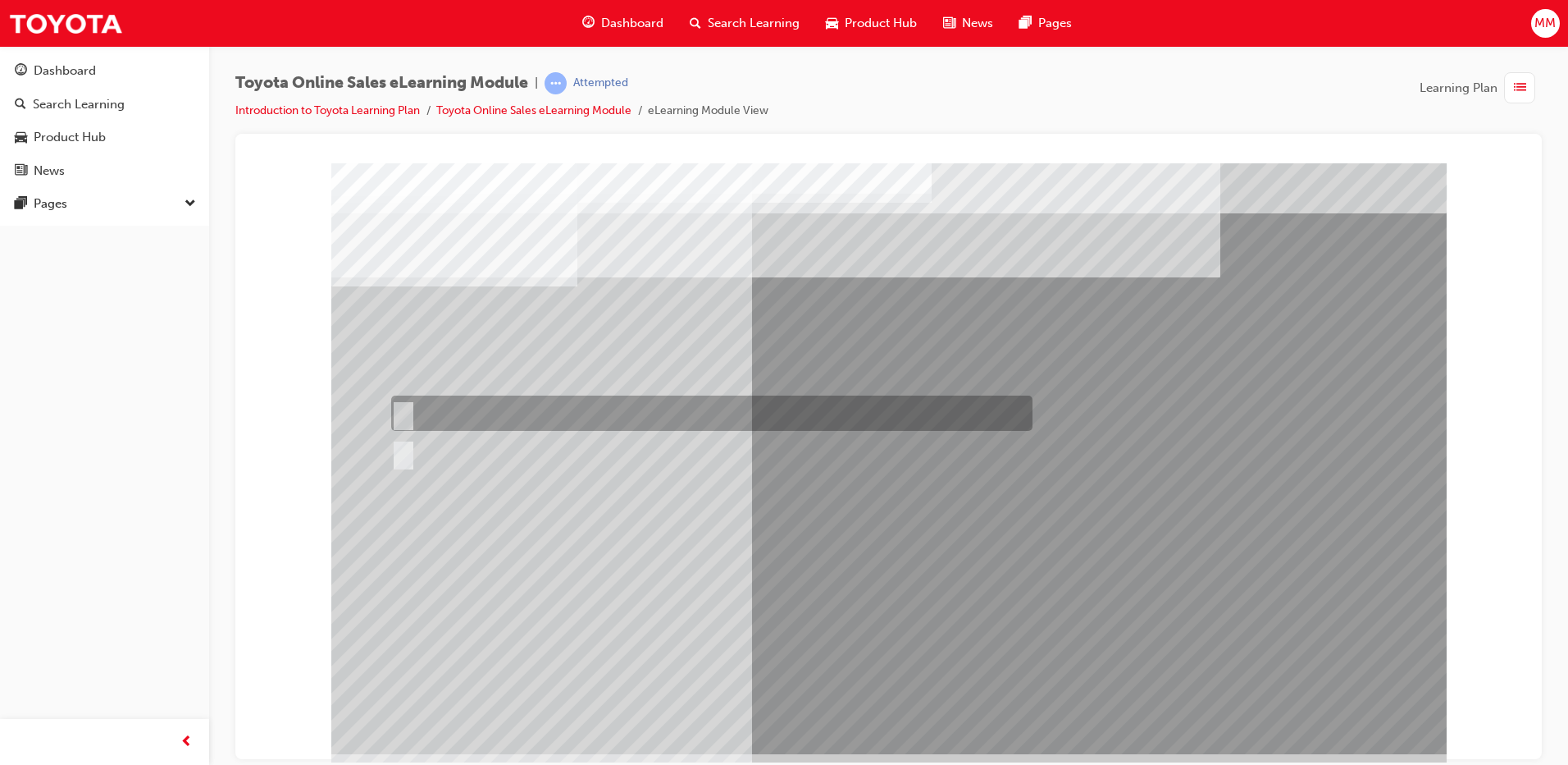
click at [442, 410] on div at bounding box center [708, 413] width 641 height 35
radio input "true"
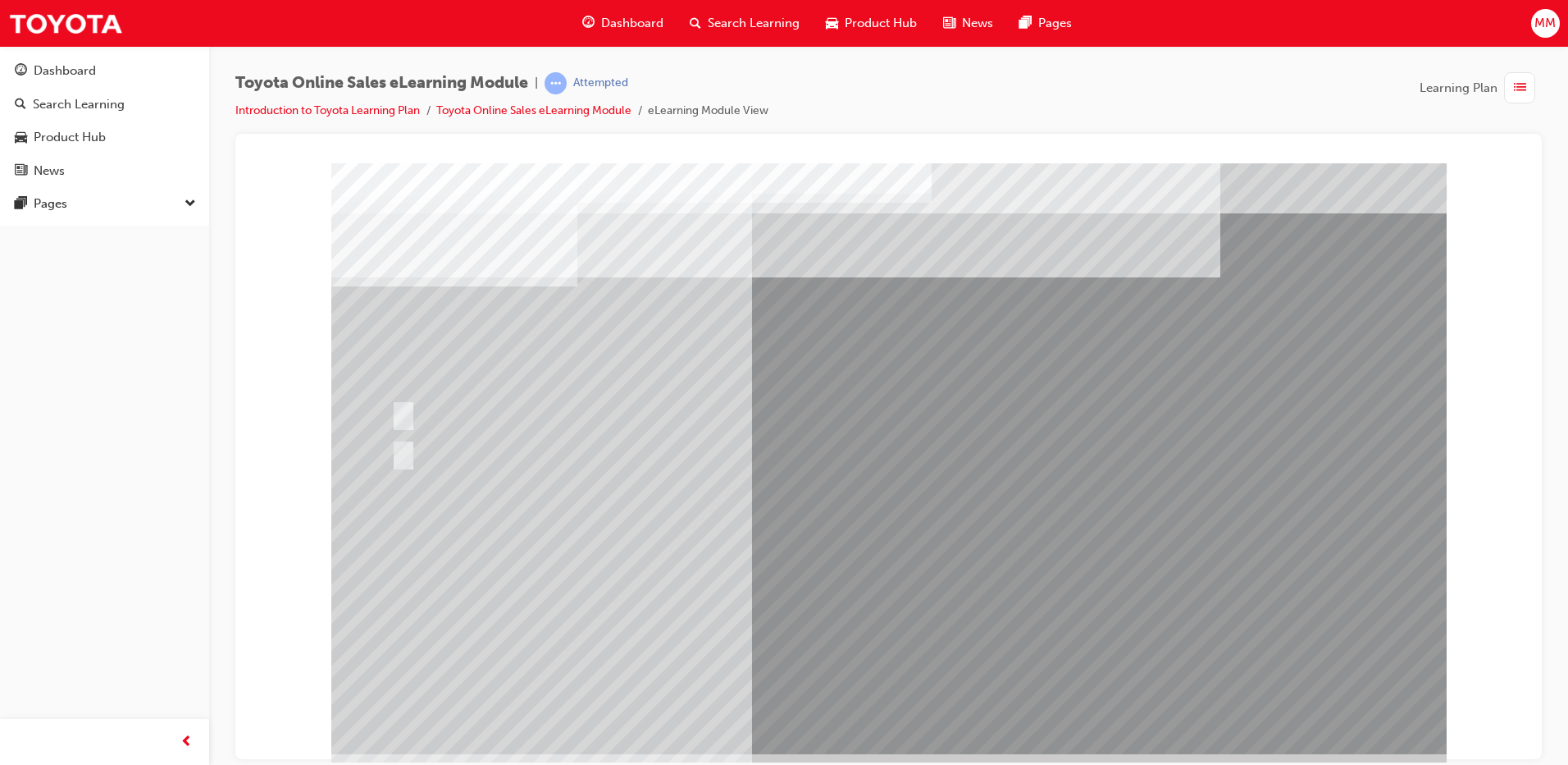
click at [412, 459] on div at bounding box center [708, 453] width 641 height 45
click at [412, 449] on div at bounding box center [708, 453] width 641 height 45
click at [411, 448] on div at bounding box center [708, 453] width 641 height 45
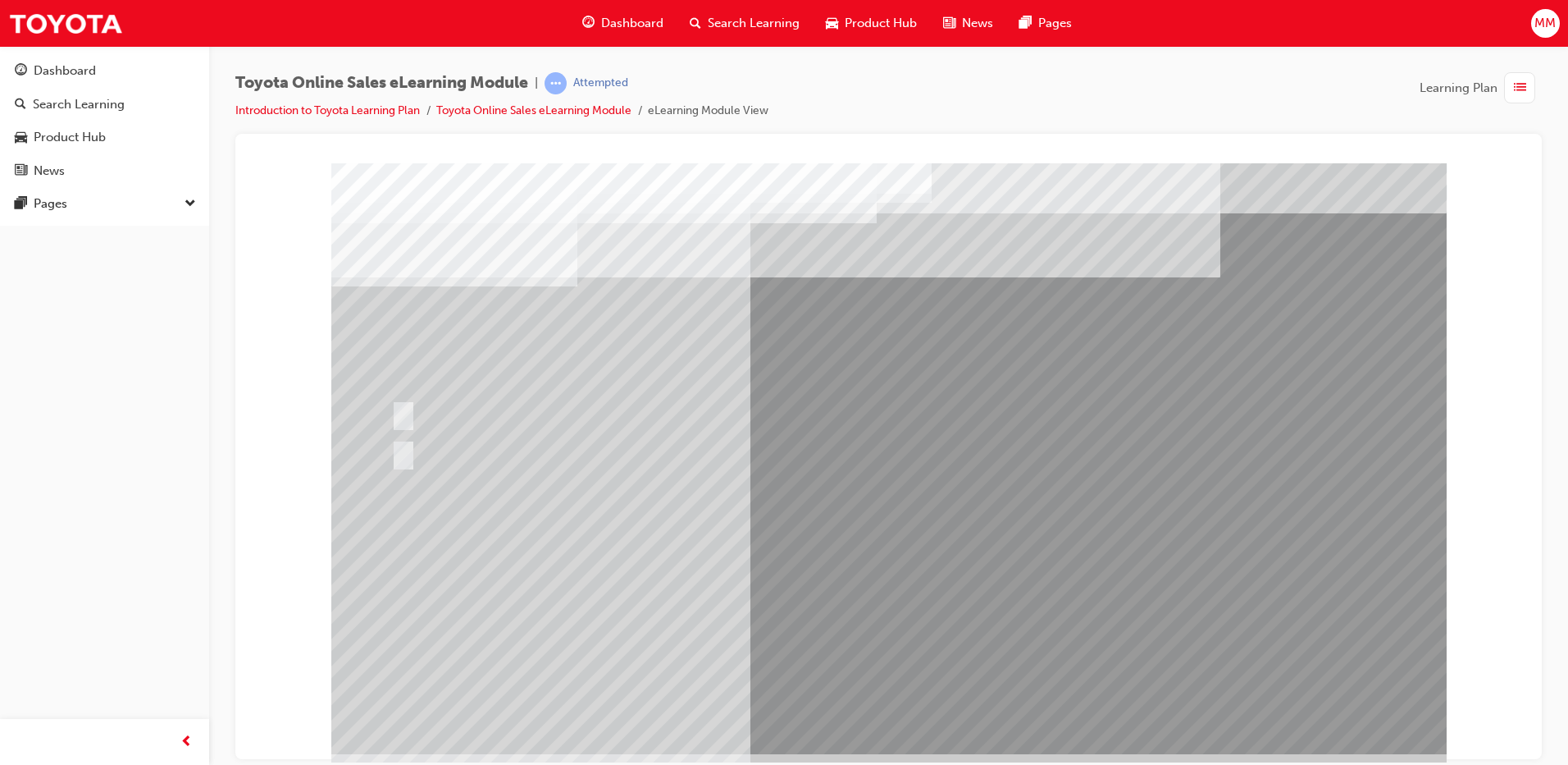
click at [411, 448] on div at bounding box center [708, 453] width 641 height 45
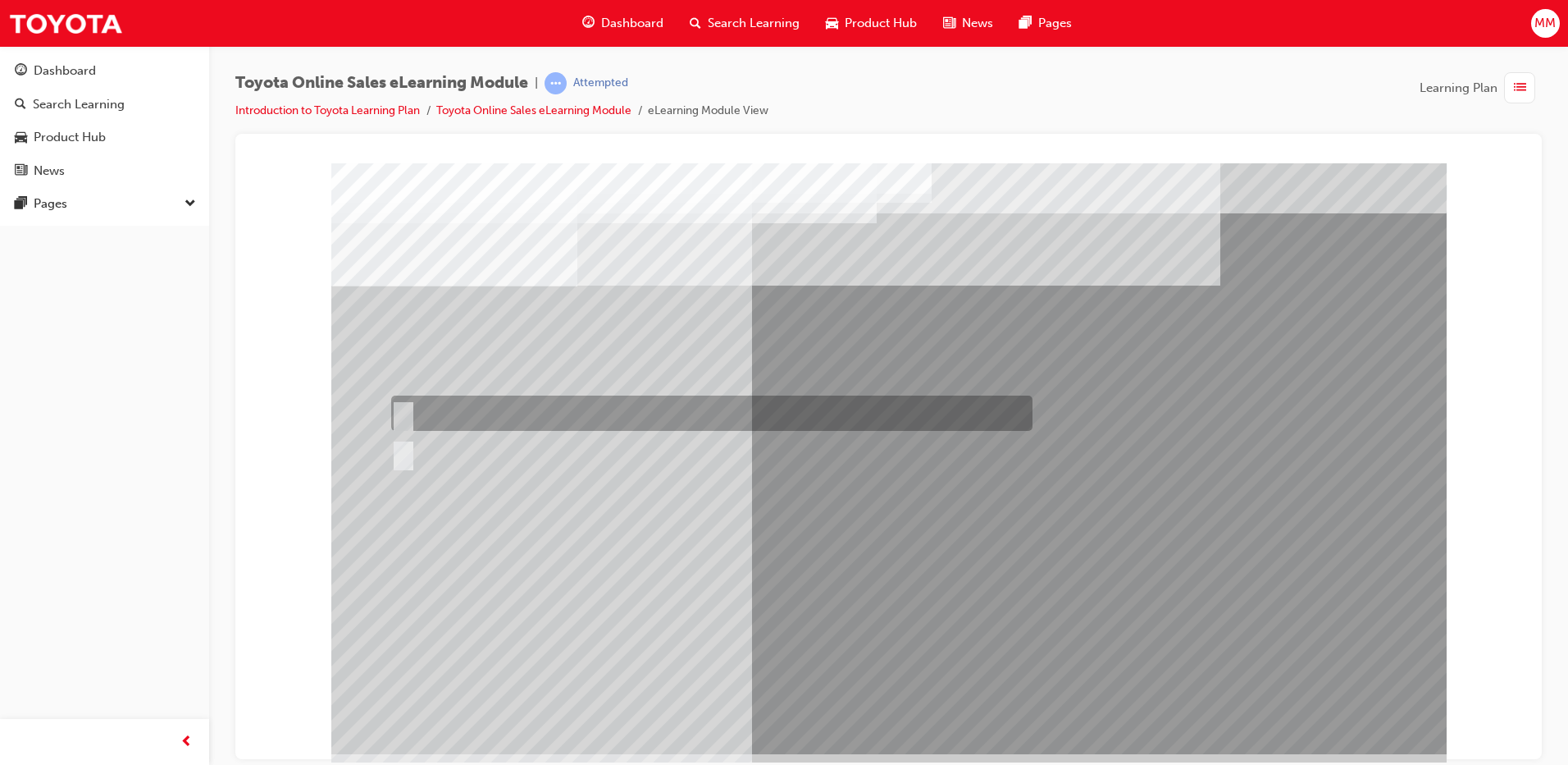
click at [425, 404] on div at bounding box center [708, 413] width 641 height 35
radio input "true"
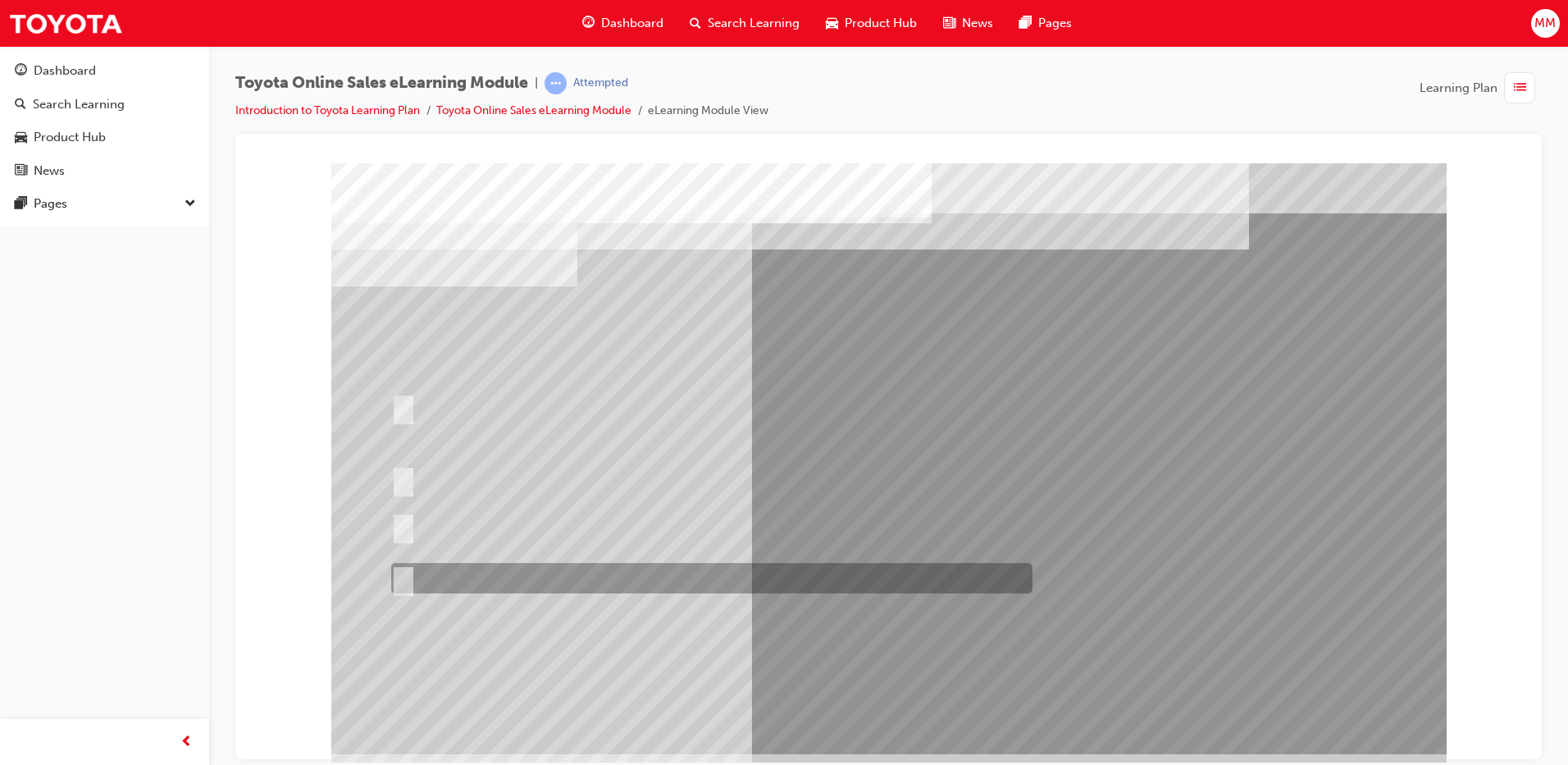
click at [545, 563] on div at bounding box center [708, 578] width 641 height 31
radio input "true"
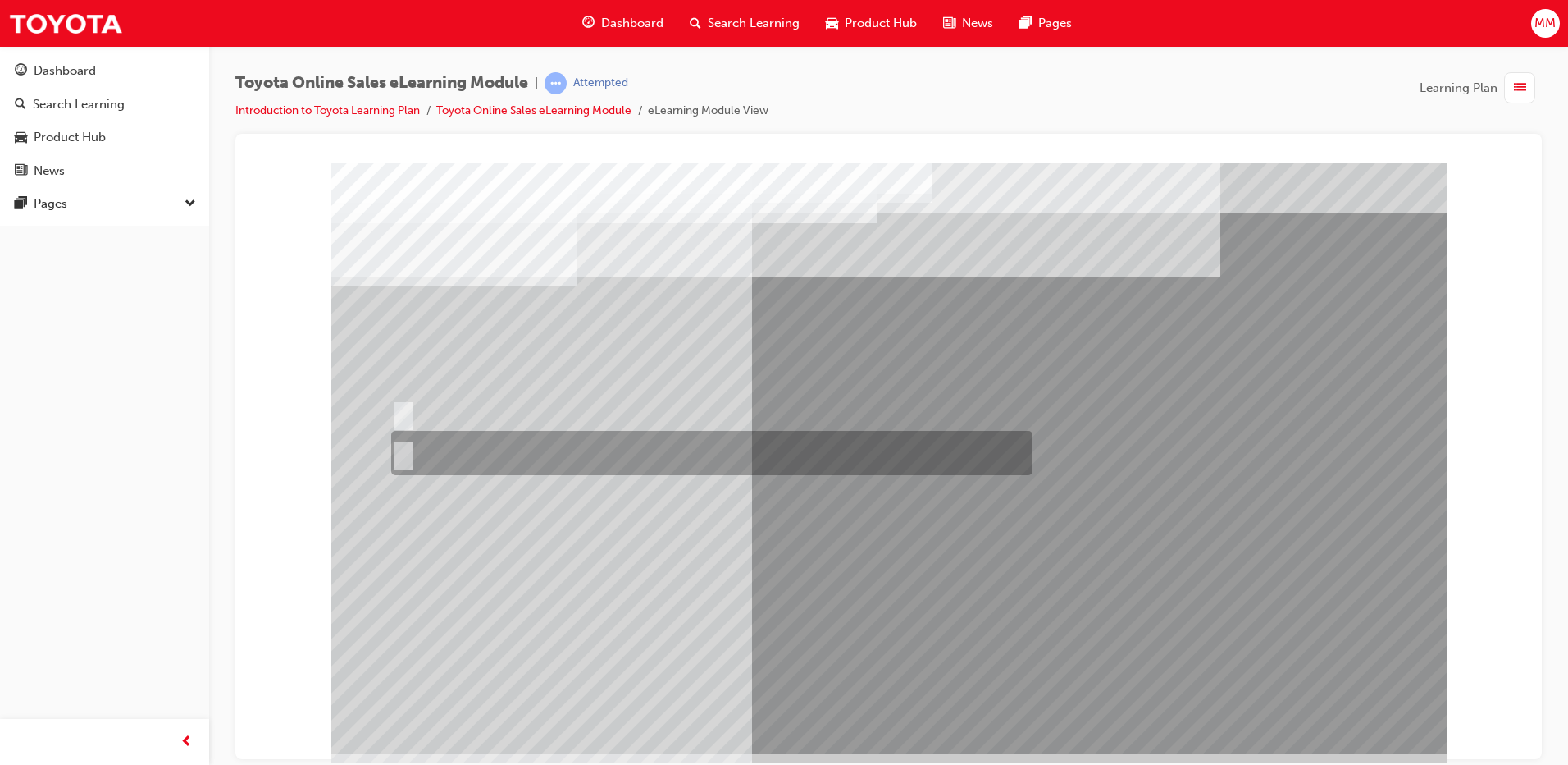
click at [425, 458] on div at bounding box center [708, 453] width 641 height 45
radio input "true"
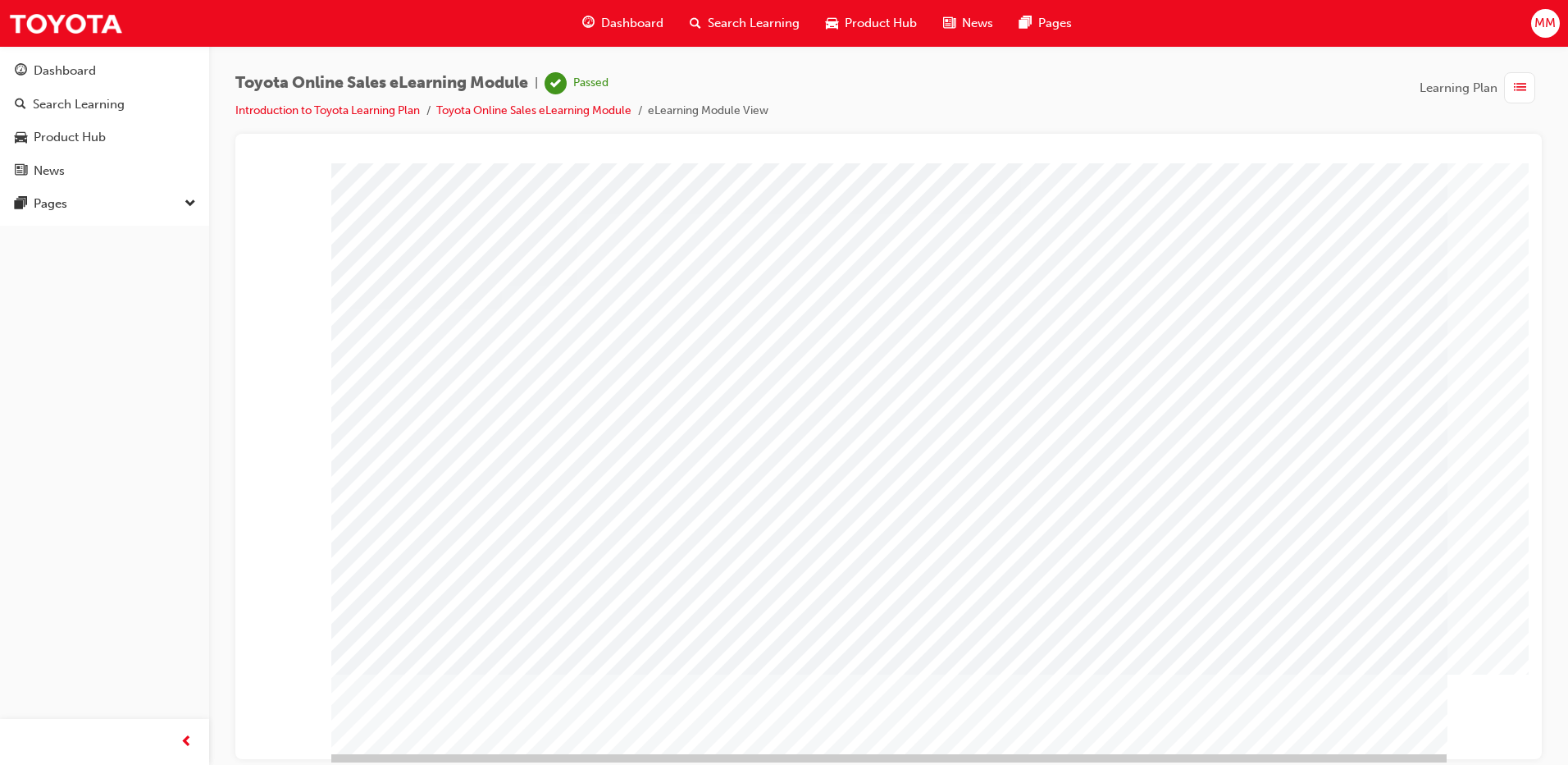
click at [1509, 86] on div "button" at bounding box center [1520, 88] width 31 height 31
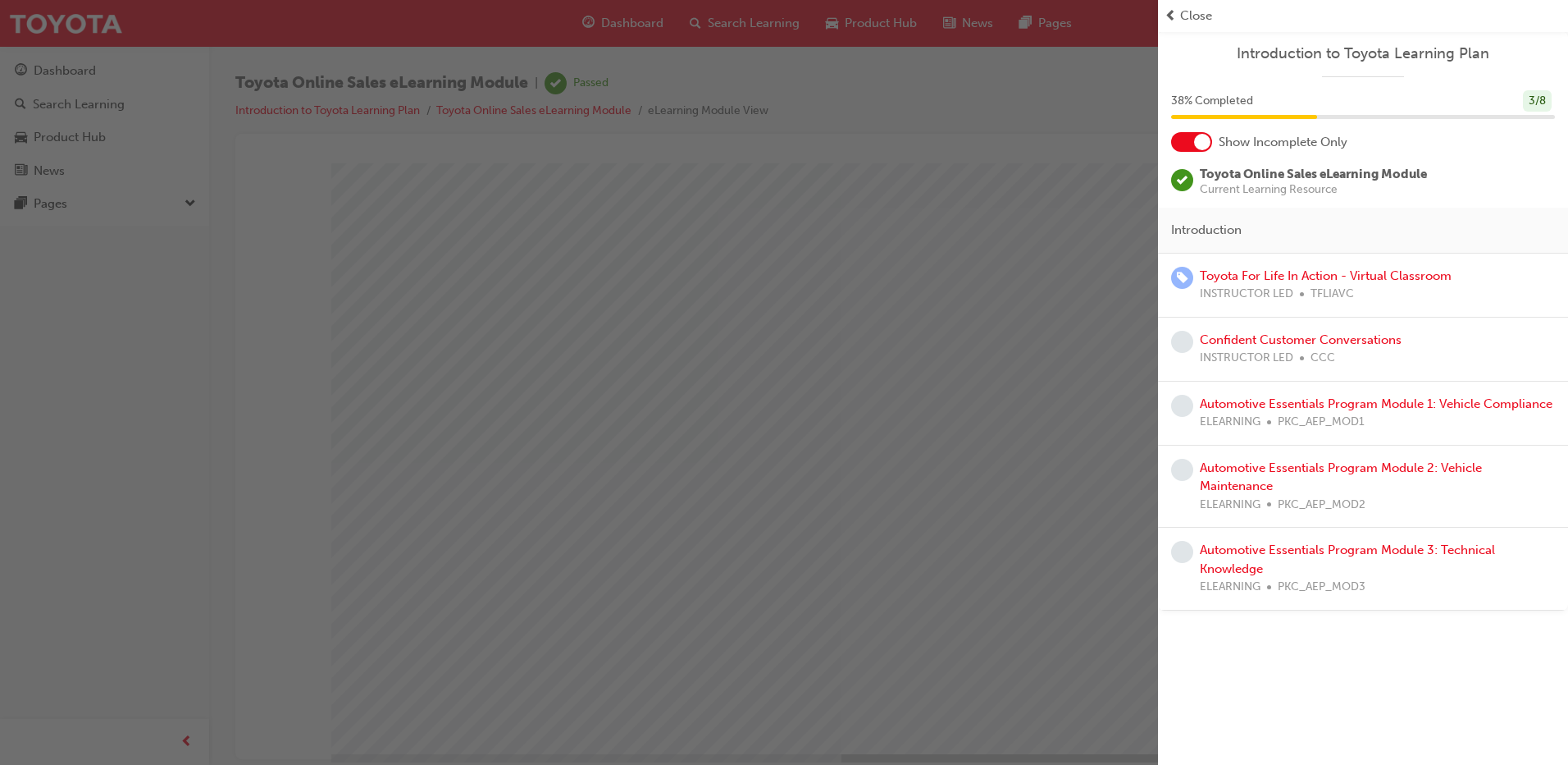
click at [1192, 22] on span "Close" at bounding box center [1196, 16] width 32 height 19
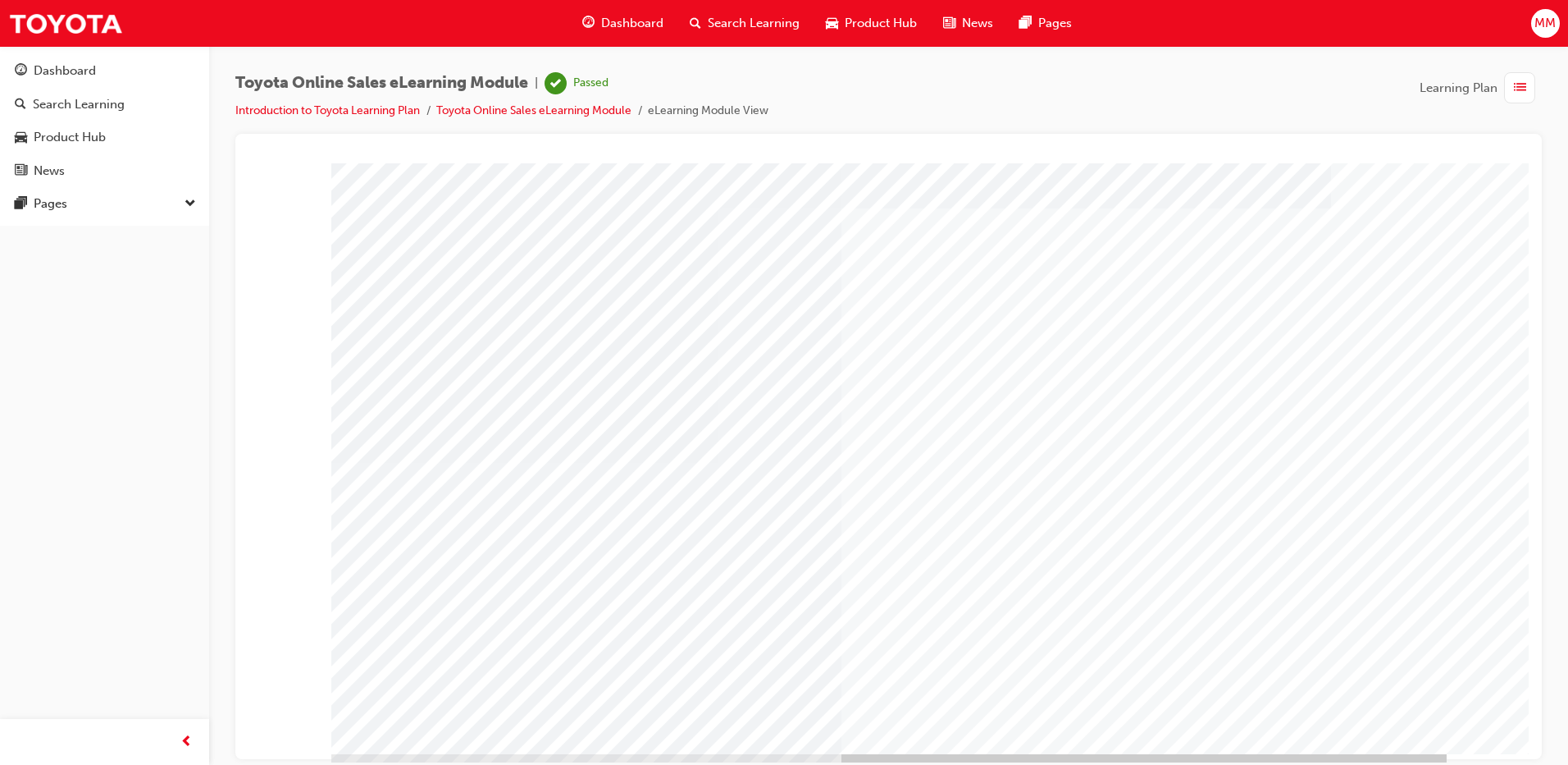
click at [1521, 80] on span "list-icon" at bounding box center [1520, 88] width 12 height 21
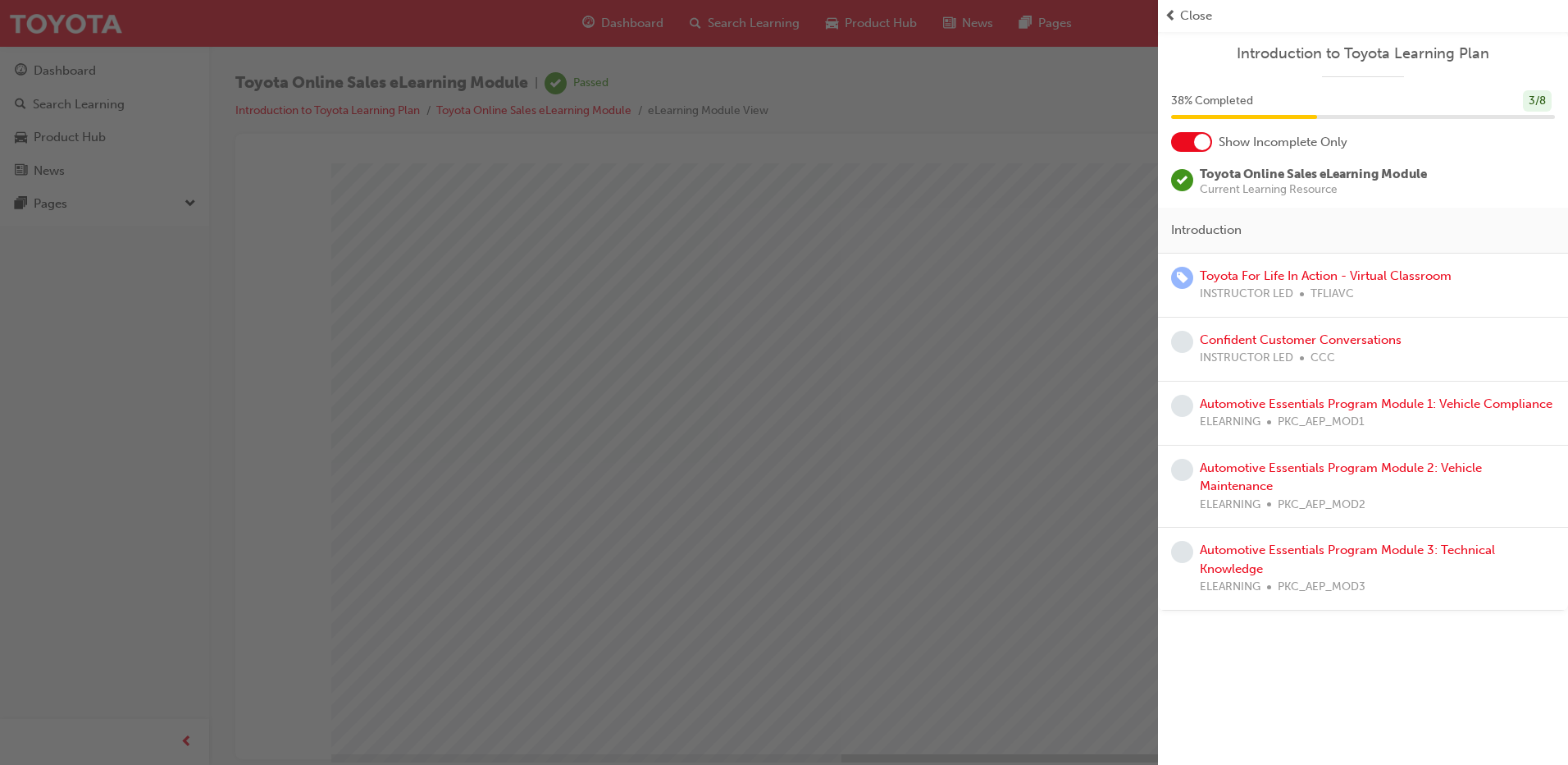
click at [636, 157] on div "button" at bounding box center [579, 382] width 1158 height 765
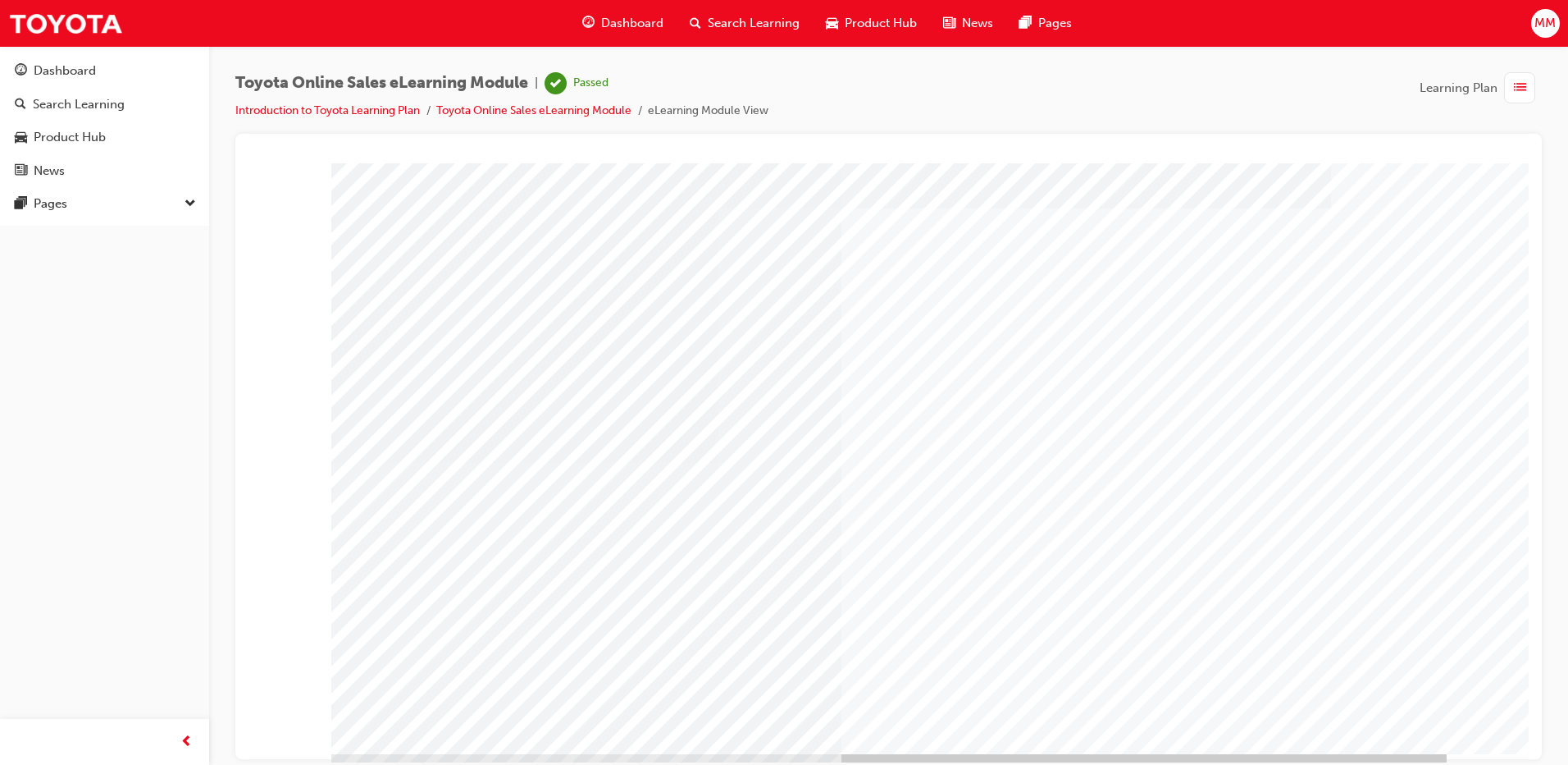
click at [607, 32] on span "Dashboard" at bounding box center [633, 23] width 63 height 19
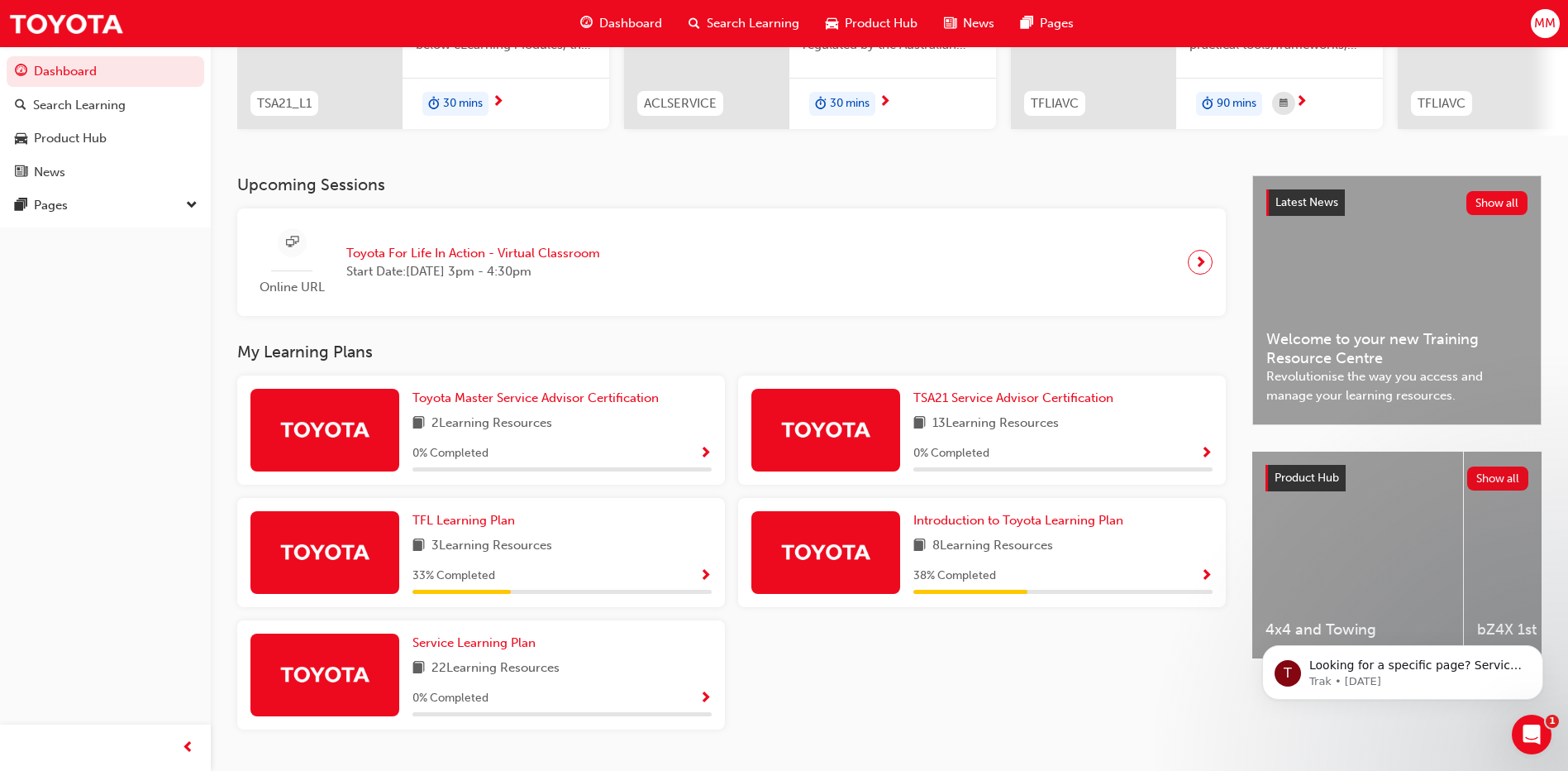
scroll to position [292, 0]
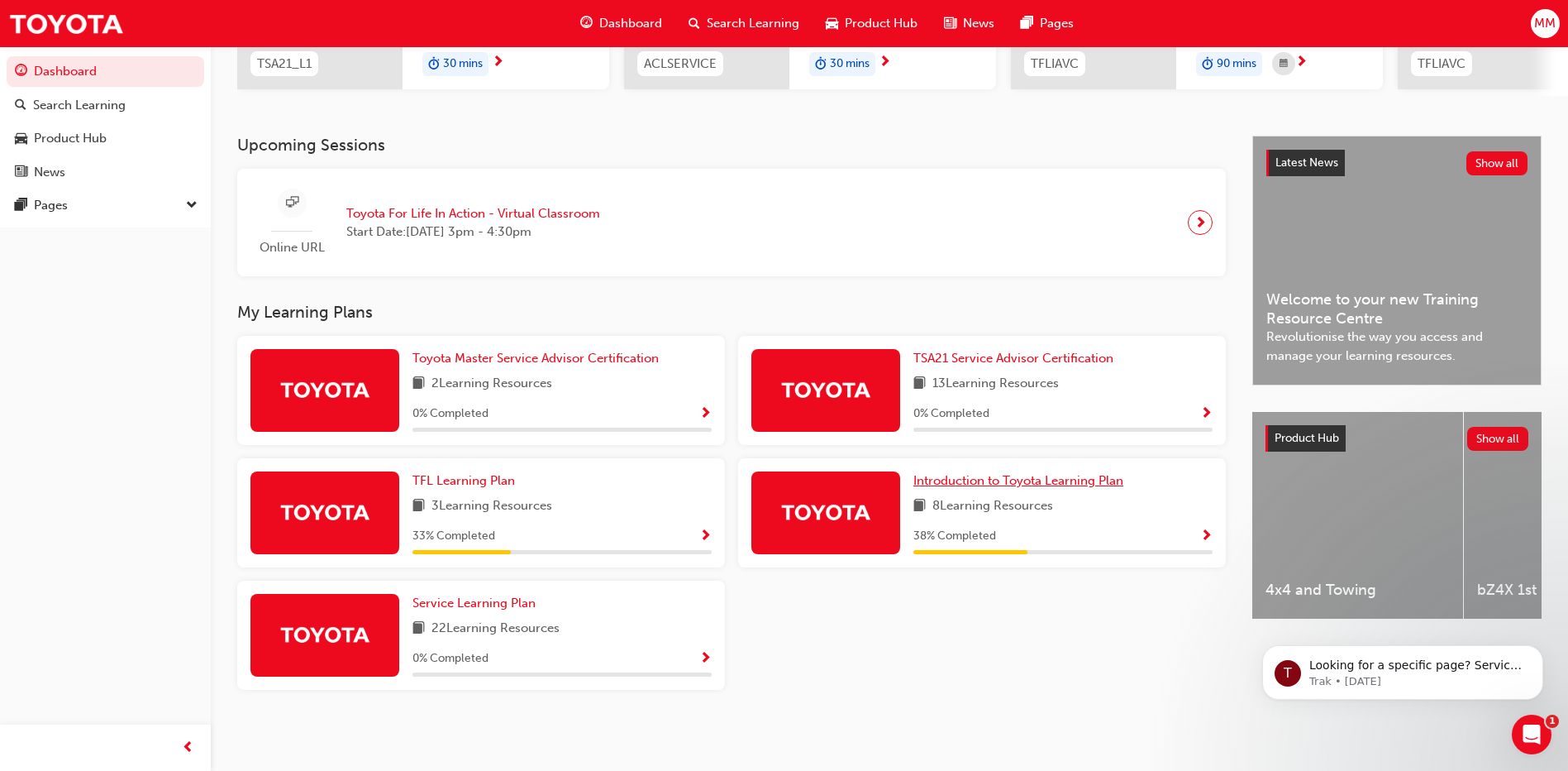
click at [958, 483] on span "Introduction to Toyota Learning Plan" at bounding box center [1018, 480] width 210 height 15
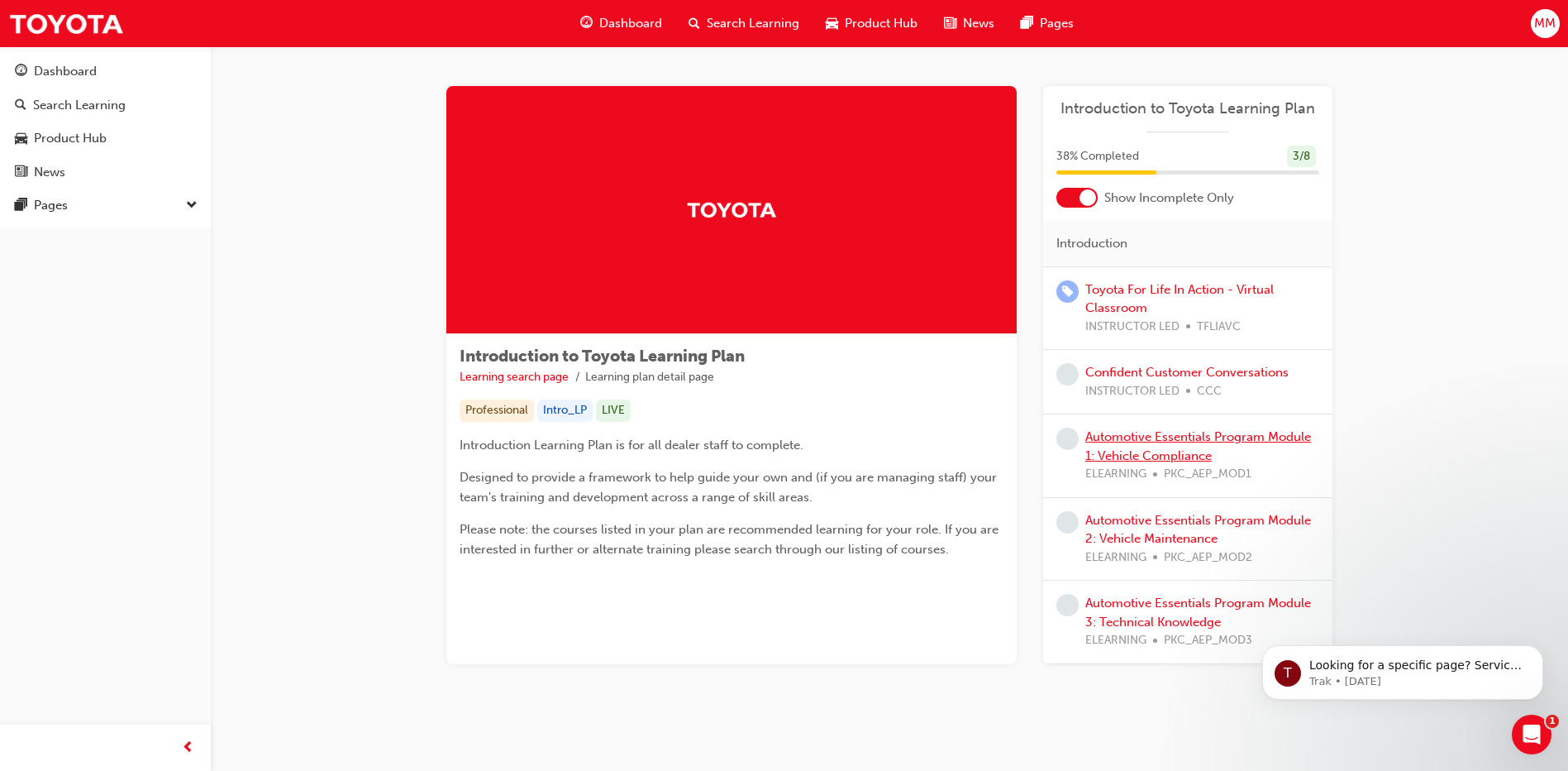
click at [1174, 451] on link "Automotive Essentials Program Module 1: Vehicle Compliance" at bounding box center [1198, 446] width 226 height 34
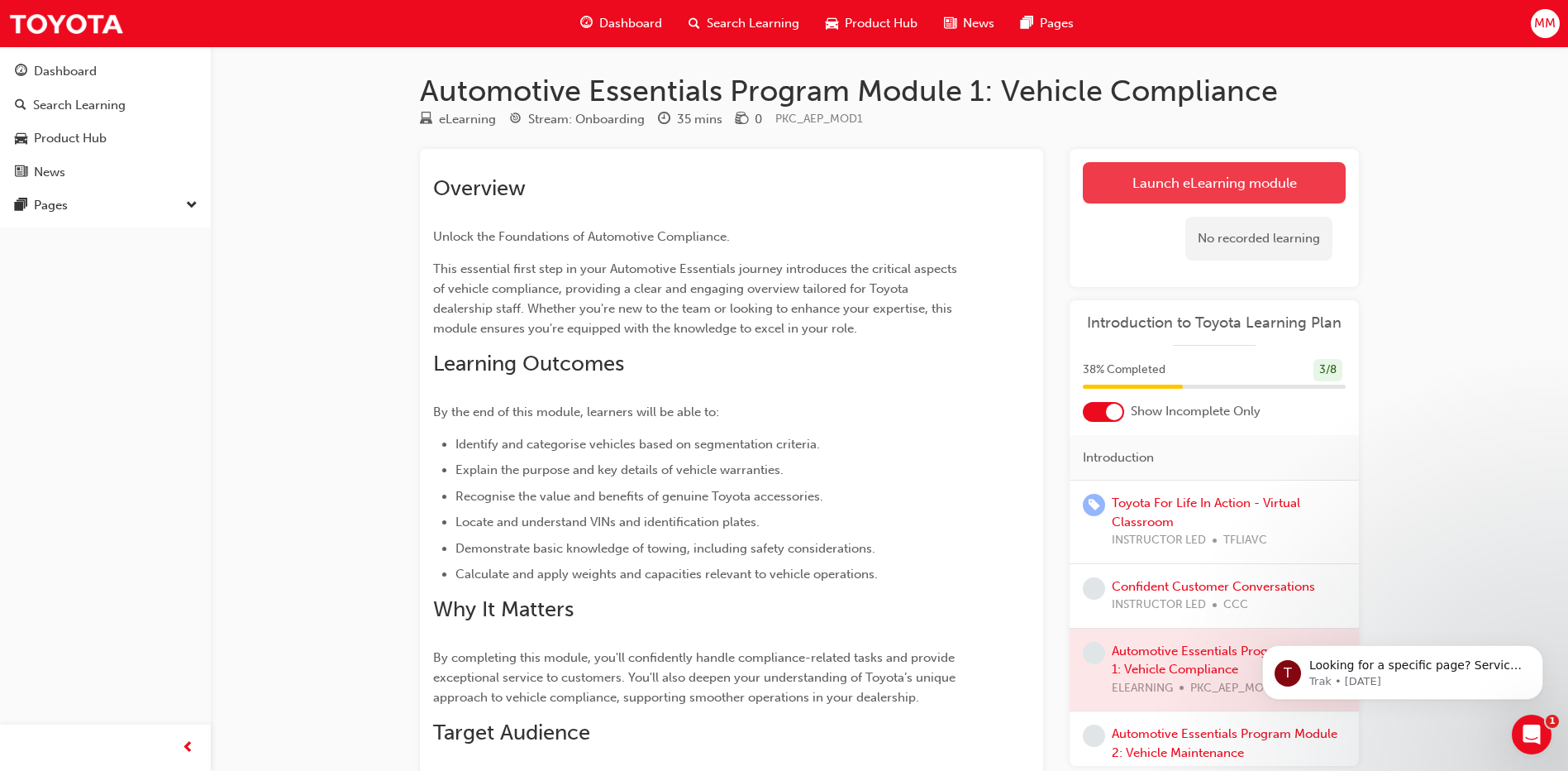
click at [1214, 188] on link "Launch eLearning module" at bounding box center [1214, 183] width 263 height 42
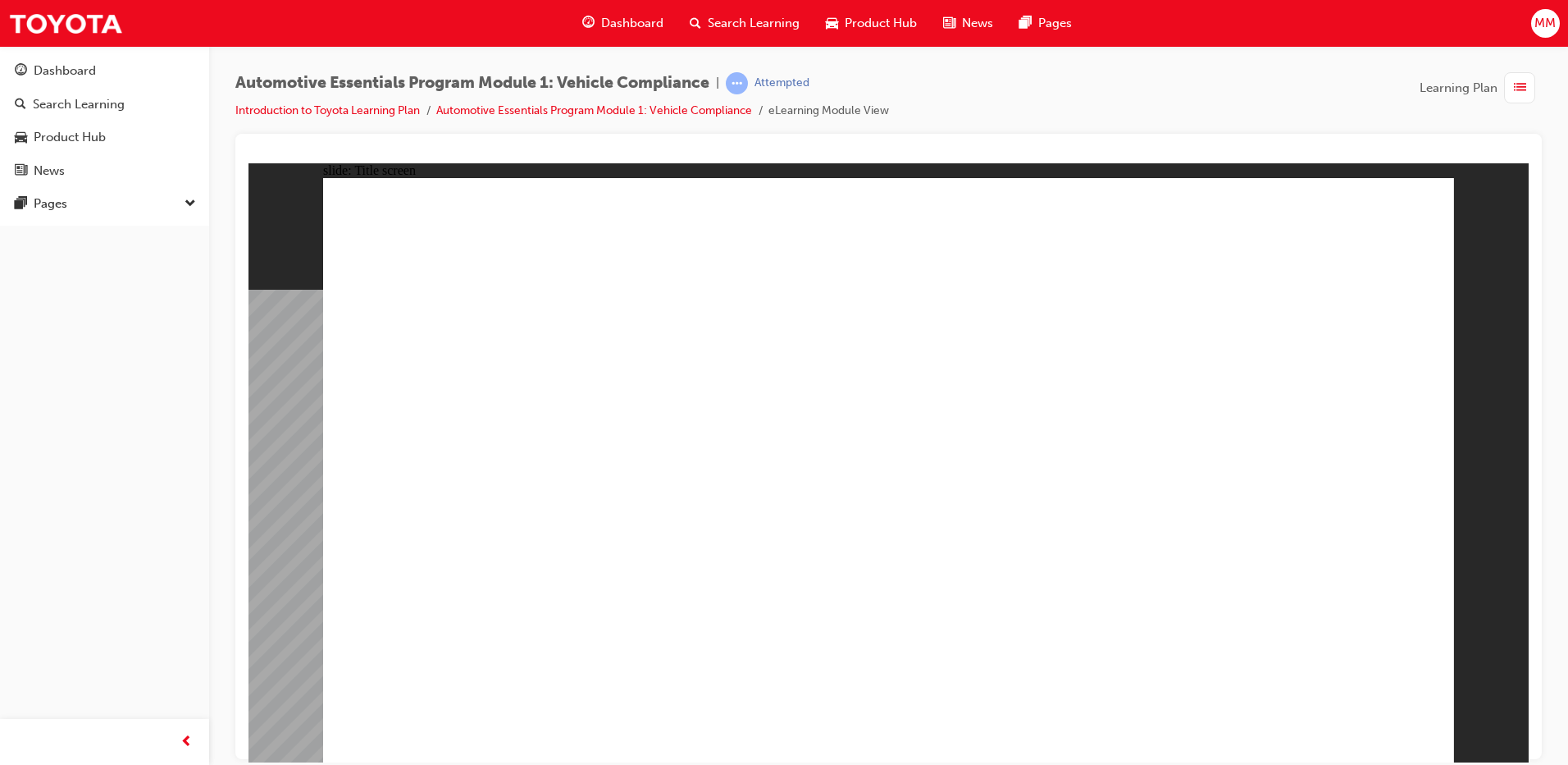
click at [595, 12] on div "Dashboard" at bounding box center [623, 23] width 107 height 34
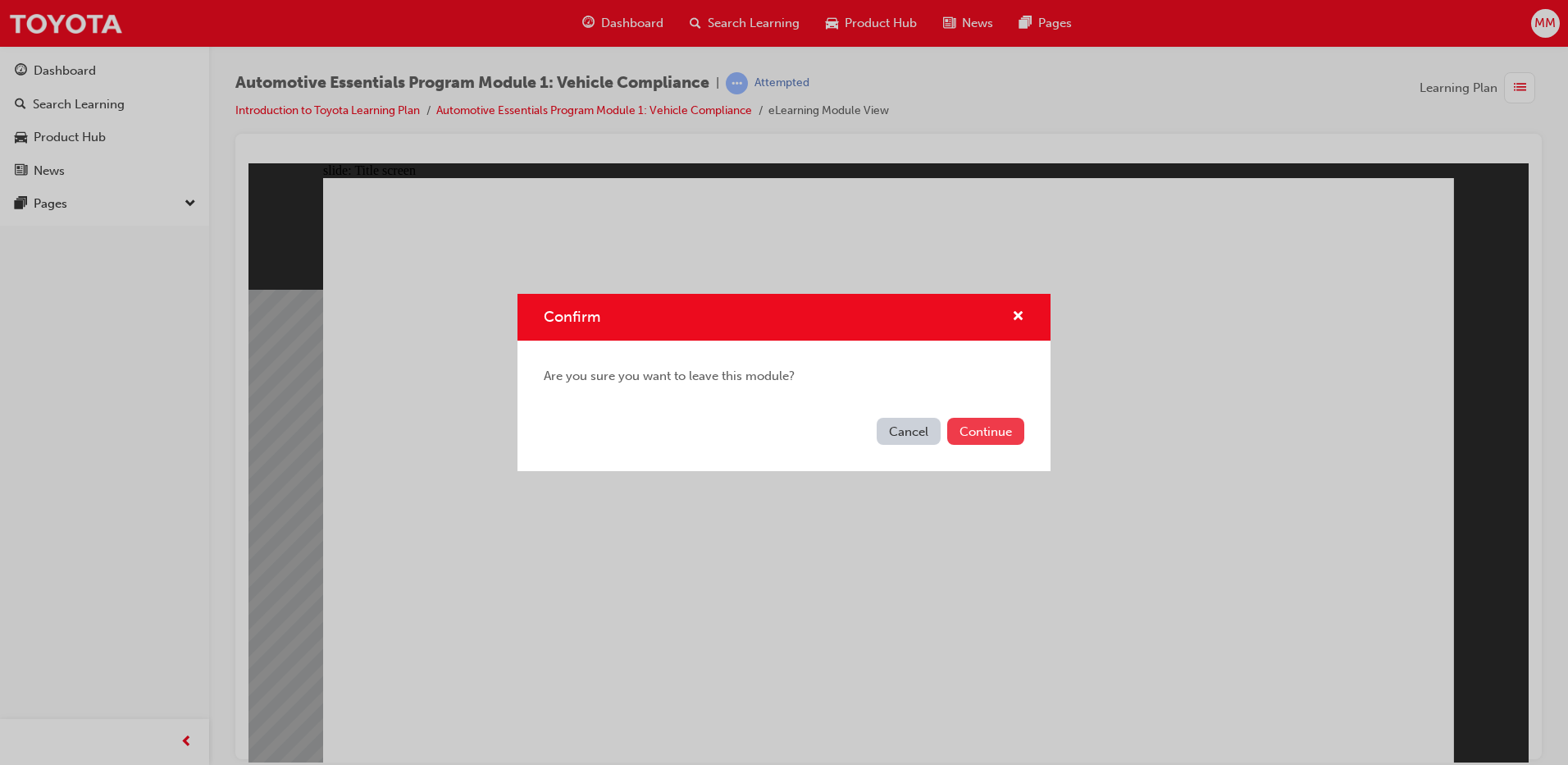
click at [974, 434] on button "Continue" at bounding box center [986, 431] width 77 height 27
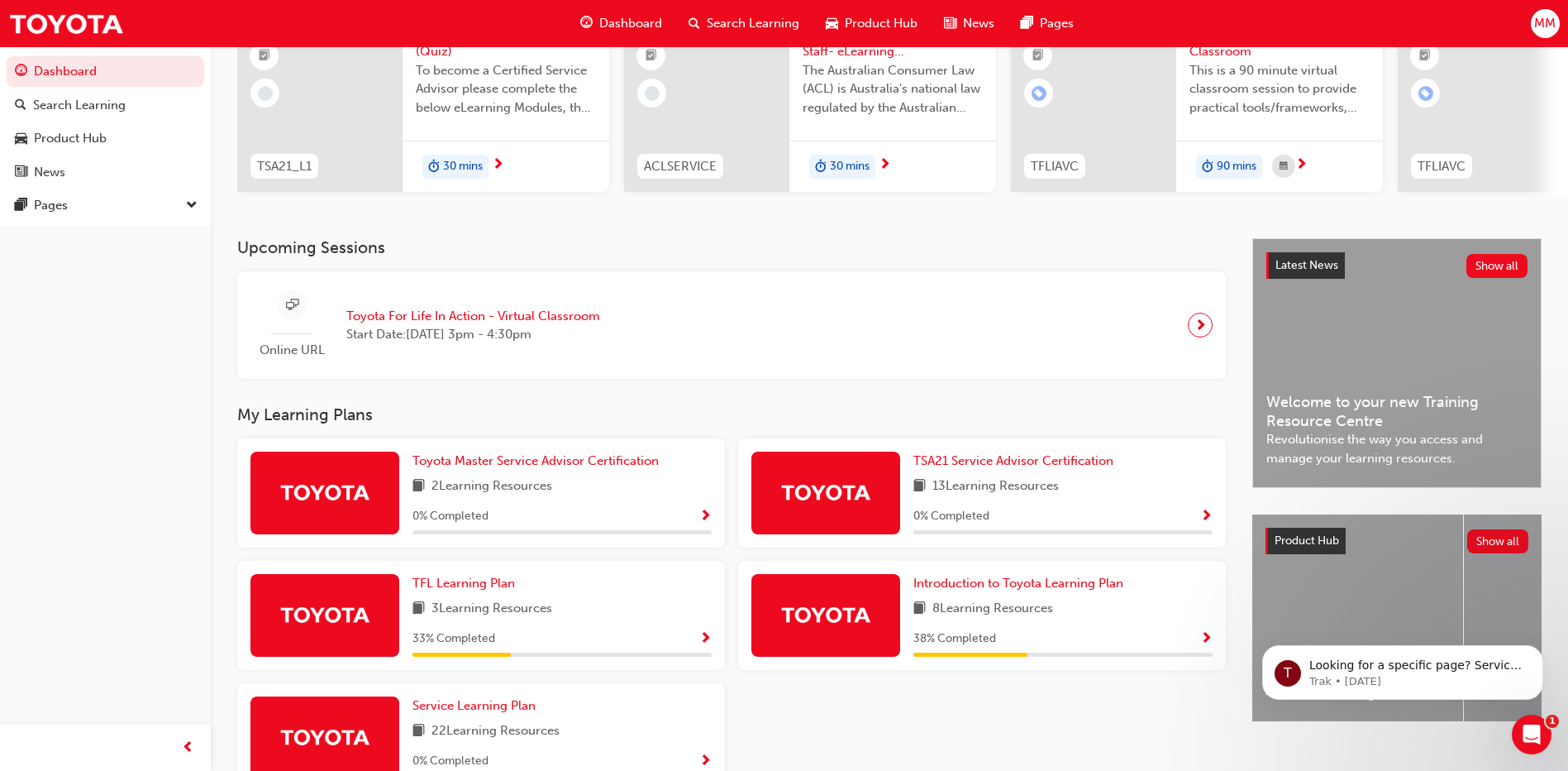
scroll to position [248, 0]
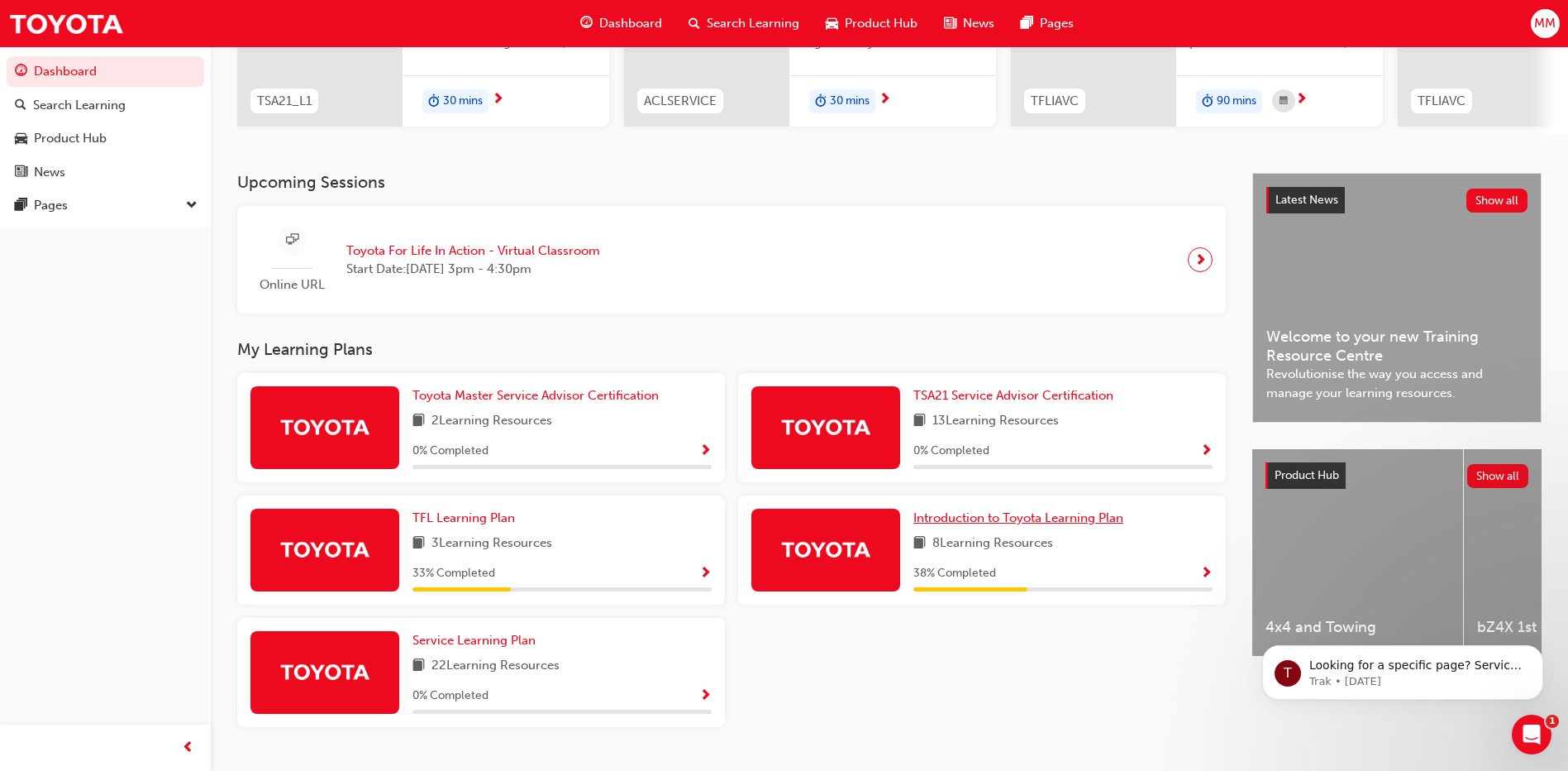
click at [1012, 524] on span "Introduction to Toyota Learning Plan" at bounding box center [1018, 518] width 210 height 15
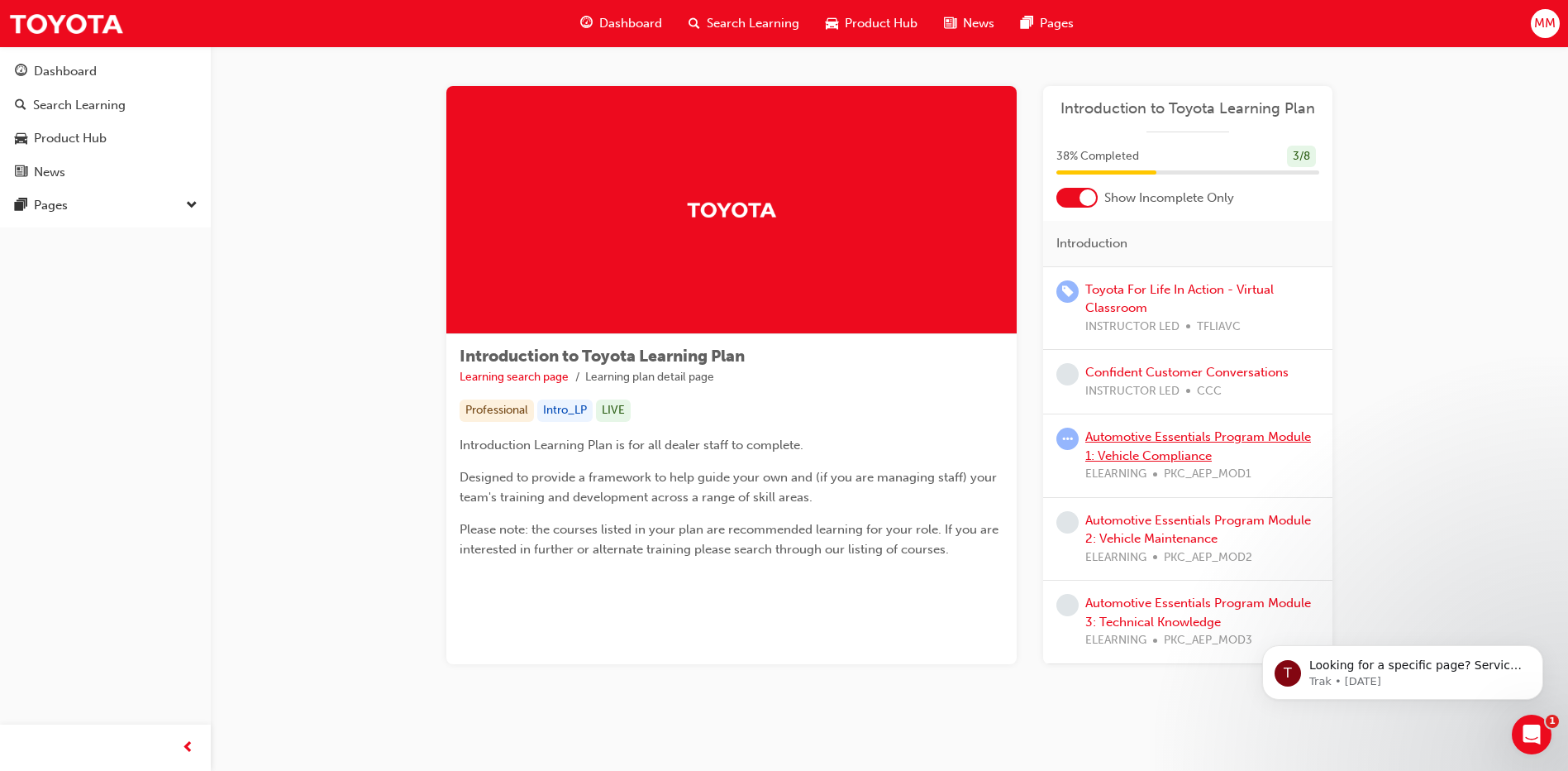
click at [1154, 462] on link "Automotive Essentials Program Module 1: Vehicle Compliance" at bounding box center [1198, 446] width 226 height 34
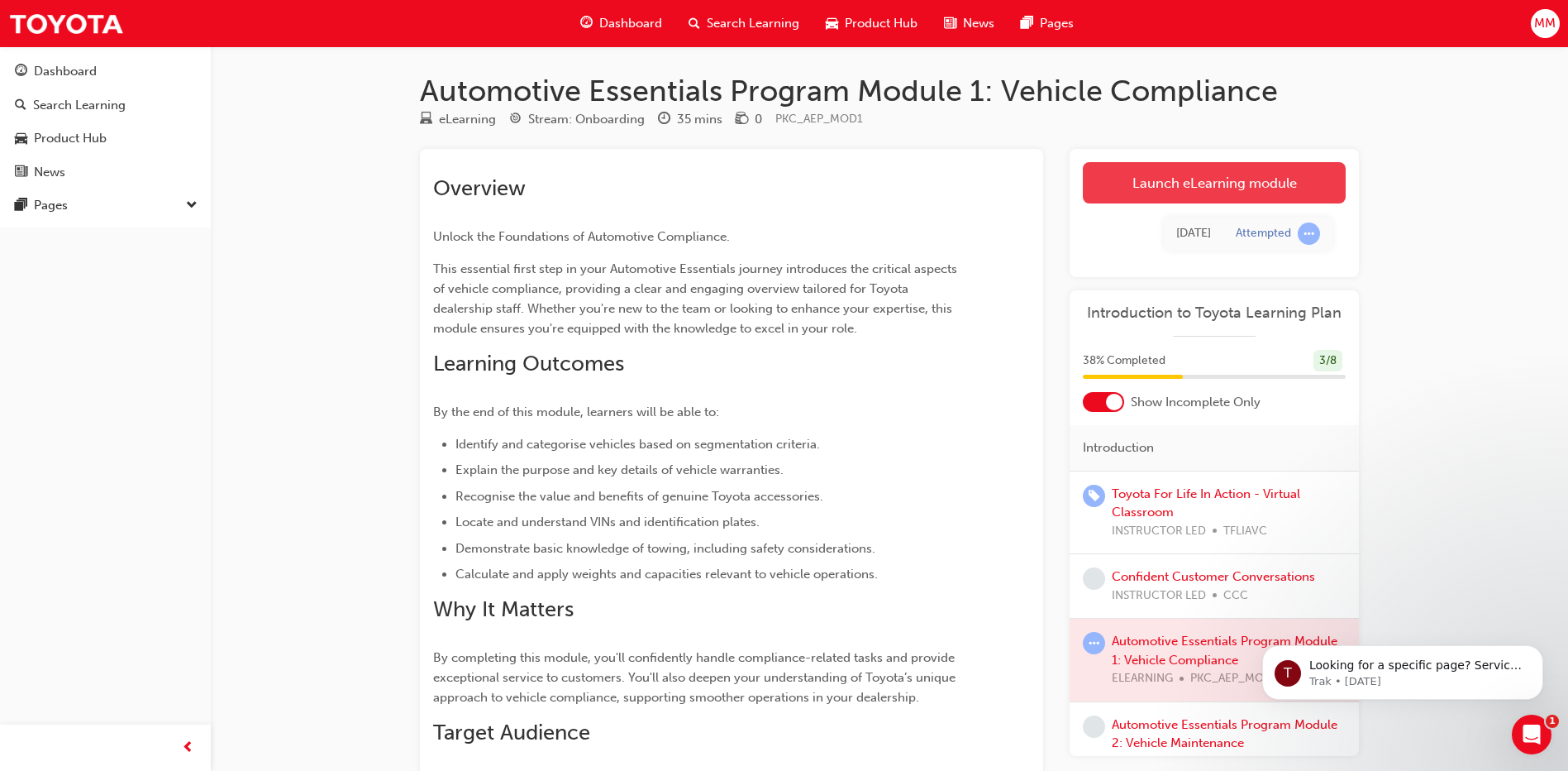
click at [1222, 179] on link "Launch eLearning module" at bounding box center [1214, 183] width 263 height 42
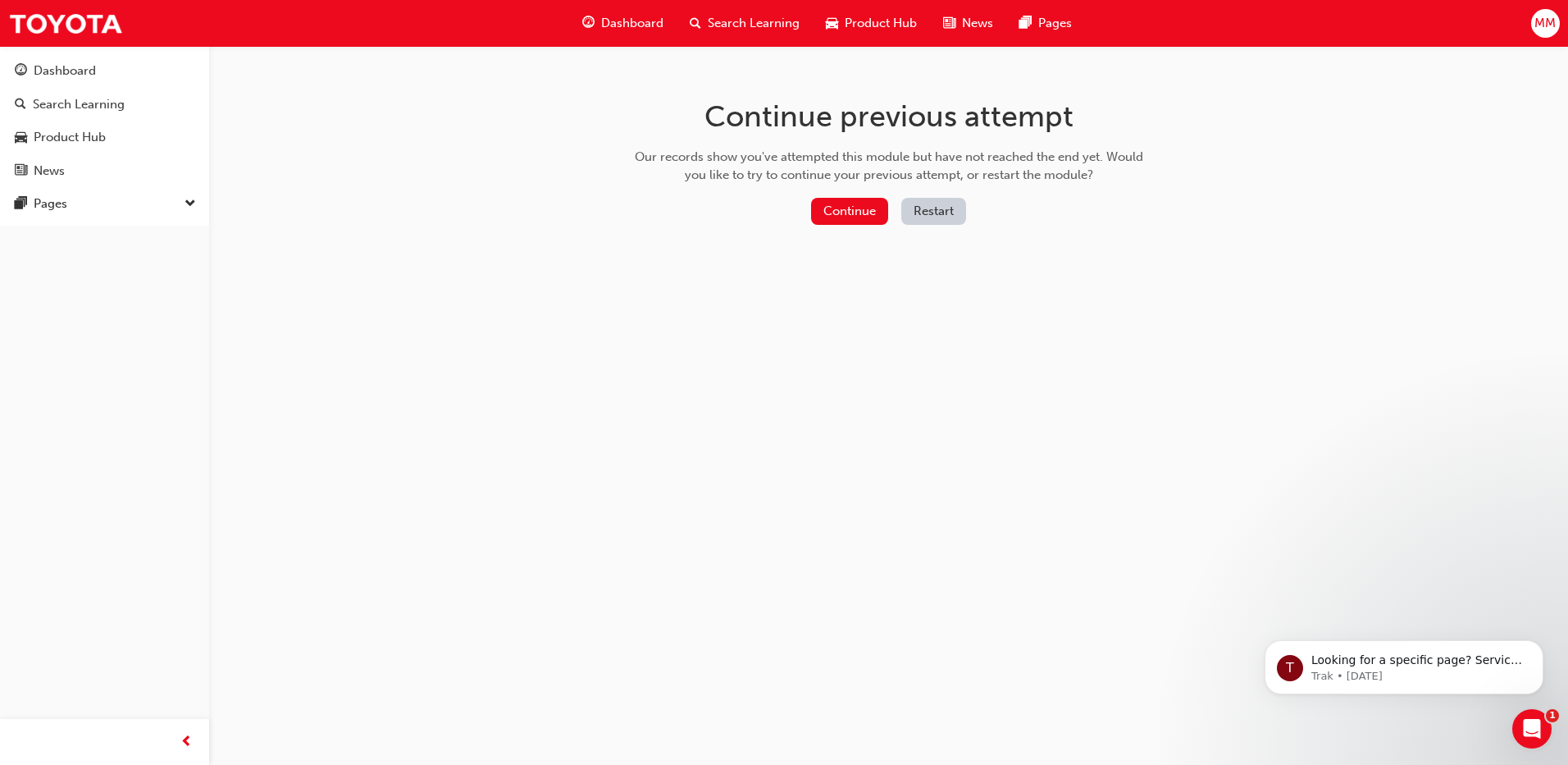
click at [630, 33] on div "Dashboard" at bounding box center [623, 23] width 107 height 34
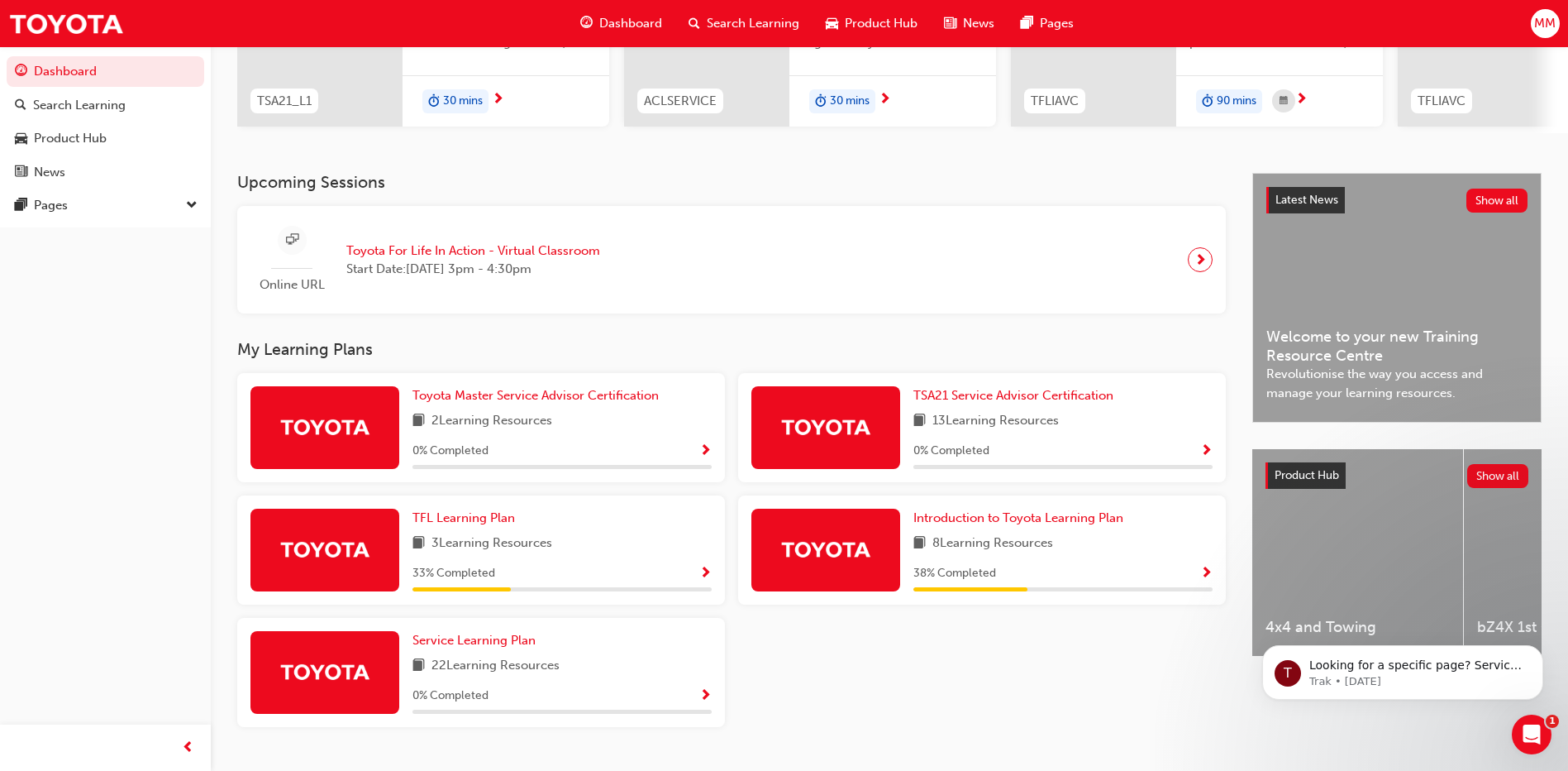
scroll to position [292, 0]
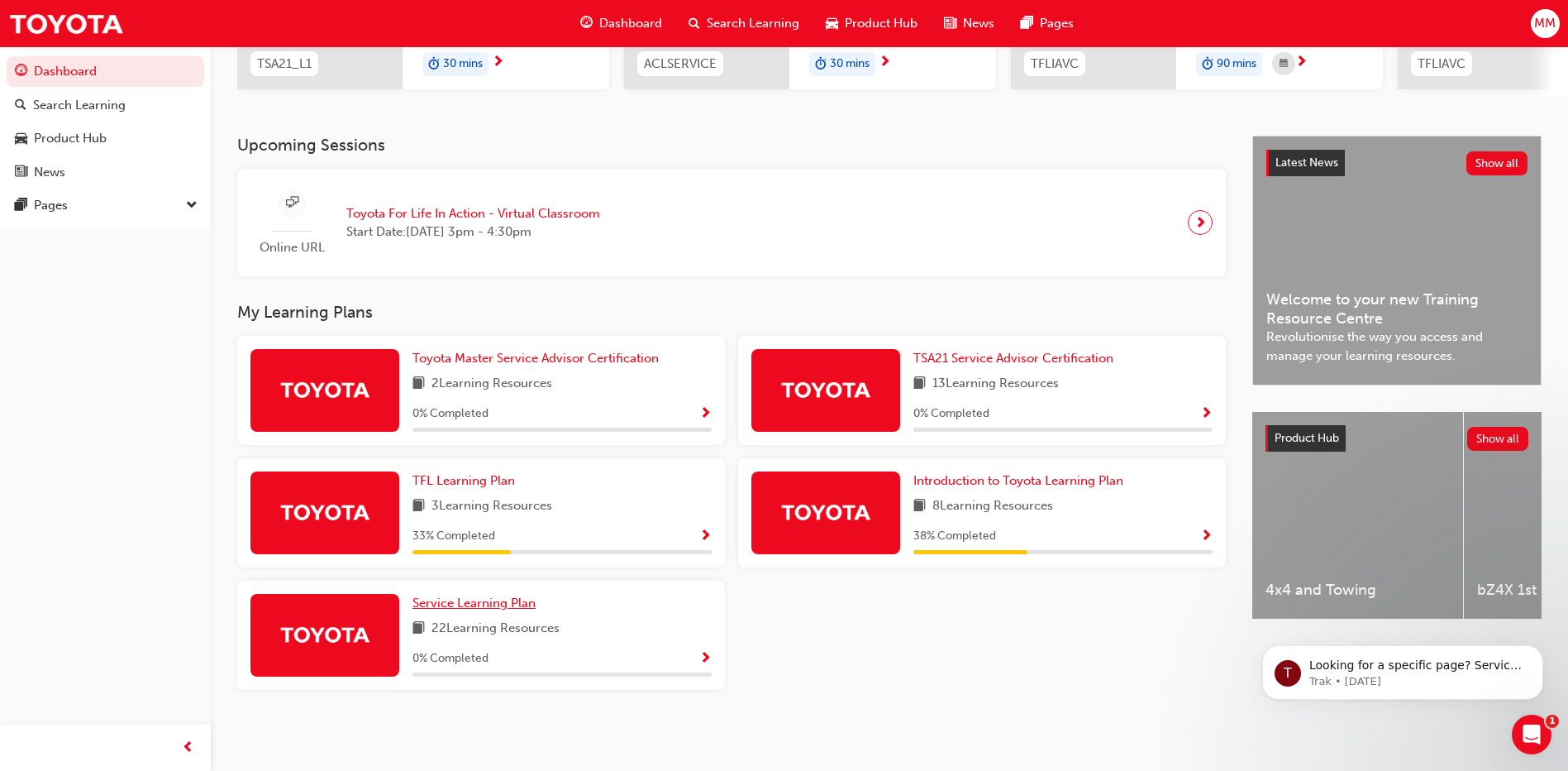
click at [453, 604] on span "Service Learning Plan" at bounding box center [474, 603] width 123 height 15
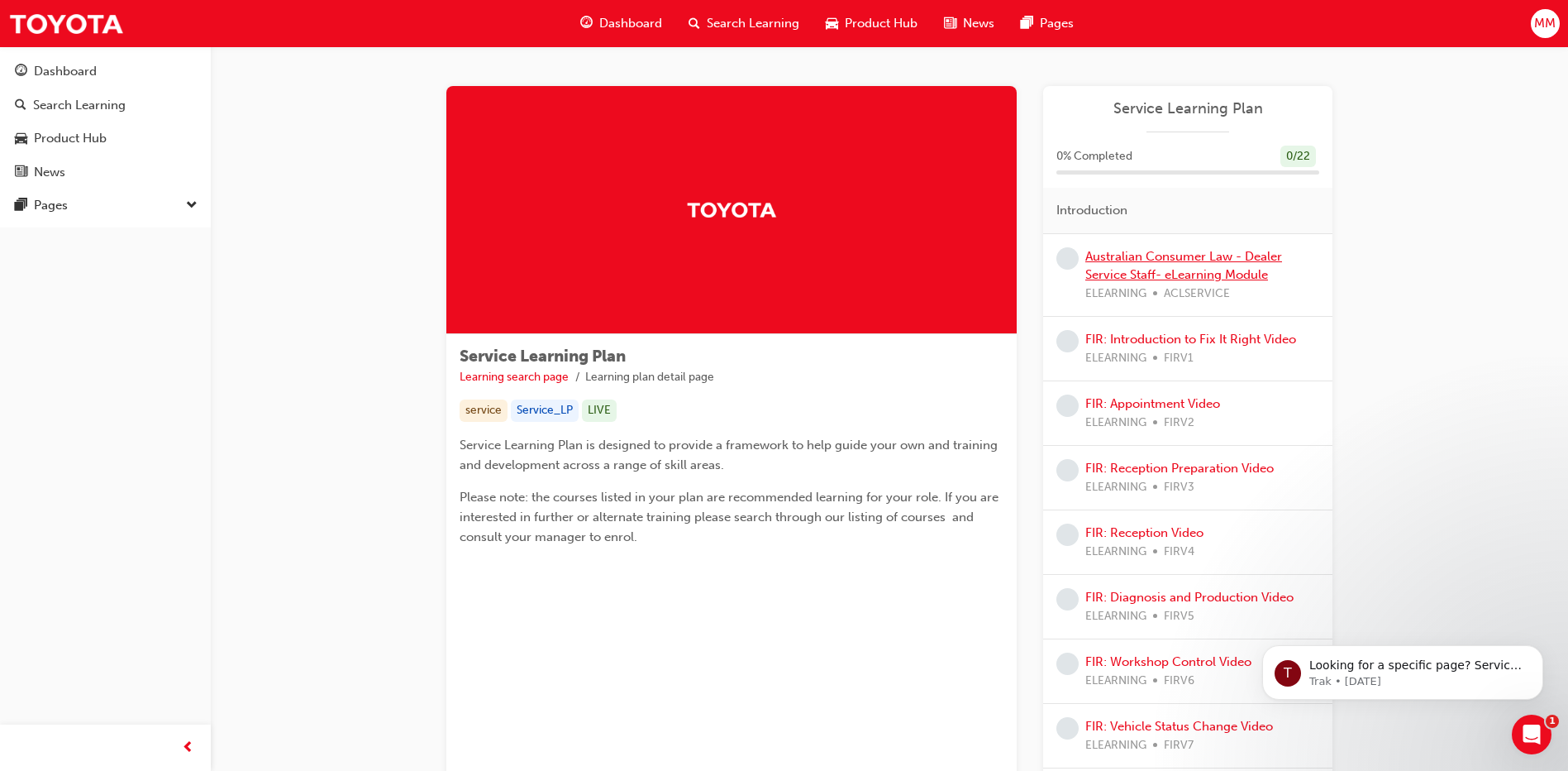
click at [1159, 263] on link "Australian Consumer Law - Dealer Service Staff- eLearning Module" at bounding box center [1183, 266] width 197 height 34
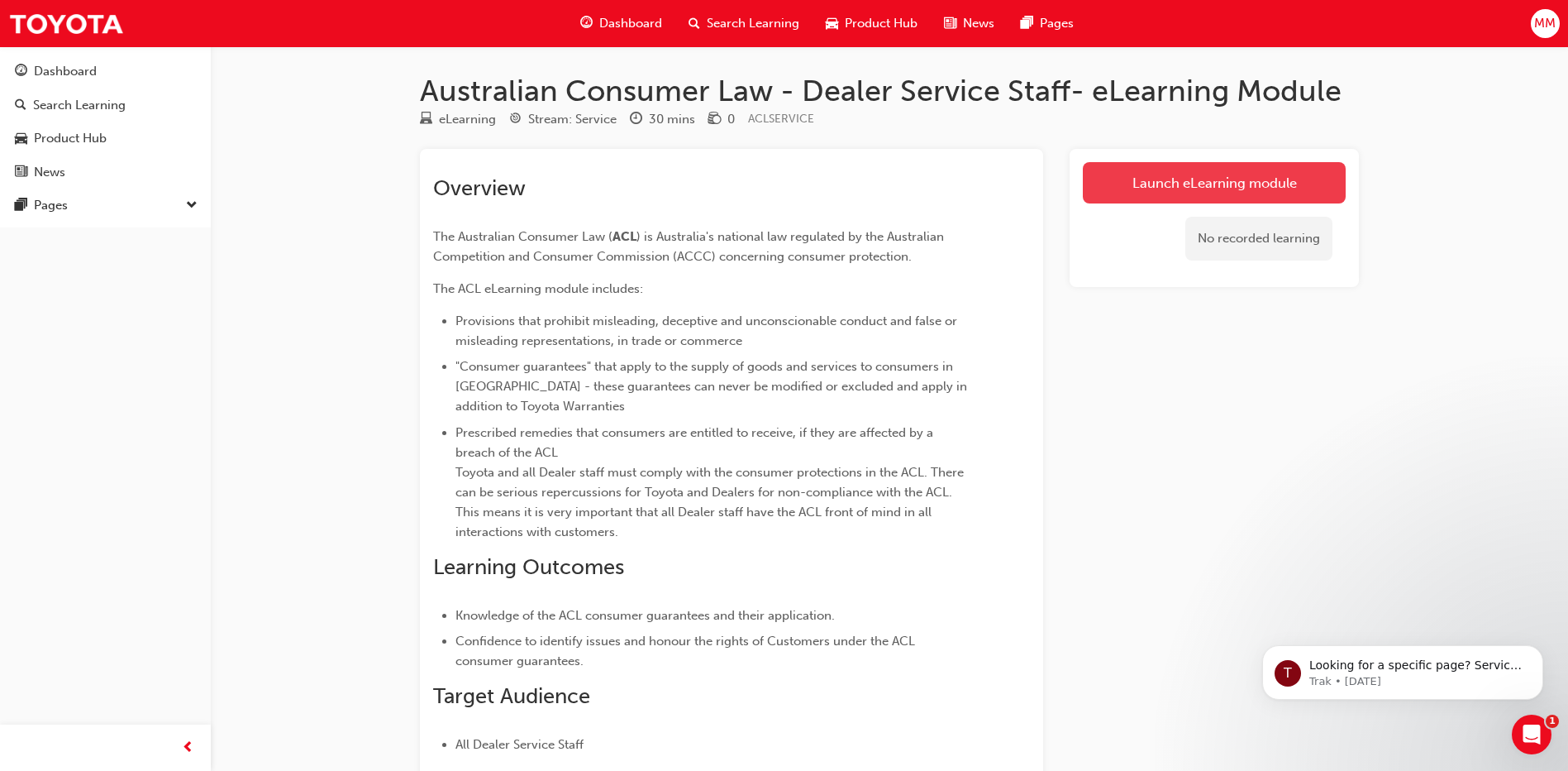
click at [1179, 186] on link "Launch eLearning module" at bounding box center [1214, 183] width 263 height 42
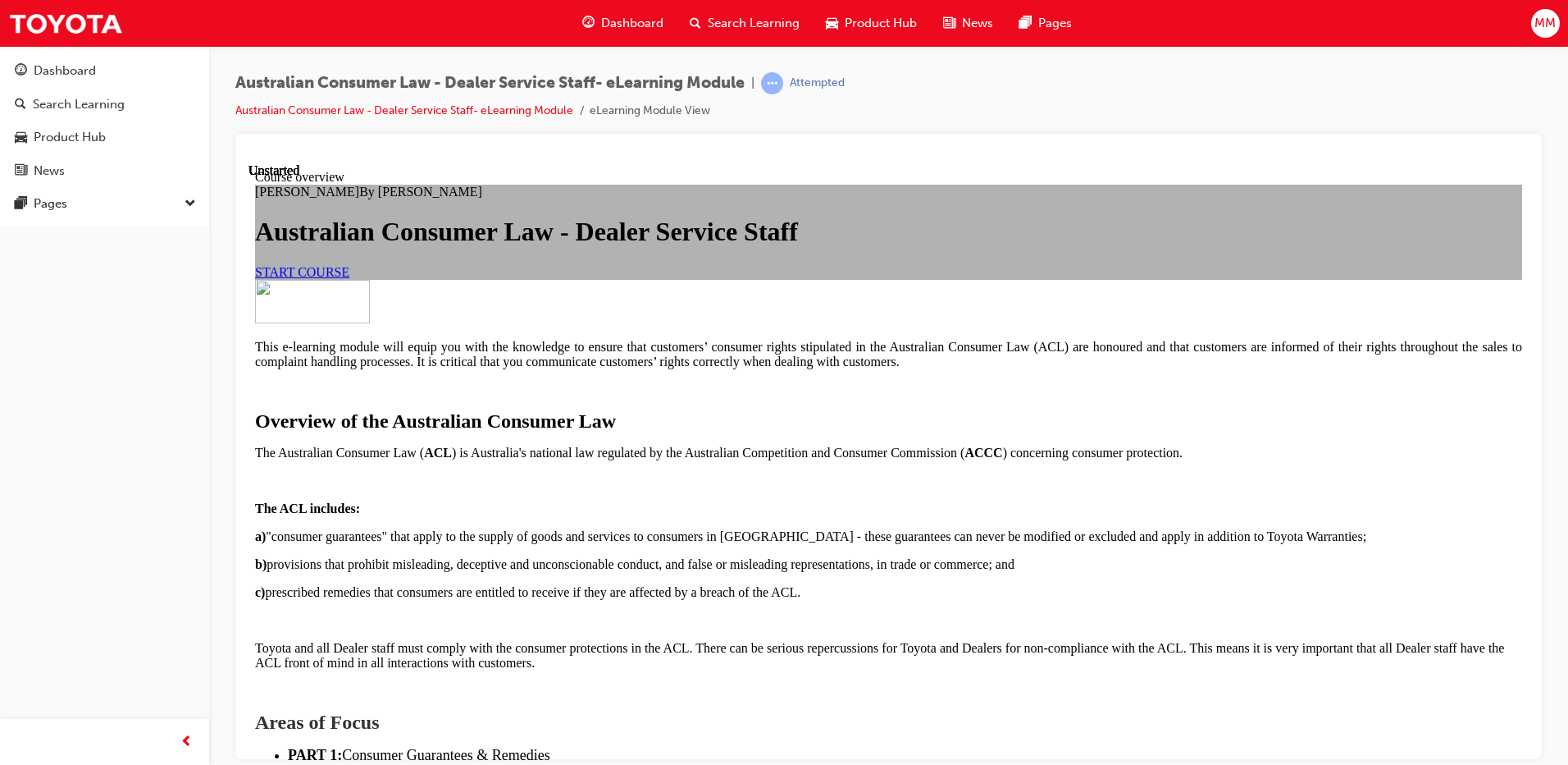
click at [349, 278] on link "START COURSE" at bounding box center [302, 271] width 94 height 14
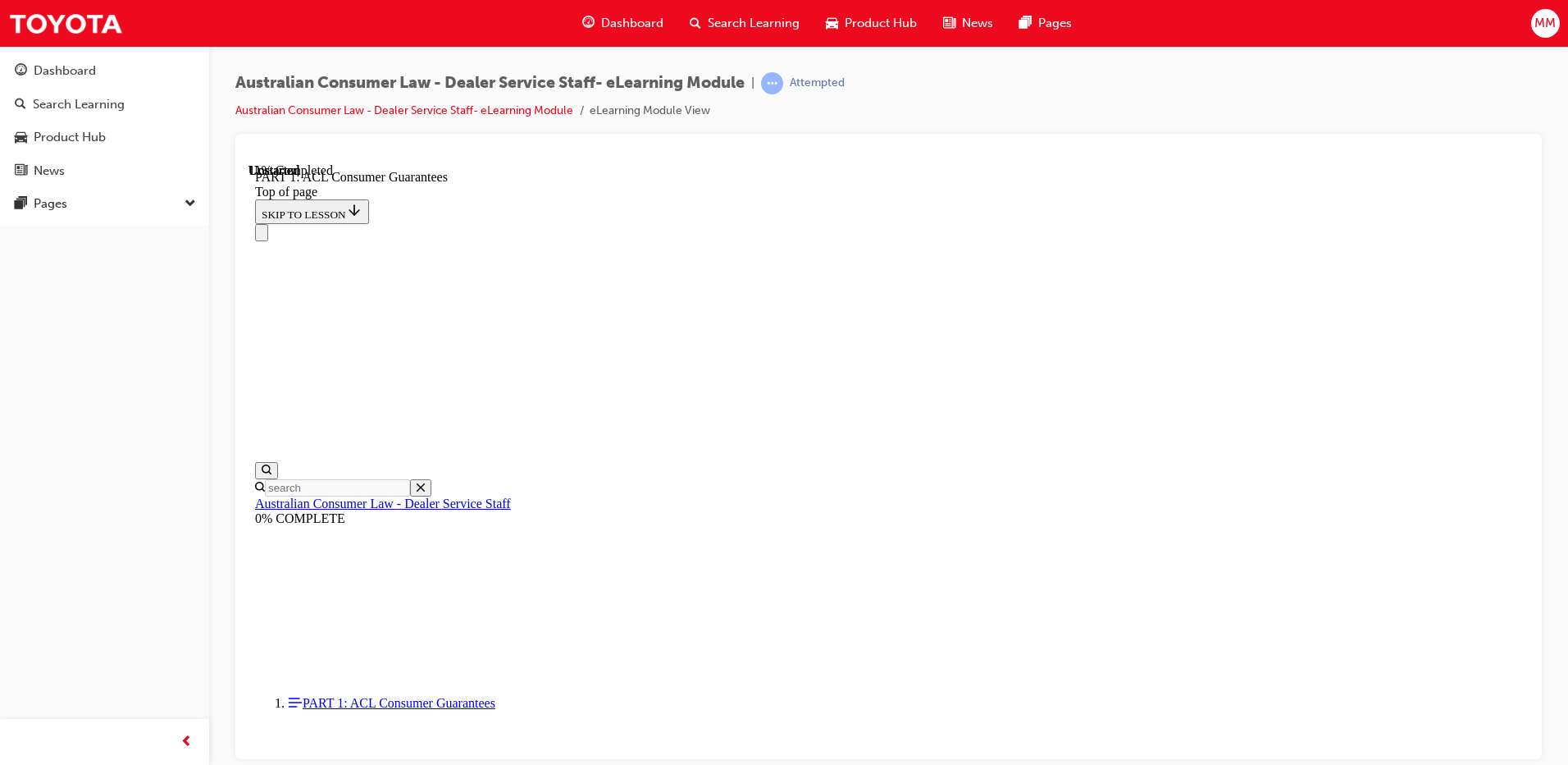
scroll to position [2712, 0]
click button "CONTINUE"
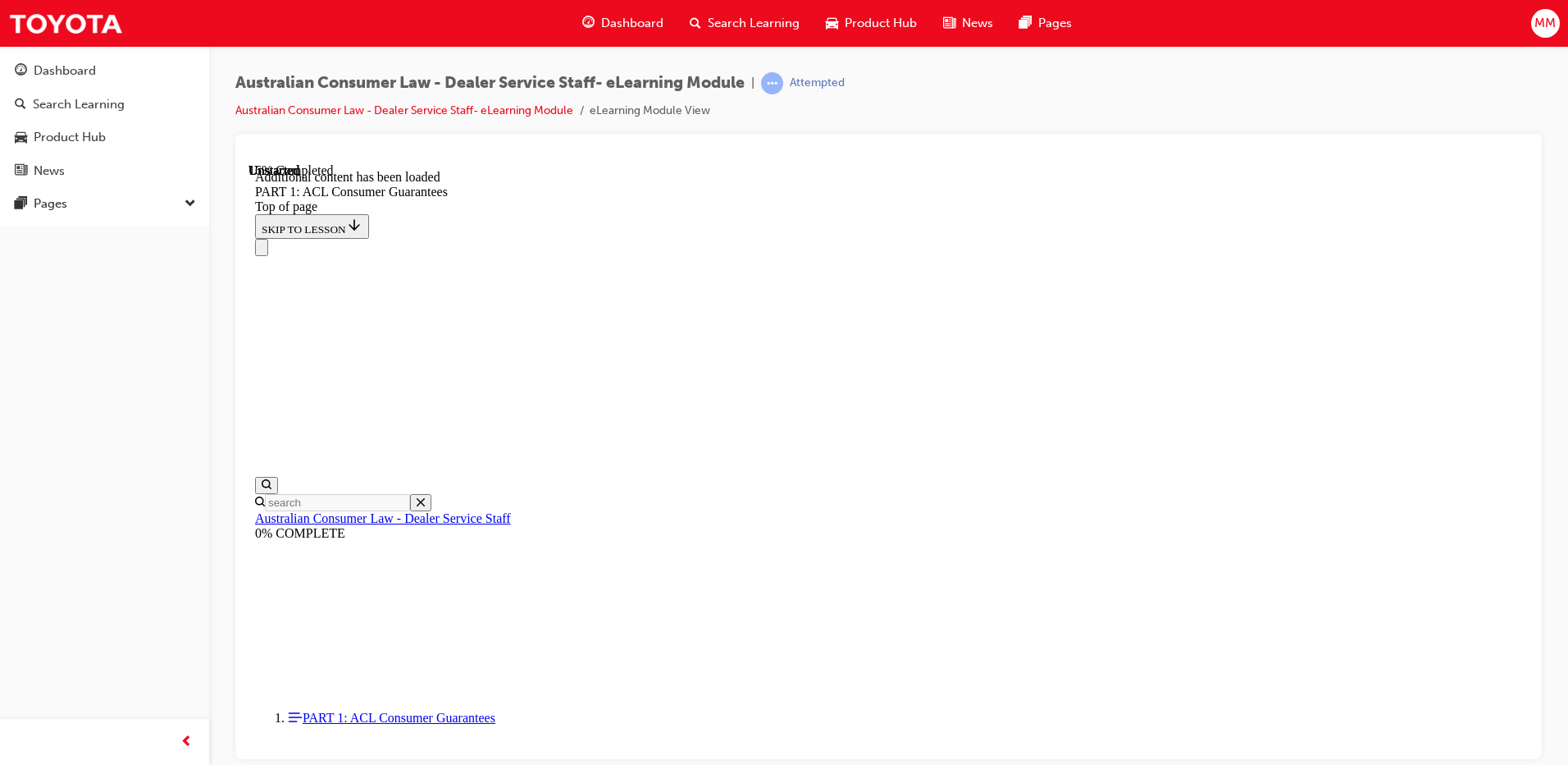
scroll to position [3135, 0]
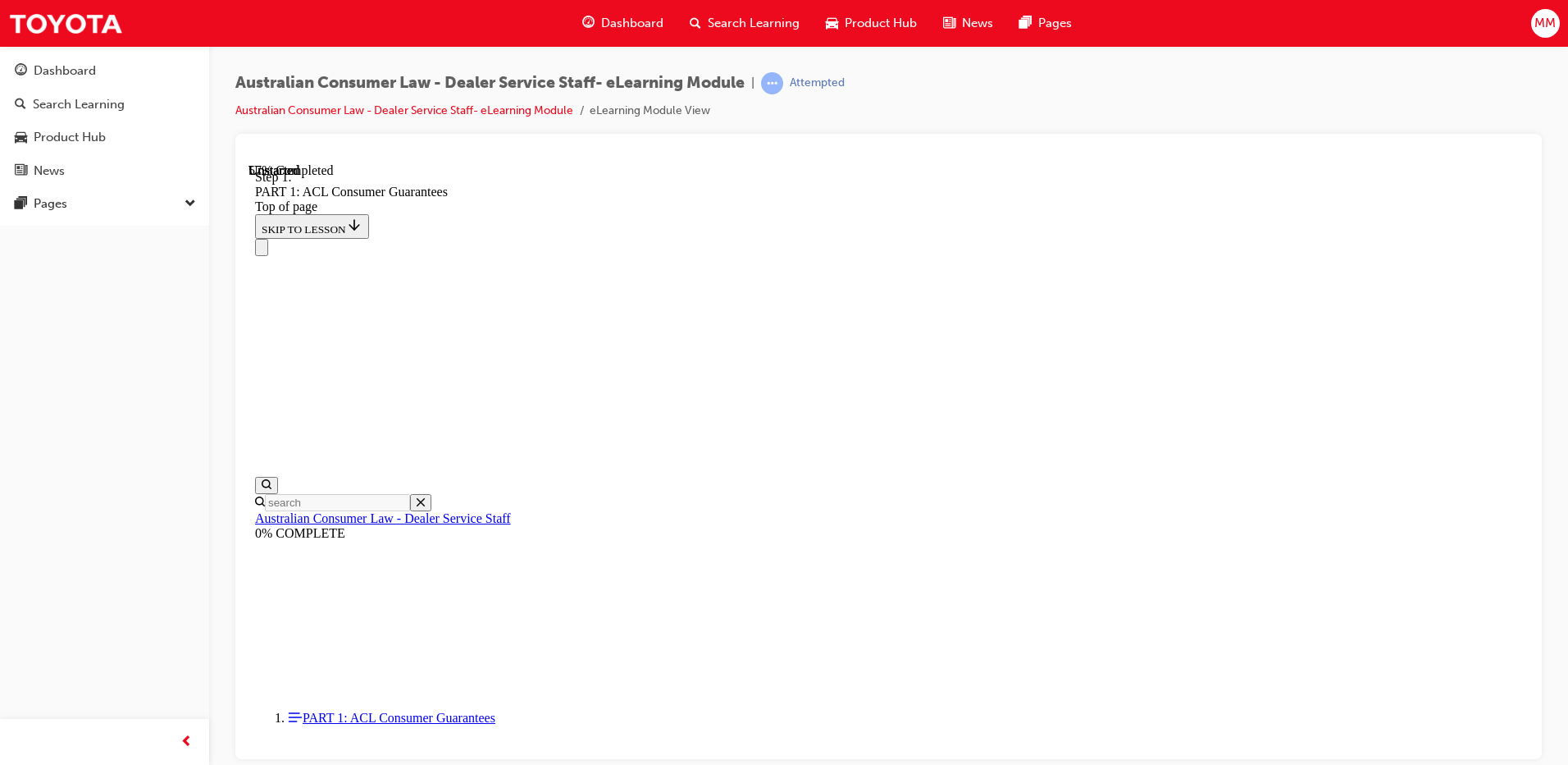
scroll to position [8051, 0]
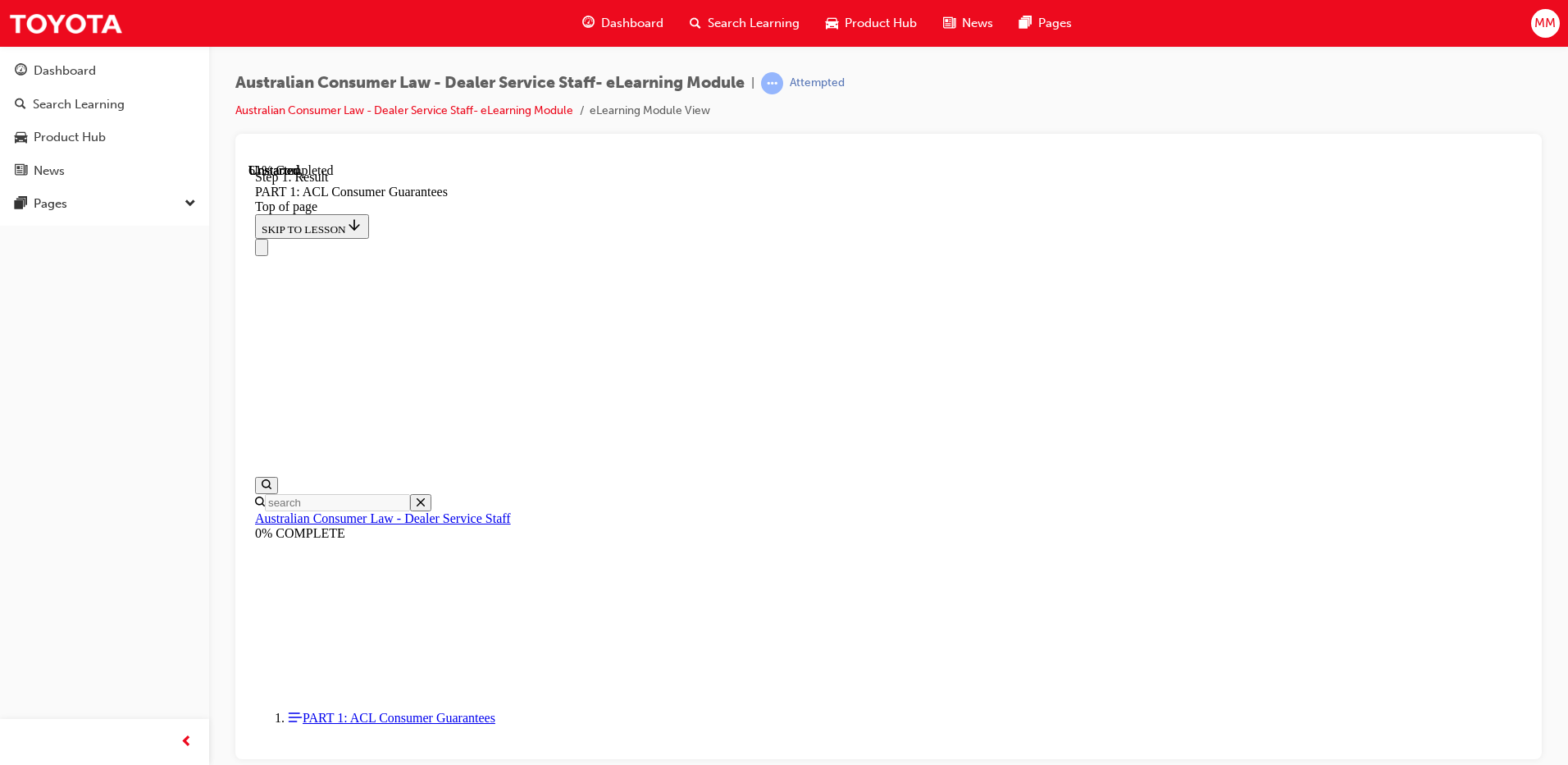
scroll to position [9293, 0]
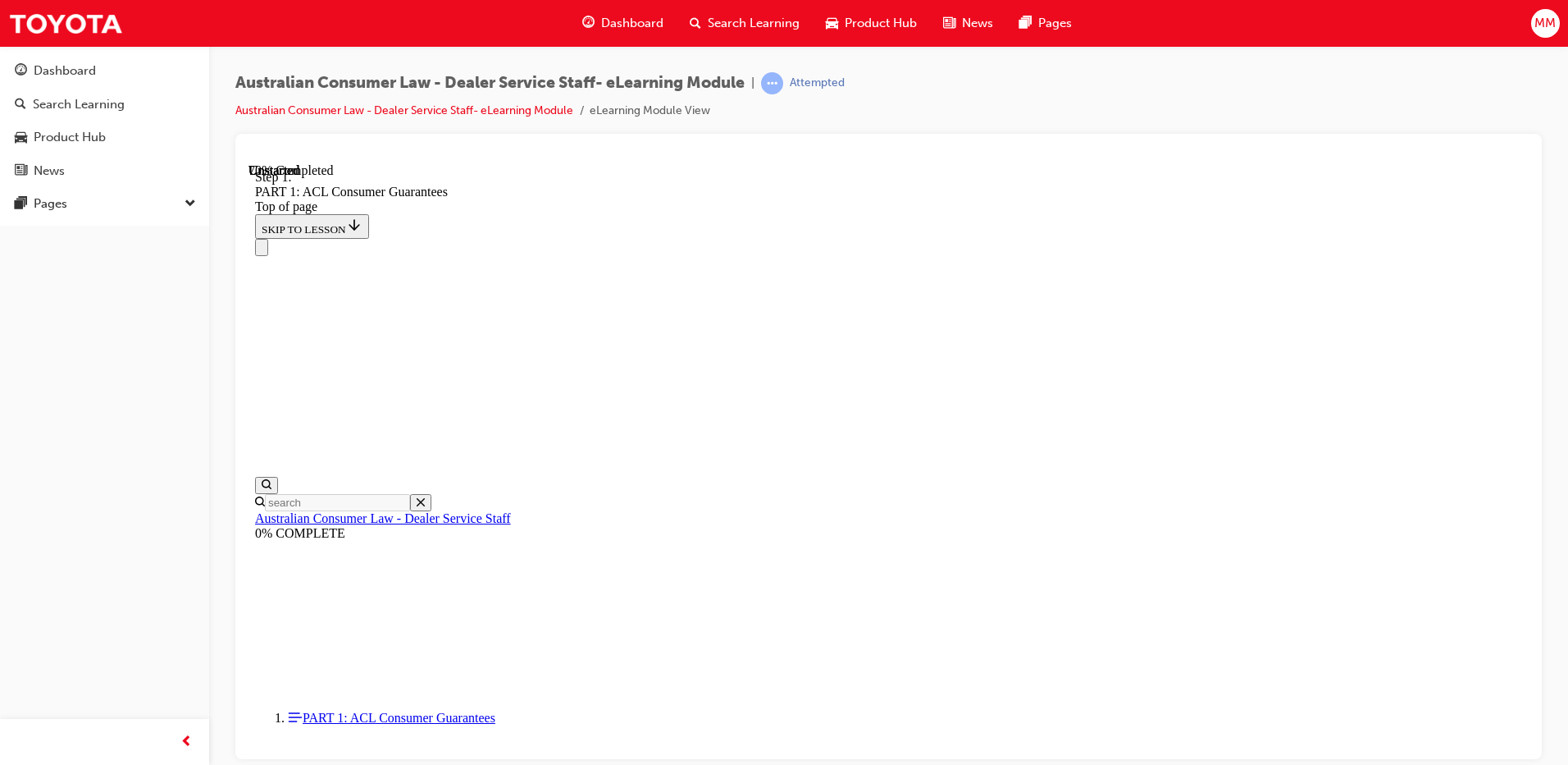
scroll to position [11125, 0]
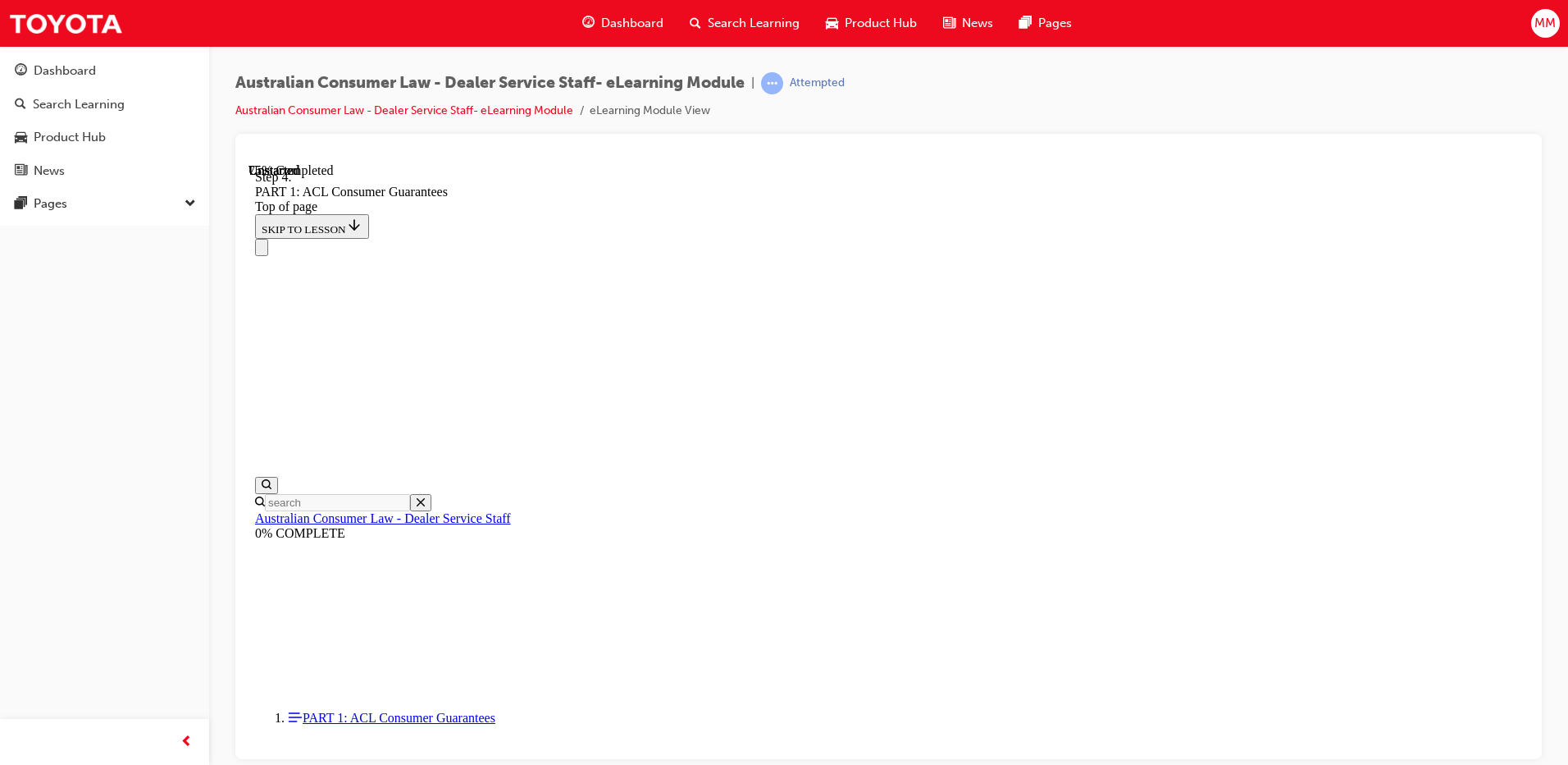
click button "CONTINUE"
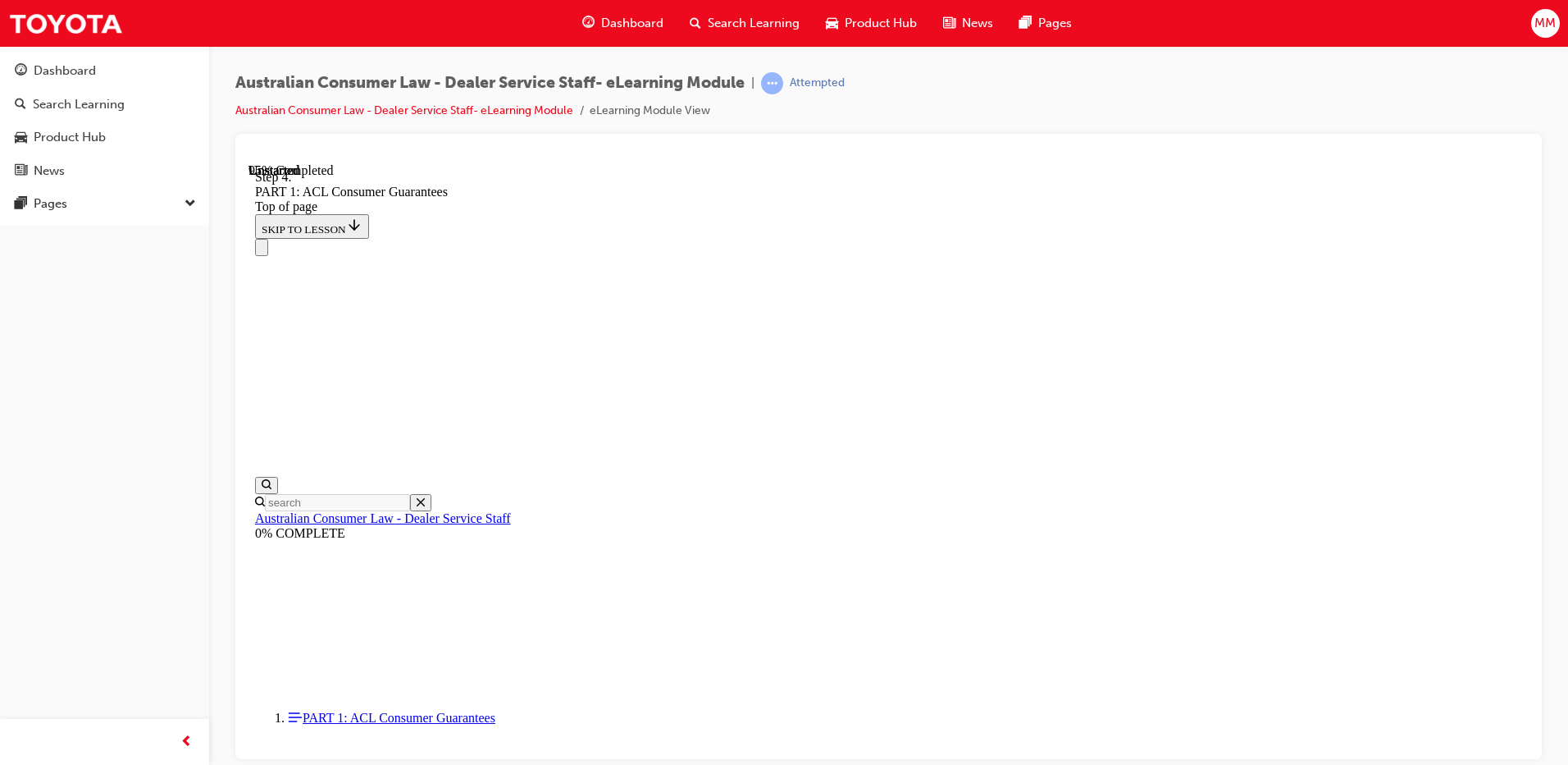
drag, startPoint x: 873, startPoint y: 619, endPoint x: 1171, endPoint y: 234, distance: 486.9
drag, startPoint x: 887, startPoint y: 659, endPoint x: 1148, endPoint y: 372, distance: 387.9
drag, startPoint x: 909, startPoint y: 548, endPoint x: 1093, endPoint y: 451, distance: 208.0
drag, startPoint x: 922, startPoint y: 557, endPoint x: 1147, endPoint y: 527, distance: 227.0
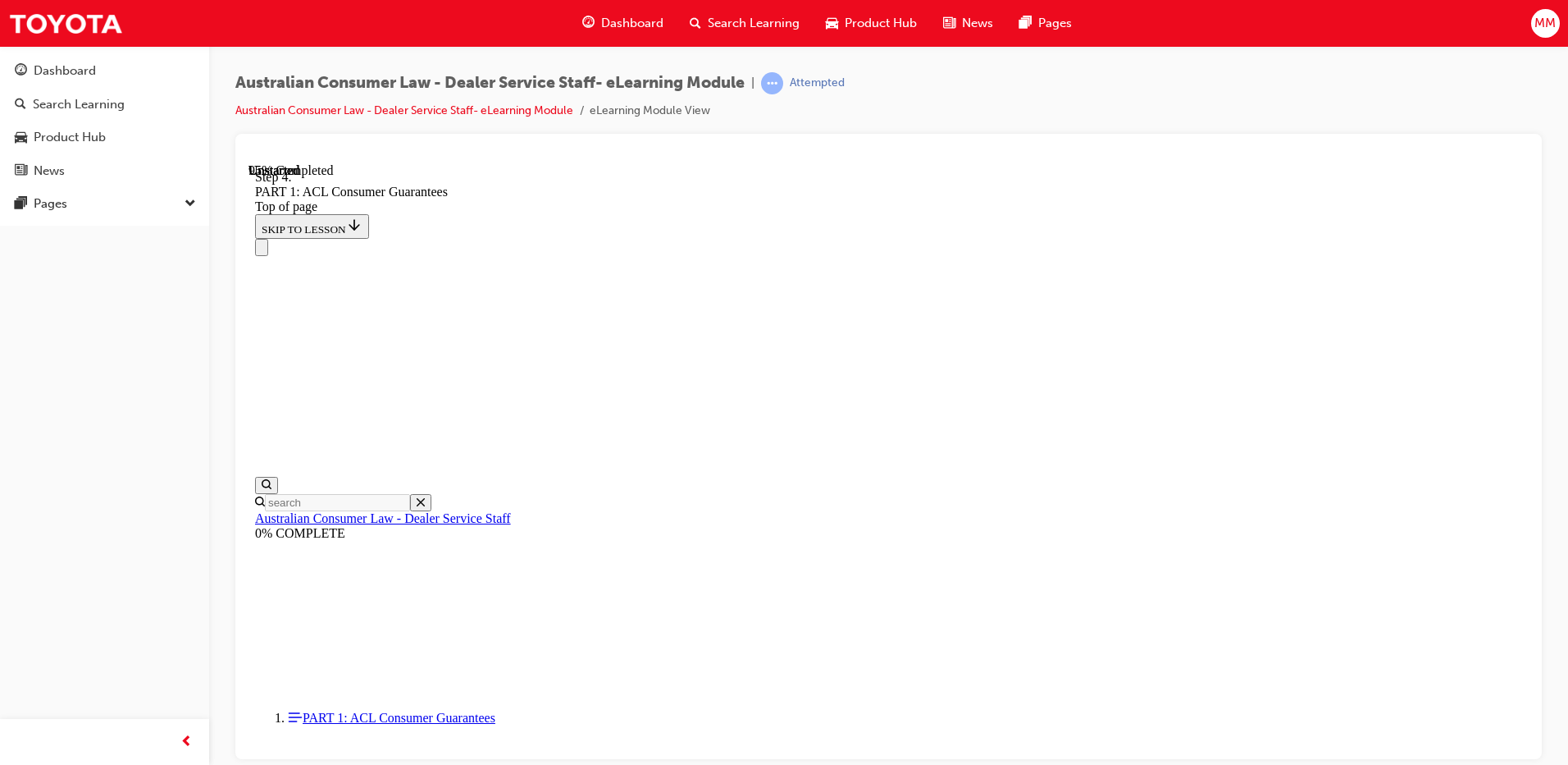
drag, startPoint x: 897, startPoint y: 636, endPoint x: 1140, endPoint y: 630, distance: 243.1
drag, startPoint x: 937, startPoint y: 551, endPoint x: 1130, endPoint y: 554, distance: 193.0
drag, startPoint x: 956, startPoint y: 467, endPoint x: 909, endPoint y: 491, distance: 52.8
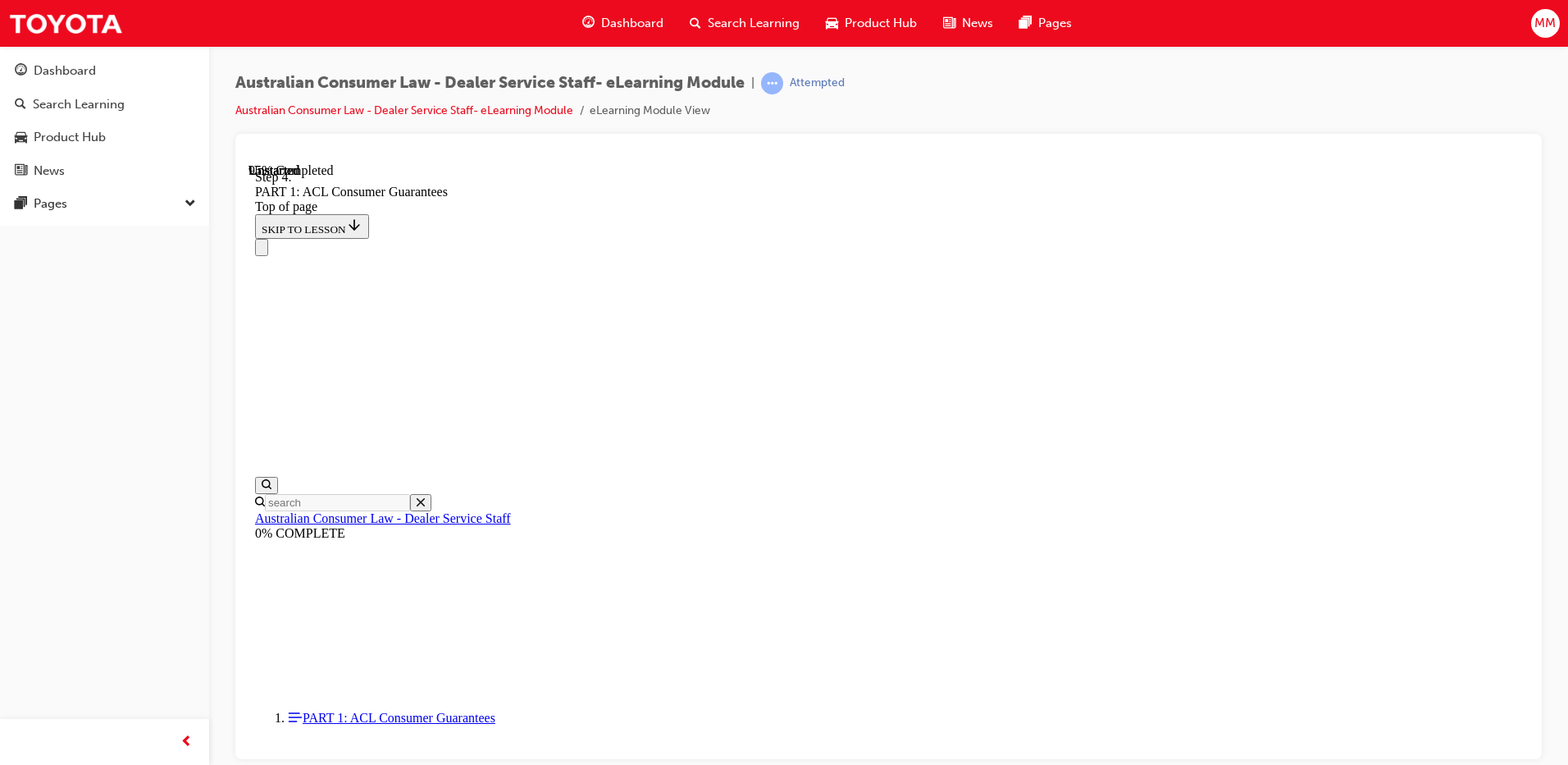
drag, startPoint x: 944, startPoint y: 631, endPoint x: 939, endPoint y: 520, distance: 111.1
drag, startPoint x: 943, startPoint y: 658, endPoint x: 992, endPoint y: 650, distance: 49.6
drag, startPoint x: 872, startPoint y: 530, endPoint x: 869, endPoint y: 650, distance: 120.0
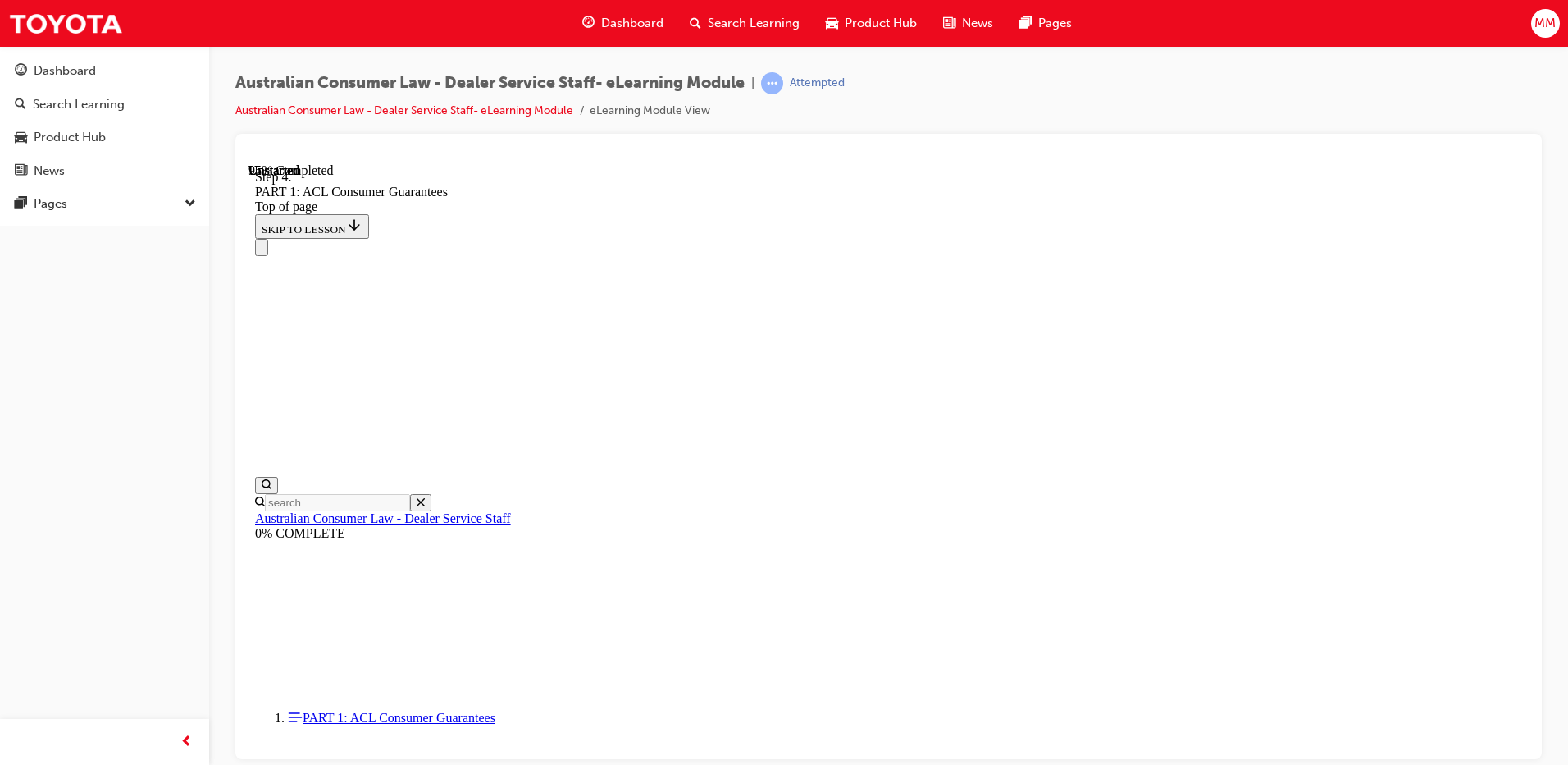
drag, startPoint x: 946, startPoint y: 660, endPoint x: 813, endPoint y: 637, distance: 135.0
drag, startPoint x: 923, startPoint y: 645, endPoint x: 880, endPoint y: 649, distance: 43.2
drag, startPoint x: 945, startPoint y: 449, endPoint x: 884, endPoint y: 451, distance: 61.0
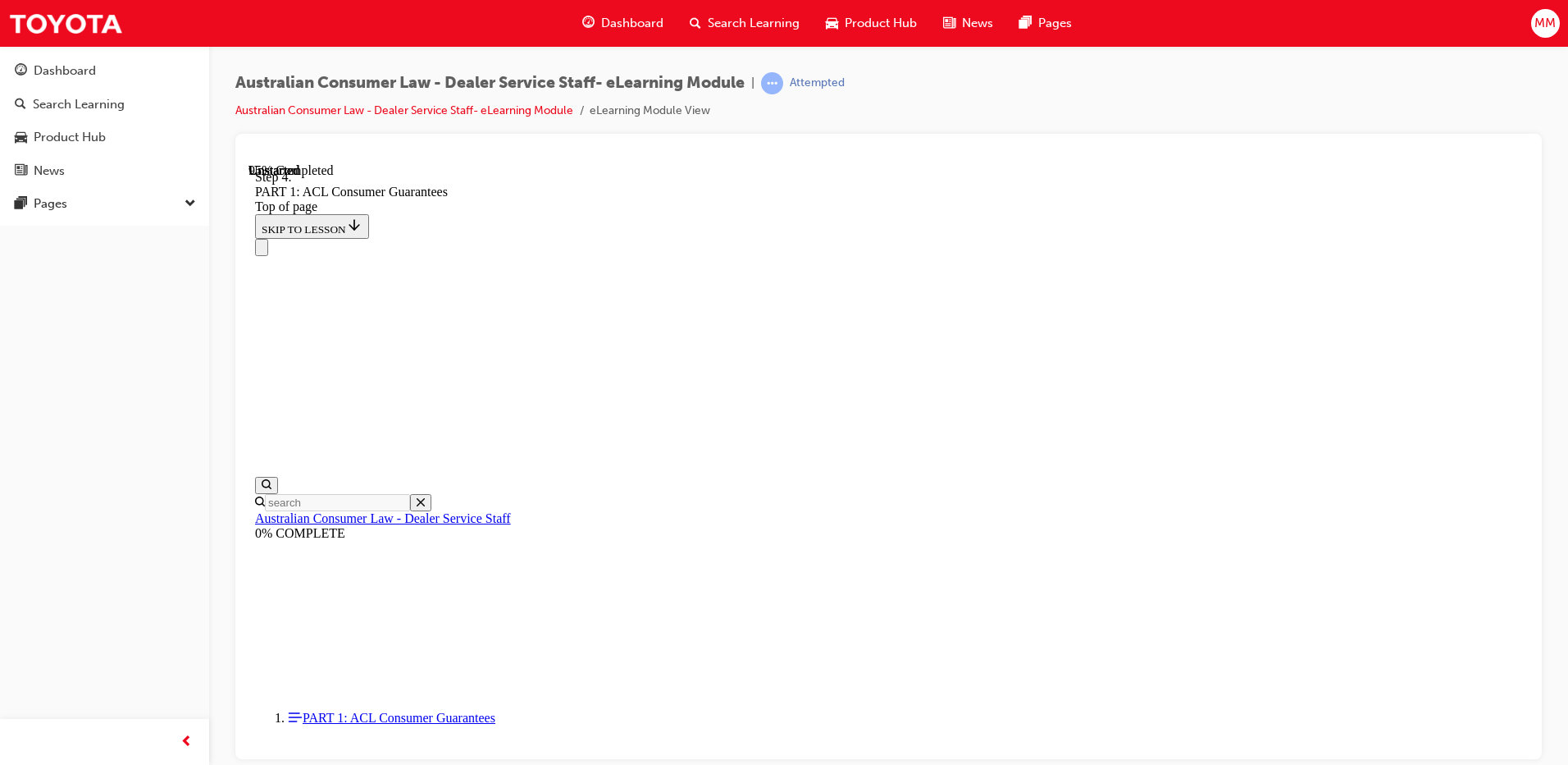
drag, startPoint x: 845, startPoint y: 456, endPoint x: 833, endPoint y: 458, distance: 12.2
drag, startPoint x: 946, startPoint y: 464, endPoint x: 939, endPoint y: 680, distance: 216.1
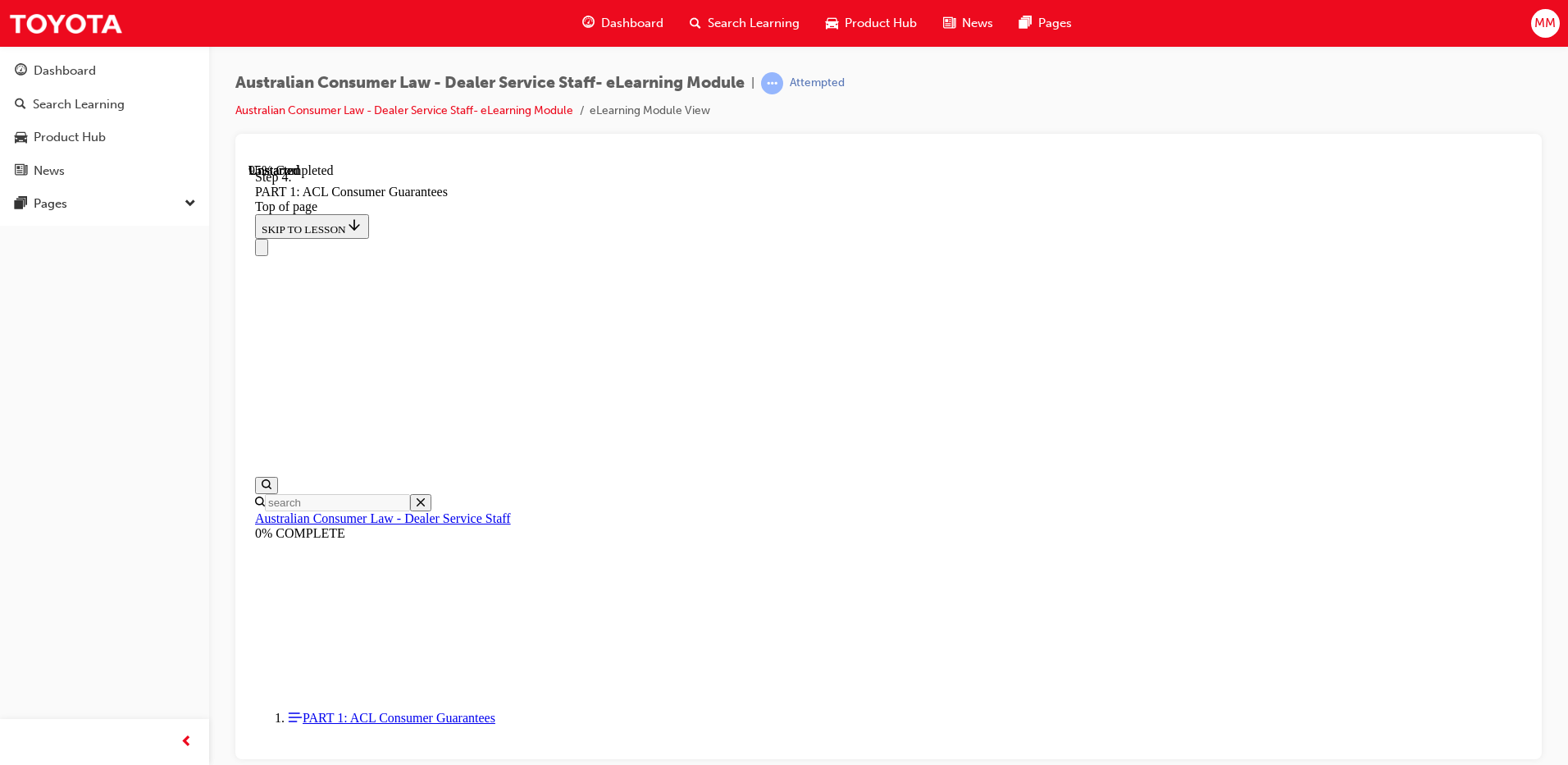
drag, startPoint x: 901, startPoint y: 443, endPoint x: 978, endPoint y: 444, distance: 77.0
drag, startPoint x: 860, startPoint y: 546, endPoint x: 941, endPoint y: 547, distance: 81.0
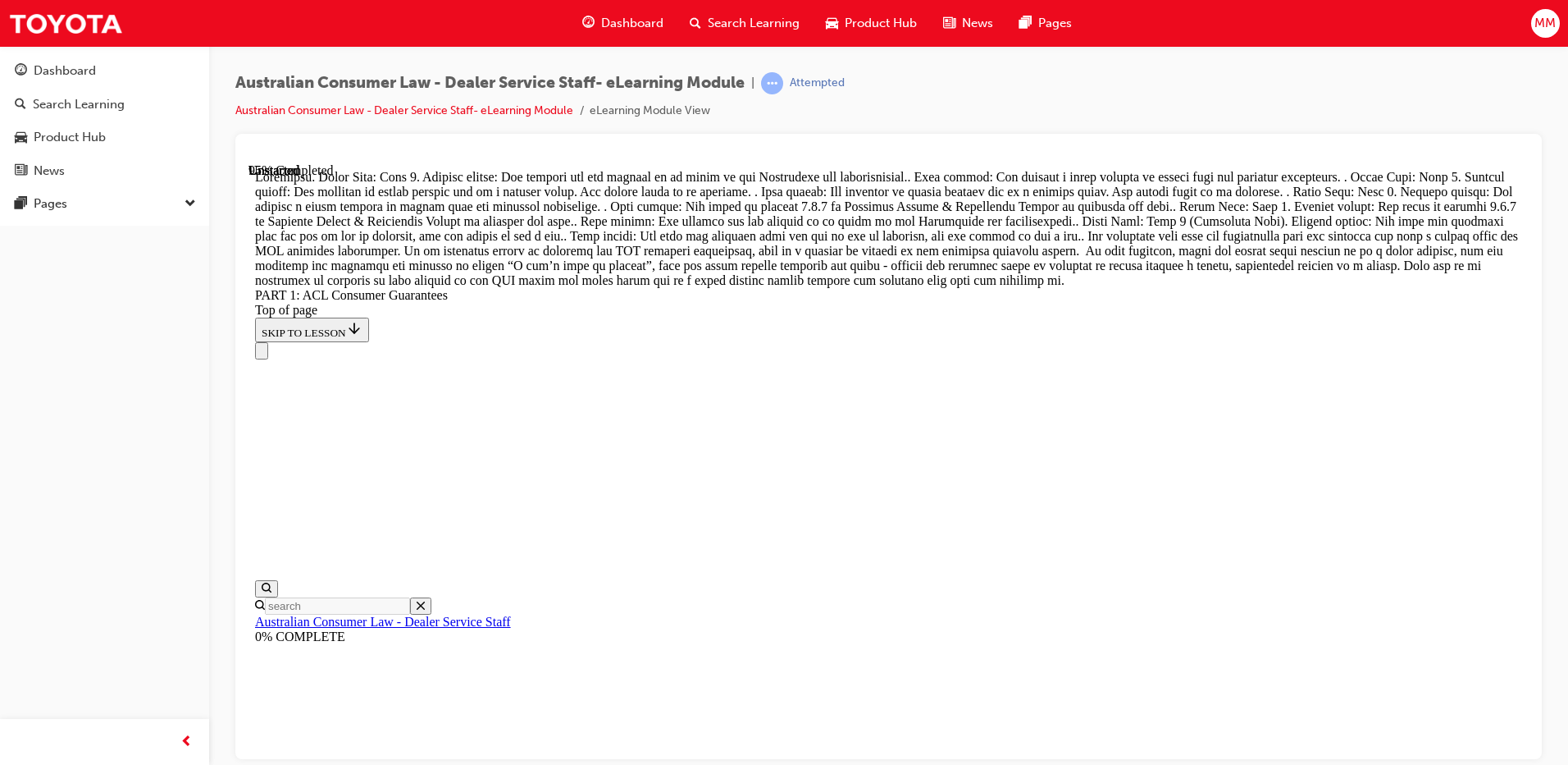
scroll to position [18072, 0]
drag, startPoint x: 923, startPoint y: 687, endPoint x: 967, endPoint y: 263, distance: 426.3
drag, startPoint x: 932, startPoint y: 712, endPoint x: 982, endPoint y: 401, distance: 315.0
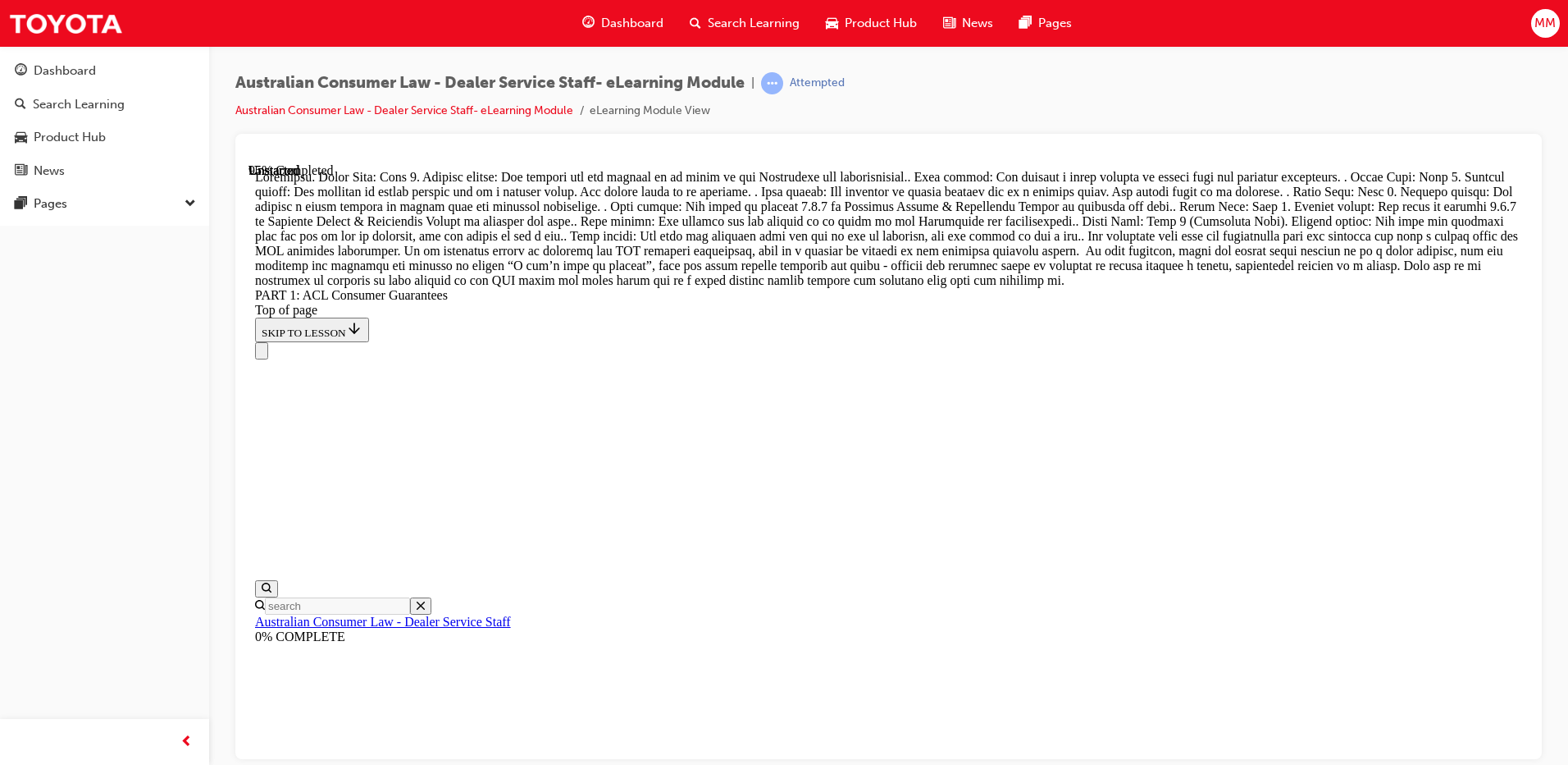
scroll to position [17454, 0]
drag, startPoint x: 926, startPoint y: 528, endPoint x: 995, endPoint y: 425, distance: 124.0
drag, startPoint x: 920, startPoint y: 626, endPoint x: 981, endPoint y: 531, distance: 112.9
drag, startPoint x: 903, startPoint y: 622, endPoint x: 972, endPoint y: 650, distance: 74.5
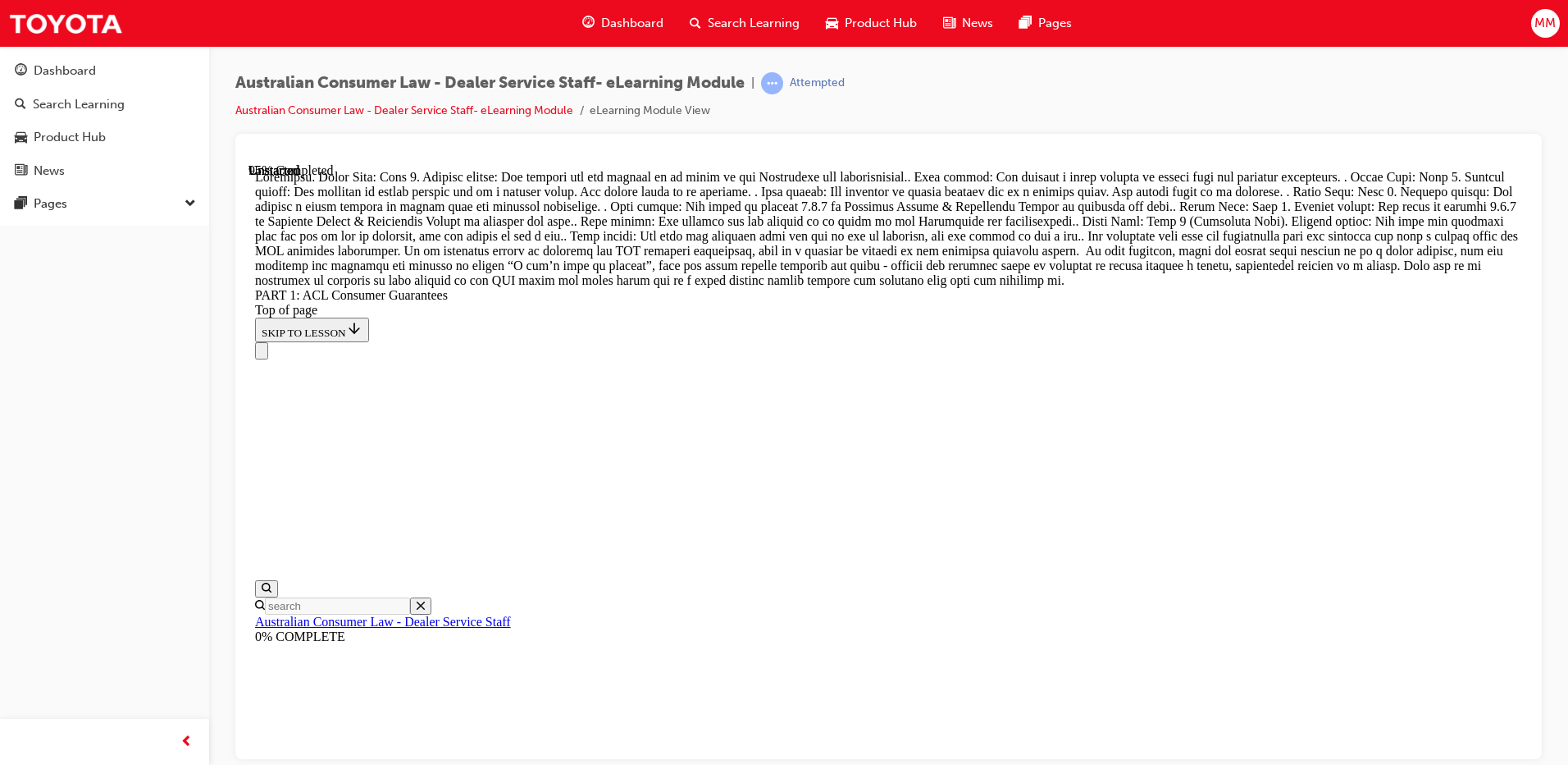
drag, startPoint x: 915, startPoint y: 595, endPoint x: 950, endPoint y: 403, distance: 195.2
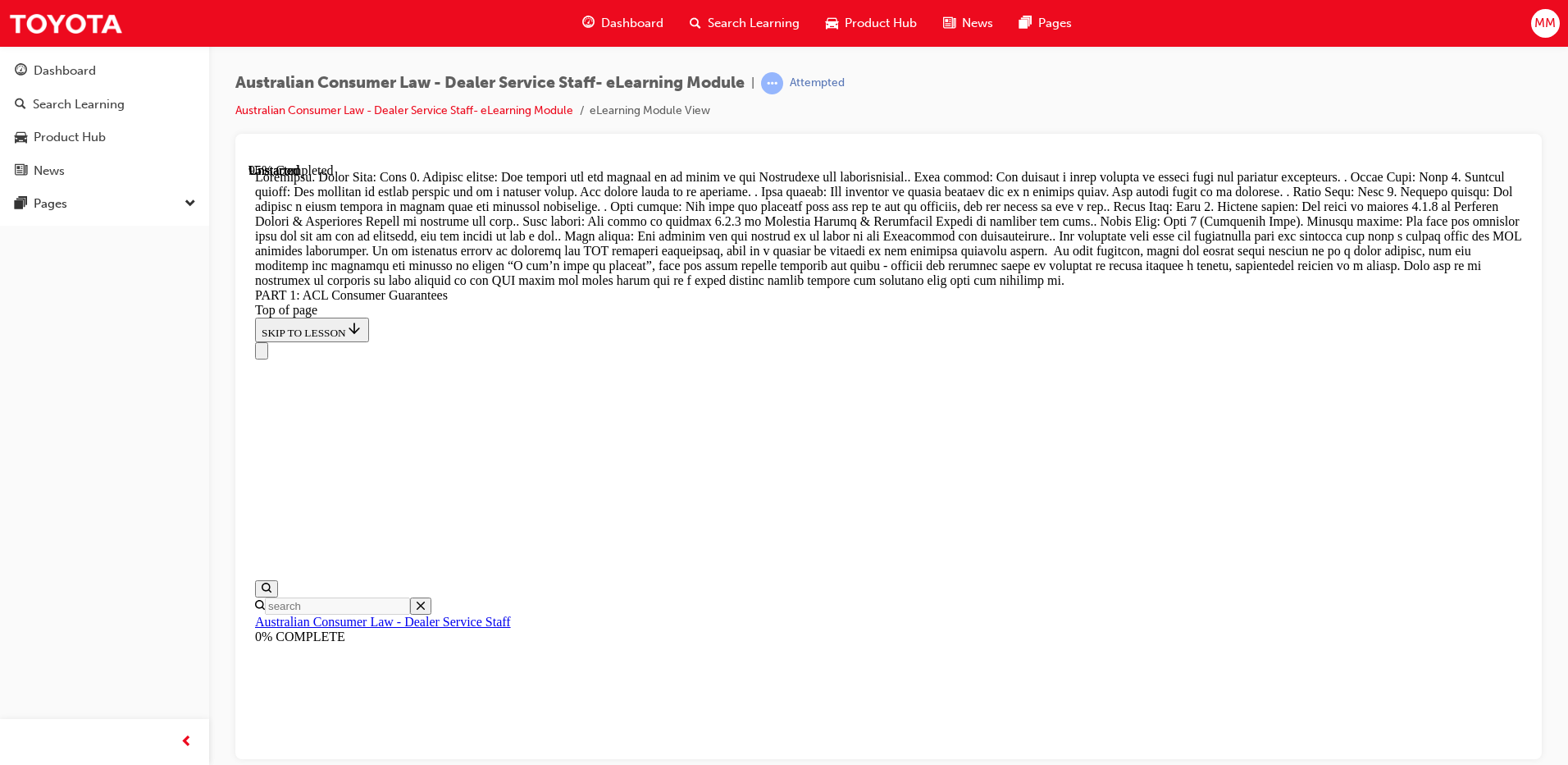
drag, startPoint x: 864, startPoint y: 321, endPoint x: 925, endPoint y: 320, distance: 61.0
drag, startPoint x: 866, startPoint y: 515, endPoint x: 856, endPoint y: 519, distance: 10.8
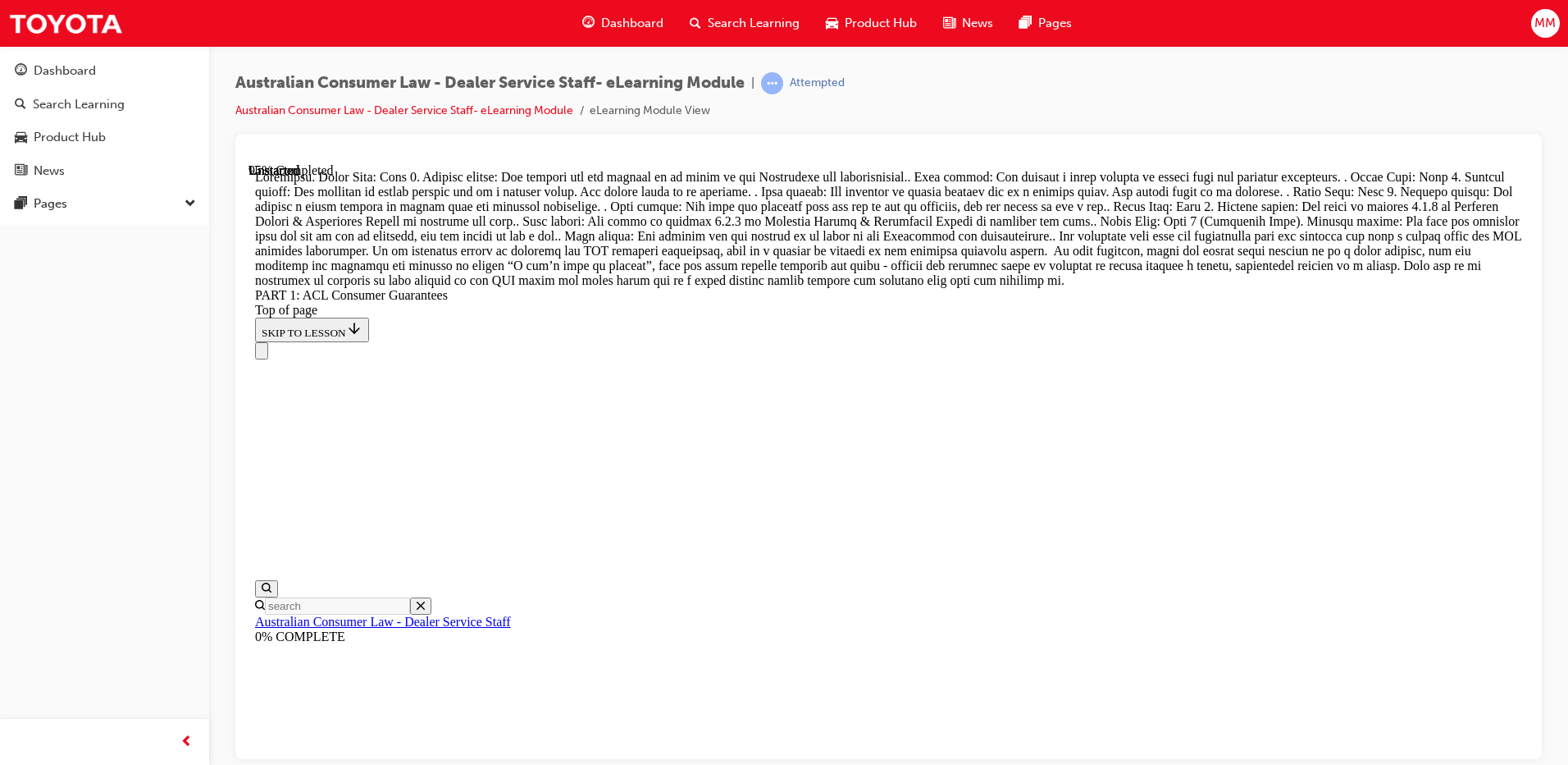
drag, startPoint x: 851, startPoint y: 598, endPoint x: 906, endPoint y: 407, distance: 198.8
drag, startPoint x: 896, startPoint y: 587, endPoint x: 900, endPoint y: 696, distance: 109.1
drag, startPoint x: 910, startPoint y: 611, endPoint x: 969, endPoint y: 499, distance: 126.6
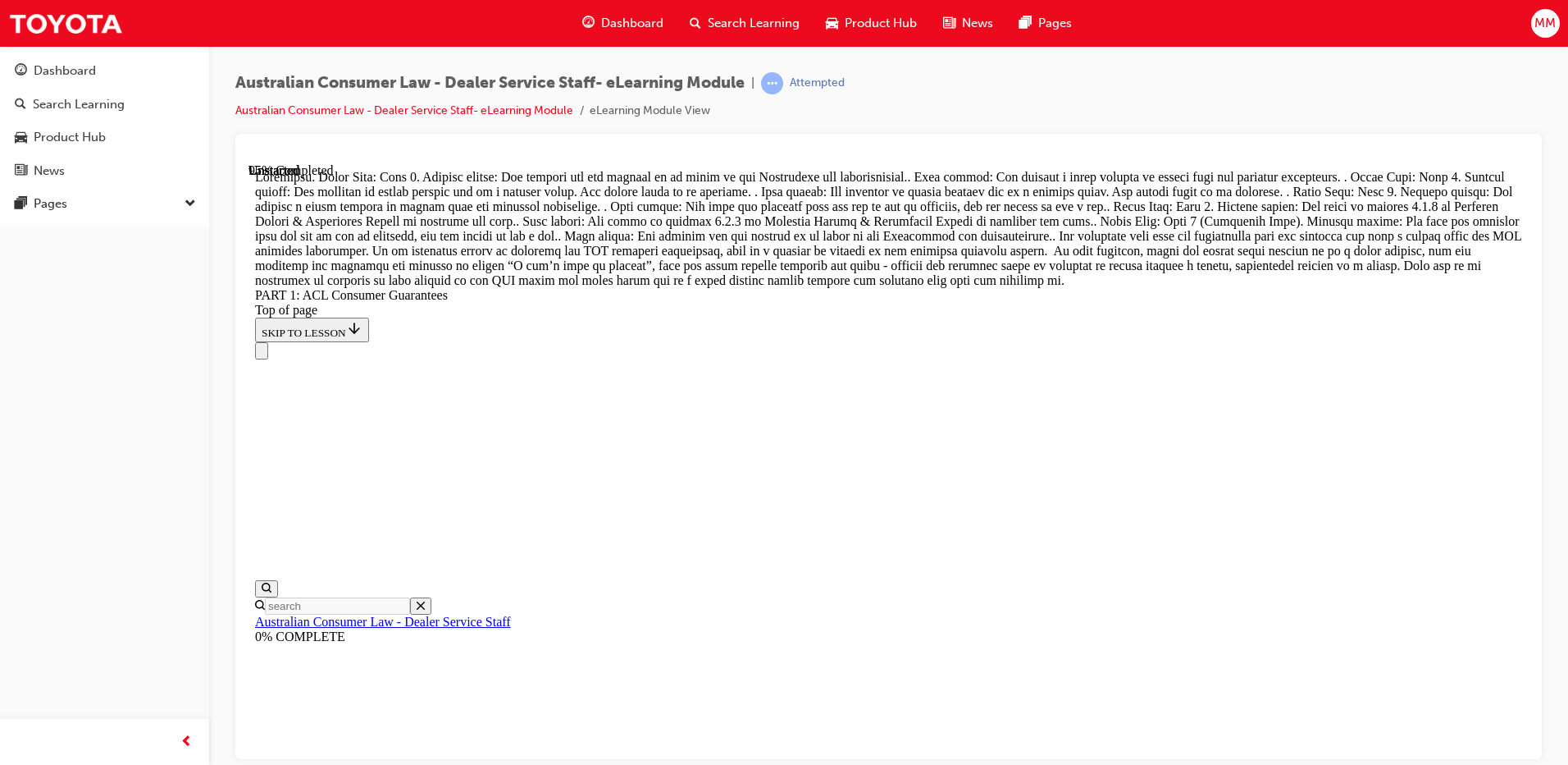
drag, startPoint x: 929, startPoint y: 617, endPoint x: 879, endPoint y: 580, distance: 62.2
drag, startPoint x: 892, startPoint y: 501, endPoint x: 987, endPoint y: 603, distance: 139.4
drag, startPoint x: 875, startPoint y: 520, endPoint x: 952, endPoint y: 519, distance: 77.0
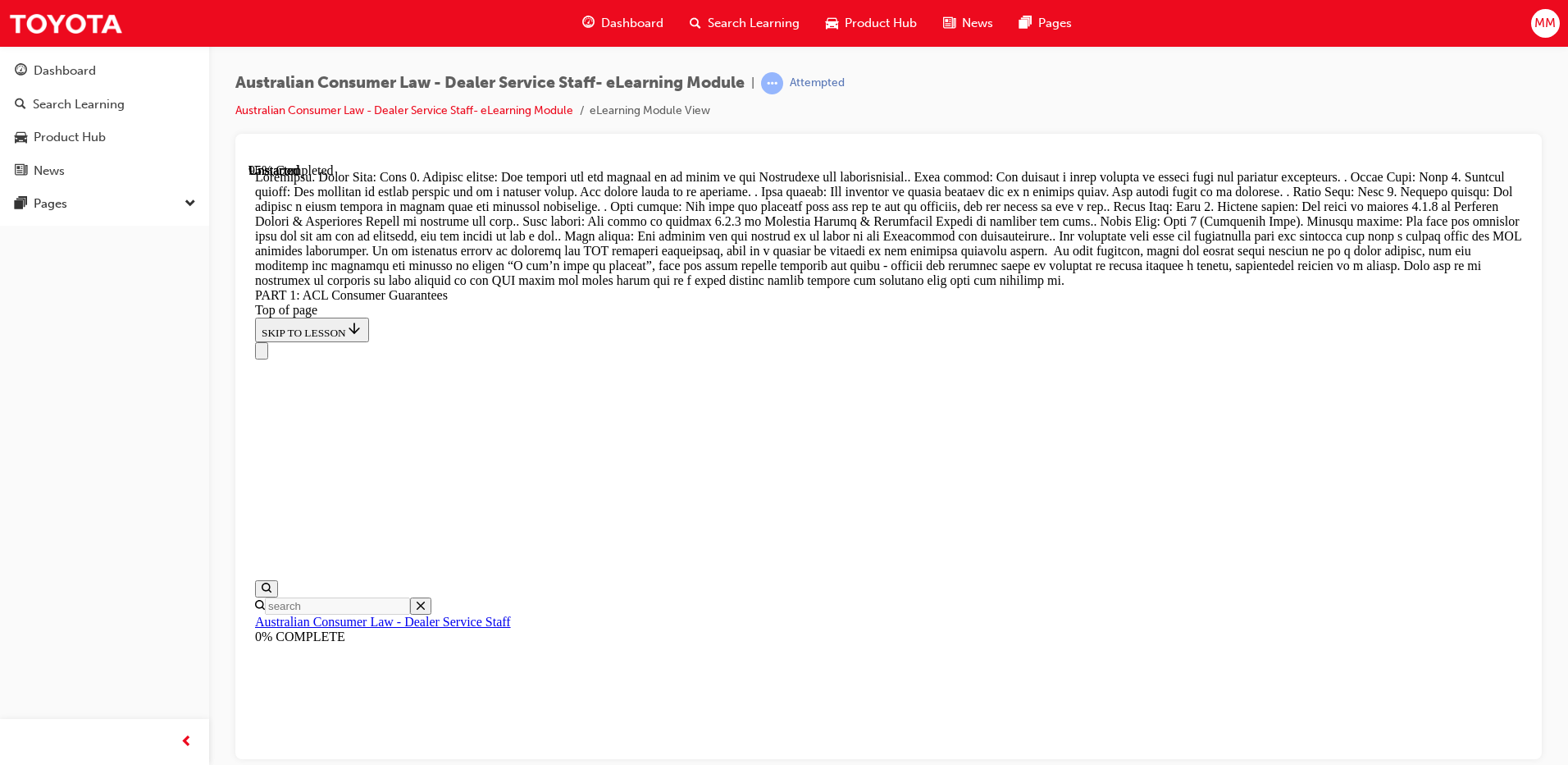
drag, startPoint x: 896, startPoint y: 410, endPoint x: 945, endPoint y: 689, distance: 283.3
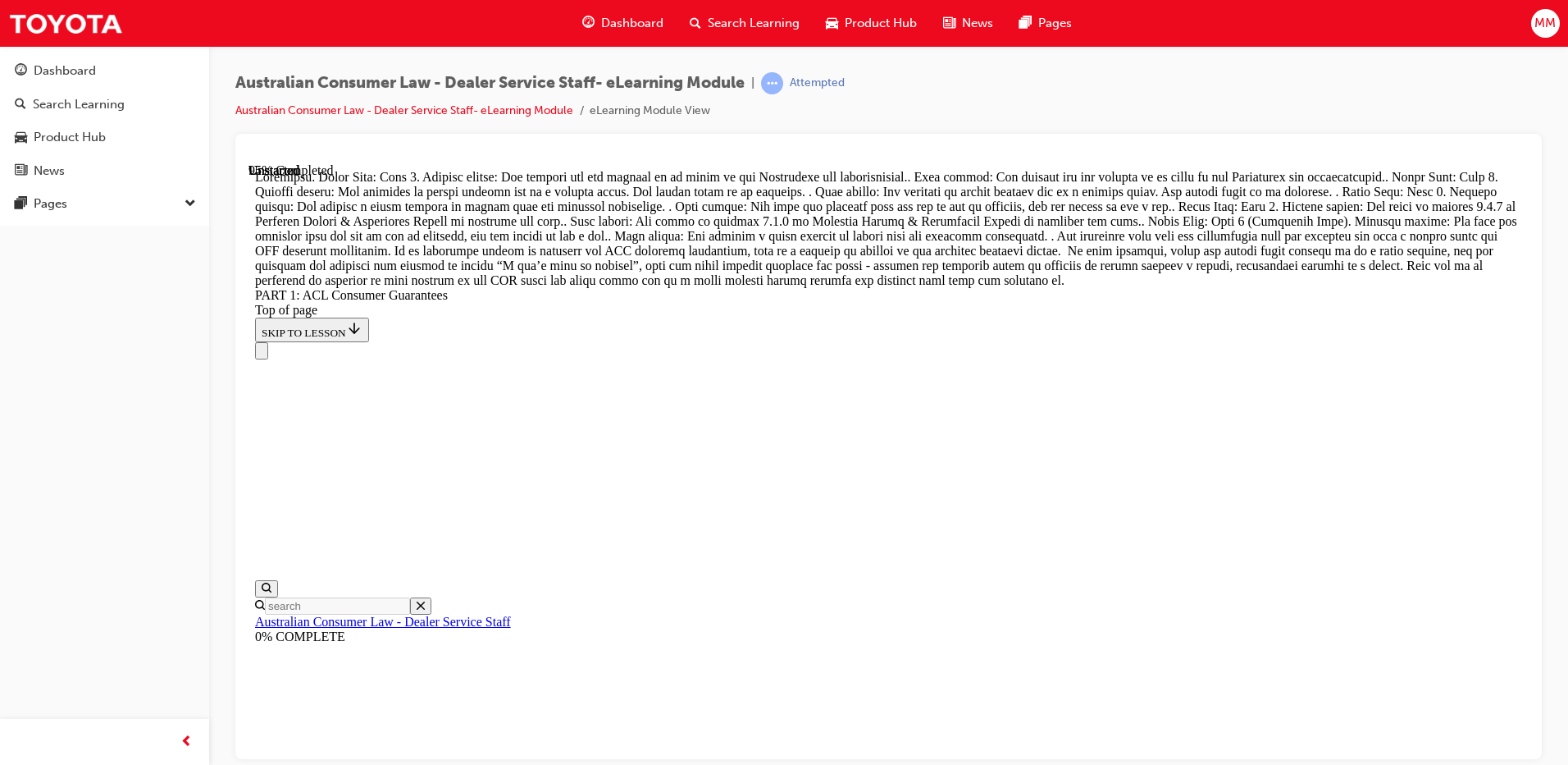
drag, startPoint x: 862, startPoint y: 391, endPoint x: 906, endPoint y: 308, distance: 93.9
drag, startPoint x: 862, startPoint y: 502, endPoint x: 920, endPoint y: 389, distance: 127.0
drag, startPoint x: 892, startPoint y: 497, endPoint x: 953, endPoint y: 490, distance: 61.4
drag, startPoint x: 964, startPoint y: 610, endPoint x: 976, endPoint y: 611, distance: 12.0
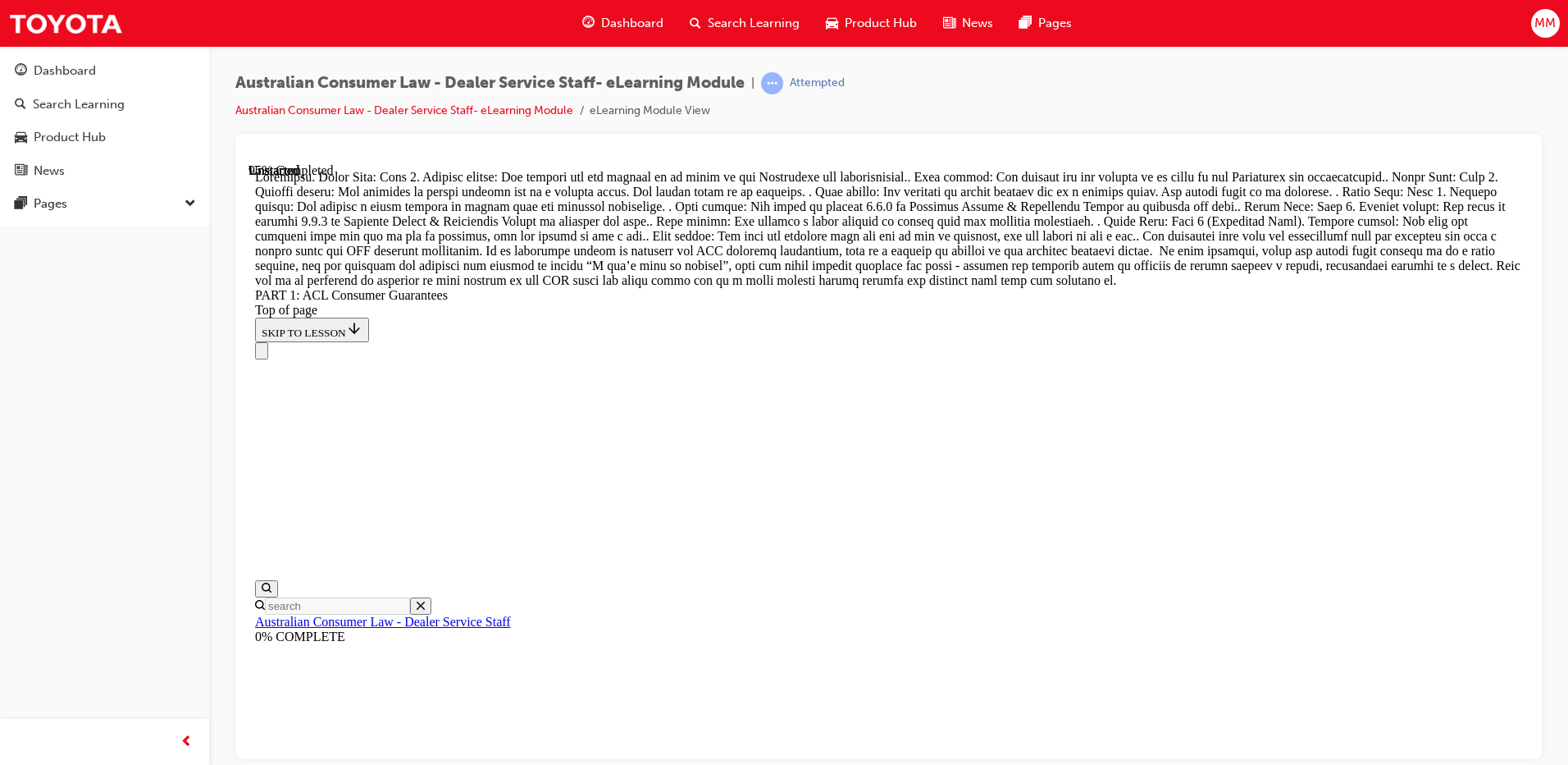
scroll to position [17372, 0]
drag, startPoint x: 910, startPoint y: 610, endPoint x: 963, endPoint y: 320, distance: 294.8
drag, startPoint x: 884, startPoint y: 410, endPoint x: 944, endPoint y: 402, distance: 60.5
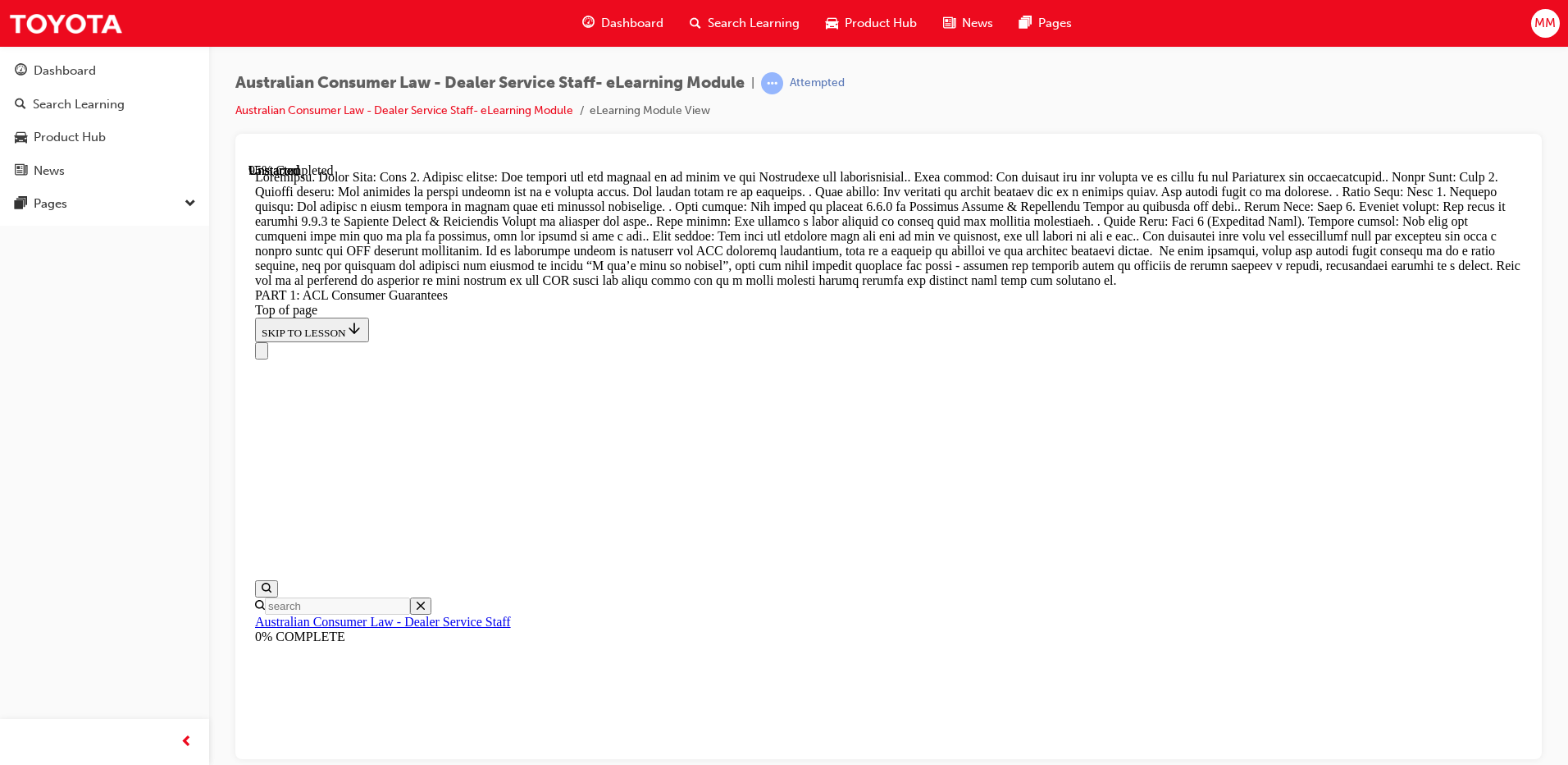
drag, startPoint x: 934, startPoint y: 608, endPoint x: 905, endPoint y: 568, distance: 49.4
drag, startPoint x: 881, startPoint y: 575, endPoint x: 927, endPoint y: 376, distance: 204.2
drag, startPoint x: 896, startPoint y: 570, endPoint x: 953, endPoint y: 482, distance: 104.8
drag, startPoint x: 920, startPoint y: 592, endPoint x: 988, endPoint y: 618, distance: 72.8
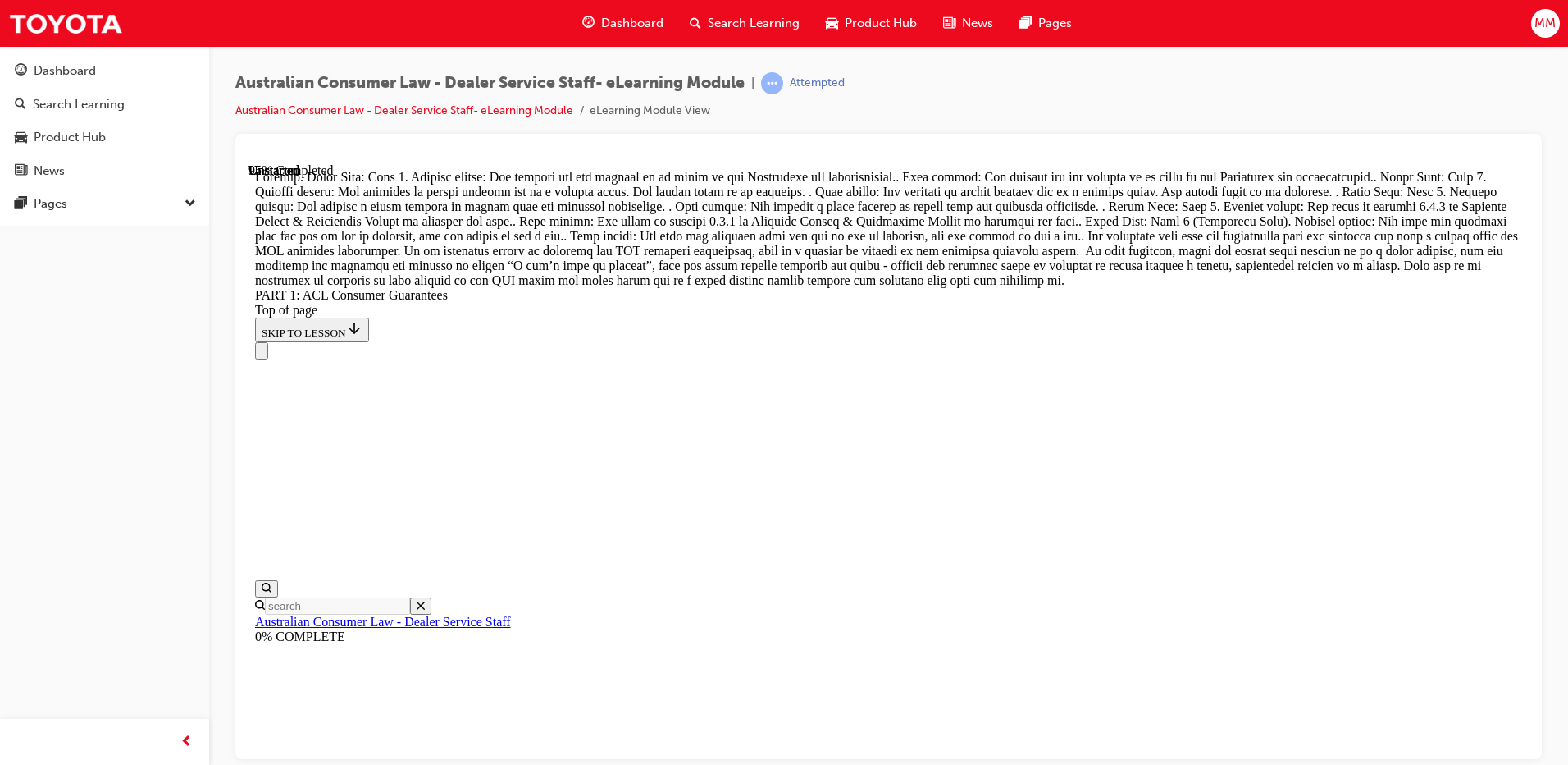
drag, startPoint x: 920, startPoint y: 295, endPoint x: 981, endPoint y: 301, distance: 61.3
drag, startPoint x: 886, startPoint y: 387, endPoint x: 947, endPoint y: 407, distance: 64.2
drag, startPoint x: 888, startPoint y: 498, endPoint x: 962, endPoint y: 696, distance: 211.4
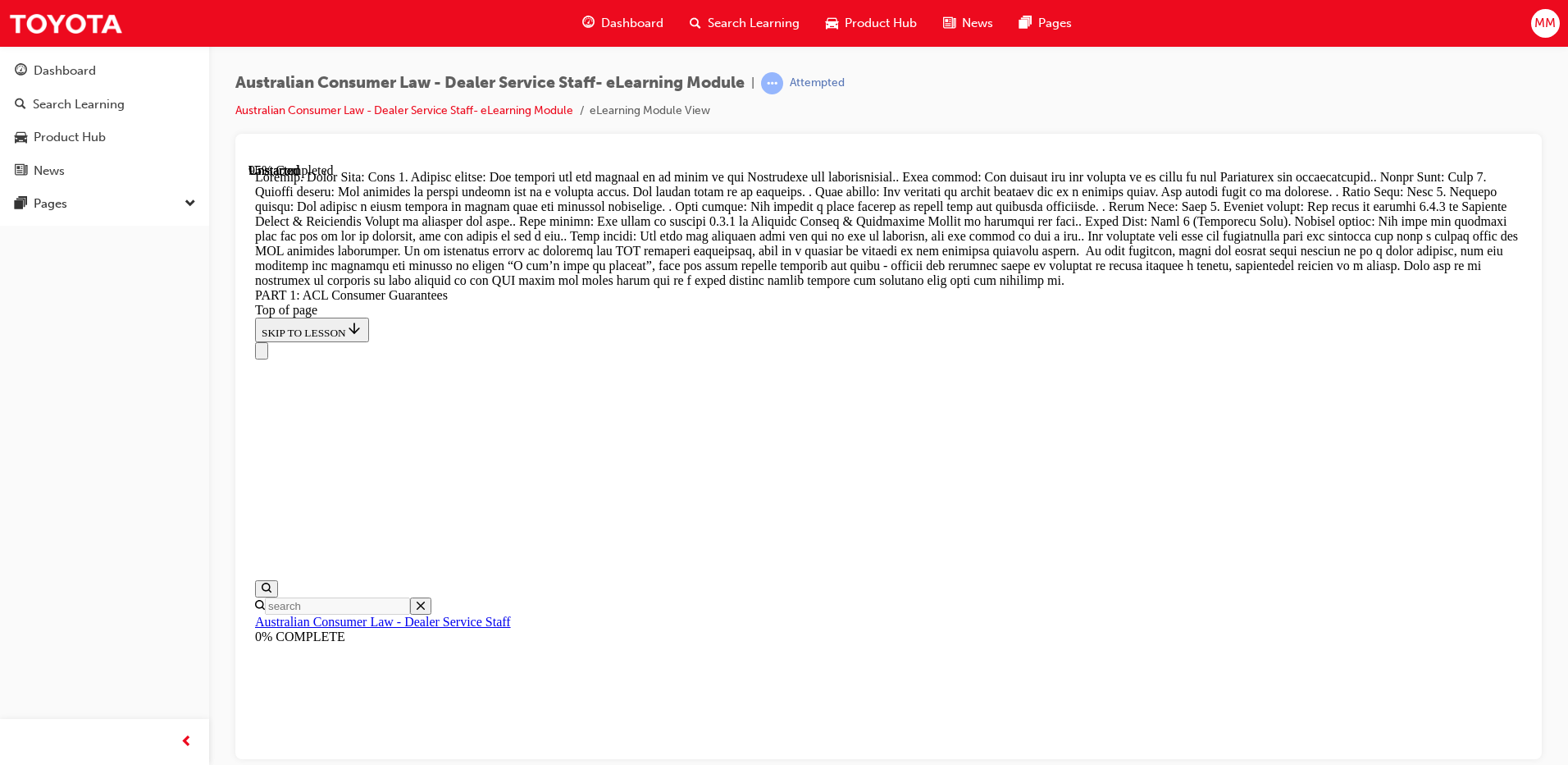
drag, startPoint x: 860, startPoint y: 624, endPoint x: 918, endPoint y: 582, distance: 71.6
drag, startPoint x: 913, startPoint y: 591, endPoint x: 963, endPoint y: 496, distance: 107.4
drag, startPoint x: 906, startPoint y: 580, endPoint x: 958, endPoint y: 581, distance: 52.0
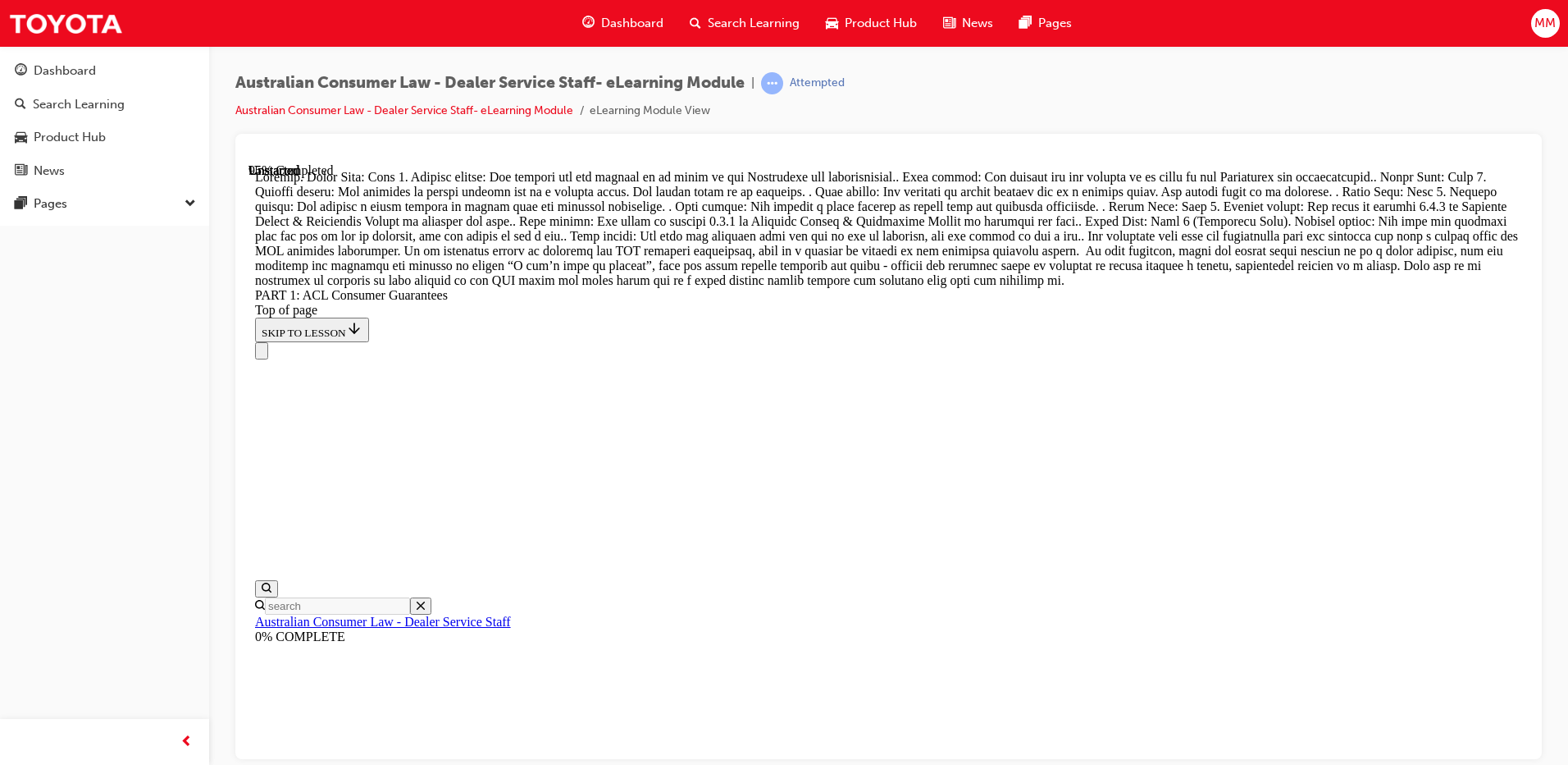
scroll to position [17536, 0]
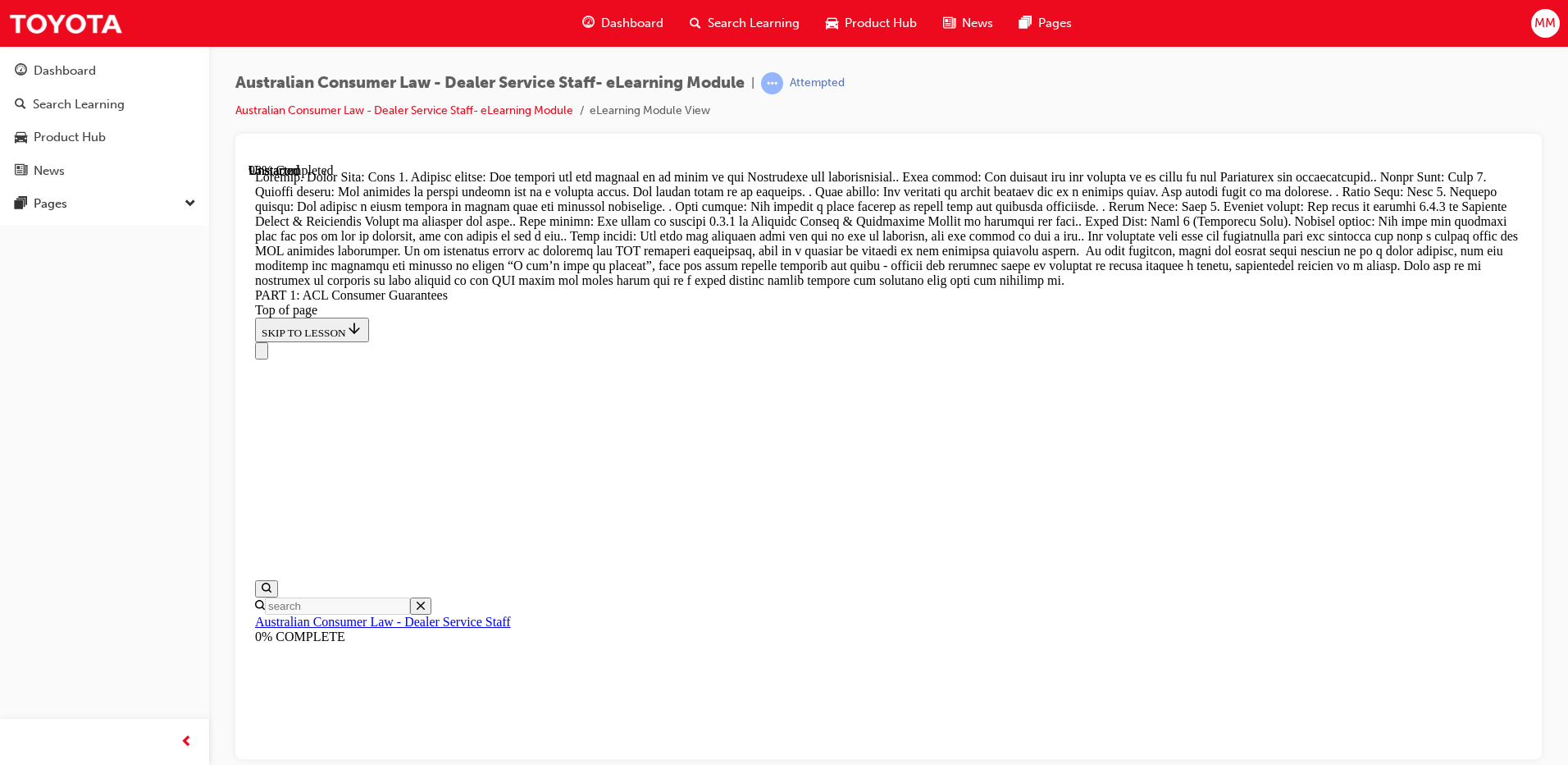
drag, startPoint x: 985, startPoint y: 415, endPoint x: 1007, endPoint y: 436, distance: 30.4
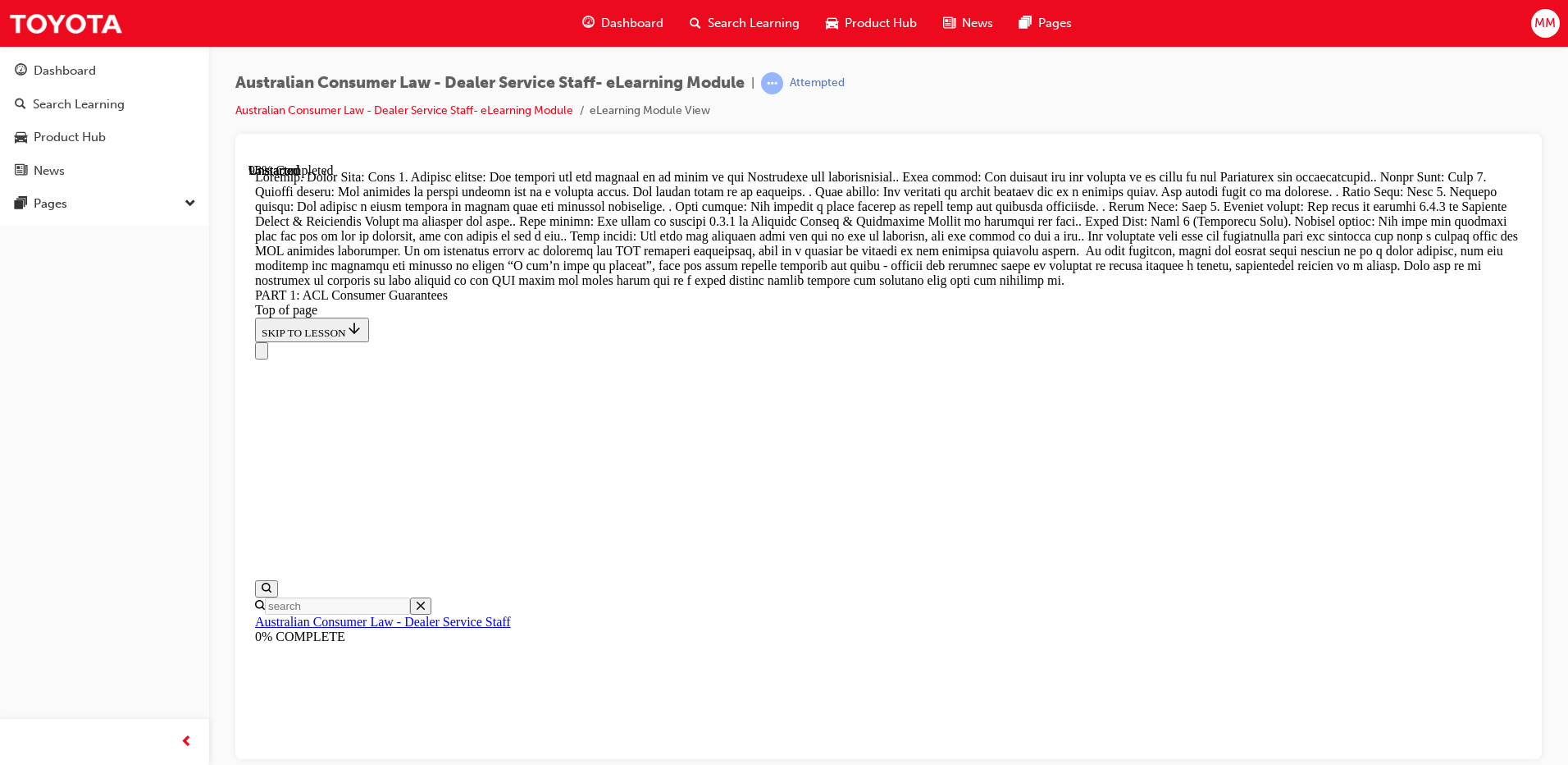
drag, startPoint x: 1049, startPoint y: 458, endPoint x: 1064, endPoint y: 465, distance: 16.6
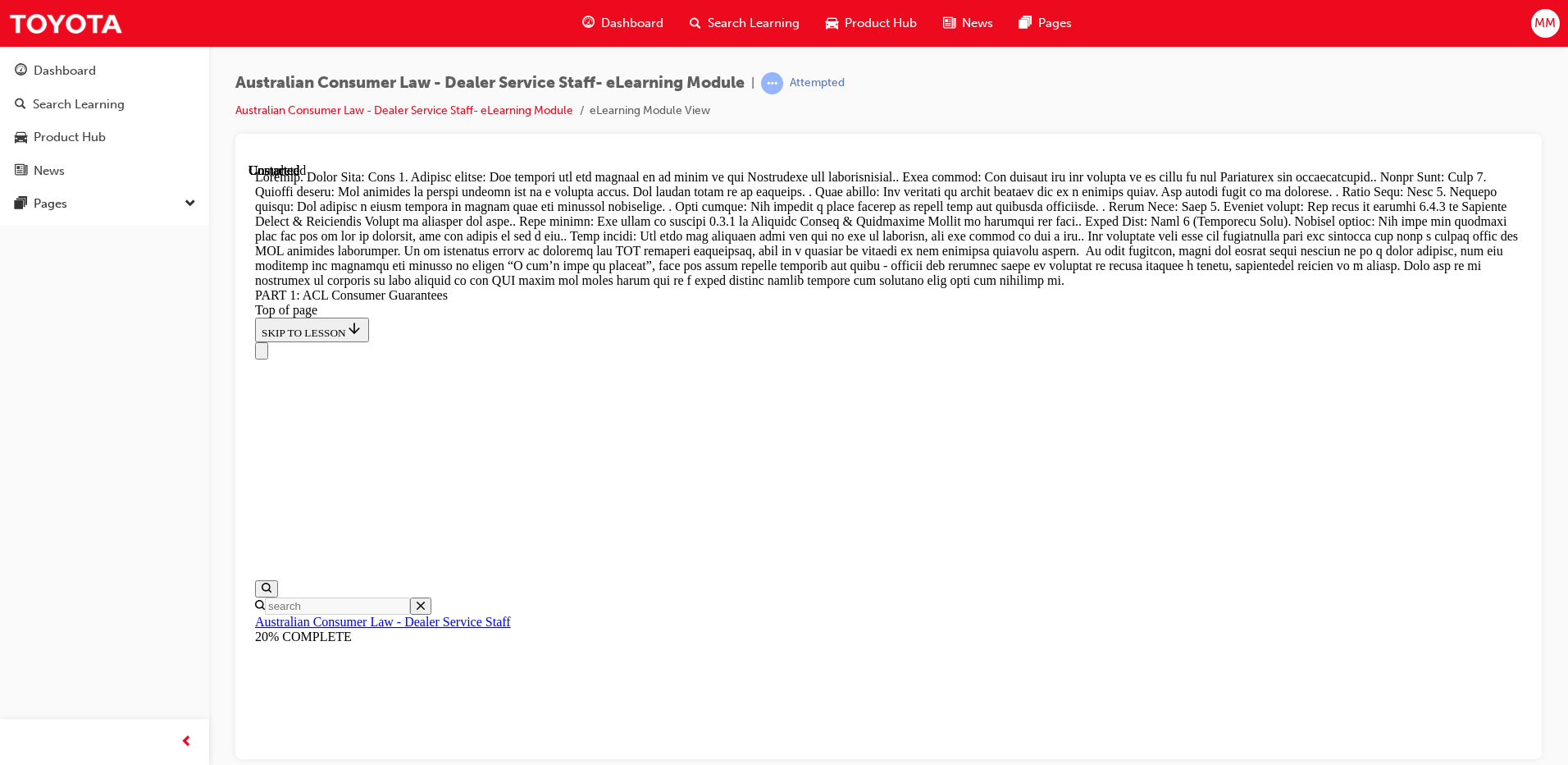
drag, startPoint x: 897, startPoint y: 397, endPoint x: 947, endPoint y: 296, distance: 112.7
drag, startPoint x: 896, startPoint y: 605, endPoint x: 938, endPoint y: 401, distance: 208.3
drag, startPoint x: 901, startPoint y: 616, endPoint x: 966, endPoint y: 490, distance: 141.8
drag, startPoint x: 906, startPoint y: 611, endPoint x: 938, endPoint y: 605, distance: 32.6
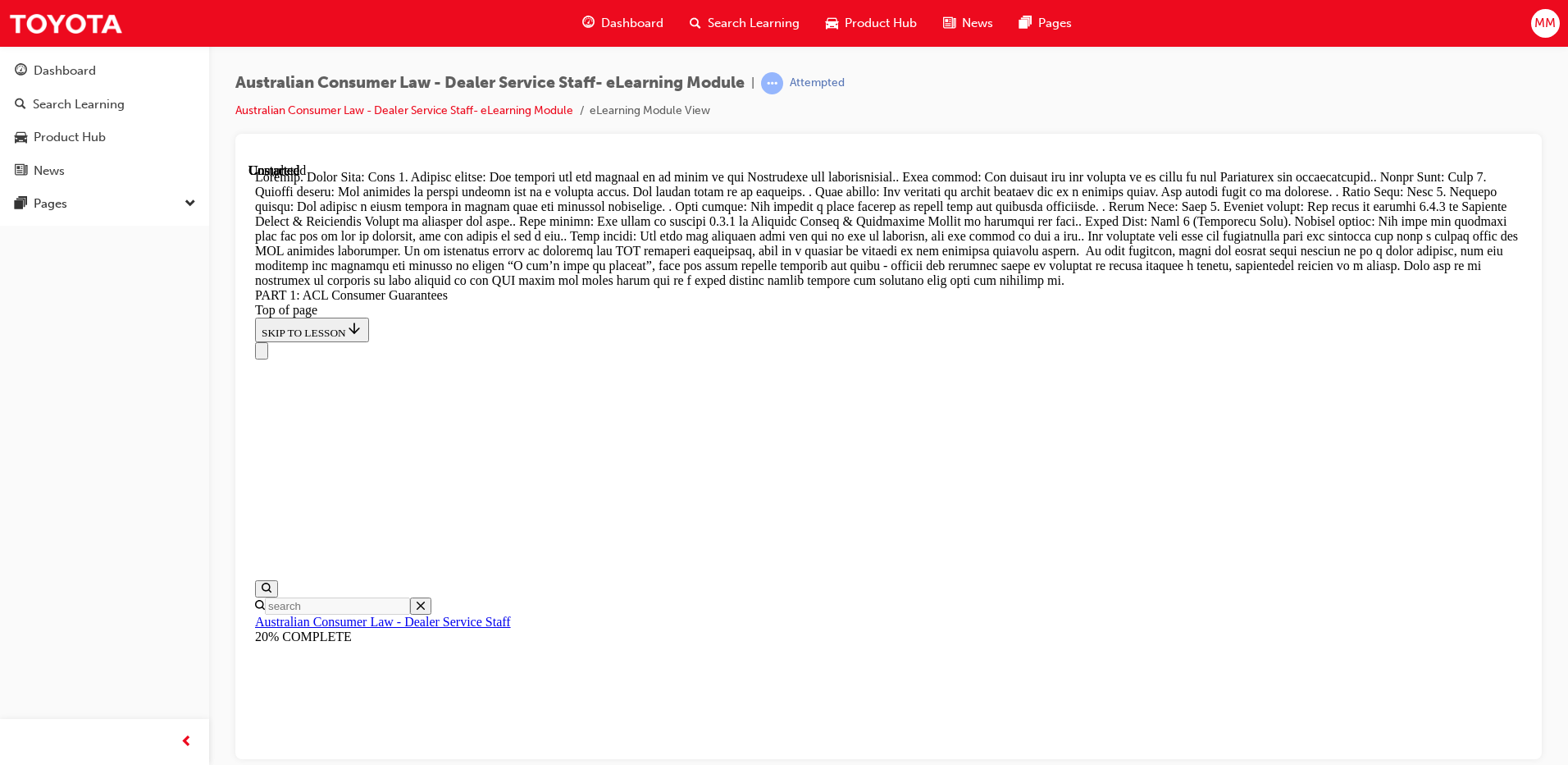
drag, startPoint x: 901, startPoint y: 598, endPoint x: 837, endPoint y: 590, distance: 64.5
drag, startPoint x: 886, startPoint y: 521, endPoint x: 895, endPoint y: 697, distance: 176.2
drag, startPoint x: 868, startPoint y: 510, endPoint x: 939, endPoint y: 503, distance: 71.3
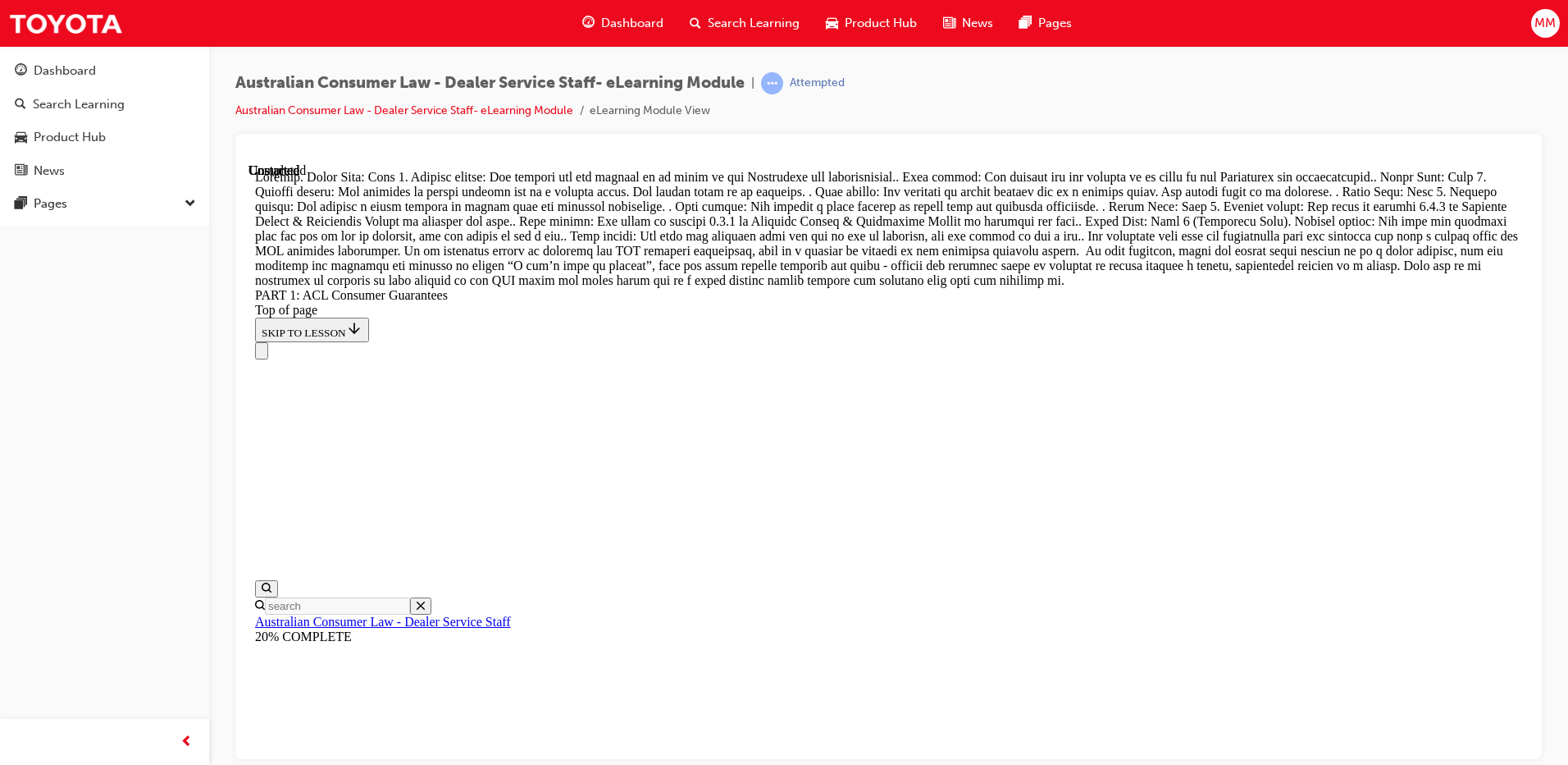
scroll to position [17618, 0]
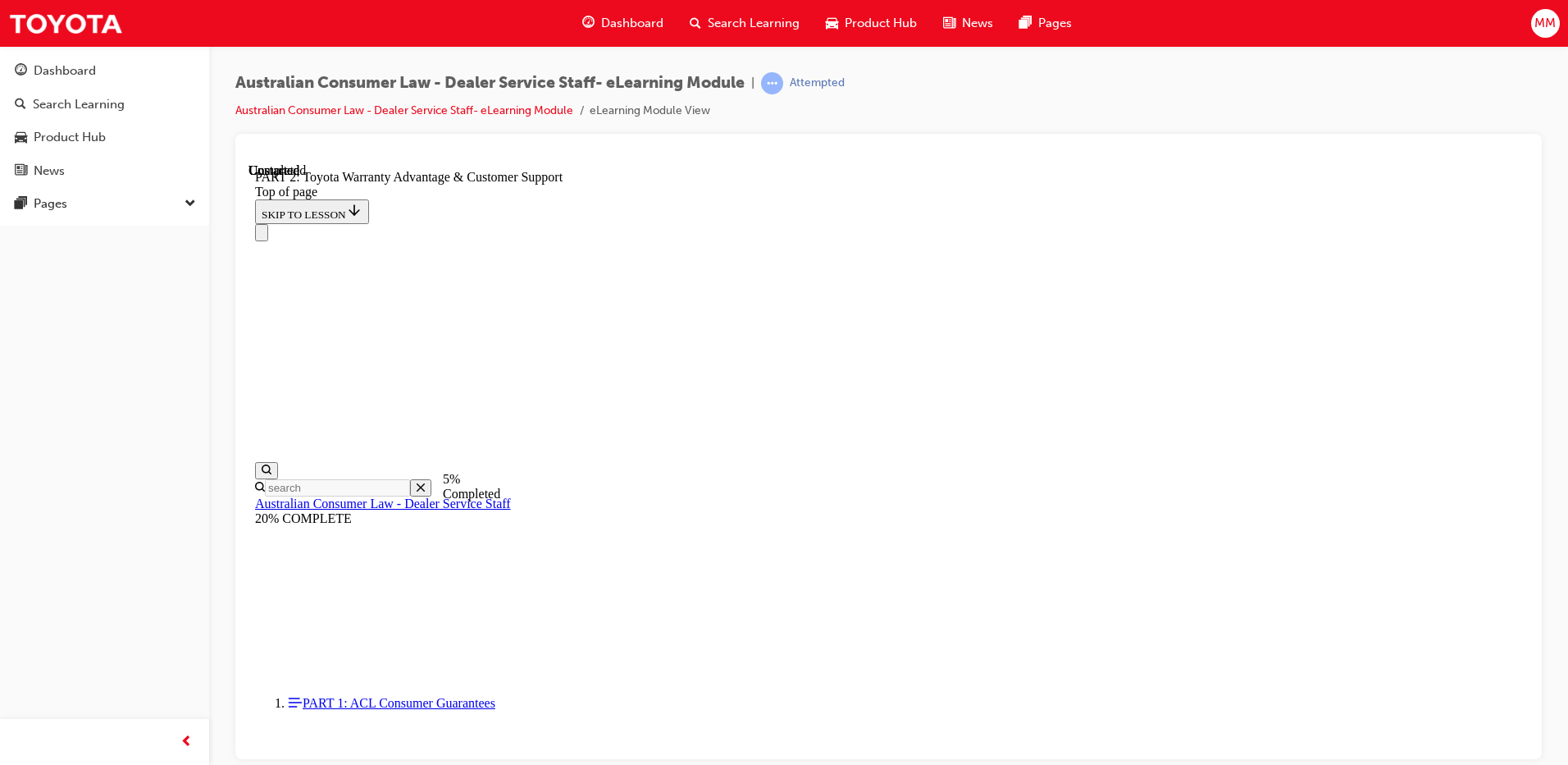
scroll to position [1149, 0]
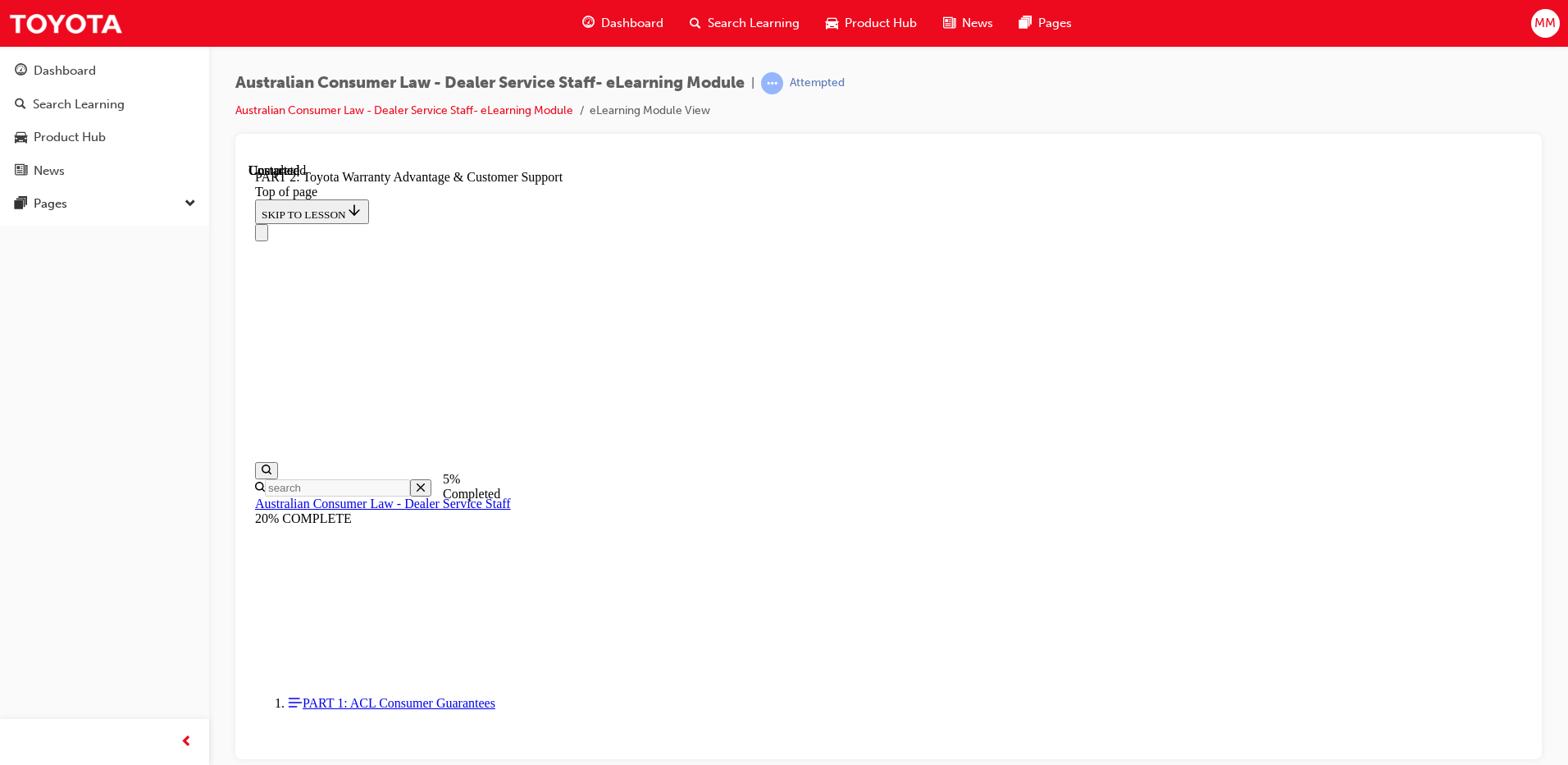
click button "CONTINUE"
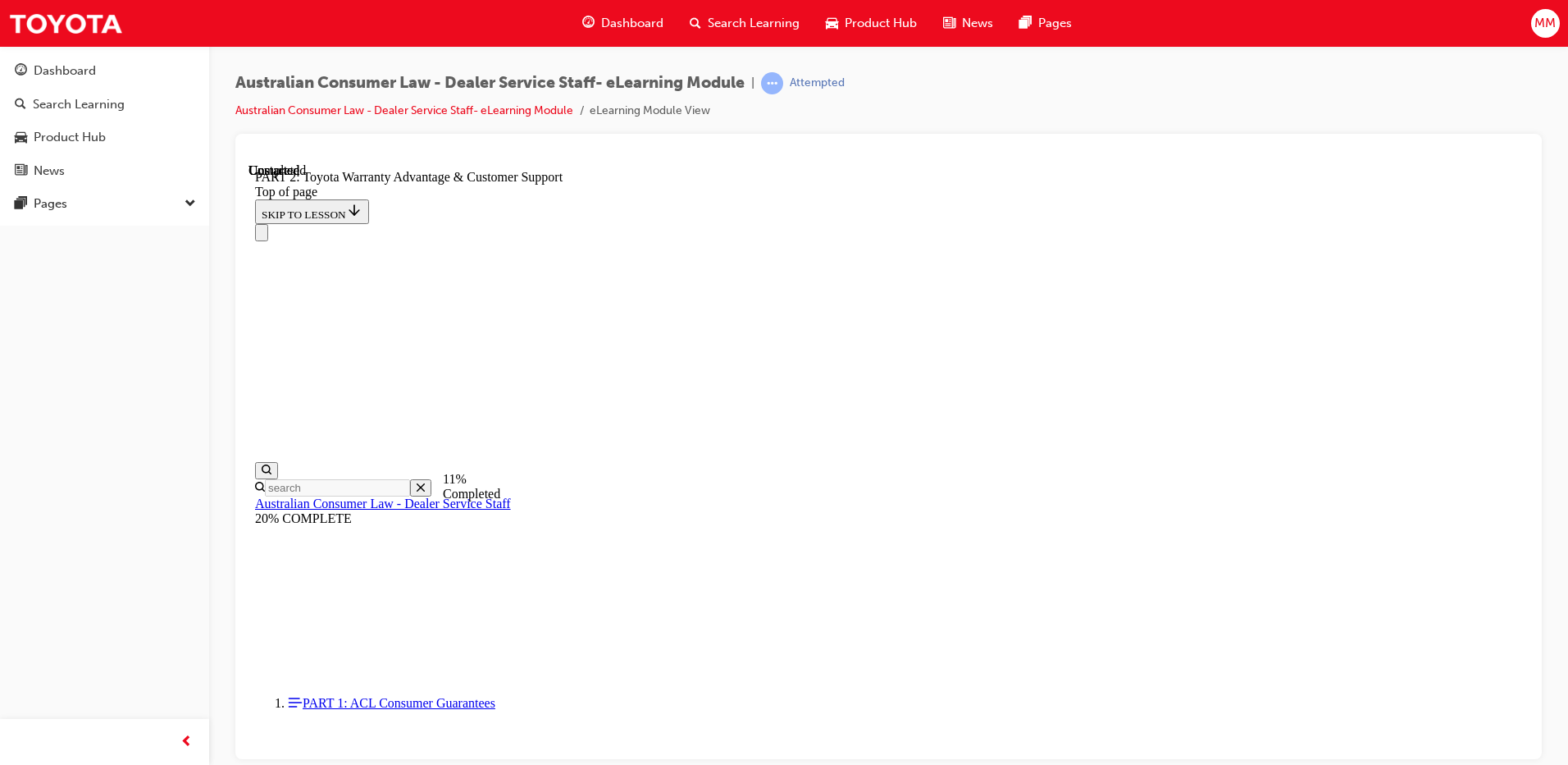
click button "CONTINUE"
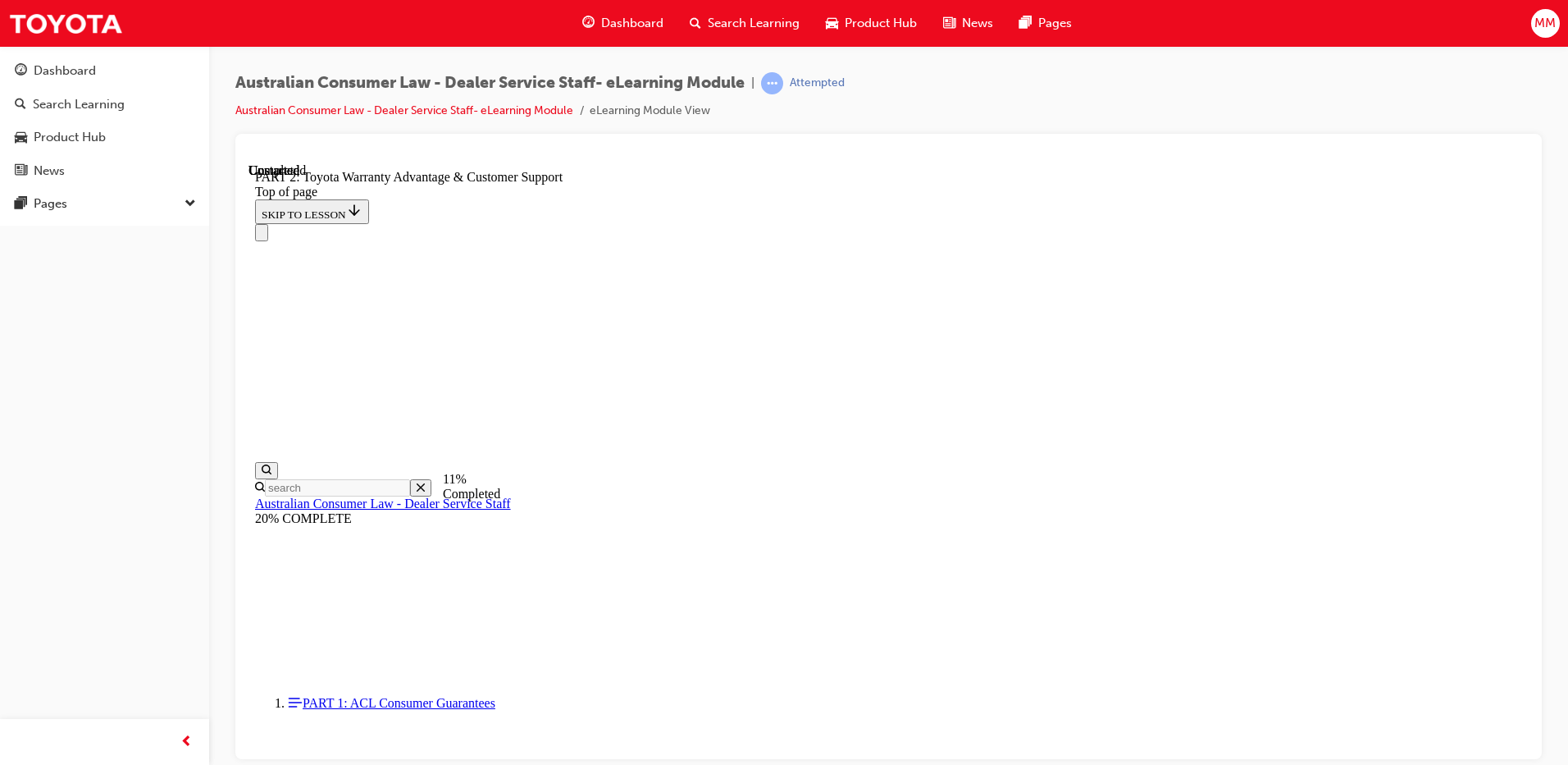
click button "CONTINUE"
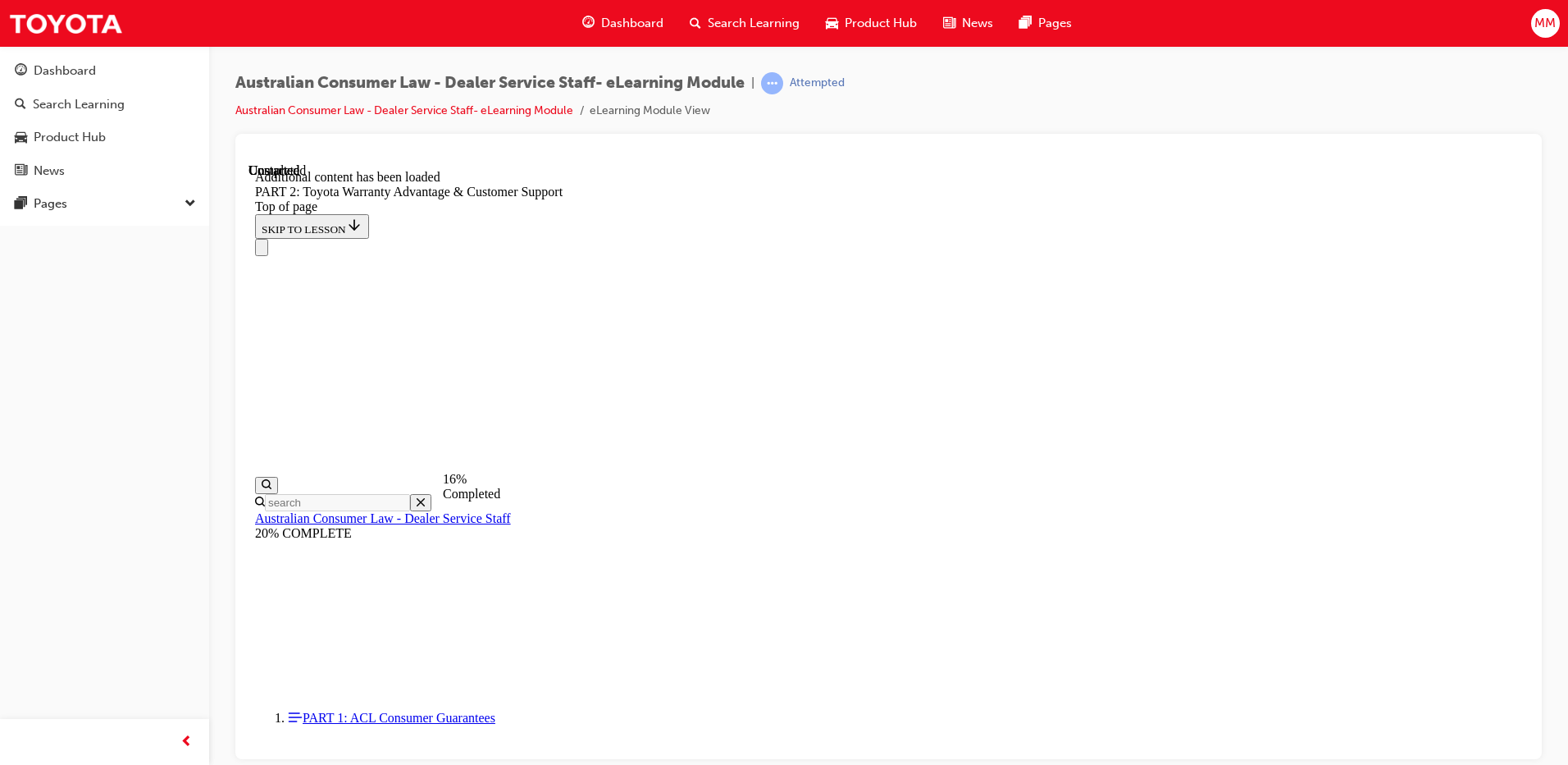
scroll to position [1650, 0]
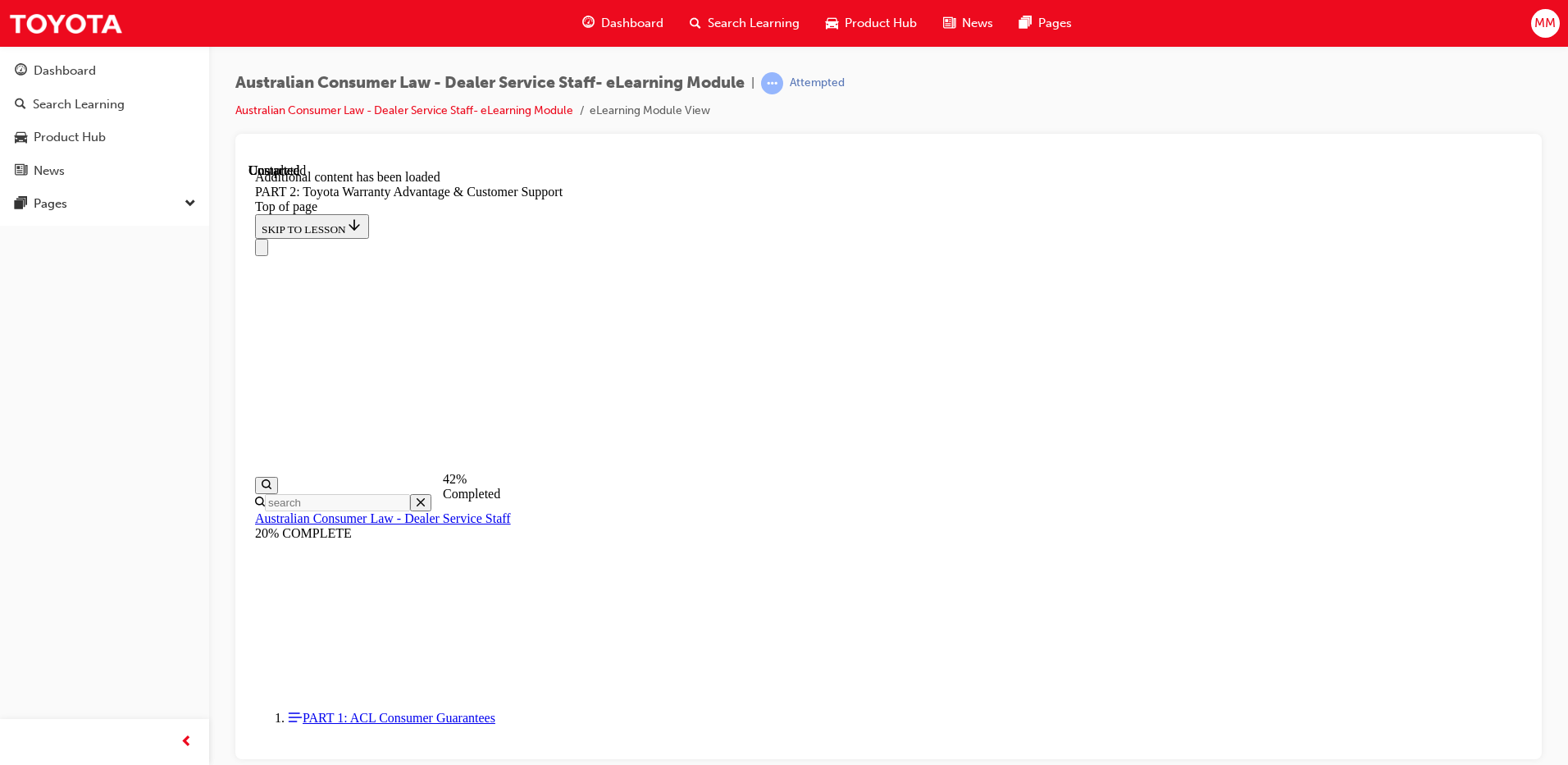
scroll to position [2815, 0]
click button "CONTINUE"
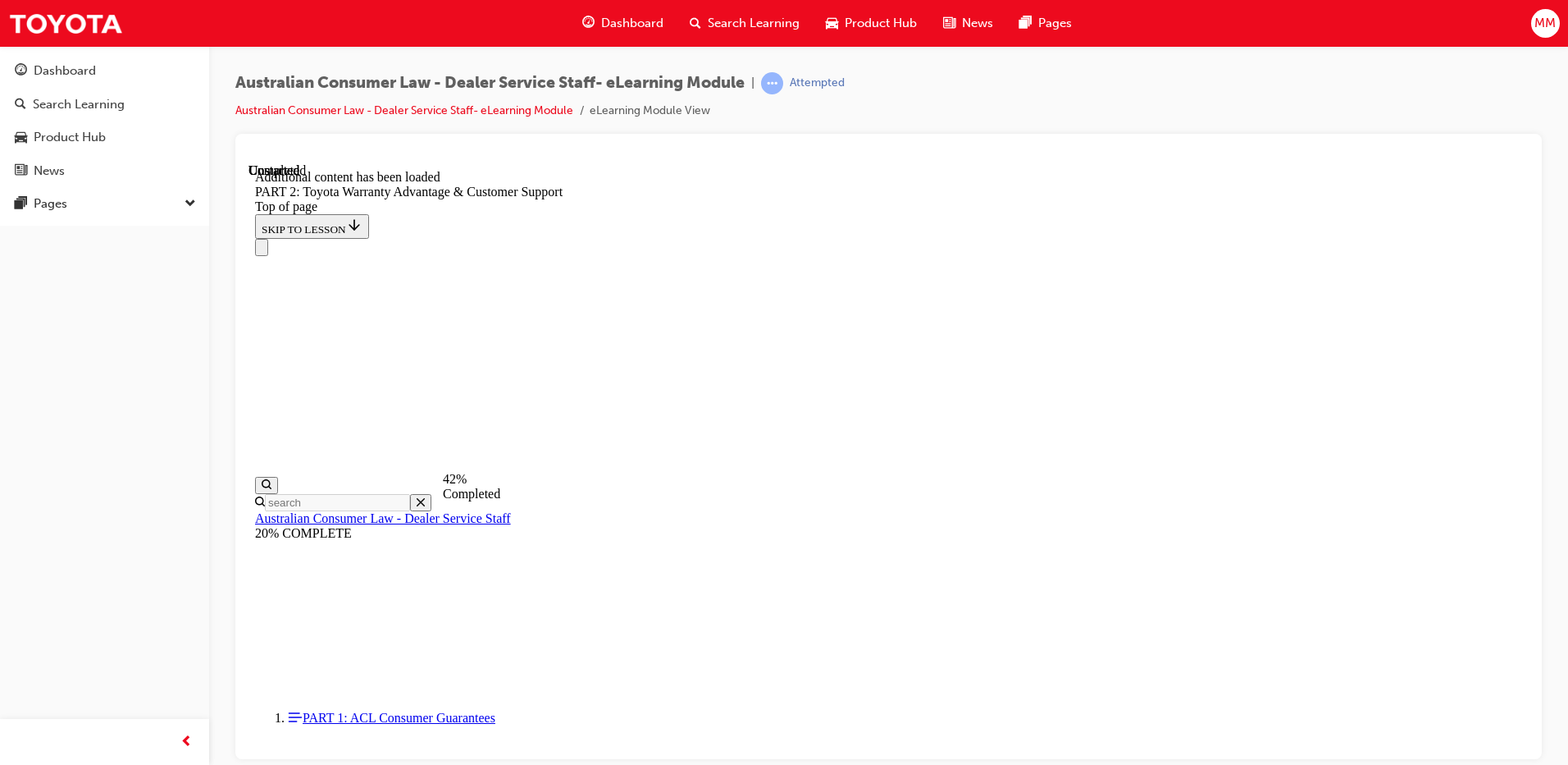
scroll to position [2922, 0]
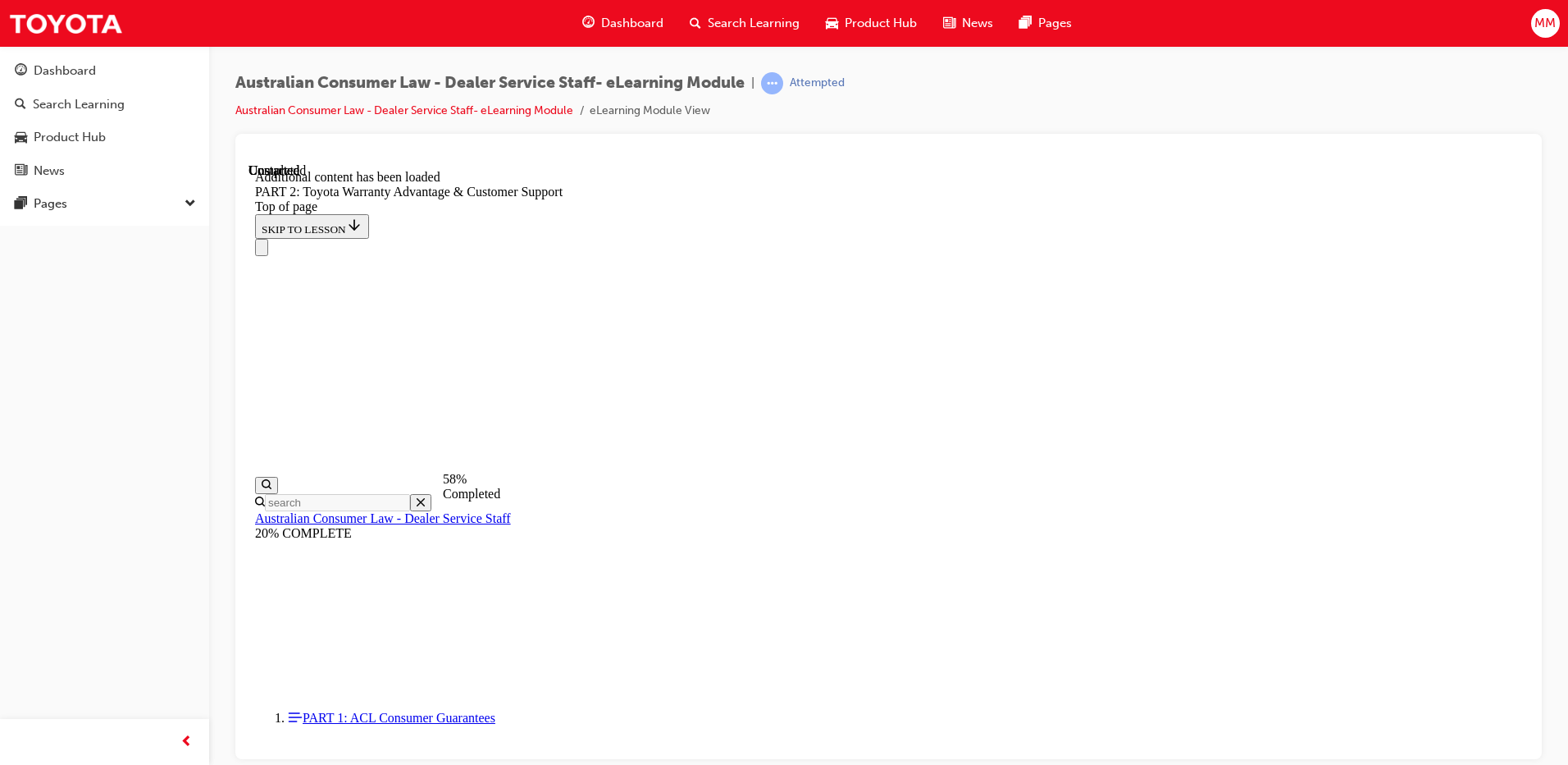
scroll to position [3657, 0]
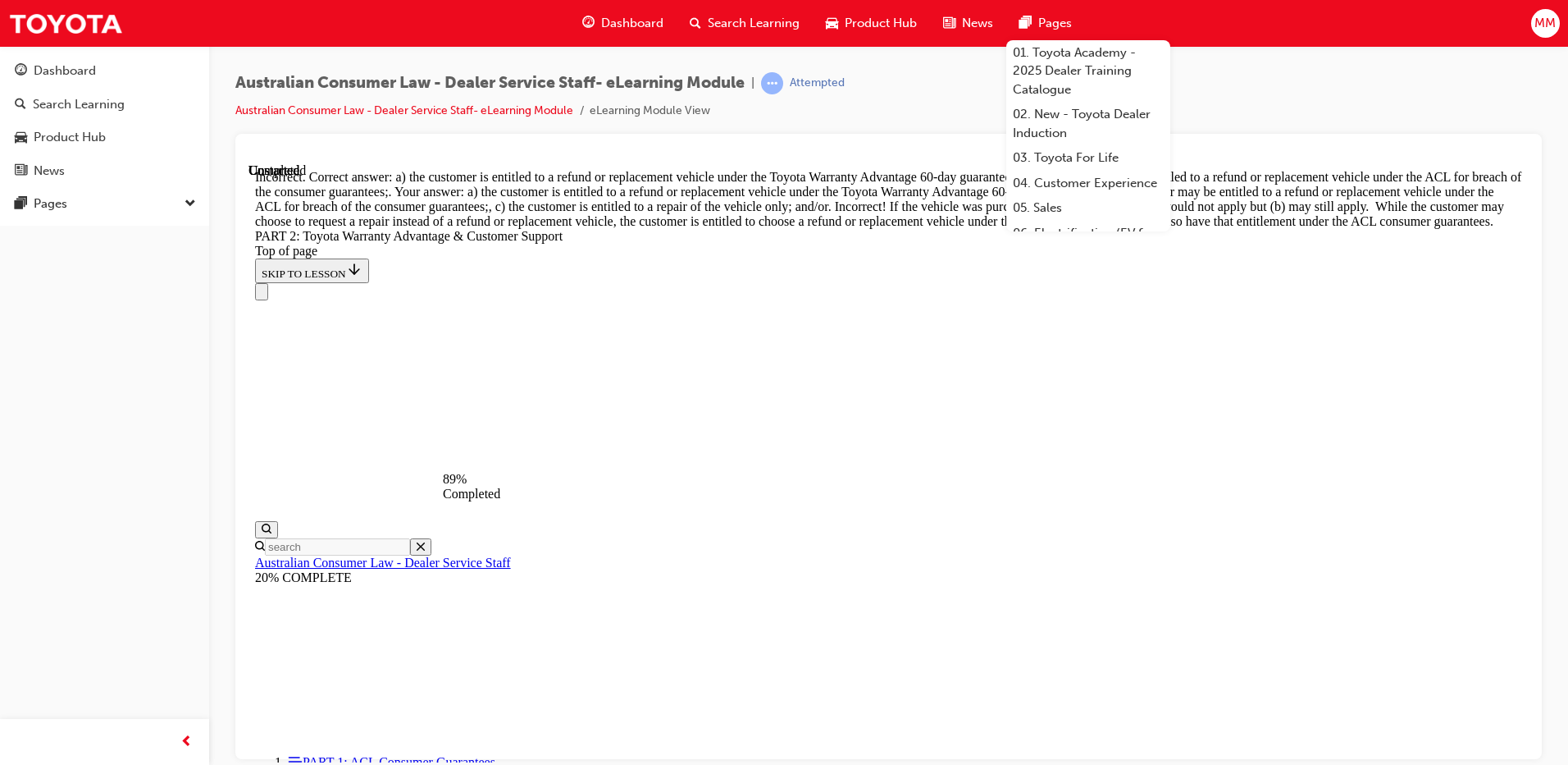
scroll to position [6227, 0]
drag, startPoint x: 775, startPoint y: 493, endPoint x: 812, endPoint y: 554, distance: 71.3
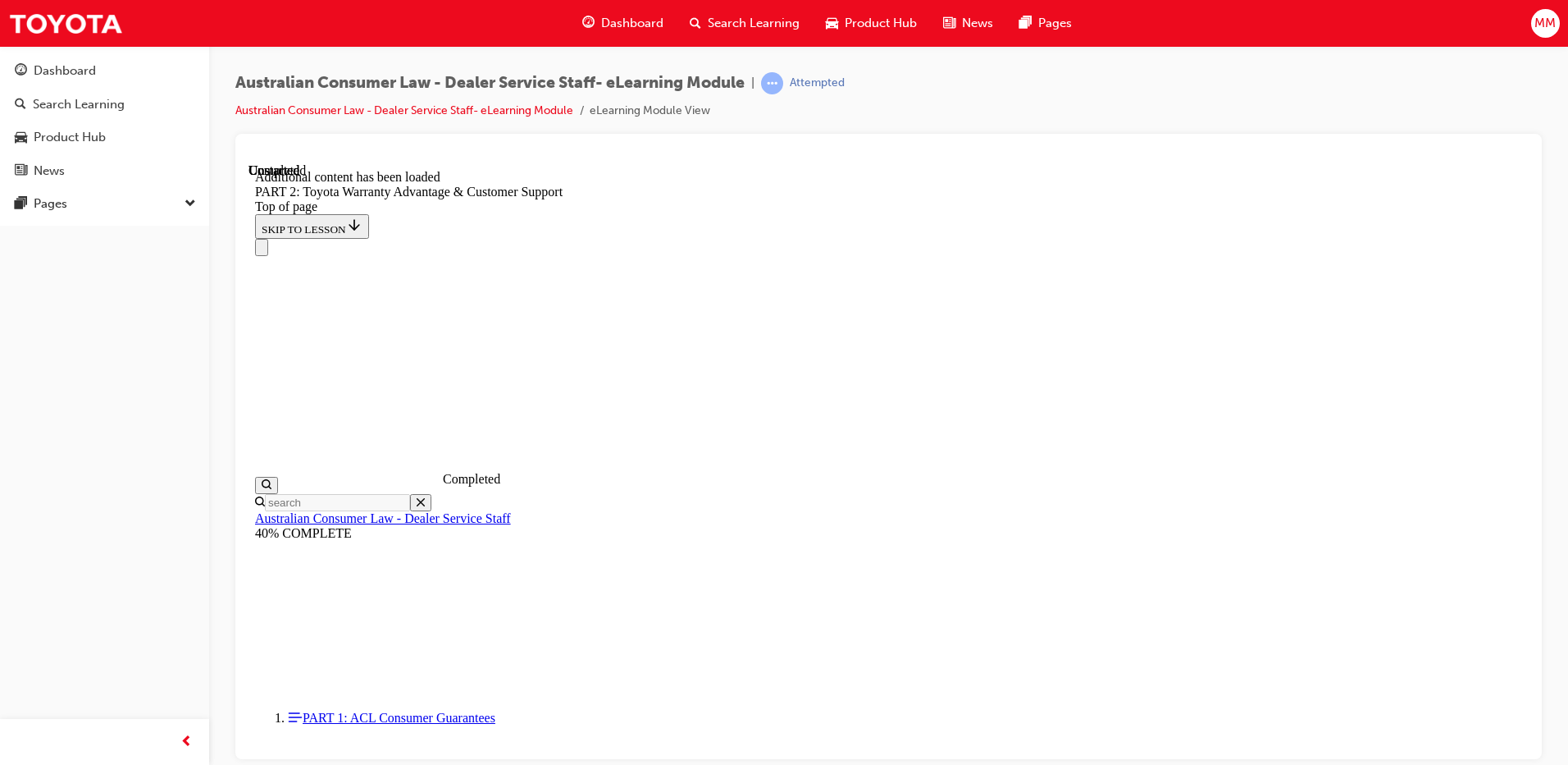
scroll to position [6825, 0]
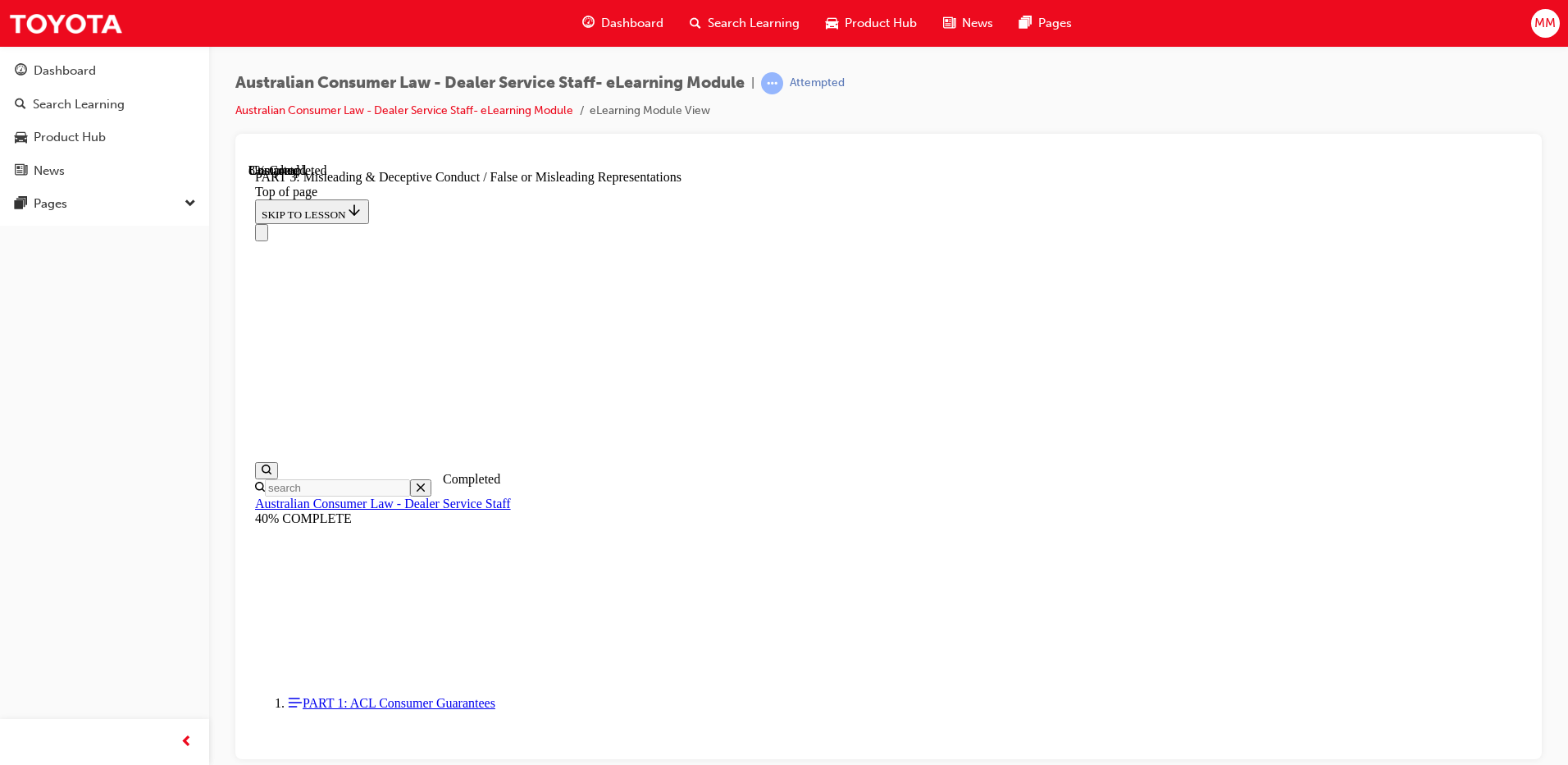
scroll to position [1035, 0]
click button "CONTINUE"
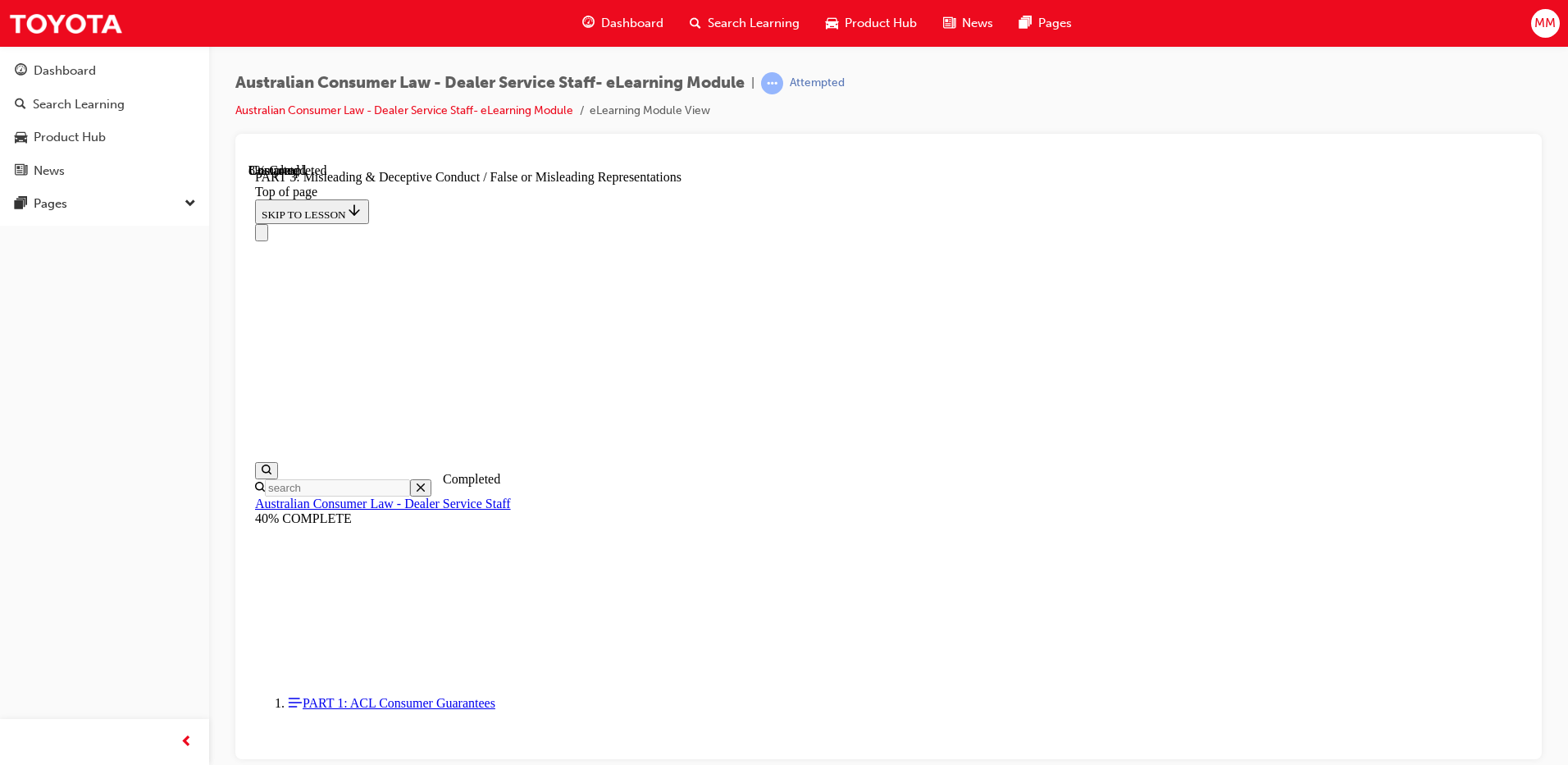
click button "CONTINUE"
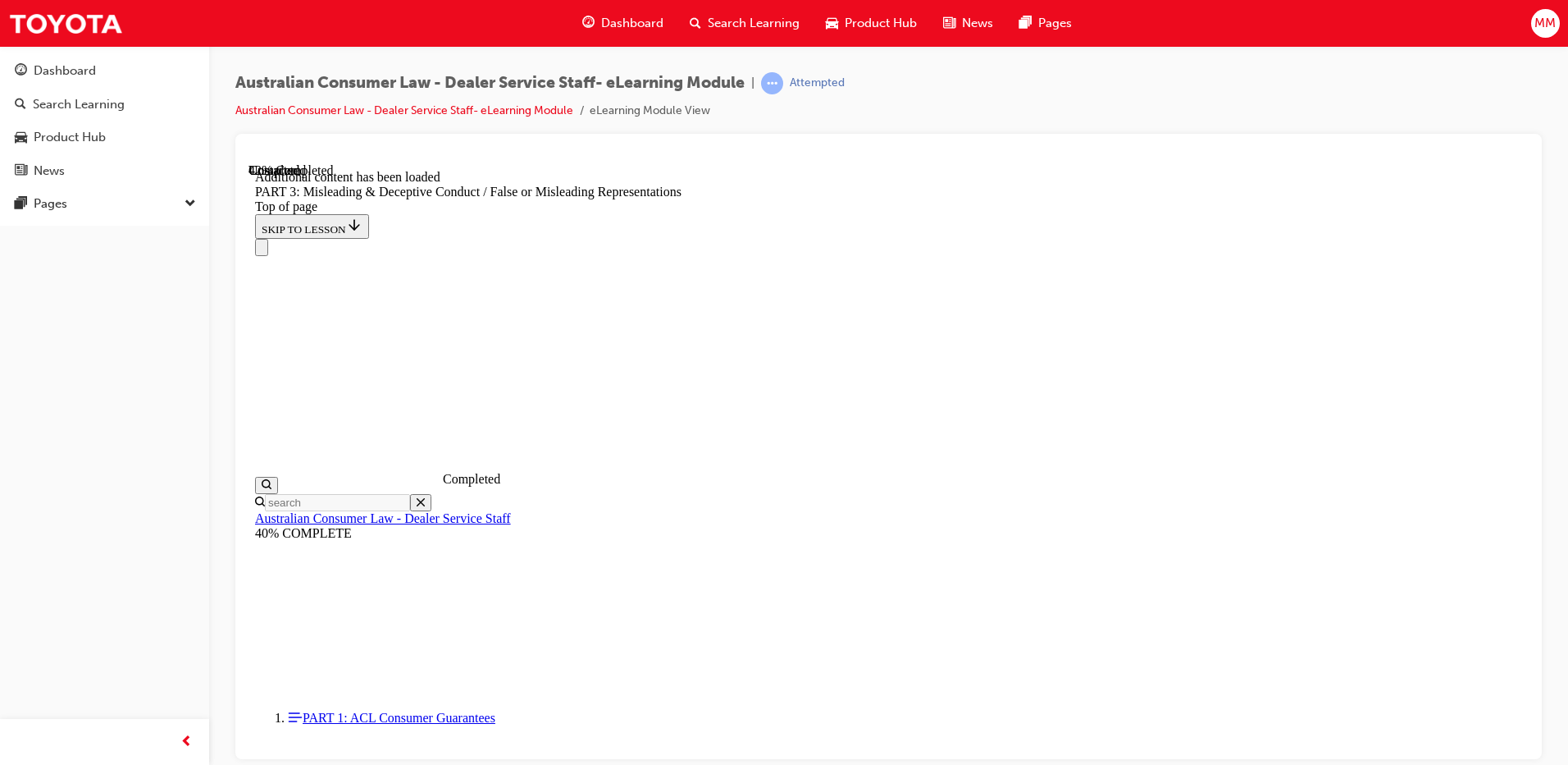
scroll to position [3749, 0]
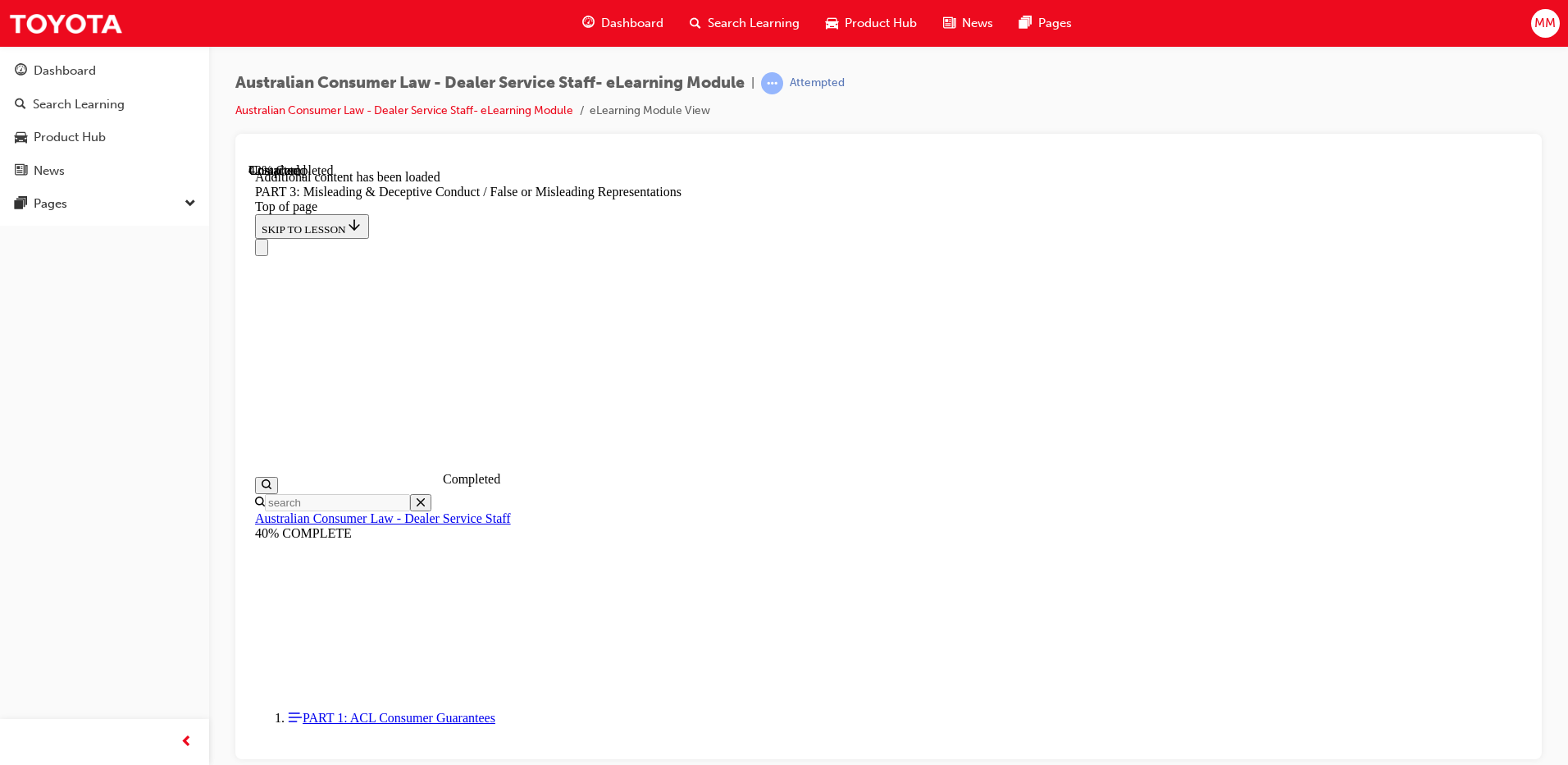
scroll to position [3835, 0]
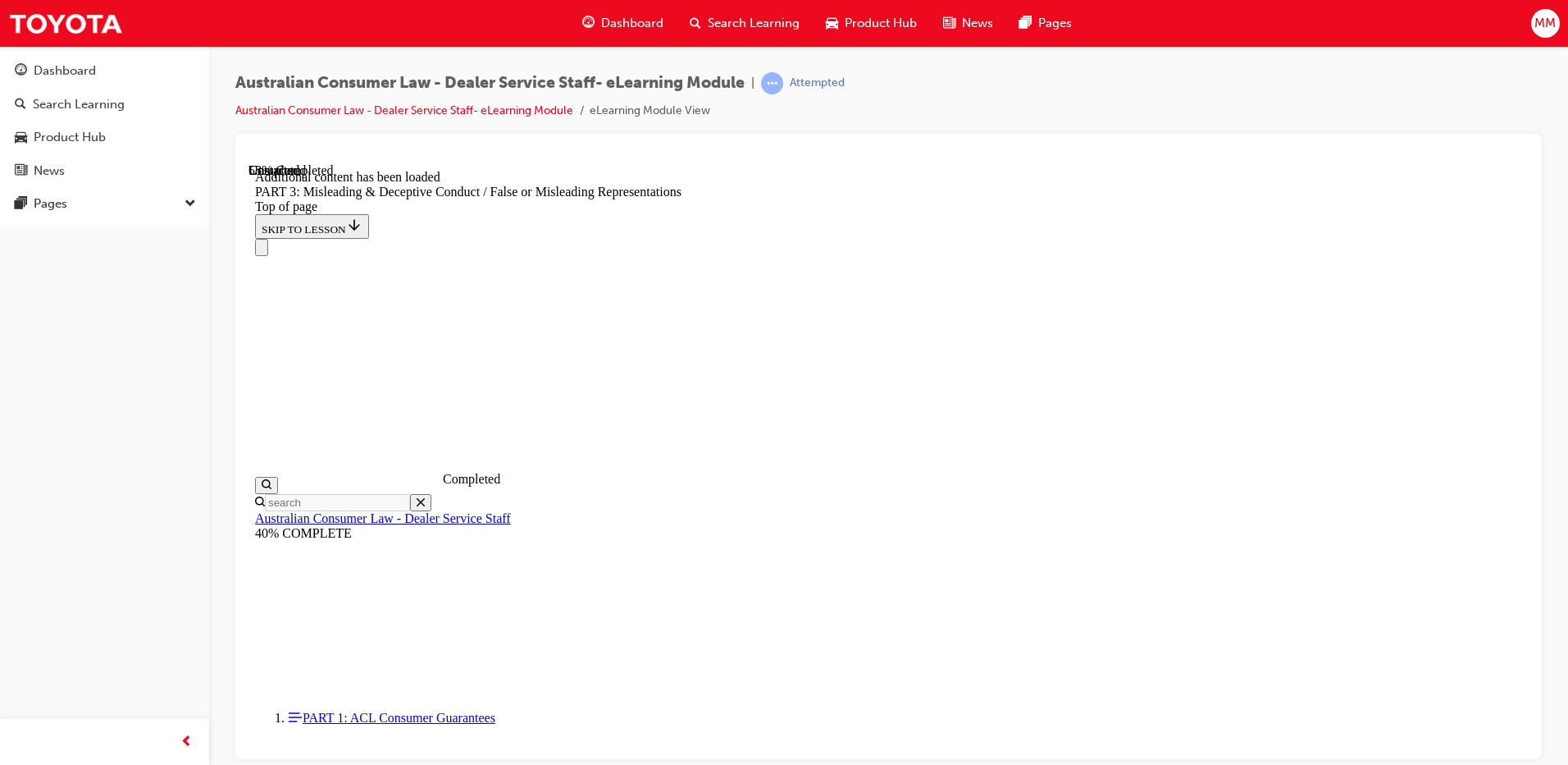
scroll to position [4775, 0]
click button "CONTINUE"
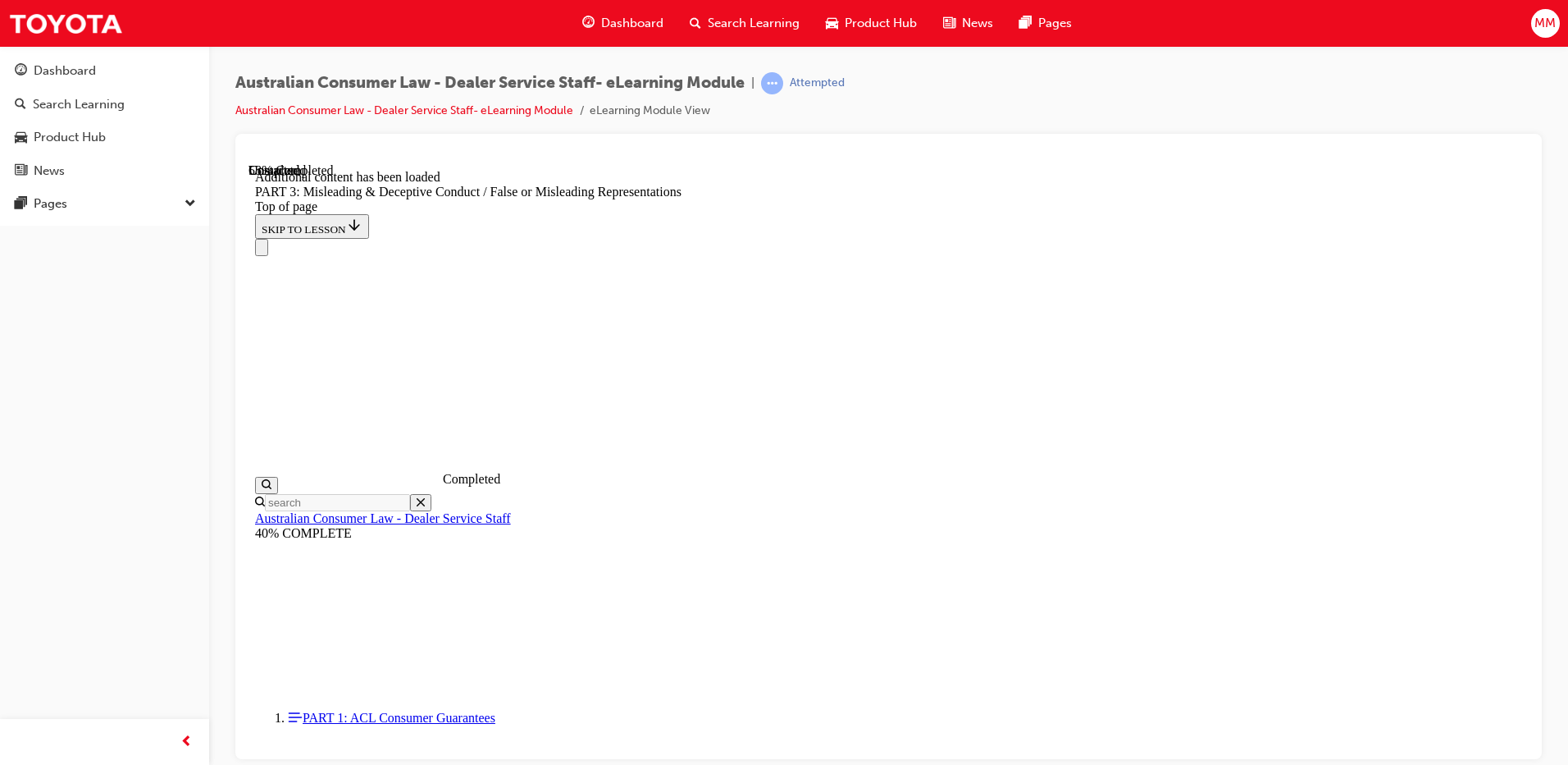
drag, startPoint x: 1191, startPoint y: 476, endPoint x: 1041, endPoint y: 476, distance: 150.0
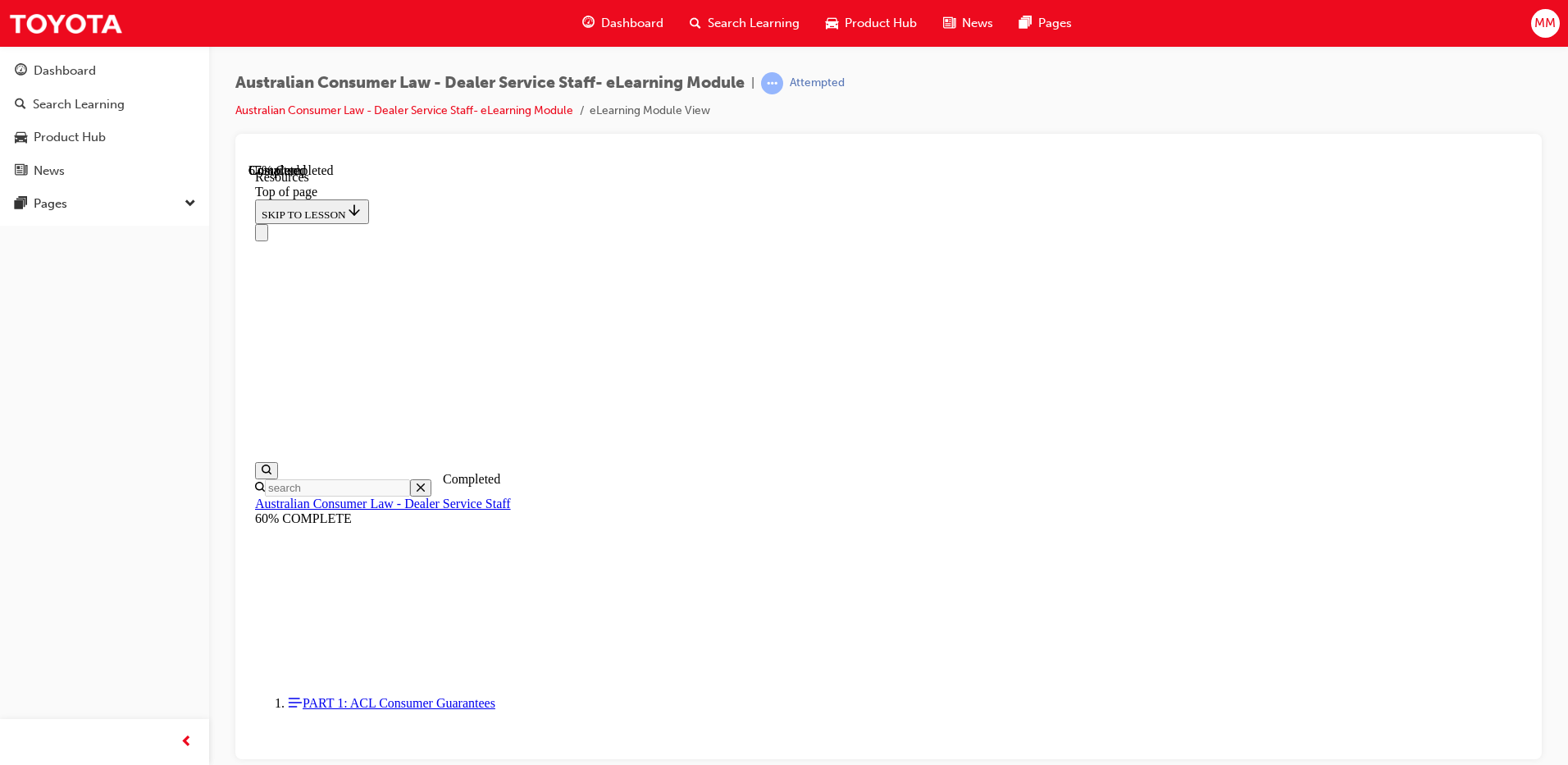
scroll to position [776, 0]
click at [55, 76] on div "Dashboard" at bounding box center [65, 71] width 63 height 19
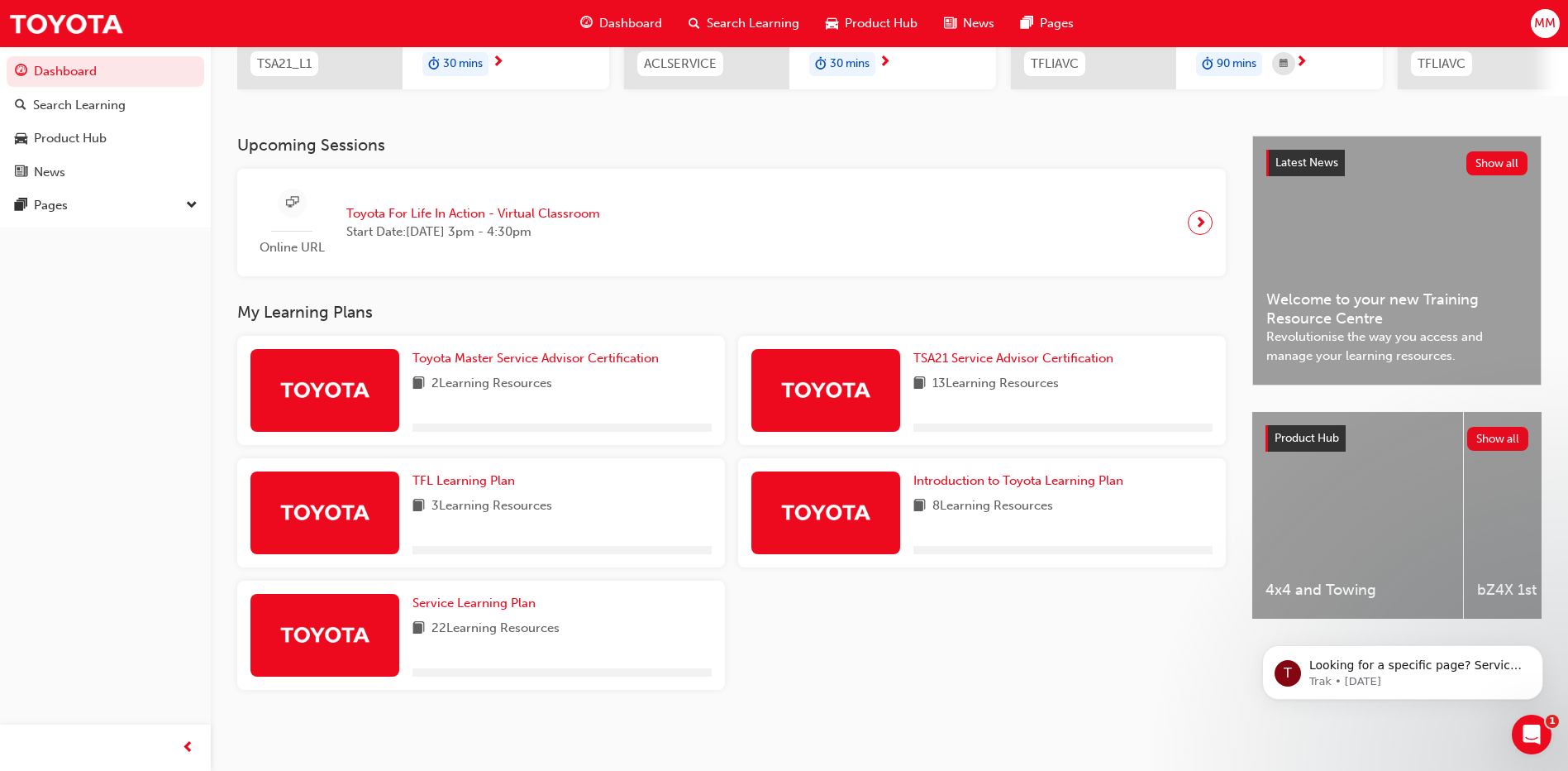
scroll to position [292, 0]
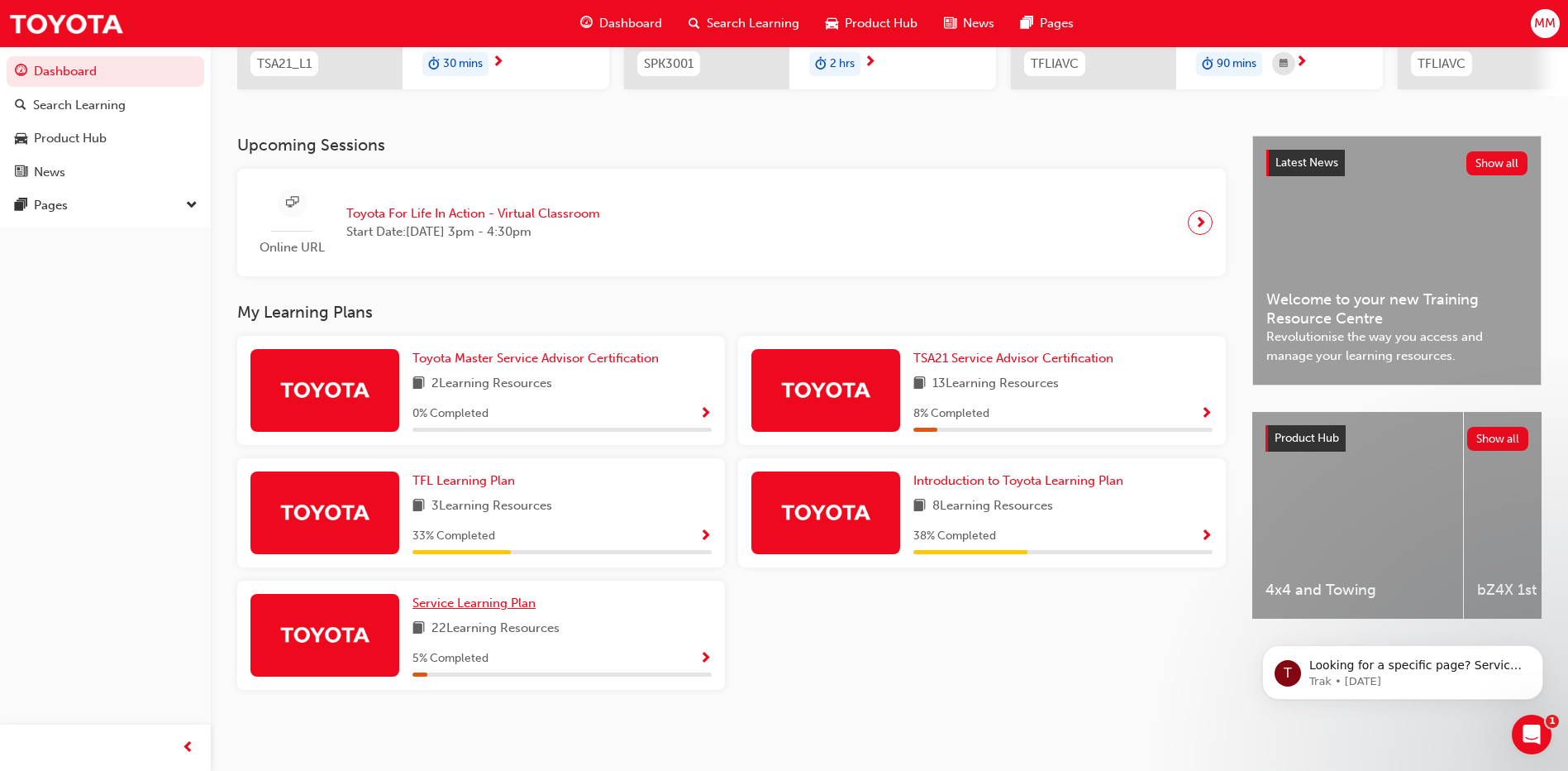
click at [479, 602] on span "Service Learning Plan" at bounding box center [474, 603] width 123 height 15
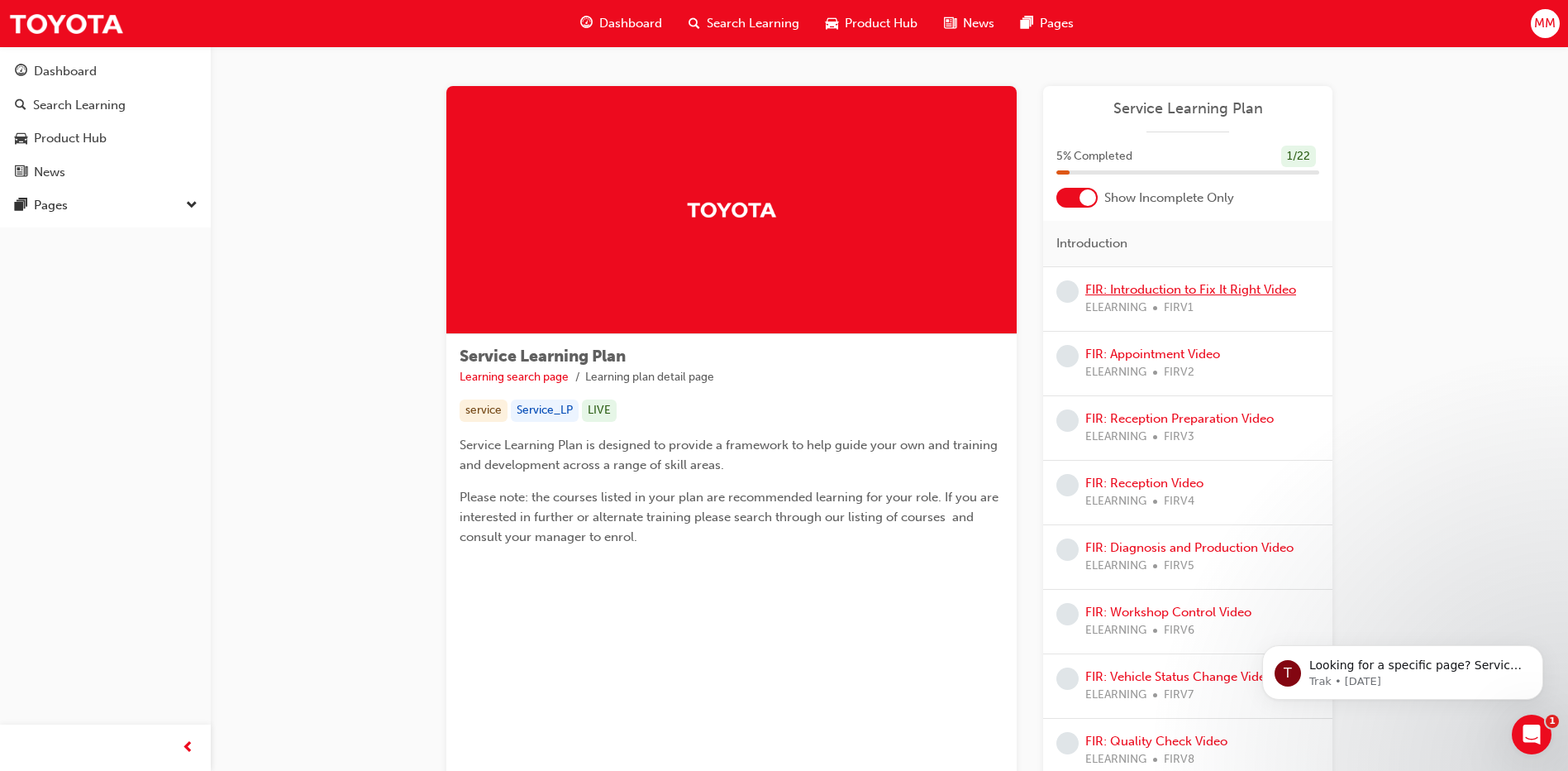
click at [1182, 292] on link "FIR: Introduction to Fix It Right Video" at bounding box center [1191, 289] width 211 height 15
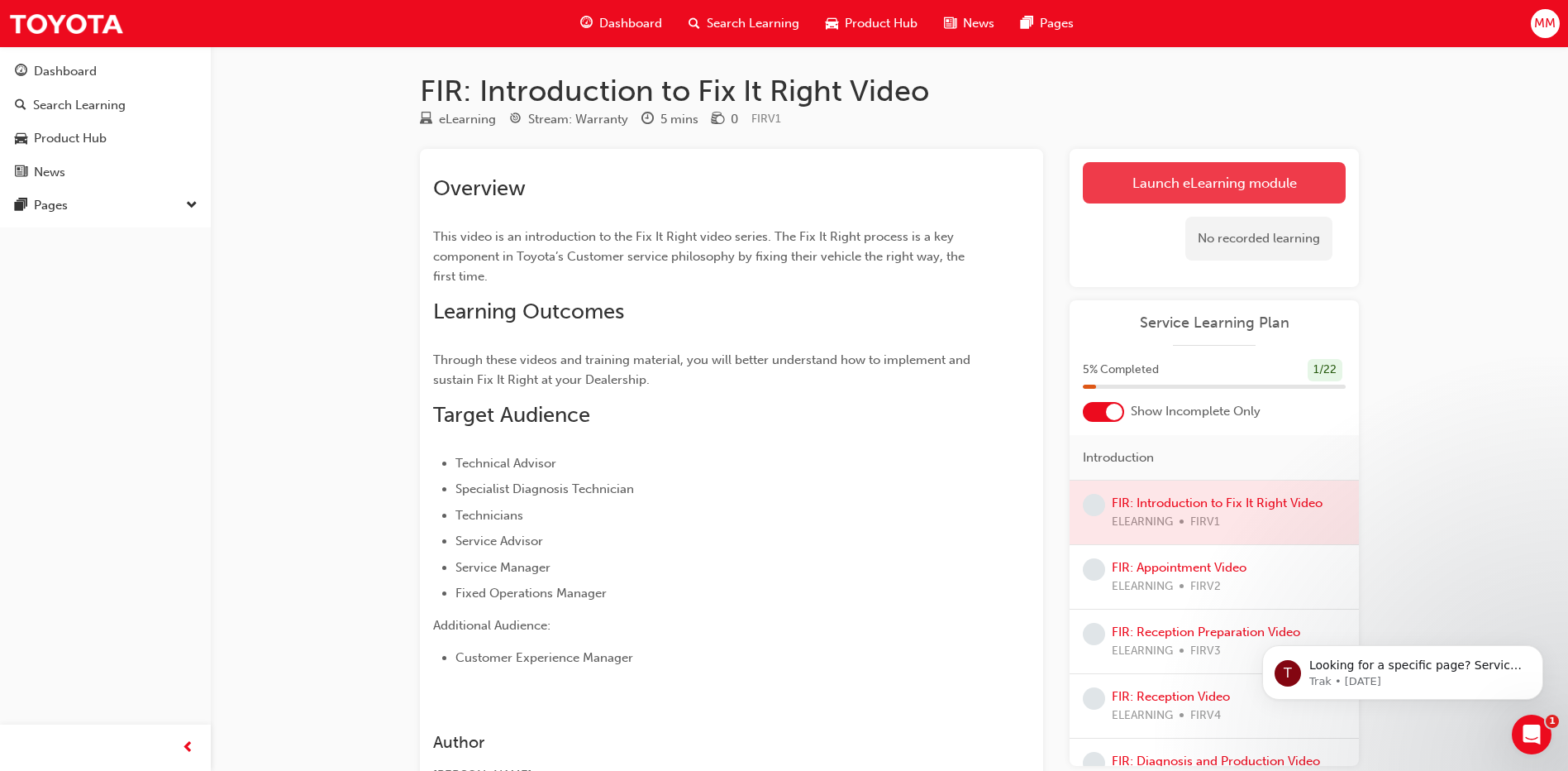
click at [1159, 189] on link "Launch eLearning module" at bounding box center [1214, 183] width 263 height 42
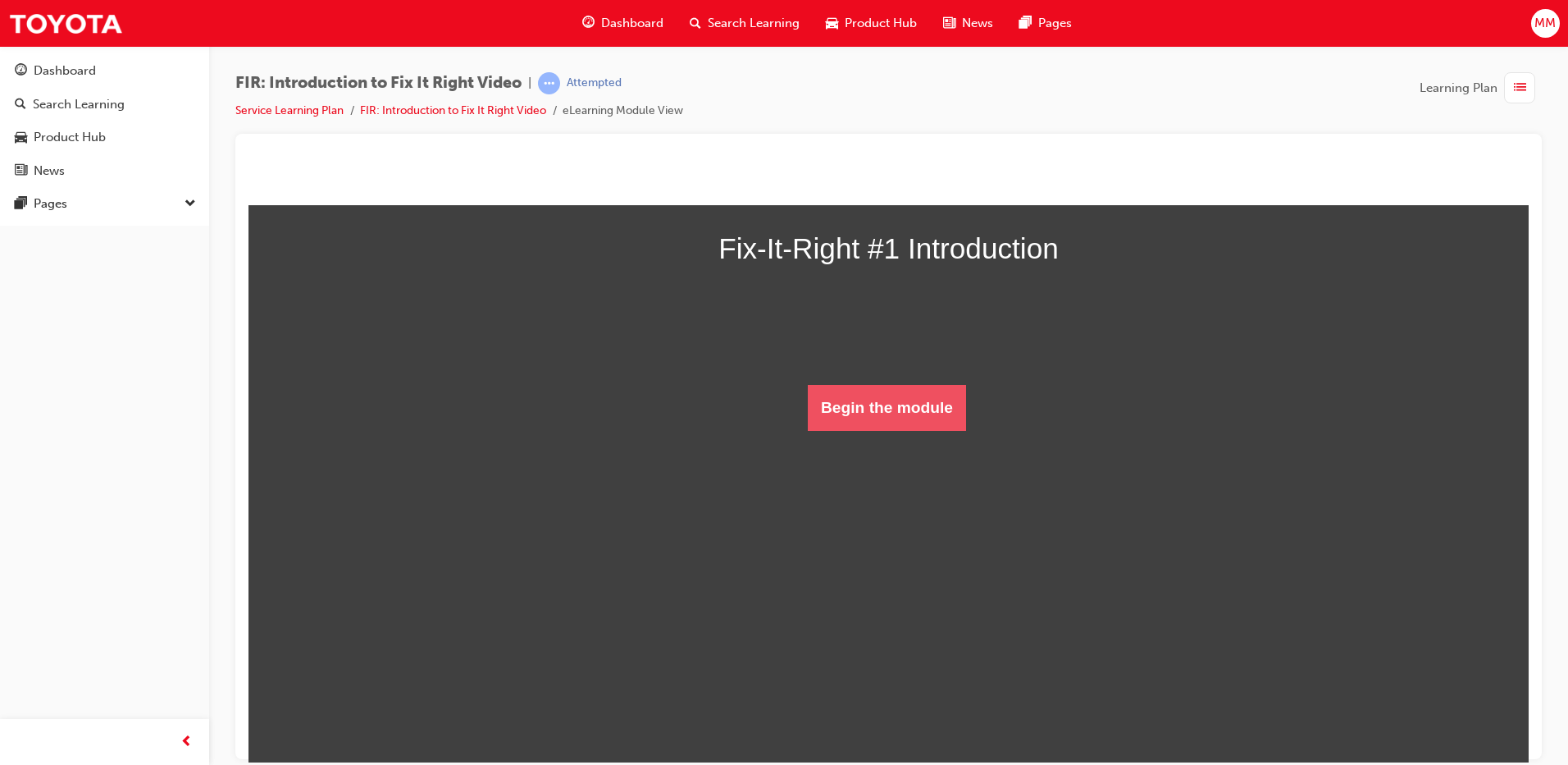
scroll to position [43, 0]
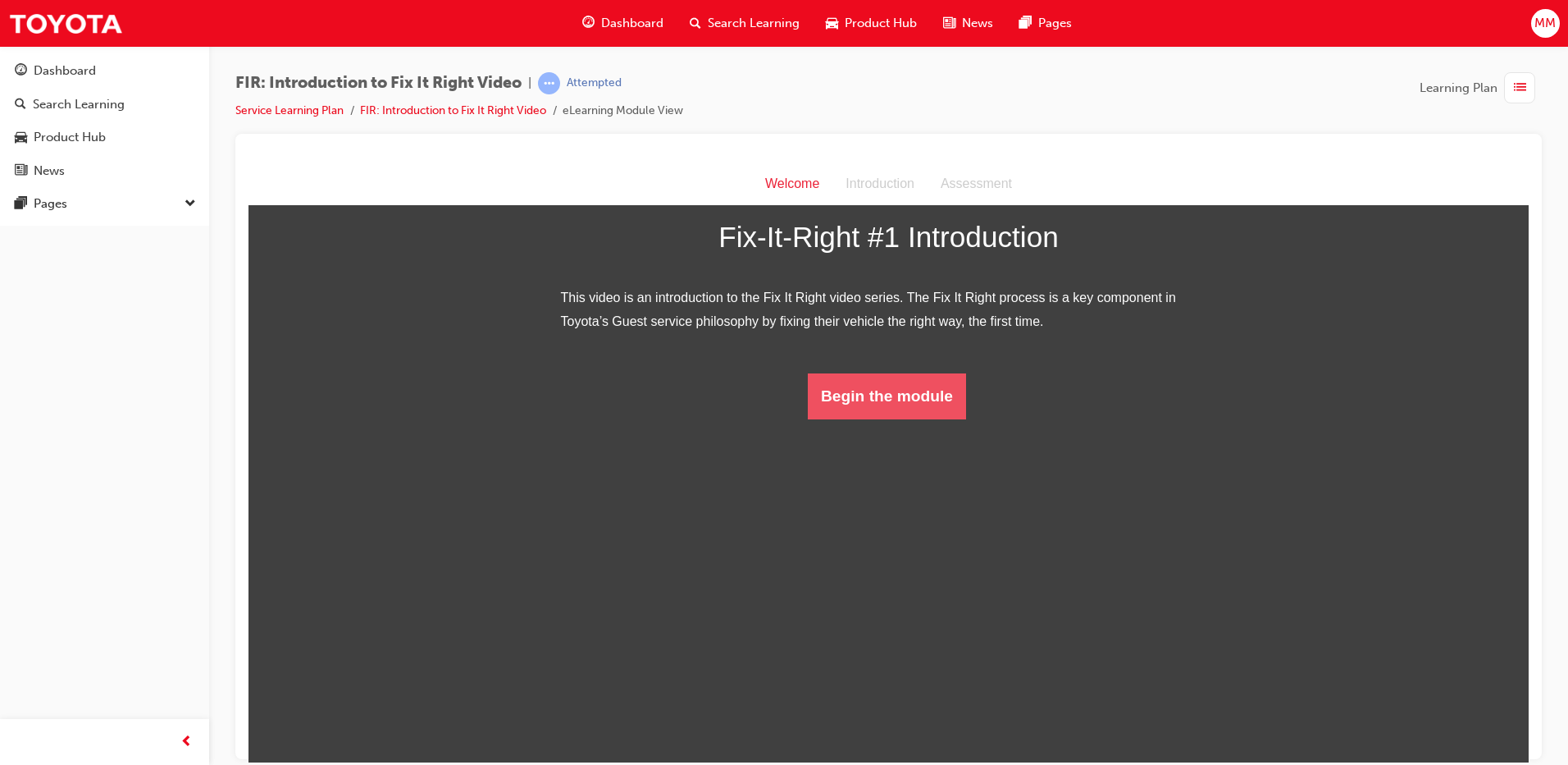
click at [852, 419] on button "Begin the module" at bounding box center [887, 396] width 158 height 46
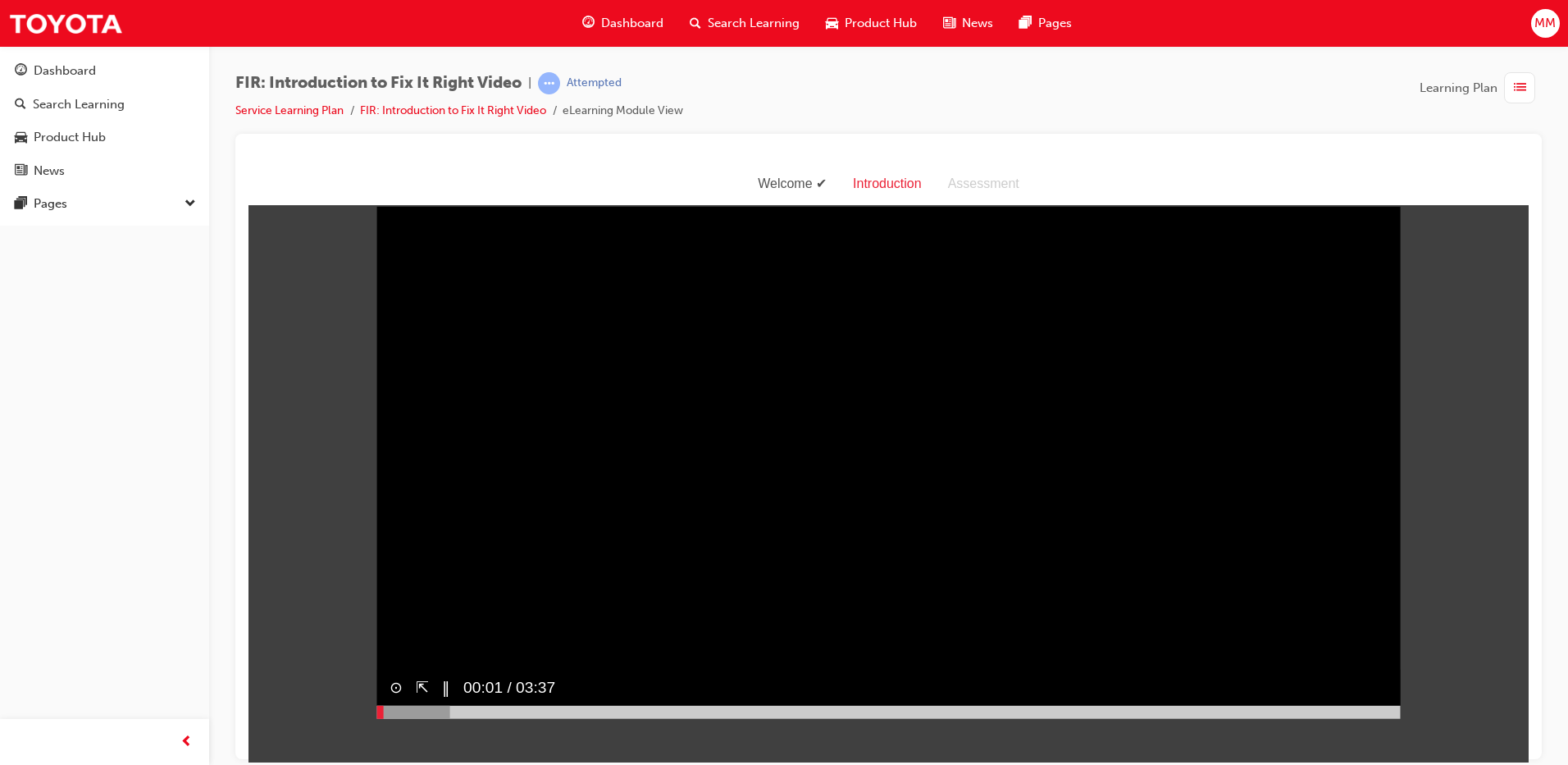
scroll to position [40, 0]
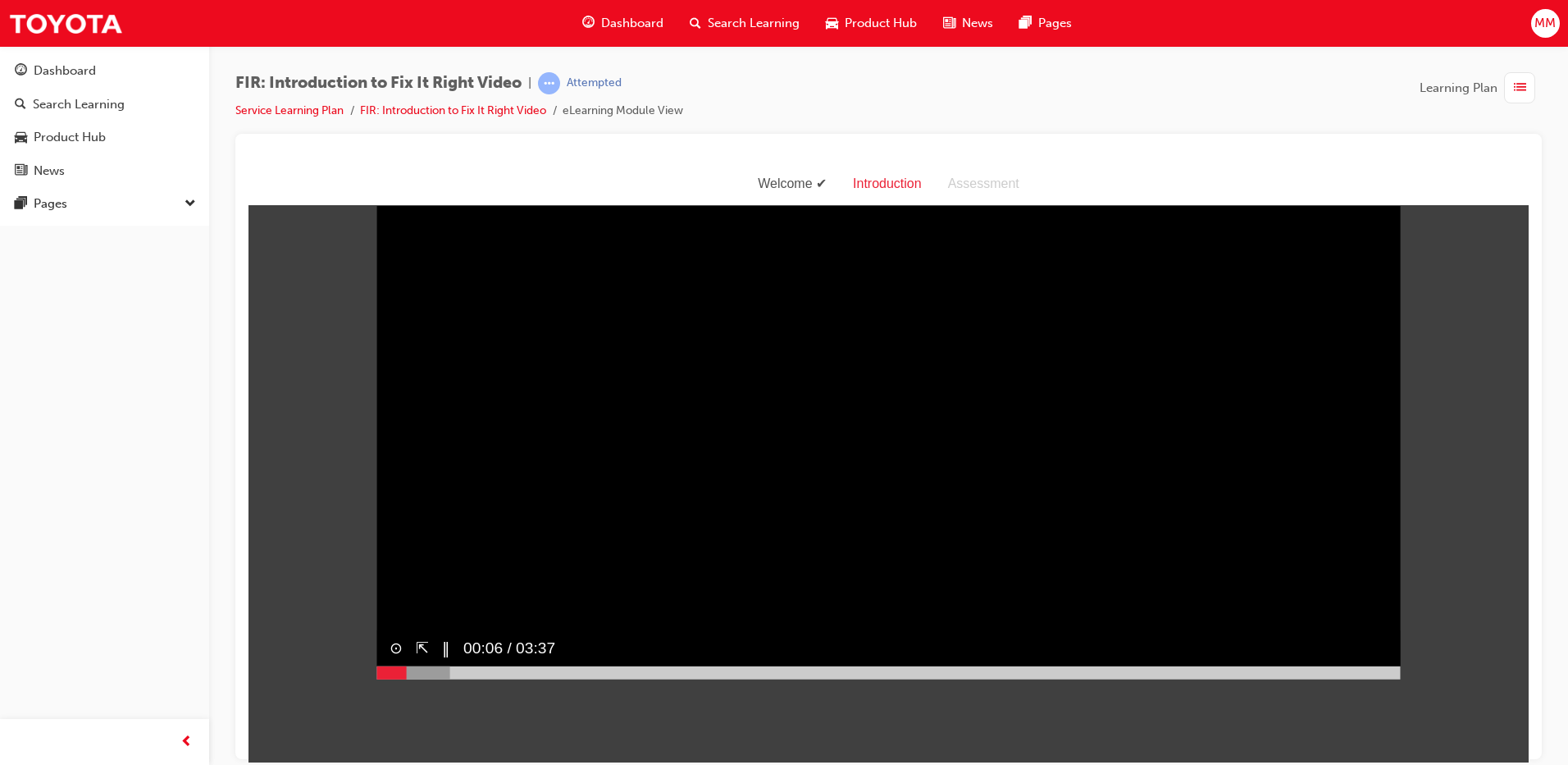
drag, startPoint x: 384, startPoint y: 706, endPoint x: 419, endPoint y: 702, distance: 35.2
click at [414, 678] on div at bounding box center [413, 672] width 73 height 13
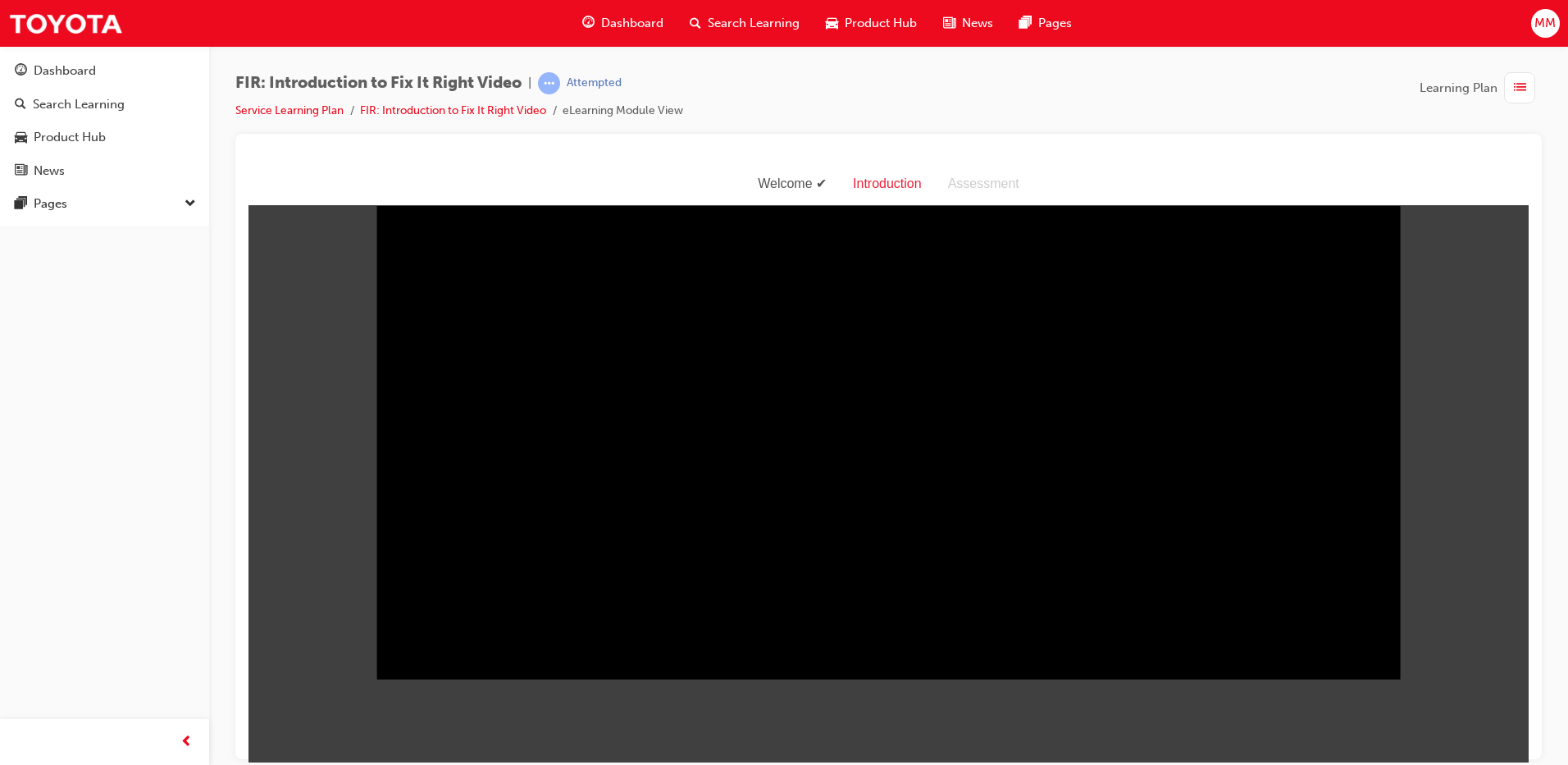
drag, startPoint x: 419, startPoint y: 702, endPoint x: 480, endPoint y: 715, distance: 62.4
click at [480, 715] on body "Welcome Introduction Assessment Sorry, your browser does not support embedded v…" at bounding box center [889, 462] width 1280 height 599
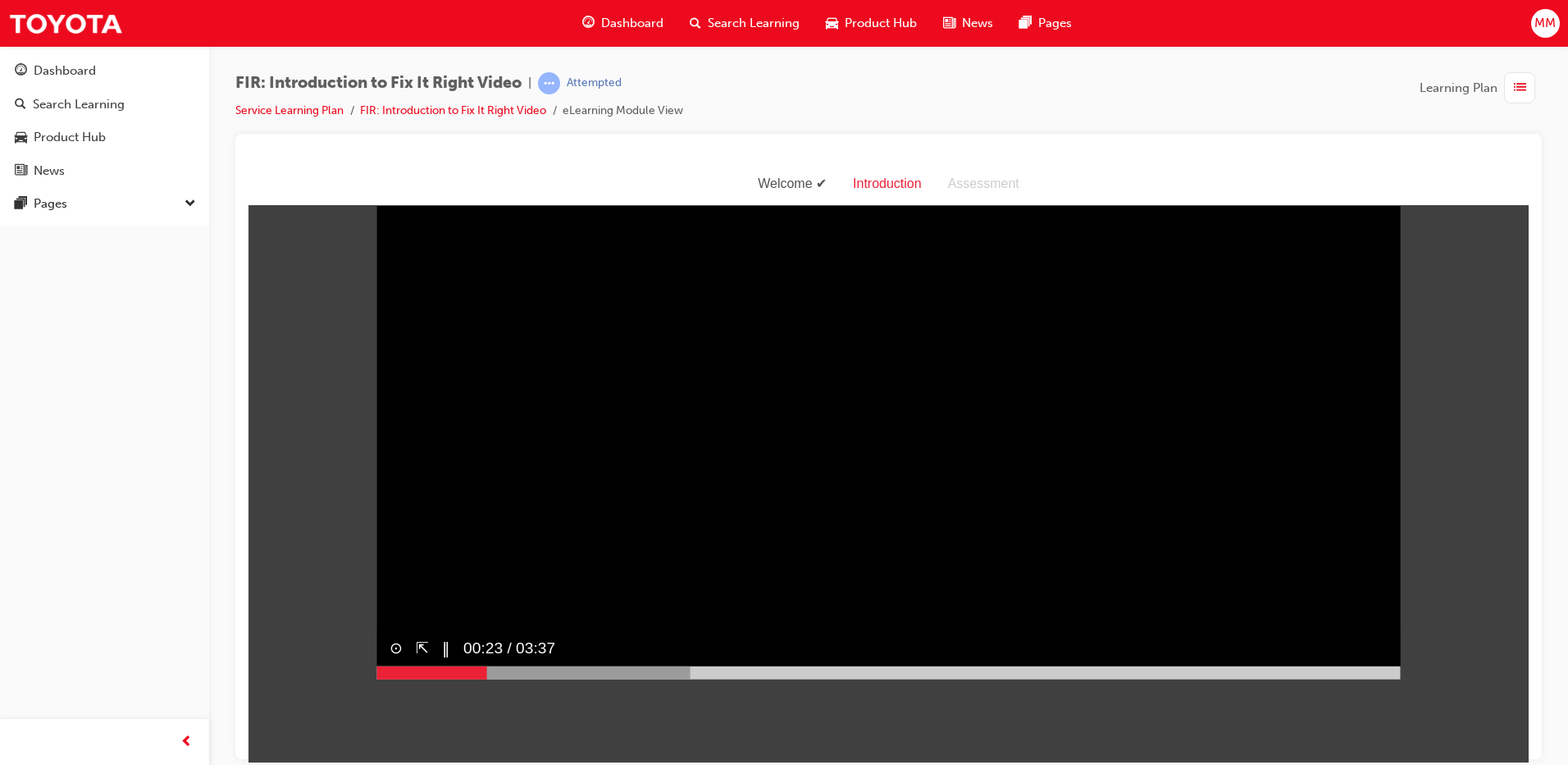
drag, startPoint x: 480, startPoint y: 715, endPoint x: 460, endPoint y: 500, distance: 215.9
click at [460, 500] on video "Sorry, your browser does not support embedded videos. Download Instead" at bounding box center [888, 422] width 1024 height 512
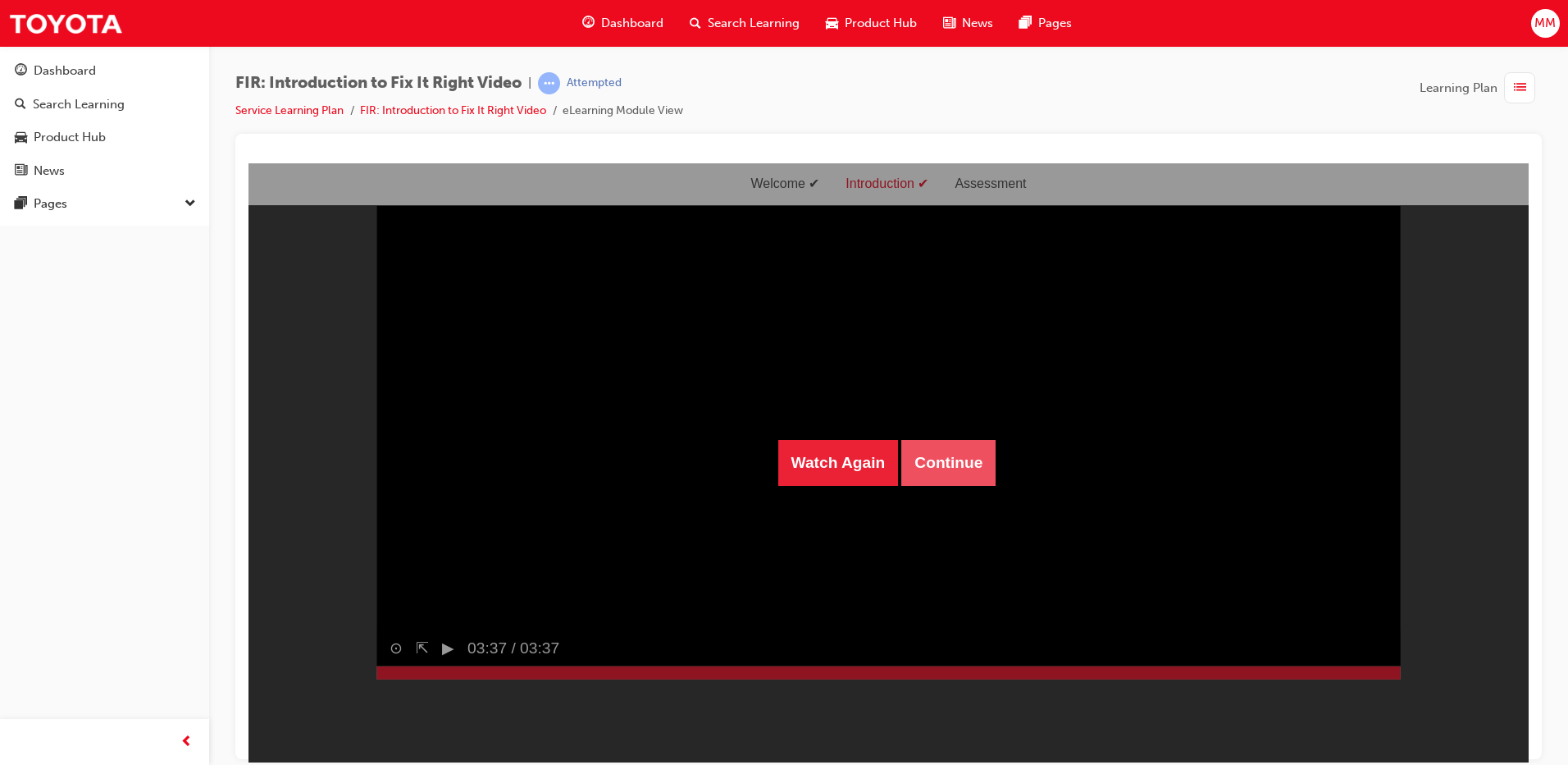
click at [947, 461] on button "Continue" at bounding box center [948, 462] width 94 height 46
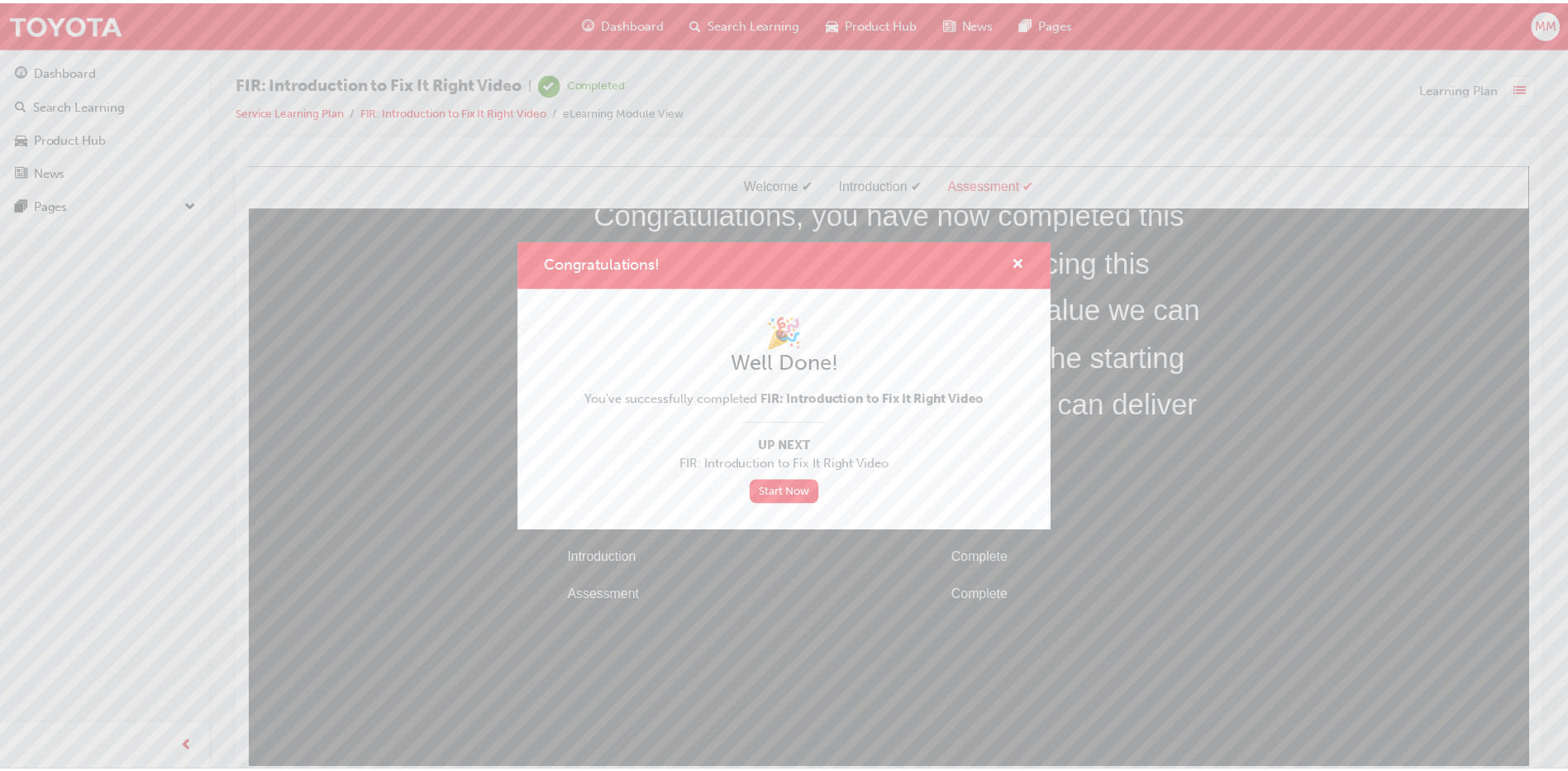
scroll to position [53, 0]
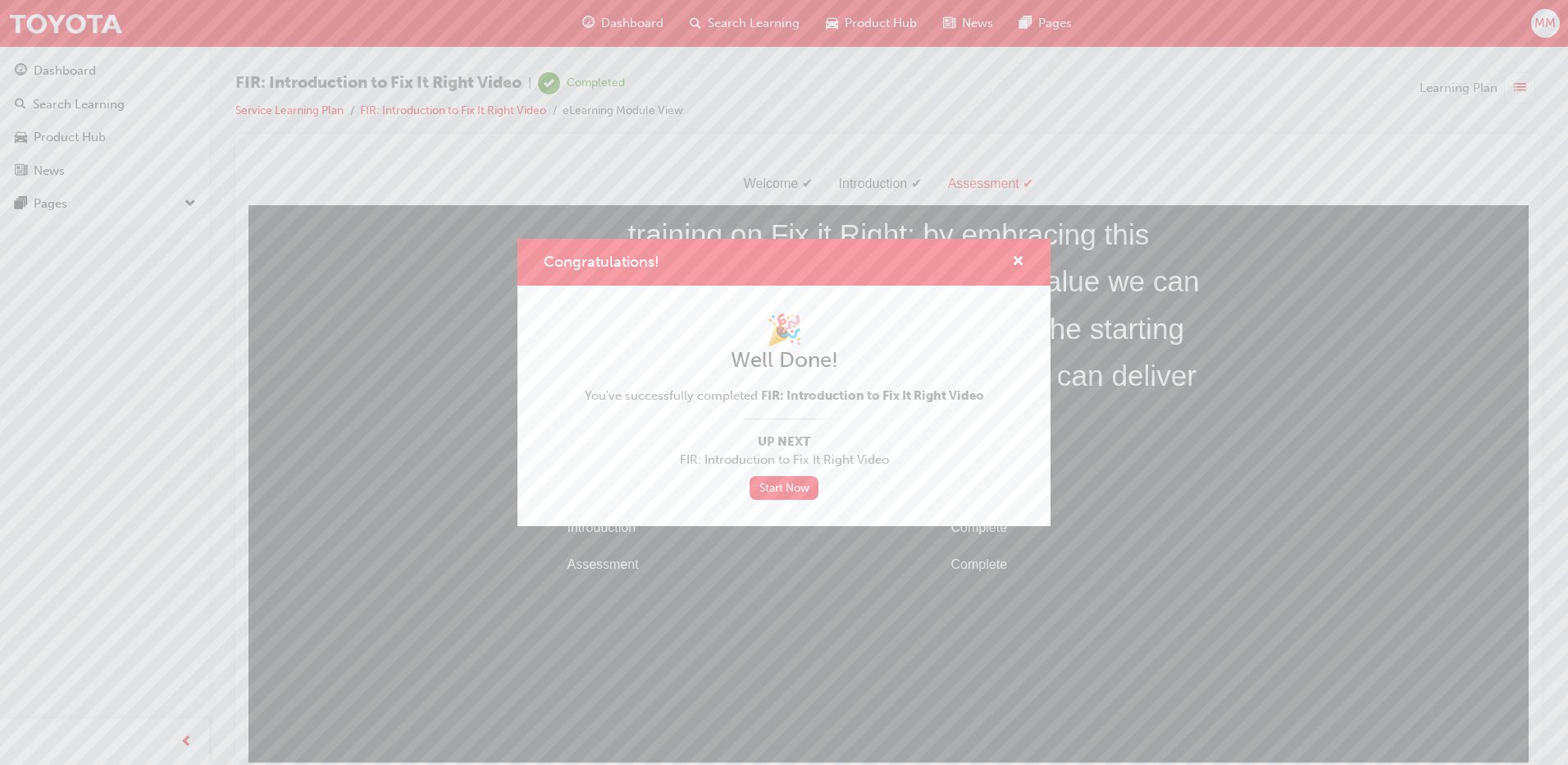
click at [1030, 267] on div "Congratulations!" at bounding box center [784, 262] width 533 height 47
click at [1009, 261] on div "Congratulations!" at bounding box center [1012, 262] width 26 height 21
click at [1027, 257] on div "Congratulations!" at bounding box center [784, 262] width 533 height 47
click at [1017, 260] on span "cross-icon" at bounding box center [1018, 263] width 12 height 15
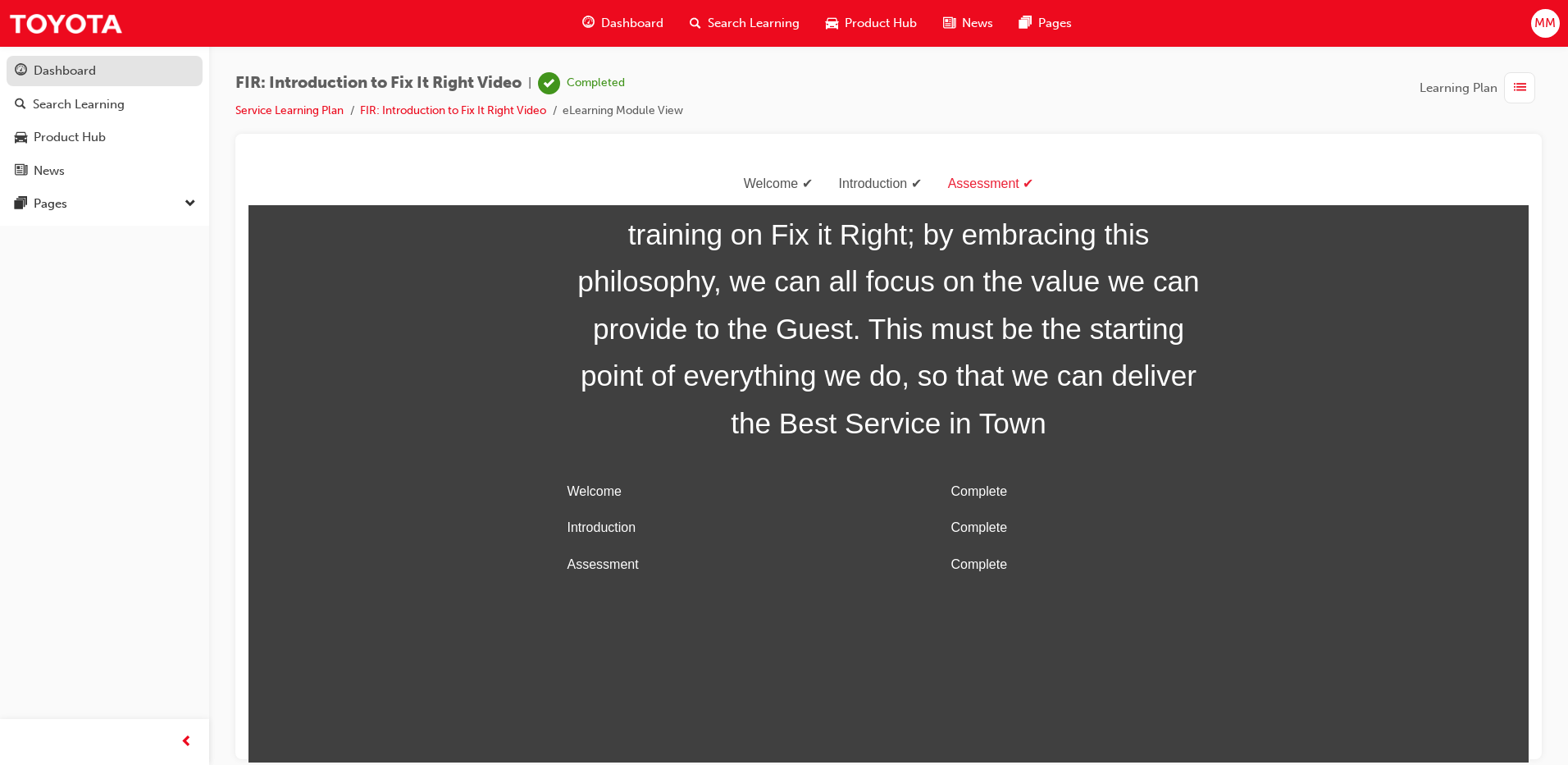
click at [110, 77] on div "Dashboard" at bounding box center [105, 71] width 180 height 21
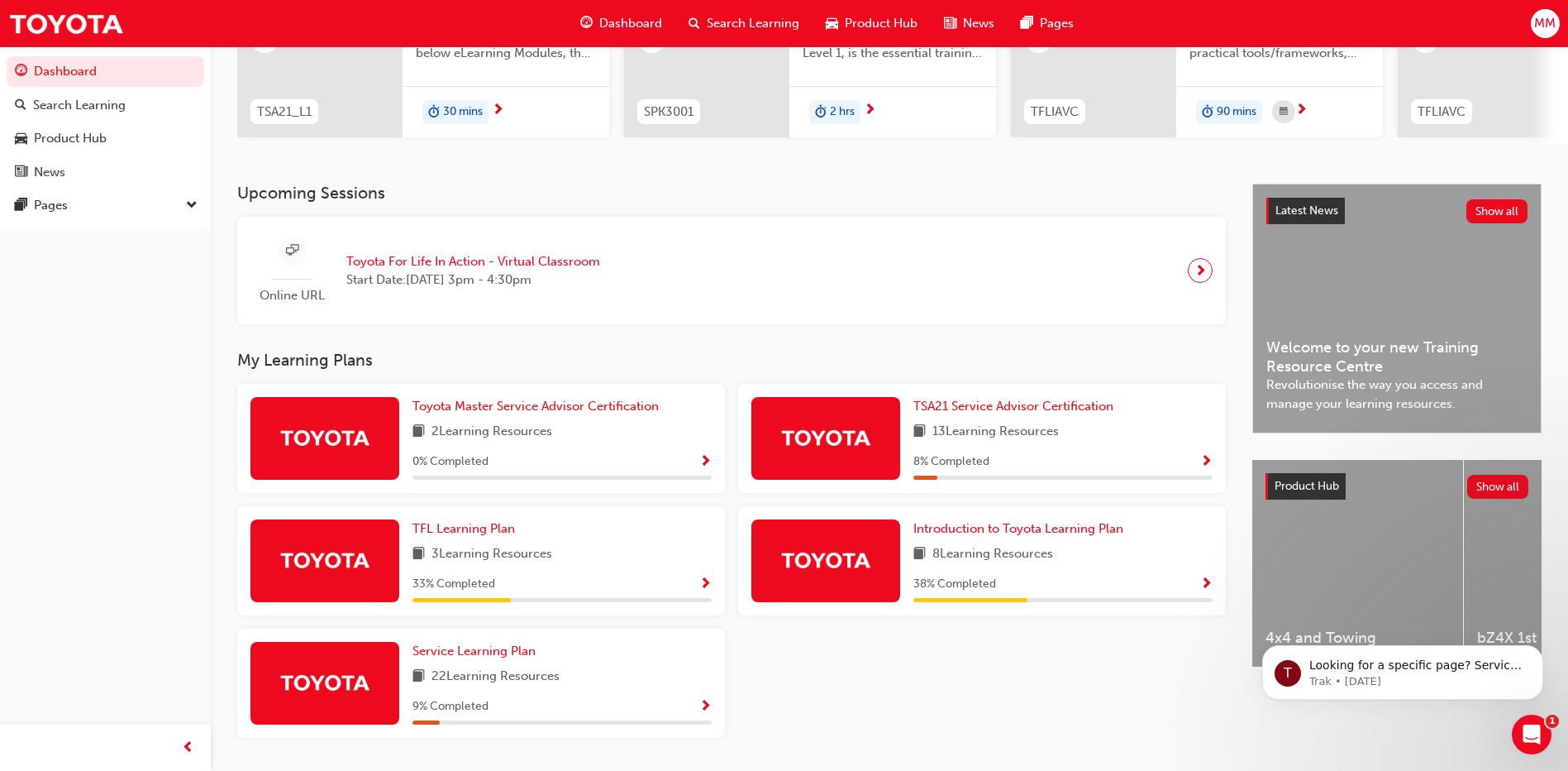
scroll to position [292, 0]
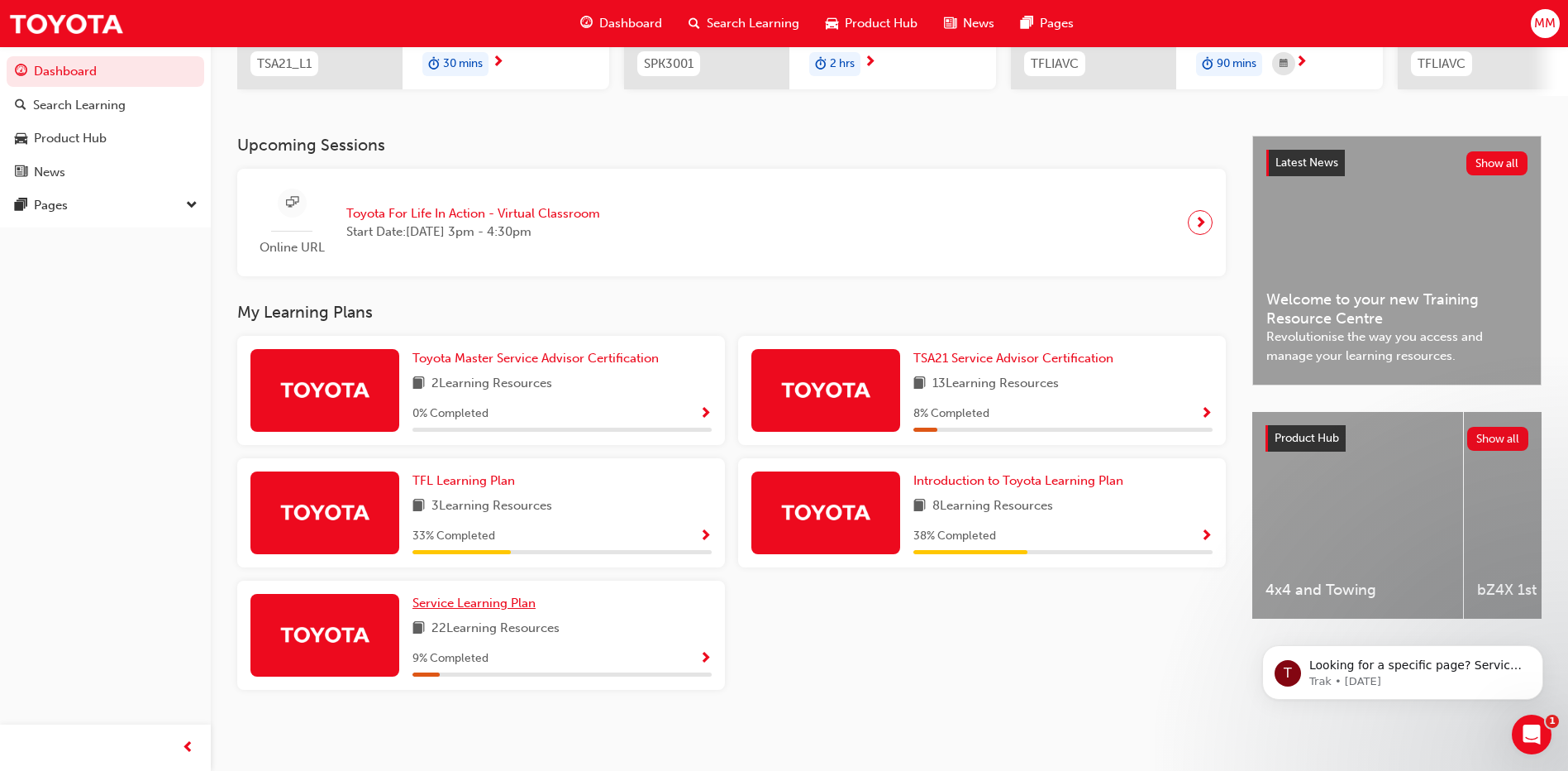
click at [482, 604] on span "Service Learning Plan" at bounding box center [474, 603] width 123 height 15
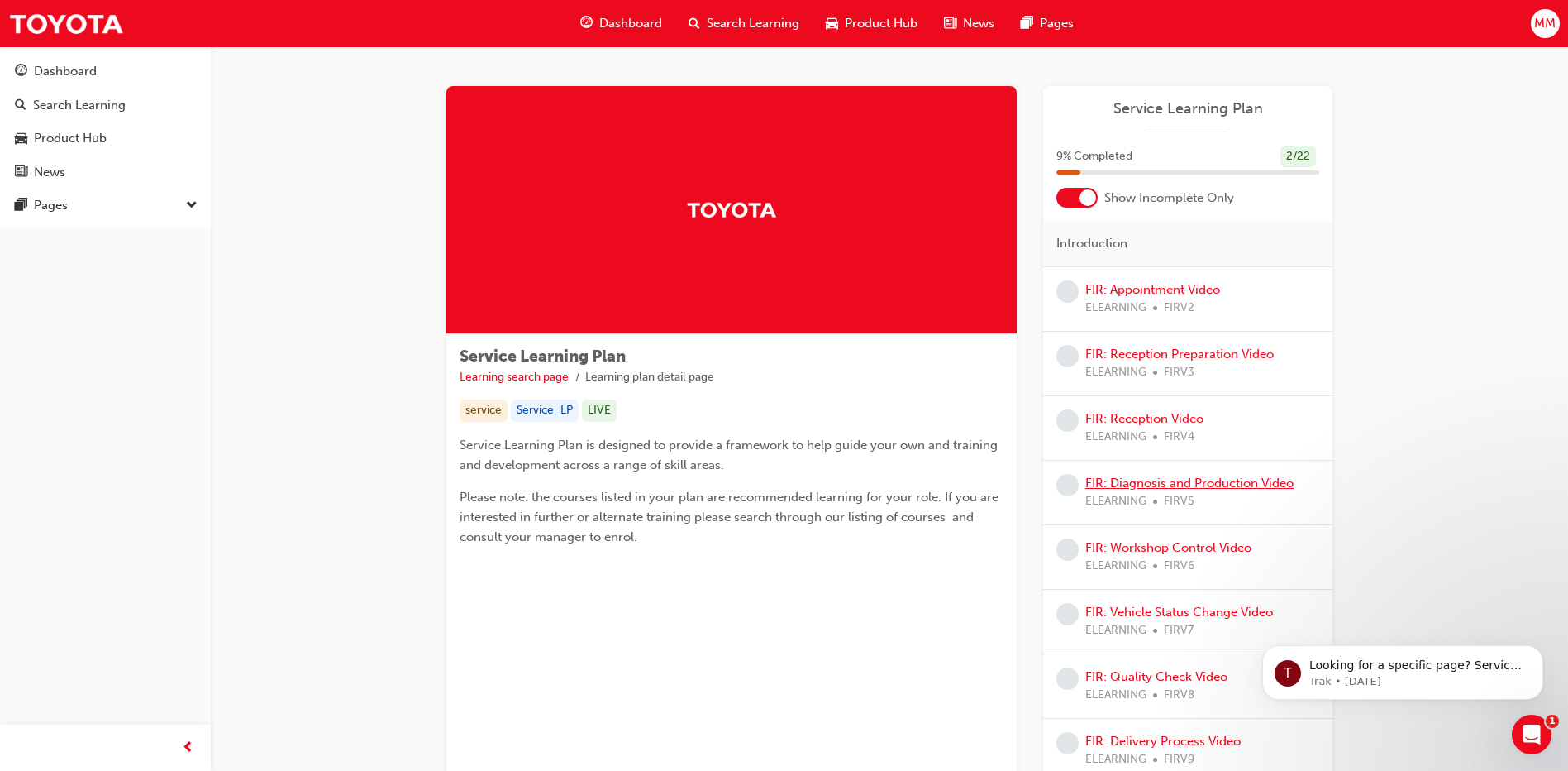
click at [1183, 480] on link "FIR: Diagnosis and Production Video" at bounding box center [1189, 483] width 208 height 15
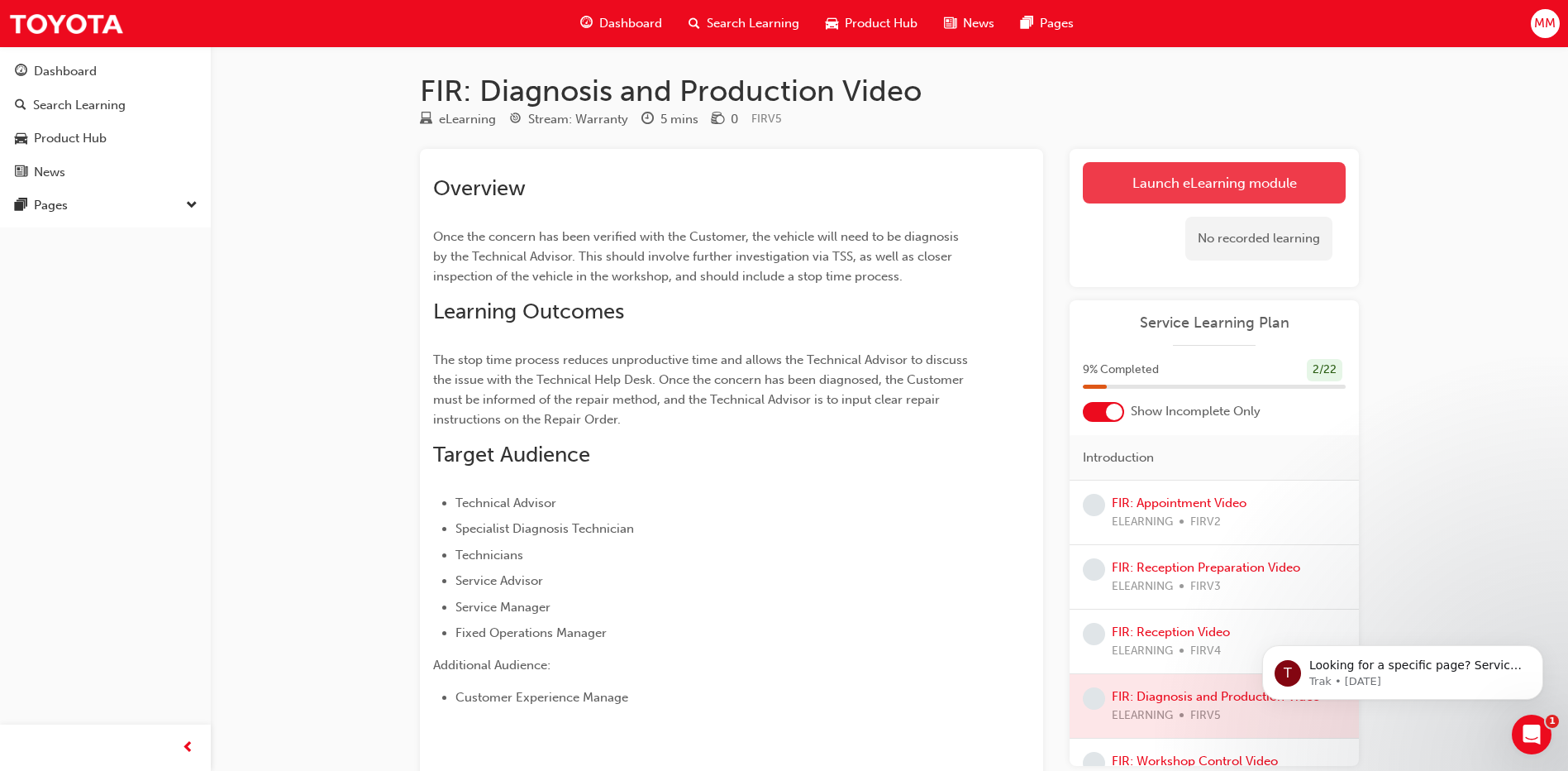
click at [1171, 174] on link "Launch eLearning module" at bounding box center [1214, 183] width 263 height 42
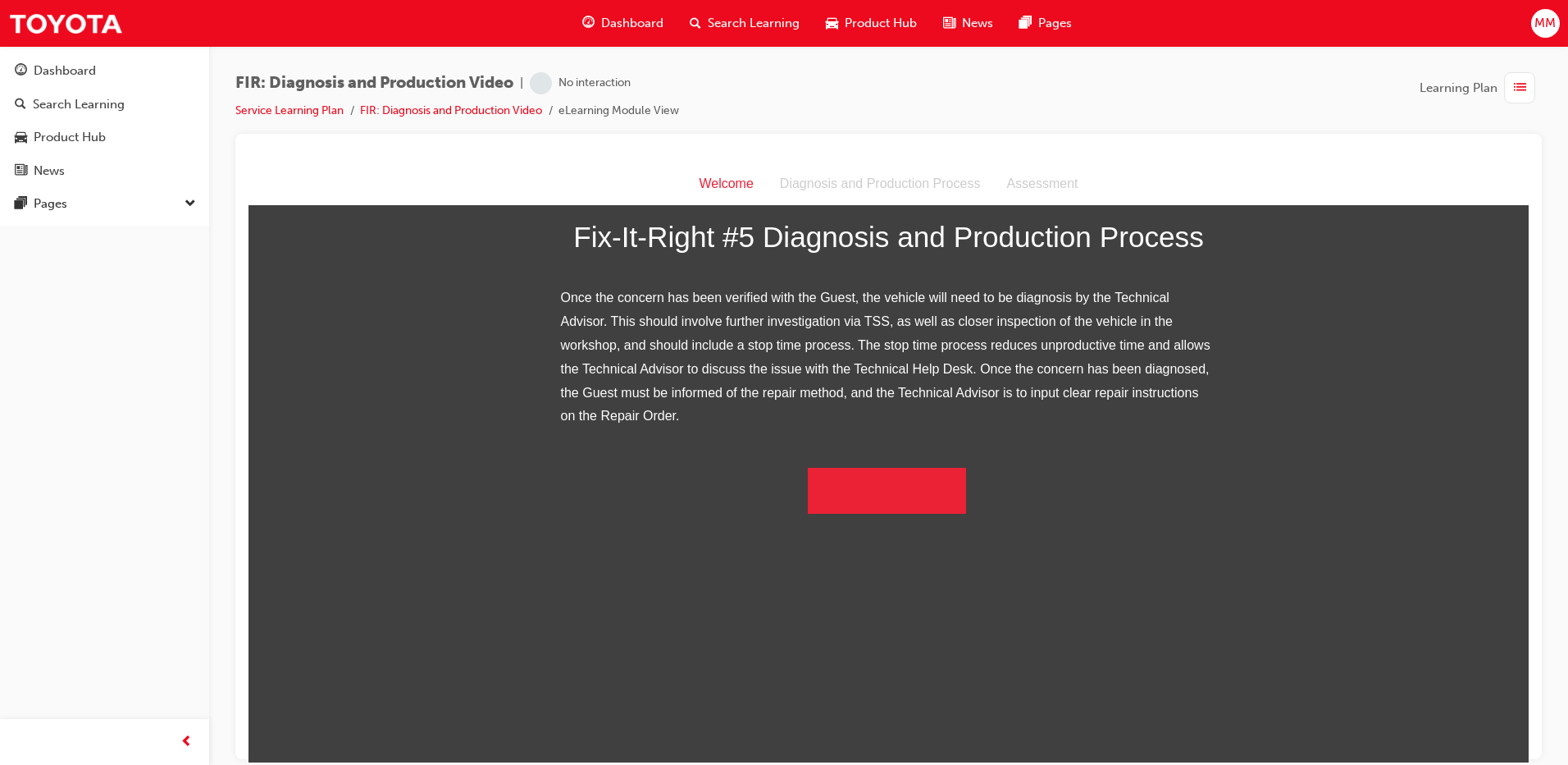
scroll to position [185, 0]
click at [853, 513] on button "Begin the module" at bounding box center [887, 490] width 158 height 46
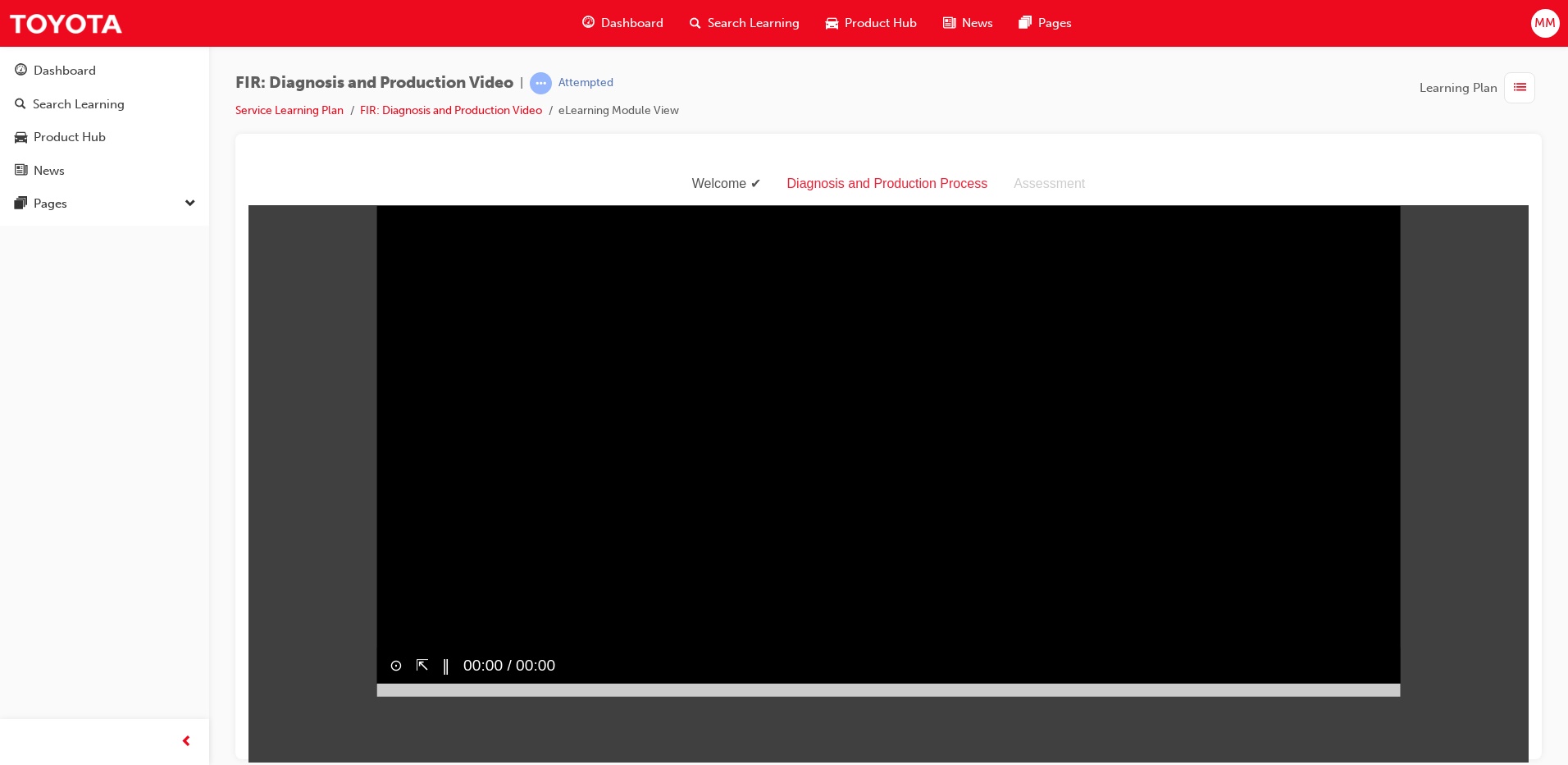
scroll to position [0, 0]
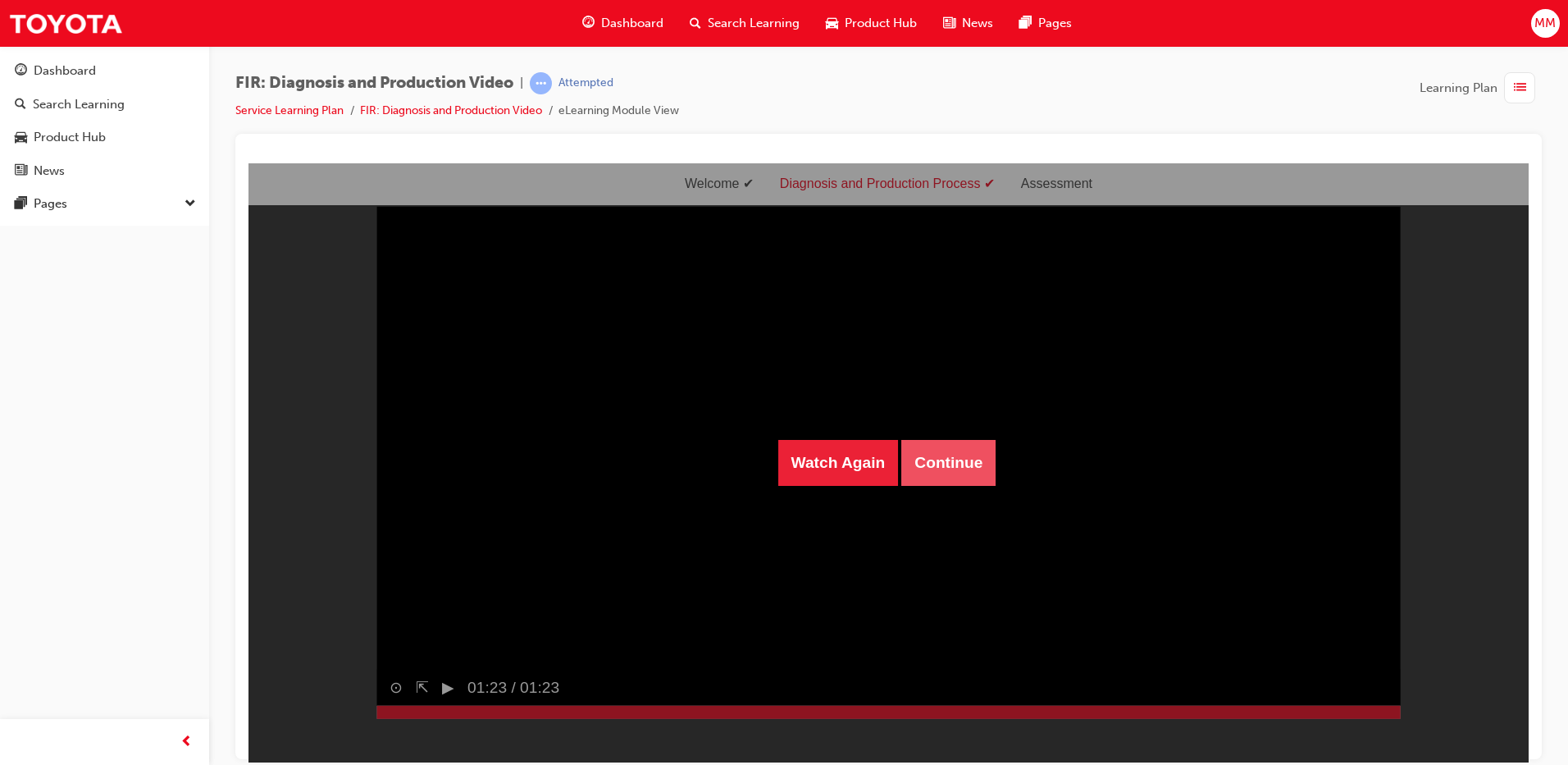
click at [958, 468] on button "Continue" at bounding box center [948, 462] width 94 height 46
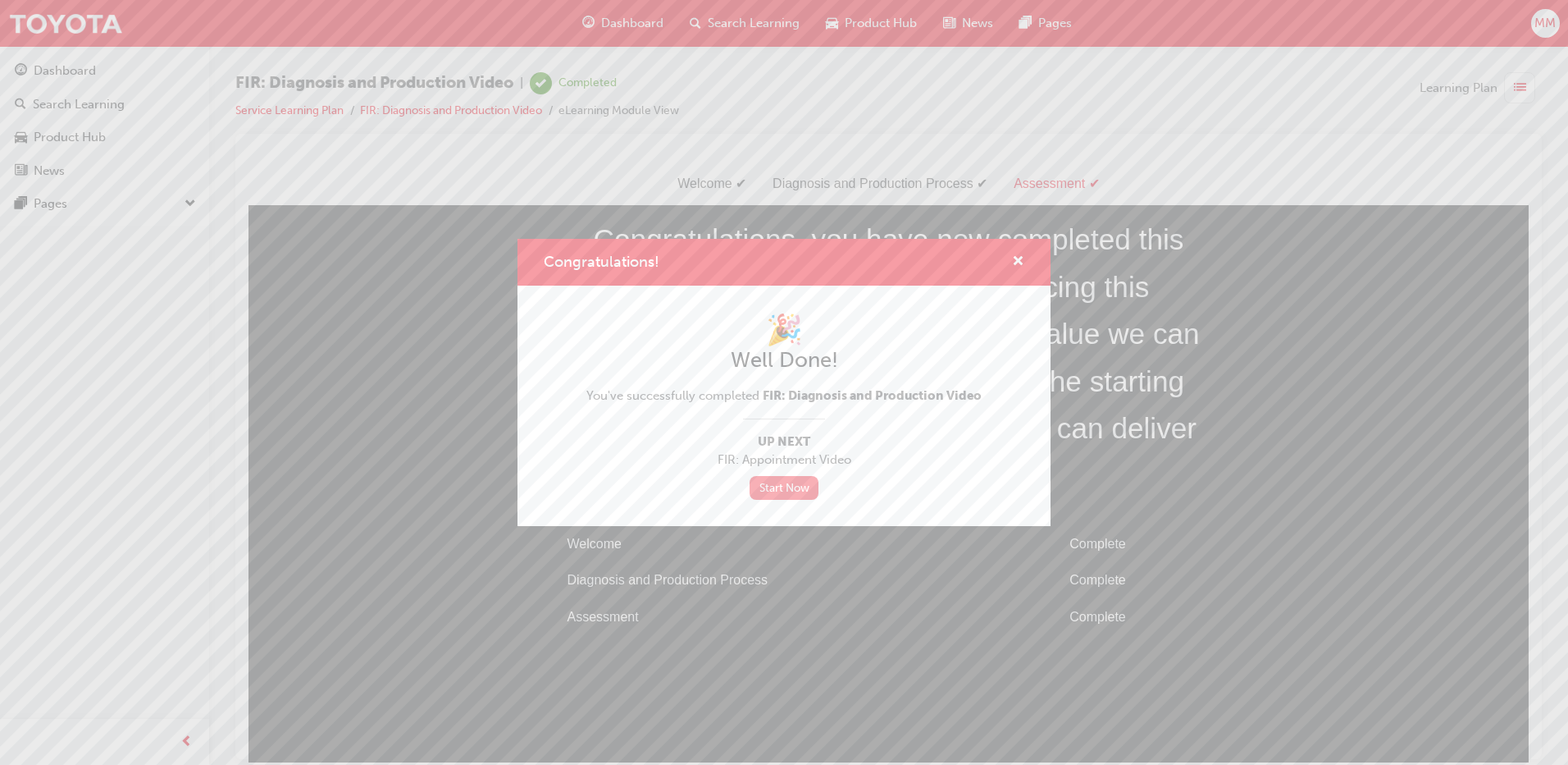
click at [777, 493] on link "Start Now" at bounding box center [784, 487] width 69 height 24
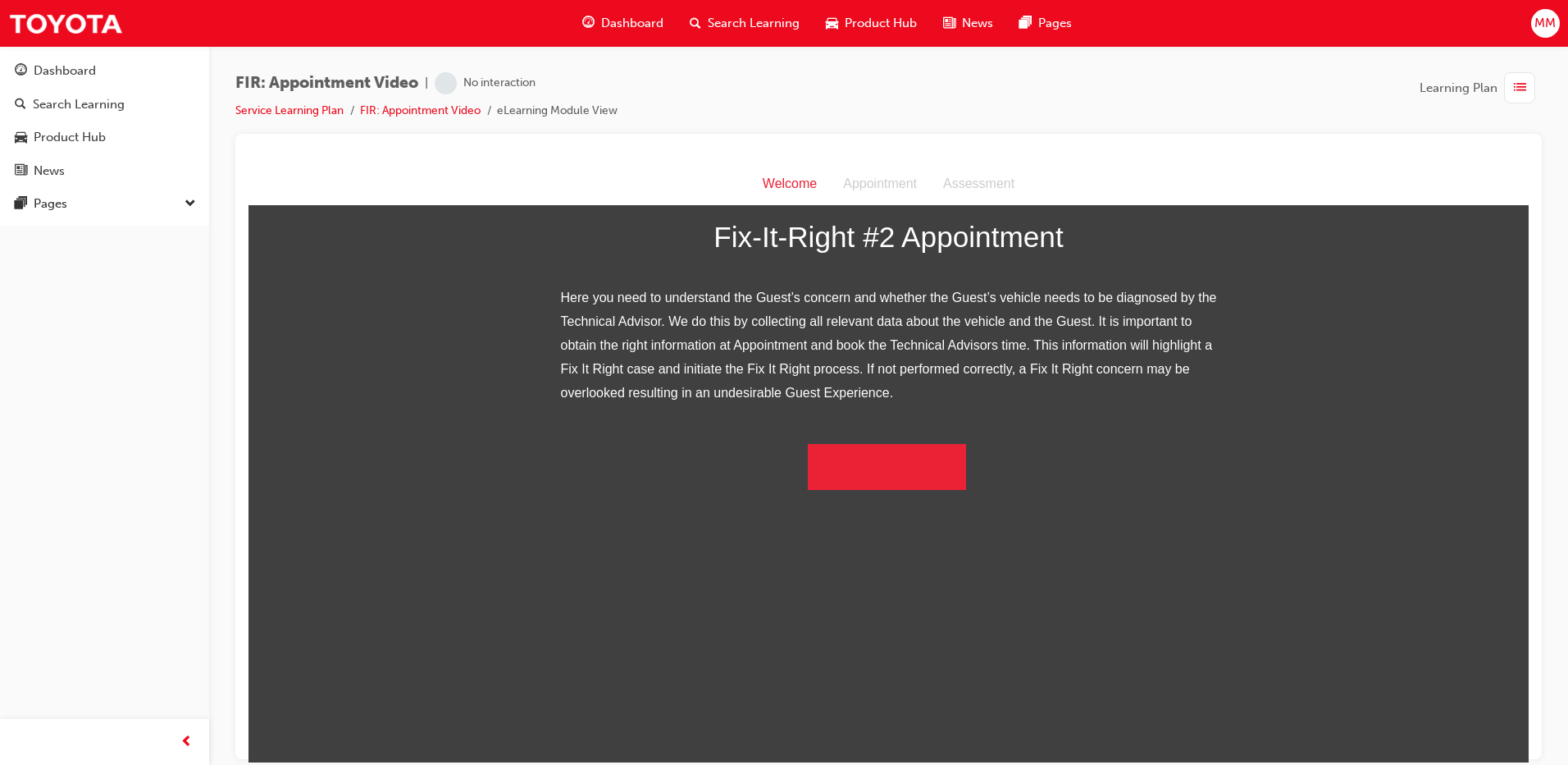
scroll to position [114, 0]
click at [821, 489] on button "Begin the module" at bounding box center [887, 467] width 158 height 46
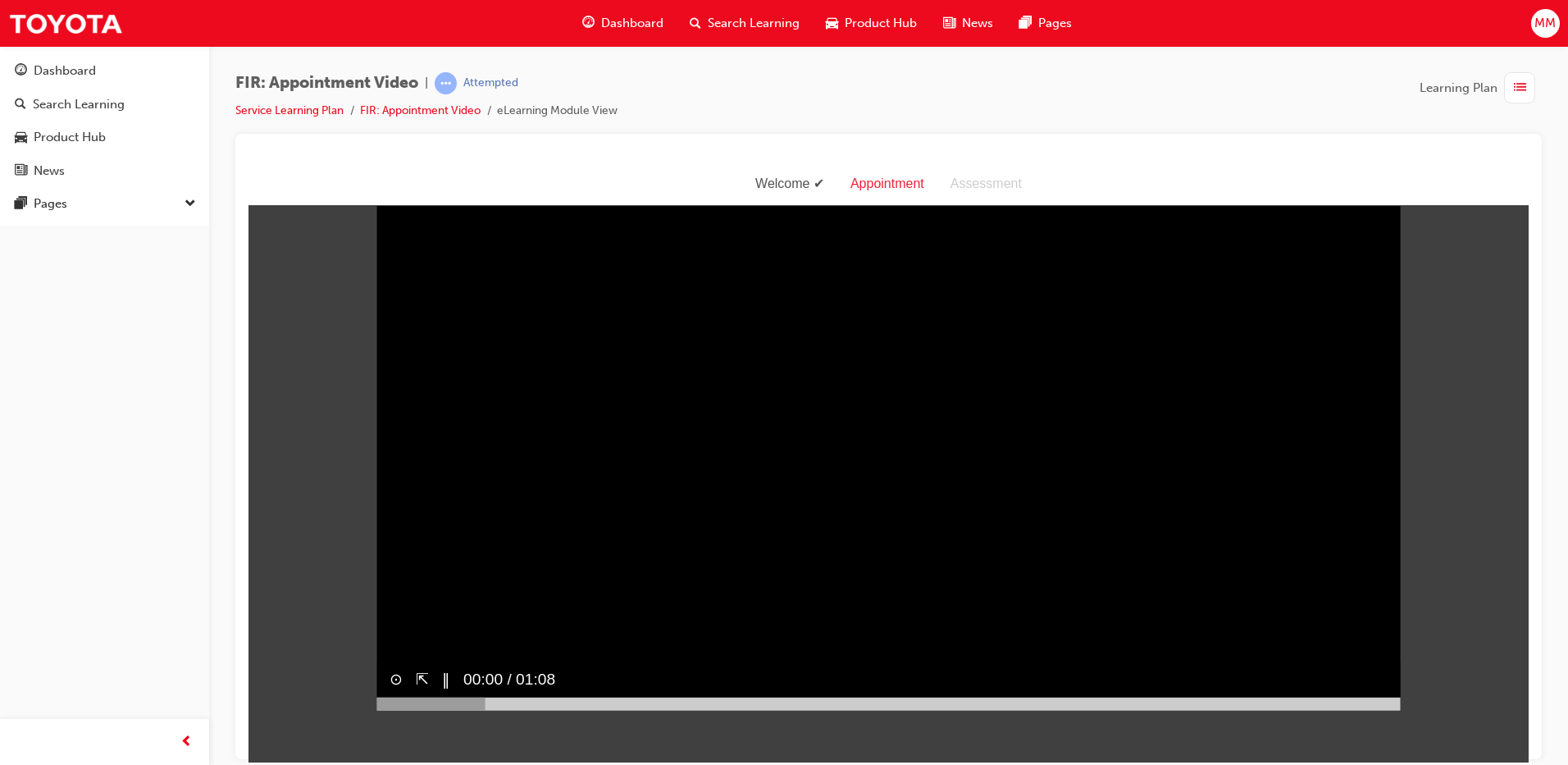
scroll to position [0, 0]
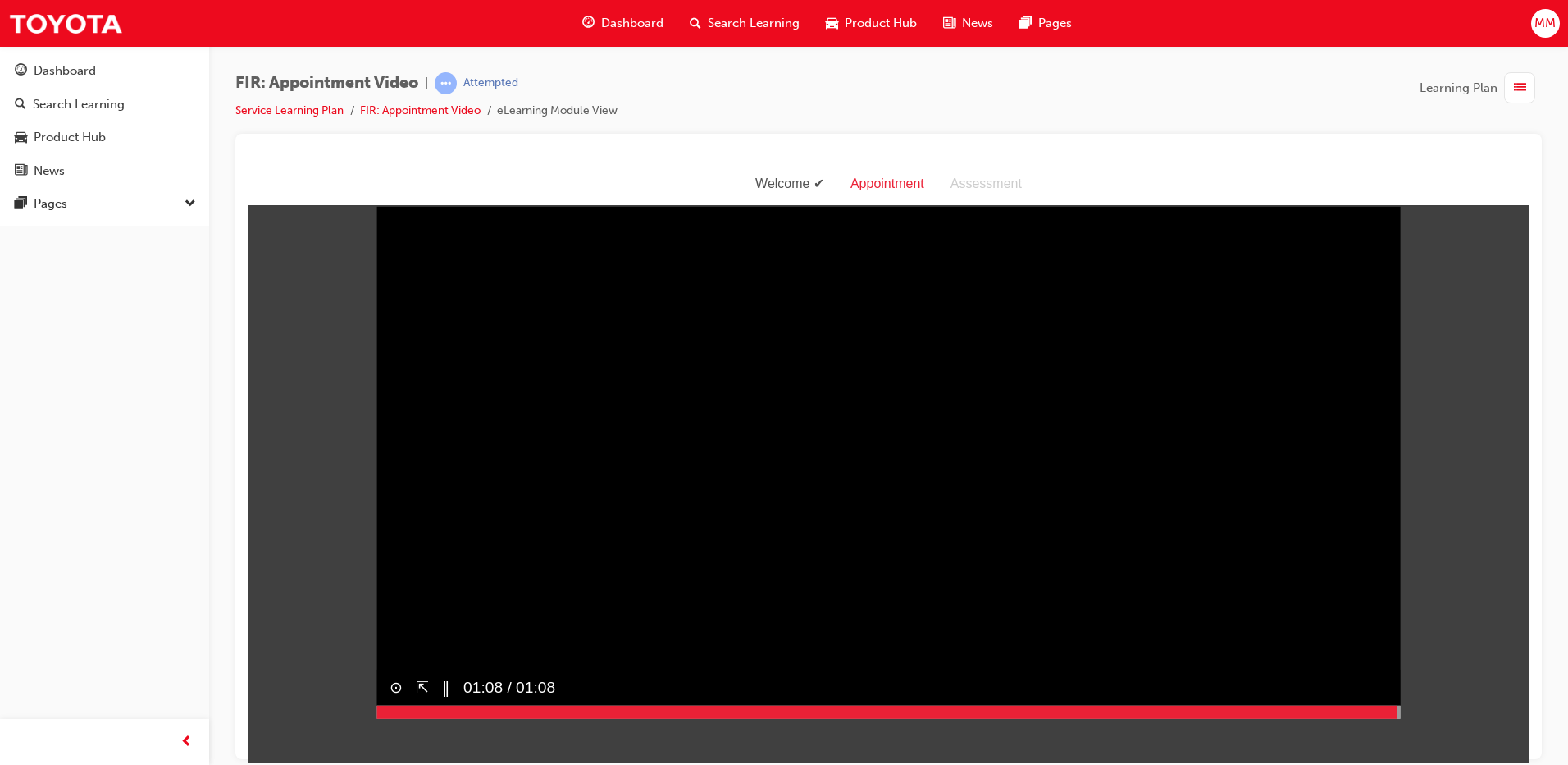
click at [1391, 718] on div at bounding box center [888, 711] width 1024 height 13
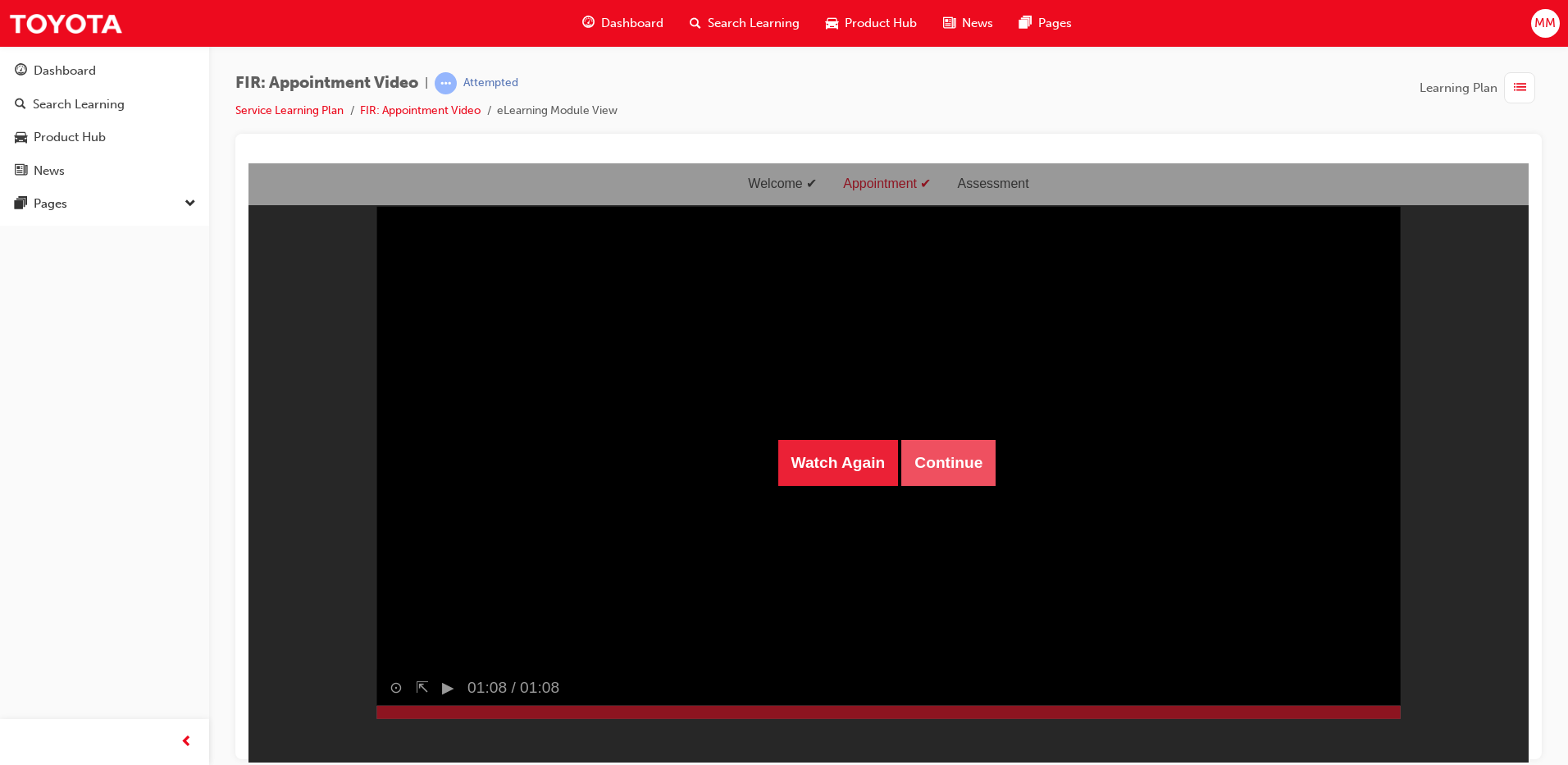
click at [954, 476] on button "Continue" at bounding box center [948, 462] width 94 height 46
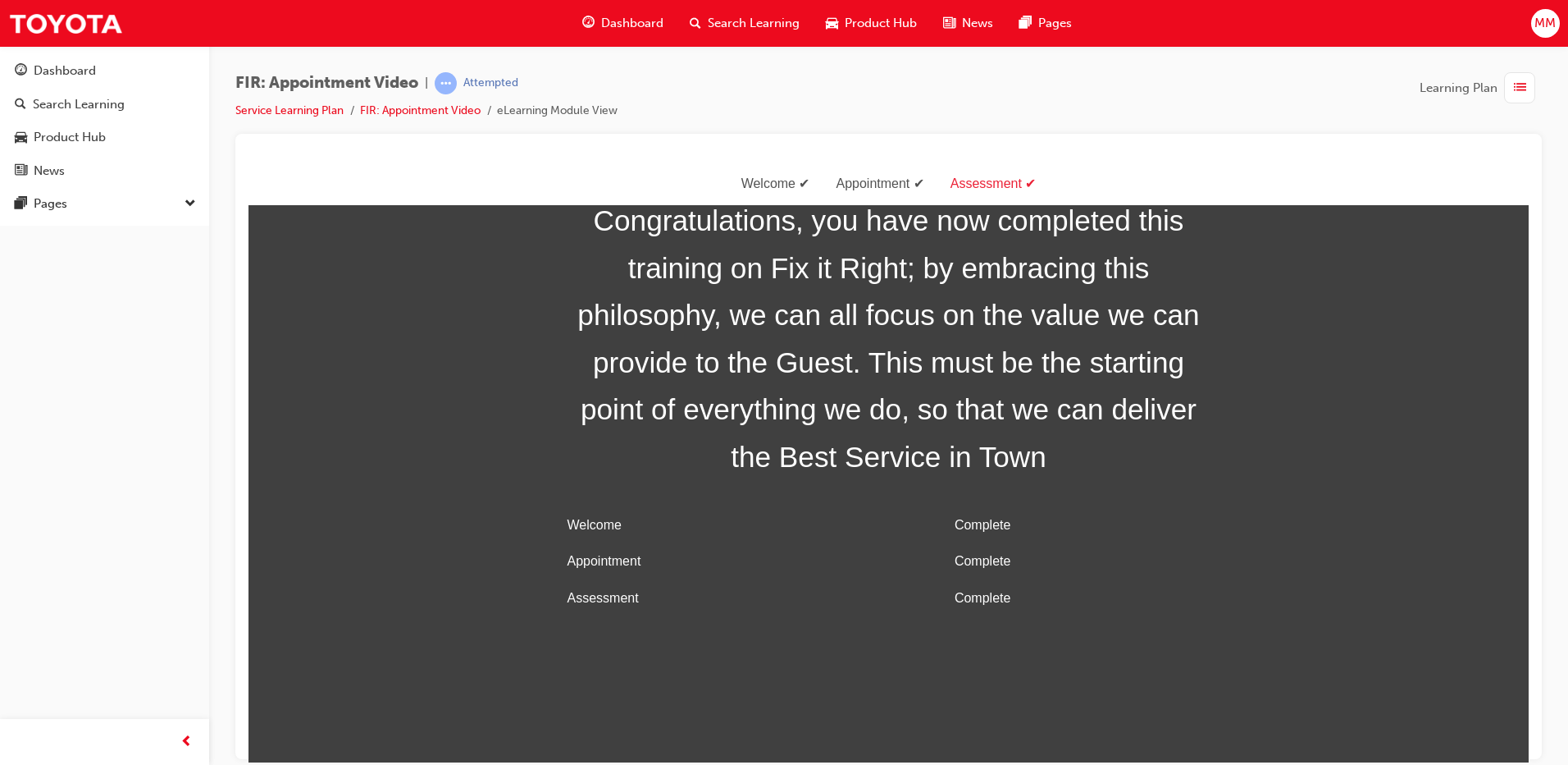
scroll to position [53, 0]
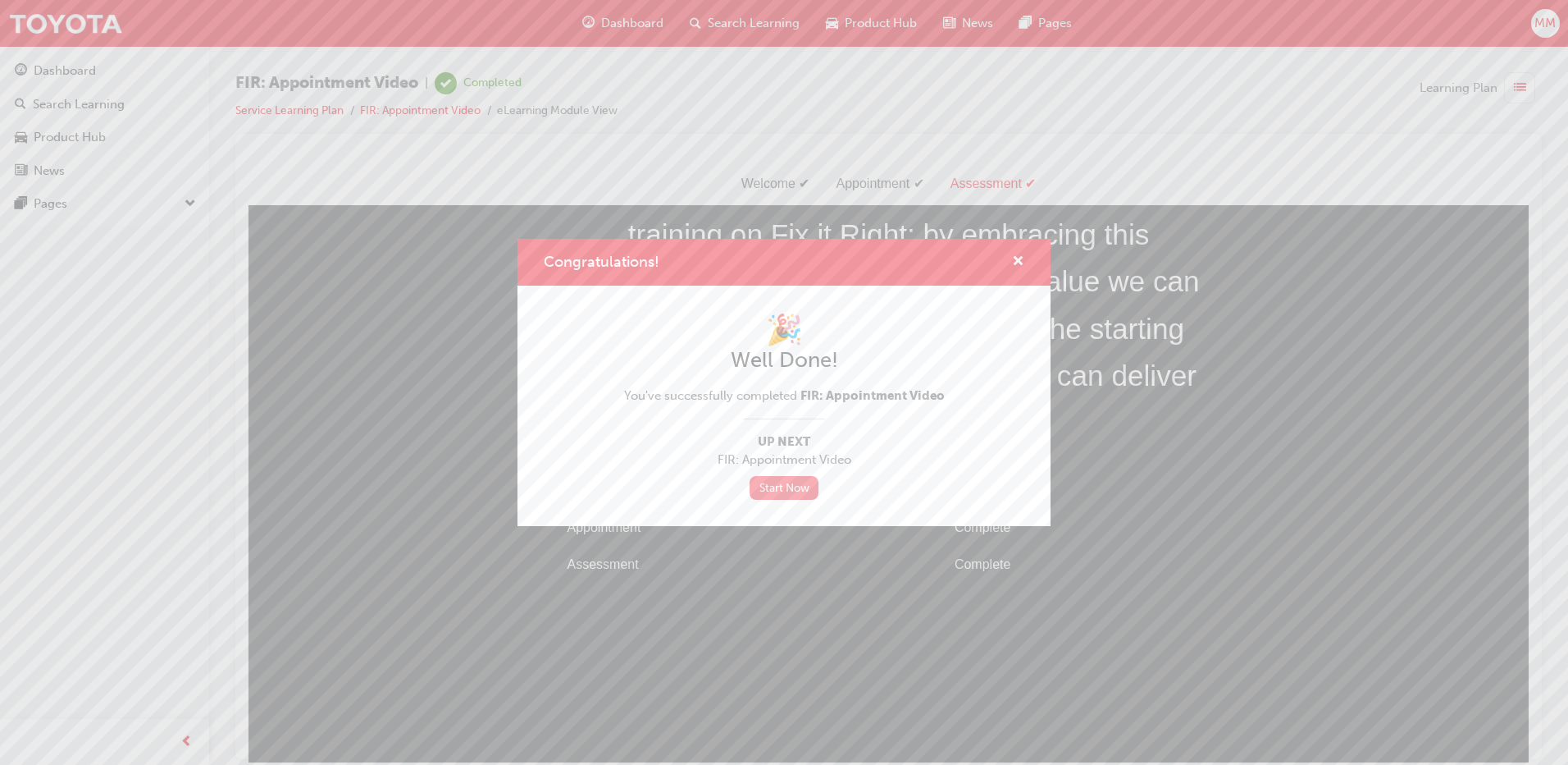
click at [777, 486] on link "Start Now" at bounding box center [784, 487] width 69 height 24
click at [769, 493] on link "Start Now" at bounding box center [784, 487] width 69 height 24
click at [784, 479] on link "Start Now" at bounding box center [784, 487] width 69 height 24
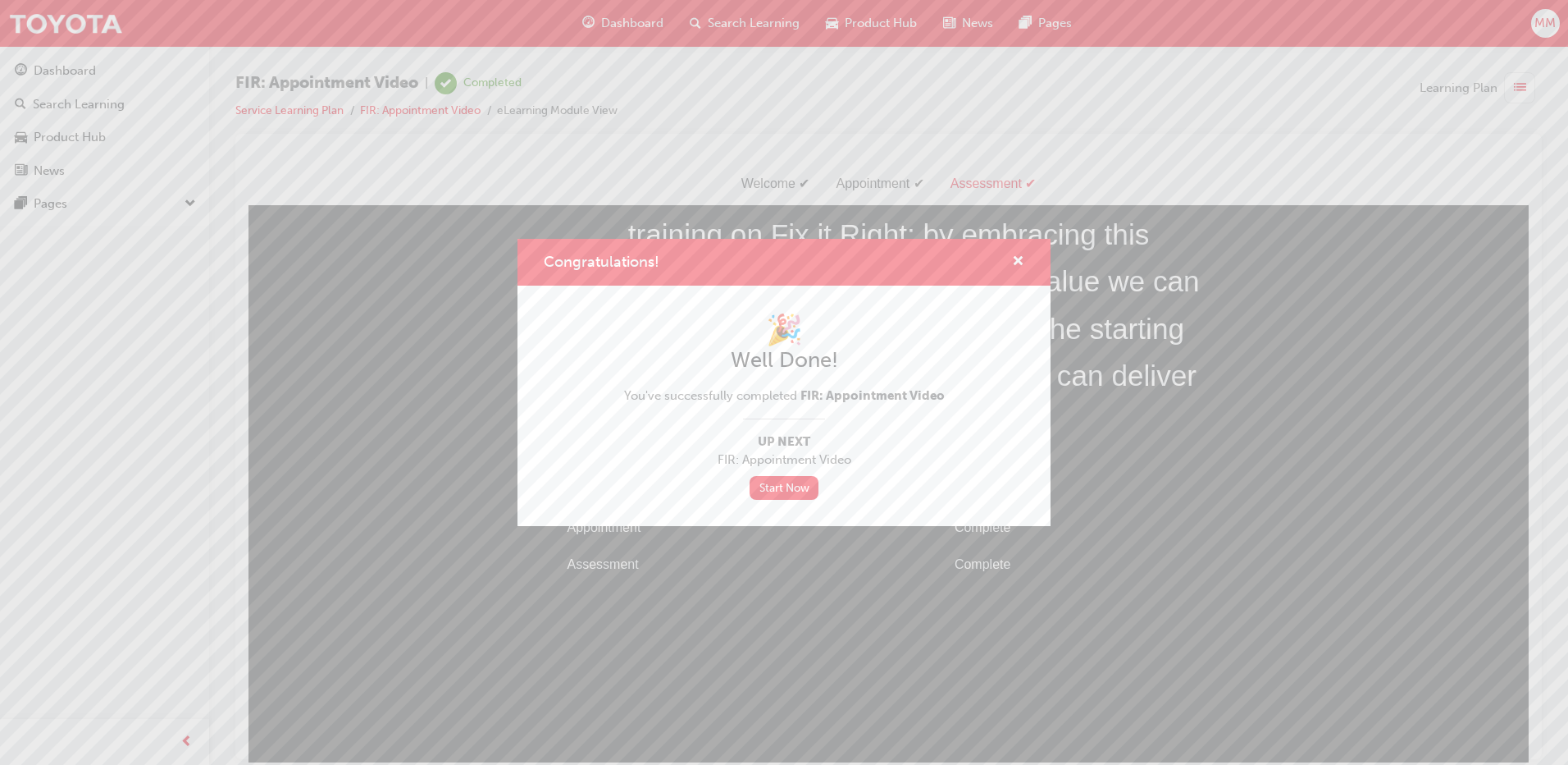
click at [770, 520] on div "🎉 Well Done! You've successfully completed FIR: Appointment Video Up Next FIR: …" at bounding box center [784, 406] width 533 height 241
click at [774, 484] on link "Start Now" at bounding box center [784, 487] width 69 height 24
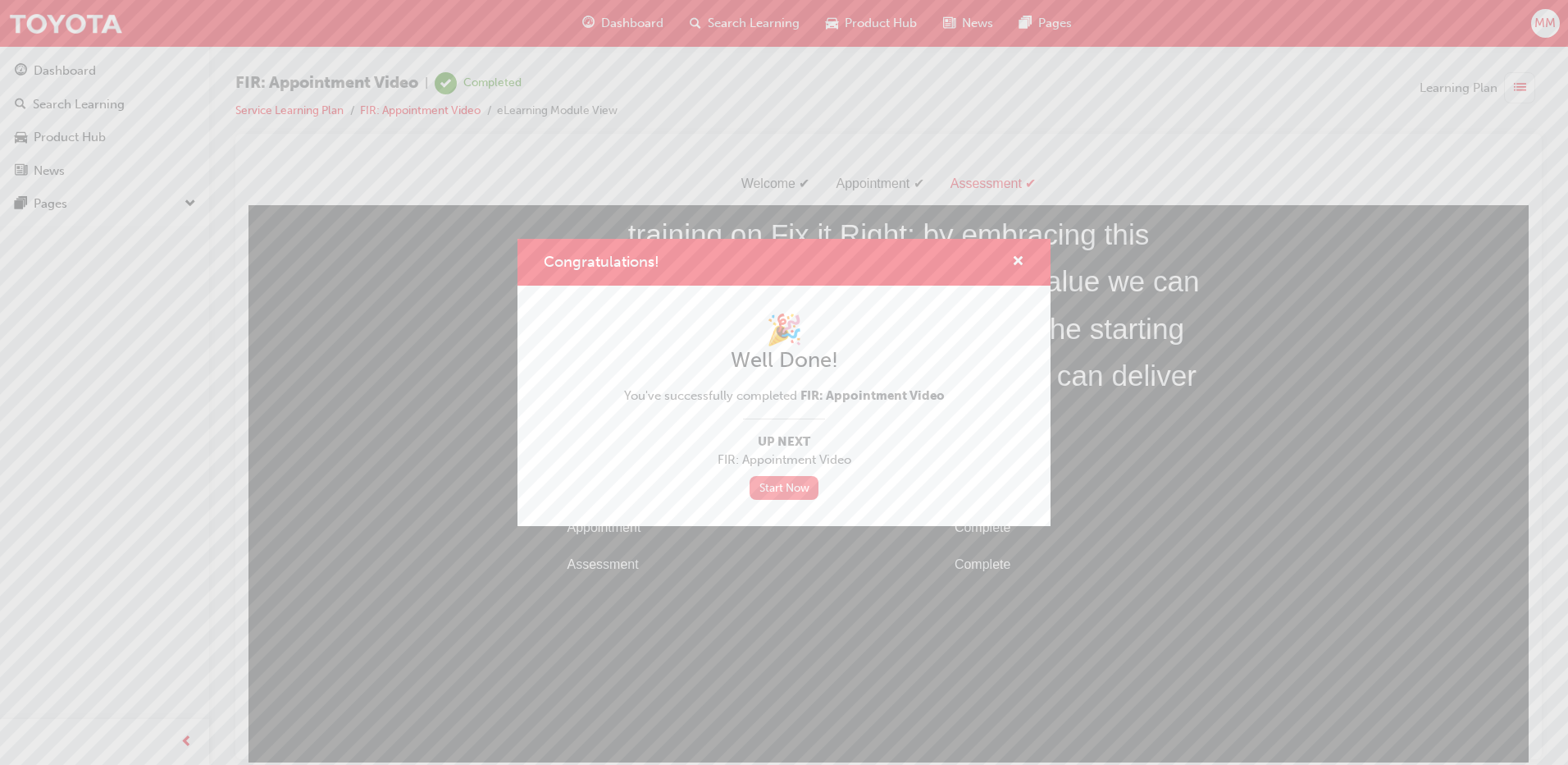
click at [774, 484] on link "Start Now" at bounding box center [784, 487] width 69 height 24
click at [1017, 256] on span "cross-icon" at bounding box center [1018, 263] width 12 height 15
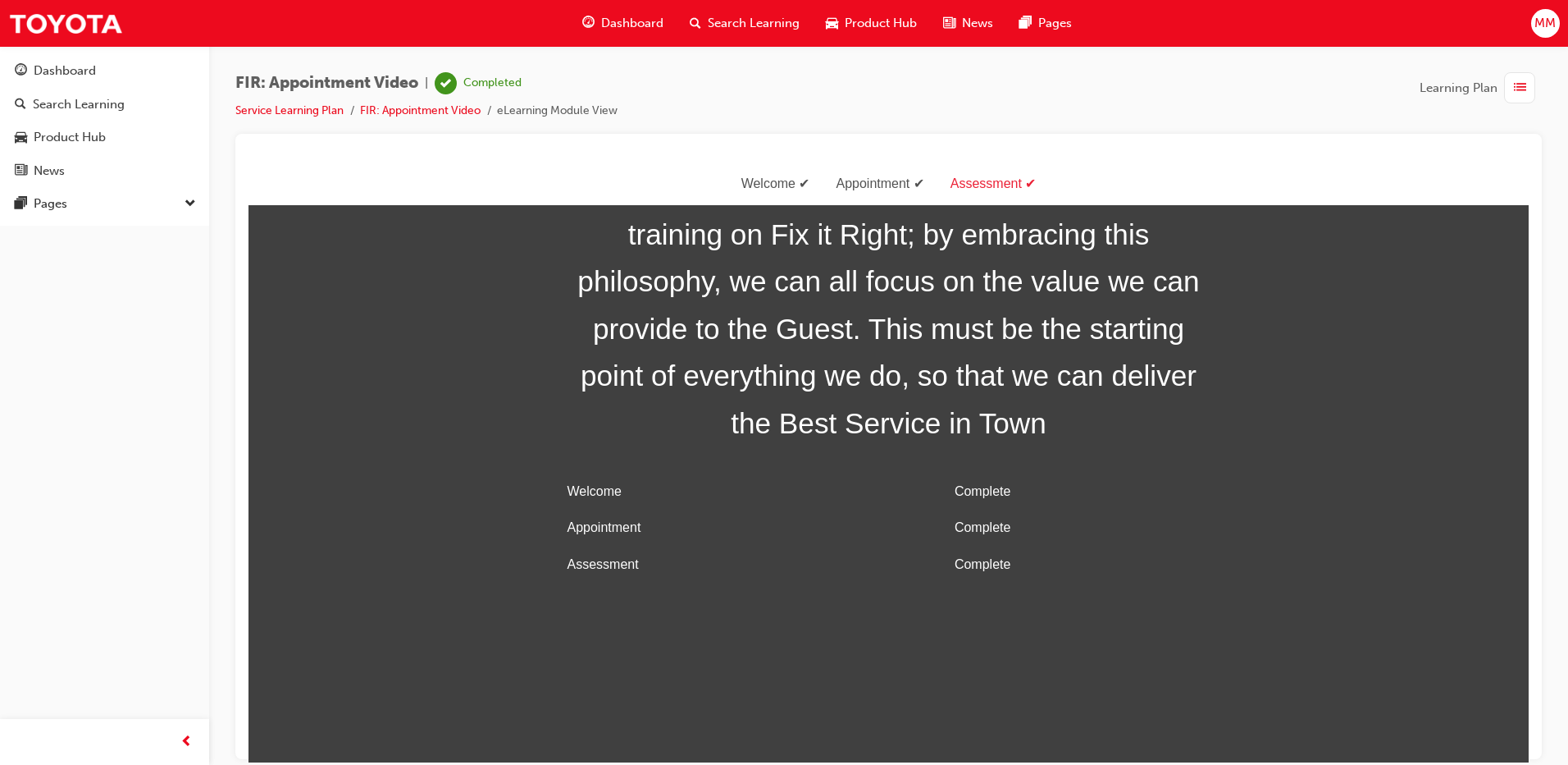
click at [1451, 84] on span "Learning Plan" at bounding box center [1458, 88] width 78 height 19
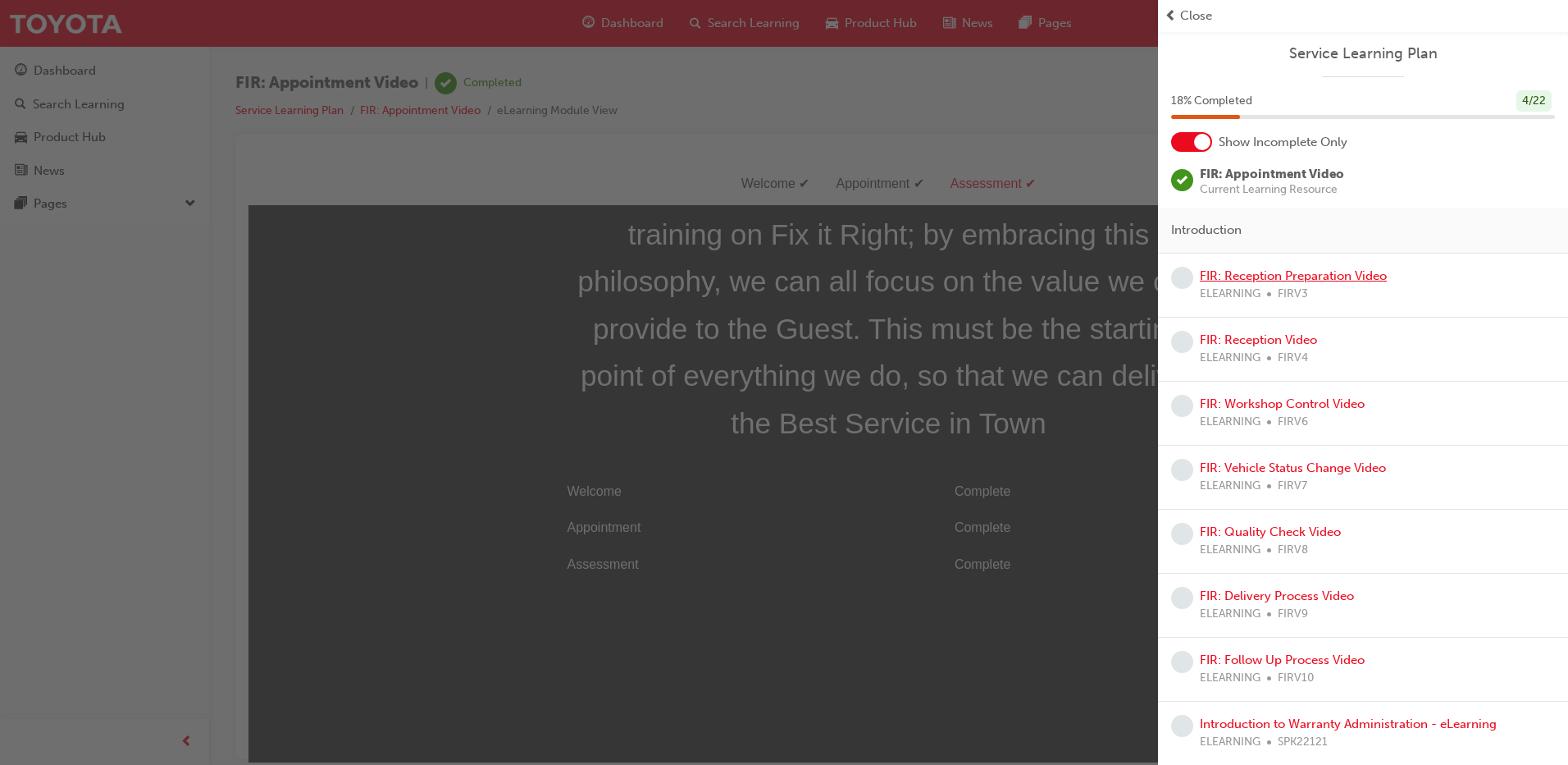
click at [1278, 270] on link "FIR: Reception Preparation Video" at bounding box center [1293, 276] width 187 height 15
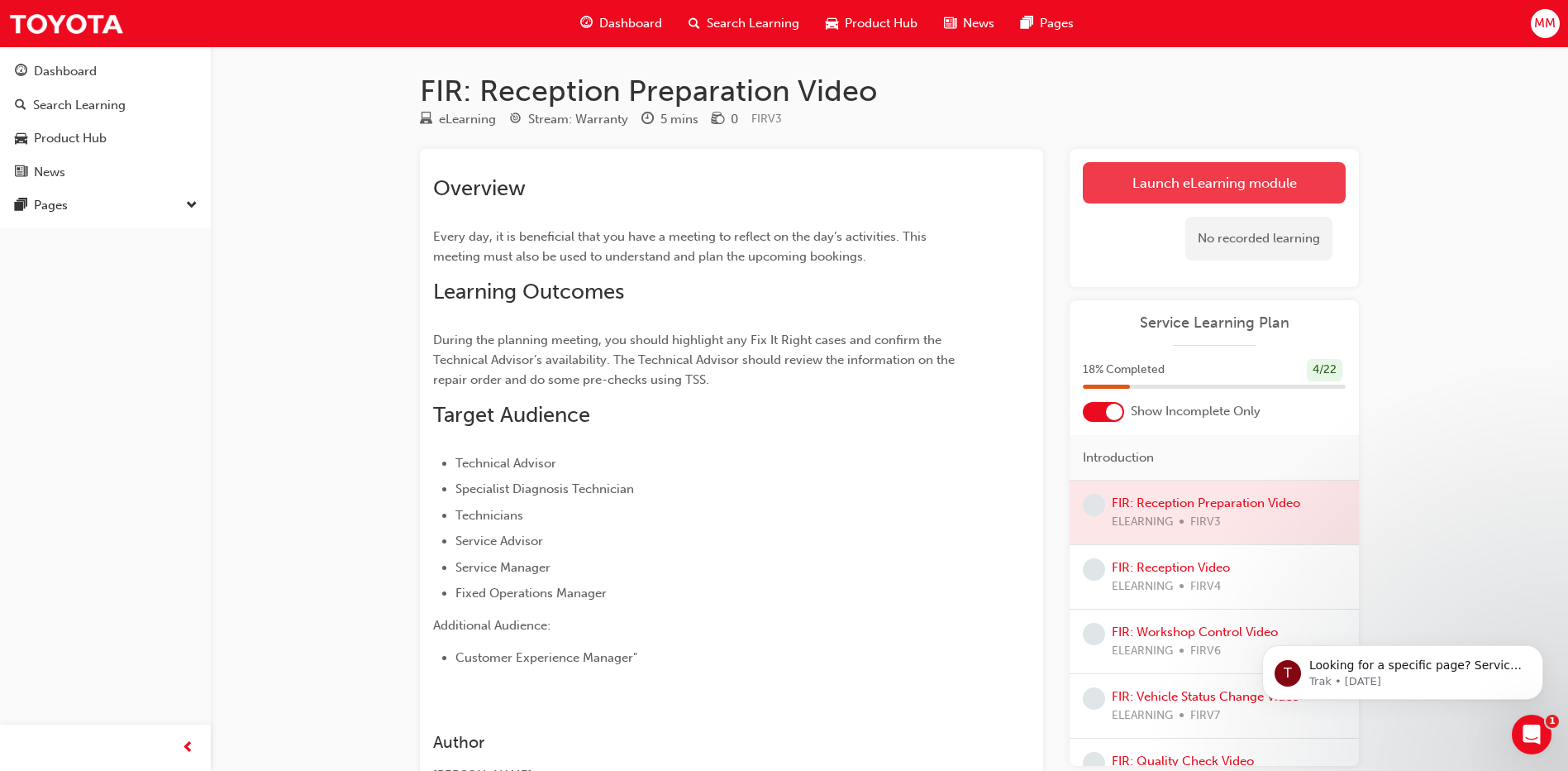
click at [1213, 191] on link "Launch eLearning module" at bounding box center [1214, 183] width 263 height 42
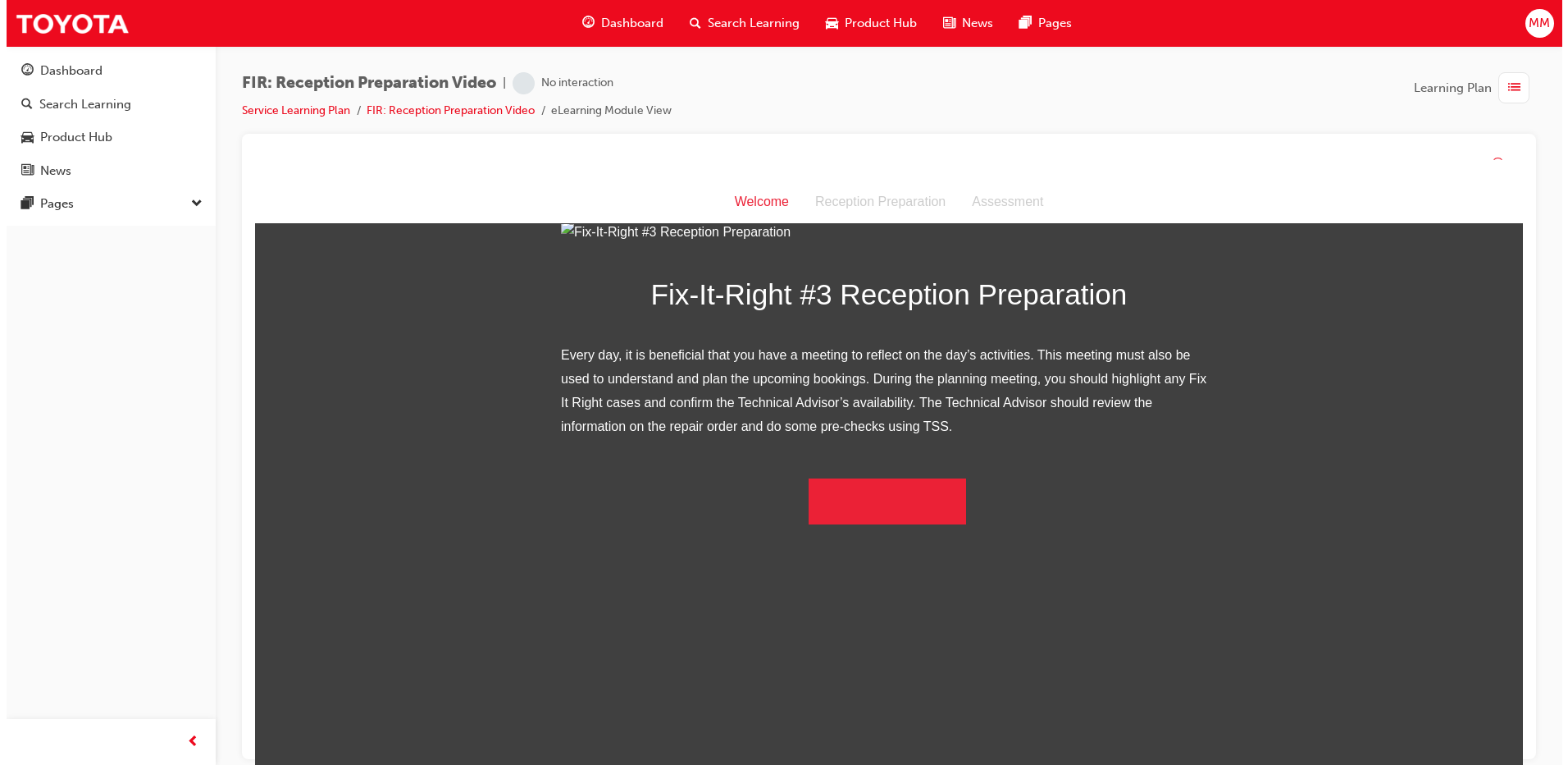
scroll to position [91, 0]
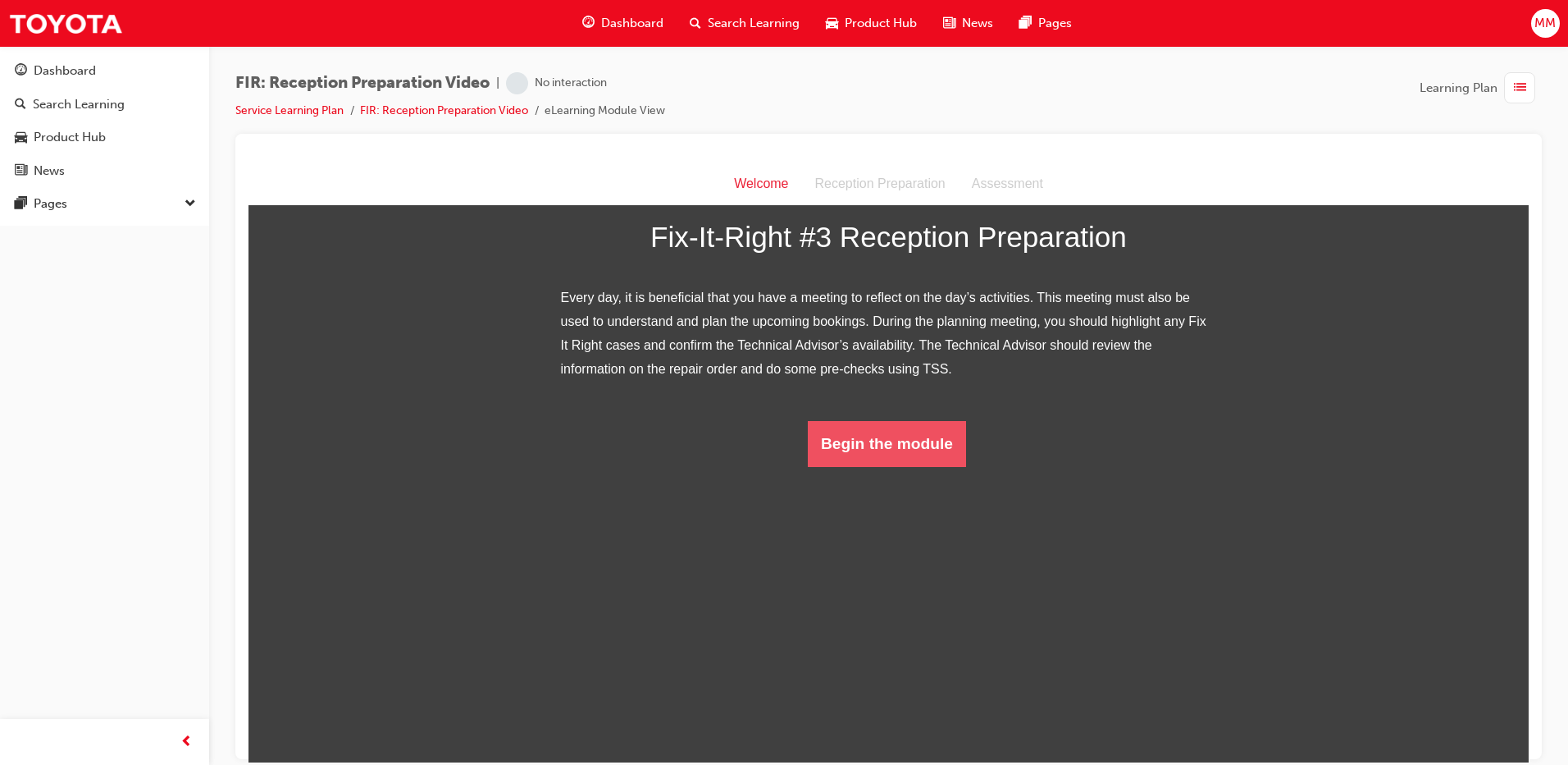
click at [873, 466] on button "Begin the module" at bounding box center [887, 444] width 158 height 46
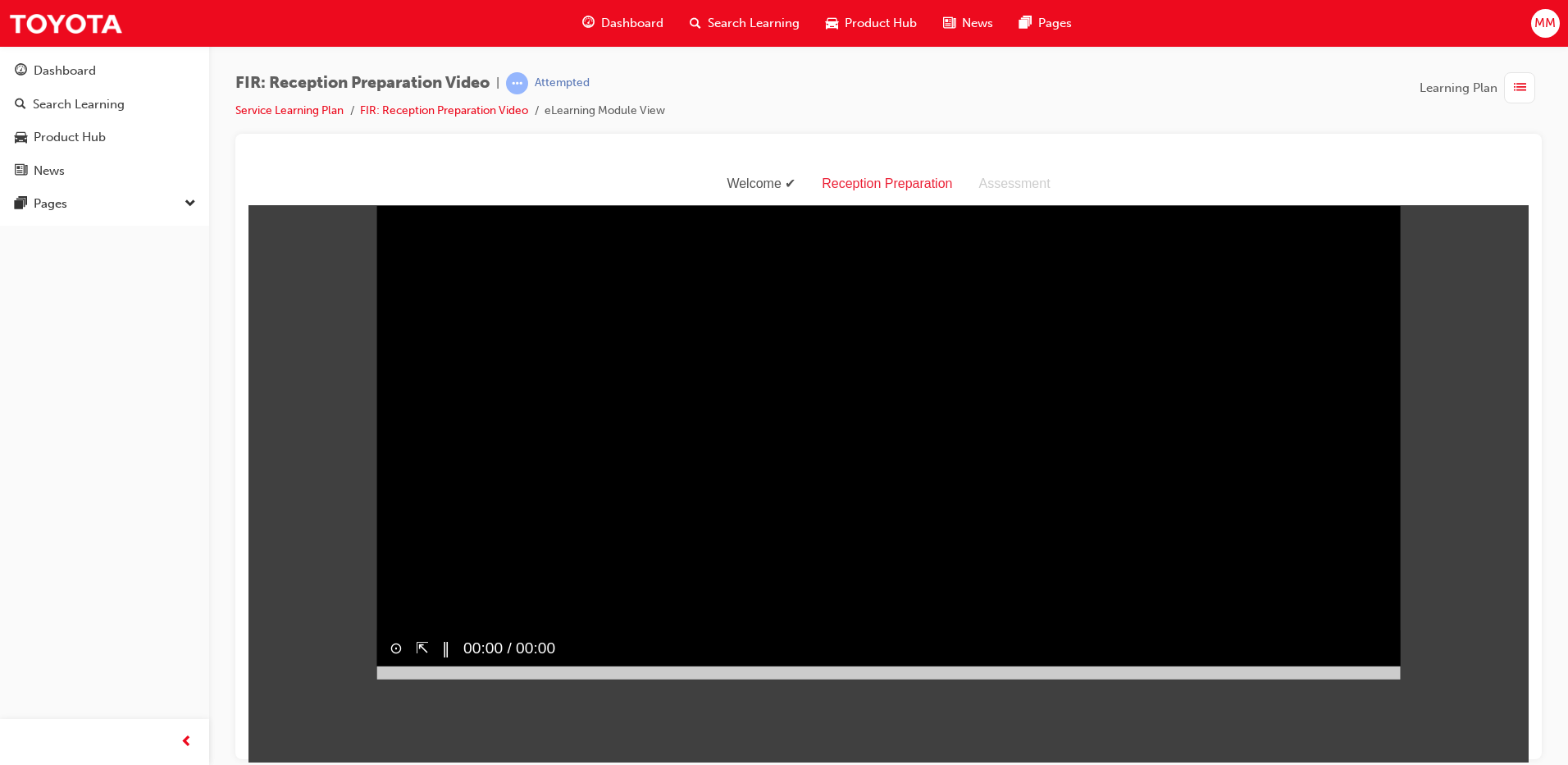
scroll to position [40, 0]
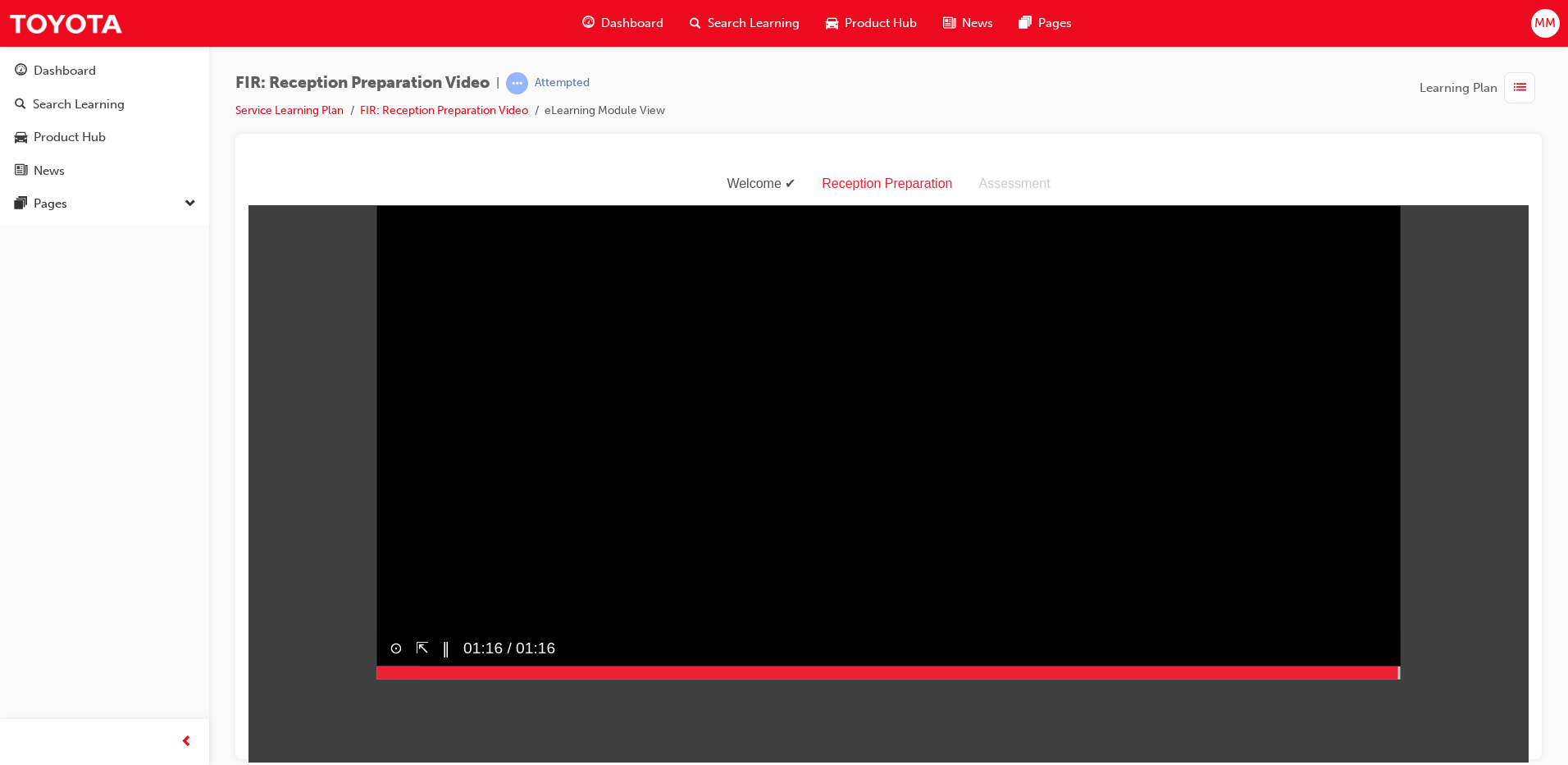
click at [1392, 678] on div at bounding box center [888, 672] width 1024 height 13
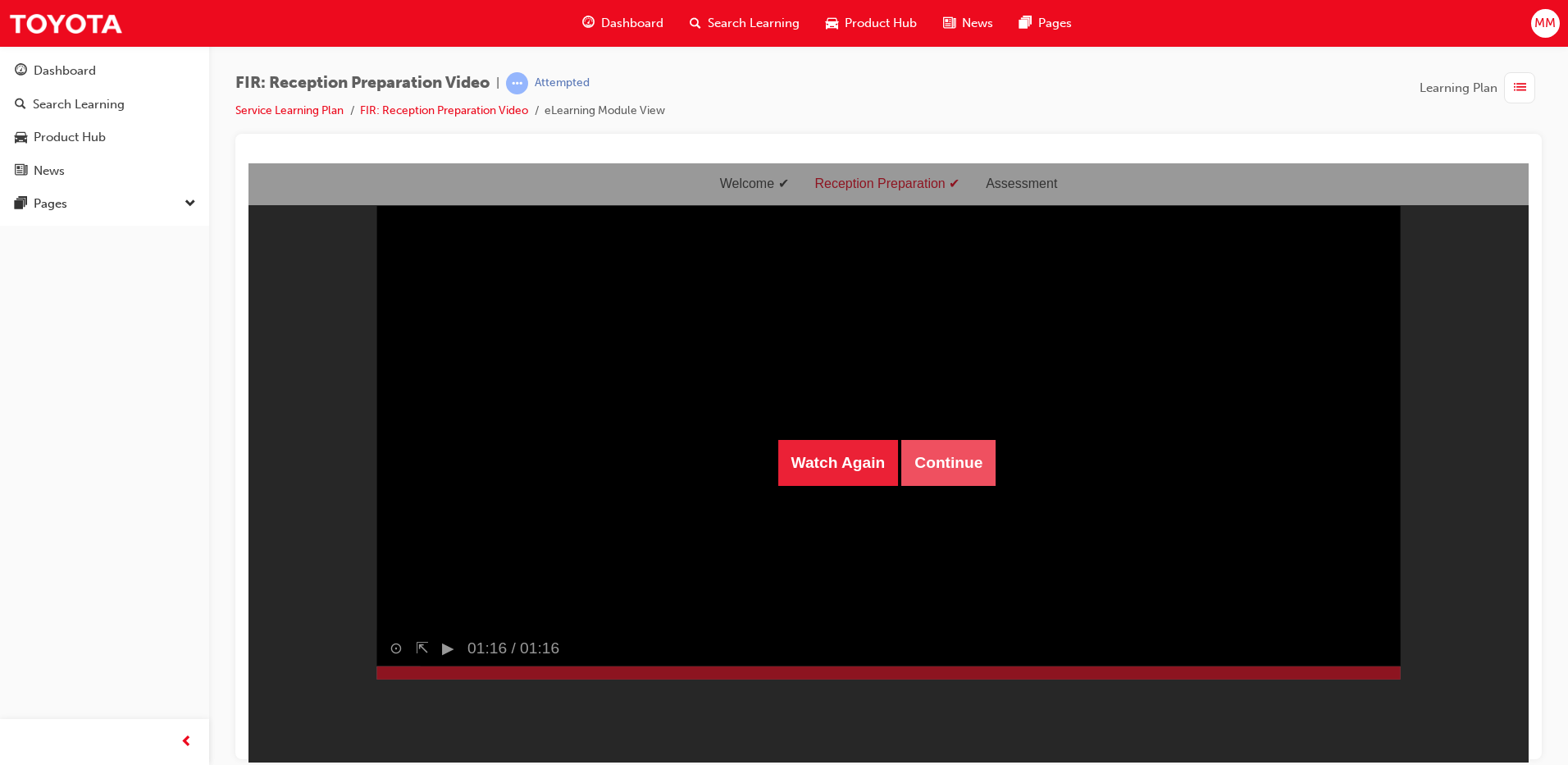
click at [963, 463] on button "Continue" at bounding box center [948, 462] width 94 height 46
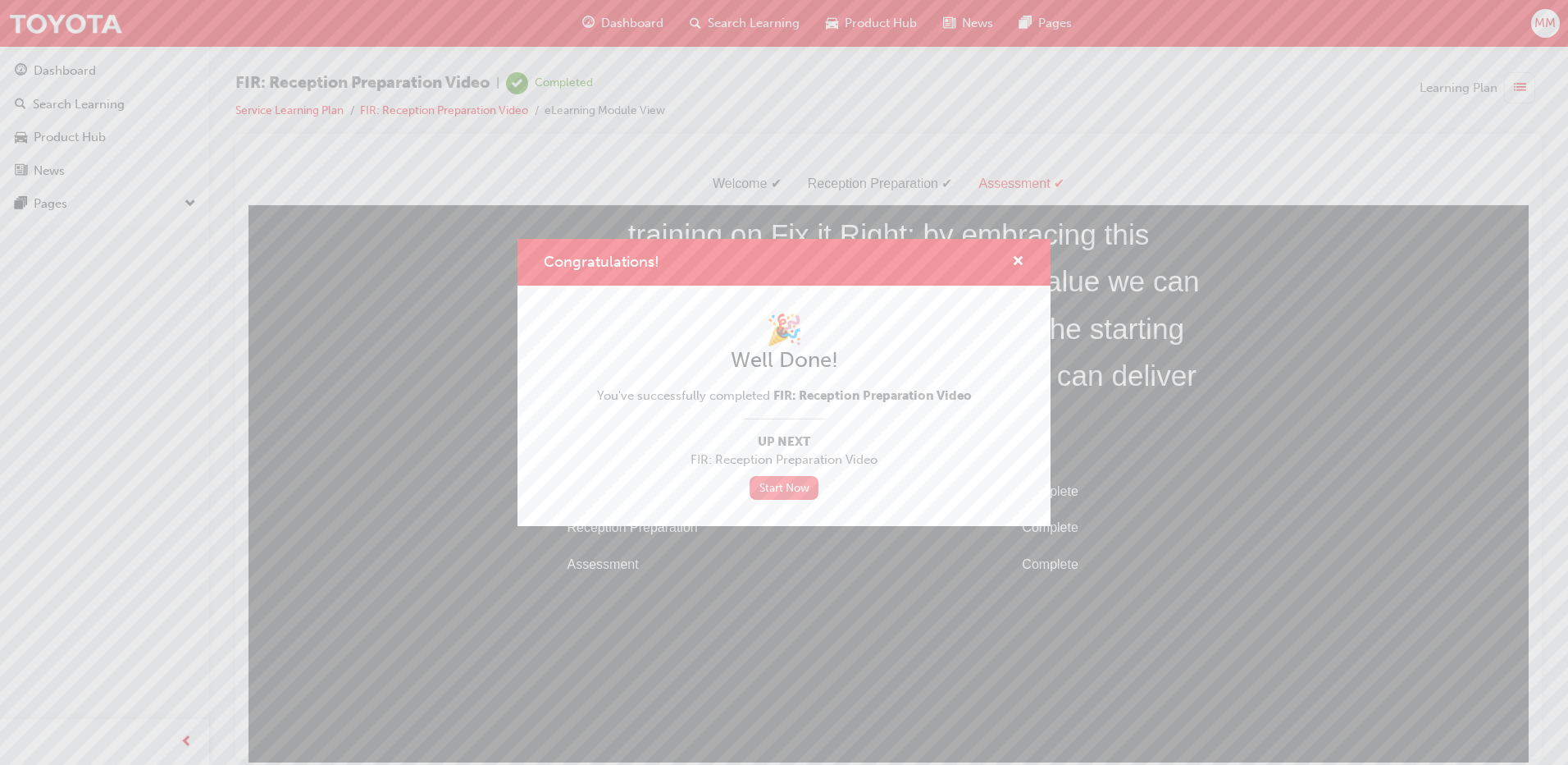
click at [774, 489] on link "Start Now" at bounding box center [784, 487] width 69 height 24
drag, startPoint x: 1022, startPoint y: 257, endPoint x: 801, endPoint y: 87, distance: 278.8
click at [1022, 257] on span "cross-icon" at bounding box center [1018, 263] width 12 height 15
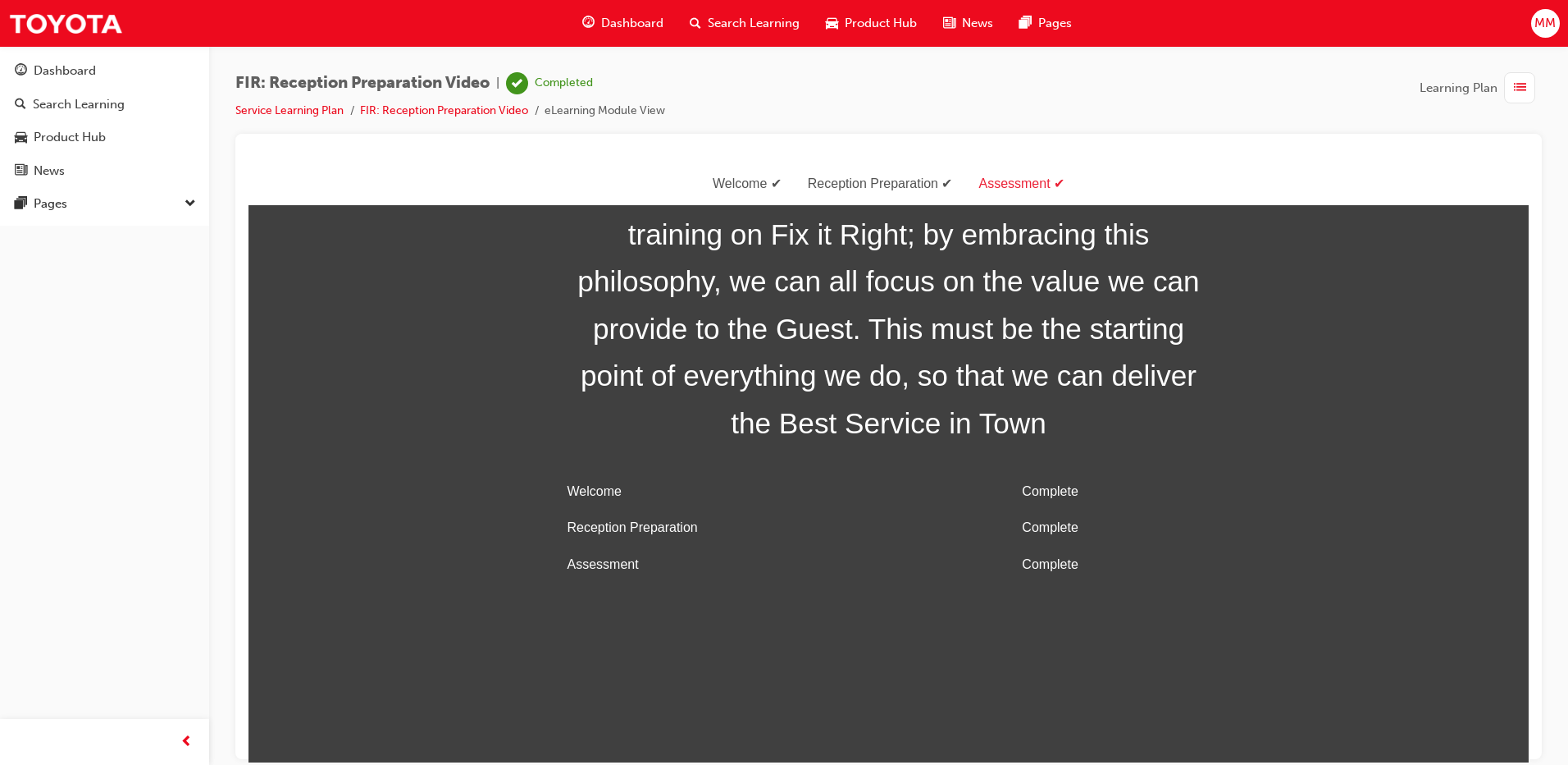
click at [1515, 87] on span "list-icon" at bounding box center [1520, 88] width 12 height 21
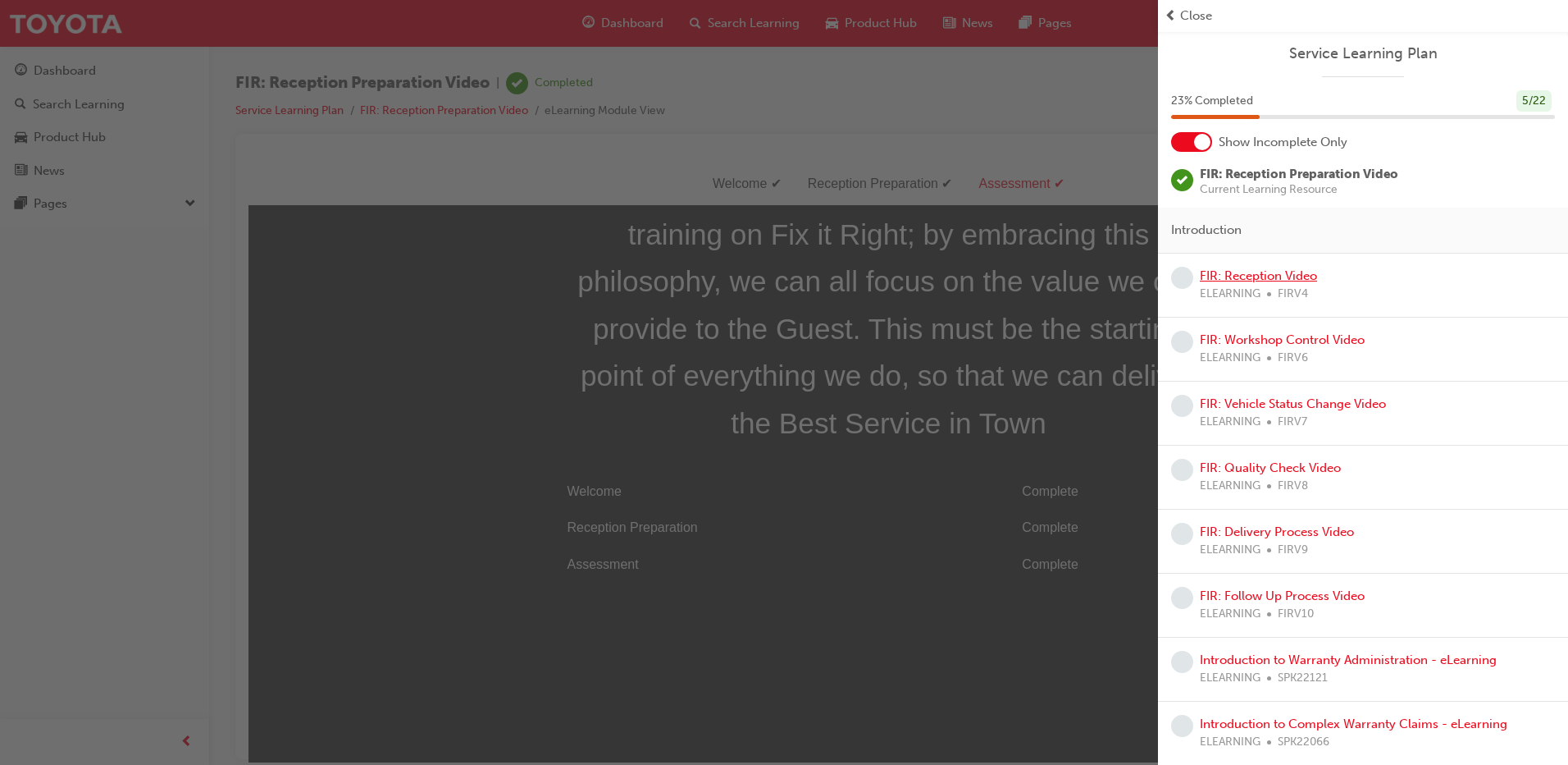
click at [1285, 274] on link "FIR: Reception Video" at bounding box center [1258, 276] width 117 height 15
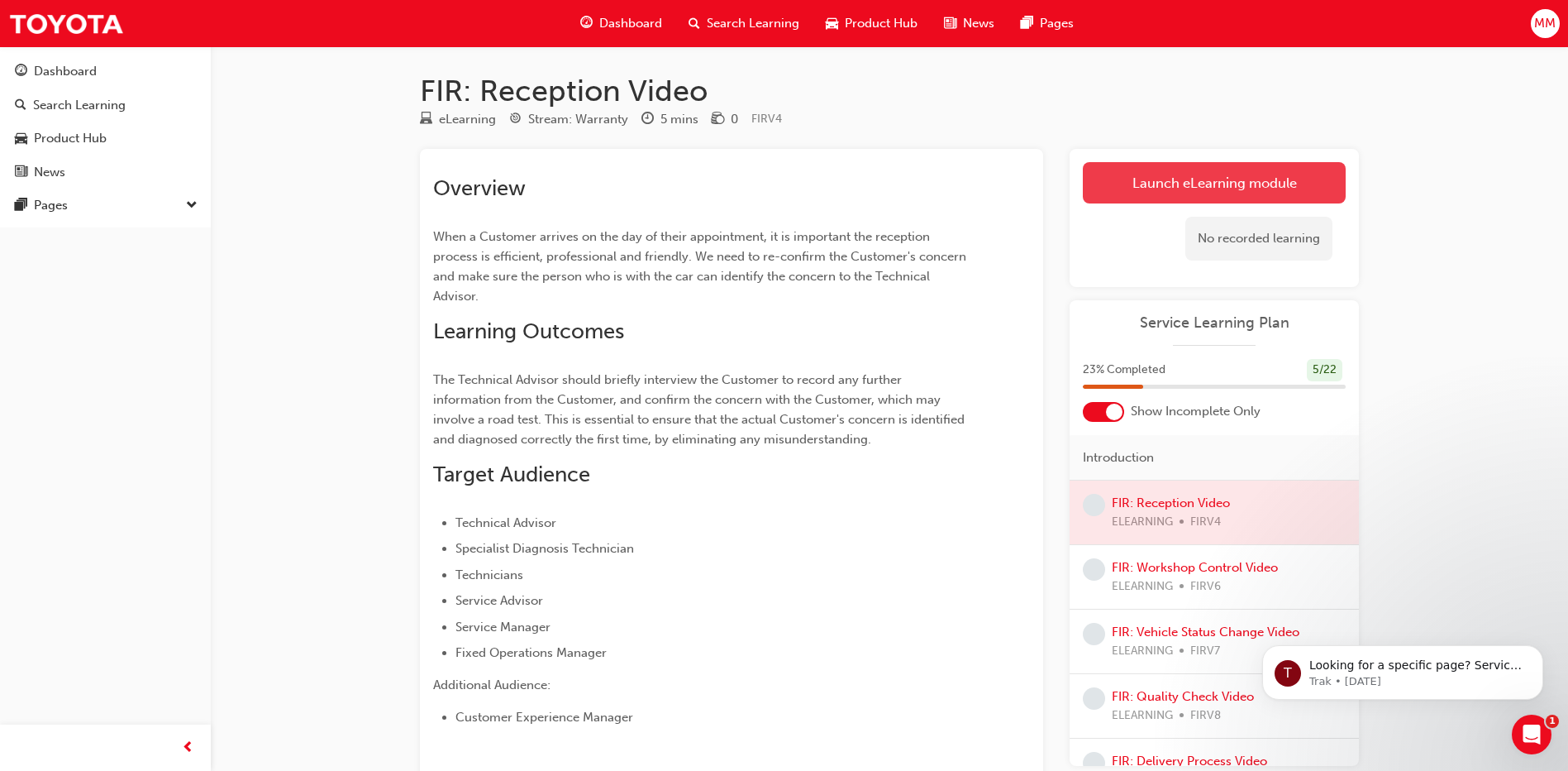
click at [1179, 188] on link "Launch eLearning module" at bounding box center [1214, 183] width 263 height 42
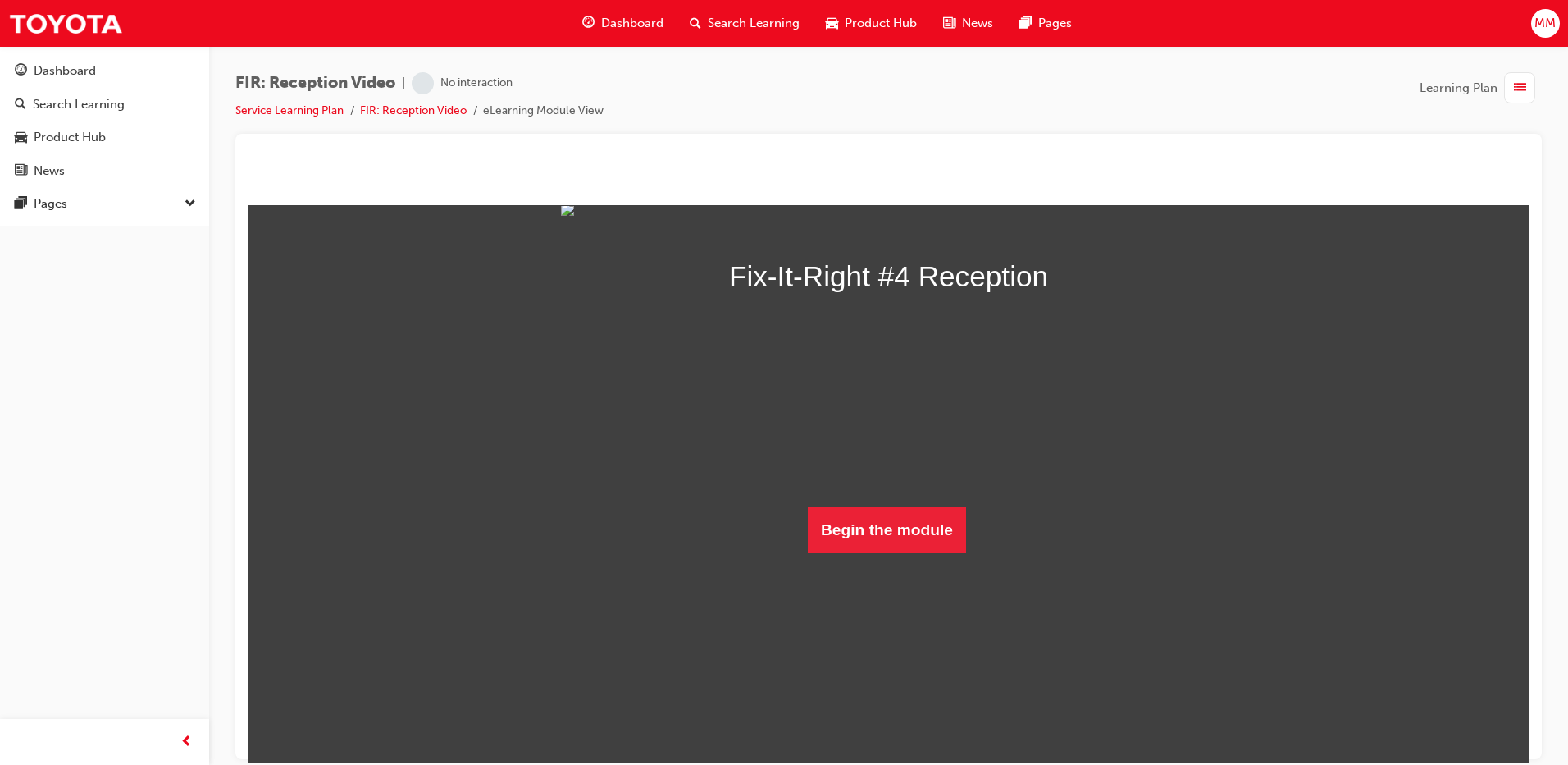
scroll to position [138, 0]
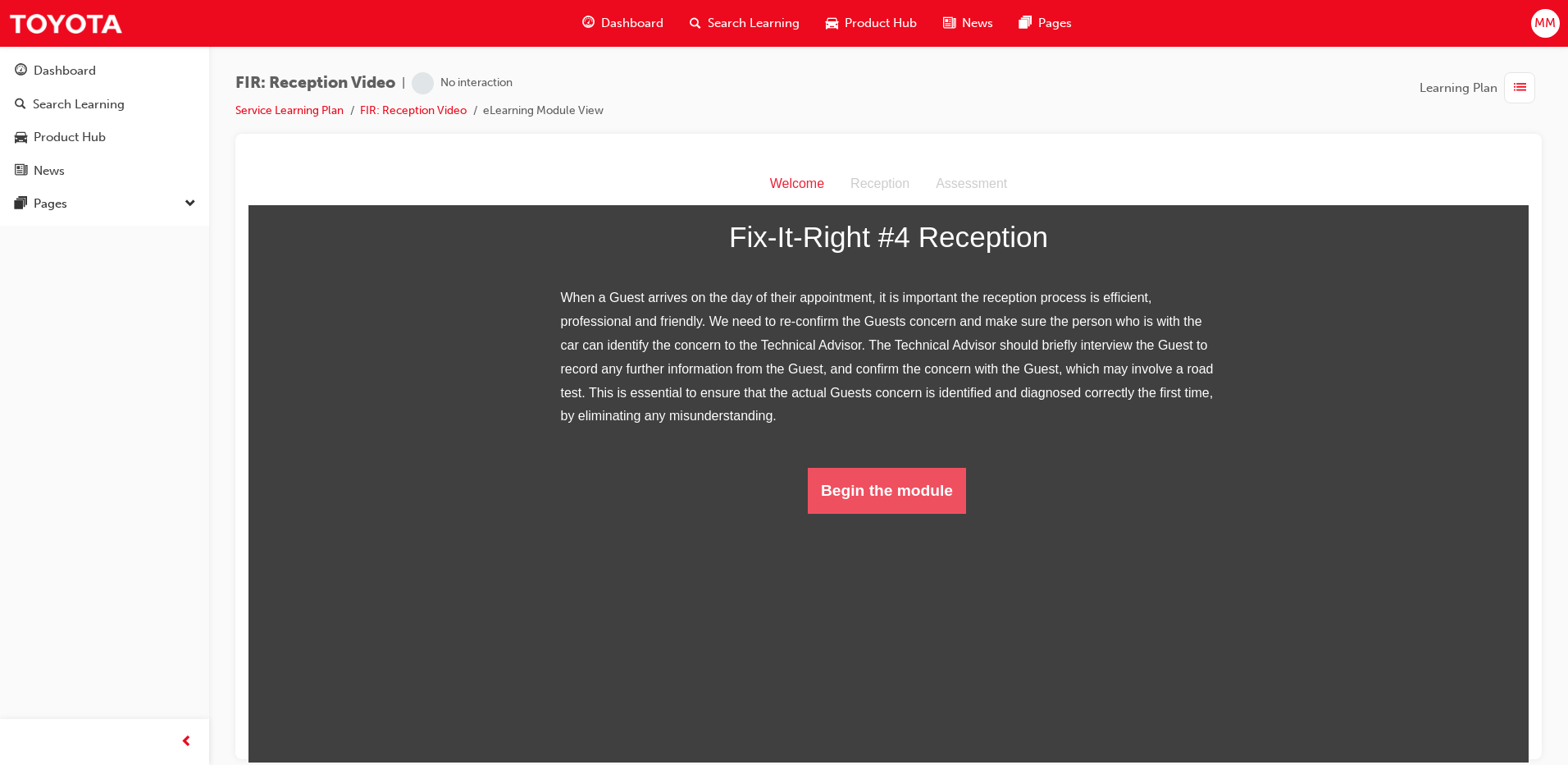
click at [916, 513] on button "Begin the module" at bounding box center [887, 490] width 158 height 46
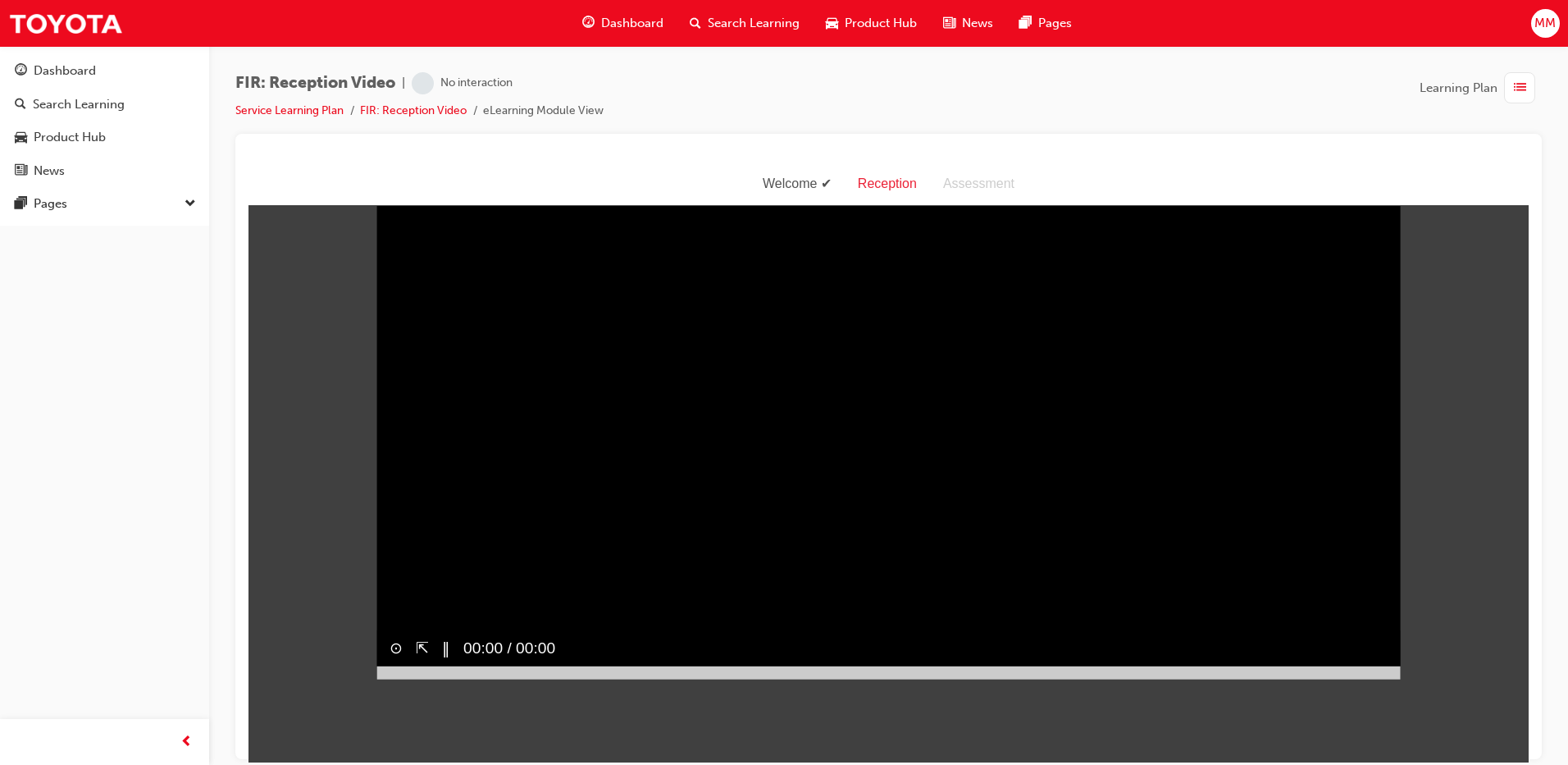
scroll to position [40, 0]
click at [1392, 678] on div at bounding box center [888, 672] width 1024 height 13
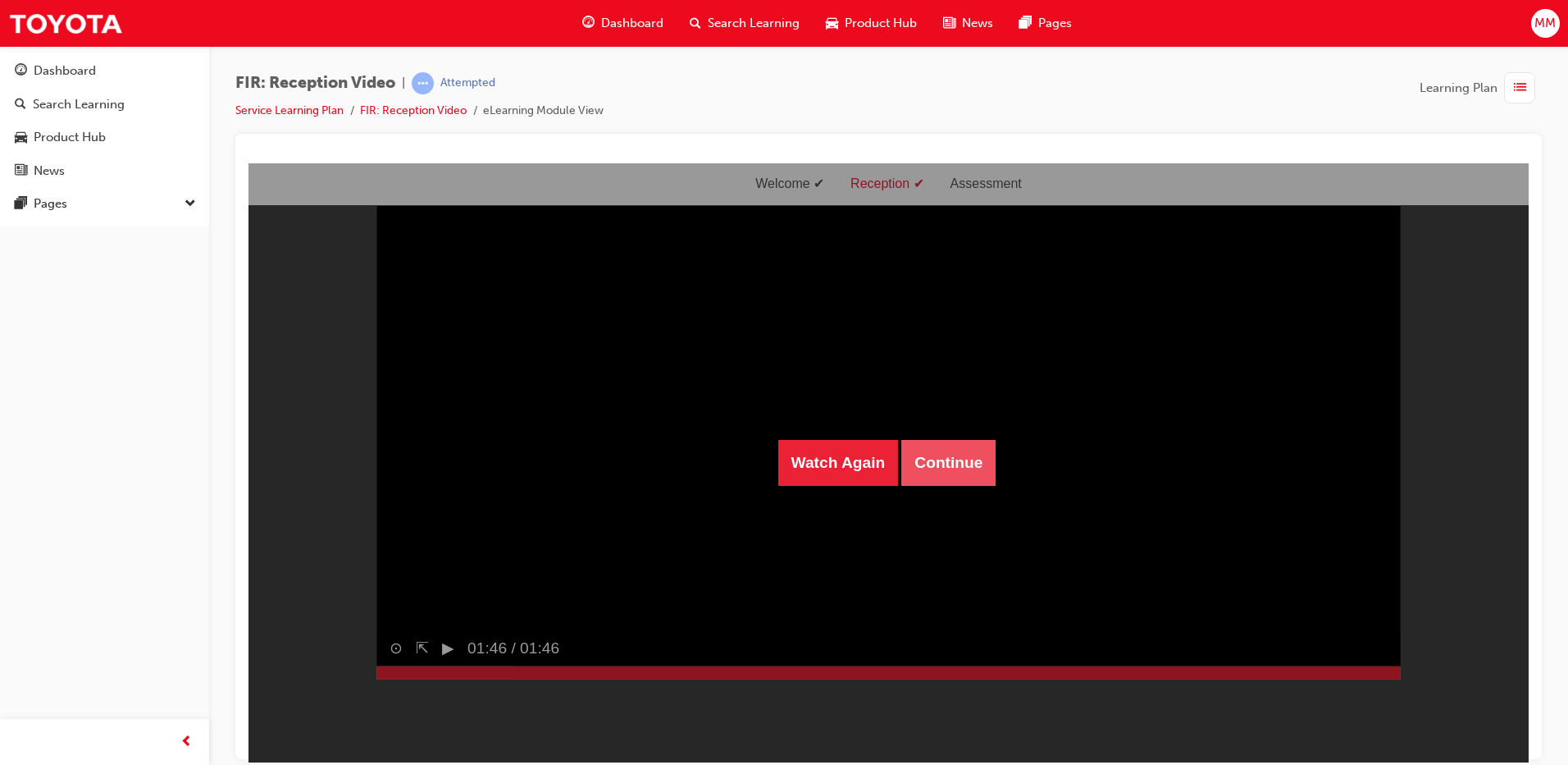
click at [968, 448] on button "Continue" at bounding box center [948, 462] width 94 height 46
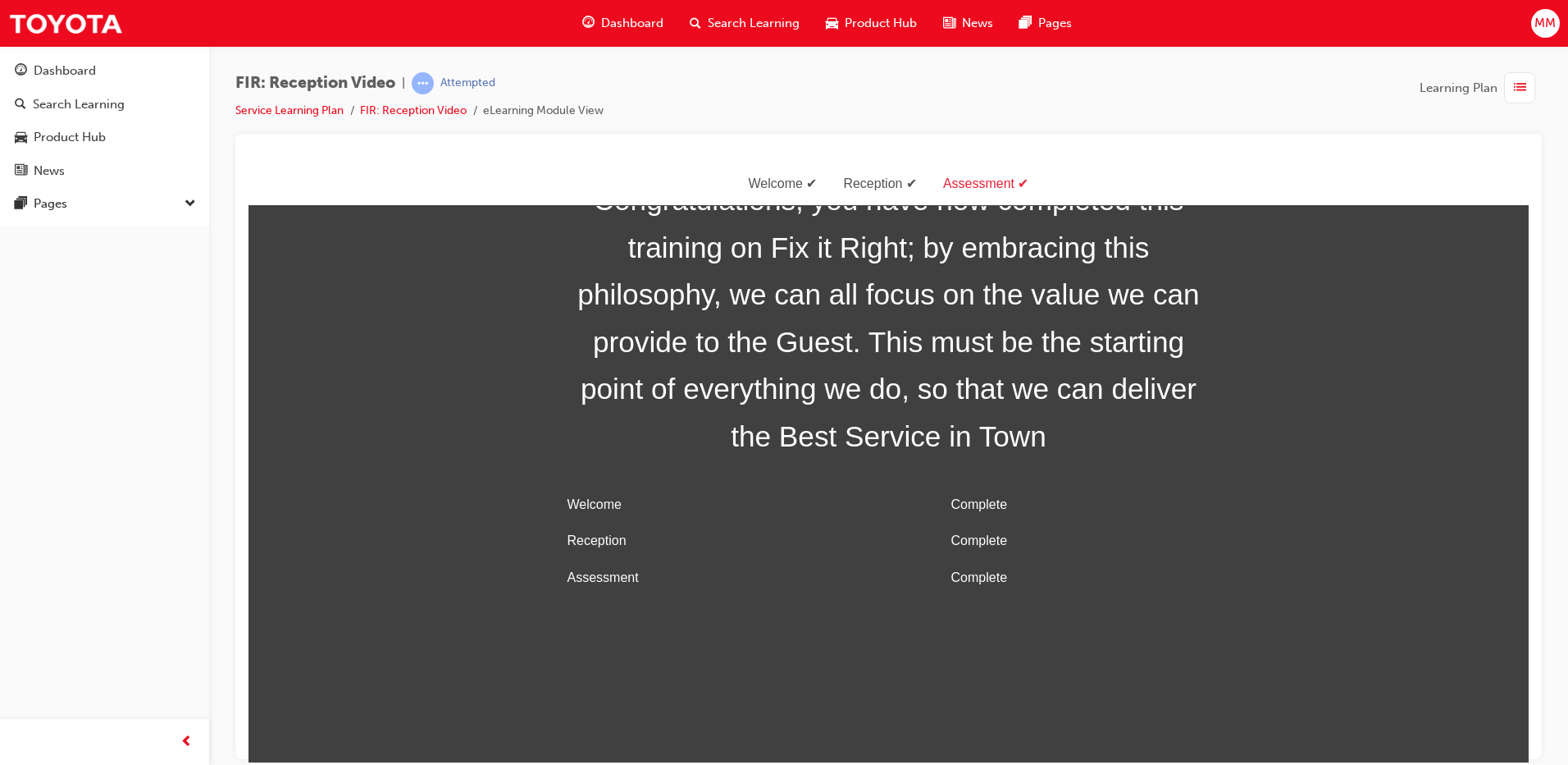
scroll to position [53, 0]
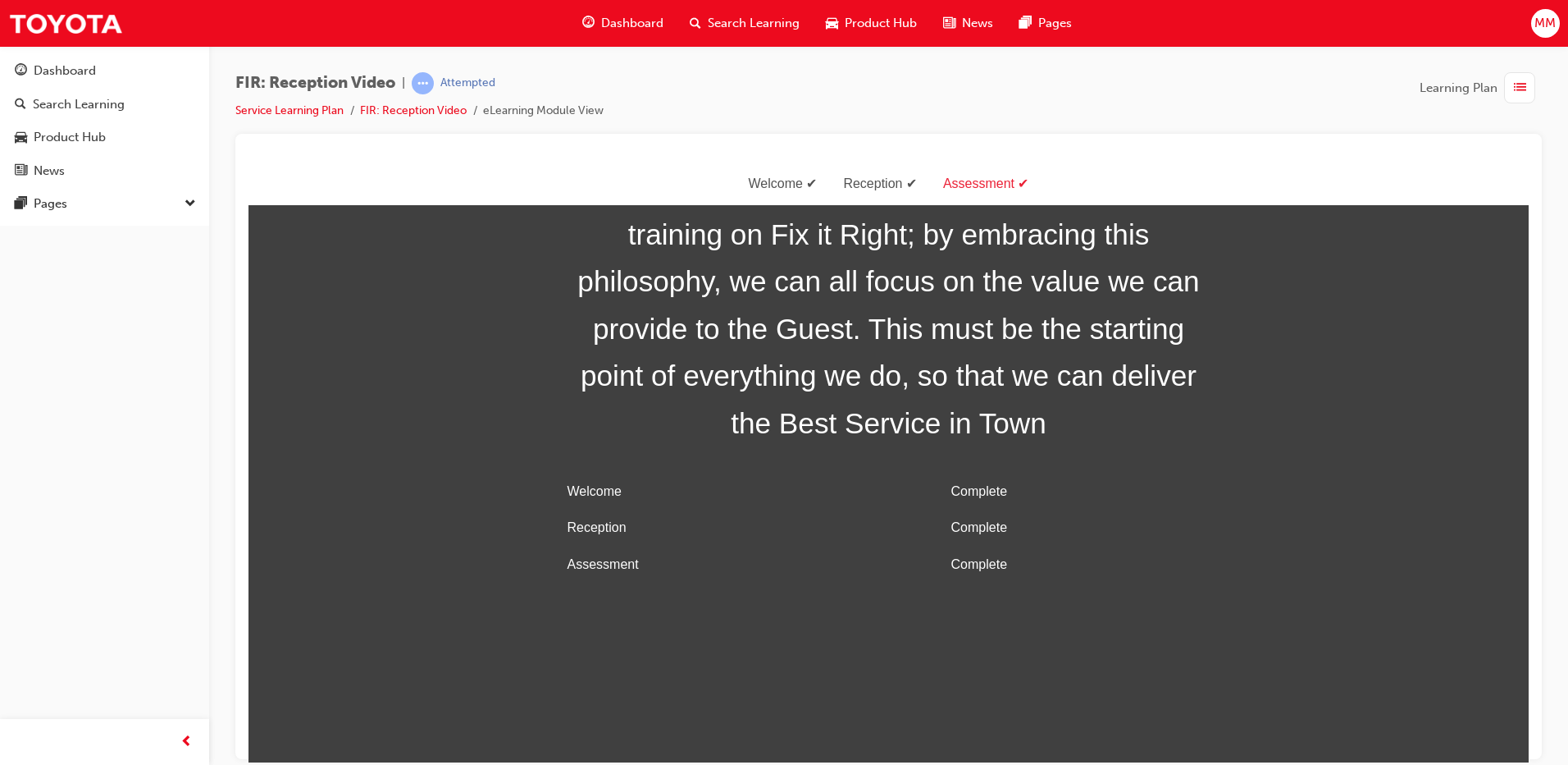
click at [1502, 88] on div "Learning Plan" at bounding box center [1481, 88] width 122 height 31
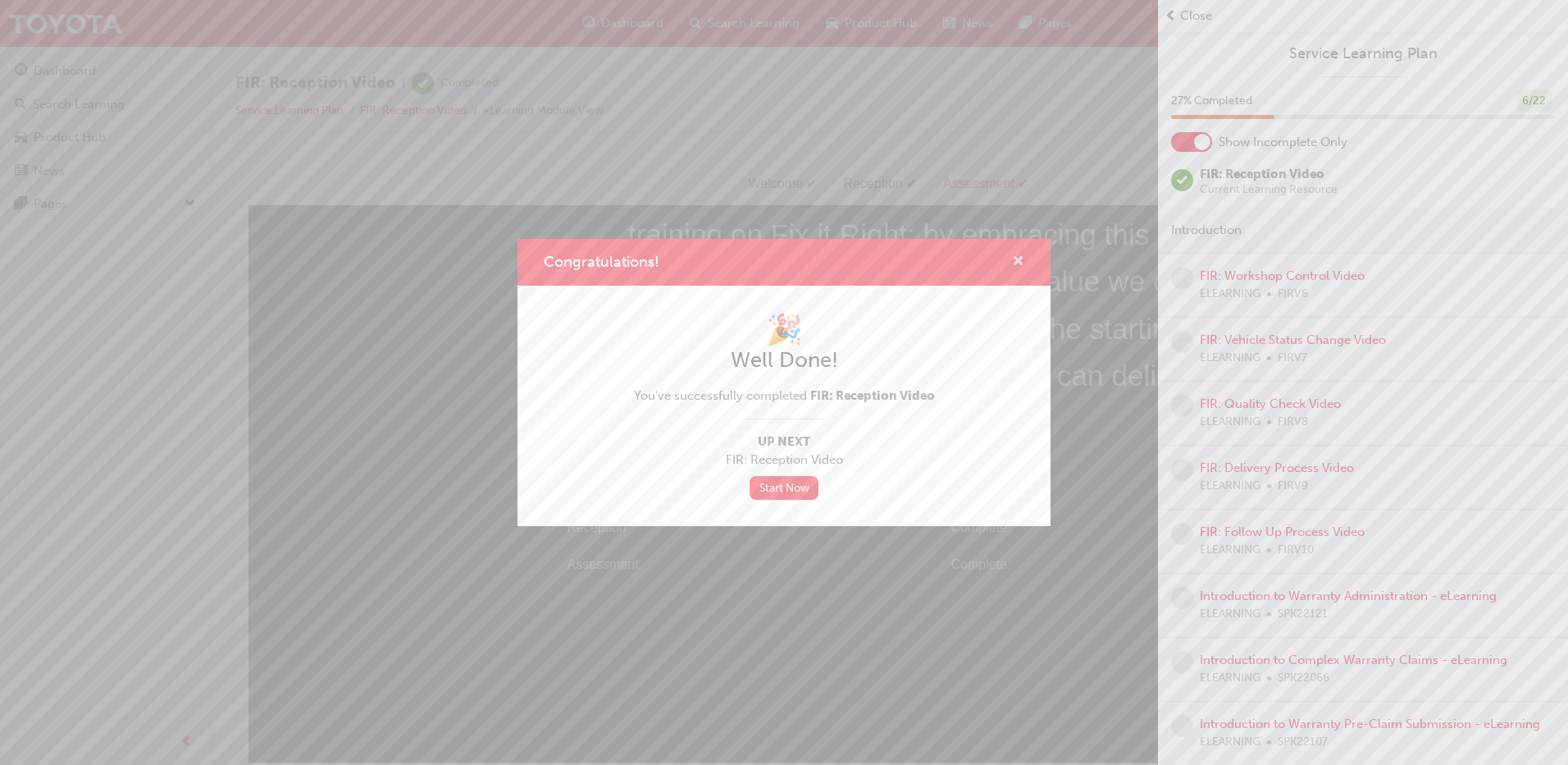
drag, startPoint x: 1018, startPoint y: 254, endPoint x: 1084, endPoint y: 252, distance: 66.0
click at [1018, 256] on span "cross-icon" at bounding box center [1018, 263] width 12 height 15
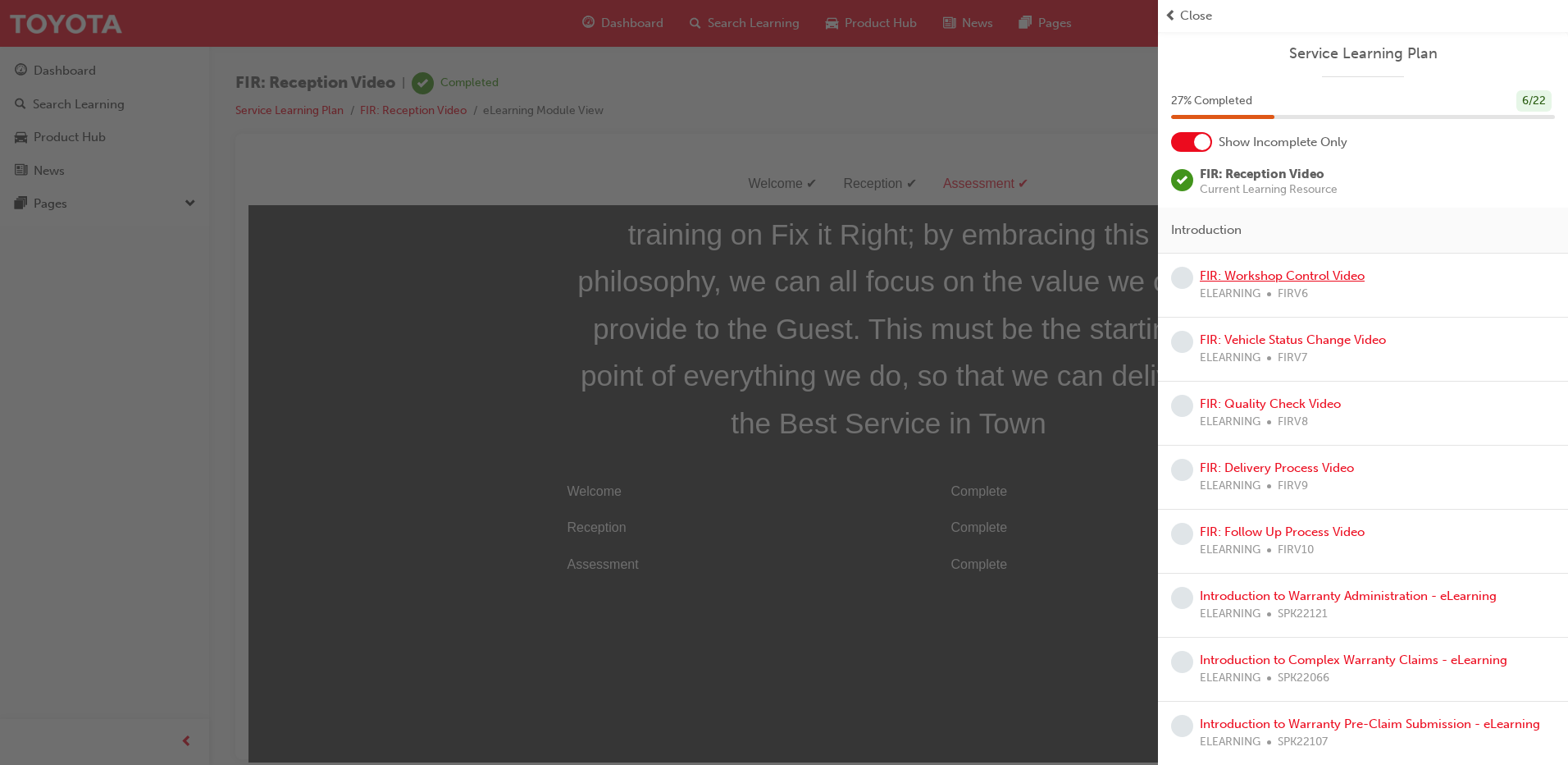
click at [1295, 274] on link "FIR: Workshop Control Video" at bounding box center [1282, 276] width 165 height 15
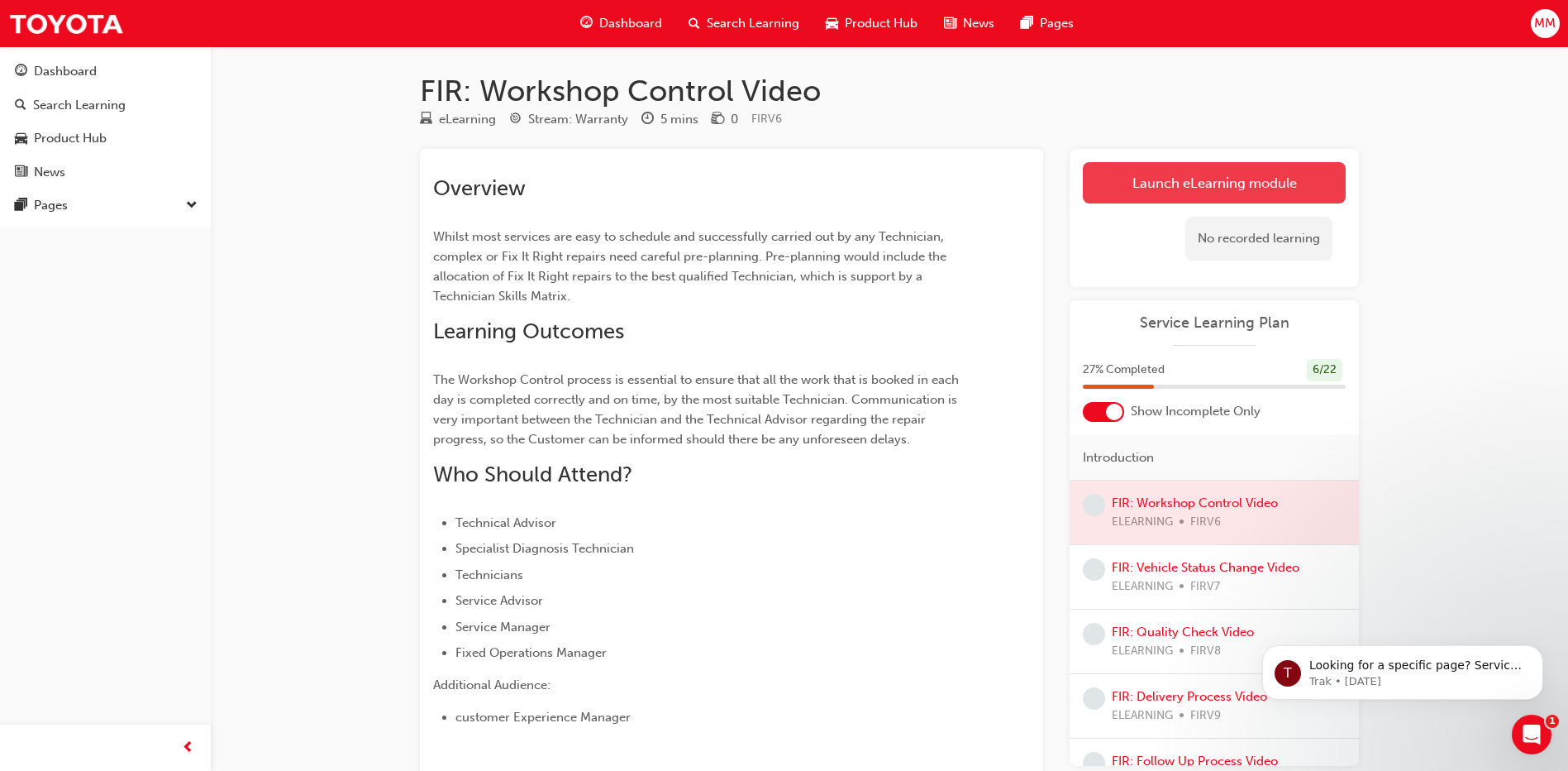
click at [1206, 197] on link "Launch eLearning module" at bounding box center [1214, 183] width 263 height 42
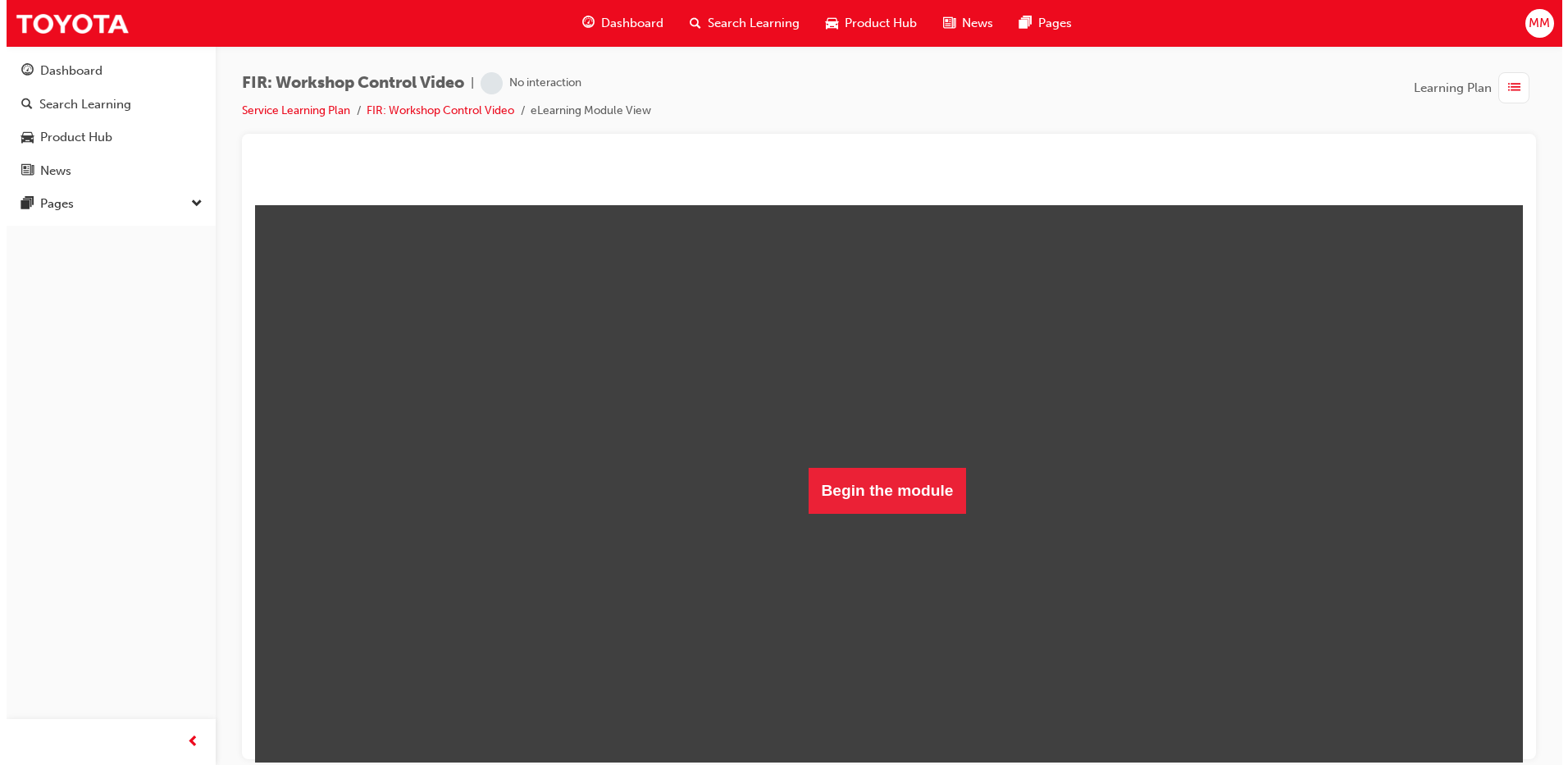
scroll to position [138, 0]
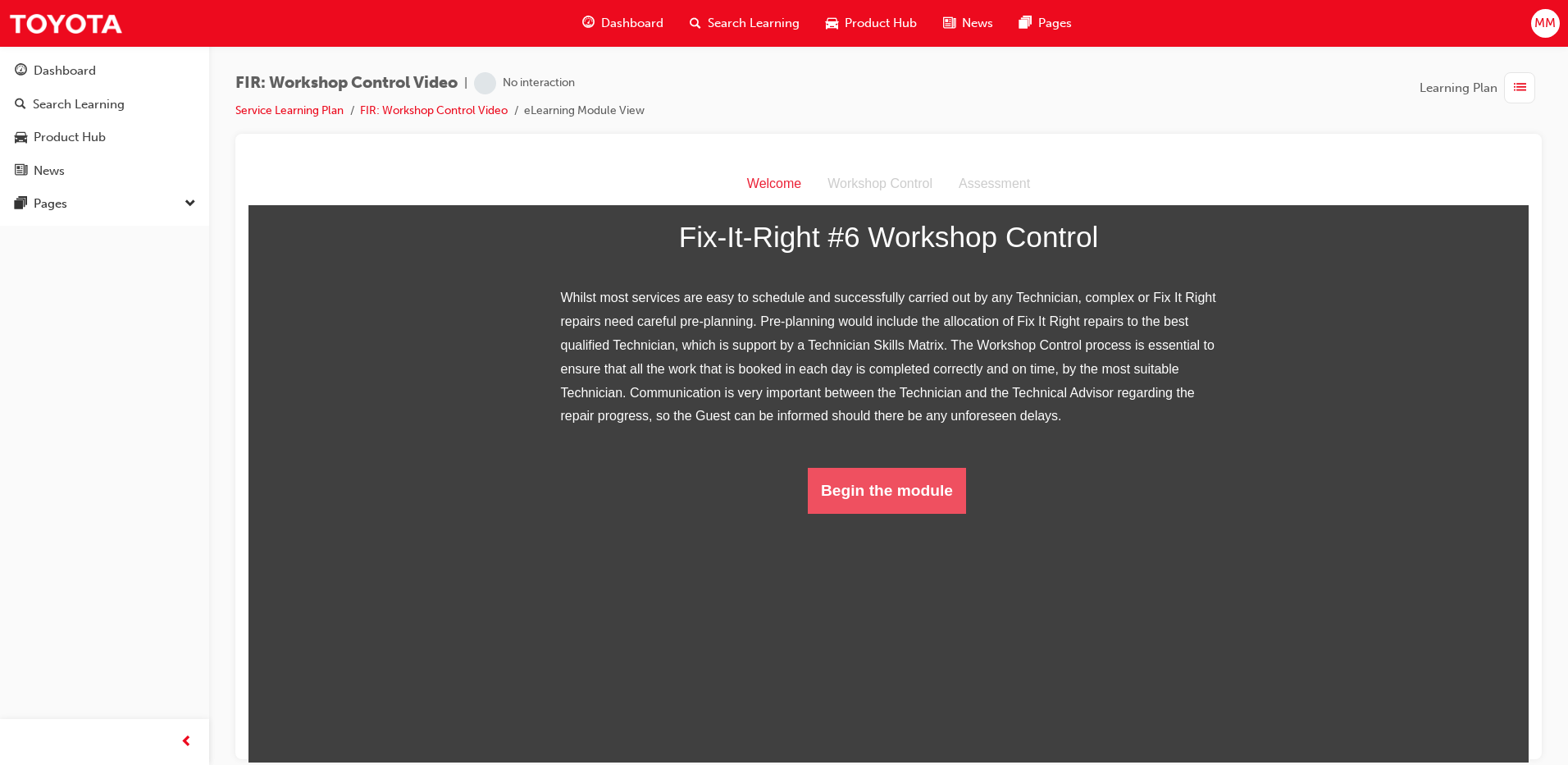
click at [896, 513] on button "Begin the module" at bounding box center [887, 490] width 158 height 46
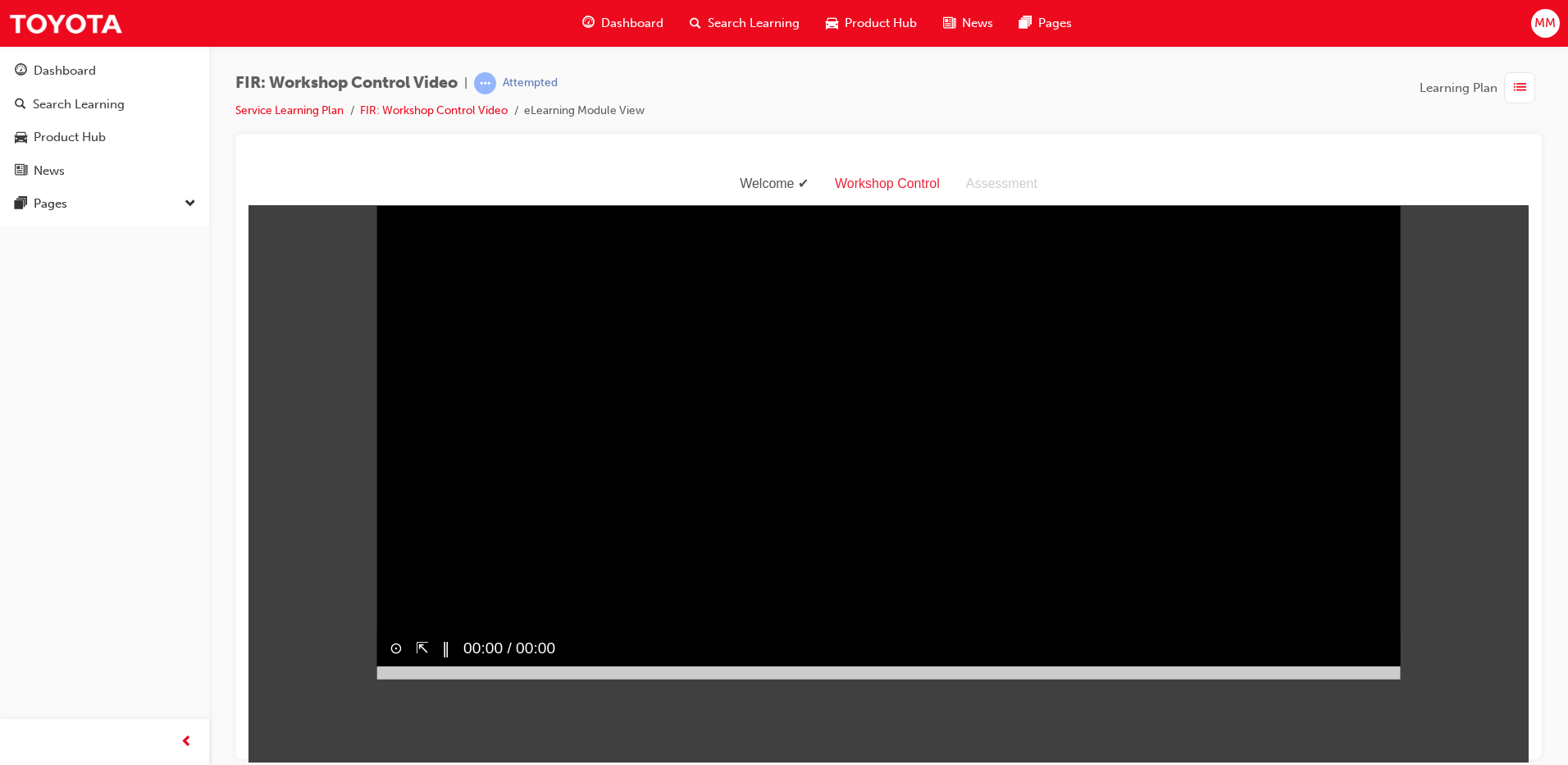
scroll to position [40, 0]
click at [1391, 678] on div at bounding box center [888, 672] width 1024 height 13
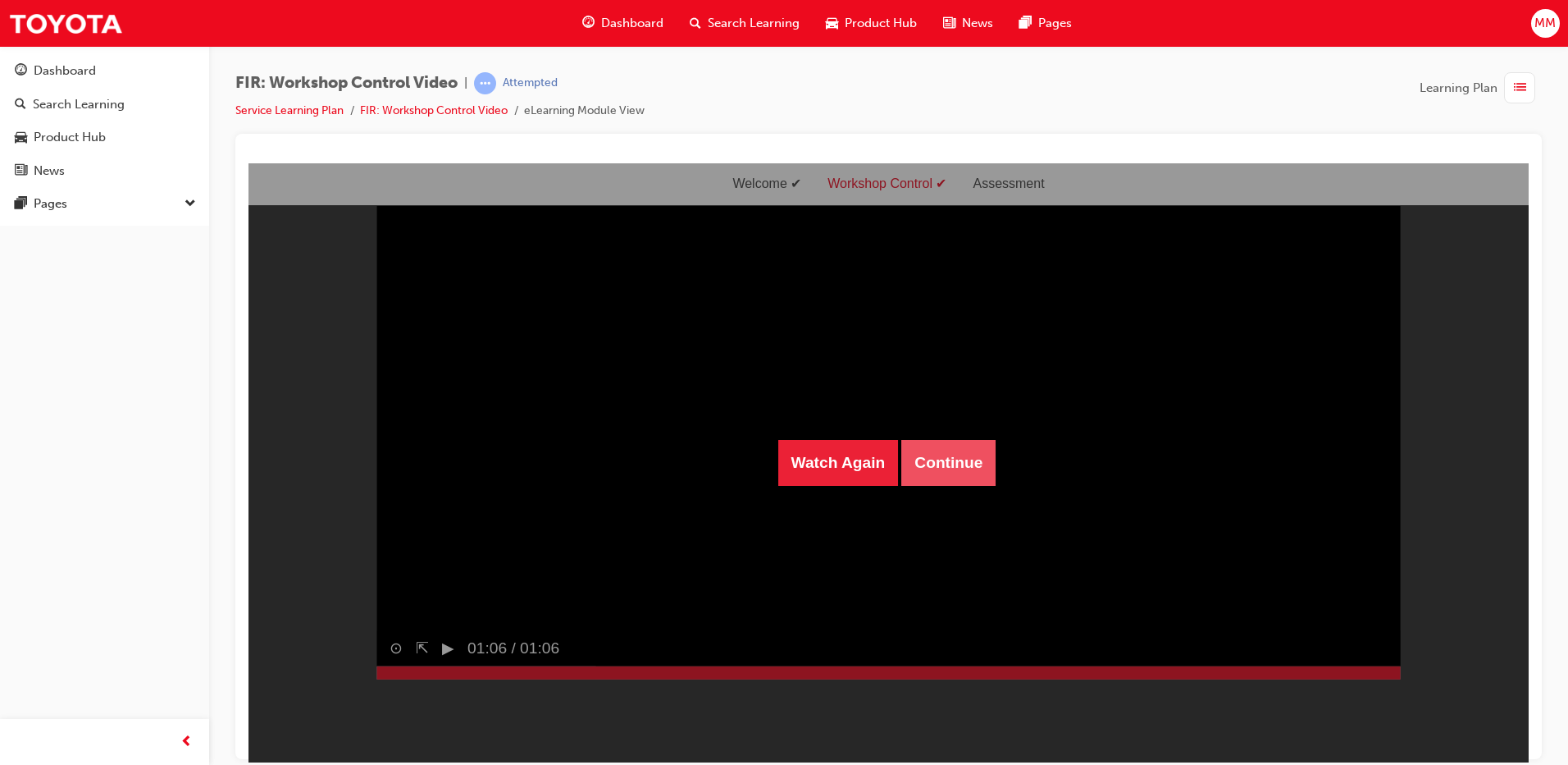
click at [946, 471] on button "Continue" at bounding box center [948, 462] width 94 height 46
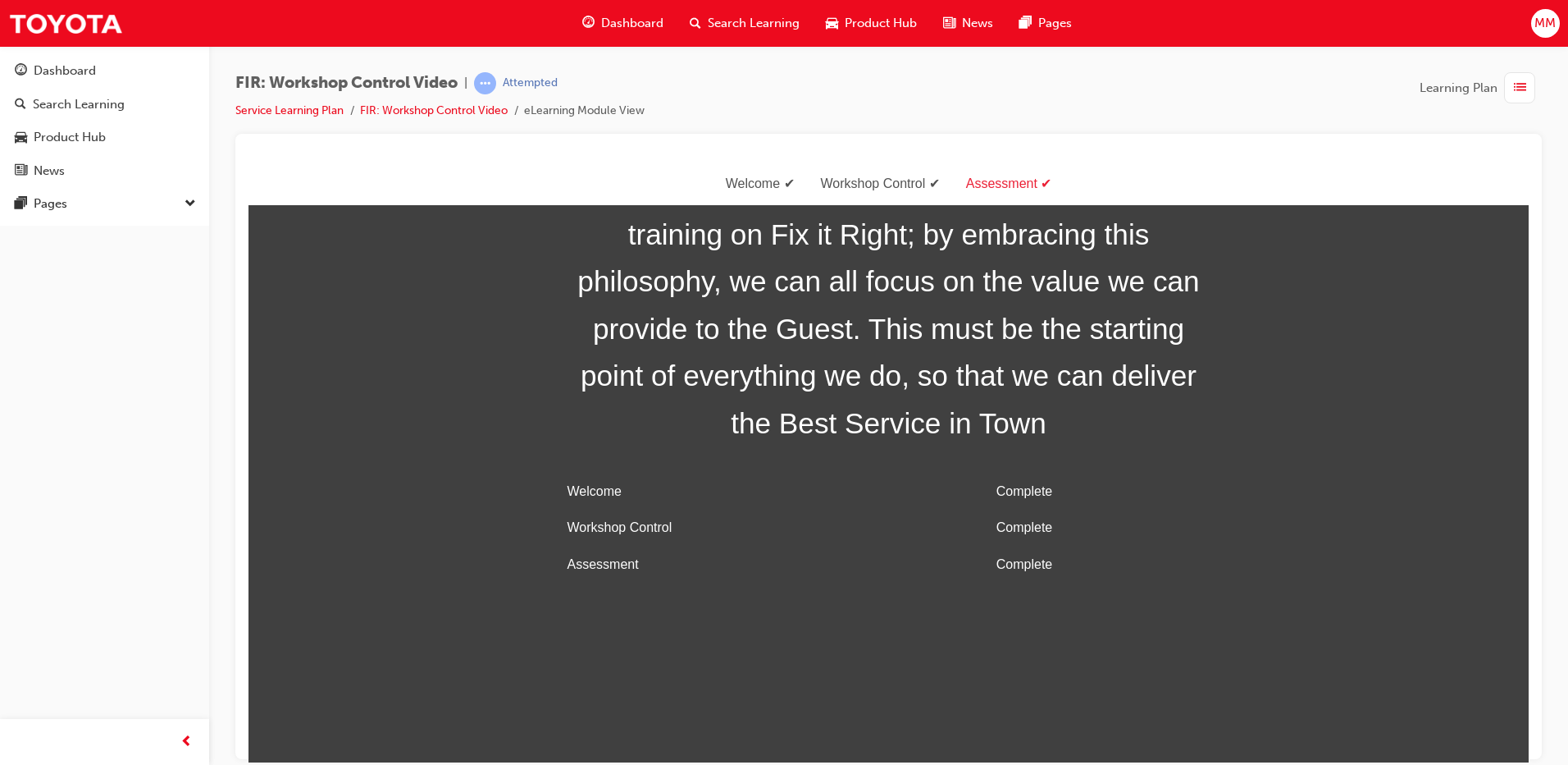
click at [1518, 88] on span "list-icon" at bounding box center [1520, 88] width 12 height 21
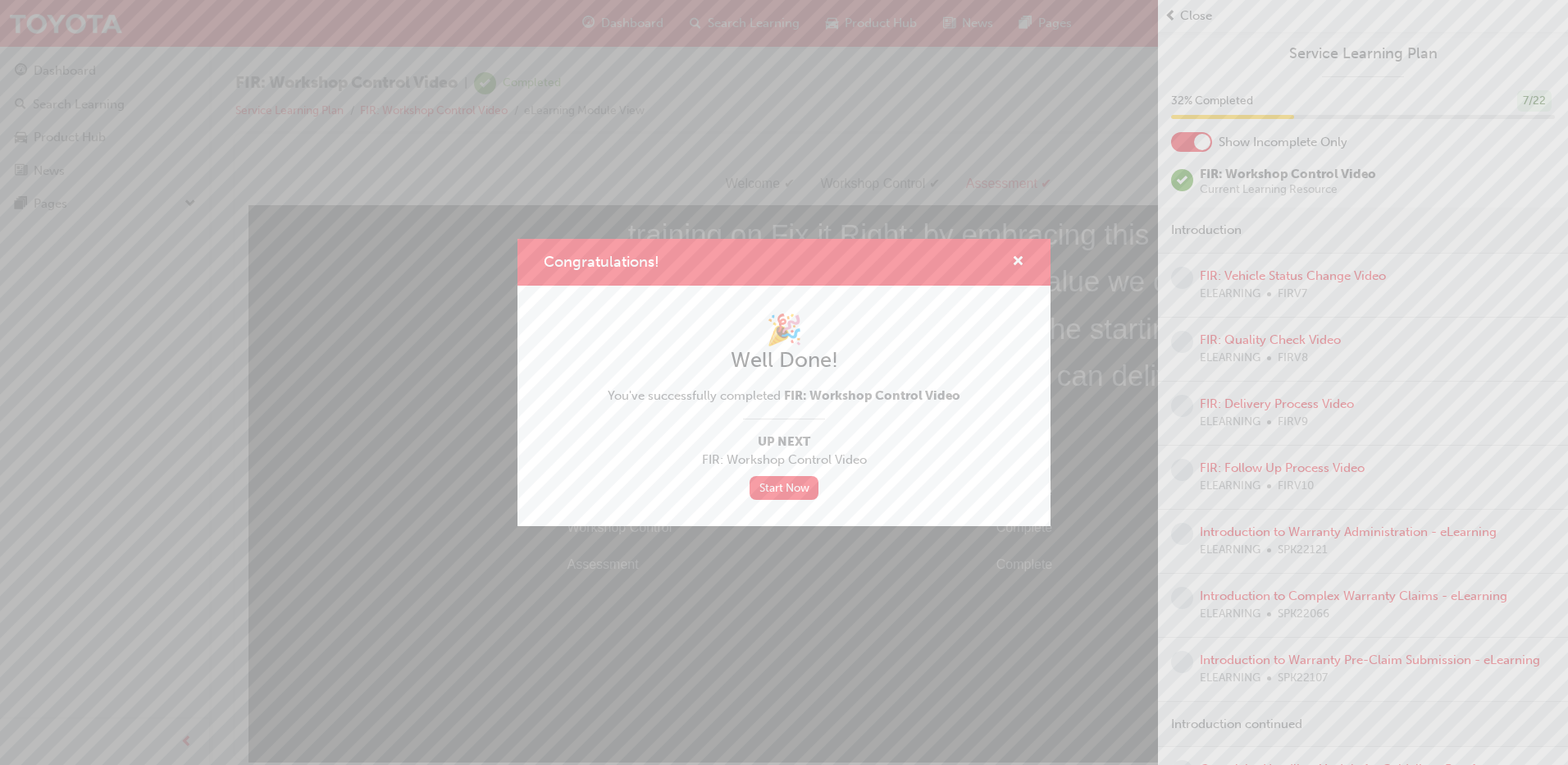
click at [770, 473] on div "🎉 Well Done! You've successfully completed FIR: Workshop Control Video Up Next …" at bounding box center [784, 406] width 353 height 188
click at [779, 479] on link "Start Now" at bounding box center [784, 487] width 69 height 24
click at [1025, 264] on div "Congratulations!" at bounding box center [784, 262] width 533 height 47
click at [1009, 265] on div "Congratulations!" at bounding box center [1012, 262] width 26 height 21
click at [1017, 256] on span "cross-icon" at bounding box center [1018, 263] width 12 height 15
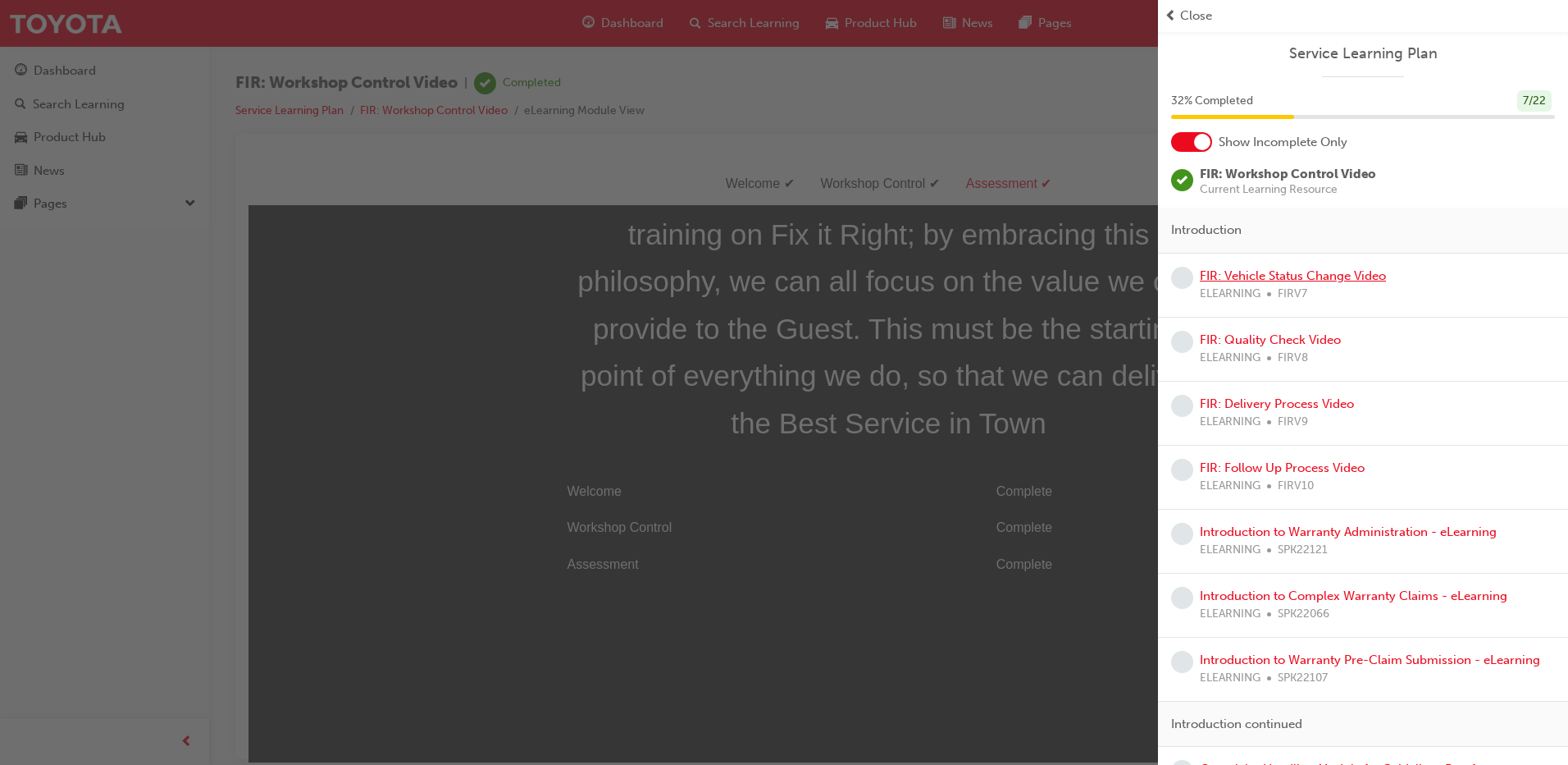
click at [1290, 277] on link "FIR: Vehicle Status Change Video" at bounding box center [1293, 276] width 186 height 15
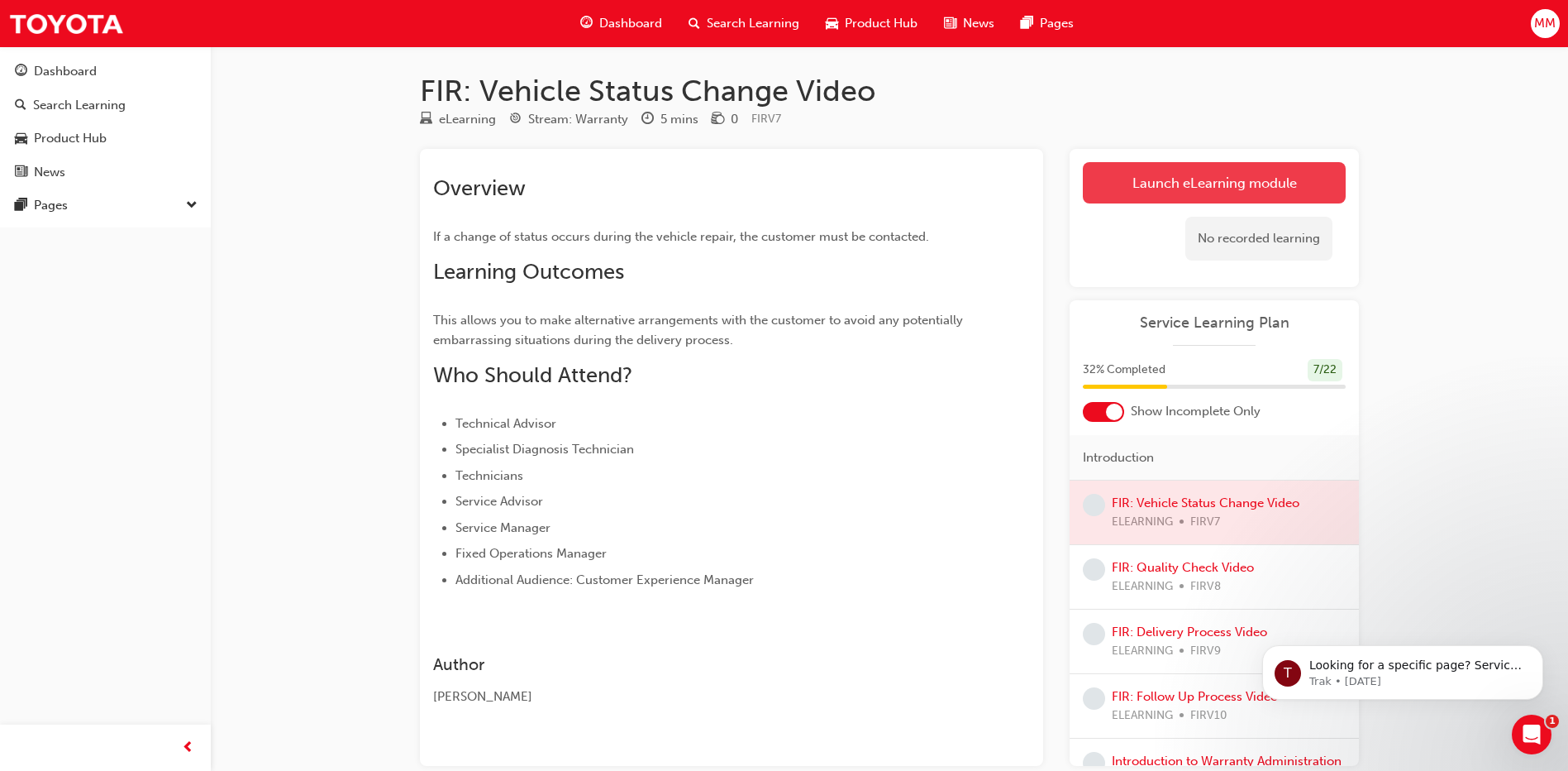
click at [1188, 168] on link "Launch eLearning module" at bounding box center [1214, 183] width 263 height 42
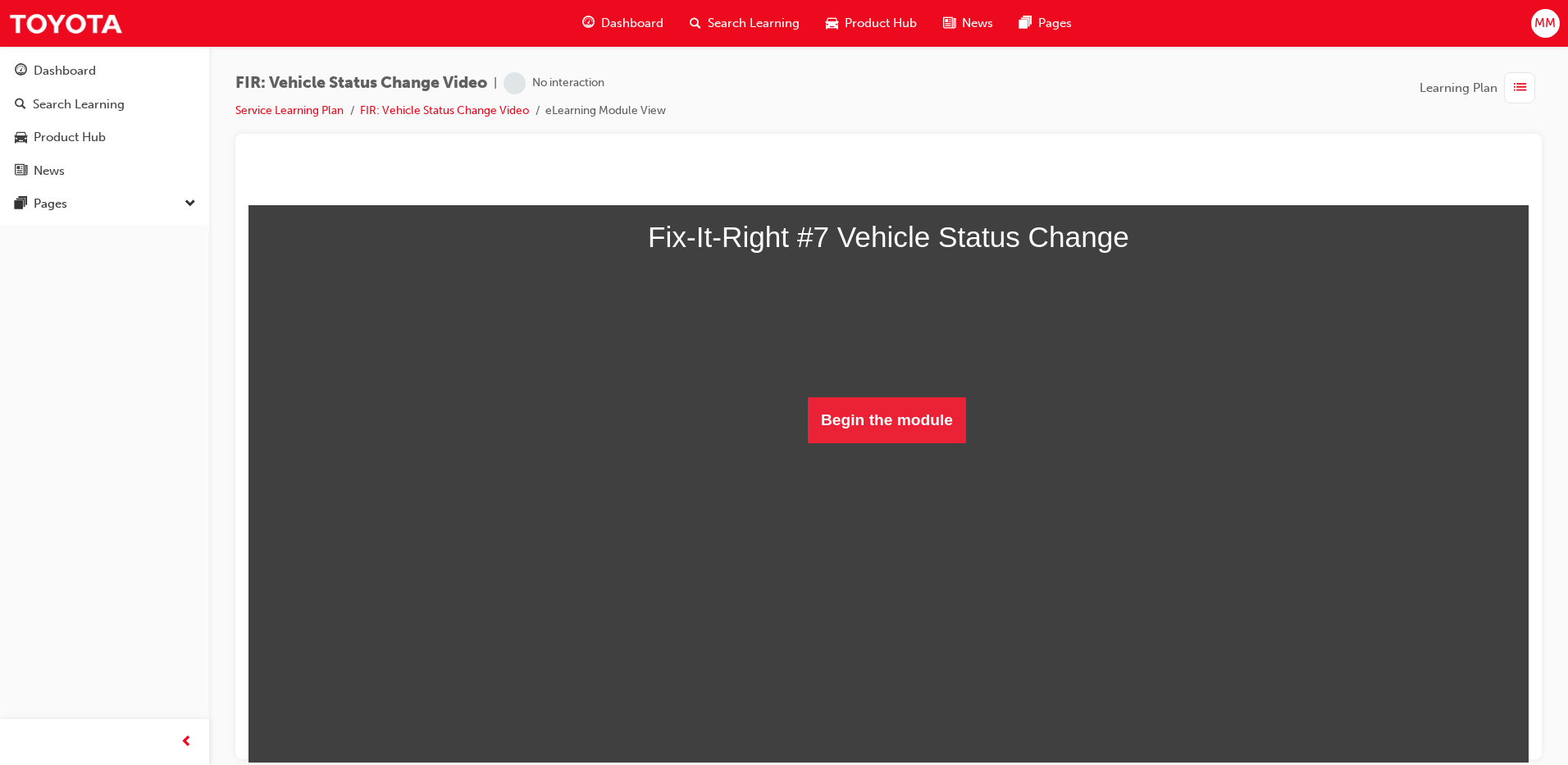
scroll to position [67, 0]
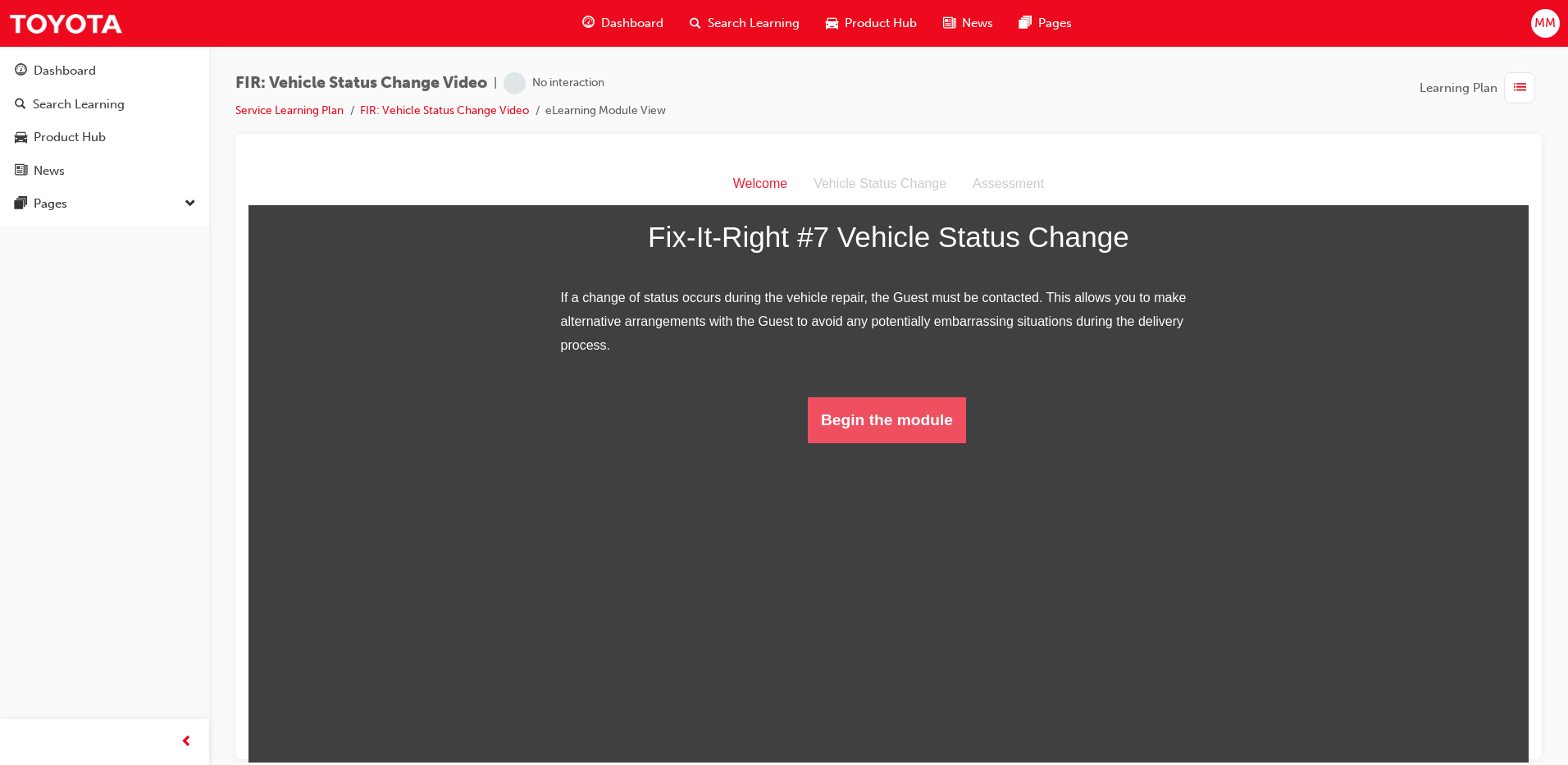
click at [855, 443] on button "Begin the module" at bounding box center [887, 420] width 158 height 46
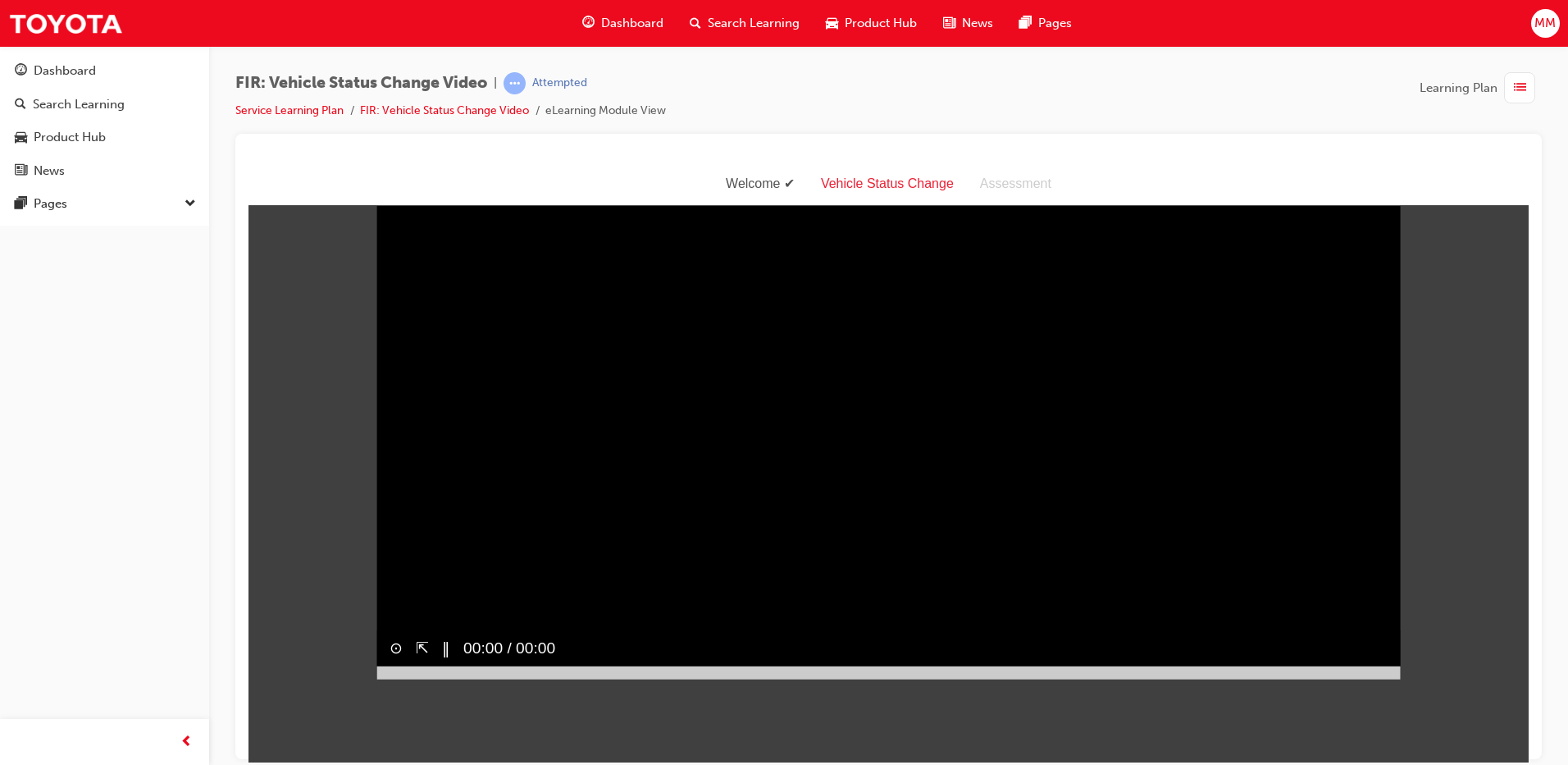
scroll to position [40, 0]
click at [1388, 678] on div at bounding box center [888, 672] width 1024 height 13
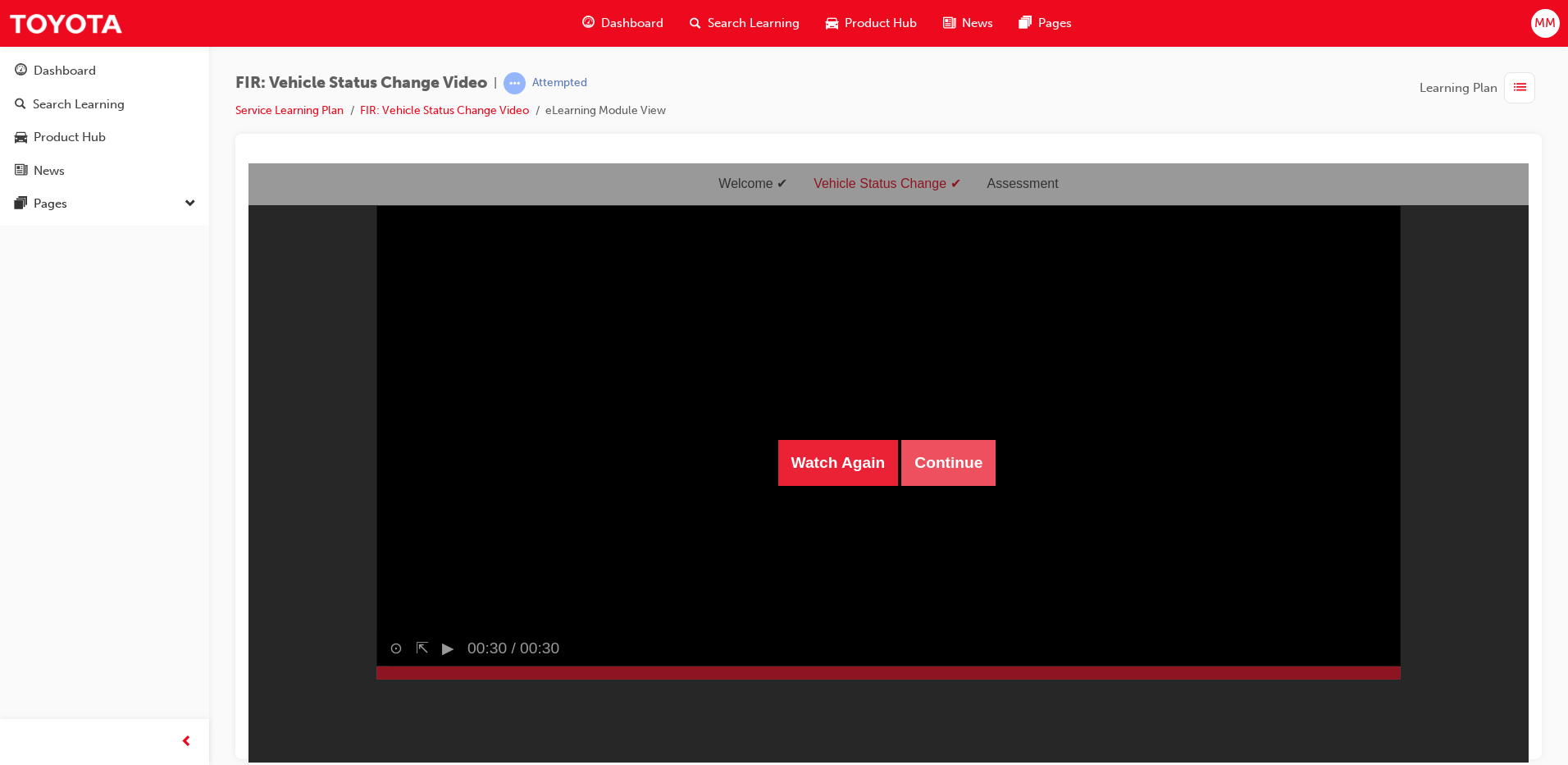
click at [970, 456] on button "Continue" at bounding box center [948, 462] width 94 height 46
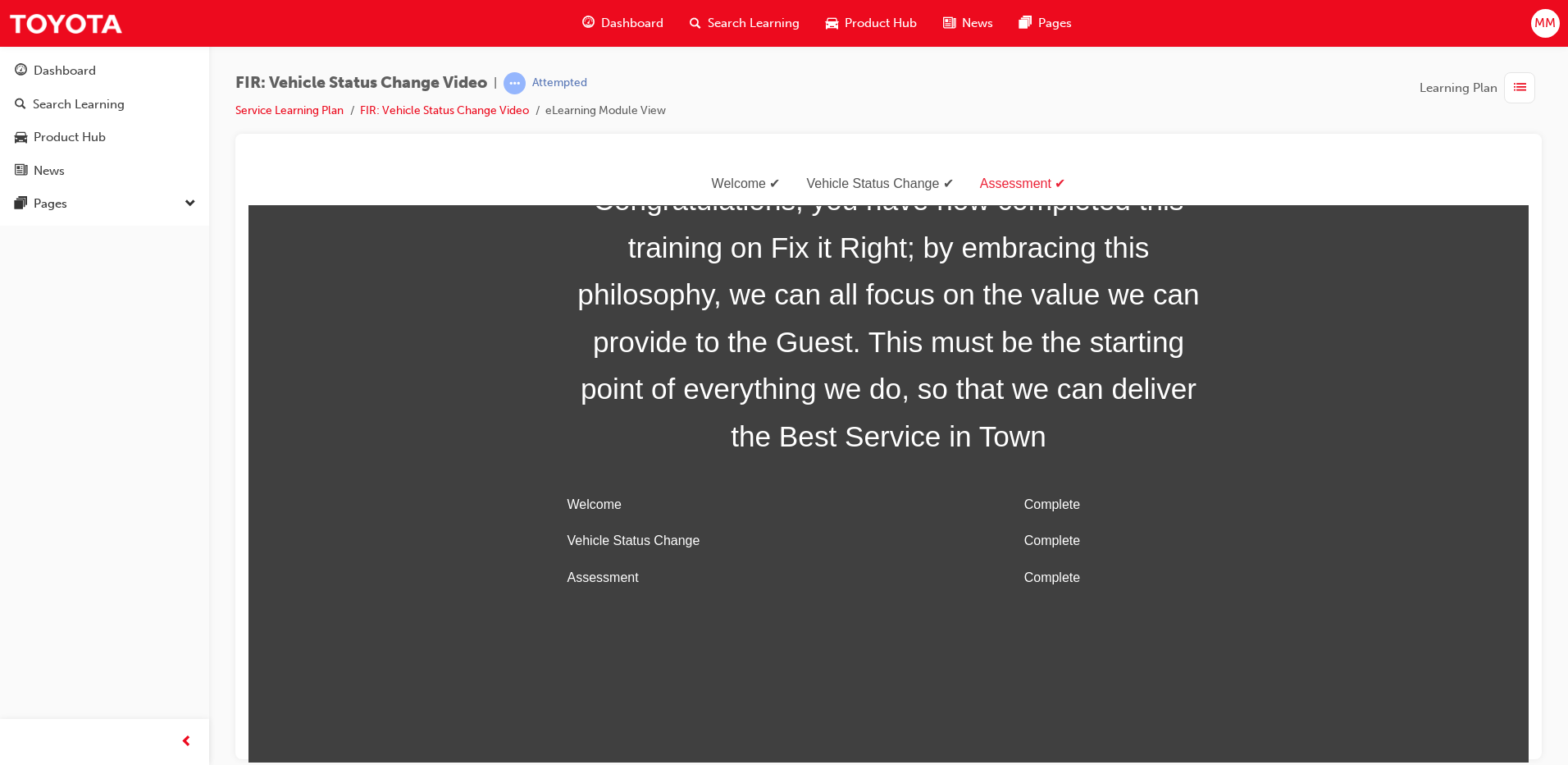
scroll to position [53, 0]
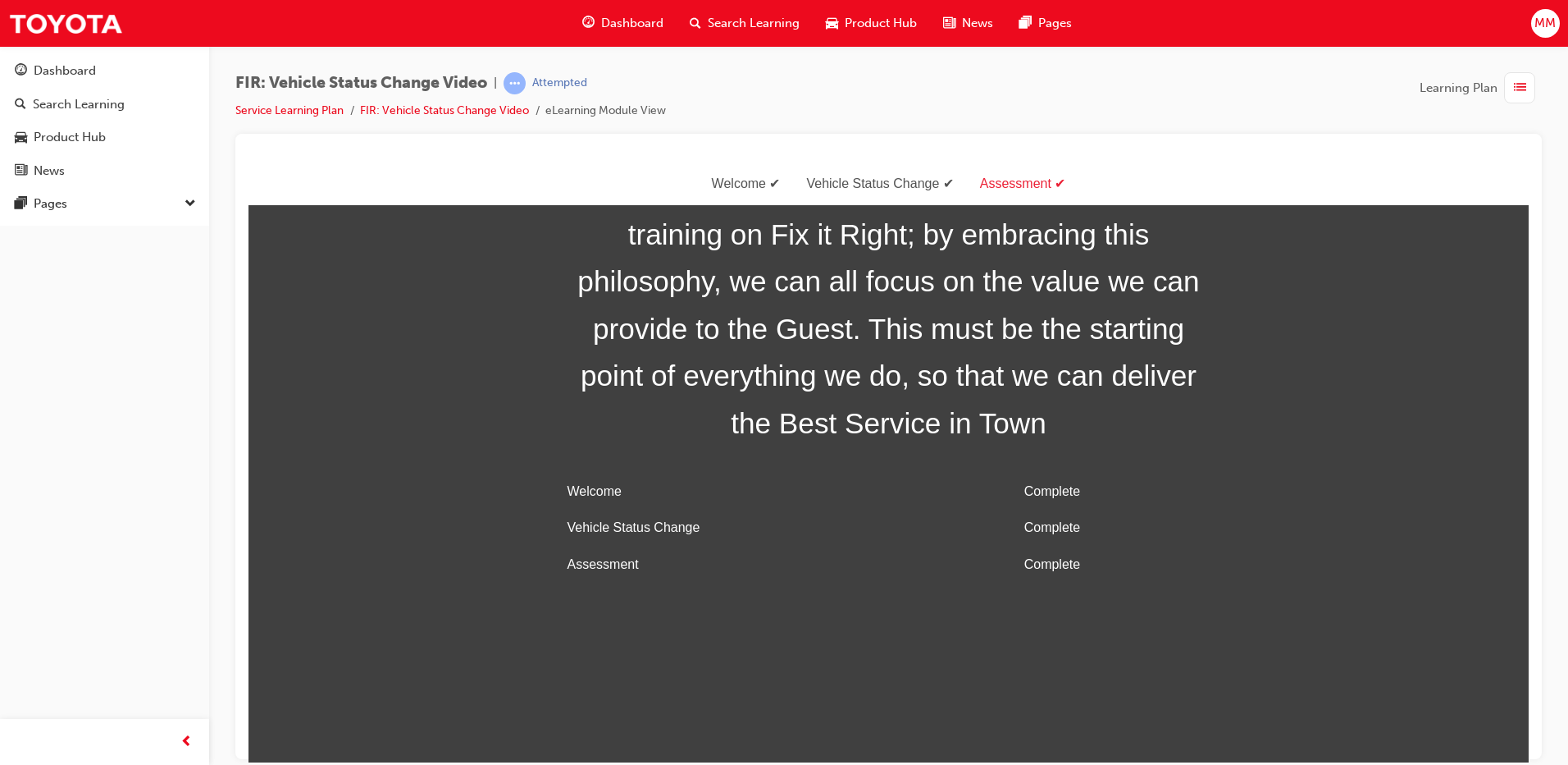
click at [1519, 81] on span "list-icon" at bounding box center [1520, 88] width 12 height 21
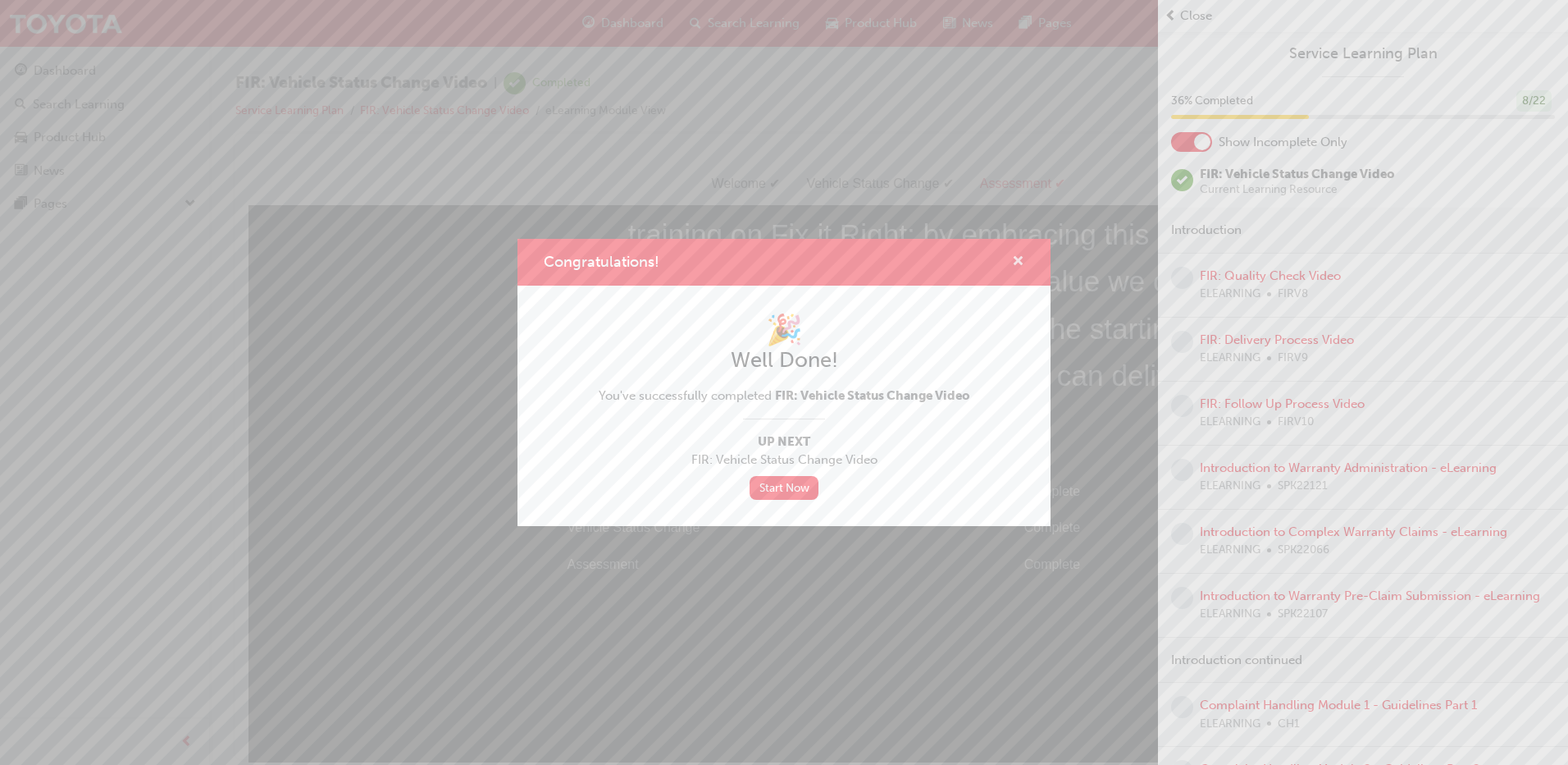
click at [1013, 256] on span "cross-icon" at bounding box center [1018, 263] width 12 height 15
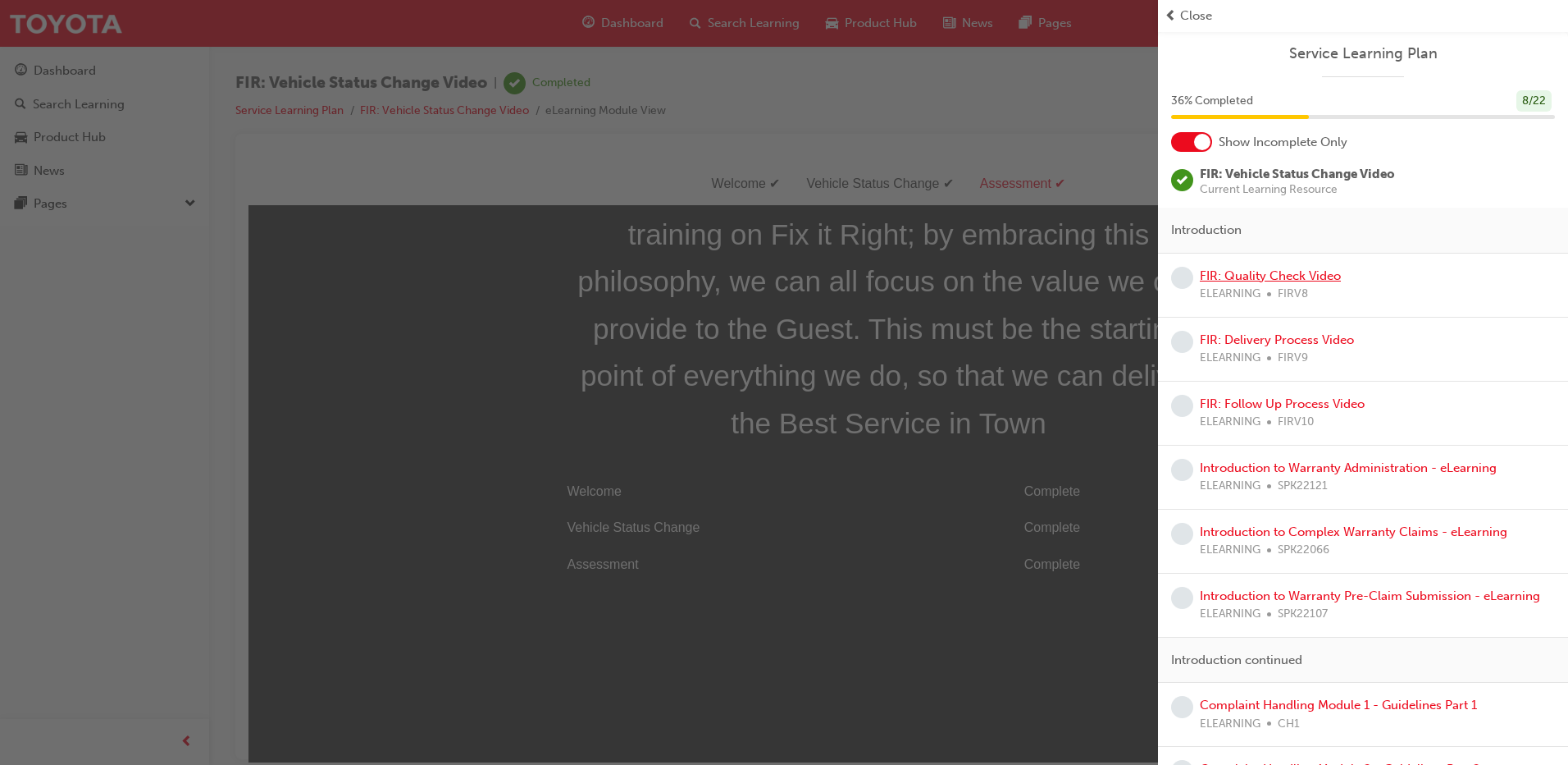
click at [1306, 279] on link "FIR: Quality Check Video" at bounding box center [1270, 276] width 141 height 15
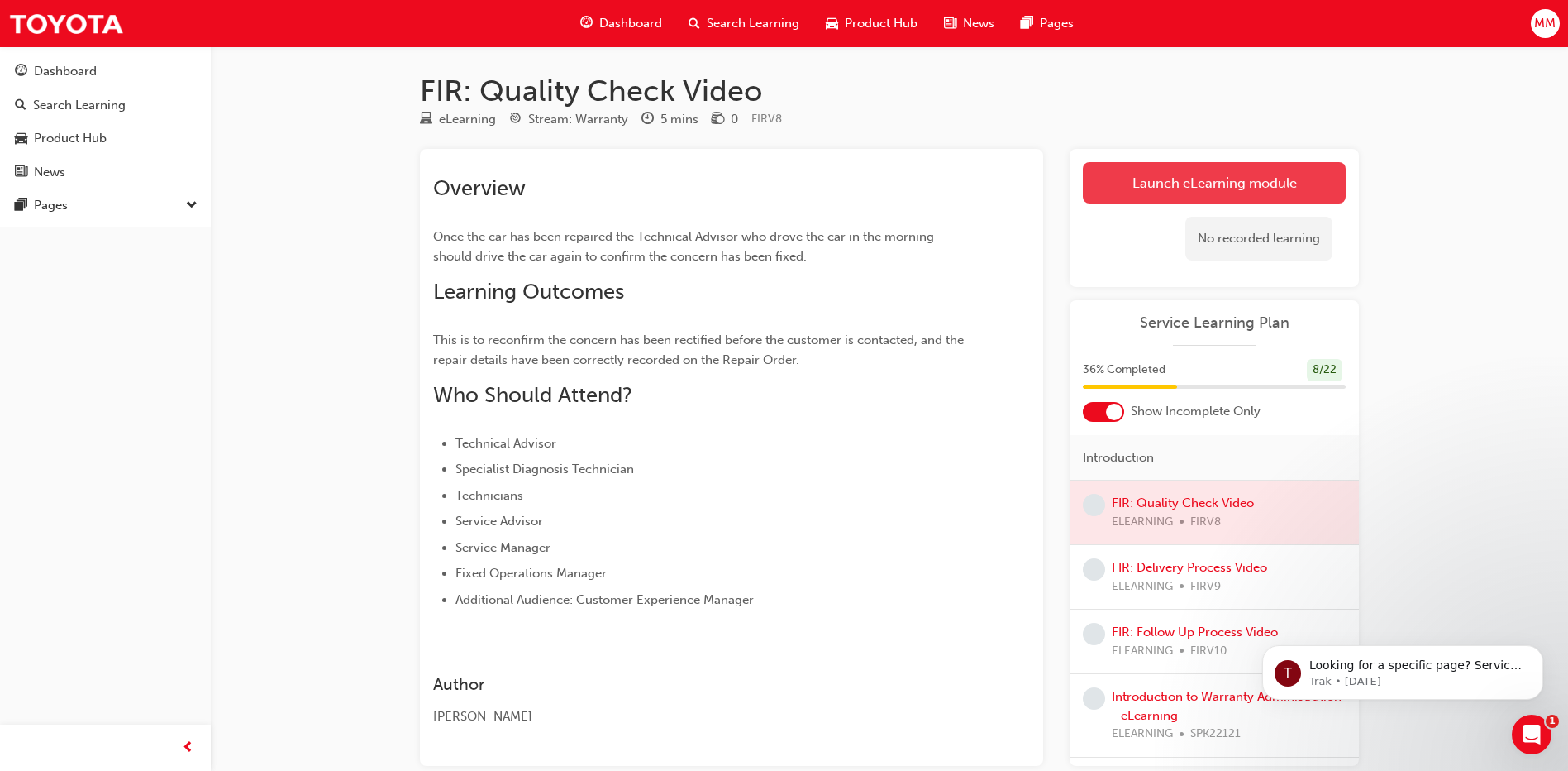
click at [1222, 176] on link "Launch eLearning module" at bounding box center [1214, 183] width 263 height 42
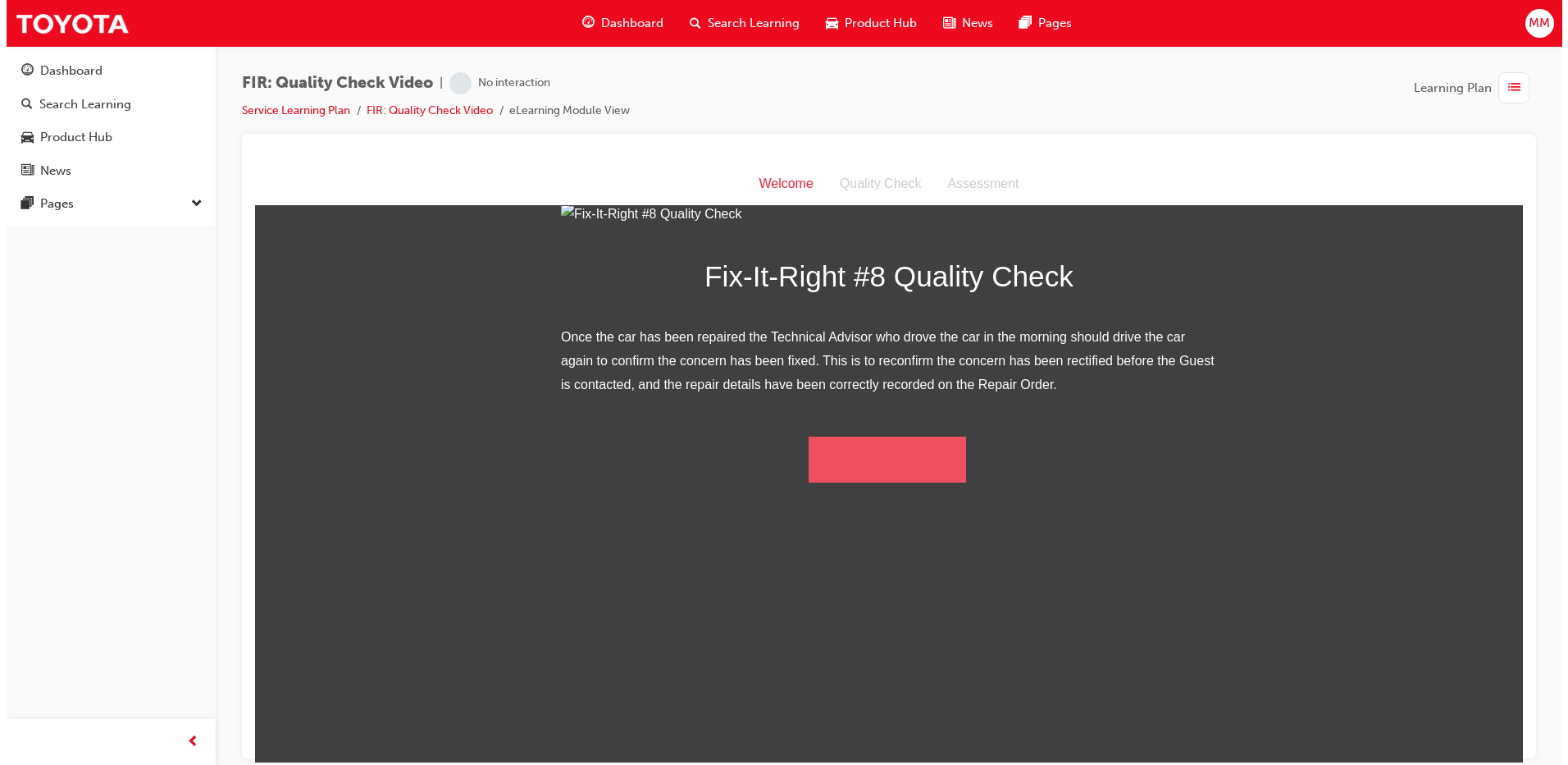
scroll to position [67, 0]
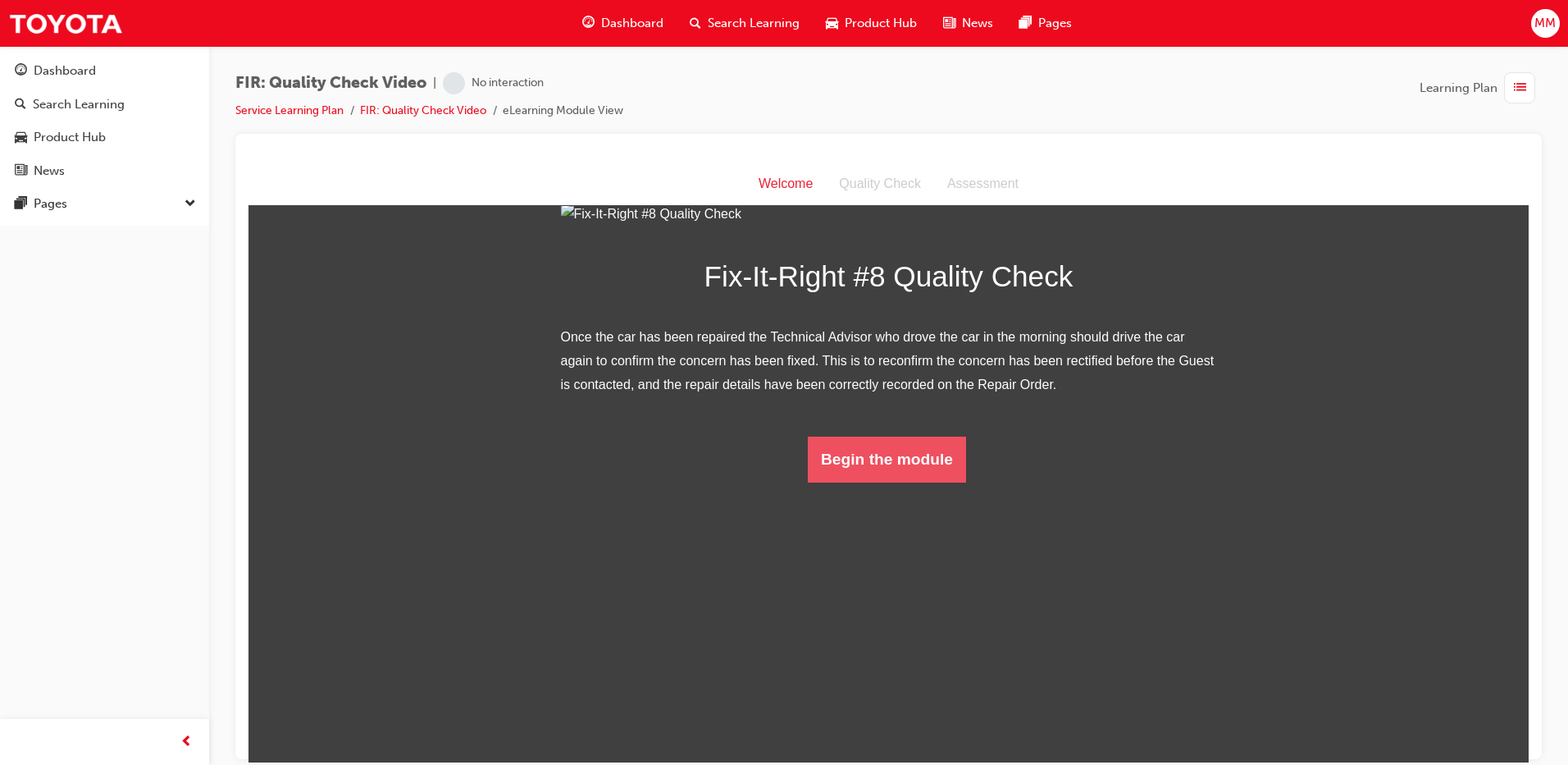
click at [938, 481] on button "Begin the module" at bounding box center [887, 459] width 158 height 46
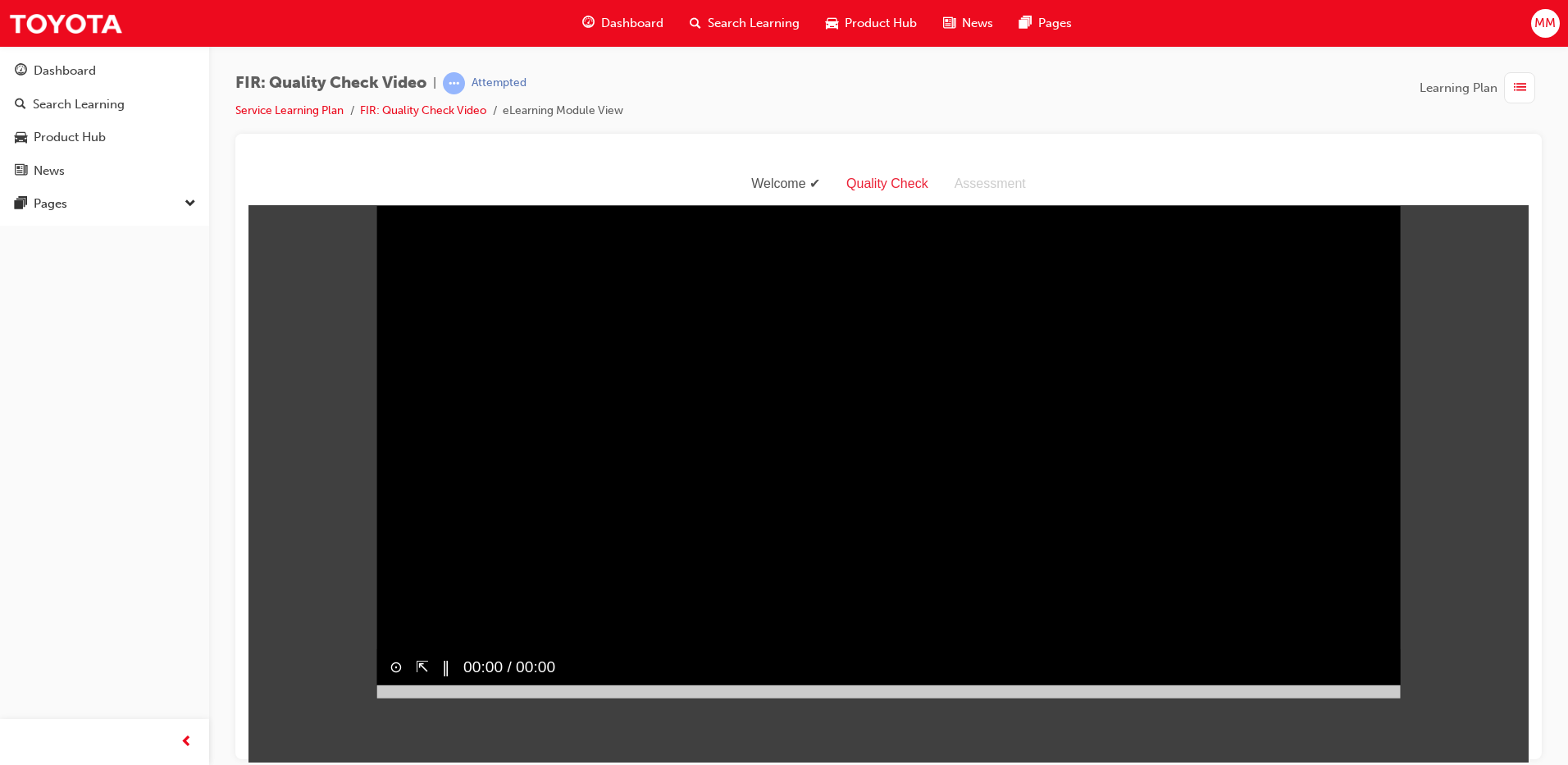
scroll to position [0, 0]
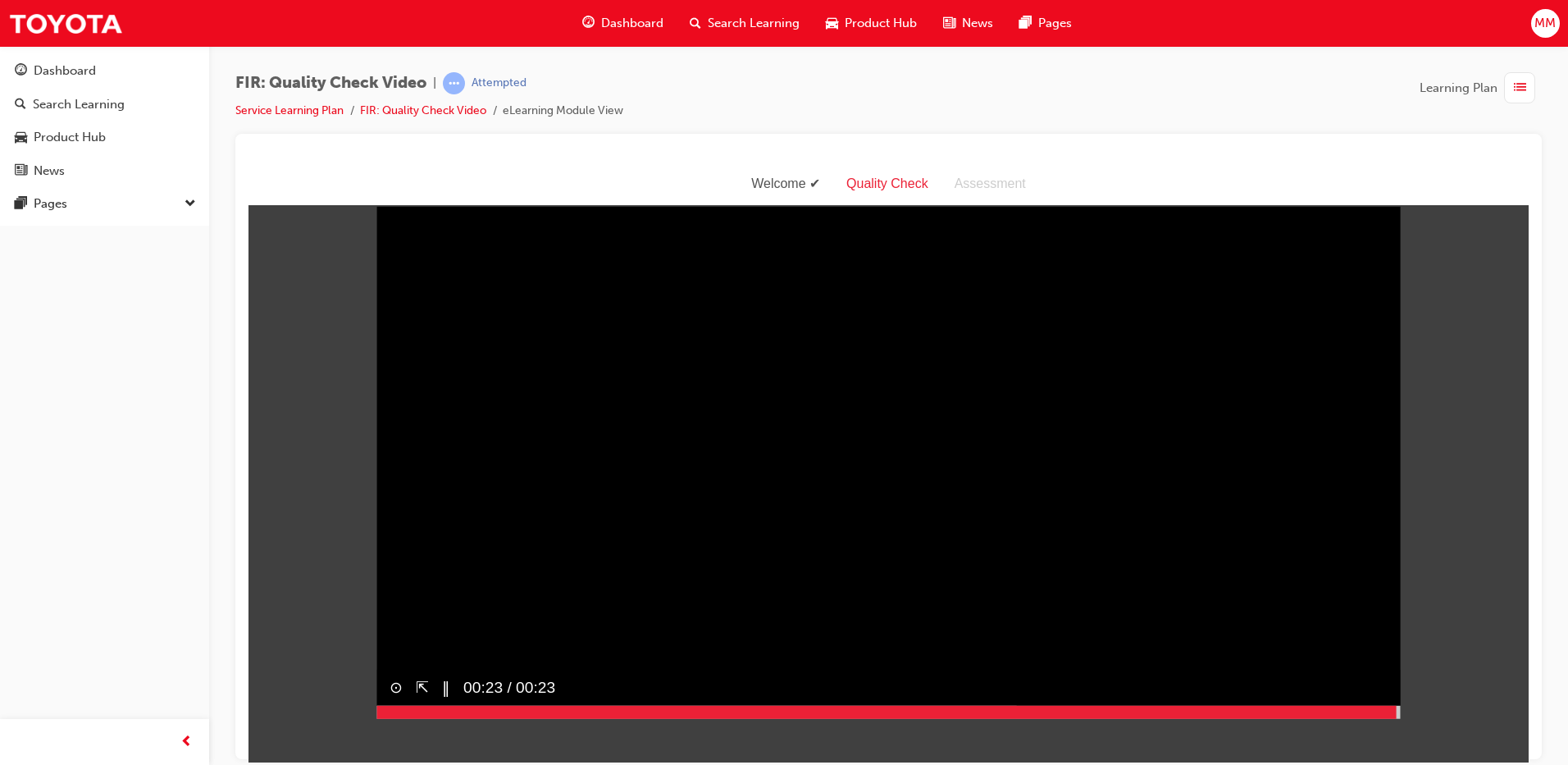
click at [1397, 718] on div at bounding box center [888, 711] width 1024 height 13
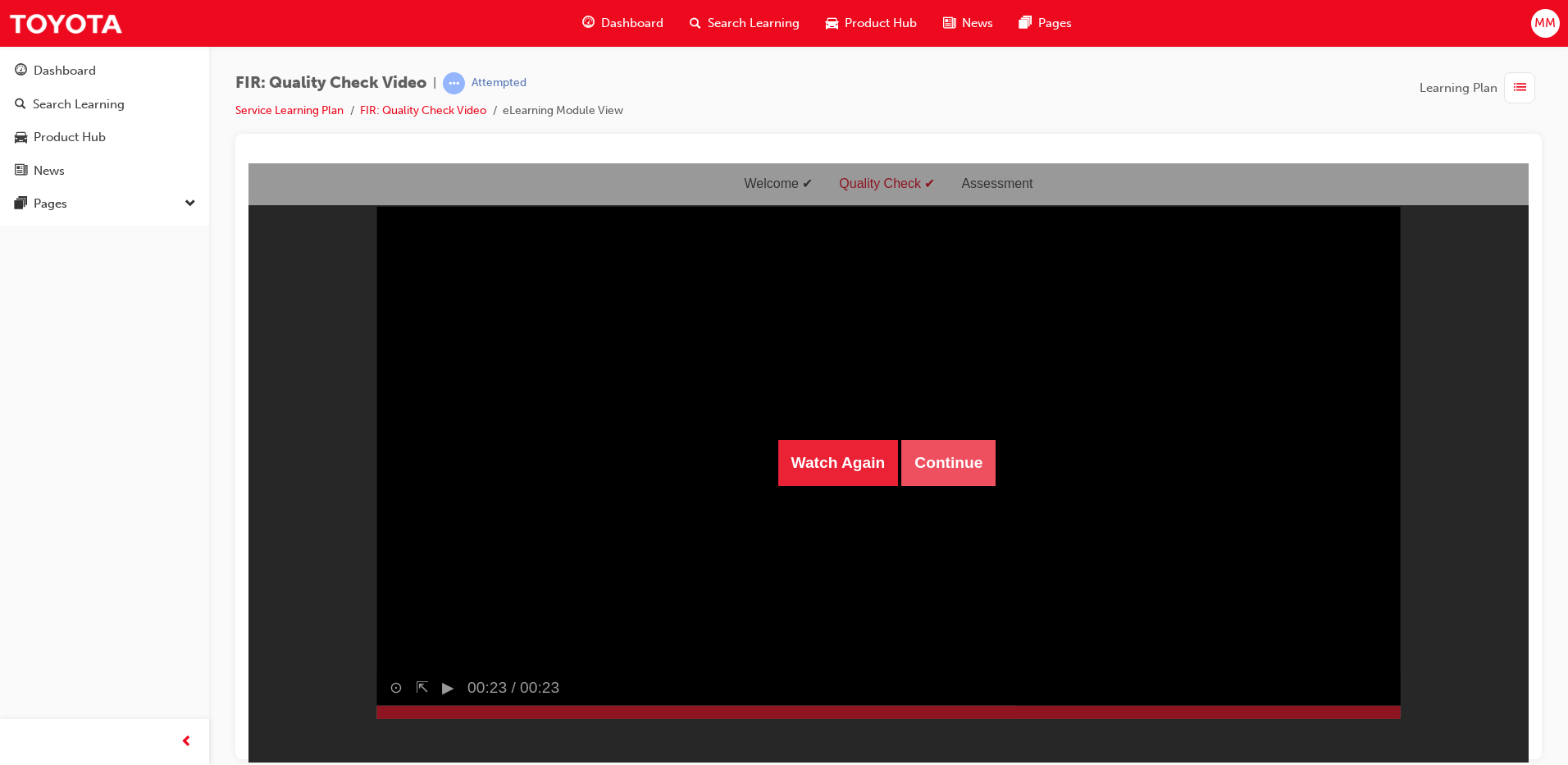
click at [930, 454] on button "Continue" at bounding box center [948, 462] width 94 height 46
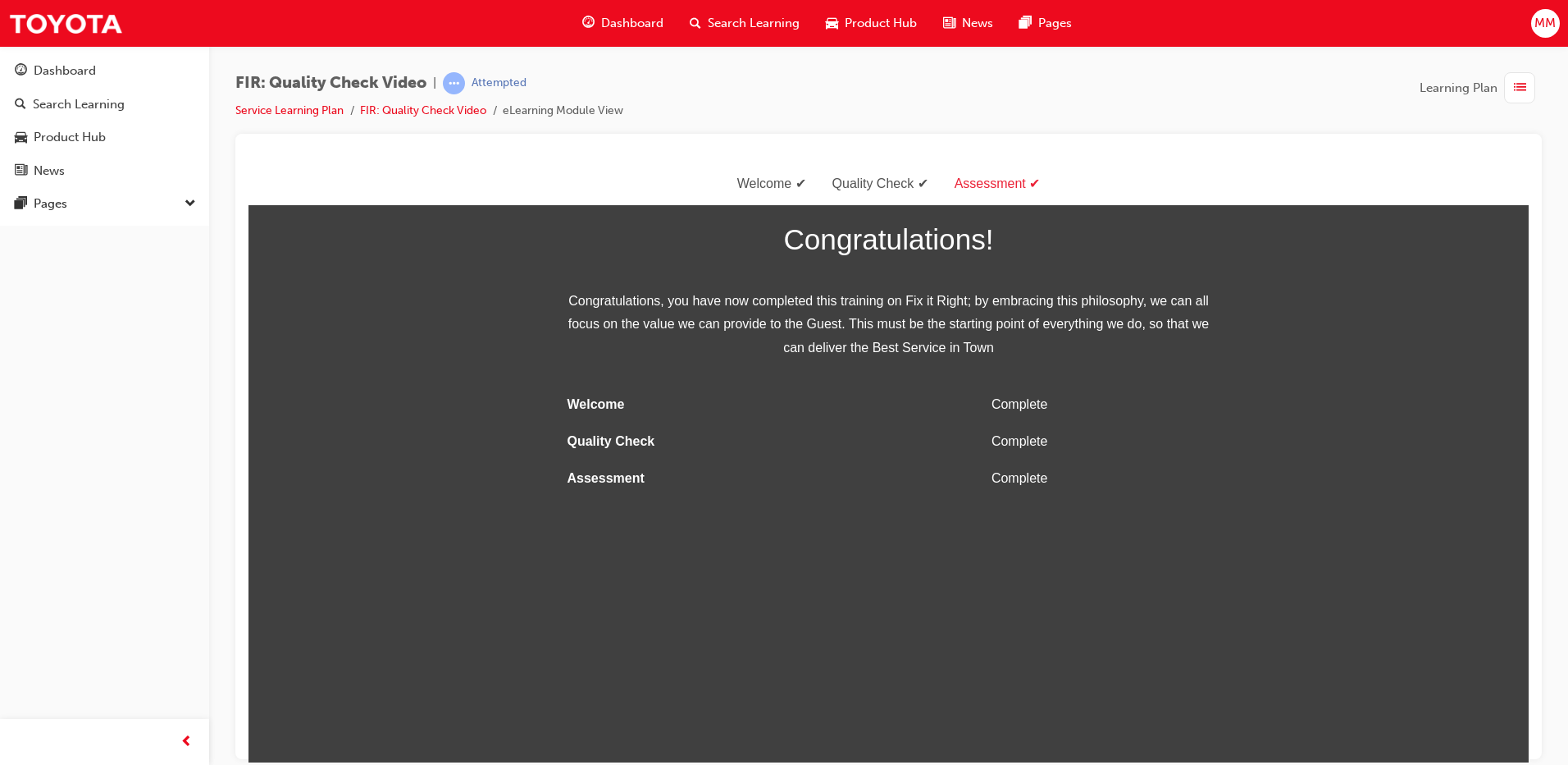
click at [1518, 89] on span "list-icon" at bounding box center [1520, 88] width 12 height 21
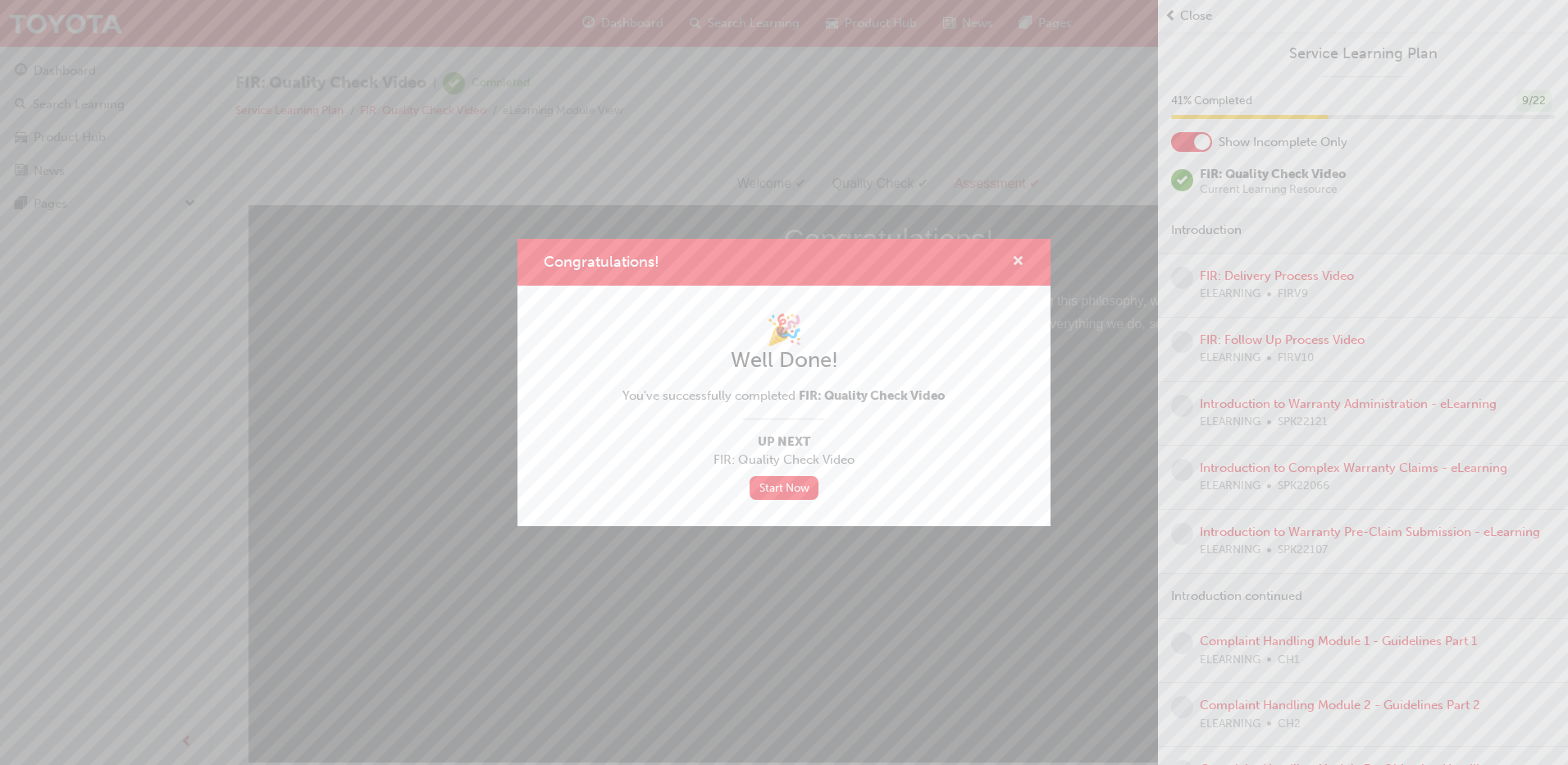
click at [1019, 268] on span "cross-icon" at bounding box center [1018, 263] width 12 height 15
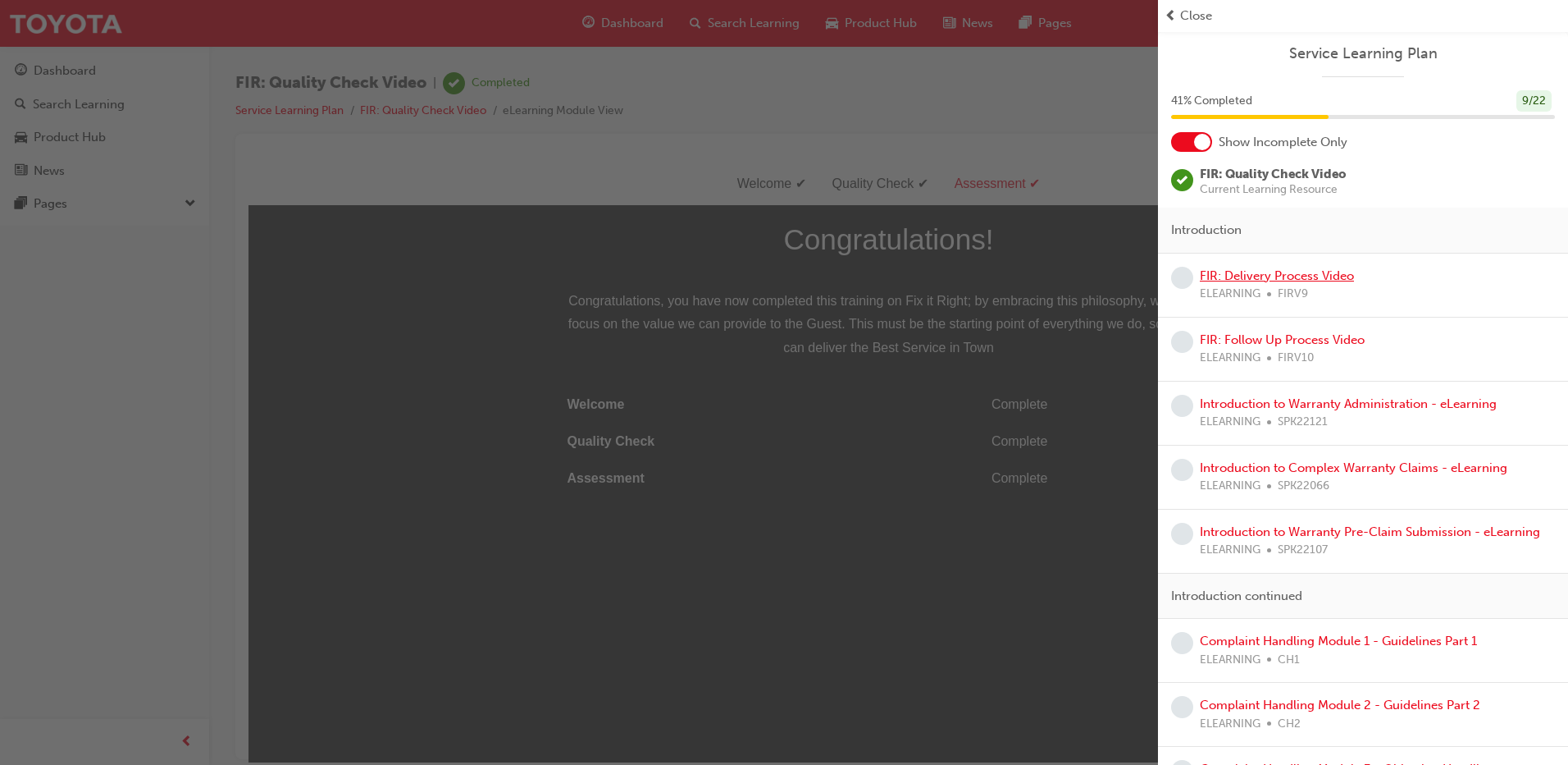
click at [1269, 272] on link "FIR: Delivery Process Video" at bounding box center [1276, 276] width 154 height 15
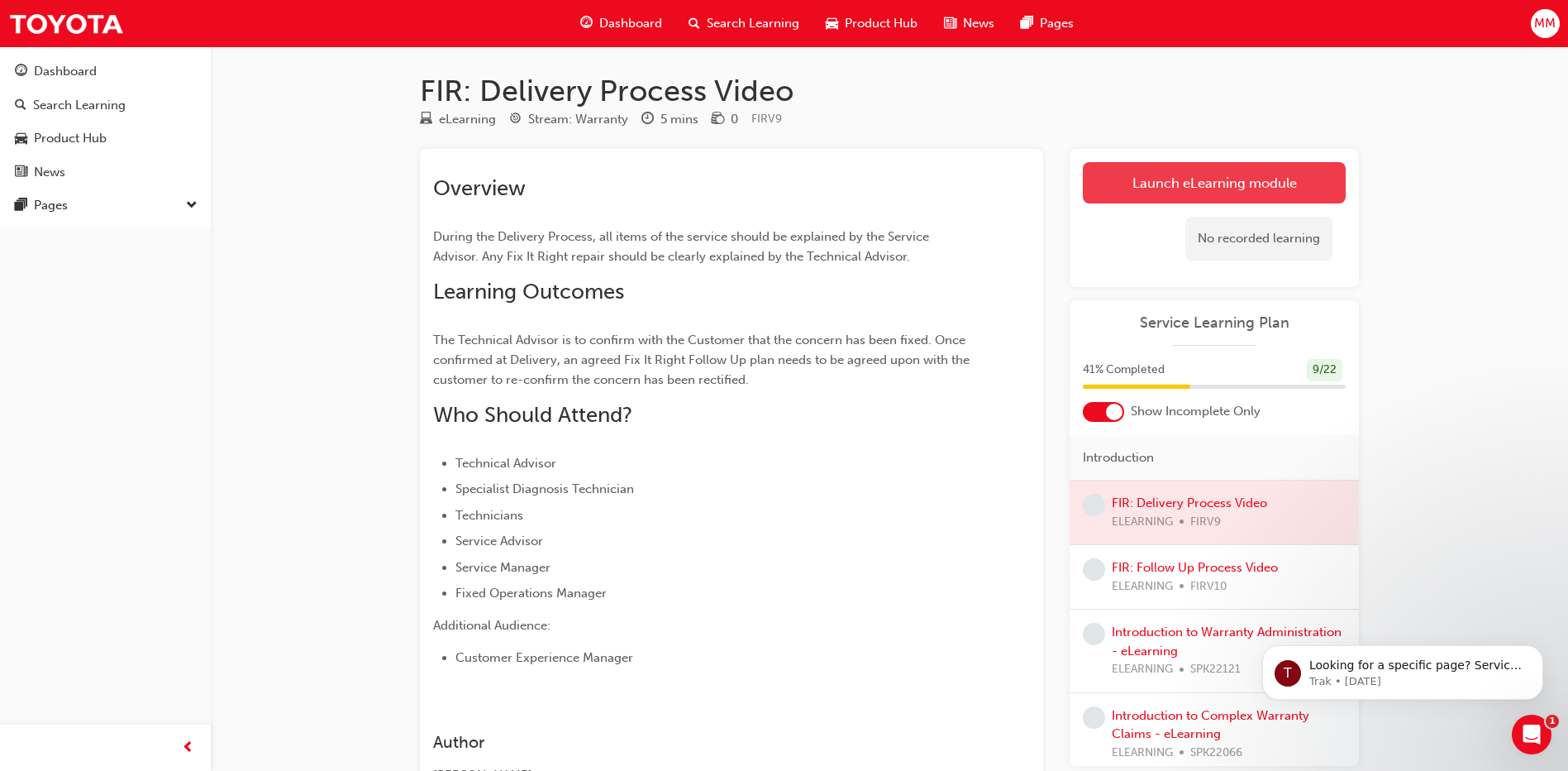
click at [1184, 187] on link "Launch eLearning module" at bounding box center [1214, 183] width 263 height 42
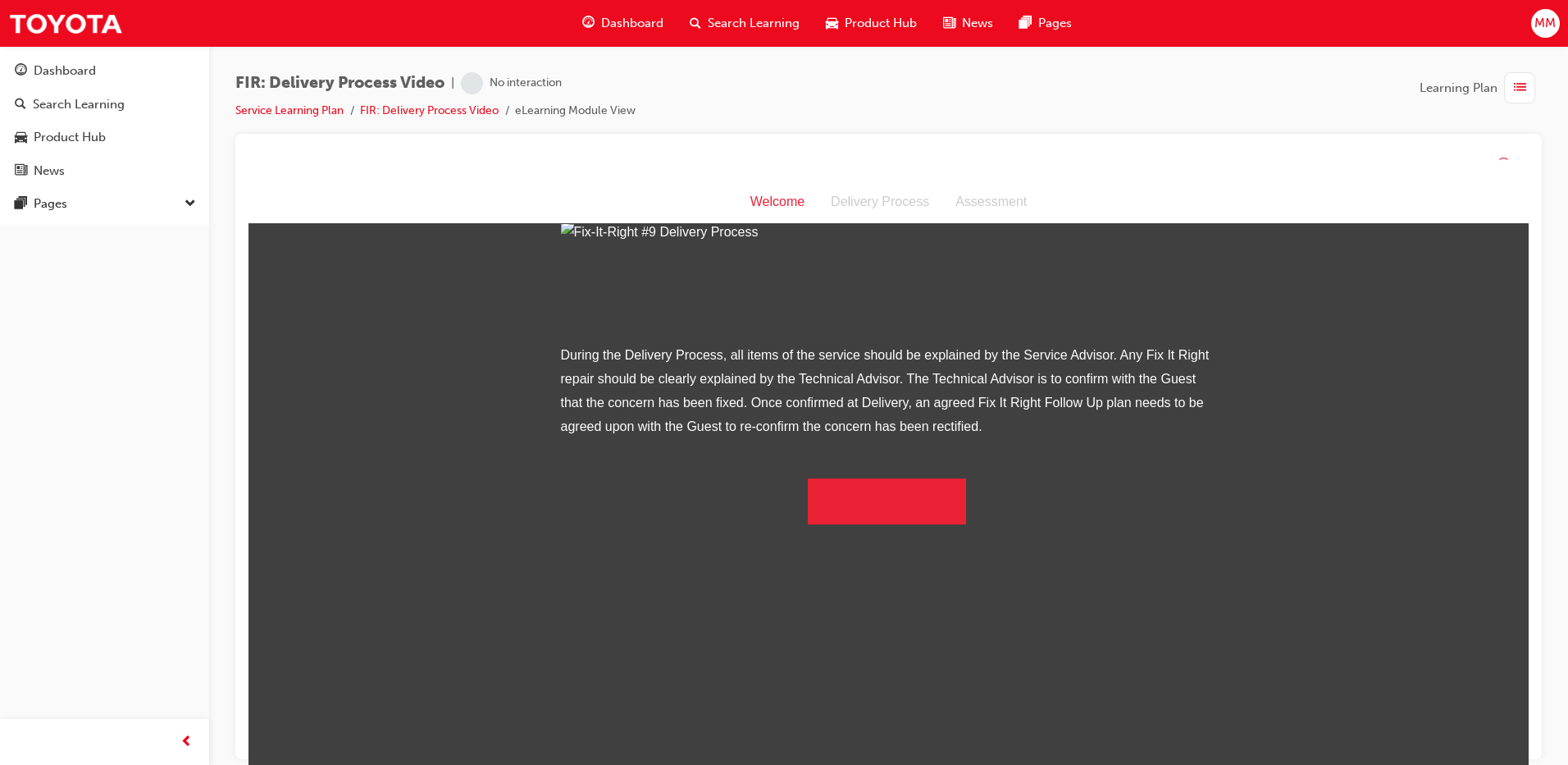
scroll to position [91, 0]
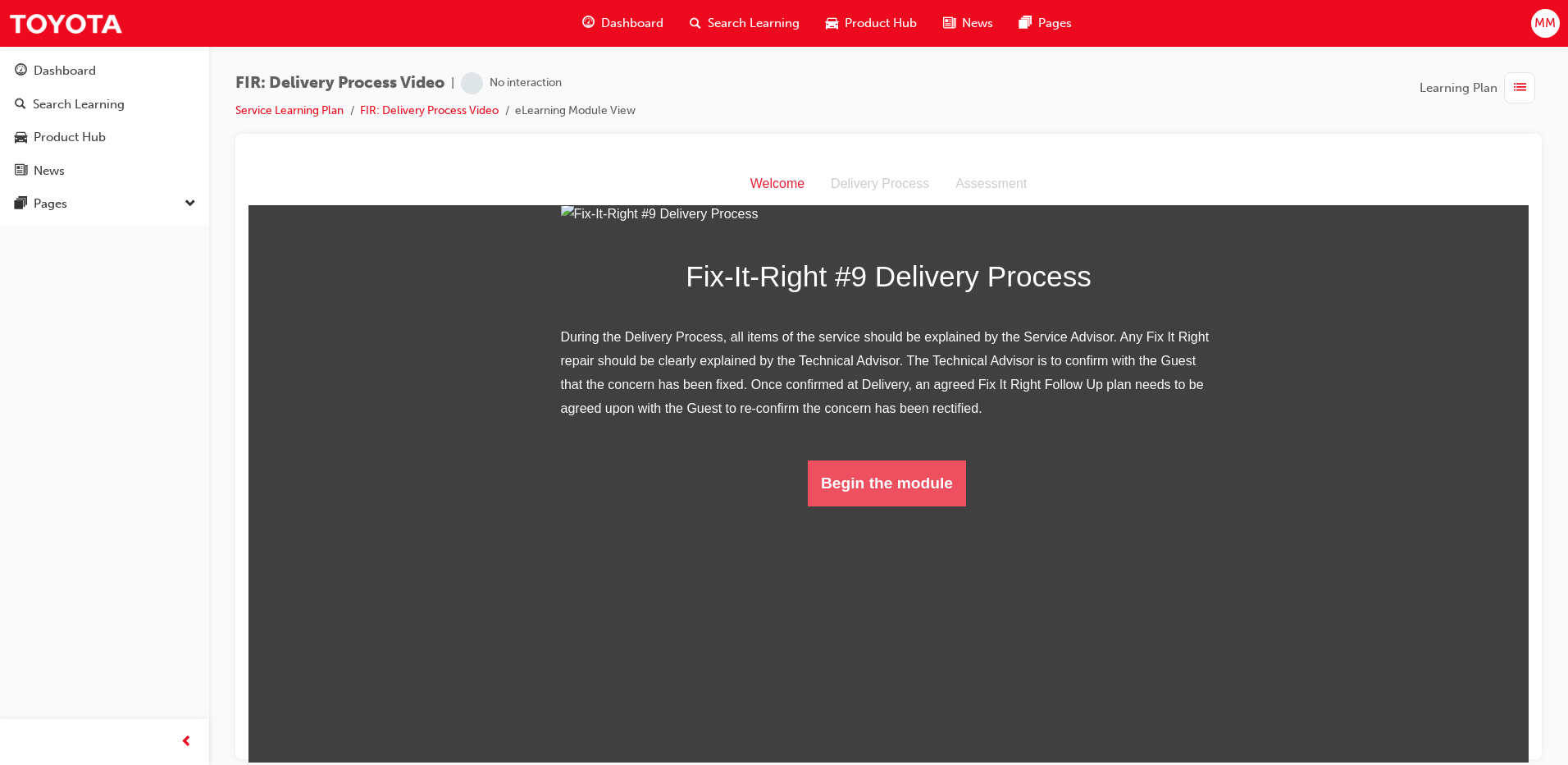
click at [908, 505] on button "Begin the module" at bounding box center [887, 482] width 158 height 46
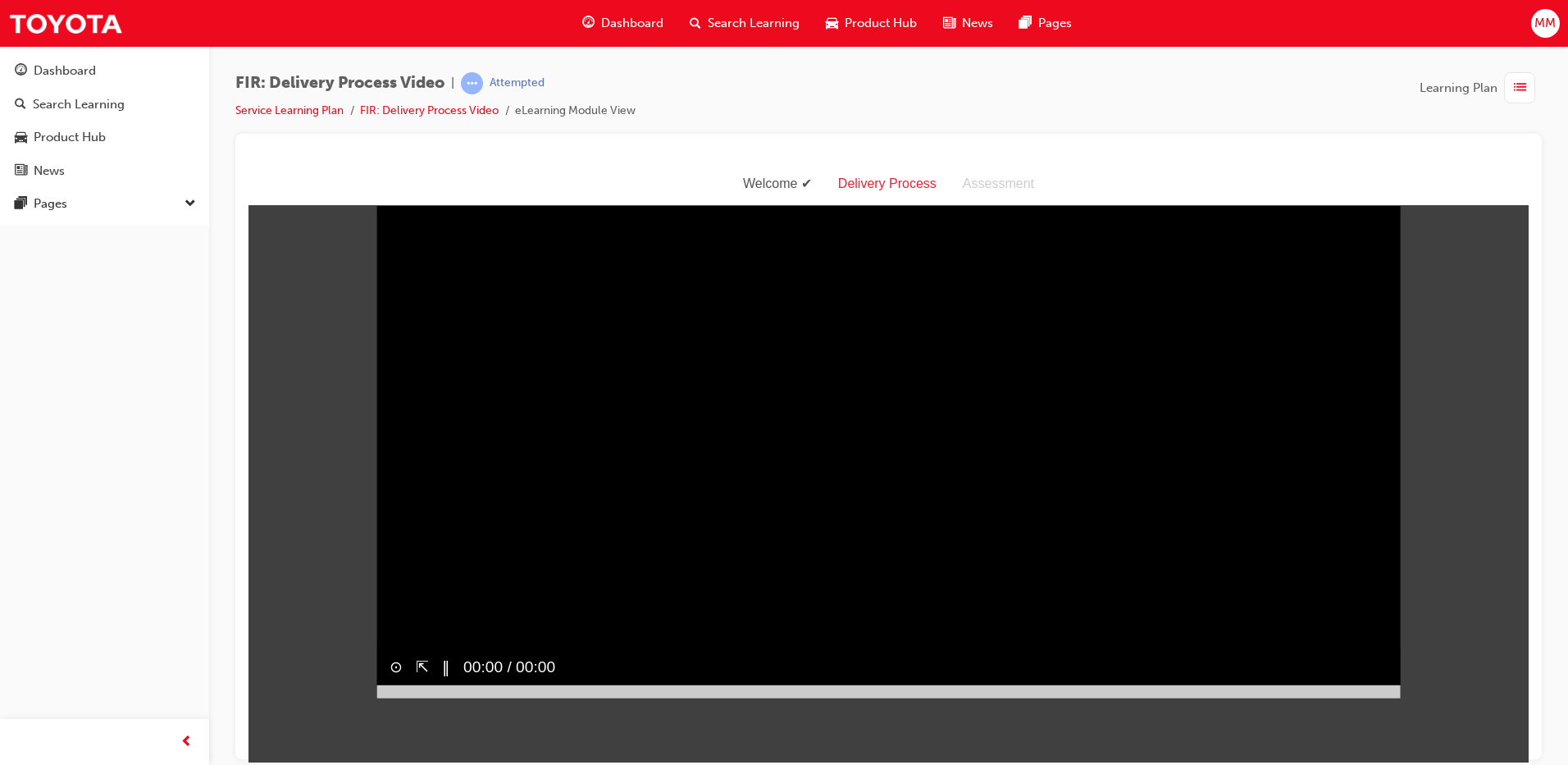
scroll to position [0, 0]
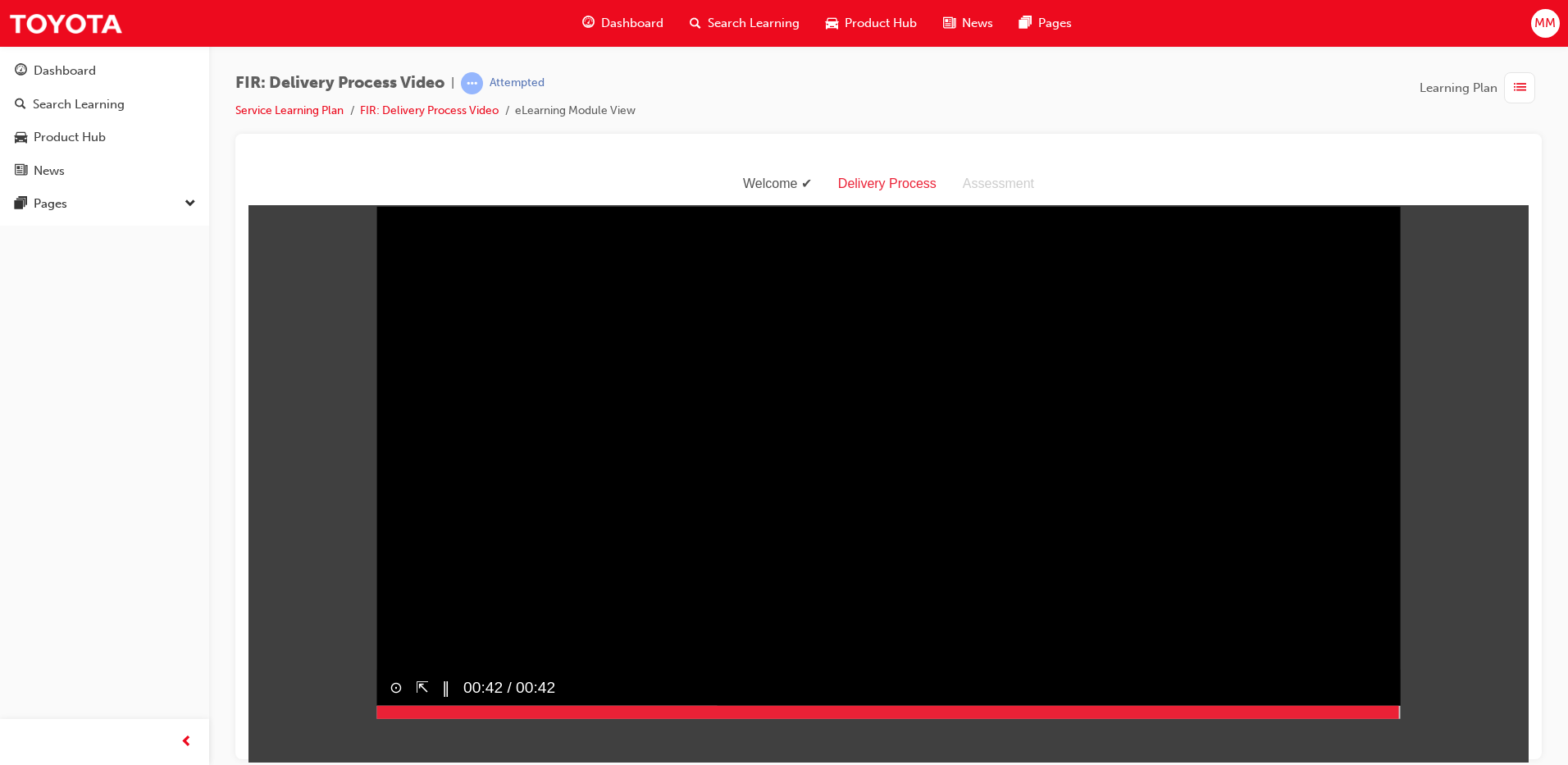
click at [1399, 718] on div at bounding box center [888, 711] width 1024 height 13
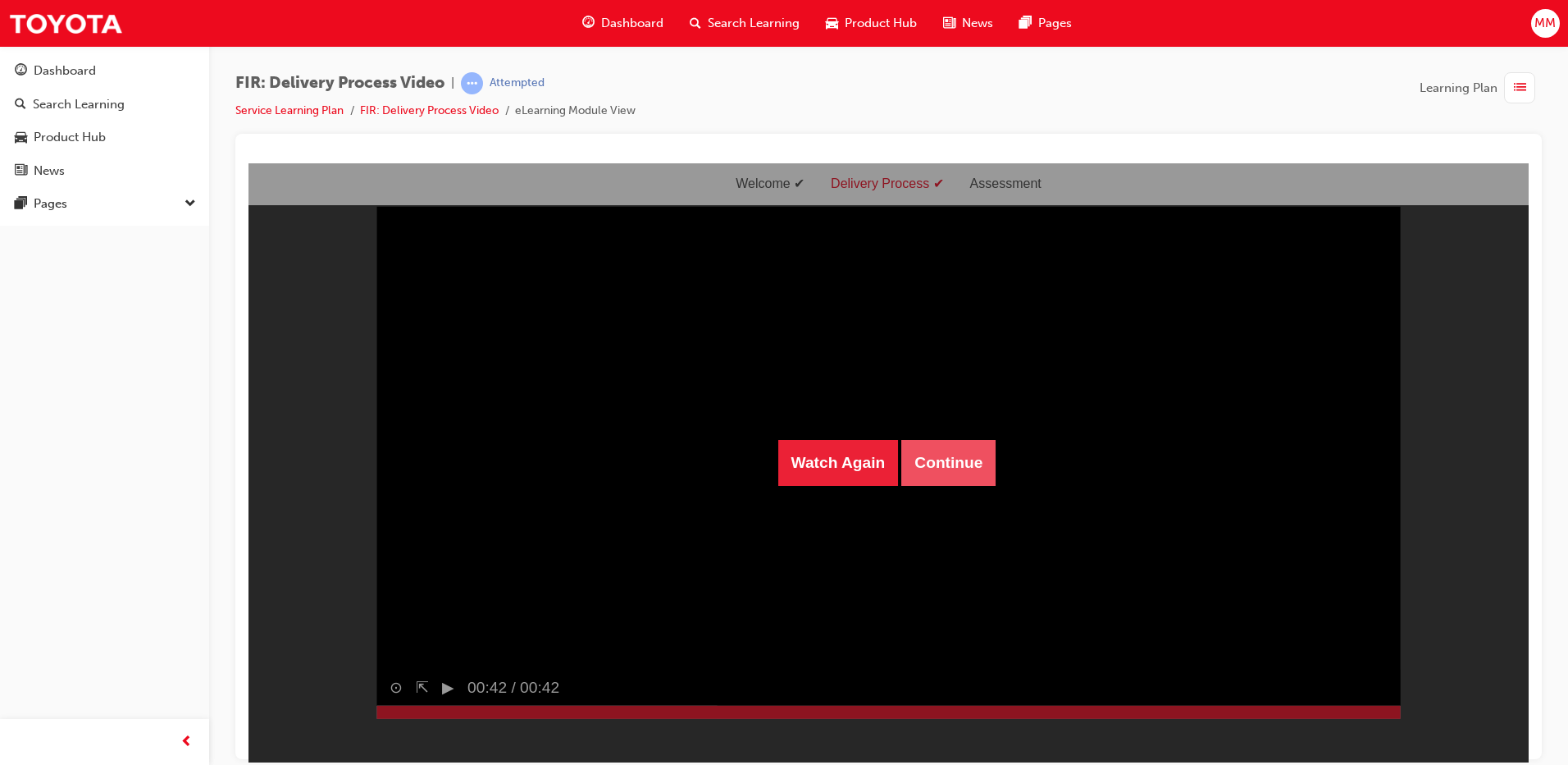
click at [958, 466] on button "Continue" at bounding box center [948, 462] width 94 height 46
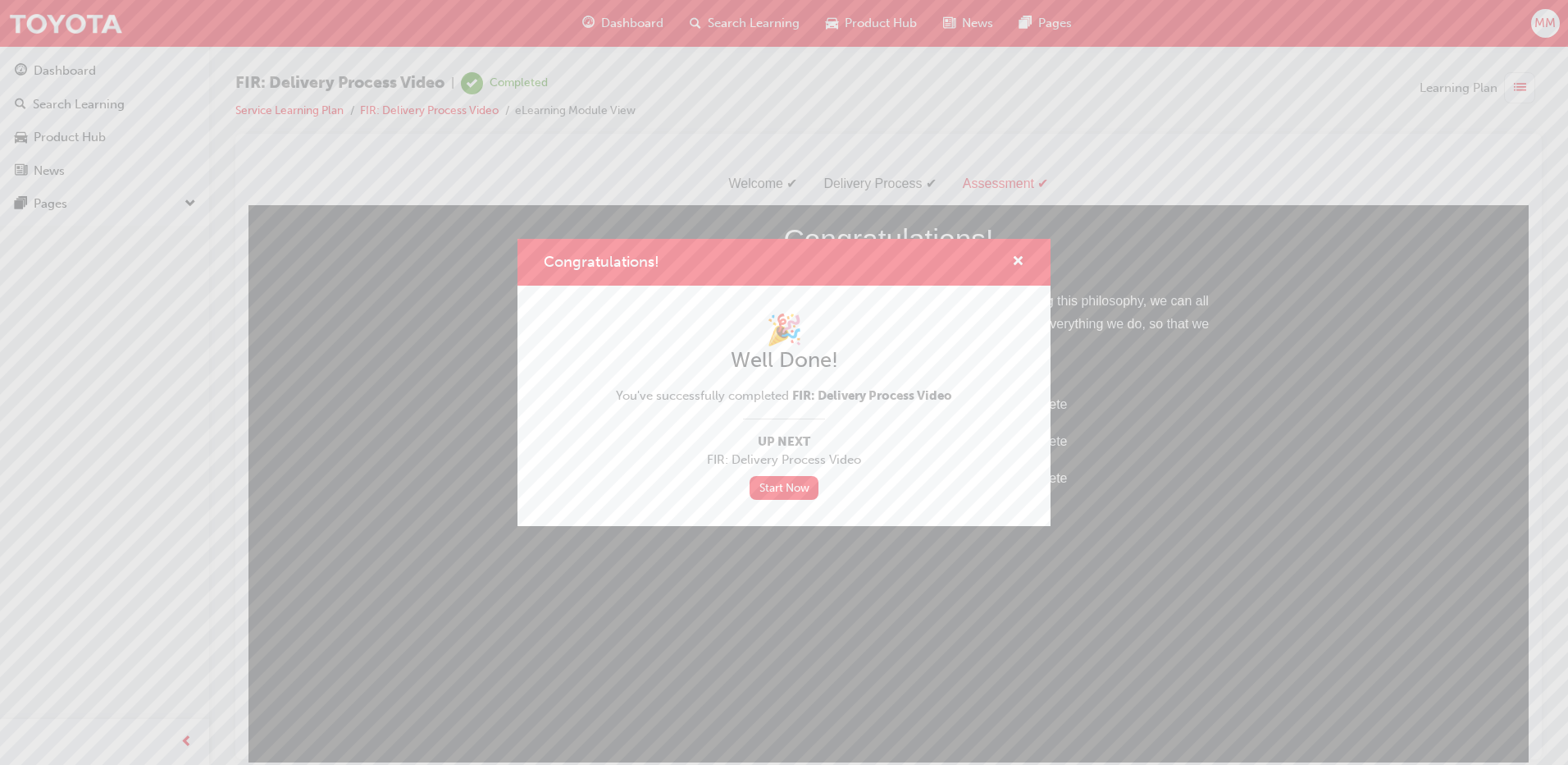
click at [1025, 253] on div "Congratulations!" at bounding box center [784, 262] width 533 height 47
click at [1018, 256] on span "cross-icon" at bounding box center [1018, 263] width 12 height 15
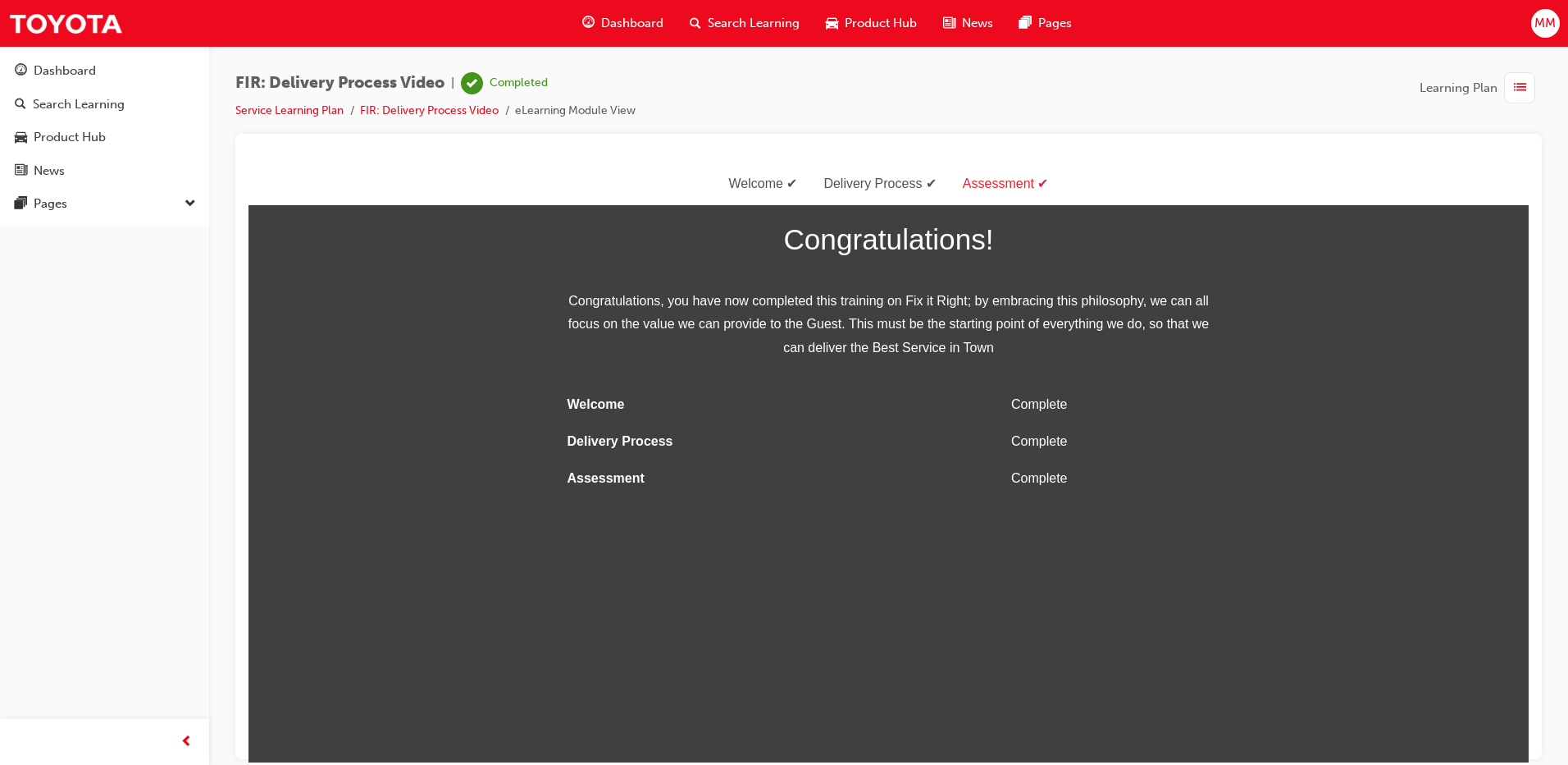
click at [1518, 83] on span "list-icon" at bounding box center [1520, 88] width 12 height 21
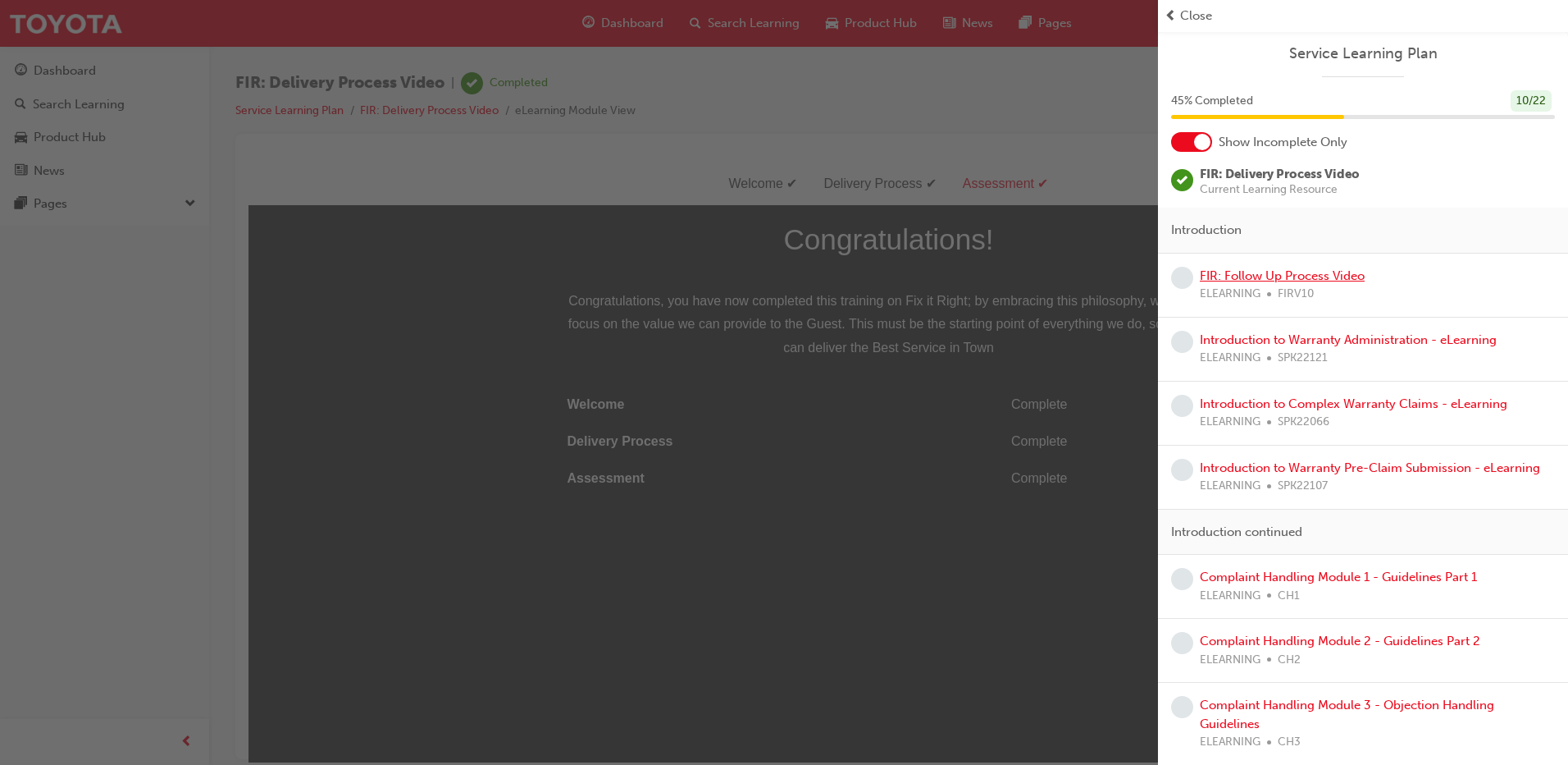
click at [1318, 274] on link "FIR: Follow Up Process Video" at bounding box center [1282, 276] width 165 height 15
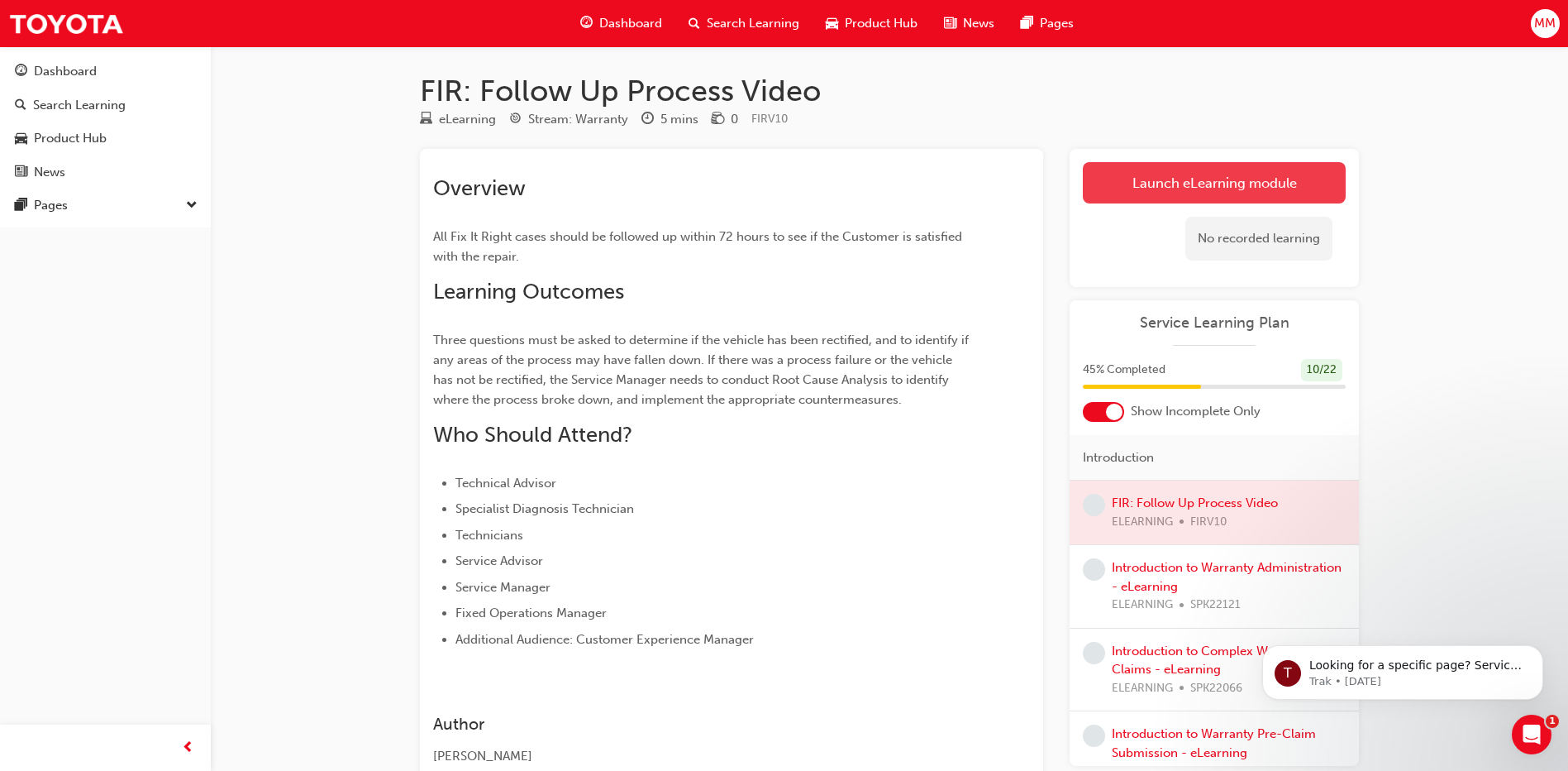
click at [1153, 166] on link "Launch eLearning module" at bounding box center [1214, 183] width 263 height 42
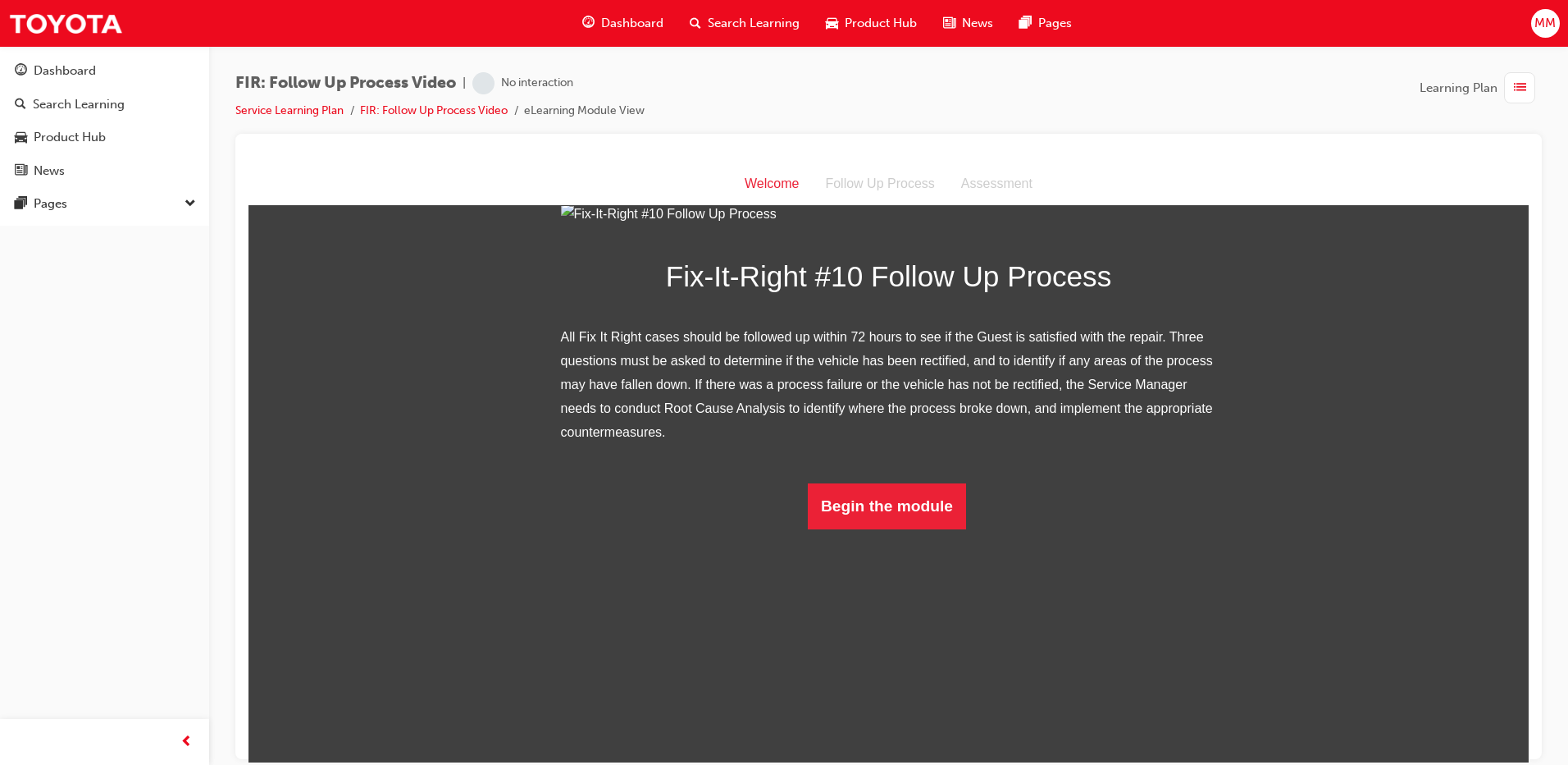
scroll to position [114, 0]
click at [895, 528] on button "Begin the module" at bounding box center [887, 505] width 158 height 46
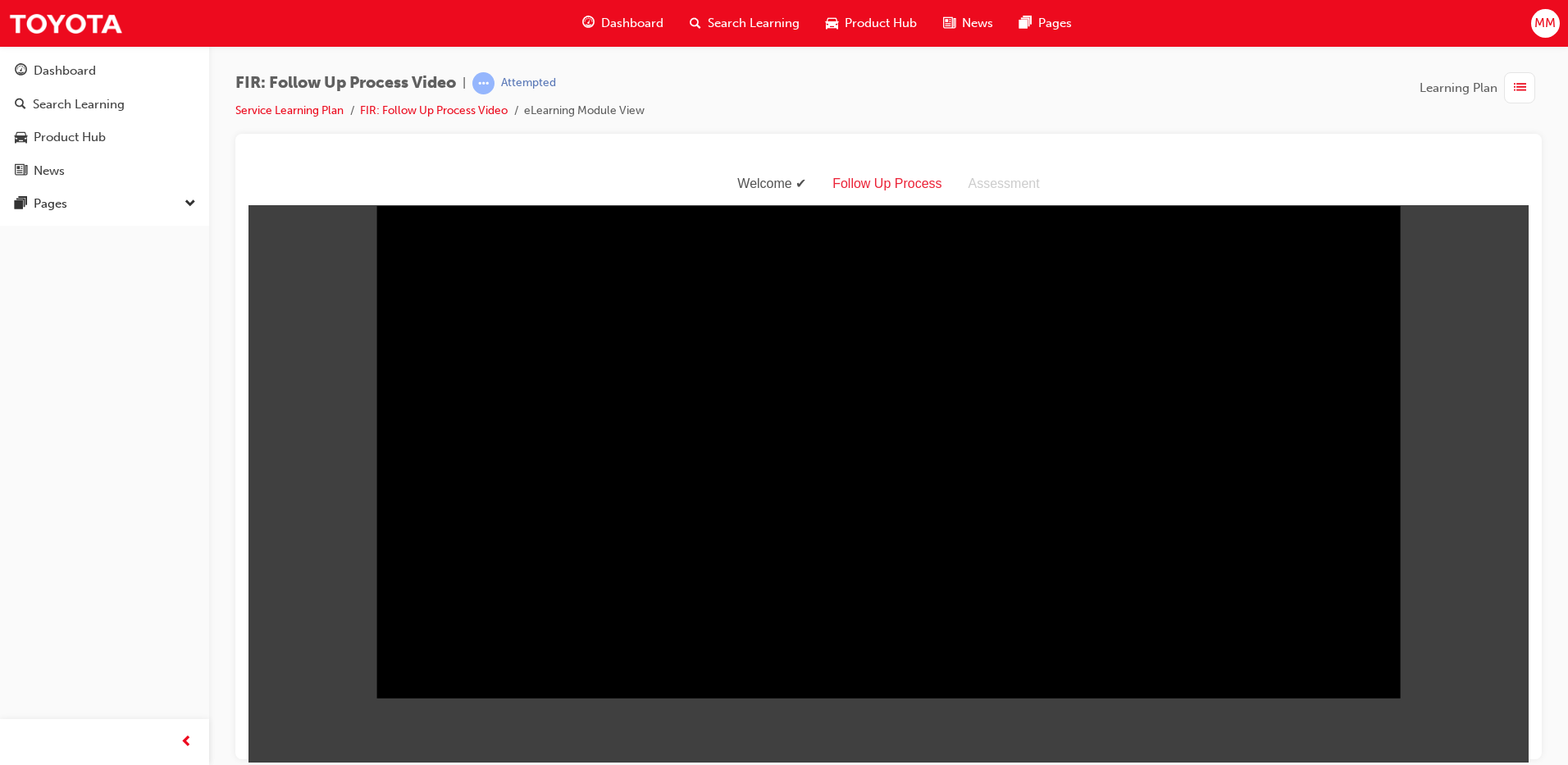
scroll to position [0, 0]
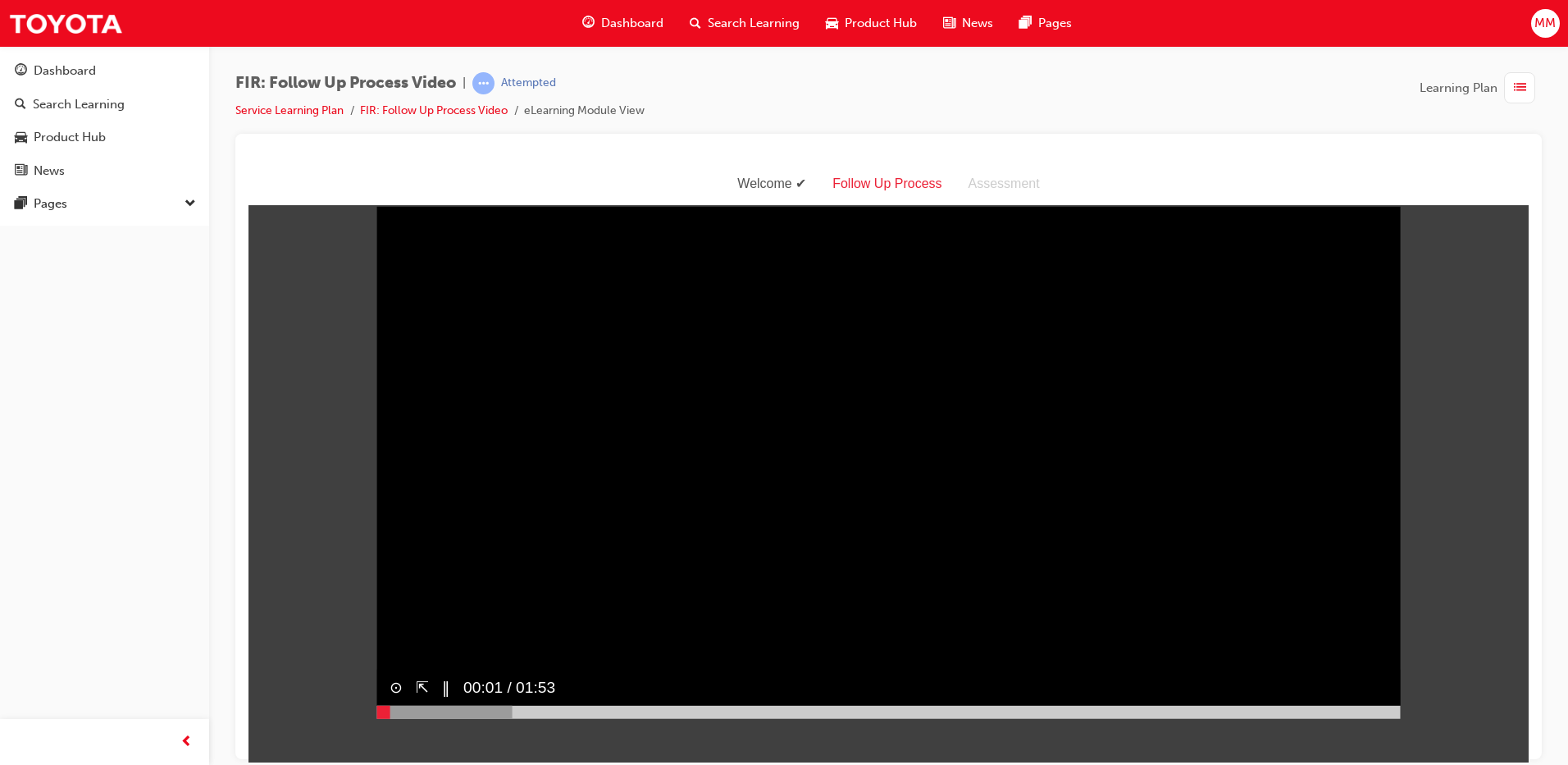
click at [1398, 718] on div "⊙ ⇱ ‖ 00:01 / 01:53" at bounding box center [888, 692] width 1024 height 50
click at [1397, 718] on div at bounding box center [888, 711] width 1024 height 13
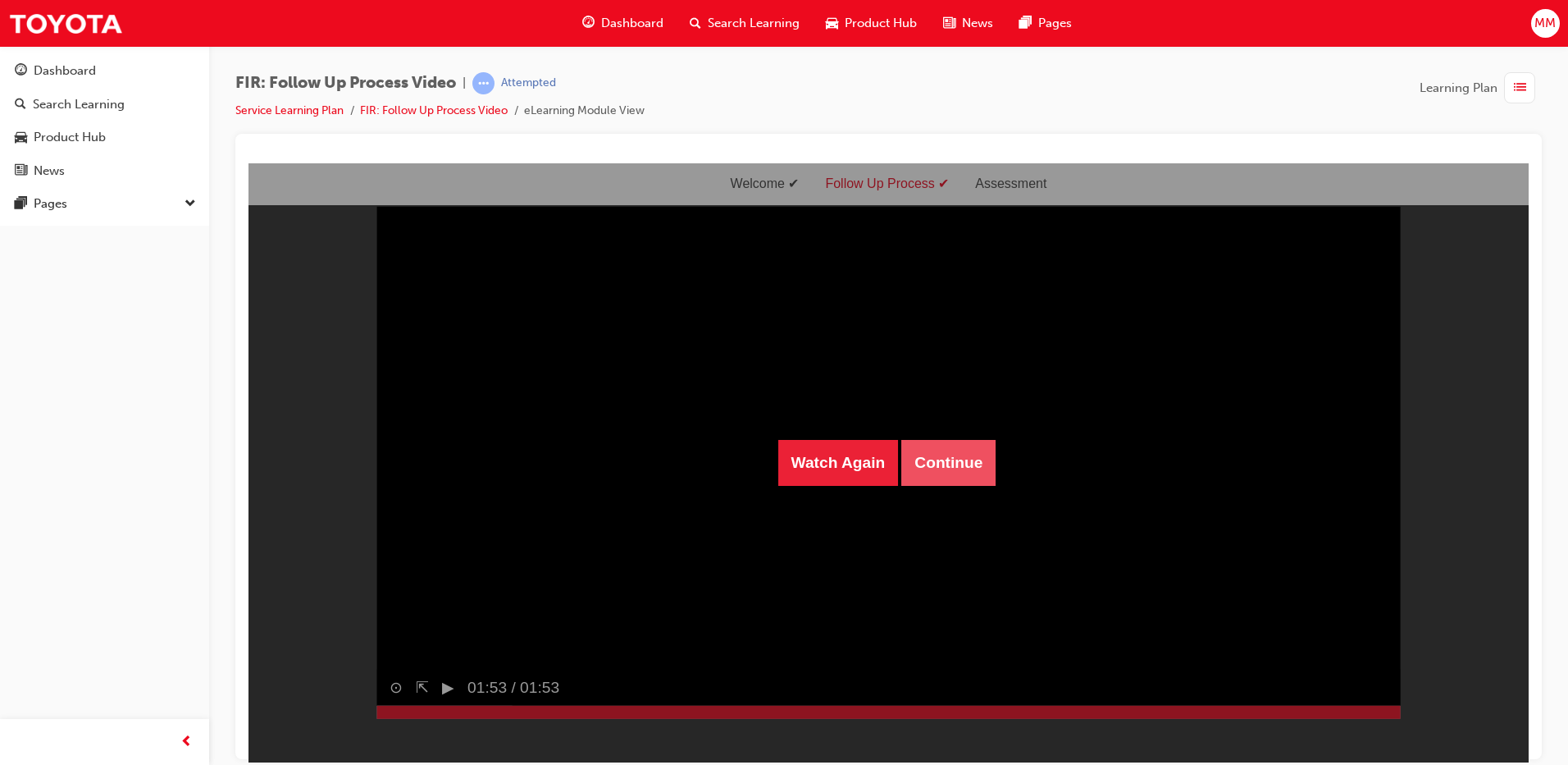
click at [955, 459] on button "Continue" at bounding box center [948, 462] width 94 height 46
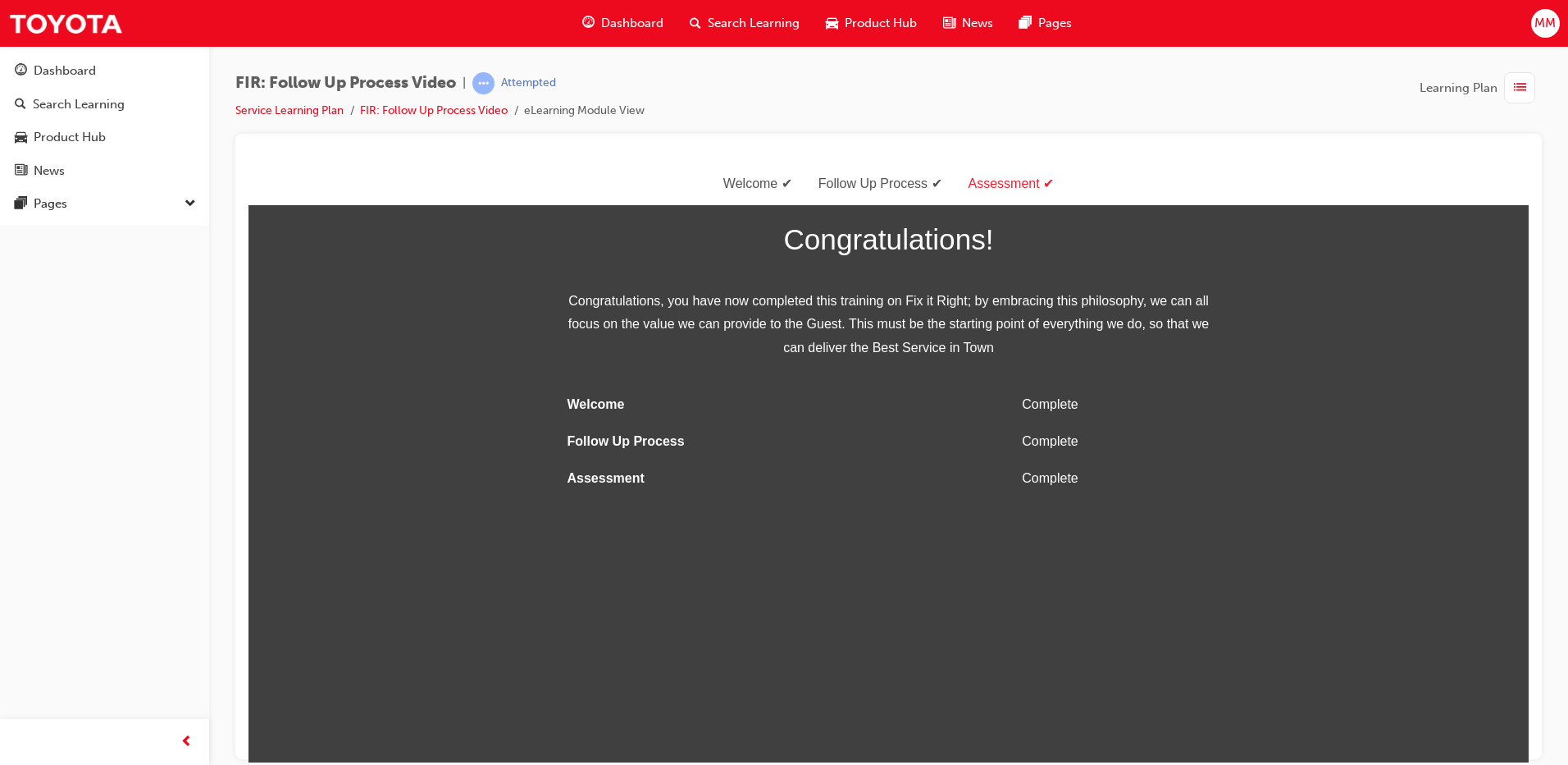
click at [1519, 90] on span "list-icon" at bounding box center [1520, 88] width 12 height 21
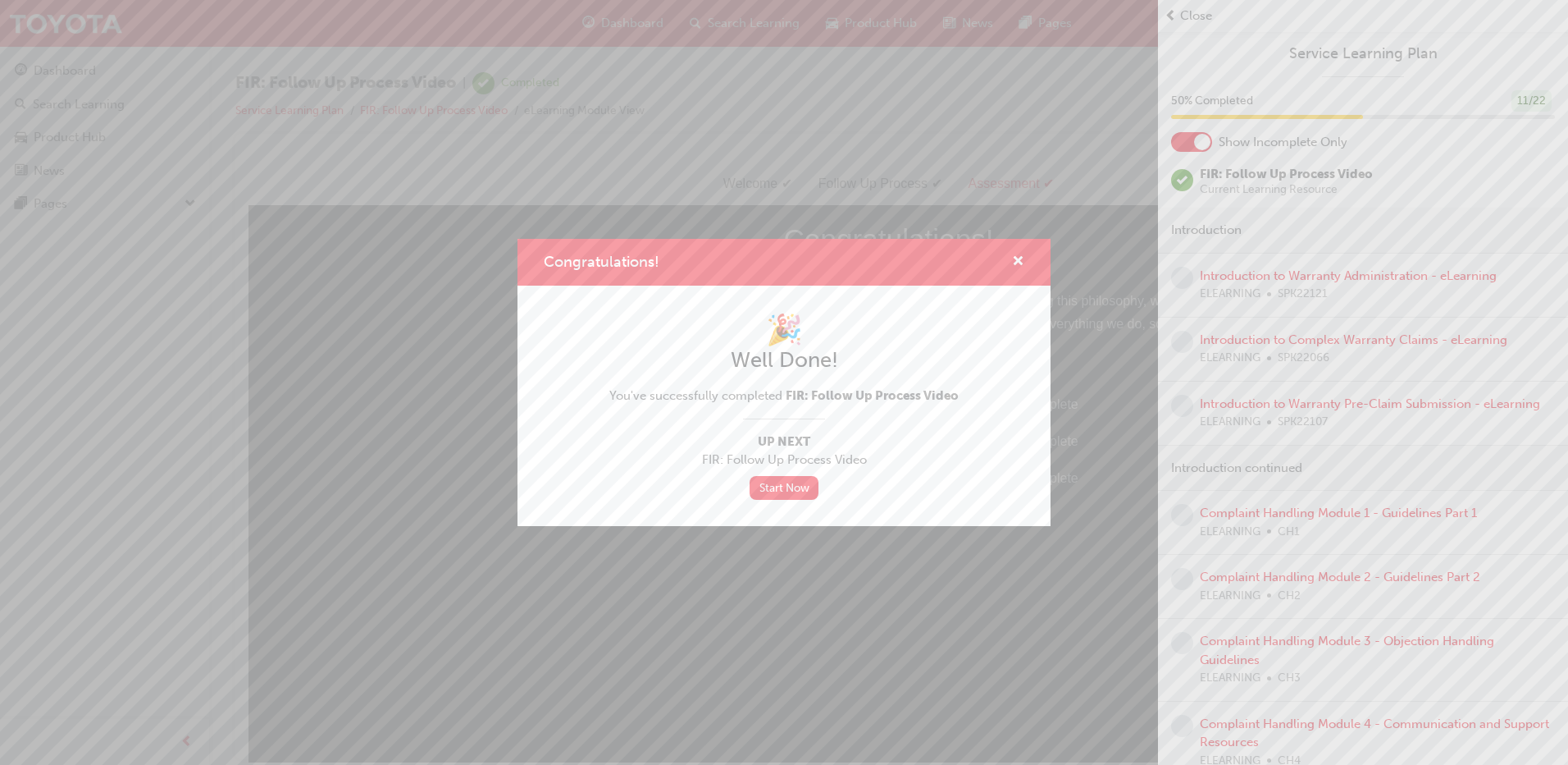
click at [1010, 251] on div "Congratulations!" at bounding box center [784, 262] width 533 height 47
click at [1021, 258] on span "cross-icon" at bounding box center [1018, 263] width 12 height 15
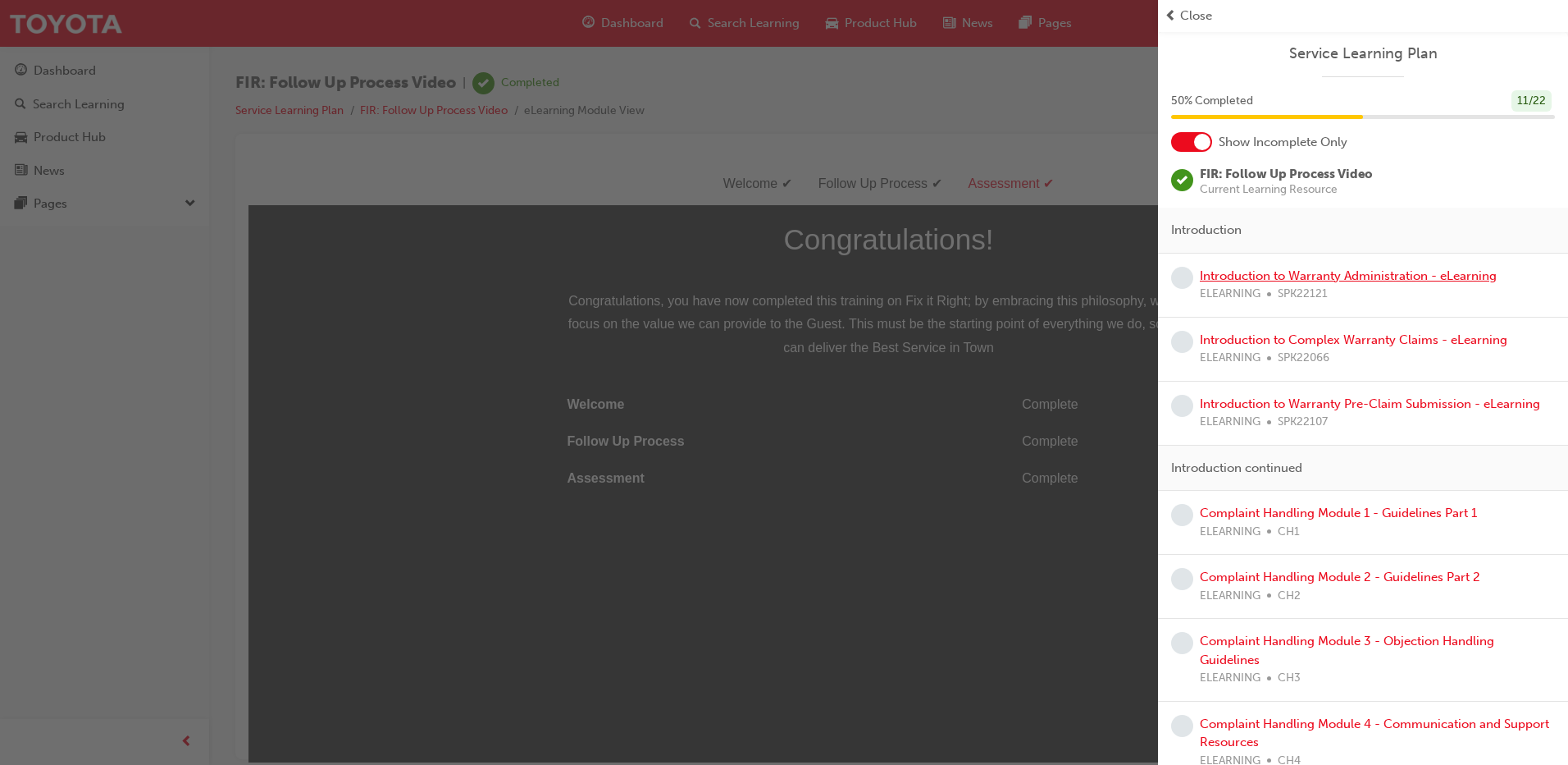
click at [1308, 279] on link "Introduction to Warranty Administration - eLearning" at bounding box center [1348, 276] width 297 height 15
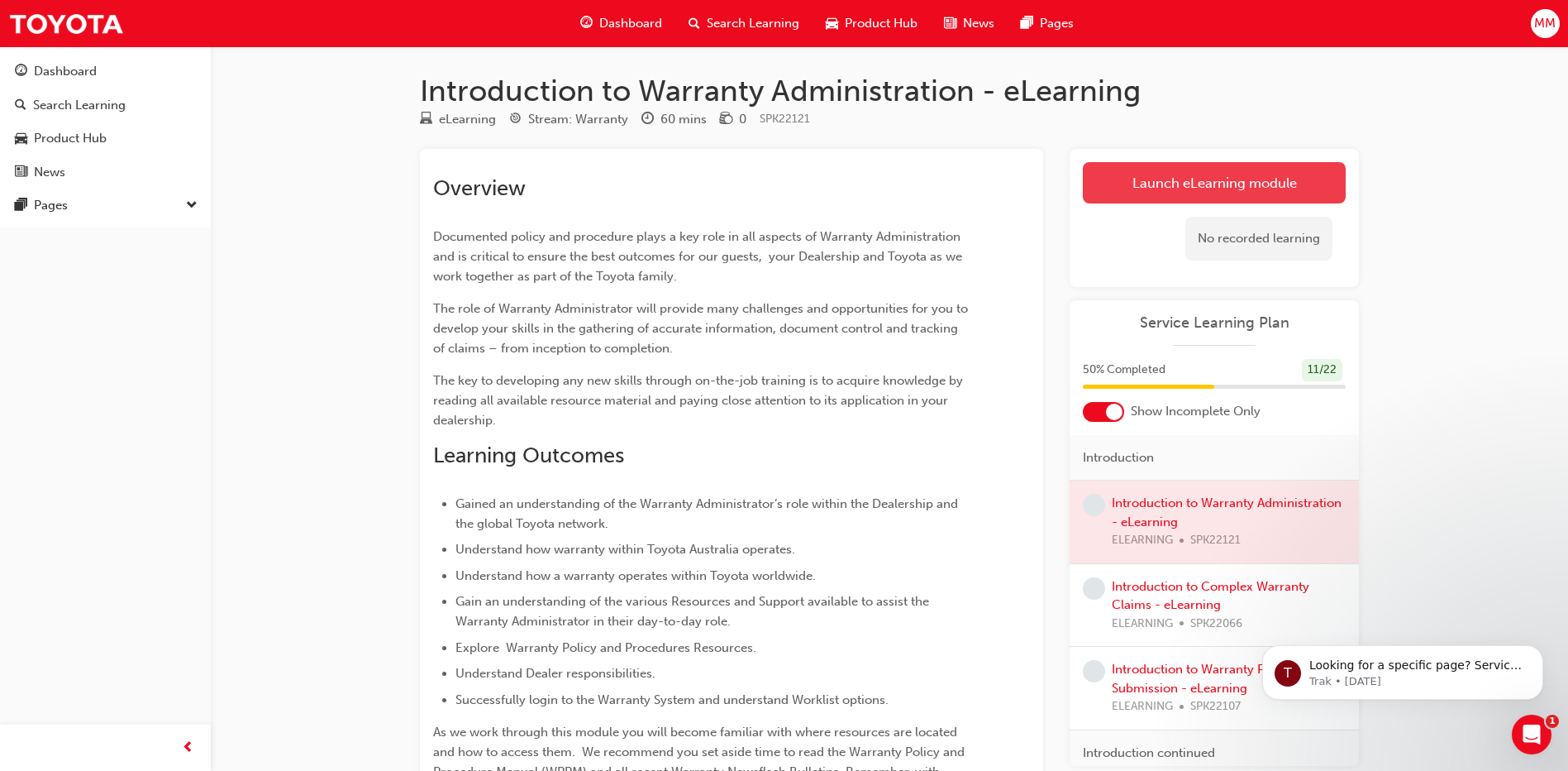
click at [1150, 175] on link "Launch eLearning module" at bounding box center [1214, 183] width 263 height 42
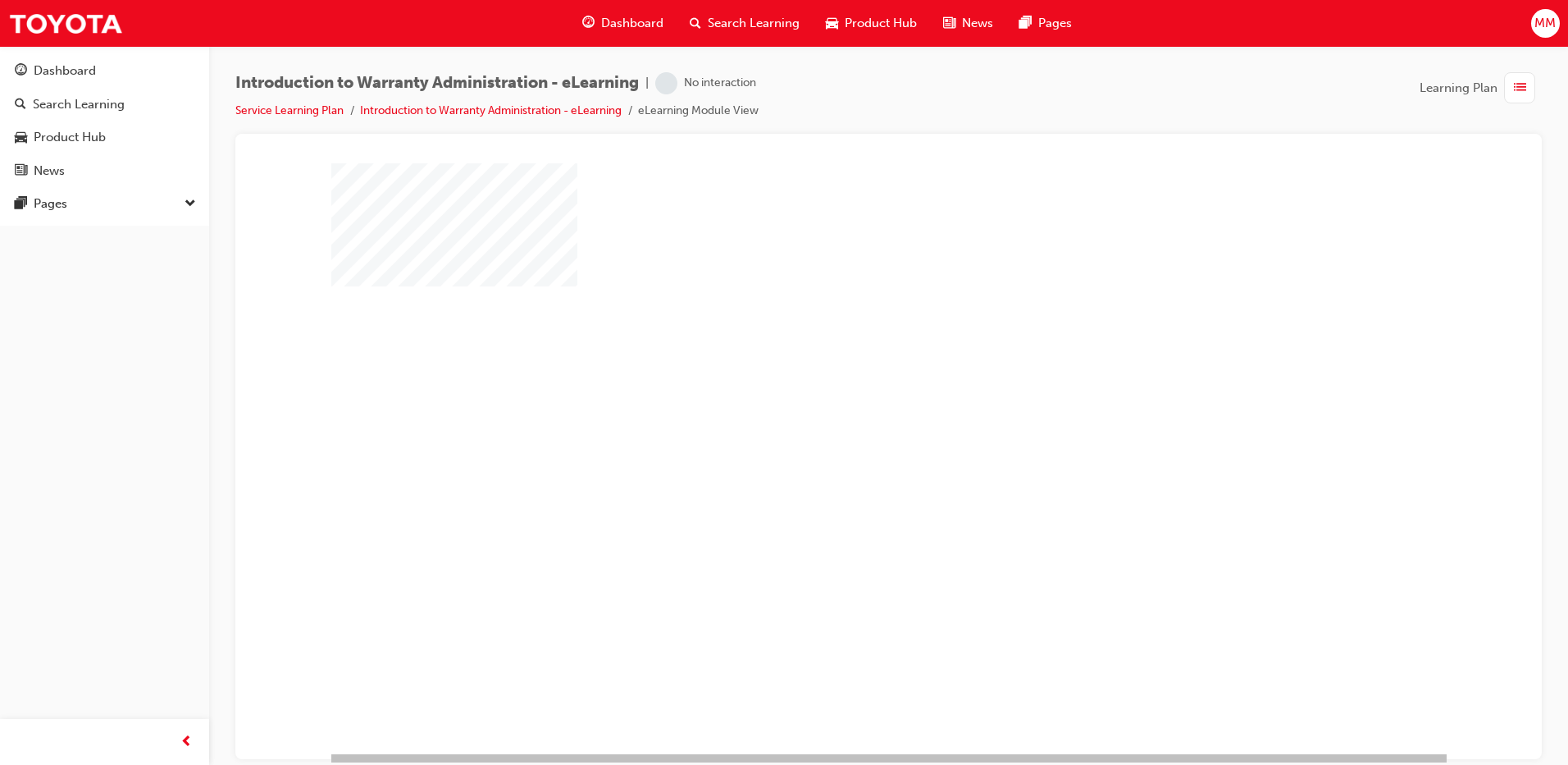
drag, startPoint x: 834, startPoint y: 448, endPoint x: 849, endPoint y: 447, distance: 15.0
click at [835, 448] on div at bounding box center [889, 458] width 1116 height 591
click at [841, 411] on div "play" at bounding box center [841, 411] width 0 height 0
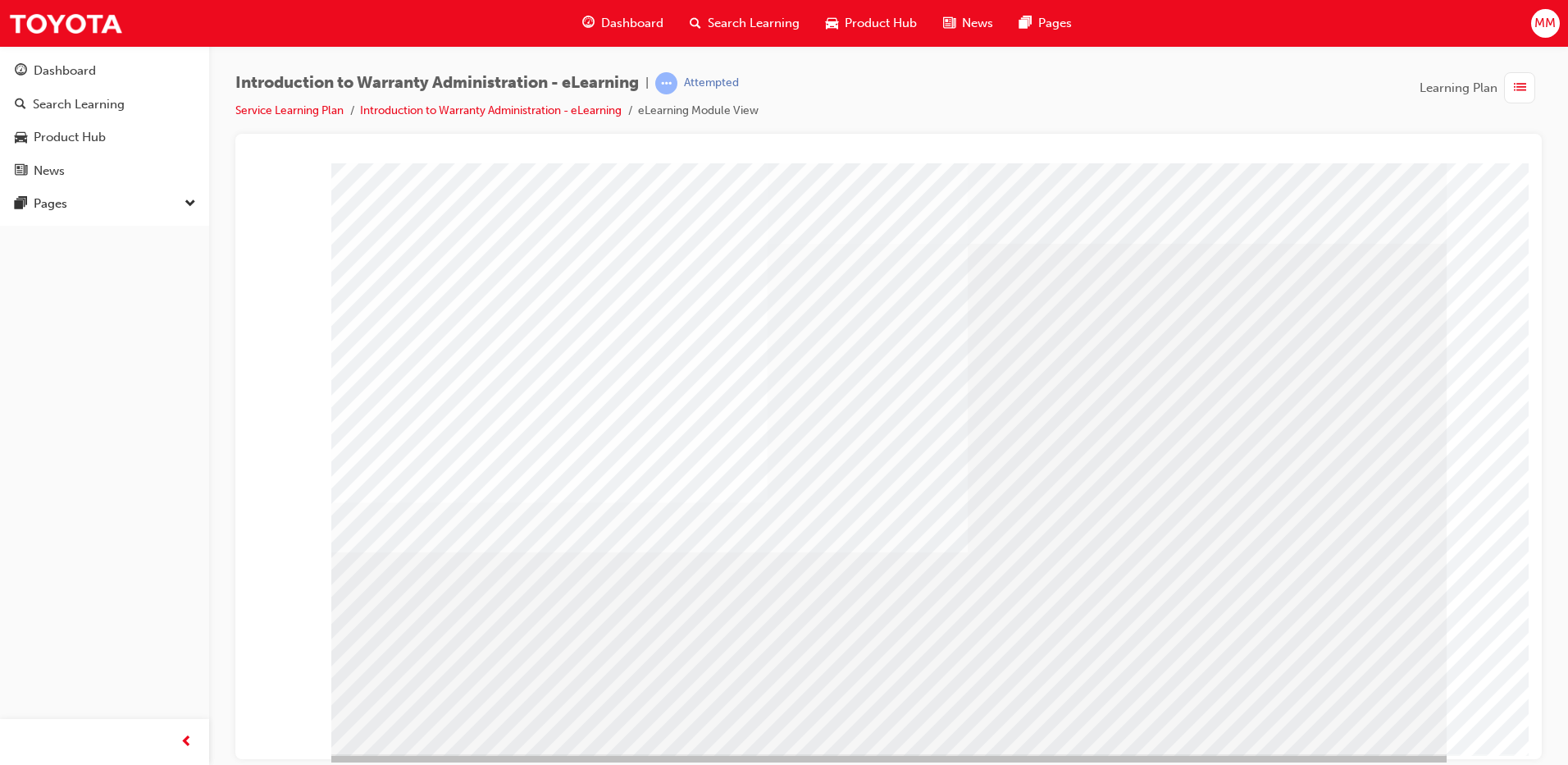
click at [1520, 86] on span "list-icon" at bounding box center [1520, 88] width 12 height 21
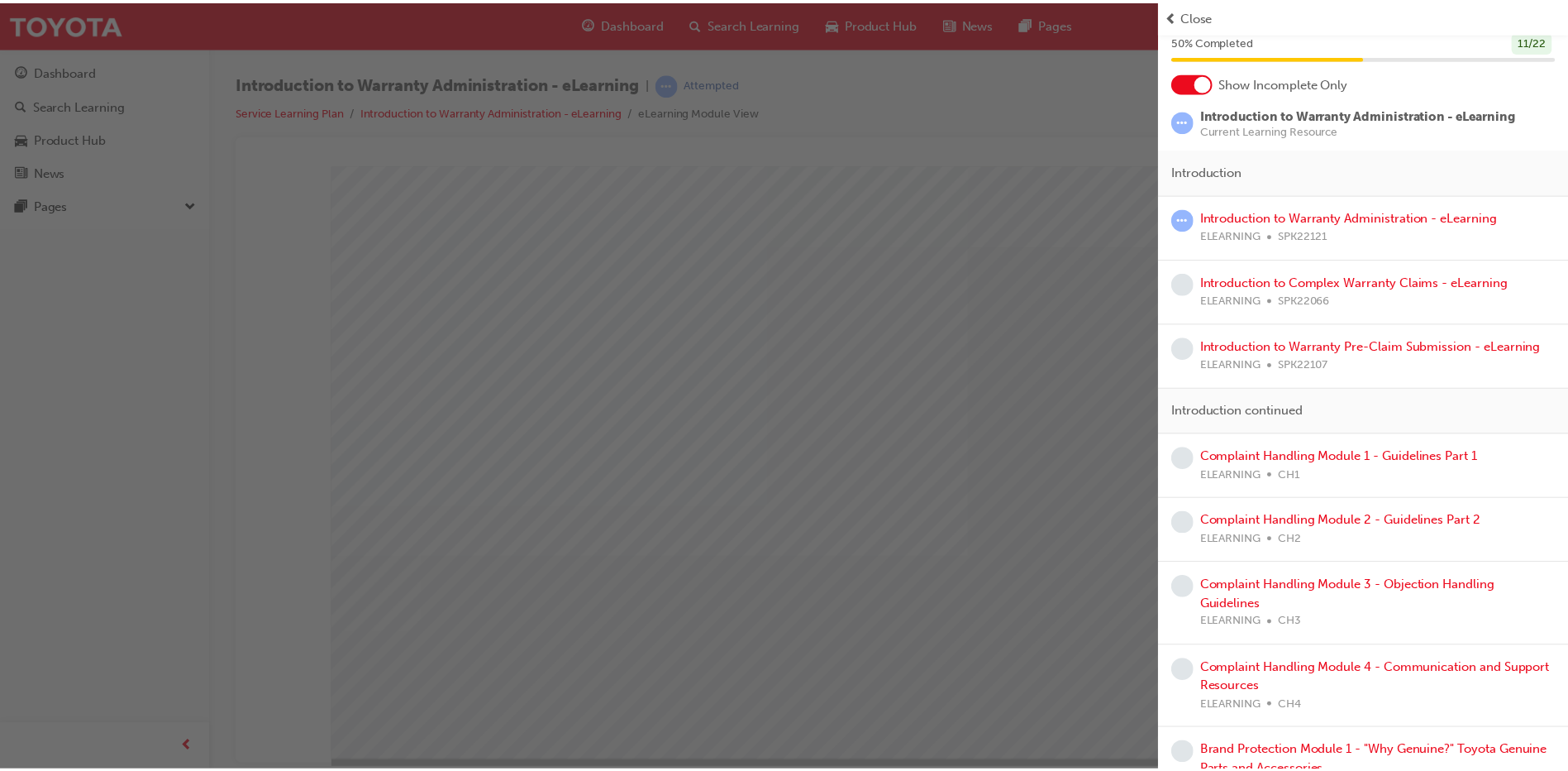
scroll to position [48, 0]
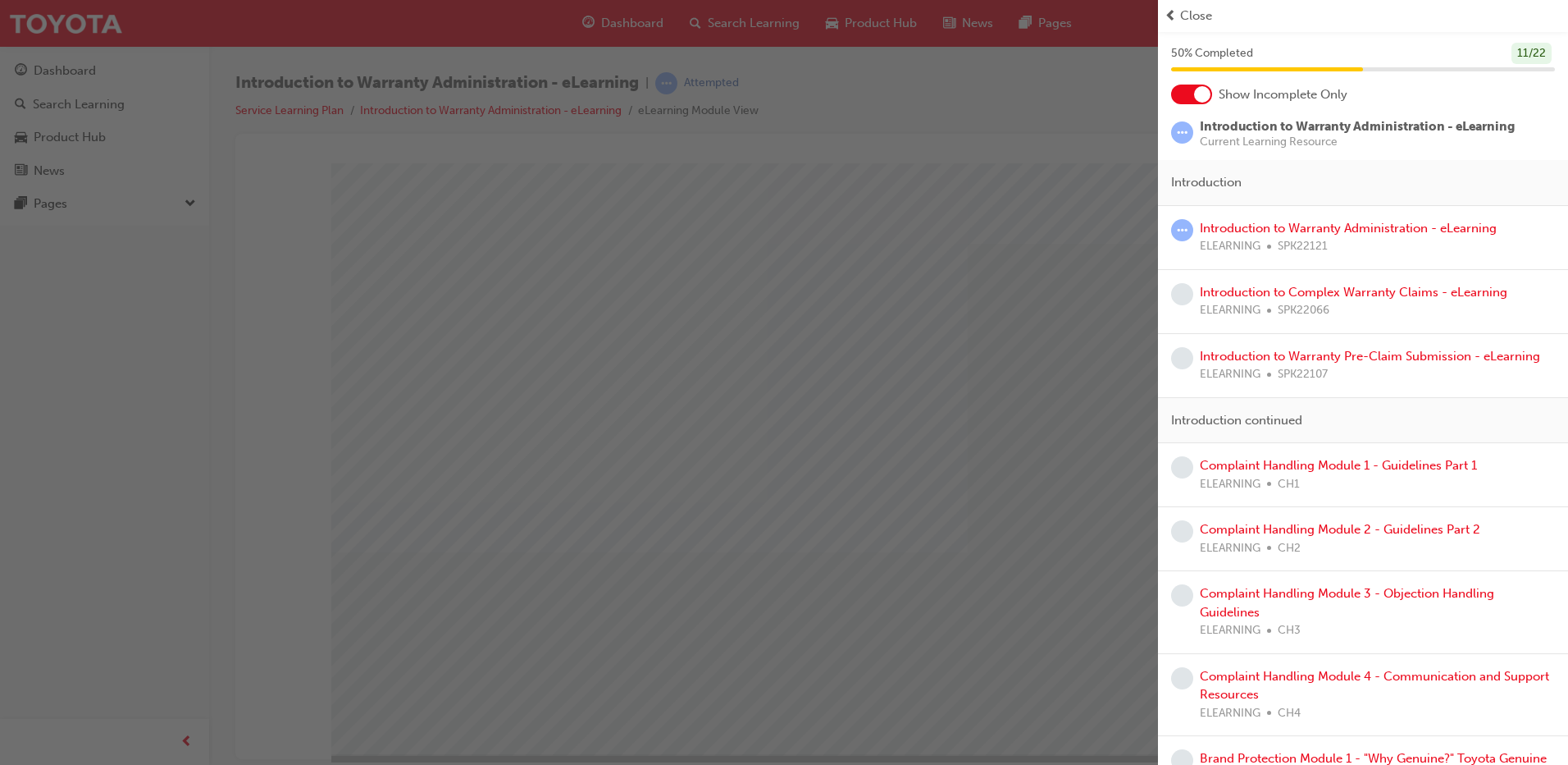
click at [1087, 442] on div "button" at bounding box center [579, 382] width 1158 height 765
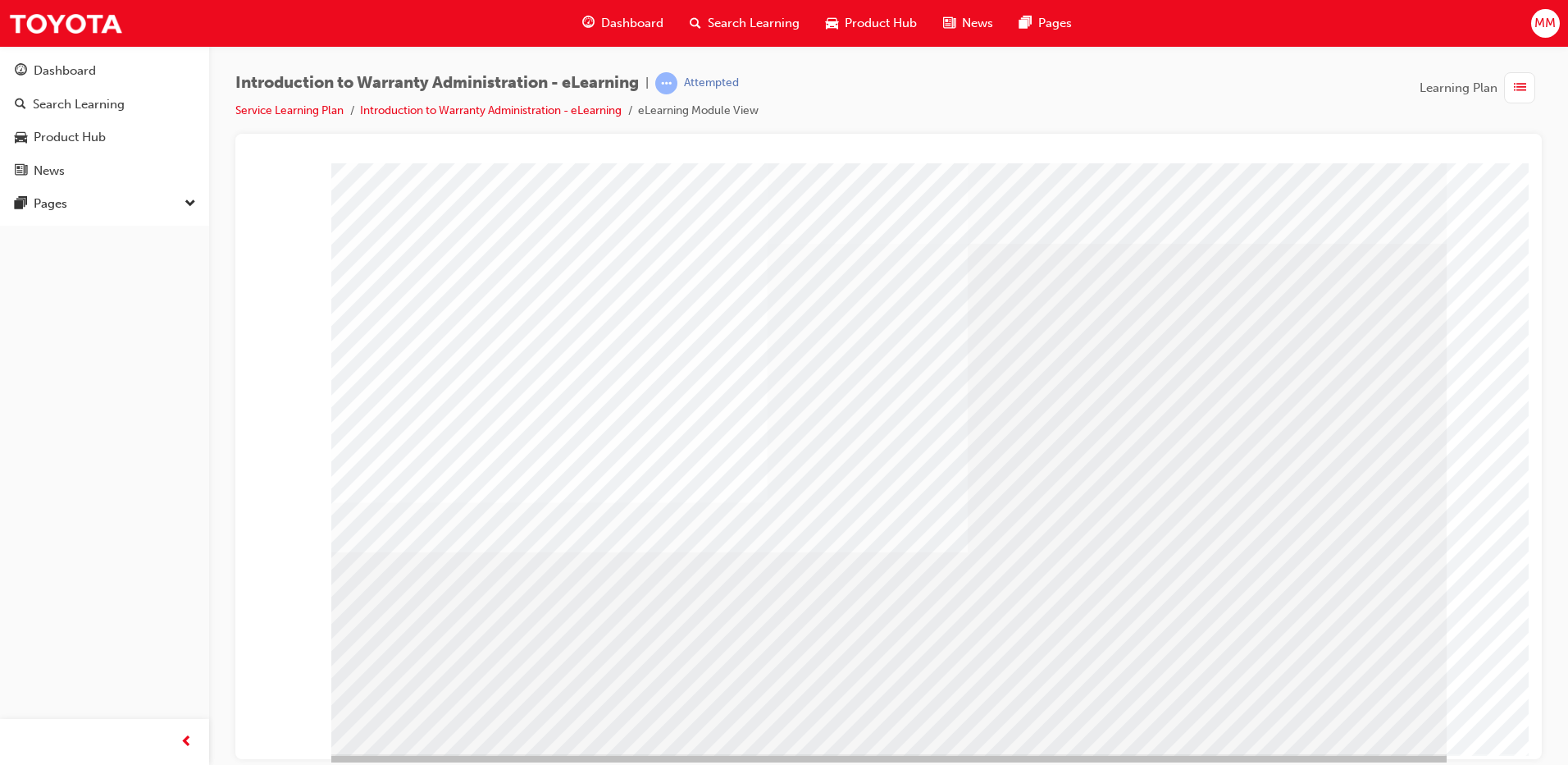
click at [119, 67] on div "Dashboard" at bounding box center [105, 71] width 180 height 21
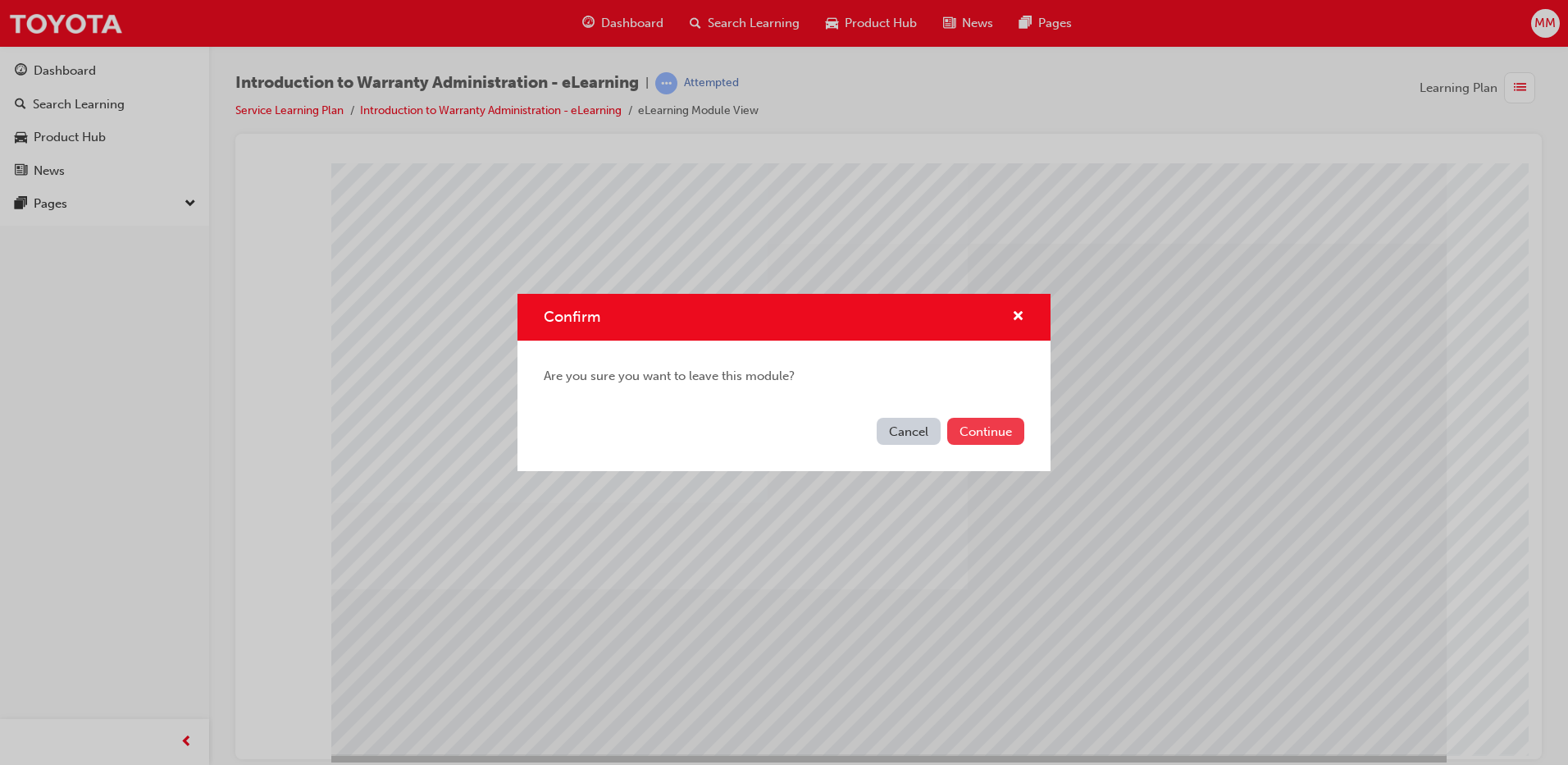
click at [999, 424] on button "Continue" at bounding box center [986, 431] width 77 height 27
